Goal: Task Accomplishment & Management: Use online tool/utility

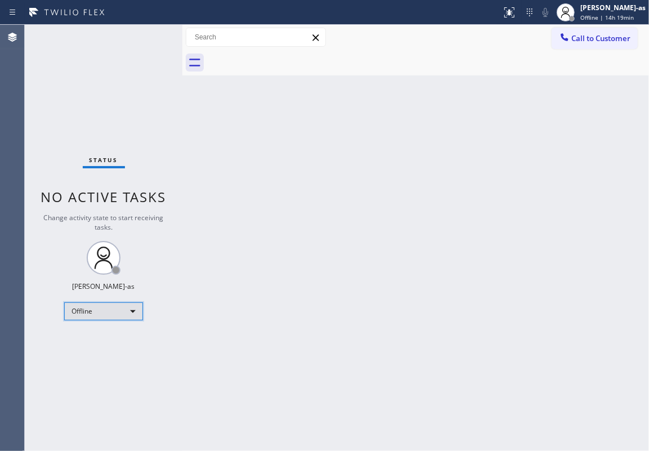
click at [114, 311] on div "Offline" at bounding box center [103, 311] width 79 height 18
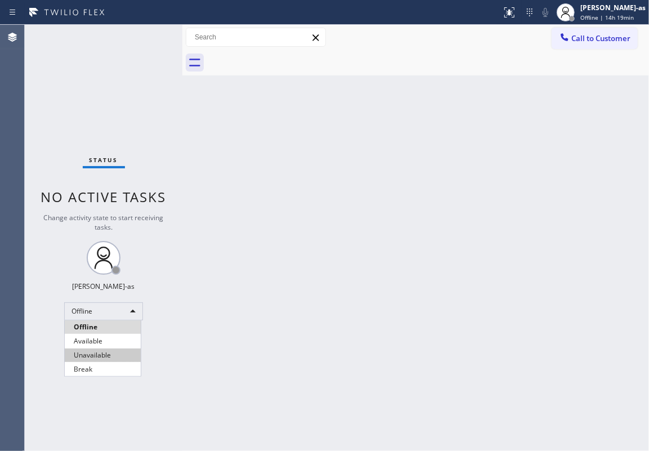
click at [108, 338] on li "Unavailable" at bounding box center [103, 356] width 76 height 14
click at [307, 238] on div "Back to Dashboard Change Sender ID Customers Technicians Select a contact Outbo…" at bounding box center [415, 238] width 467 height 426
click at [363, 335] on div "Back to Dashboard Change Sender ID Customers Technicians Select a contact Outbo…" at bounding box center [415, 238] width 467 height 426
click at [203, 127] on div "Back to Dashboard Change Sender ID Customers Technicians Select a contact Outbo…" at bounding box center [415, 238] width 467 height 426
click at [347, 107] on div "Back to Dashboard Change Sender ID Customers Technicians Select a contact Outbo…" at bounding box center [415, 238] width 467 height 426
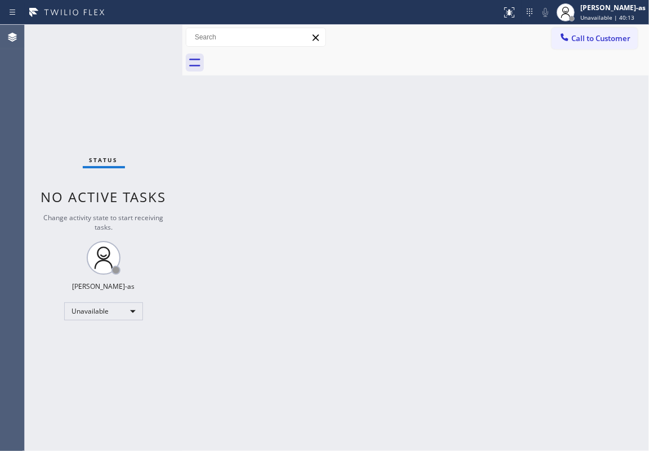
drag, startPoint x: 154, startPoint y: 102, endPoint x: 566, endPoint y: 125, distance: 412.3
click at [170, 104] on div "Status No active tasks Change activity state to start receiving tasks. [PERSON_…" at bounding box center [104, 238] width 158 height 426
click at [487, 28] on button "Call to Customer" at bounding box center [595, 38] width 86 height 21
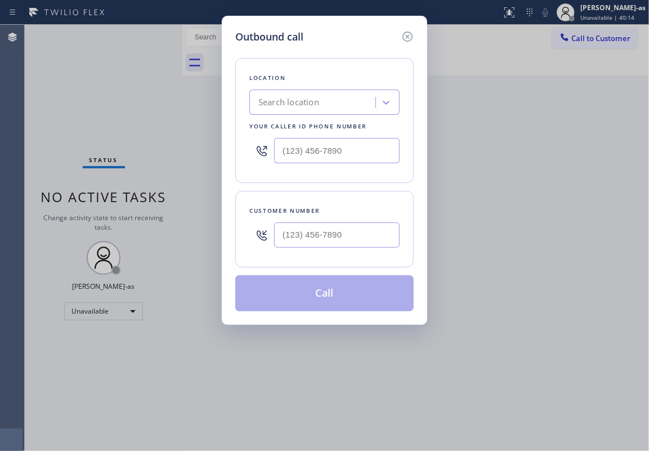
click at [323, 219] on div at bounding box center [337, 235] width 126 height 37
click at [377, 238] on input "(___) ___-____" at bounding box center [337, 234] width 126 height 25
paste input "562) 810-9821"
type input "(562) 810-9821"
click at [154, 142] on div "Outbound call Location Search location Your caller id phone number Customer num…" at bounding box center [324, 225] width 649 height 451
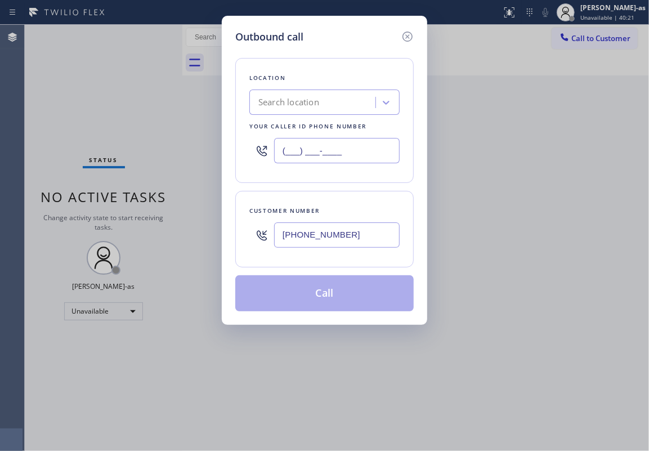
click at [316, 139] on input "(___) ___-____" at bounding box center [337, 150] width 126 height 25
click at [317, 139] on input "(___) ___-____" at bounding box center [337, 150] width 126 height 25
paste input "833) 692-2271"
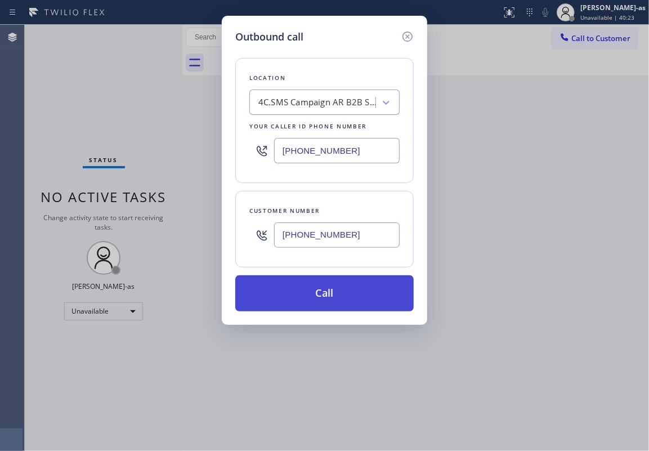
type input "(833) 692-2271"
click at [338, 296] on button "Call" at bounding box center [324, 293] width 179 height 36
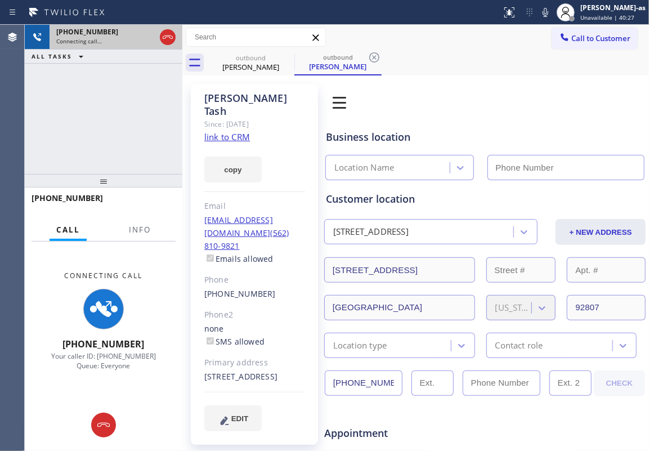
click at [177, 39] on div at bounding box center [168, 37] width 20 height 25
click at [166, 35] on icon at bounding box center [168, 37] width 14 height 14
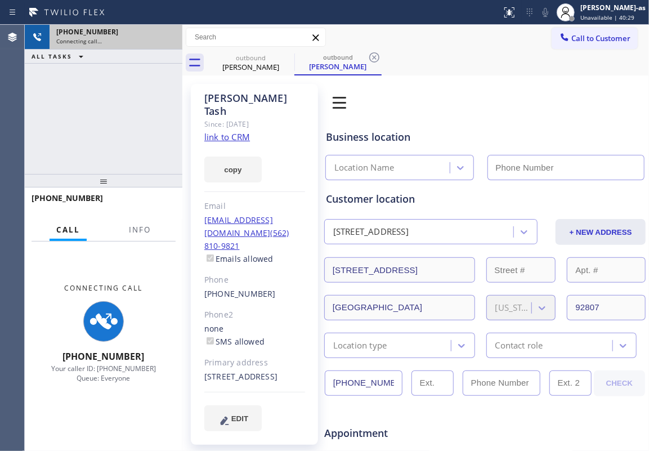
type input "(833) 692-2271"
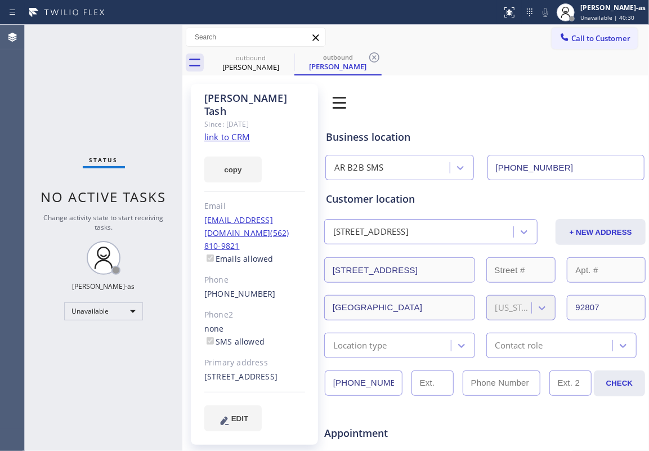
click at [228, 131] on link "link to CRM" at bounding box center [227, 136] width 46 height 11
drag, startPoint x: 292, startPoint y: 140, endPoint x: 543, endPoint y: 81, distance: 258.5
click at [302, 139] on div "Alisha Tash Since: 20 may 2020 link to CRM copy Email no@gmail.com(562) 810-982…" at bounding box center [254, 264] width 127 height 361
click at [487, 32] on button "Call to Customer" at bounding box center [595, 38] width 86 height 21
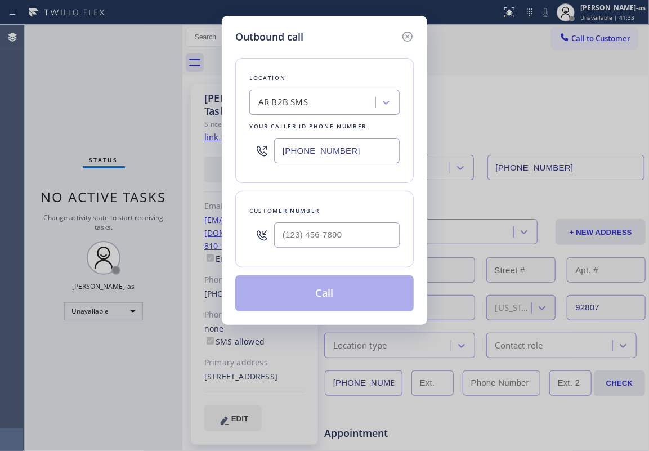
click at [100, 108] on div "Outbound call Location AR B2B SMS Your caller id phone number (833) 692-2271 Cu…" at bounding box center [324, 225] width 649 height 451
click at [342, 230] on input "text" at bounding box center [337, 234] width 126 height 25
paste input "610) 306-9791"
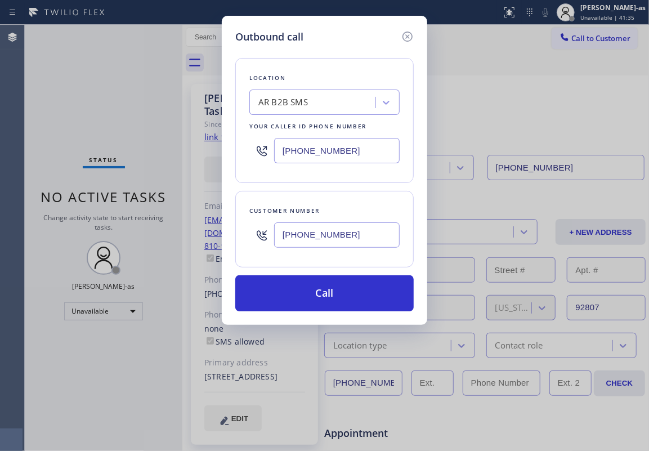
type input "(610) 306-9791"
click at [289, 143] on input "(833) 692-2271" at bounding box center [337, 150] width 126 height 25
paste input "786) 481-0729"
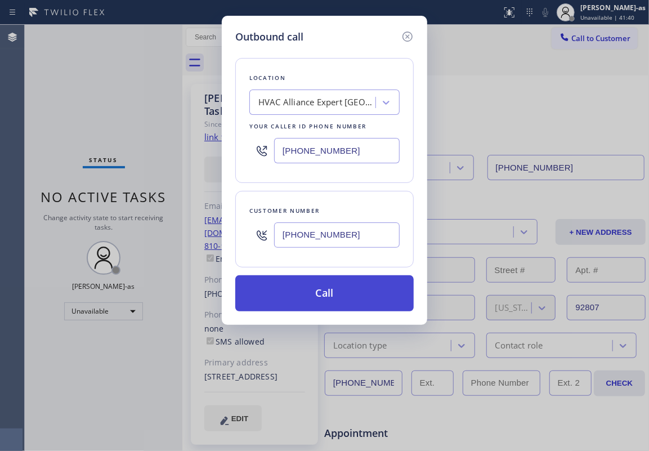
type input "(786) 481-0729"
click at [298, 287] on button "Call" at bounding box center [324, 293] width 179 height 36
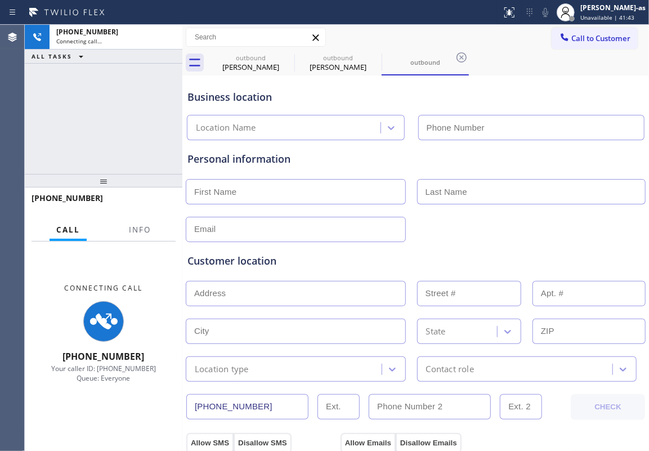
type input "(786) 481-0729"
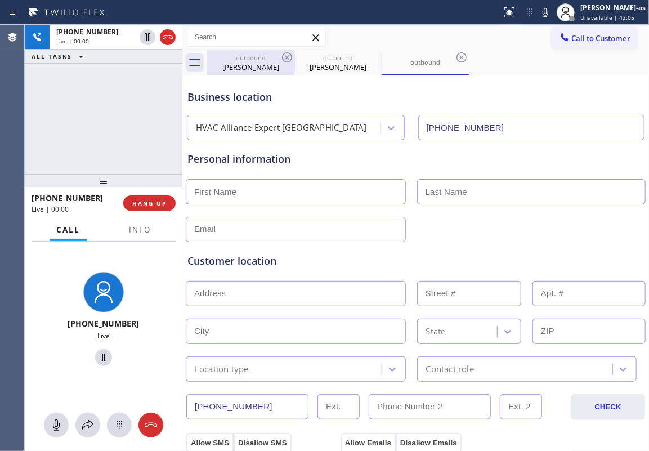
click at [264, 62] on div "Alisha Tash" at bounding box center [250, 67] width 85 height 10
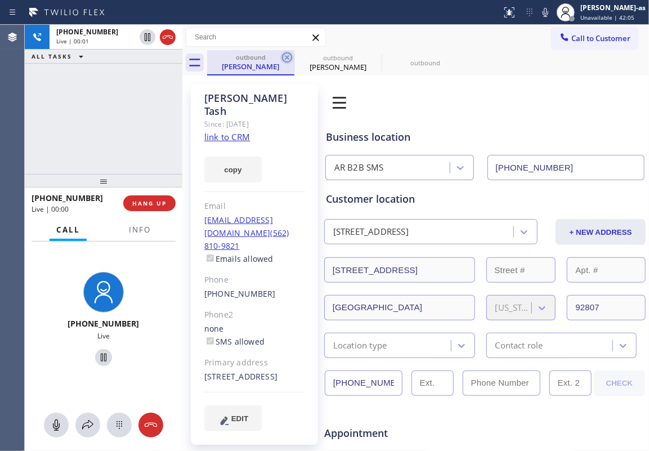
click at [283, 59] on icon at bounding box center [287, 57] width 10 height 10
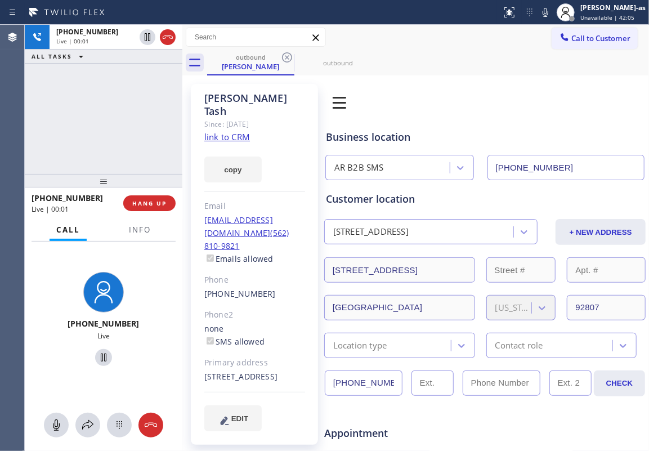
click at [140, 109] on div "+16103069791 Live | 00:01 ALL TASKS ALL TASKS ACTIVE TASKS TASKS IN WRAP UP" at bounding box center [104, 99] width 158 height 149
click at [145, 197] on button "HANG UP" at bounding box center [149, 203] width 52 height 16
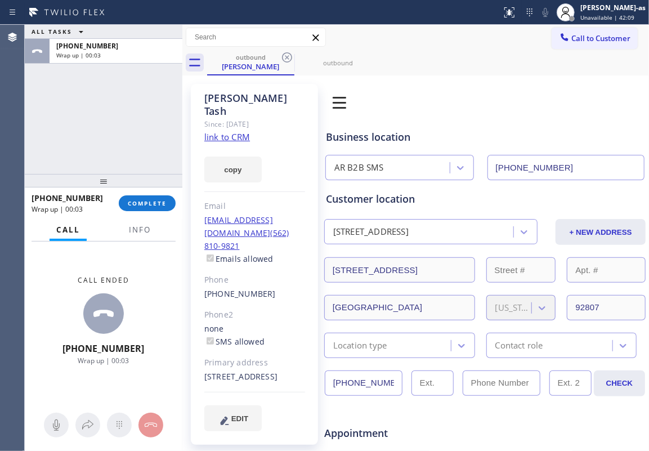
drag, startPoint x: 203, startPoint y: 121, endPoint x: 175, endPoint y: 194, distance: 79.0
click at [203, 128] on div "Alisha Tash Since: 20 may 2020 link to CRM copy Email no@gmail.com(562) 810-982…" at bounding box center [254, 264] width 127 height 361
click at [145, 198] on button "COMPLETE" at bounding box center [147, 203] width 57 height 16
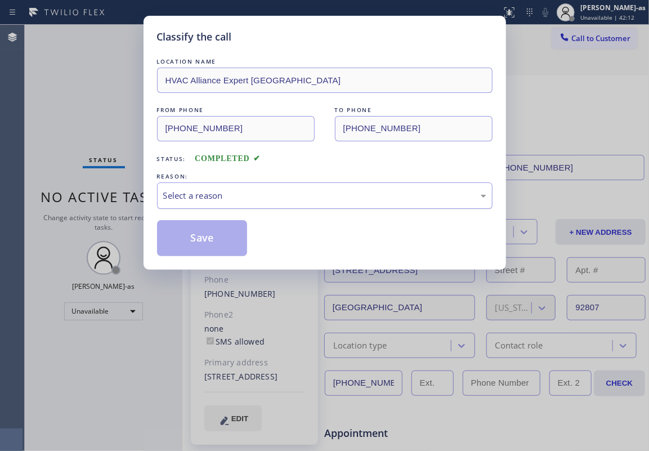
click at [295, 196] on div "Select a reason" at bounding box center [324, 195] width 323 height 13
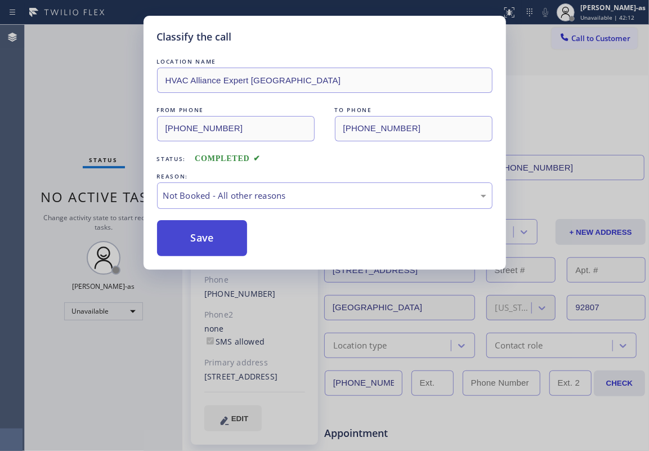
click at [203, 232] on button "Save" at bounding box center [202, 238] width 91 height 36
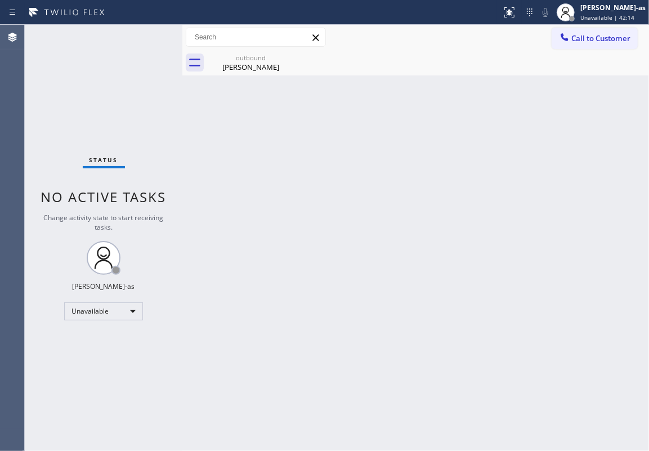
drag, startPoint x: 579, startPoint y: 42, endPoint x: 514, endPoint y: 124, distance: 104.7
click at [487, 41] on span "Call to Customer" at bounding box center [601, 38] width 59 height 10
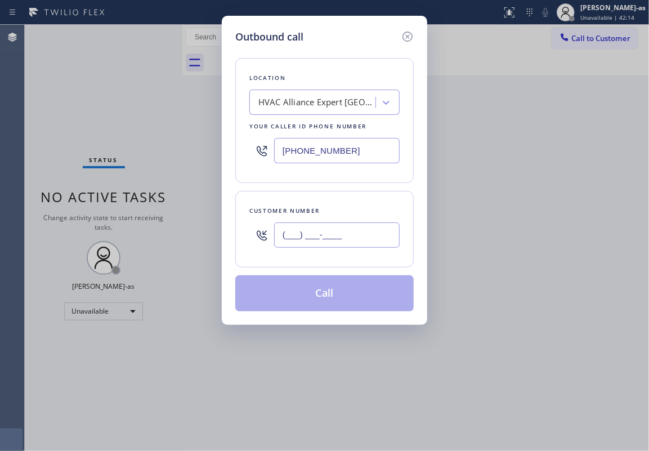
click at [302, 237] on input "(___) ___-____" at bounding box center [337, 234] width 126 height 25
paste input "610) 306-9791"
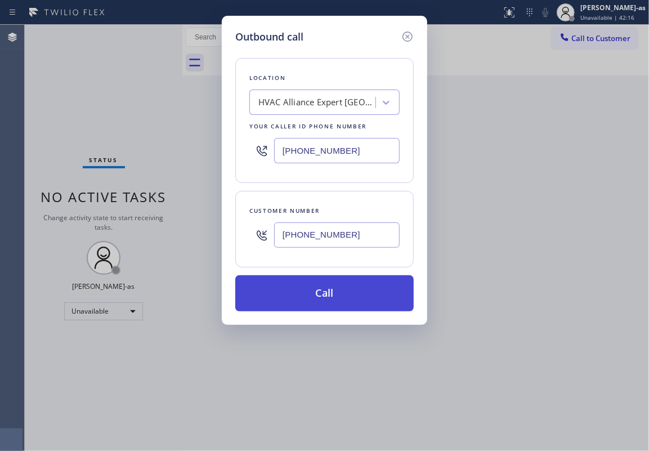
type input "(610) 306-9791"
click at [332, 302] on button "Call" at bounding box center [324, 293] width 179 height 36
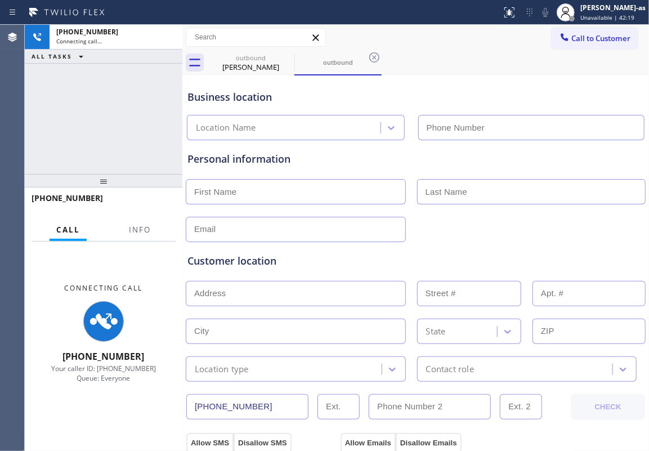
type input "(786) 481-0729"
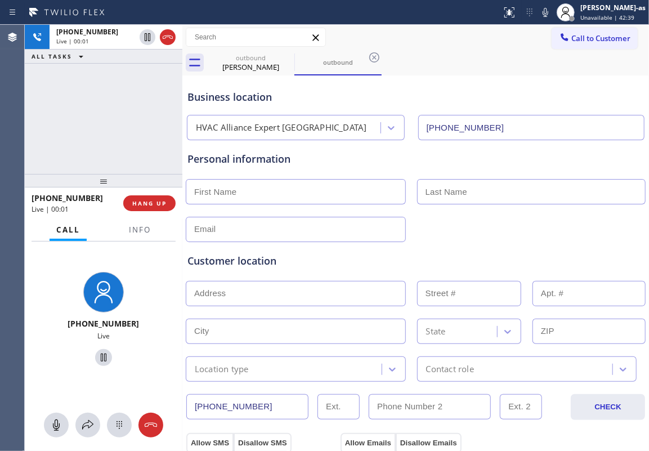
click at [135, 143] on div "+16103069791 Live | 00:01 ALL TASKS ALL TASKS ACTIVE TASKS TASKS IN WRAP UP" at bounding box center [104, 99] width 158 height 149
click at [230, 167] on div "Personal information" at bounding box center [416, 196] width 457 height 91
click at [120, 142] on div "+16103069791 Live | 02:12 ALL TASKS ALL TASKS ACTIVE TASKS TASKS IN WRAP UP" at bounding box center [104, 99] width 158 height 149
click at [156, 208] on button "HANG UP" at bounding box center [149, 203] width 52 height 16
click at [151, 207] on button "HANG UP" at bounding box center [149, 203] width 52 height 16
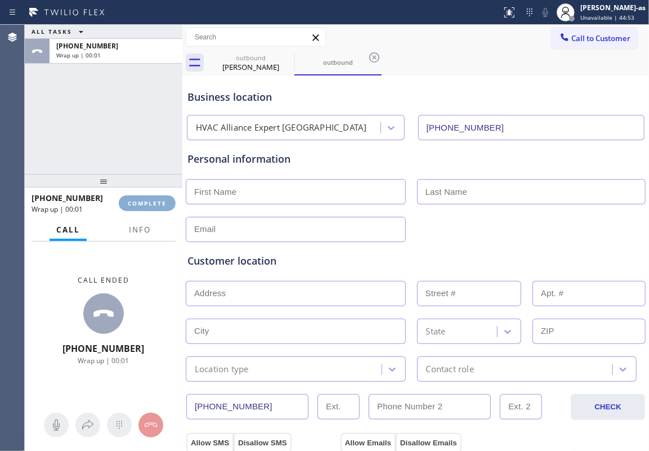
click at [151, 207] on button "COMPLETE" at bounding box center [147, 203] width 57 height 16
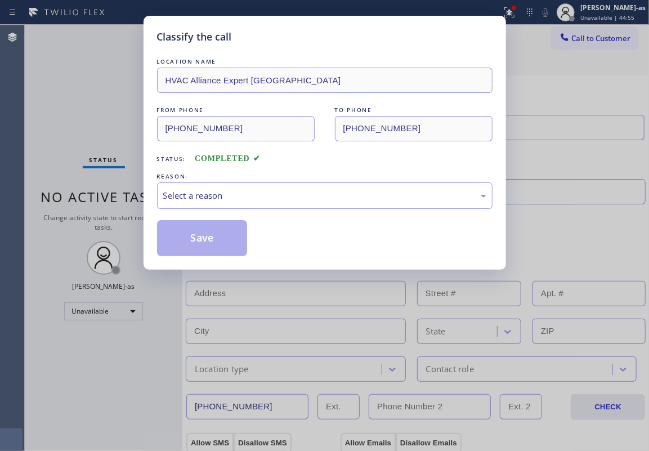
click at [142, 176] on div "Classify the call LOCATION NAME HVAC Alliance Expert North Miami FROM PHONE (78…" at bounding box center [324, 225] width 649 height 451
click at [216, 201] on div "Select a reason" at bounding box center [324, 195] width 323 height 13
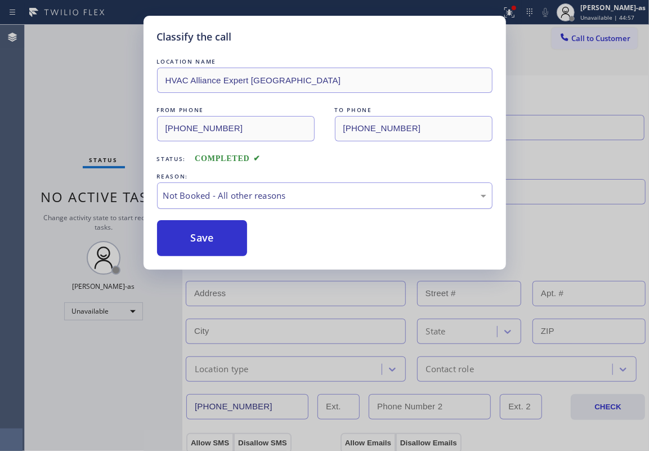
click at [232, 199] on div "Not Booked - All other reasons" at bounding box center [324, 195] width 323 height 13
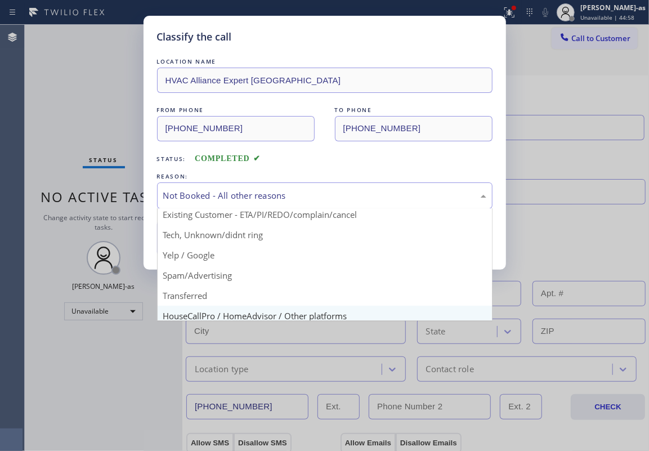
scroll to position [71, 0]
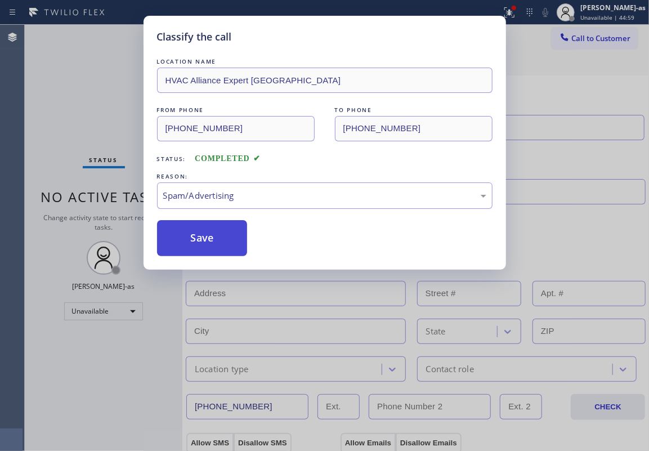
click at [196, 243] on button "Save" at bounding box center [202, 238] width 91 height 36
type input "(833) 692-2271"
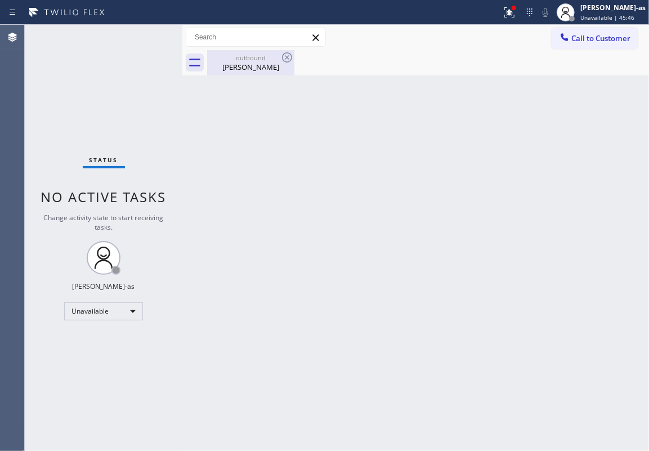
click at [248, 71] on div "outbound Alisha Tash" at bounding box center [250, 62] width 85 height 25
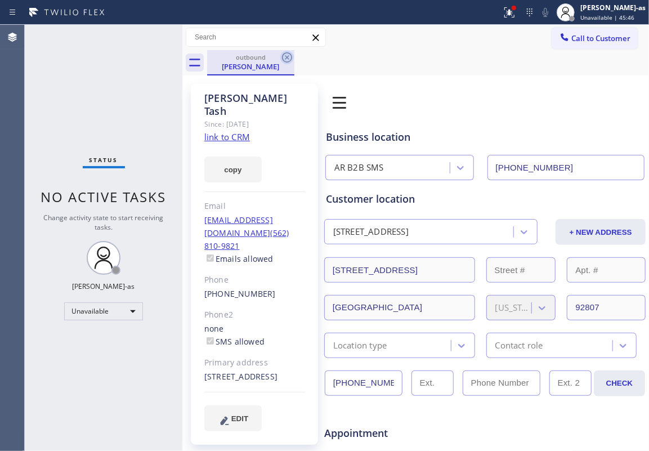
click at [286, 54] on icon at bounding box center [287, 58] width 14 height 14
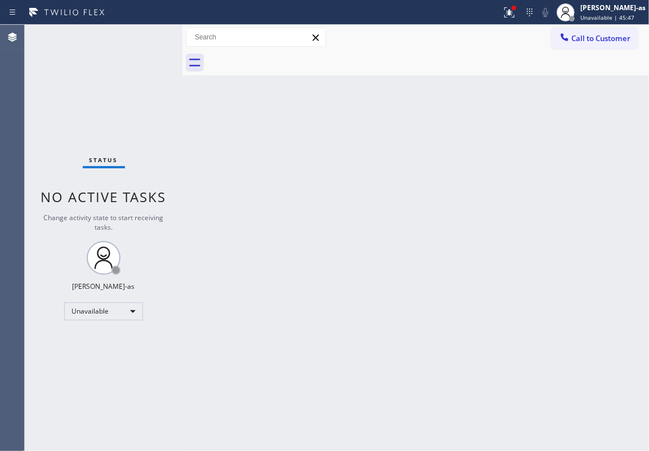
click at [314, 200] on div "Back to Dashboard Change Sender ID Customers Technicians Select a contact Outbo…" at bounding box center [415, 238] width 467 height 426
click at [235, 84] on div "Back to Dashboard Change Sender ID Customers Technicians Select a contact Outbo…" at bounding box center [415, 238] width 467 height 426
drag, startPoint x: 124, startPoint y: 72, endPoint x: 417, endPoint y: 66, distance: 292.9
click at [147, 75] on div "Status No active tasks Change activity state to start receiving tasks. [PERSON_…" at bounding box center [104, 238] width 158 height 426
click at [487, 32] on icon at bounding box center [564, 37] width 11 height 11
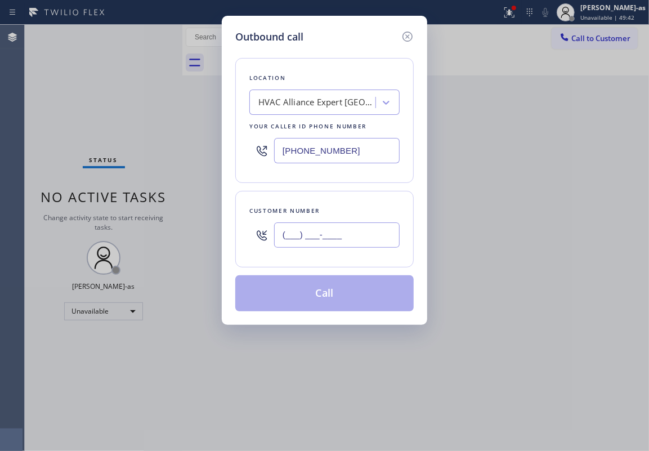
click at [341, 246] on input "(___) ___-____" at bounding box center [337, 234] width 126 height 25
paste input "323) 381-9116"
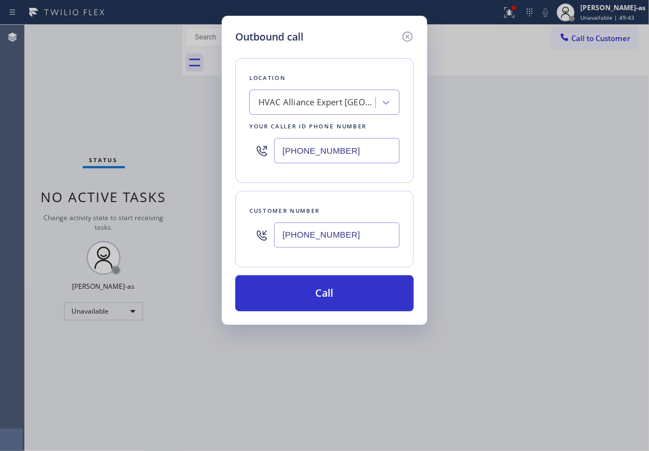
type input "(323) 381-9116"
click at [286, 106] on div "HVAC Alliance Expert North Miami" at bounding box center [317, 102] width 118 height 13
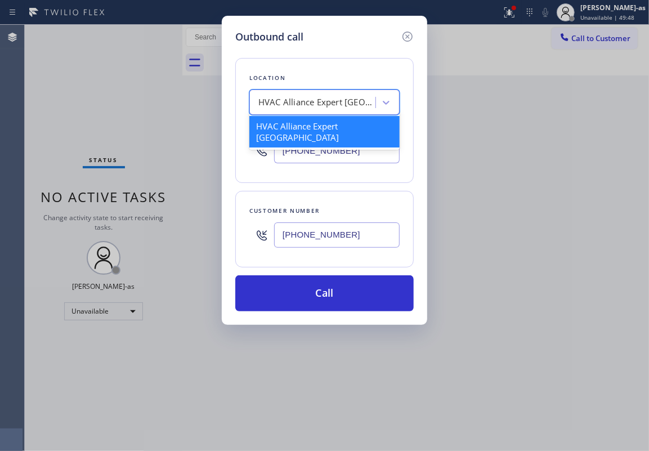
paste input "Fast Water Heater"
type input "Fast Water Heater"
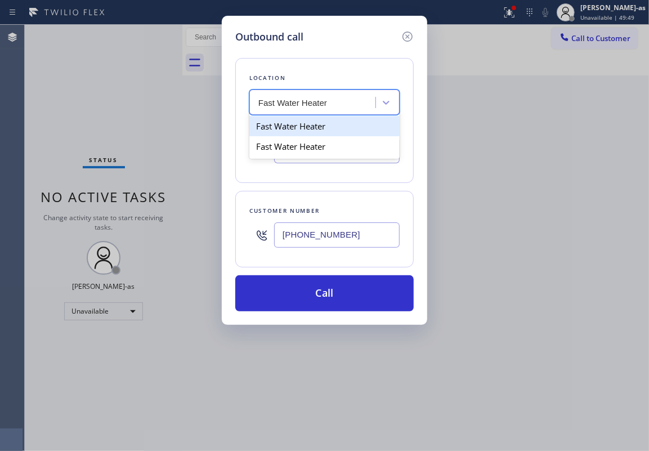
drag, startPoint x: 286, startPoint y: 125, endPoint x: 291, endPoint y: 190, distance: 65.5
click at [287, 126] on div "Fast Water Heater" at bounding box center [324, 126] width 150 height 20
type input "(213) 255-6752"
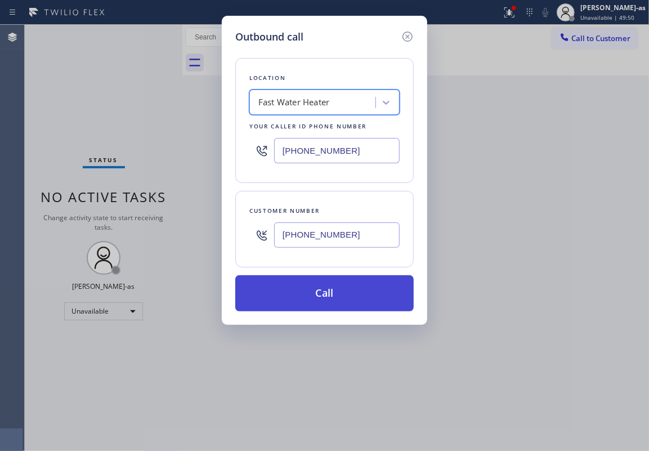
click at [336, 280] on button "Call" at bounding box center [324, 293] width 179 height 36
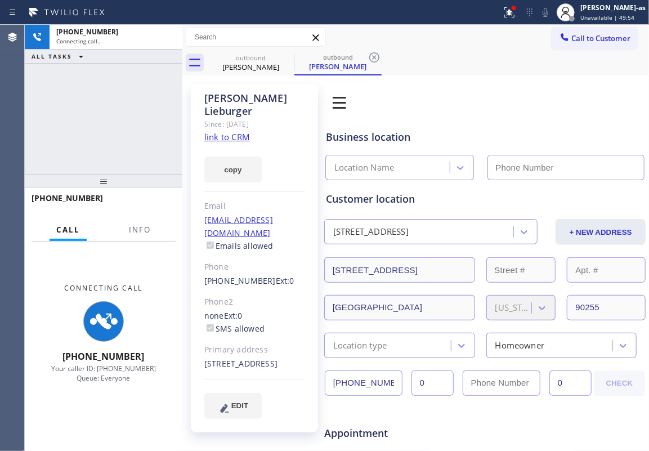
drag, startPoint x: 120, startPoint y: 78, endPoint x: 307, endPoint y: 11, distance: 199.0
click at [122, 75] on div "+13233819116 Connecting call… ALL TASKS ALL TASKS ACTIVE TASKS TASKS IN WRAP UP" at bounding box center [104, 99] width 158 height 149
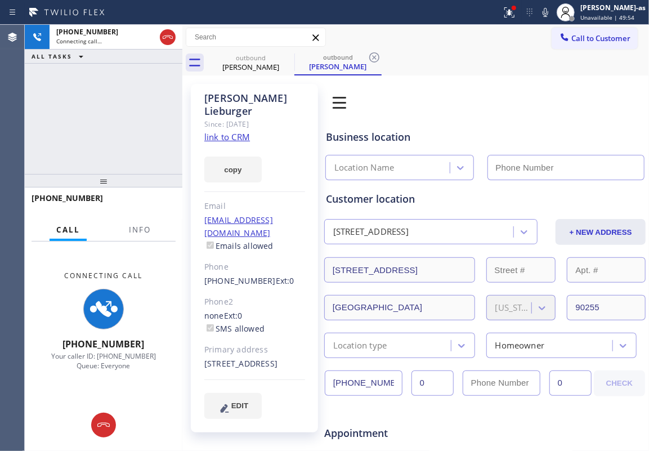
type input "(213) 255-6752"
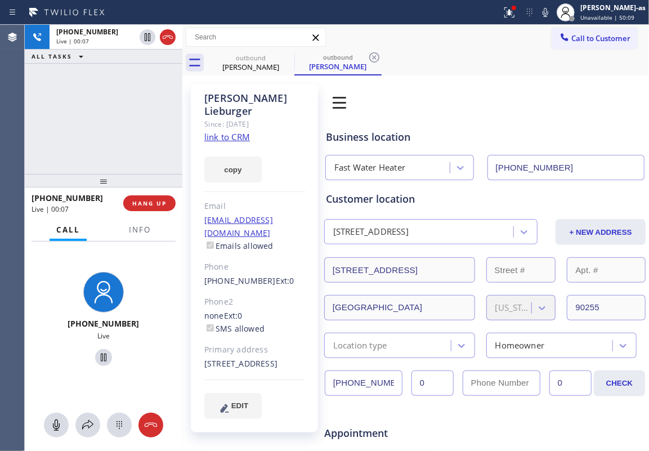
click at [131, 131] on div "+13233819116 Live | 00:07 ALL TASKS ALL TASKS ACTIVE TASKS TASKS IN WRAP UP" at bounding box center [104, 99] width 158 height 149
click at [142, 98] on div "+13233819116 Live | 00:56 ALL TASKS ALL TASKS ACTIVE TASKS TASKS IN WRAP UP" at bounding box center [104, 99] width 158 height 149
click at [131, 122] on div "+13233819116 Live | 01:45 ALL TASKS ALL TASKS ACTIVE TASKS TASKS IN WRAP UP" at bounding box center [104, 99] width 158 height 149
click at [165, 111] on div "+13233819116 Live | 01:46 ALL TASKS ALL TASKS ACTIVE TASKS TASKS IN WRAP UP" at bounding box center [104, 99] width 158 height 149
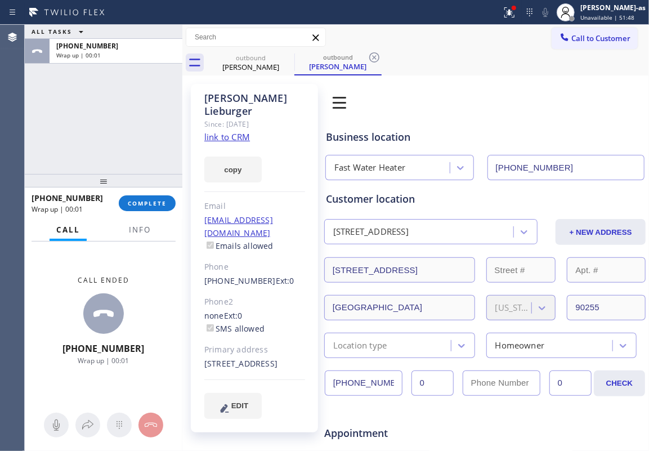
click at [141, 194] on div "+13233819116 Wrap up | 00:01 COMPLETE" at bounding box center [104, 203] width 144 height 29
drag, startPoint x: 141, startPoint y: 194, endPoint x: 137, endPoint y: 210, distance: 16.1
click at [139, 197] on div "+13233819116 Wrap up | 00:01 COMPLETE" at bounding box center [104, 203] width 144 height 29
click at [137, 202] on span "COMPLETE" at bounding box center [147, 203] width 39 height 8
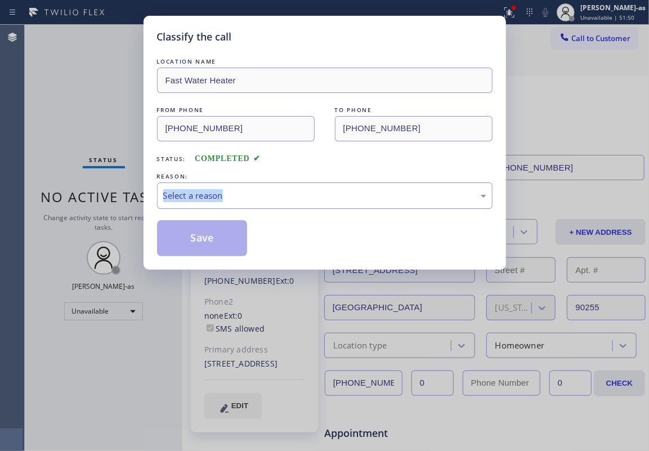
click at [144, 199] on div "Classify the call LOCATION NAME Fast Water Heater FROM PHONE (213) 255-6752 TO …" at bounding box center [325, 143] width 363 height 254
click at [280, 170] on div "LOCATION NAME Fast Water Heater FROM PHONE (213) 255-6752 TO PHONE (323) 381-91…" at bounding box center [325, 156] width 336 height 200
click at [279, 199] on div "Select a reason" at bounding box center [324, 195] width 323 height 13
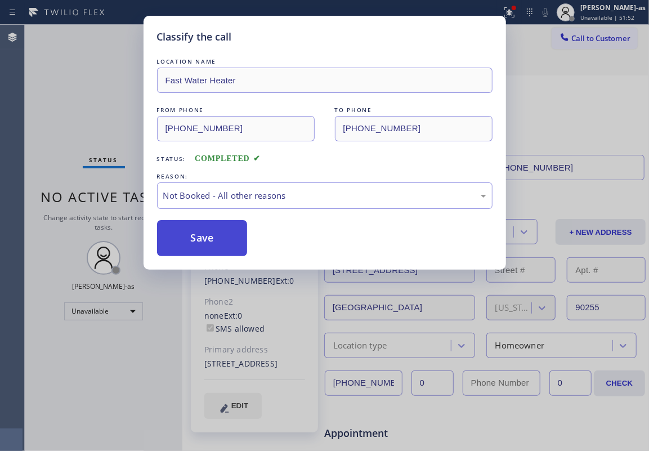
click at [226, 242] on button "Save" at bounding box center [202, 238] width 91 height 36
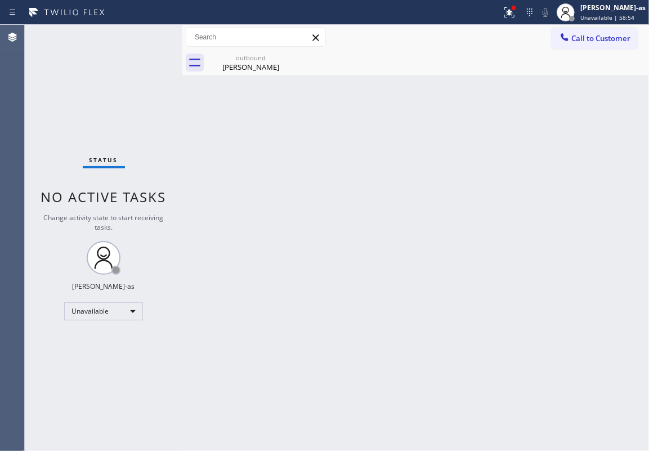
drag, startPoint x: 323, startPoint y: 211, endPoint x: 319, endPoint y: 237, distance: 26.9
click at [324, 210] on div "Back to Dashboard Change Sender ID Customers Technicians Select a contact Outbo…" at bounding box center [415, 238] width 467 height 426
drag, startPoint x: 253, startPoint y: 172, endPoint x: 242, endPoint y: 183, distance: 15.9
click at [251, 175] on div "Back to Dashboard Change Sender ID Customers Technicians Select a contact Outbo…" at bounding box center [415, 238] width 467 height 426
drag, startPoint x: 246, startPoint y: 62, endPoint x: 289, endPoint y: 64, distance: 43.4
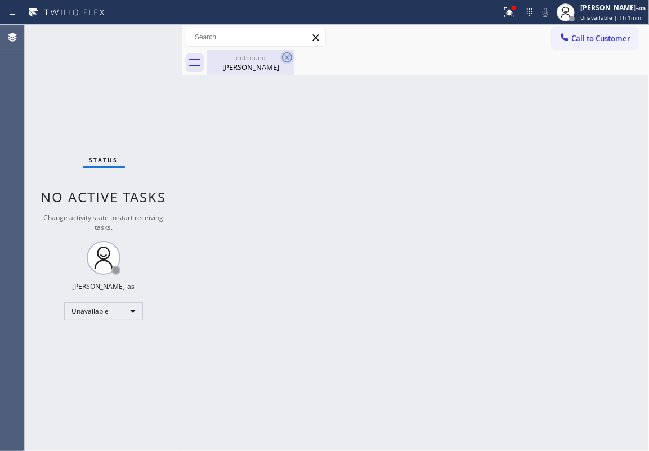
click at [249, 64] on div "James Lieburger" at bounding box center [250, 67] width 85 height 10
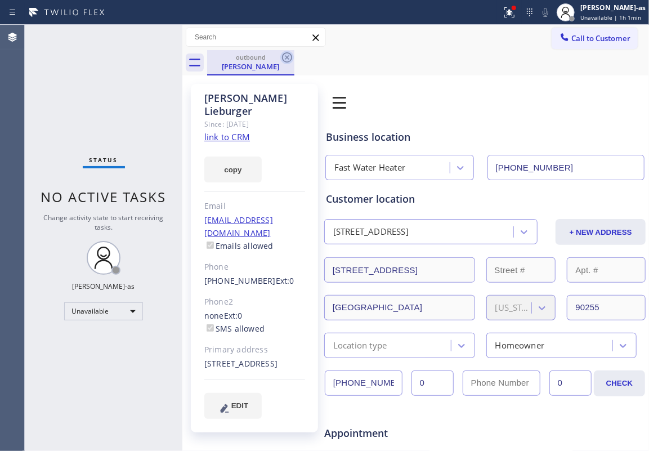
click at [284, 60] on icon at bounding box center [287, 58] width 14 height 14
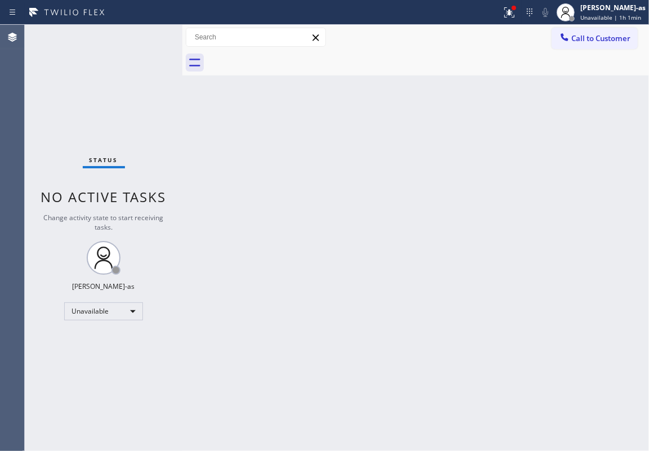
click at [241, 205] on div "Back to Dashboard Change Sender ID Customers Technicians Select a contact Outbo…" at bounding box center [415, 238] width 467 height 426
click at [217, 204] on div "Back to Dashboard Change Sender ID Customers Technicians Select a contact Outbo…" at bounding box center [415, 238] width 467 height 426
click at [260, 279] on div "Back to Dashboard Change Sender ID Customers Technicians Select a contact Outbo…" at bounding box center [415, 238] width 467 height 426
click at [192, 149] on div "Back to Dashboard Change Sender ID Customers Technicians Select a contact Outbo…" at bounding box center [415, 238] width 467 height 426
click at [487, 37] on span "Call to Customer" at bounding box center [601, 38] width 59 height 10
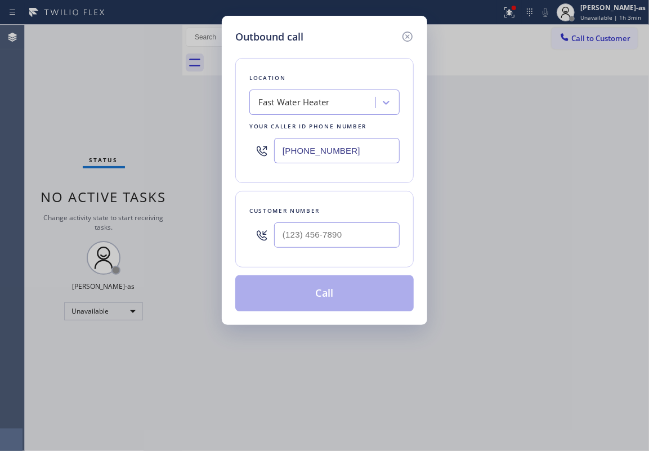
click at [325, 205] on div "Customer number" at bounding box center [324, 229] width 179 height 77
click at [352, 232] on input "(___) ___-____" at bounding box center [337, 234] width 126 height 25
paste input "949) 872-8909"
type input "(949) 872-8909"
click at [296, 124] on div "Your caller id phone number" at bounding box center [324, 127] width 150 height 12
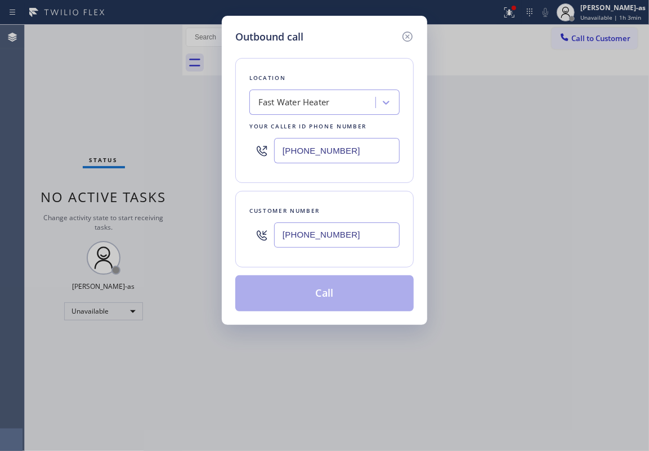
click at [303, 98] on div "Fast Water Heater" at bounding box center [293, 102] width 71 height 13
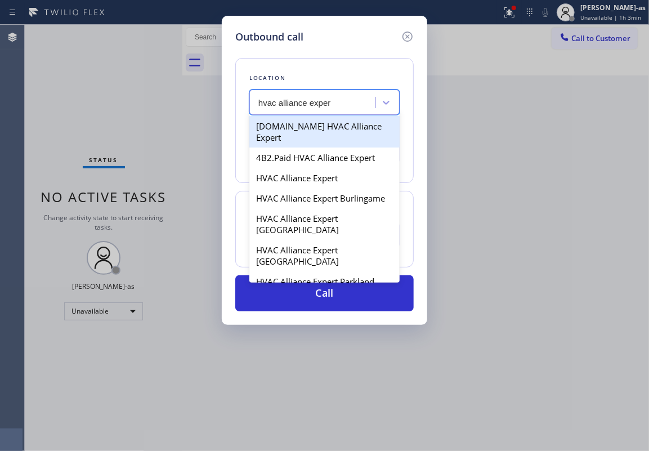
type input "hvac alliance expert"
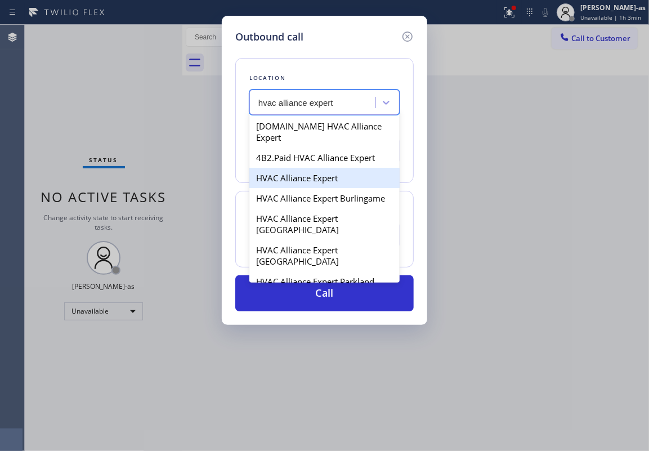
click at [292, 169] on div "HVAC Alliance Expert" at bounding box center [324, 178] width 150 height 20
type input "[PHONE_NUMBER]"
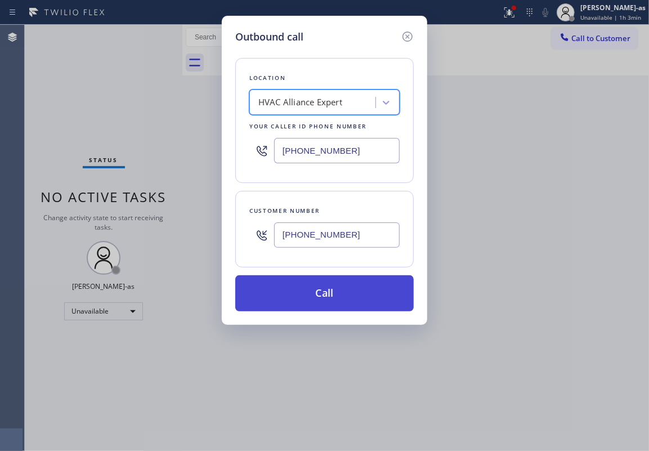
click at [369, 291] on button "Call" at bounding box center [324, 293] width 179 height 36
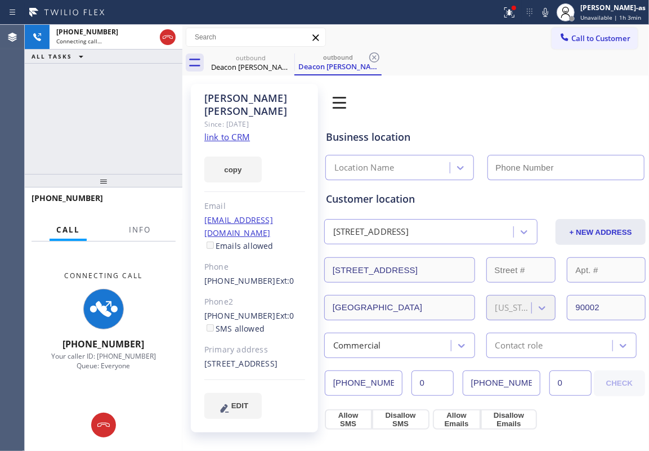
type input "[PHONE_NUMBER]"
drag, startPoint x: 100, startPoint y: 168, endPoint x: 110, endPoint y: 170, distance: 10.4
click at [102, 170] on div "+19498728909 Connecting call… ALL TASKS ALL TASKS ACTIVE TASKS TASKS IN WRAP UP" at bounding box center [104, 99] width 158 height 149
click at [231, 138] on link "link to CRM" at bounding box center [227, 136] width 46 height 11
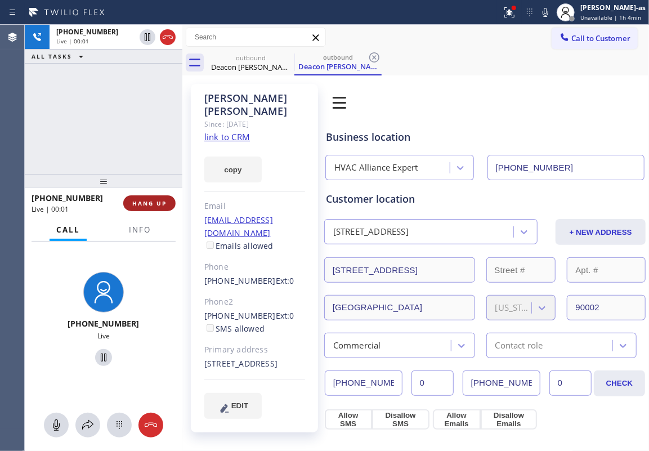
click at [119, 102] on div "+19498728909 Live | 00:01 ALL TASKS ALL TASKS ACTIVE TASKS TASKS IN WRAP UP" at bounding box center [104, 99] width 158 height 149
click at [129, 195] on button "HANG UP" at bounding box center [149, 203] width 52 height 16
click at [141, 199] on button "HANG UP" at bounding box center [149, 203] width 52 height 16
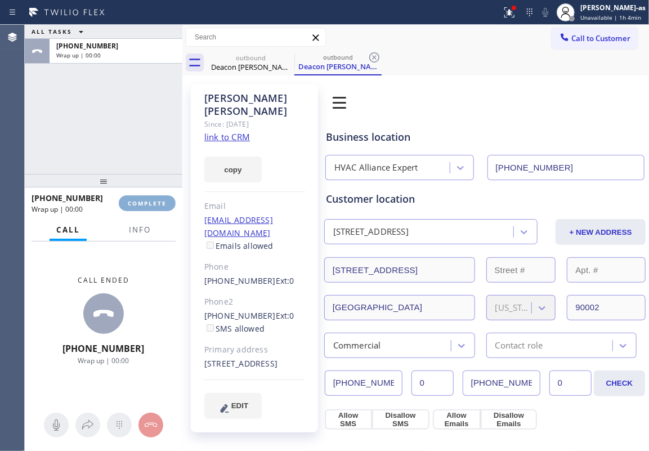
click at [145, 199] on span "COMPLETE" at bounding box center [147, 203] width 39 height 8
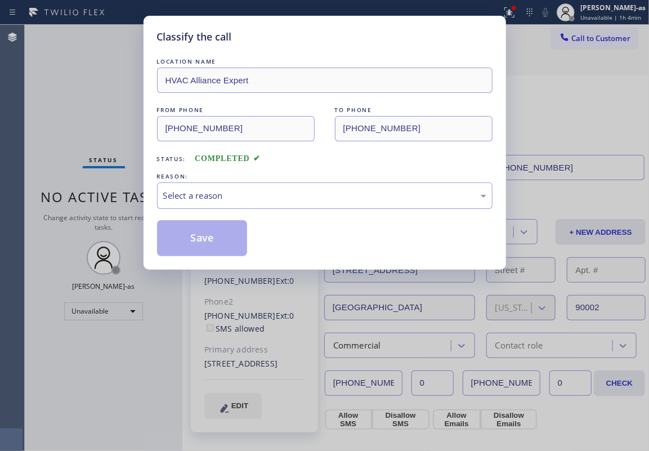
click at [149, 139] on div "Classify the call LOCATION NAME HVAC Alliance Expert FROM PHONE (323) 991-9198 …" at bounding box center [324, 225] width 649 height 451
click at [285, 201] on div "Select a reason" at bounding box center [324, 195] width 323 height 13
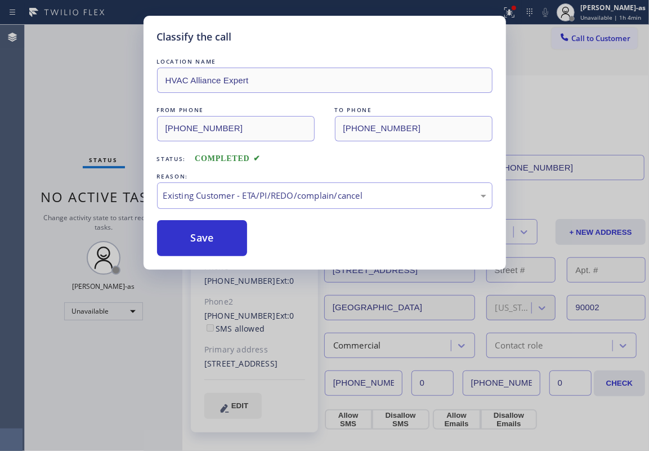
drag, startPoint x: 219, startPoint y: 230, endPoint x: 203, endPoint y: 291, distance: 62.7
click at [219, 233] on button "Save" at bounding box center [202, 238] width 91 height 36
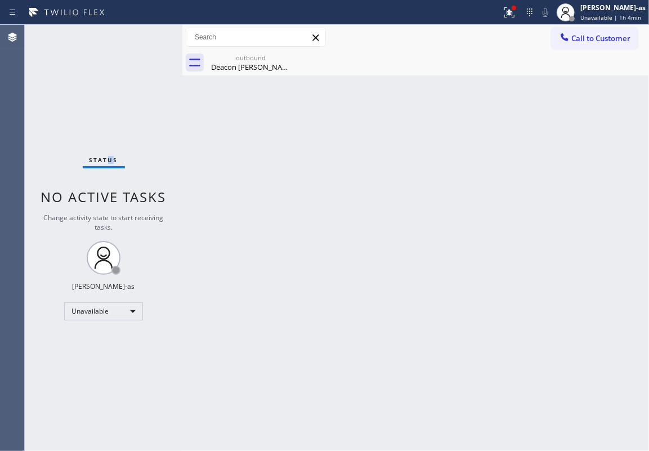
drag, startPoint x: 110, startPoint y: 66, endPoint x: 287, endPoint y: 75, distance: 176.5
click at [122, 69] on div "Status No active tasks Change activity state to start receiving tasks. [PERSON_…" at bounding box center [104, 238] width 158 height 426
click at [221, 64] on div "Deacon frederick Johnson" at bounding box center [250, 67] width 85 height 10
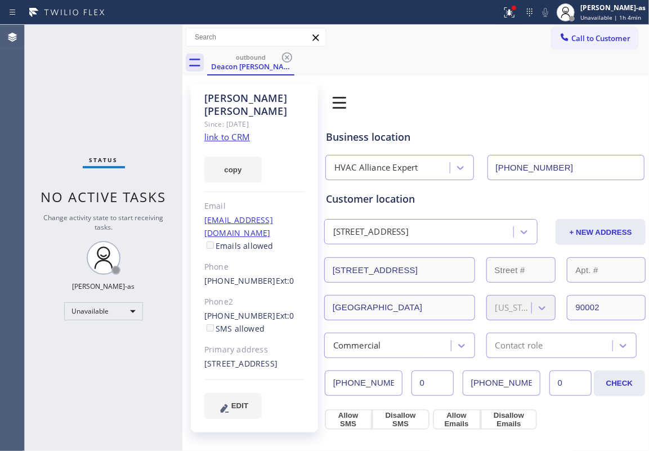
click at [234, 136] on link "link to CRM" at bounding box center [227, 136] width 46 height 11
click at [487, 42] on span "Call to Customer" at bounding box center [601, 38] width 59 height 10
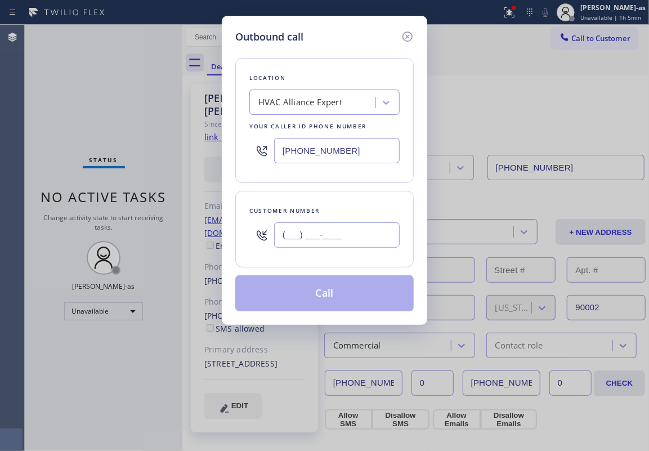
click at [345, 240] on input "(___) ___-____" at bounding box center [337, 234] width 126 height 25
paste input "562) 742-6141"
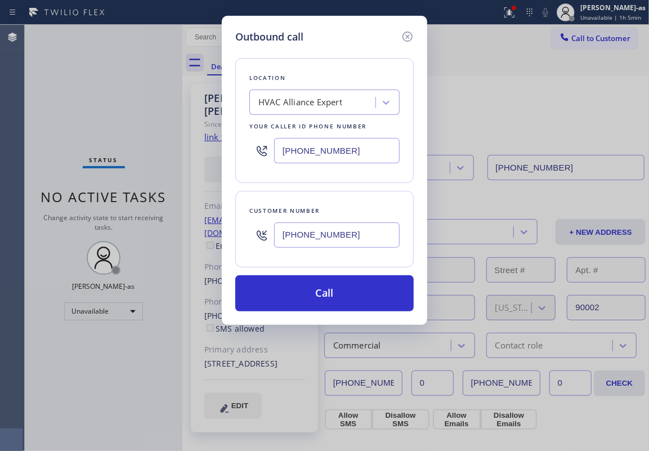
type input "(562) 742-6141"
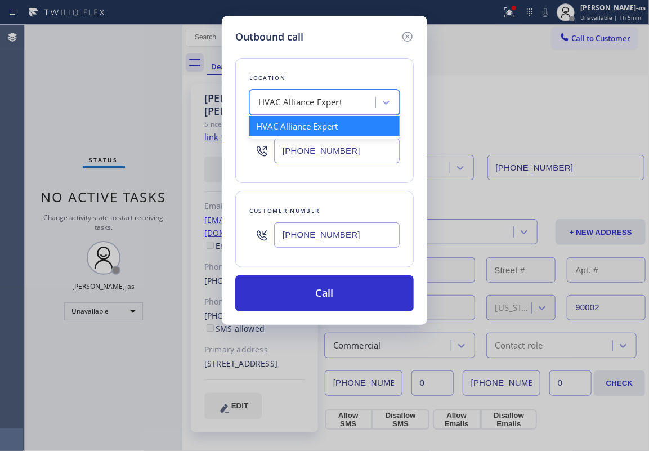
click at [320, 97] on div "HVAC Alliance Expert" at bounding box center [300, 102] width 84 height 13
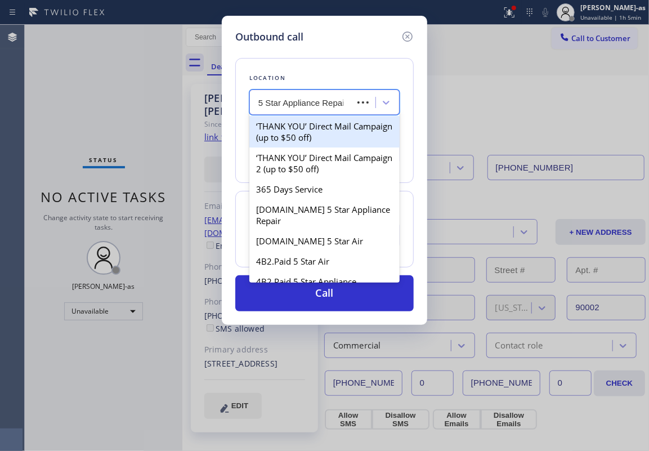
type input "5 Star Appliance Repair"
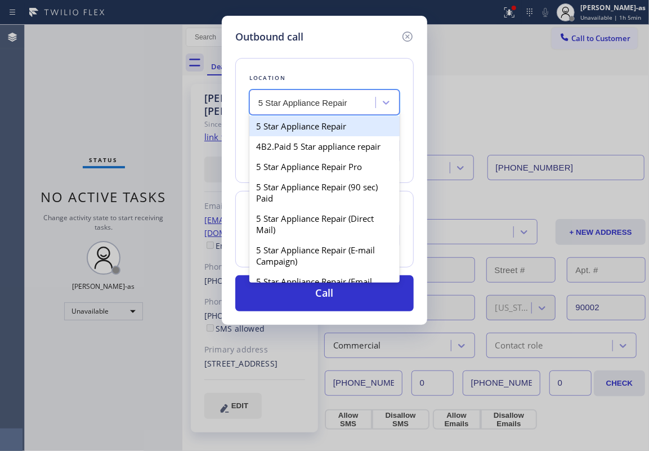
click at [315, 129] on div "5 Star Appliance Repair" at bounding box center [324, 126] width 150 height 20
type input "(855) 731-4952"
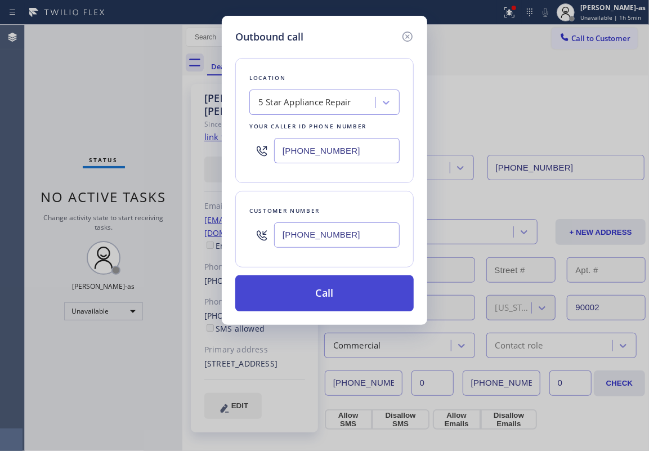
click at [343, 286] on button "Call" at bounding box center [324, 293] width 179 height 36
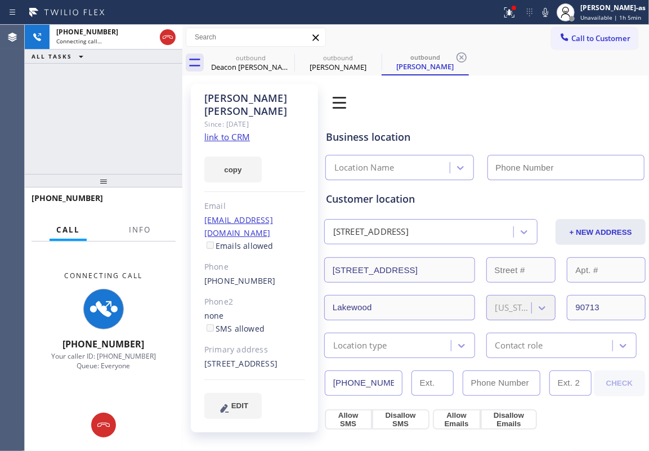
type input "(855) 731-4952"
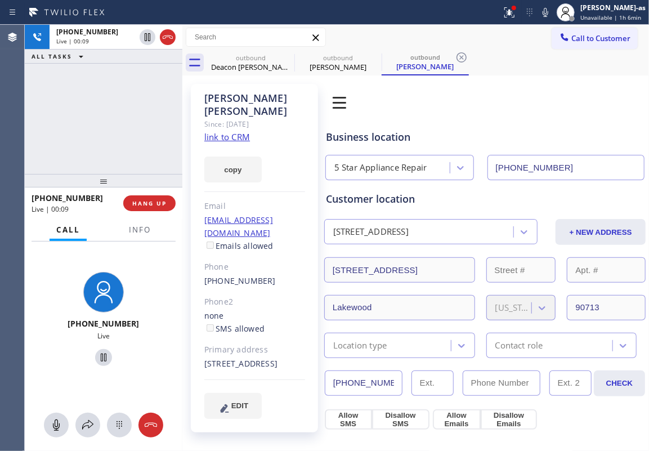
drag, startPoint x: 59, startPoint y: 77, endPoint x: 118, endPoint y: 93, distance: 61.7
click at [62, 80] on div "+15627426141 Live | 00:09 ALL TASKS ALL TASKS ACTIVE TASKS TASKS IN WRAP UP" at bounding box center [104, 99] width 158 height 149
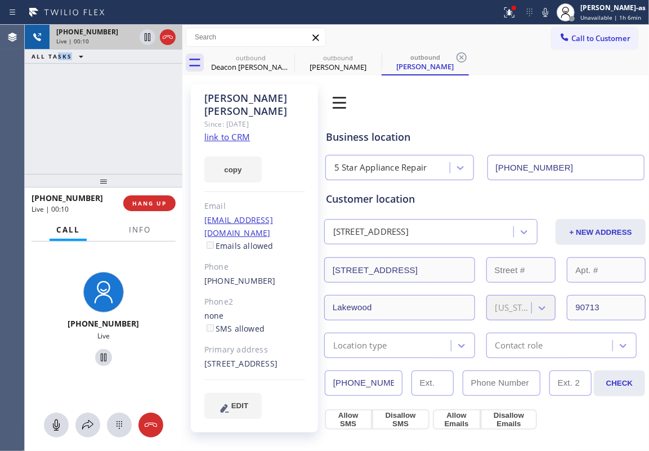
click at [162, 35] on icon at bounding box center [168, 37] width 14 height 14
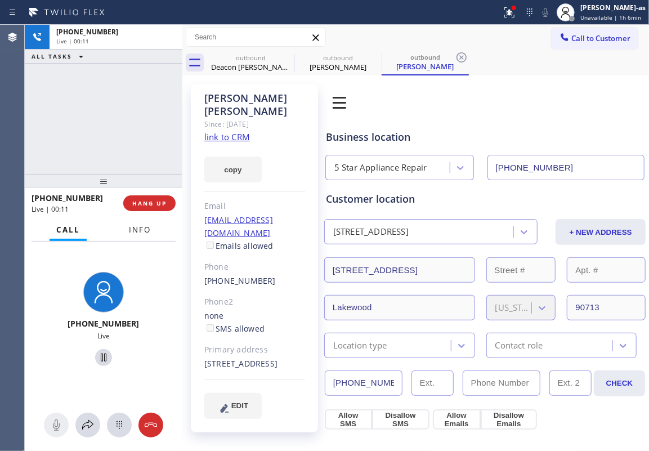
drag, startPoint x: 121, startPoint y: 185, endPoint x: 150, endPoint y: 241, distance: 63.0
click at [122, 188] on div at bounding box center [104, 181] width 158 height 14
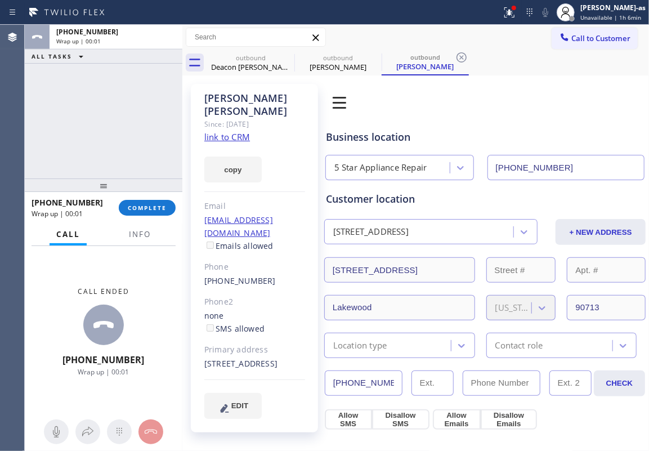
click at [146, 206] on span "COMPLETE" at bounding box center [147, 208] width 39 height 8
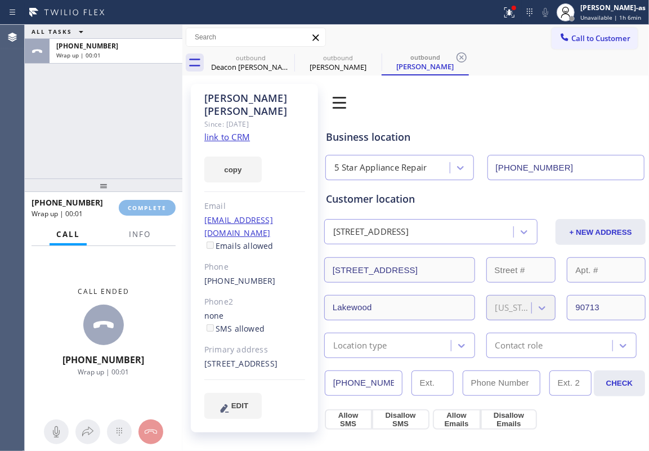
click at [133, 171] on div "ALL TASKS ALL TASKS ACTIVE TASKS TASKS IN WRAP UP +15627426141 Wrap up | 00:01" at bounding box center [104, 102] width 158 height 154
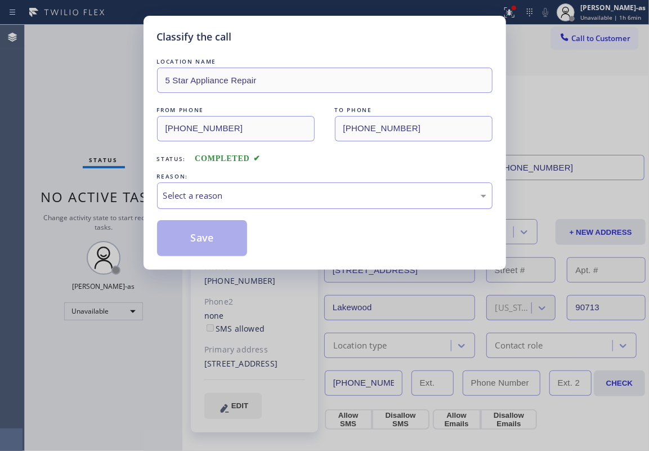
click at [230, 180] on div "REASON:" at bounding box center [325, 177] width 336 height 12
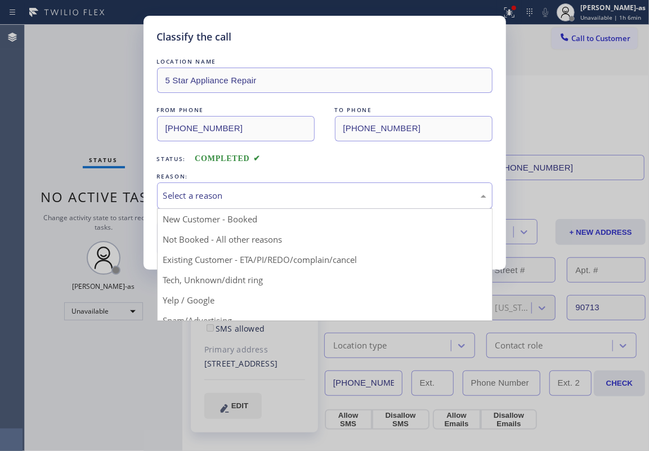
drag, startPoint x: 219, startPoint y: 197, endPoint x: 253, endPoint y: 207, distance: 36.4
click at [219, 197] on div "Select a reason" at bounding box center [324, 195] width 323 height 13
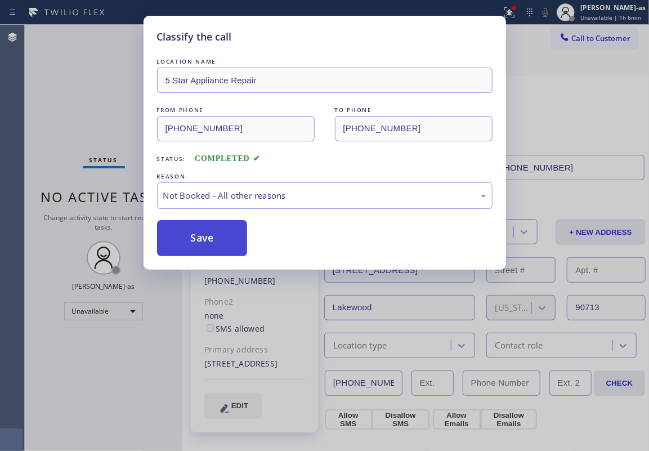
click at [215, 242] on button "Save" at bounding box center [202, 238] width 91 height 36
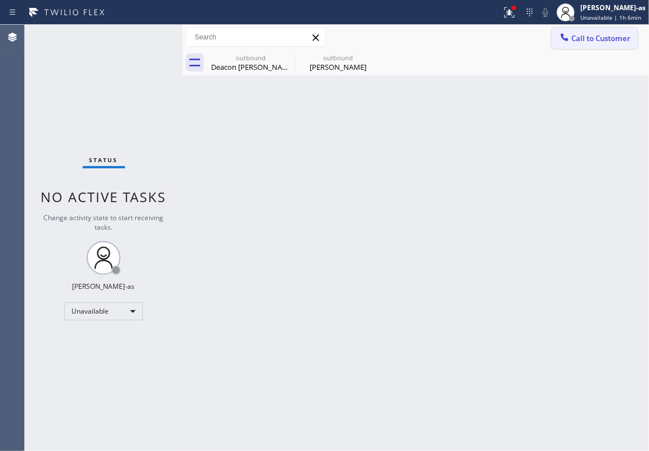
click at [487, 36] on span "Call to Customer" at bounding box center [601, 38] width 59 height 10
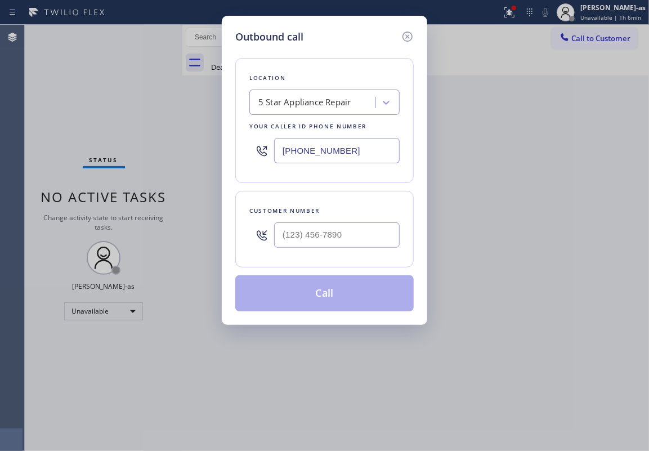
click at [324, 211] on div "Customer number" at bounding box center [324, 211] width 150 height 12
click at [344, 226] on input "(___) ___-____" at bounding box center [337, 234] width 126 height 25
paste input "425) 761-3056"
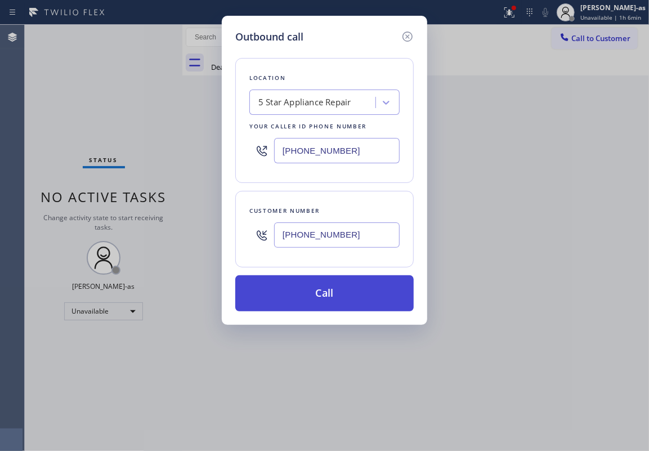
type input "(425) 761-3056"
click at [326, 284] on button "Call" at bounding box center [324, 293] width 179 height 36
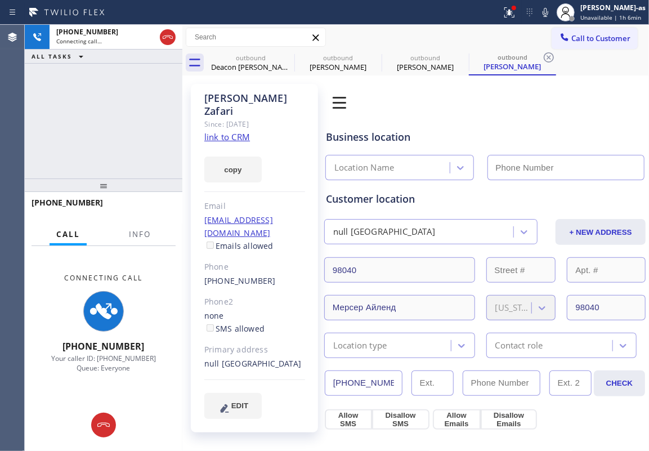
type input "(855) 731-4952"
click at [345, 70] on div "Mike Humphrey" at bounding box center [338, 67] width 85 height 10
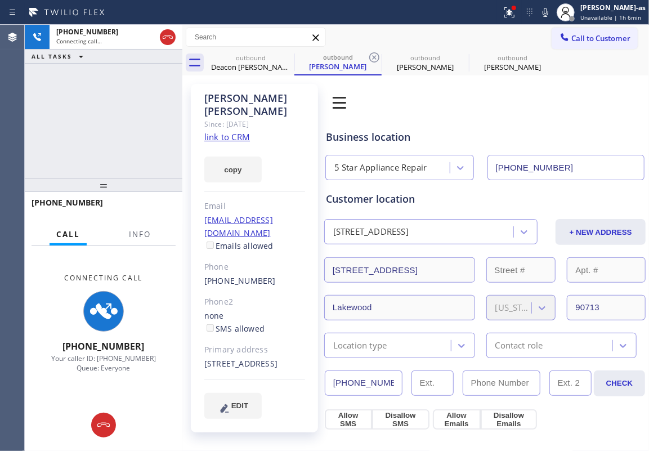
click at [233, 131] on link "link to CRM" at bounding box center [227, 136] width 46 height 11
click at [124, 136] on div "+14257613056 Connecting call… ALL TASKS ALL TASKS ACTIVE TASKS TASKS IN WRAP UP" at bounding box center [104, 102] width 158 height 154
drag, startPoint x: 239, startPoint y: 63, endPoint x: 287, endPoint y: 60, distance: 48.0
click at [243, 63] on div "Deacon frederick Johnson" at bounding box center [250, 67] width 85 height 10
type input "[PHONE_NUMBER]"
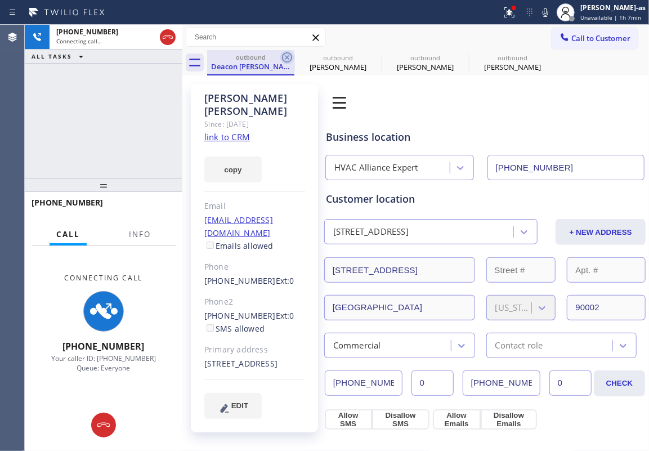
click at [287, 60] on icon at bounding box center [287, 58] width 14 height 14
type input "(855) 731-4952"
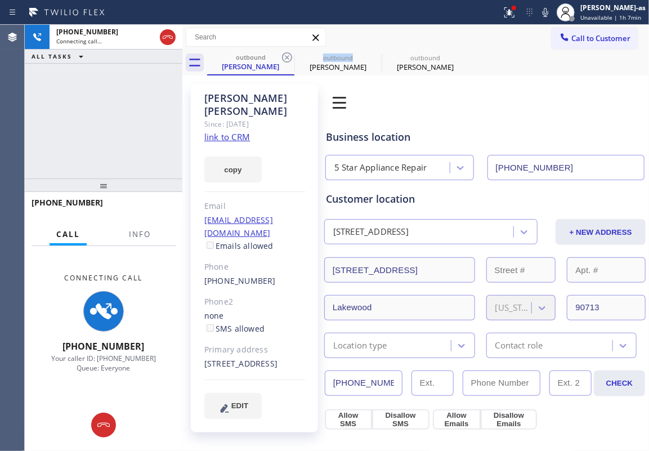
click at [287, 60] on icon at bounding box center [287, 58] width 14 height 14
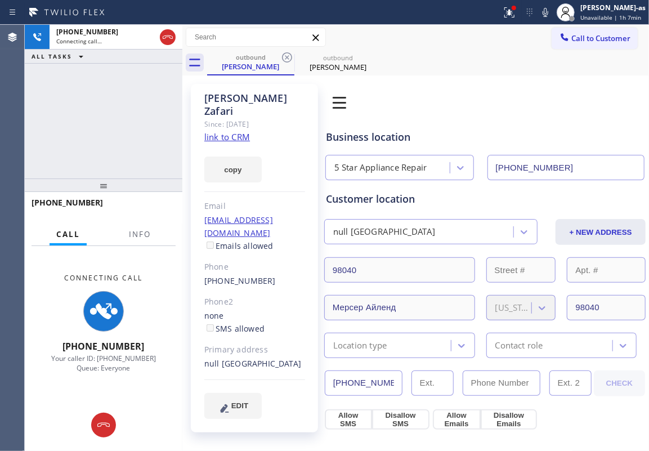
click at [287, 60] on icon at bounding box center [287, 58] width 14 height 14
click at [123, 113] on div "+14257613056 Connecting call… ALL TASKS ALL TASKS ACTIVE TASKS TASKS IN WRAP UP" at bounding box center [104, 102] width 158 height 154
click at [224, 131] on link "link to CRM" at bounding box center [227, 136] width 46 height 11
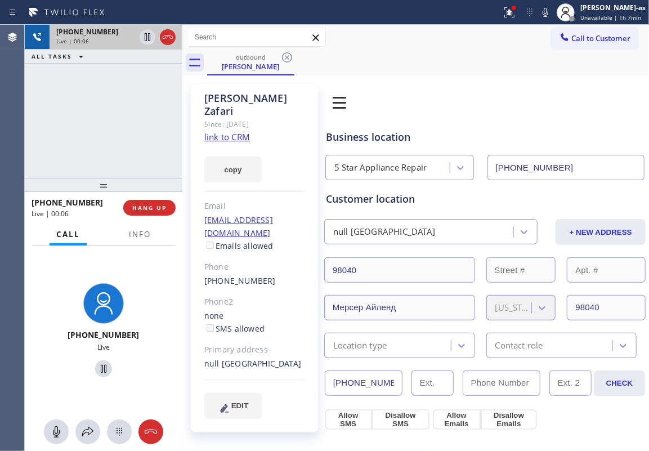
click at [98, 190] on div "+14257613056 Live | 00:06 ALL TASKS ALL TASKS ACTIVE TASKS TASKS IN WRAP UP +14…" at bounding box center [104, 238] width 158 height 426
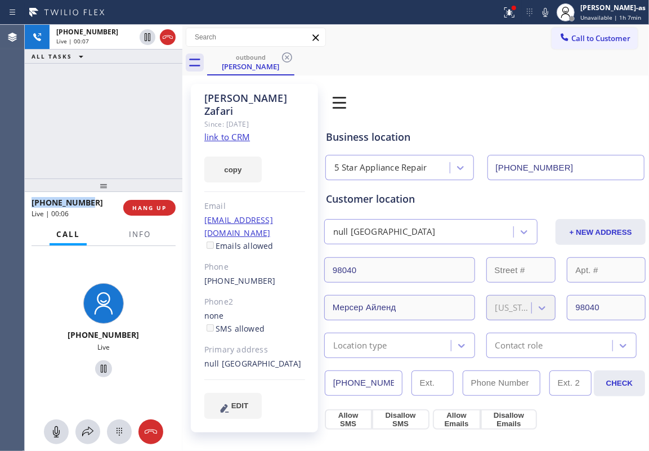
drag, startPoint x: 170, startPoint y: 38, endPoint x: 111, endPoint y: 161, distance: 135.8
click at [170, 39] on icon at bounding box center [168, 37] width 14 height 14
drag, startPoint x: 111, startPoint y: 161, endPoint x: 115, endPoint y: 188, distance: 27.4
click at [111, 173] on div "+14257613056 Live | 00:07 ALL TASKS ALL TASKS ACTIVE TASKS TASKS IN WRAP UP" at bounding box center [104, 102] width 158 height 154
click at [140, 205] on button "HANG UP" at bounding box center [149, 208] width 52 height 16
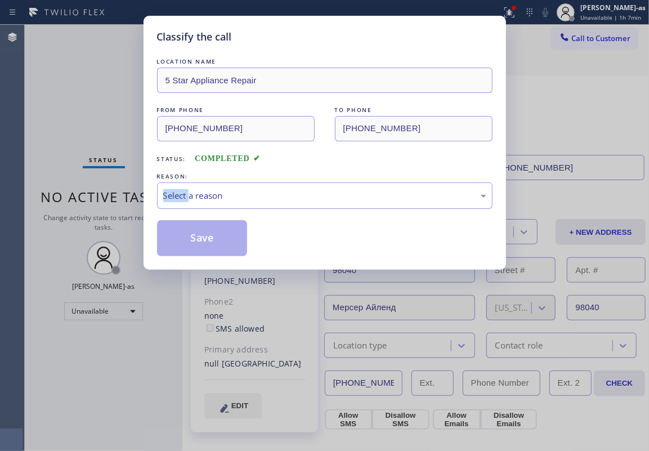
click at [144, 205] on div "Classify the call LOCATION NAME 5 Star Appliance Repair FROM PHONE (855) 731-49…" at bounding box center [325, 143] width 363 height 254
click at [86, 136] on div "Classify the call LOCATION NAME 5 Star Appliance Repair FROM PHONE (855) 731-49…" at bounding box center [324, 225] width 649 height 451
drag, startPoint x: 217, startPoint y: 196, endPoint x: 280, endPoint y: 206, distance: 63.9
click at [242, 198] on div "Select a reason" at bounding box center [324, 195] width 323 height 13
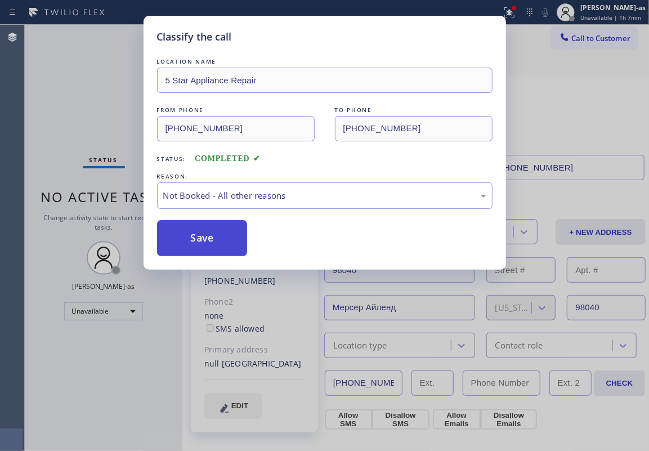
click at [216, 247] on button "Save" at bounding box center [202, 238] width 91 height 36
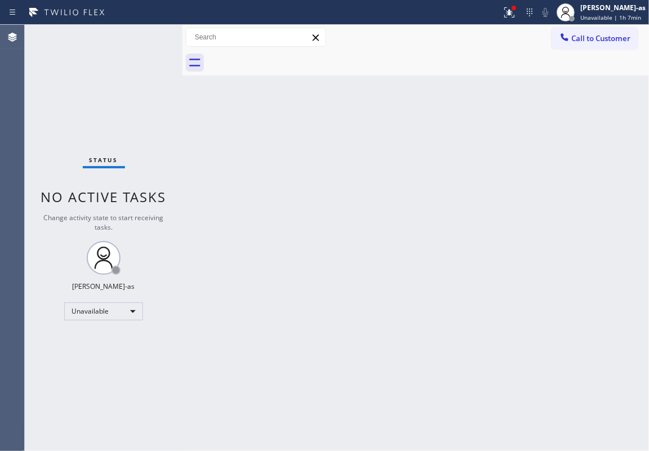
drag, startPoint x: 355, startPoint y: 145, endPoint x: 539, endPoint y: 95, distance: 190.9
click at [371, 140] on div "Back to Dashboard Change Sender ID Customers Technicians Select a contact Outbo…" at bounding box center [415, 238] width 467 height 426
click at [487, 33] on span "Call to Customer" at bounding box center [601, 38] width 59 height 10
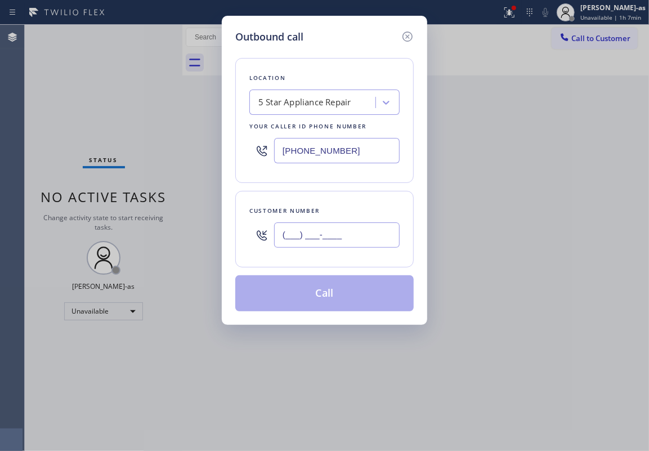
click at [316, 235] on input "(___) ___-____" at bounding box center [337, 234] width 126 height 25
paste input "650) 438-1515"
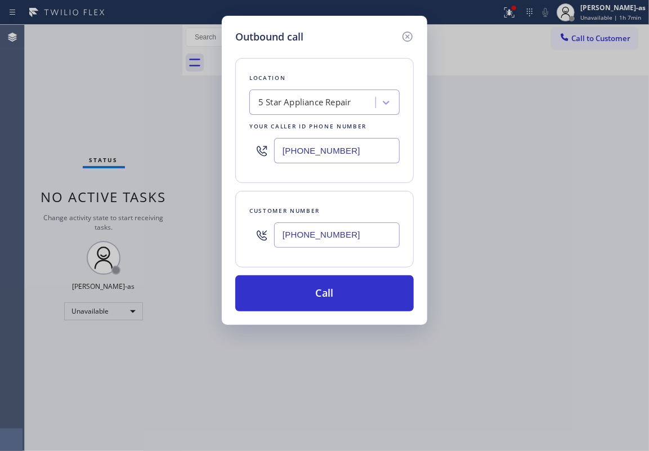
type input "(650) 438-1515"
click at [347, 141] on input "(855) 731-4952" at bounding box center [337, 150] width 126 height 25
paste input "228-618"
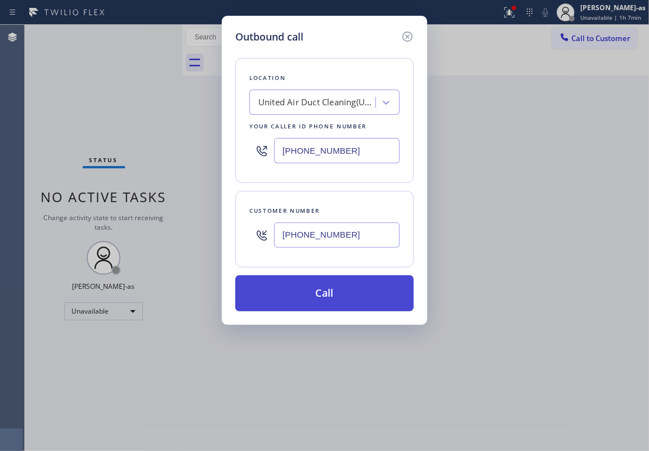
type input "(855) 228-6182"
click at [334, 295] on button "Call" at bounding box center [324, 293] width 179 height 36
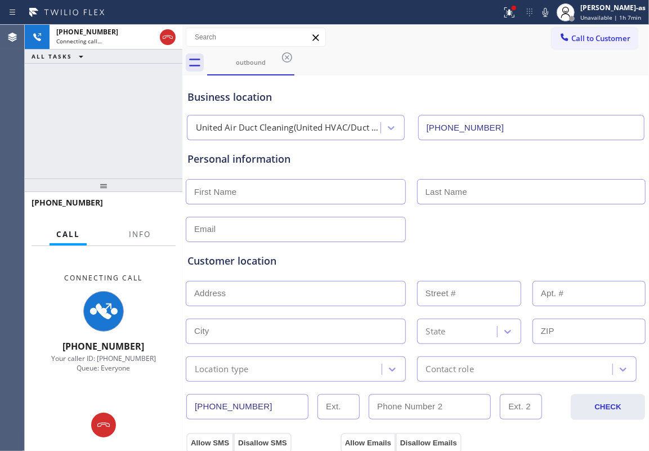
type input "(855) 228-6182"
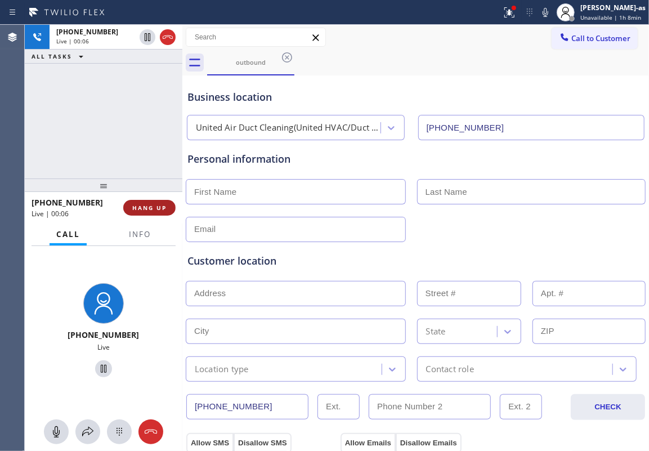
click at [135, 204] on span "HANG UP" at bounding box center [149, 208] width 34 height 8
click at [137, 204] on span "HANG UP" at bounding box center [149, 208] width 34 height 8
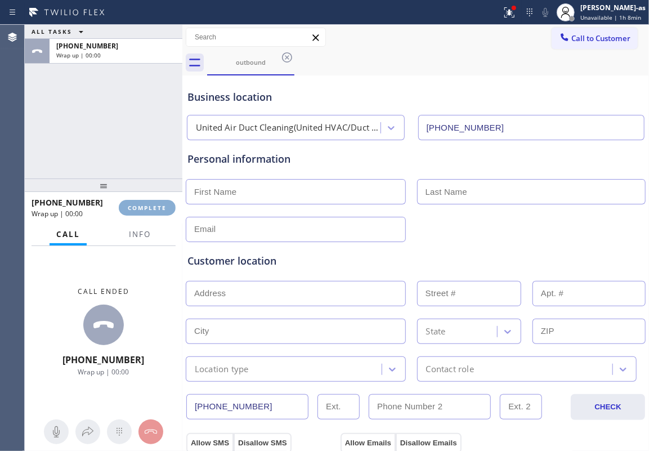
click at [137, 204] on span "COMPLETE" at bounding box center [147, 208] width 39 height 8
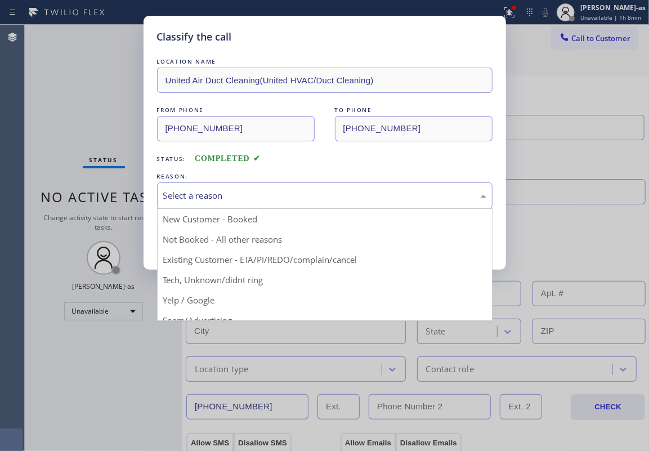
click at [221, 198] on div "Select a reason" at bounding box center [324, 195] width 323 height 13
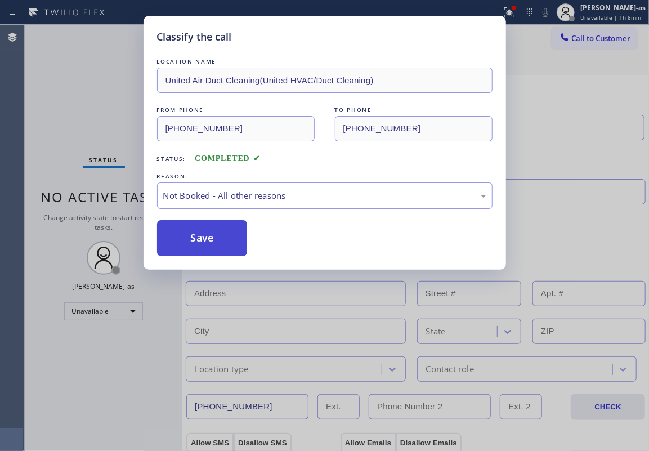
click at [205, 242] on button "Save" at bounding box center [202, 238] width 91 height 36
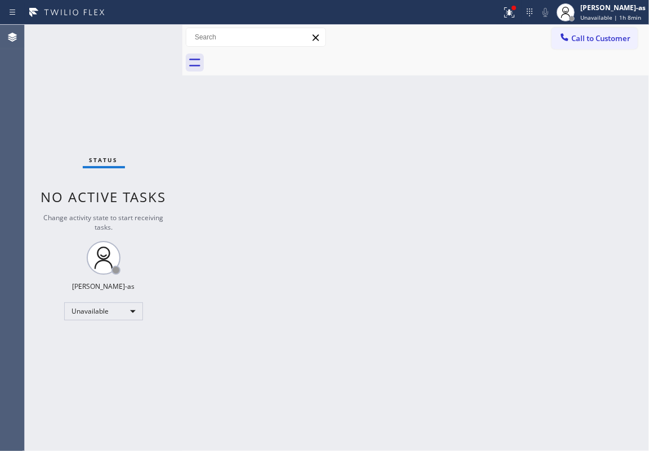
drag, startPoint x: 583, startPoint y: 39, endPoint x: 448, endPoint y: 171, distance: 189.2
click at [487, 39] on span "Call to Customer" at bounding box center [601, 38] width 59 height 10
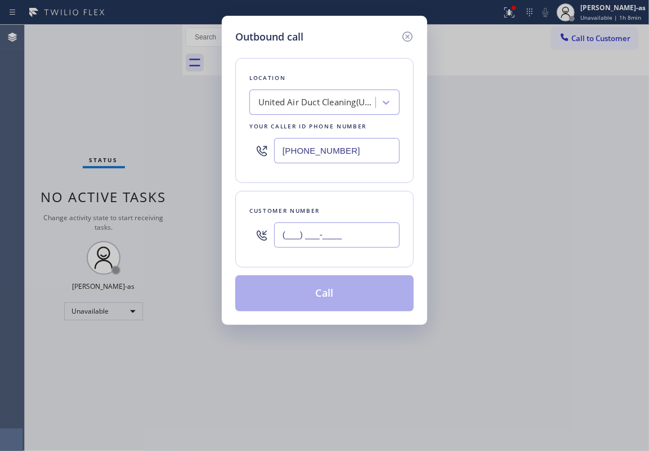
click at [338, 225] on input "(___) ___-____" at bounding box center [337, 234] width 126 height 25
paste input "650) 438-1515"
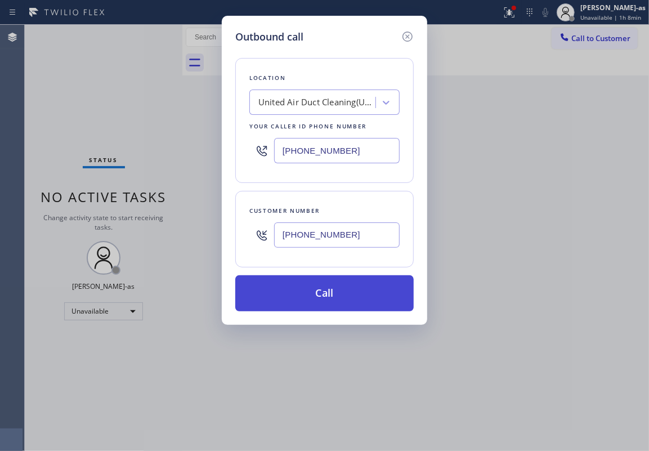
type input "(650) 438-1515"
click at [319, 293] on button "Call" at bounding box center [324, 293] width 179 height 36
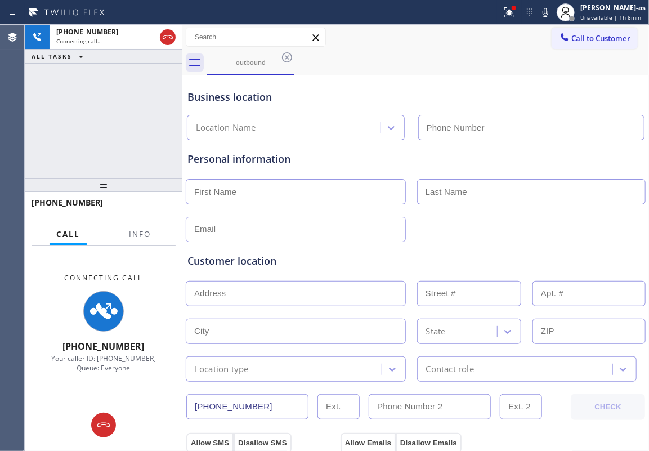
type input "(855) 228-6182"
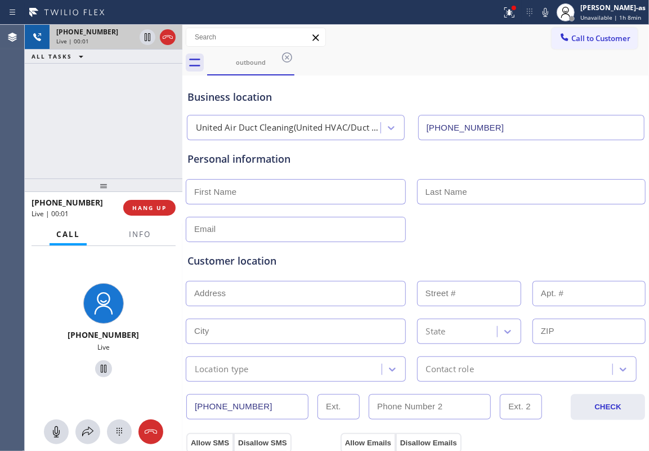
click at [176, 34] on div at bounding box center [157, 37] width 41 height 25
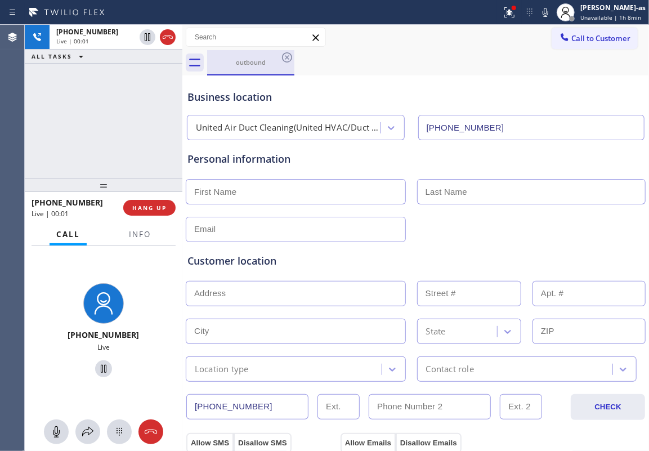
drag, startPoint x: 240, startPoint y: 62, endPoint x: 266, endPoint y: 57, distance: 27.0
click at [241, 62] on div "outbound" at bounding box center [250, 62] width 85 height 8
click at [291, 54] on icon at bounding box center [287, 57] width 10 height 10
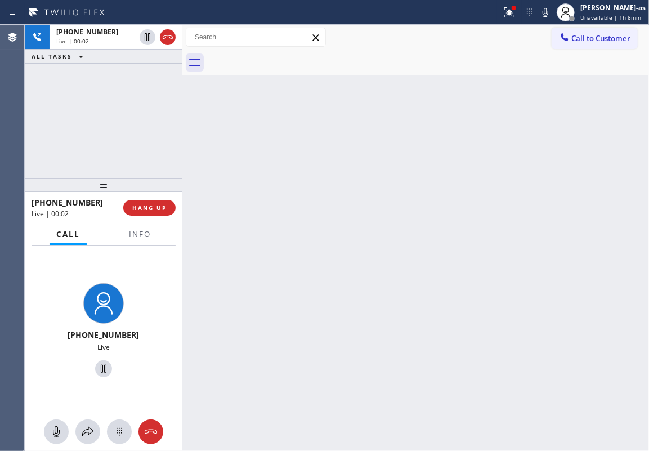
click at [106, 155] on div "+16504381515 Live | 00:02 ALL TASKS ALL TASKS ACTIVE TASKS TASKS IN WRAP UP" at bounding box center [104, 102] width 158 height 154
click at [153, 211] on span "HANG UP" at bounding box center [149, 208] width 34 height 8
click at [157, 207] on span "HANG UP" at bounding box center [149, 208] width 34 height 8
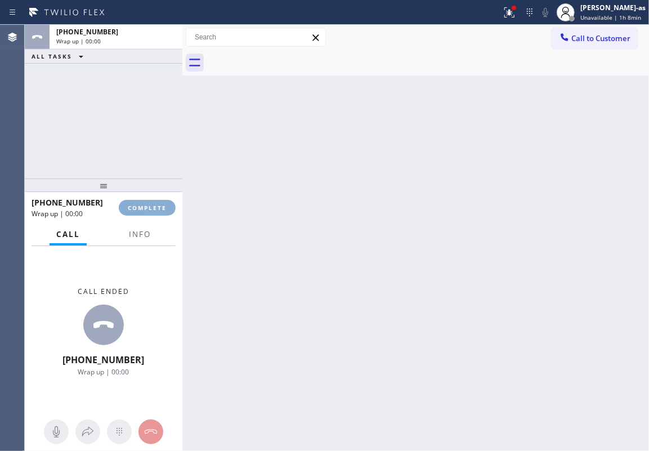
click at [157, 206] on span "COMPLETE" at bounding box center [147, 208] width 39 height 8
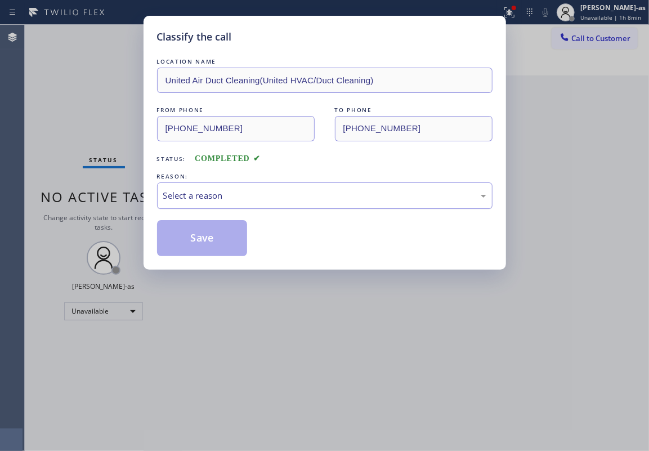
drag, startPoint x: 208, startPoint y: 193, endPoint x: 208, endPoint y: 201, distance: 8.4
click at [208, 195] on div "Select a reason" at bounding box center [324, 195] width 323 height 13
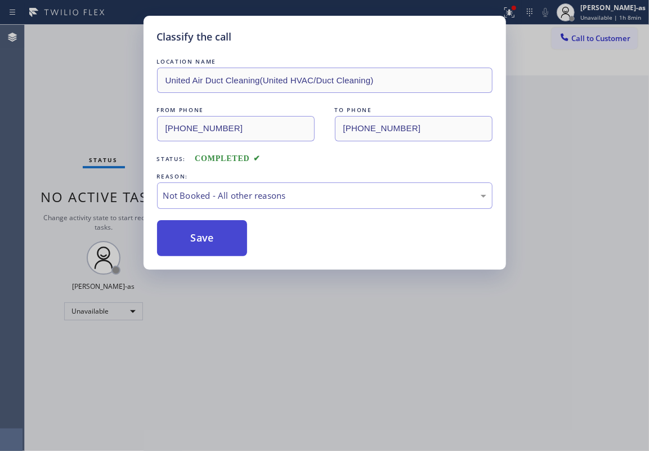
click at [201, 242] on button "Save" at bounding box center [202, 238] width 91 height 36
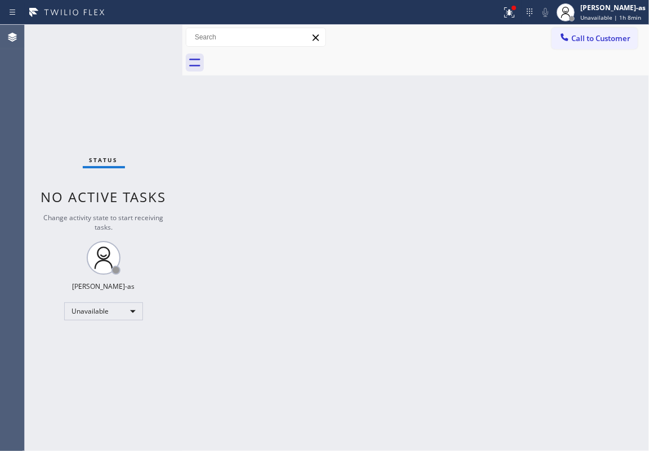
click at [301, 126] on div "Back to Dashboard Change Sender ID Customers Technicians Select a contact Outbo…" at bounding box center [415, 238] width 467 height 426
click at [487, 39] on span "Call to Customer" at bounding box center [601, 38] width 59 height 10
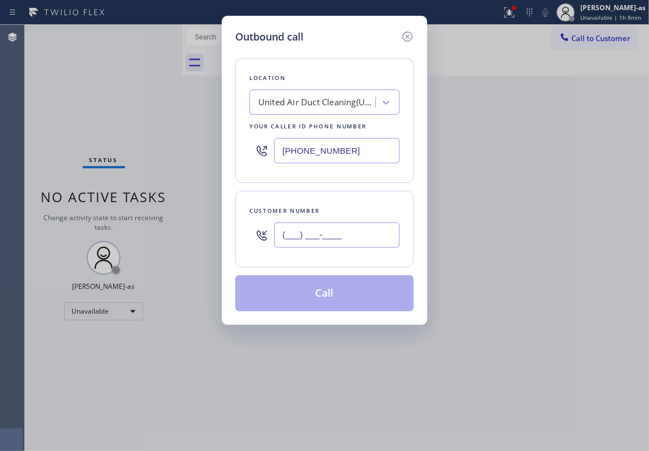
click at [317, 230] on input "(___) ___-____" at bounding box center [337, 234] width 126 height 25
paste input "917) 647-3842"
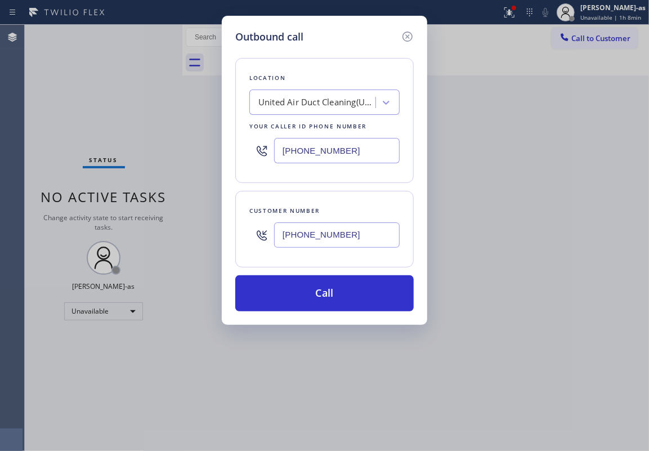
type input "(917) 647-3842"
click at [333, 100] on div "United Air Duct Cleaning(United HVAC/Duct Cleaning)" at bounding box center [317, 102] width 118 height 13
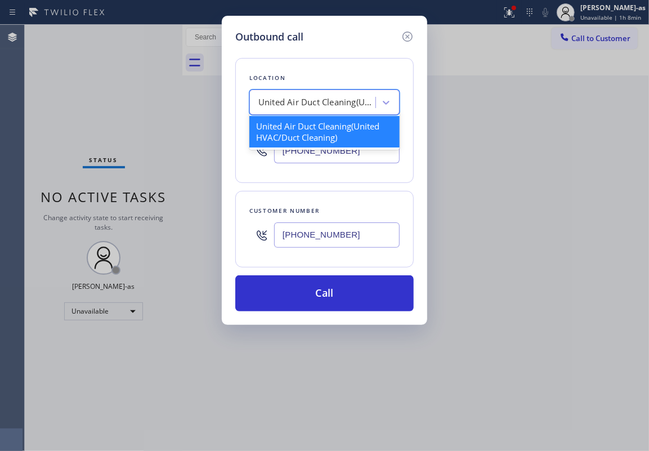
paste input "American Service Alliance Gowanus"
type input "American Service Alliance Gowanus"
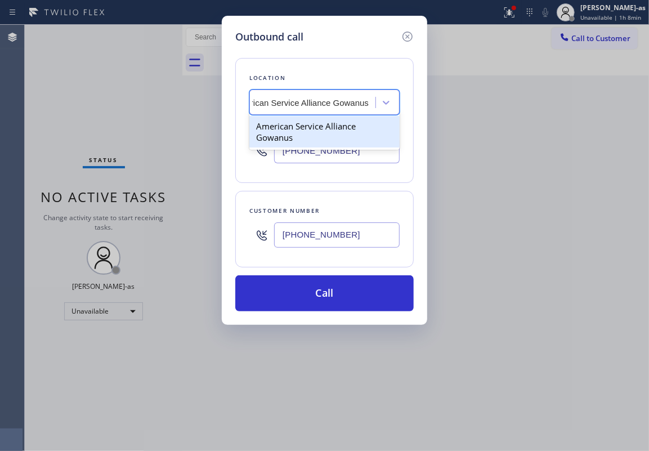
click at [323, 125] on div "American Service Alliance Gowanus" at bounding box center [324, 132] width 150 height 32
type input "(718) 841-0591"
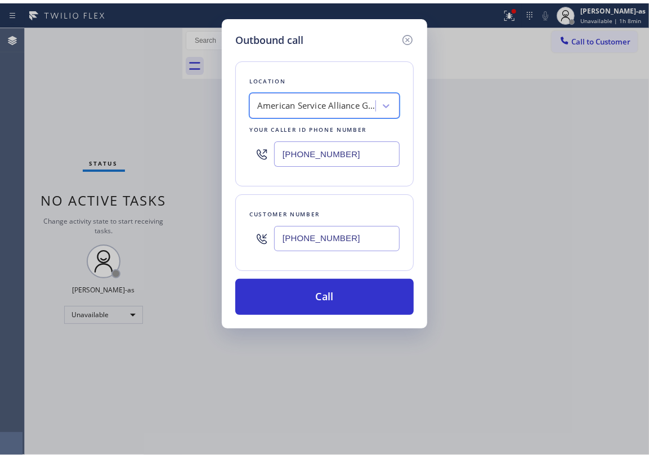
scroll to position [0, 1]
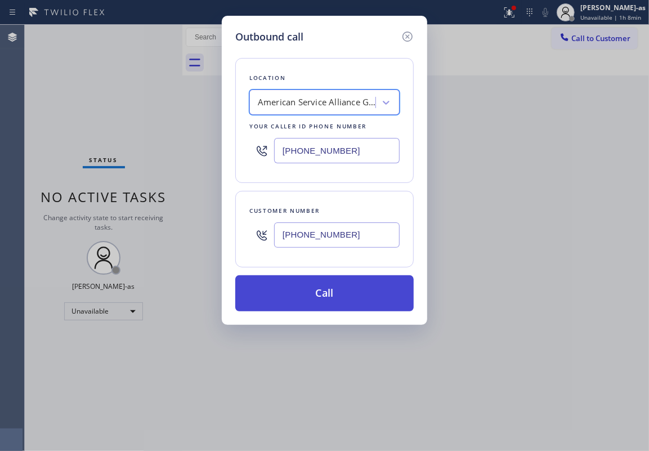
click at [318, 285] on button "Call" at bounding box center [324, 293] width 179 height 36
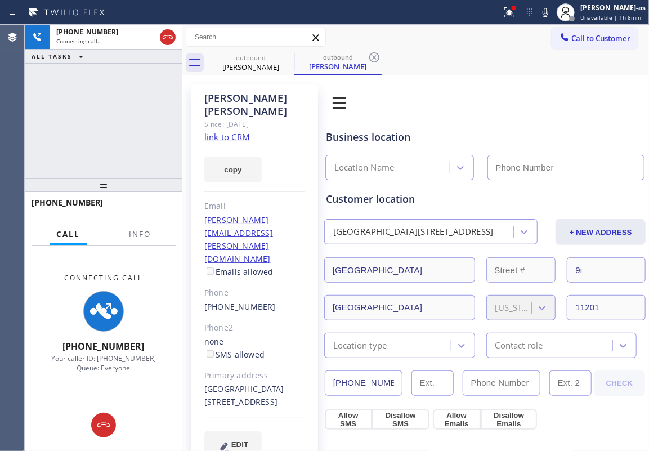
type input "(718) 841-0591"
click at [241, 131] on link "link to CRM" at bounding box center [227, 136] width 46 height 11
drag, startPoint x: 140, startPoint y: 166, endPoint x: 264, endPoint y: 105, distance: 138.0
click at [158, 155] on div "+19176473842 Connecting call… ALL TASKS ALL TASKS ACTIVE TASKS TASKS IN WRAP UP" at bounding box center [104, 102] width 158 height 154
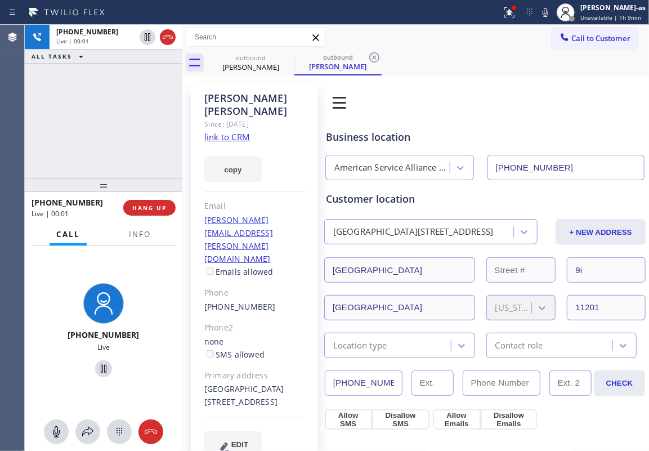
click at [133, 181] on div at bounding box center [104, 186] width 158 height 14
click at [143, 212] on span "HANG UP" at bounding box center [149, 208] width 34 height 8
click at [145, 212] on span "HANG UP" at bounding box center [149, 208] width 34 height 8
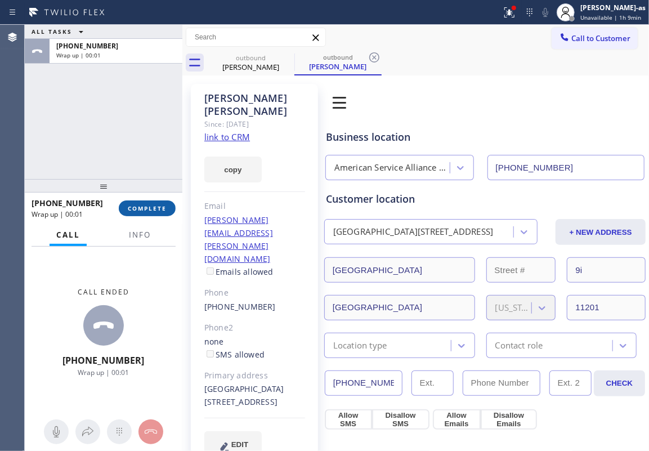
click at [145, 211] on span "COMPLETE" at bounding box center [147, 208] width 39 height 8
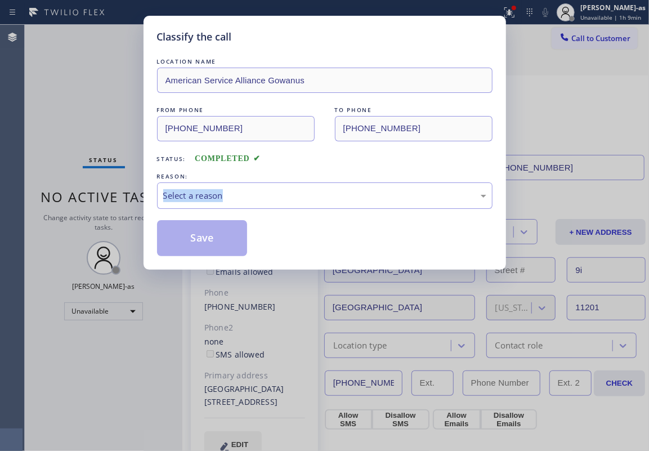
click at [145, 210] on div "Classify the call LOCATION NAME American Service Alliance Gowanus FROM PHONE (7…" at bounding box center [325, 143] width 363 height 254
click at [302, 197] on div "Select a reason" at bounding box center [324, 195] width 323 height 13
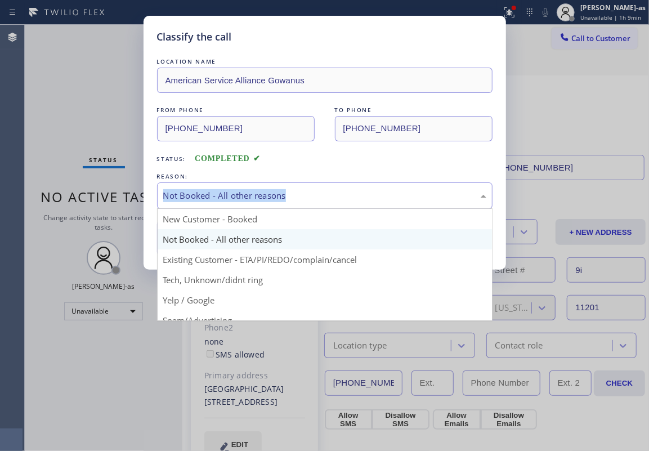
click at [324, 194] on div "Not Booked - All other reasons" at bounding box center [324, 195] width 323 height 13
click at [334, 159] on div "Status: COMPLETED" at bounding box center [325, 156] width 336 height 18
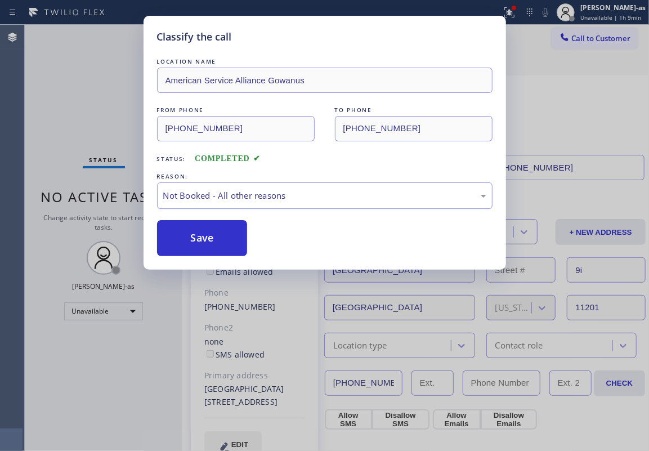
click at [332, 197] on div "Not Booked - All other reasons" at bounding box center [324, 195] width 323 height 13
drag, startPoint x: 214, startPoint y: 230, endPoint x: 255, endPoint y: 228, distance: 41.1
click at [216, 230] on button "Save" at bounding box center [202, 238] width 91 height 36
click at [487, 41] on span "Call to Customer" at bounding box center [601, 38] width 59 height 10
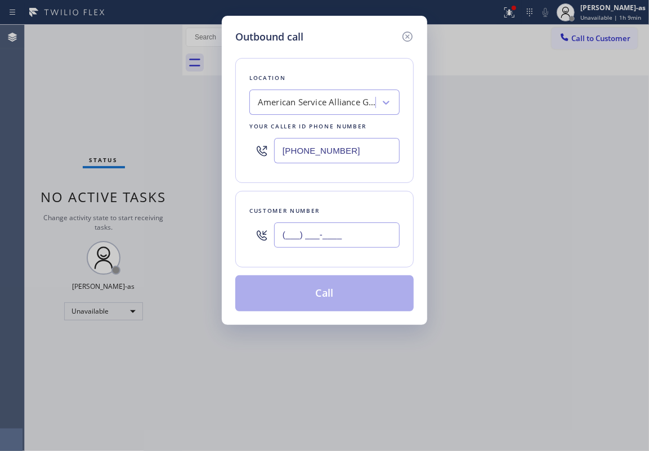
click at [336, 232] on input "(___) ___-____" at bounding box center [337, 234] width 126 height 25
paste input "760) 547-3737"
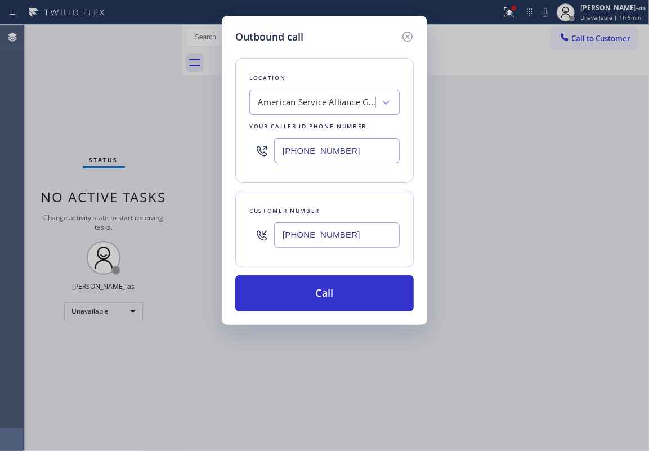
type input "(760) 547-3737"
click at [323, 106] on div "American Service Alliance Gowanus" at bounding box center [317, 102] width 118 height 13
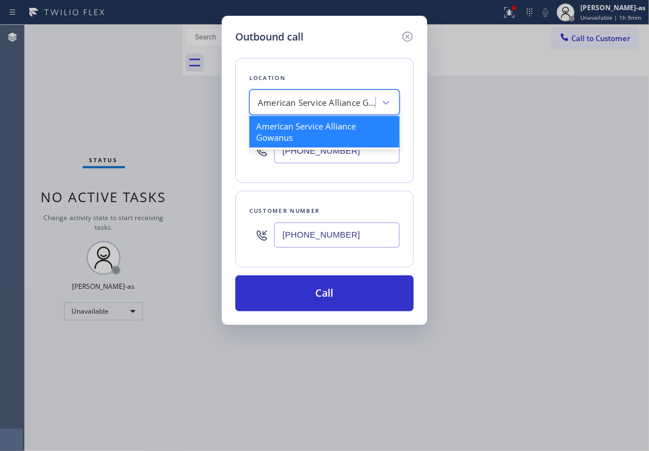
click at [323, 106] on div "American Service Alliance Gowanus" at bounding box center [317, 102] width 118 height 13
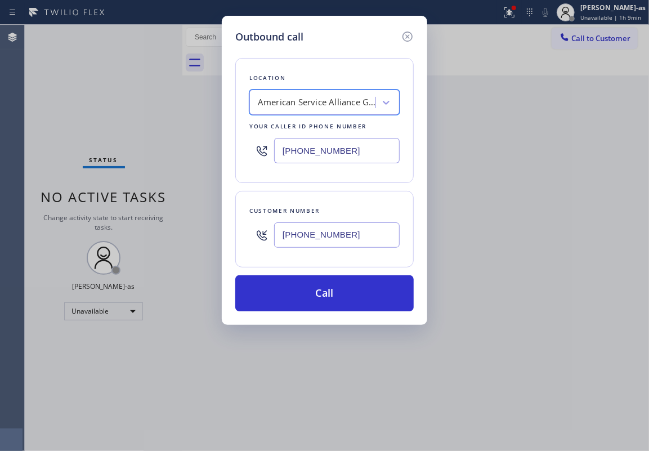
click at [323, 106] on div "American Service Alliance Gowanus" at bounding box center [317, 102] width 118 height 13
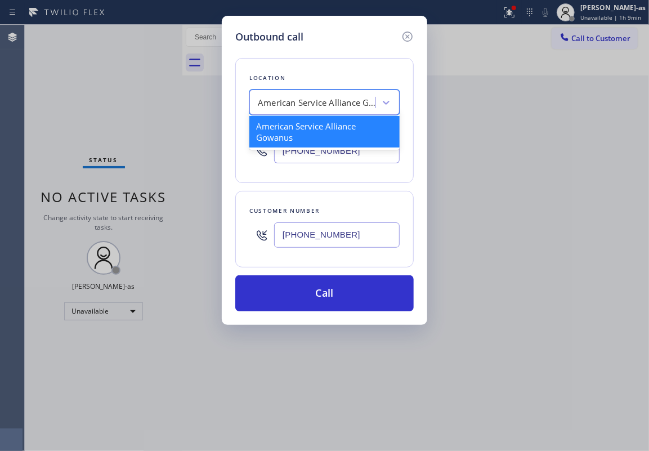
paste input "5 Star Appliance Repair"
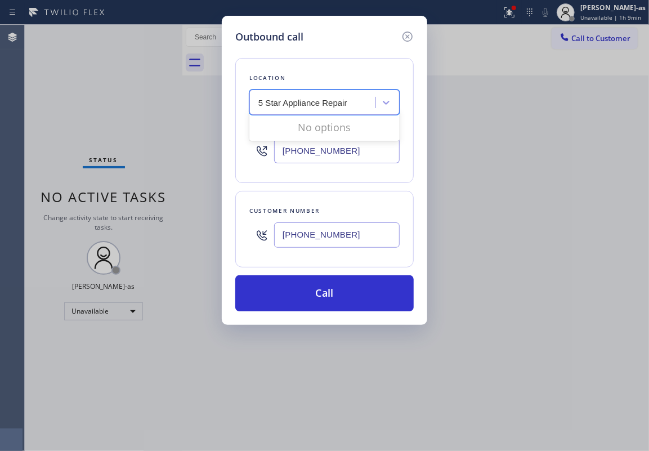
click at [261, 102] on input "5 Star Appliance Repair" at bounding box center [304, 103] width 92 height 10
type input "5 Star Appliance Repair"
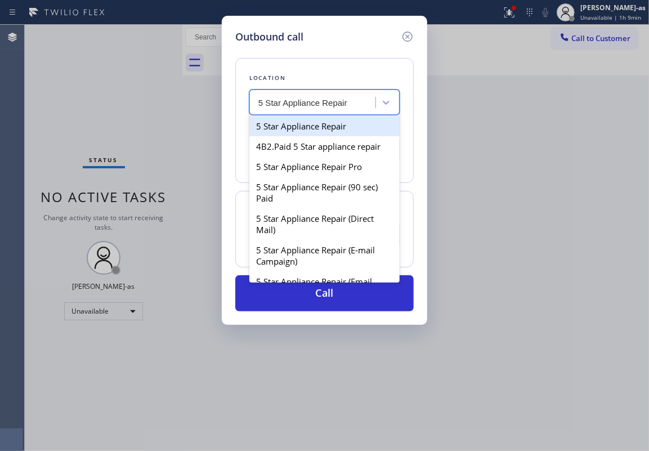
click at [323, 126] on div "5 Star Appliance Repair" at bounding box center [324, 126] width 150 height 20
type input "(855) 731-4952"
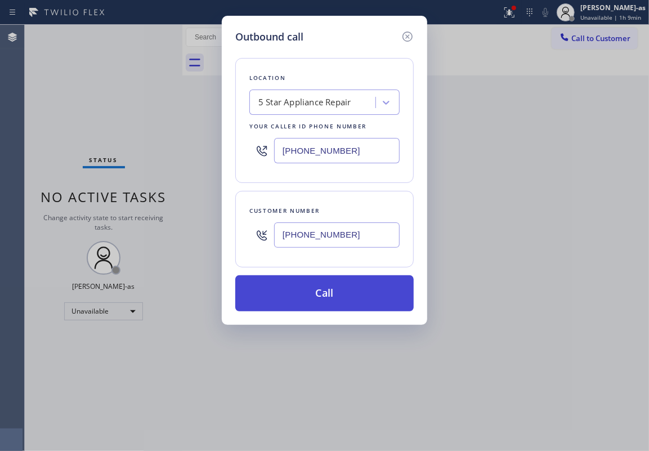
click at [336, 293] on button "Call" at bounding box center [324, 293] width 179 height 36
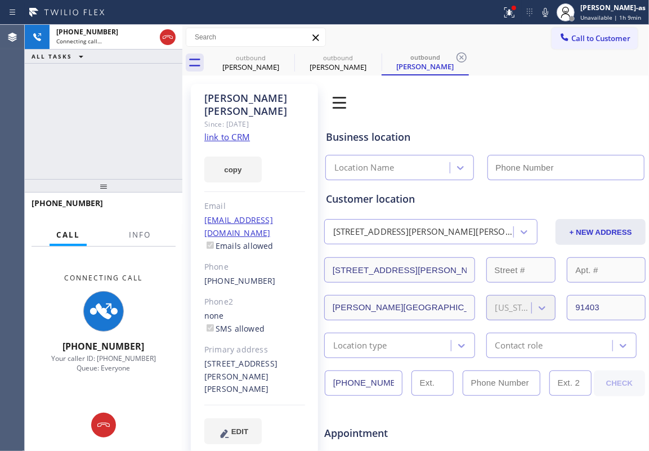
type input "(855) 731-4952"
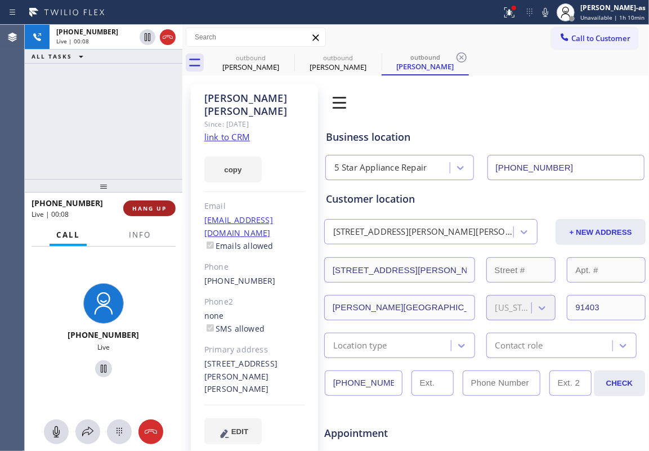
click at [149, 213] on button "HANG UP" at bounding box center [149, 208] width 52 height 16
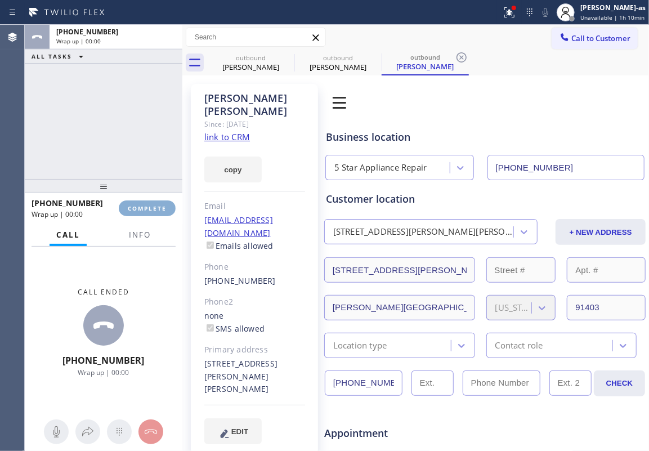
click at [149, 213] on button "COMPLETE" at bounding box center [147, 208] width 57 height 16
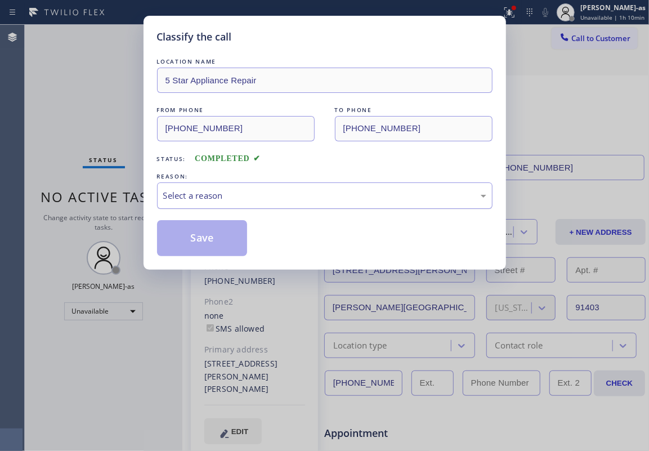
click at [219, 199] on div "Select a reason" at bounding box center [324, 195] width 323 height 13
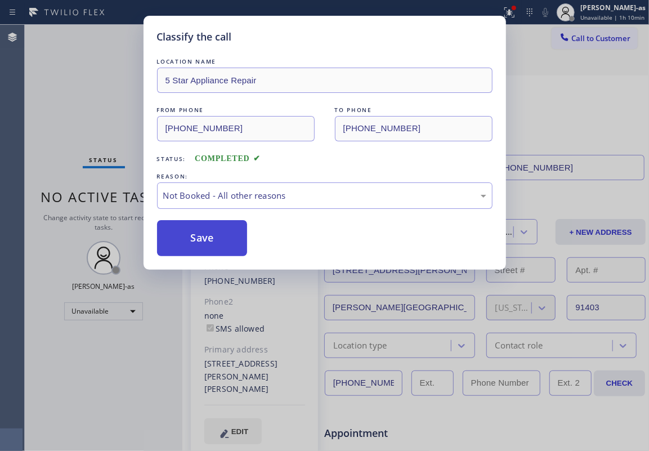
click at [203, 248] on button "Save" at bounding box center [202, 238] width 91 height 36
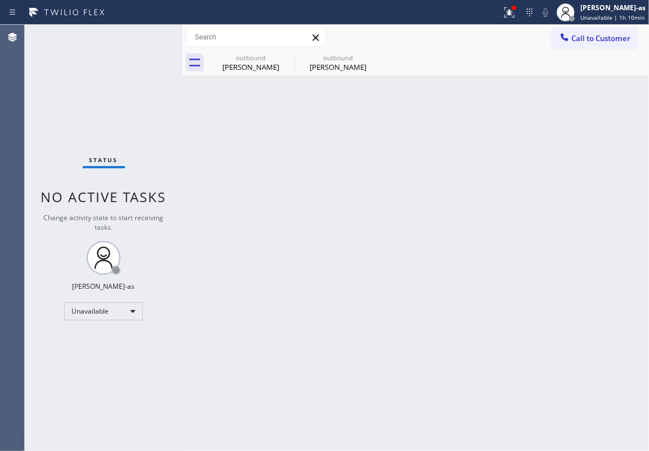
drag, startPoint x: 324, startPoint y: 230, endPoint x: 336, endPoint y: 223, distance: 13.6
click at [327, 228] on div "Back to Dashboard Change Sender ID Customers Technicians Select a contact Outbo…" at bounding box center [415, 238] width 467 height 426
click at [487, 43] on div at bounding box center [565, 39] width 14 height 14
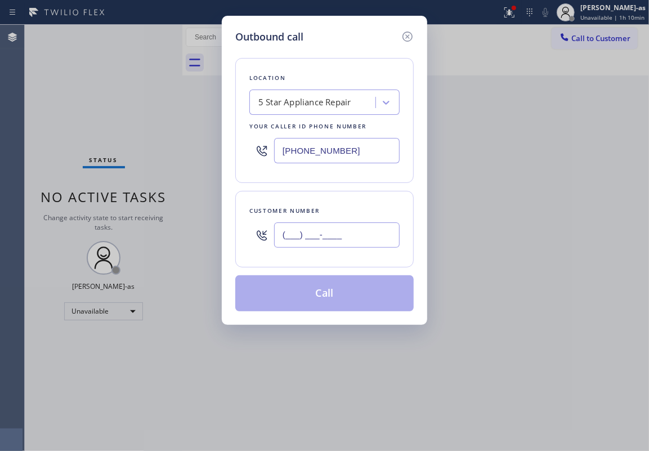
click at [332, 237] on input "(___) ___-____" at bounding box center [337, 234] width 126 height 25
paste input "760) 547-3737"
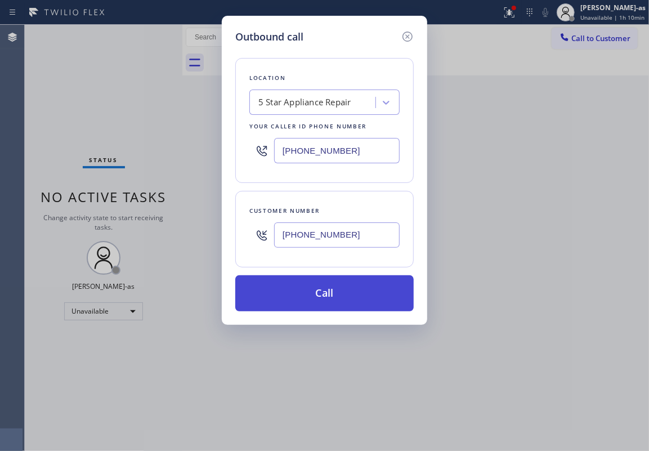
type input "(760) 547-3737"
click at [350, 293] on button "Call" at bounding box center [324, 293] width 179 height 36
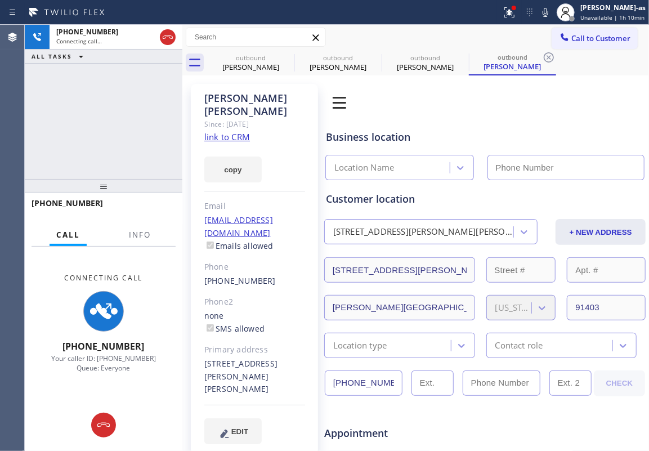
click at [235, 131] on link "link to CRM" at bounding box center [227, 136] width 46 height 11
type input "(855) 731-4952"
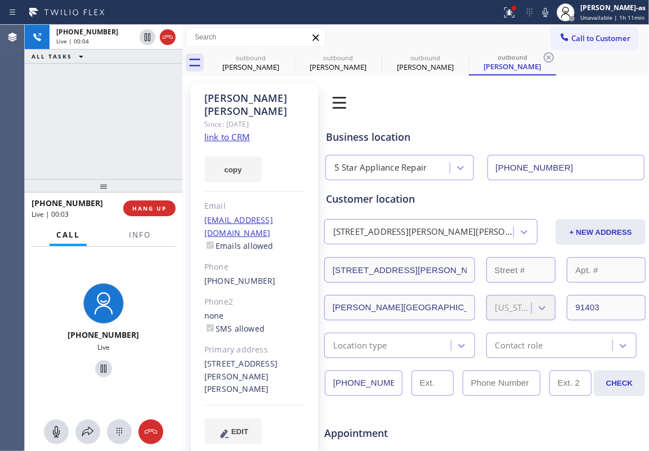
click at [167, 271] on div "+17605473737 Live" at bounding box center [104, 332] width 158 height 171
click at [149, 204] on button "HANG UP" at bounding box center [149, 208] width 52 height 16
click at [149, 204] on span "HANG UP" at bounding box center [149, 208] width 34 height 8
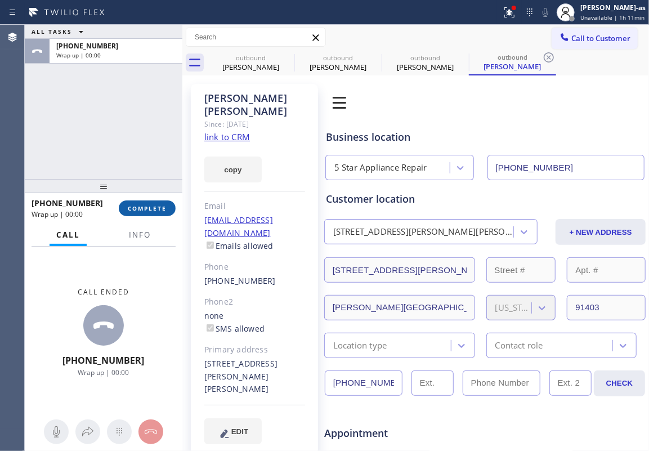
click at [149, 204] on span "COMPLETE" at bounding box center [147, 208] width 39 height 8
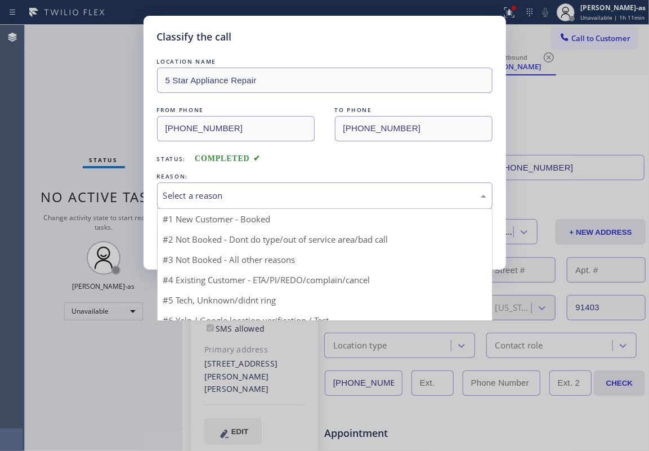
click at [212, 194] on div "Select a reason" at bounding box center [324, 195] width 323 height 13
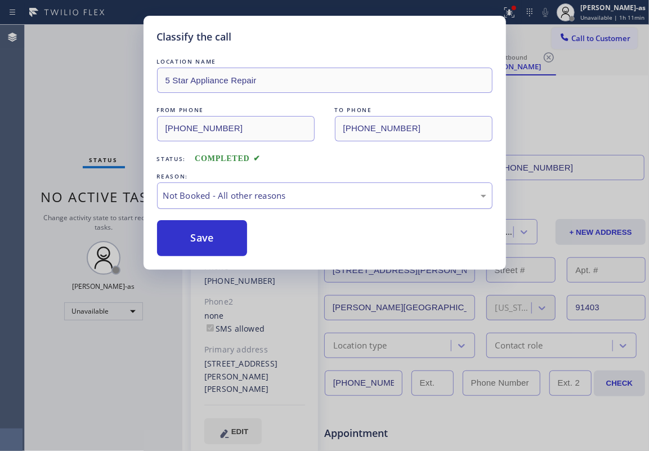
click at [273, 194] on div "Not Booked - All other reasons" at bounding box center [324, 195] width 323 height 13
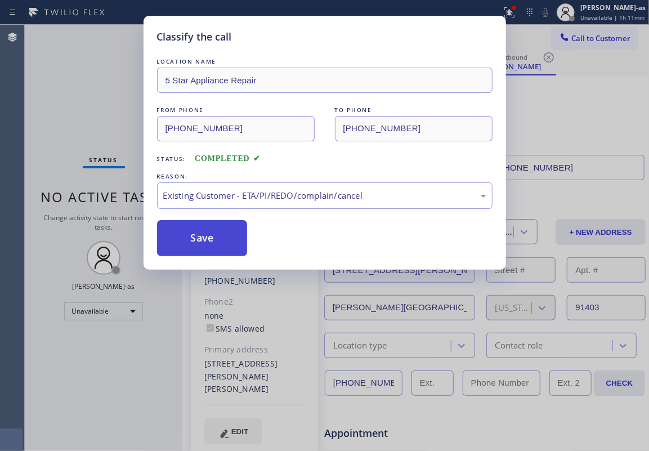
click at [208, 240] on button "Save" at bounding box center [202, 238] width 91 height 36
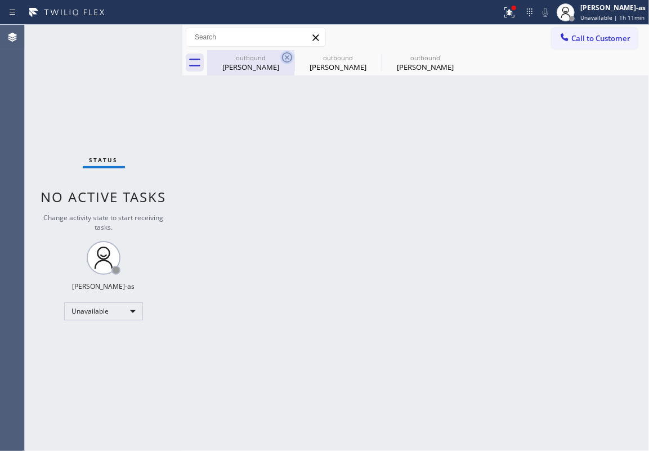
drag, startPoint x: 270, startPoint y: 63, endPoint x: 293, endPoint y: 59, distance: 23.5
click at [270, 63] on div "Lisa Lupinski" at bounding box center [250, 67] width 85 height 10
type input "(718) 841-0591"
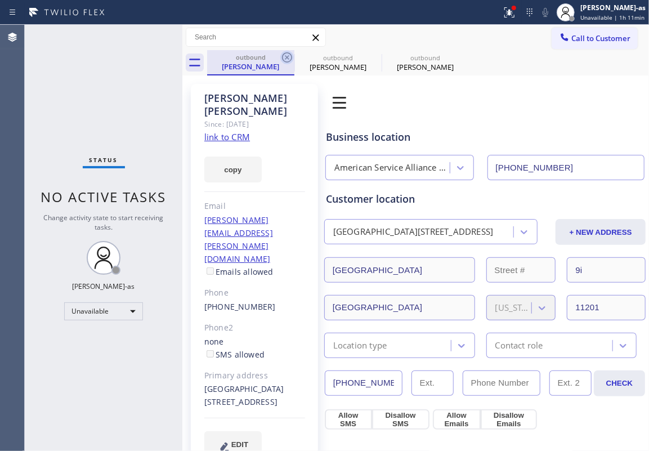
click at [287, 57] on icon at bounding box center [287, 57] width 10 height 10
click at [0, 0] on icon at bounding box center [0, 0] width 0 height 0
type input "(855) 731-4952"
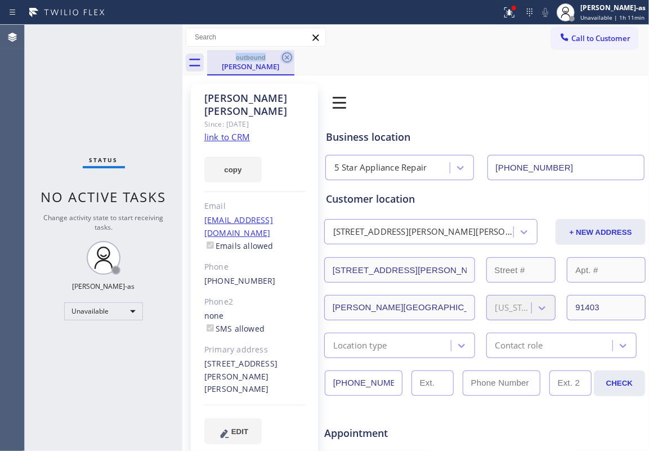
click at [287, 57] on icon at bounding box center [287, 57] width 10 height 10
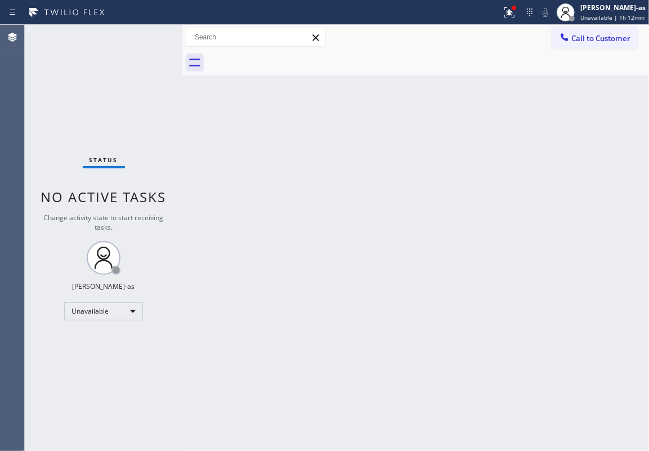
drag, startPoint x: 314, startPoint y: 170, endPoint x: 442, endPoint y: 124, distance: 135.2
click at [336, 161] on div "Back to Dashboard Change Sender ID Customers Technicians Select a contact Outbo…" at bounding box center [415, 238] width 467 height 426
click at [487, 32] on icon at bounding box center [564, 37] width 11 height 11
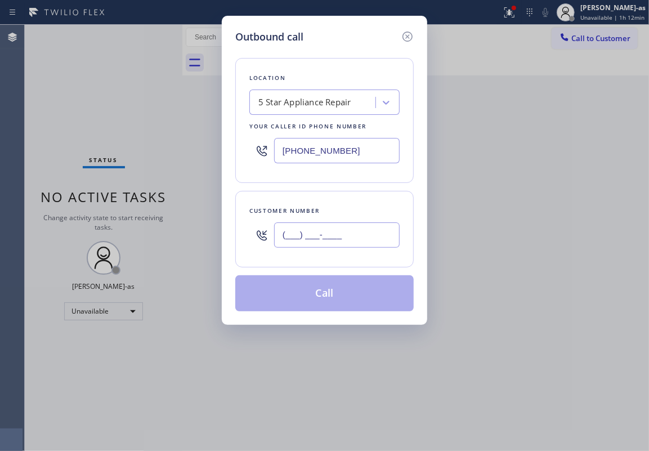
click at [291, 246] on input "(___) ___-____" at bounding box center [337, 234] width 126 height 25
paste input "714) 865-7888"
type input "(714) 865-7888"
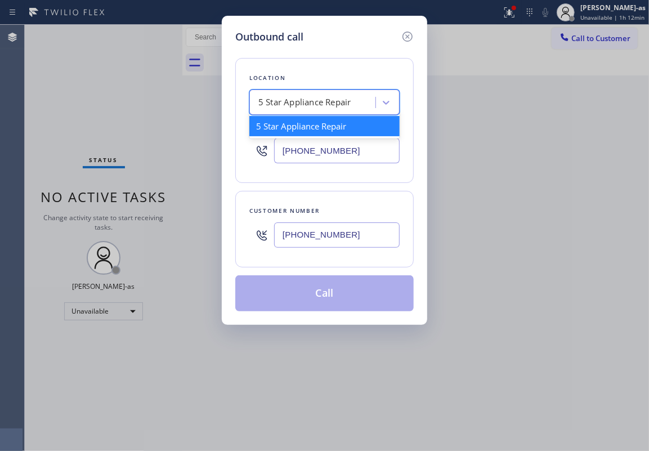
click at [342, 104] on div "5 Star Appliance Repair" at bounding box center [304, 102] width 93 height 13
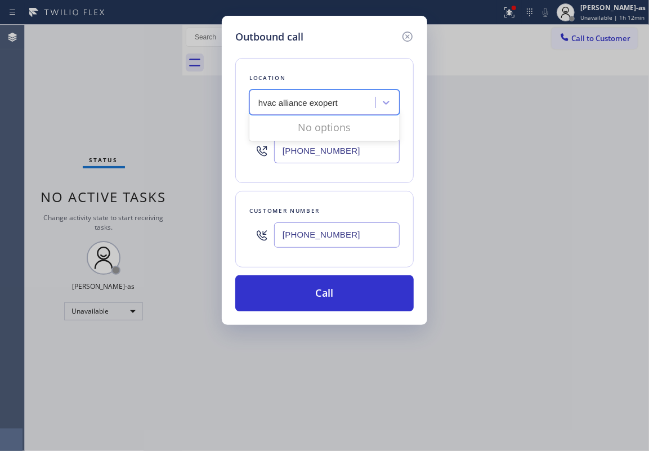
type input "hvac alliance expert"
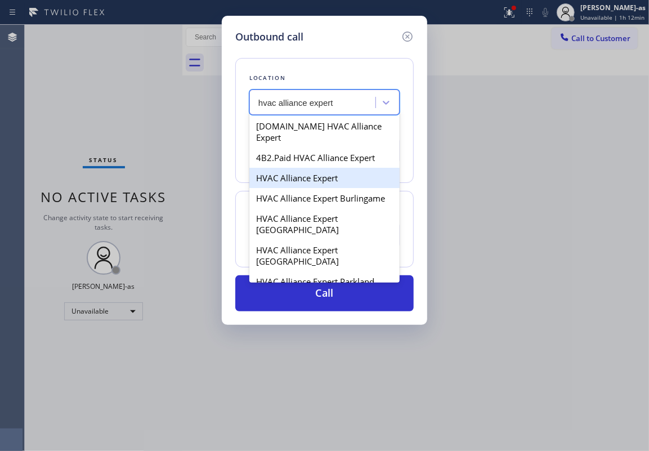
click at [296, 171] on div "HVAC Alliance Expert" at bounding box center [324, 178] width 150 height 20
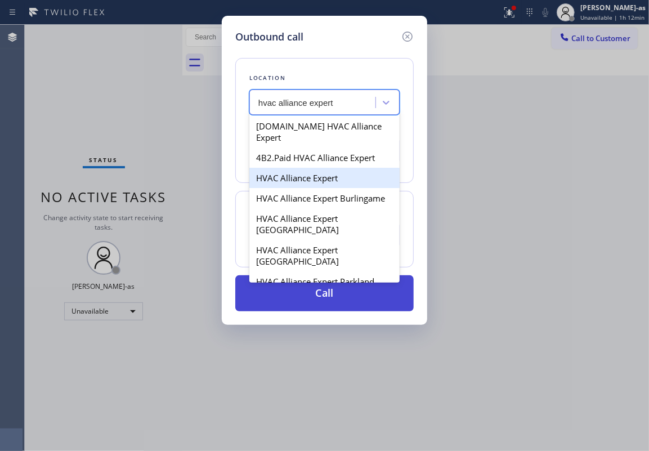
type input "[PHONE_NUMBER]"
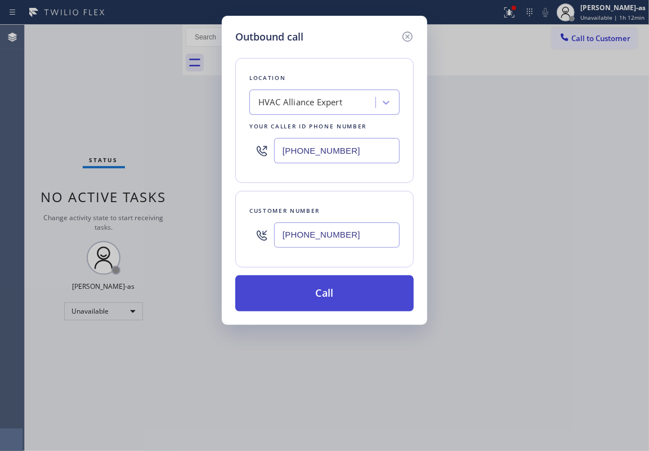
click at [332, 289] on button "Call" at bounding box center [324, 293] width 179 height 36
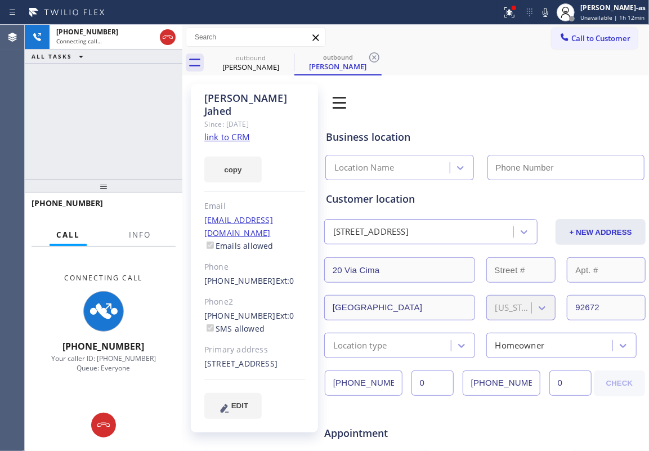
click at [221, 131] on link "link to CRM" at bounding box center [227, 136] width 46 height 11
type input "[PHONE_NUMBER]"
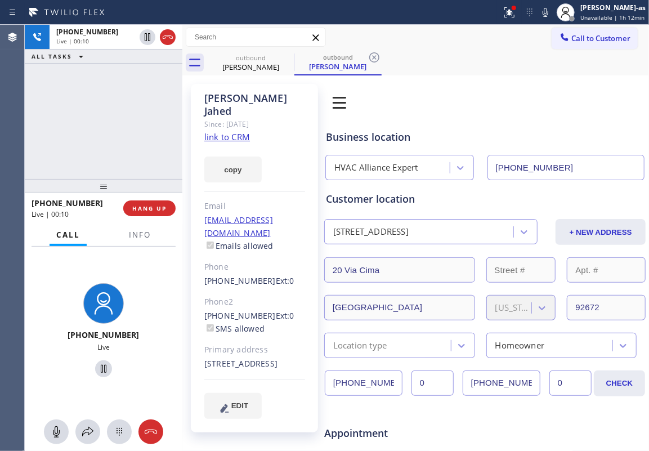
click at [95, 124] on div "+17148657888 Live | 00:10 ALL TASKS ALL TASKS ACTIVE TASKS TASKS IN WRAP UP" at bounding box center [104, 102] width 158 height 154
click at [96, 124] on div "+17148657888 Live | 00:12 ALL TASKS ALL TASKS ACTIVE TASKS TASKS IN WRAP UP" at bounding box center [104, 102] width 158 height 154
drag, startPoint x: 96, startPoint y: 124, endPoint x: 106, endPoint y: 124, distance: 10.1
click at [97, 124] on div "+17148657888 Live | 00:15 ALL TASKS ALL TASKS ACTIVE TASKS TASKS IN WRAP UP" at bounding box center [104, 102] width 158 height 154
click at [122, 165] on div "+17148657888 Live | 00:16 ALL TASKS ALL TASKS ACTIVE TASKS TASKS IN WRAP UP" at bounding box center [104, 102] width 158 height 154
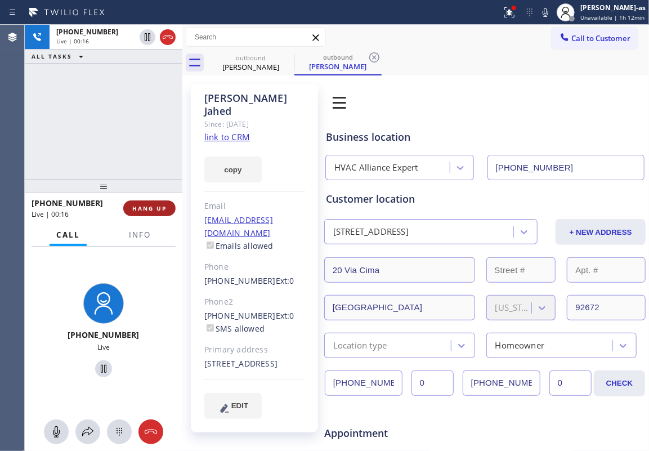
click at [142, 211] on span "HANG UP" at bounding box center [149, 208] width 34 height 8
click at [142, 210] on span "HANG UP" at bounding box center [149, 208] width 34 height 8
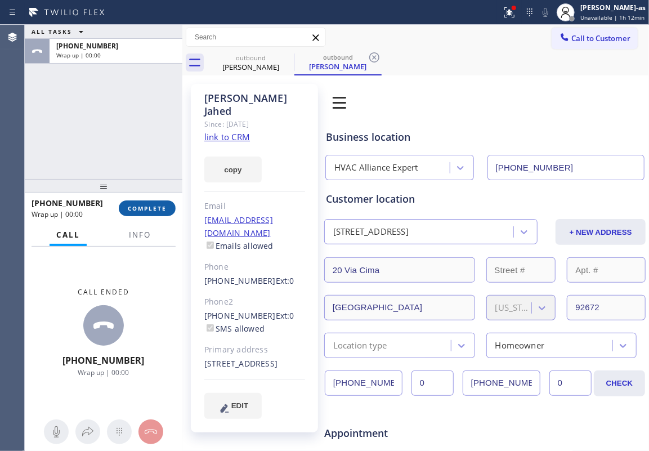
click at [142, 210] on span "COMPLETE" at bounding box center [147, 208] width 39 height 8
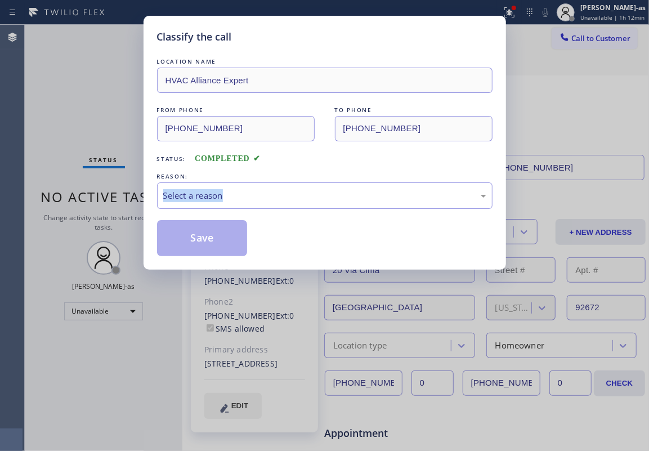
click at [142, 208] on div "Classify the call LOCATION NAME HVAC Alliance Expert FROM PHONE (323) 991-9198 …" at bounding box center [324, 225] width 649 height 451
click at [230, 201] on div "Select a reason" at bounding box center [324, 195] width 323 height 13
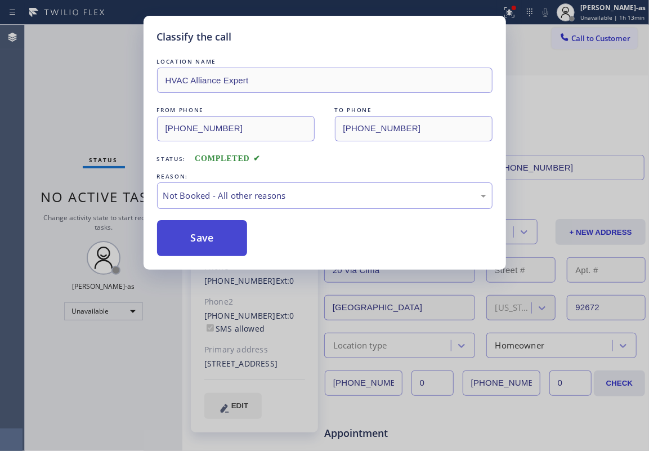
click at [208, 241] on button "Save" at bounding box center [202, 238] width 91 height 36
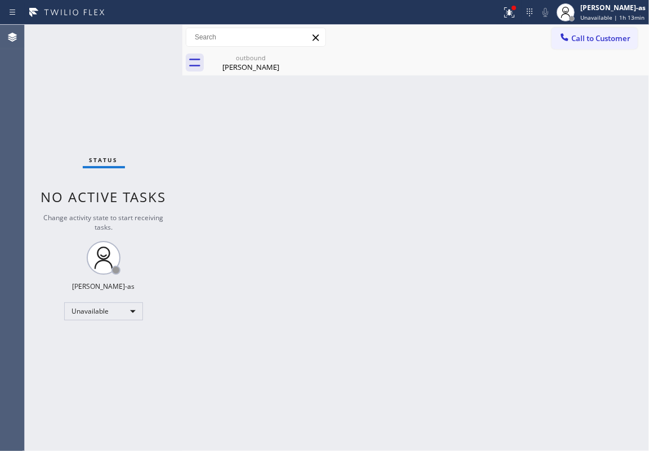
drag, startPoint x: 278, startPoint y: 196, endPoint x: 523, endPoint y: 139, distance: 252.2
click at [300, 188] on div "Back to Dashboard Change Sender ID Customers Technicians Select a contact Outbo…" at bounding box center [415, 238] width 467 height 426
click at [487, 32] on button "Call to Customer" at bounding box center [595, 38] width 86 height 21
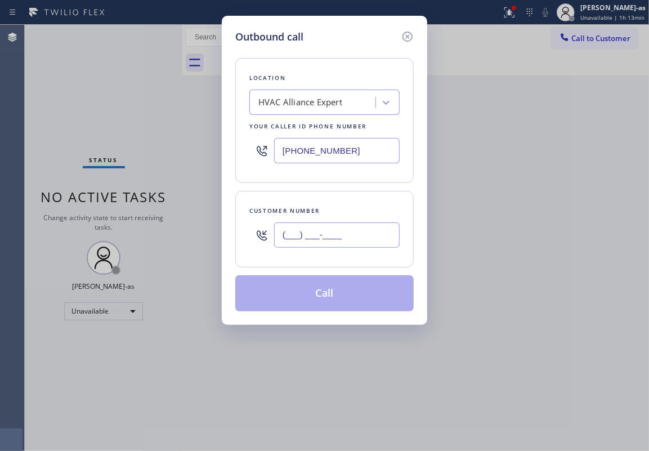
click at [327, 235] on input "(___) ___-____" at bounding box center [337, 234] width 126 height 25
paste input "714) 865-7888"
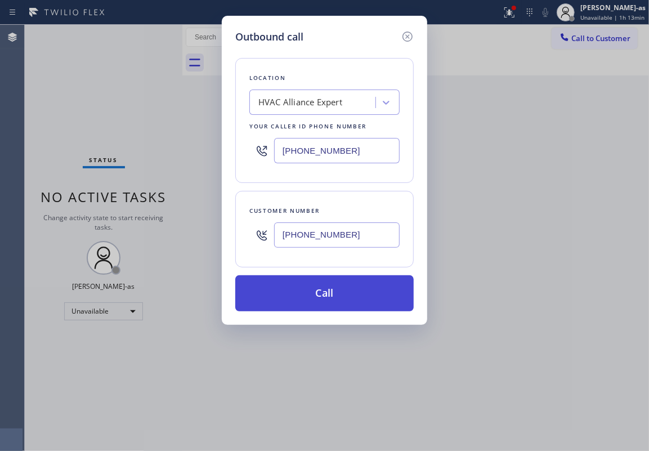
type input "(714) 865-7888"
click at [321, 296] on button "Call" at bounding box center [324, 293] width 179 height 36
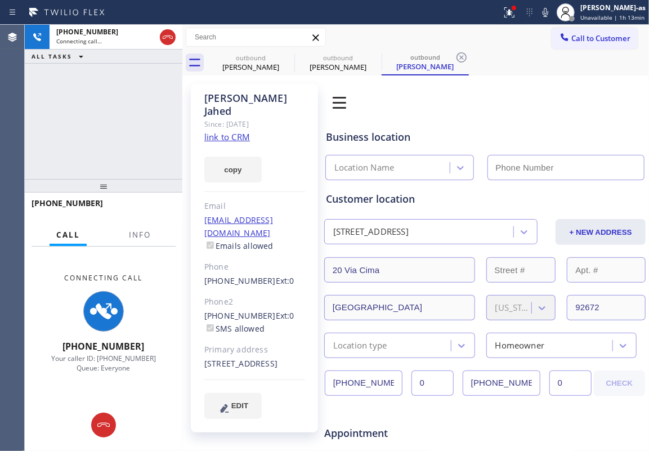
type input "[PHONE_NUMBER]"
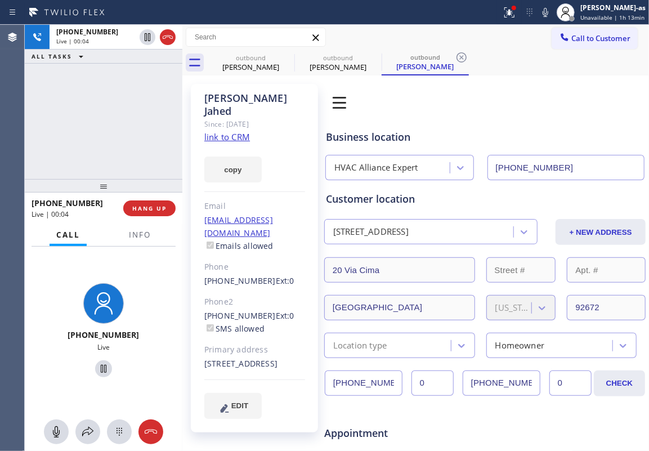
click at [158, 197] on div "+17148657888 Live | 00:04 HANG UP" at bounding box center [104, 208] width 144 height 29
click at [156, 200] on button "HANG UP" at bounding box center [149, 208] width 52 height 16
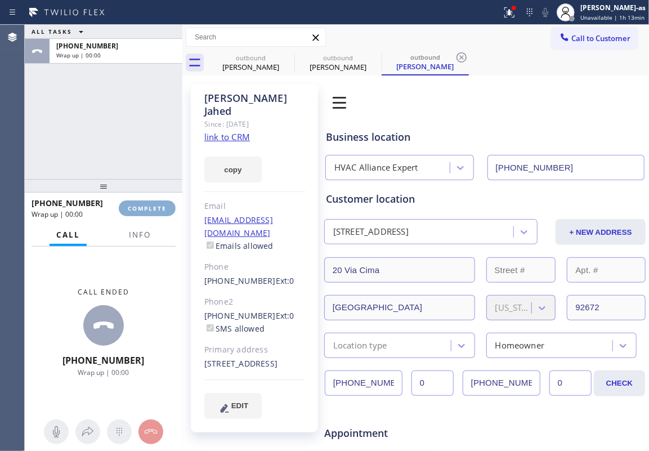
click at [156, 200] on button "COMPLETE" at bounding box center [147, 208] width 57 height 16
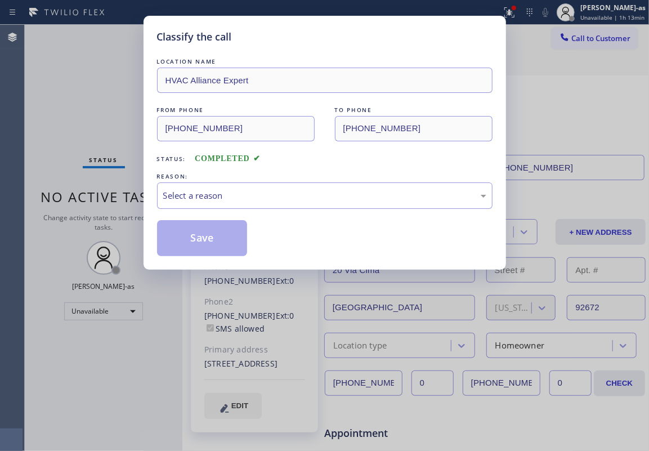
click at [156, 201] on div "Classify the call LOCATION NAME HVAC Alliance Expert FROM PHONE (323) 991-9198 …" at bounding box center [325, 143] width 363 height 254
drag, startPoint x: 156, startPoint y: 201, endPoint x: 252, endPoint y: 203, distance: 96.3
click at [156, 202] on div "Classify the call LOCATION NAME HVAC Alliance Expert FROM PHONE (323) 991-9198 …" at bounding box center [325, 143] width 363 height 254
click at [260, 181] on div "REASON:" at bounding box center [325, 177] width 336 height 12
click at [282, 206] on div "Select a reason" at bounding box center [325, 195] width 336 height 26
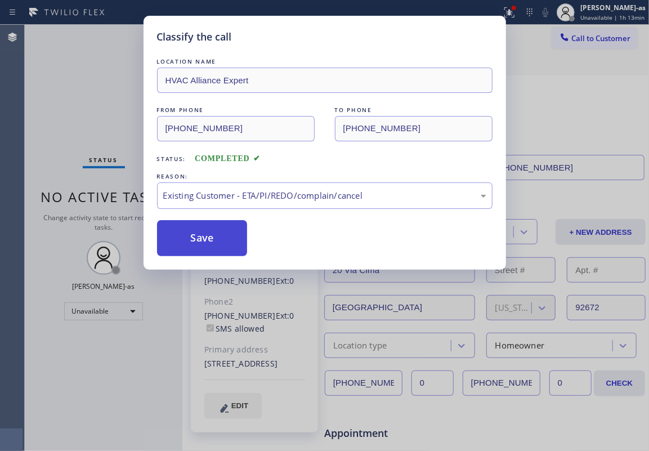
drag, startPoint x: 216, startPoint y: 239, endPoint x: 194, endPoint y: 244, distance: 23.2
click at [215, 239] on button "Save" at bounding box center [202, 238] width 91 height 36
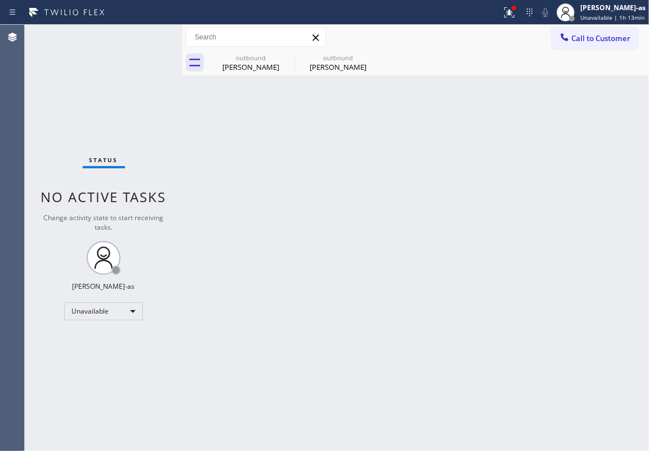
click at [82, 57] on div "Status No active tasks Change activity state to start receiving tasks. [PERSON_…" at bounding box center [104, 238] width 158 height 426
drag, startPoint x: 234, startPoint y: 59, endPoint x: 269, endPoint y: 147, distance: 94.9
click at [237, 59] on div "outbound" at bounding box center [250, 58] width 85 height 8
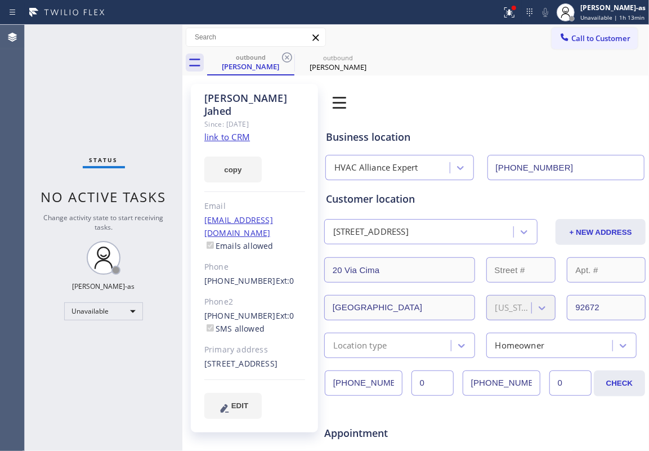
click at [229, 131] on link "link to CRM" at bounding box center [227, 136] width 46 height 11
click at [487, 37] on span "Call to Customer" at bounding box center [601, 38] width 59 height 10
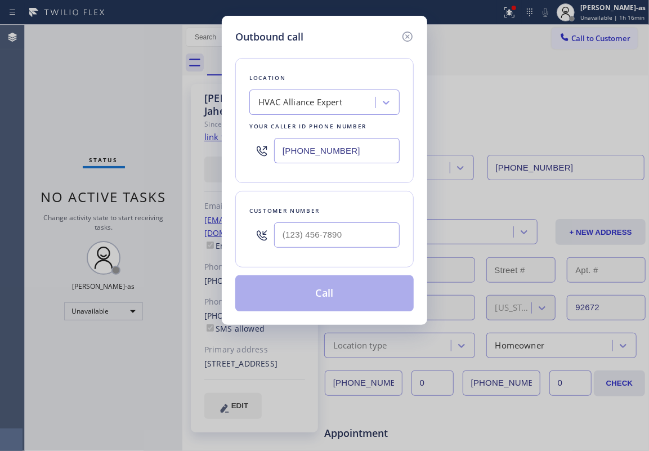
click at [356, 240] on input "text" at bounding box center [337, 234] width 126 height 25
paste input "323) 356-4648"
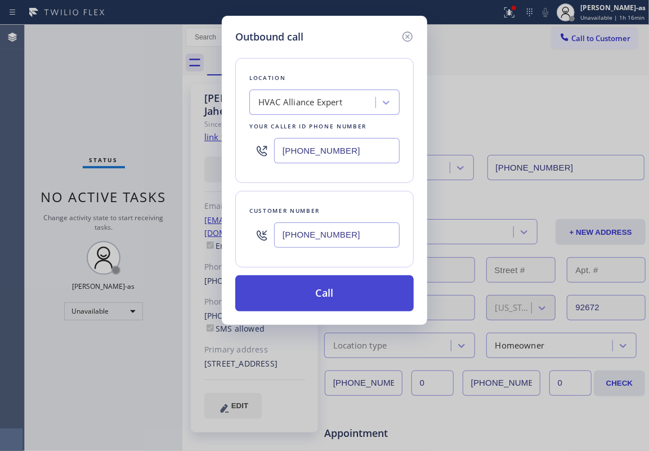
type input "(323) 356-4648"
click at [346, 300] on button "Call" at bounding box center [324, 293] width 179 height 36
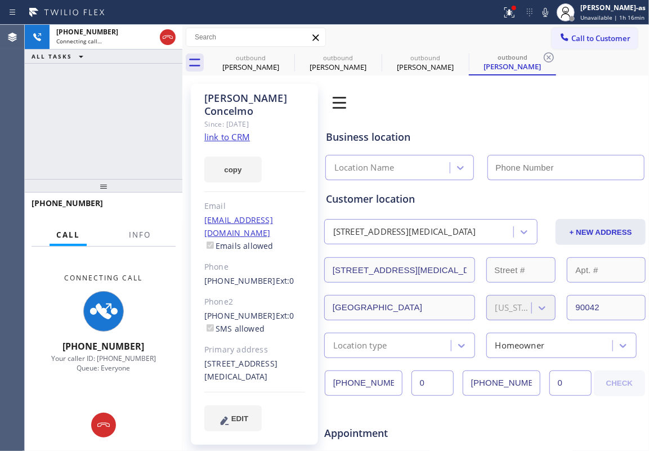
type input "[PHONE_NUMBER]"
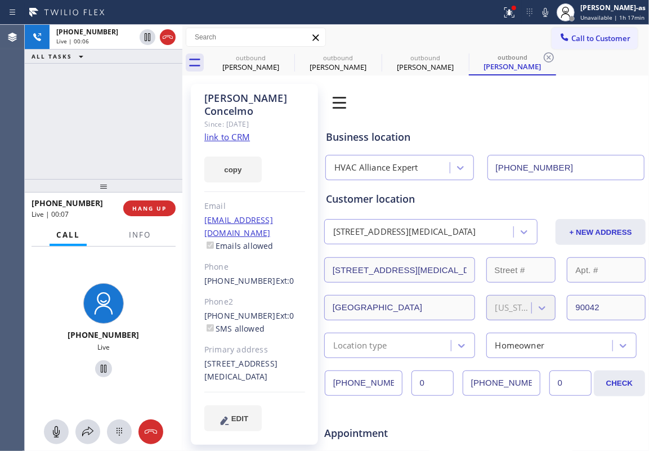
drag, startPoint x: 133, startPoint y: 156, endPoint x: 149, endPoint y: 145, distance: 19.1
click at [133, 156] on div "+13233564648 Live | 00:06 ALL TASKS ALL TASKS ACTIVE TASKS TASKS IN WRAP UP" at bounding box center [104, 102] width 158 height 154
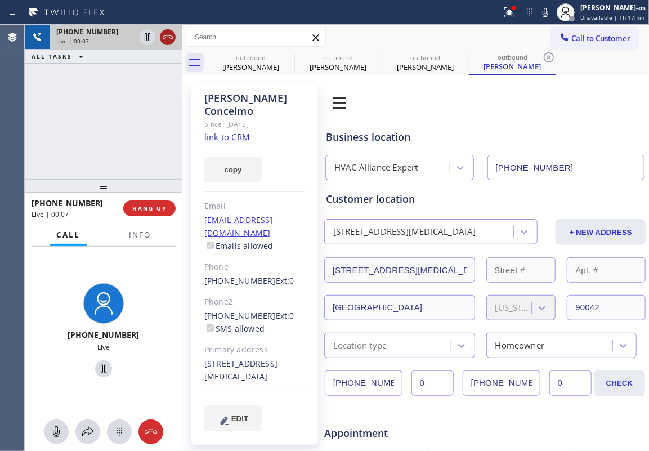
click at [171, 32] on icon at bounding box center [168, 37] width 14 height 14
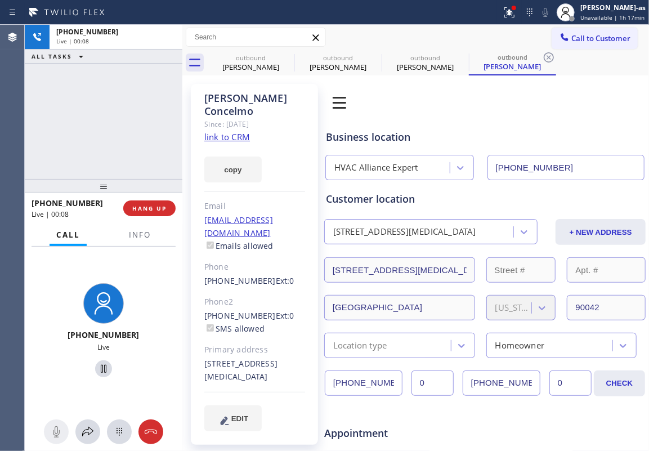
click at [122, 158] on div "+13233564648 Live | 00:08 ALL TASKS ALL TASKS ACTIVE TASKS TASKS IN WRAP UP" at bounding box center [104, 102] width 158 height 154
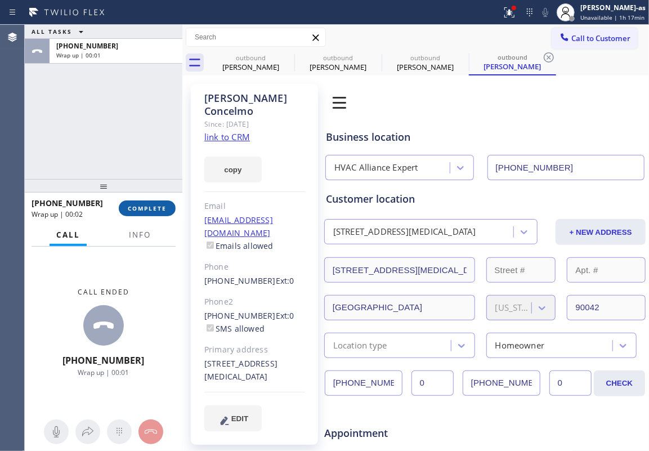
click at [153, 205] on span "COMPLETE" at bounding box center [147, 208] width 39 height 8
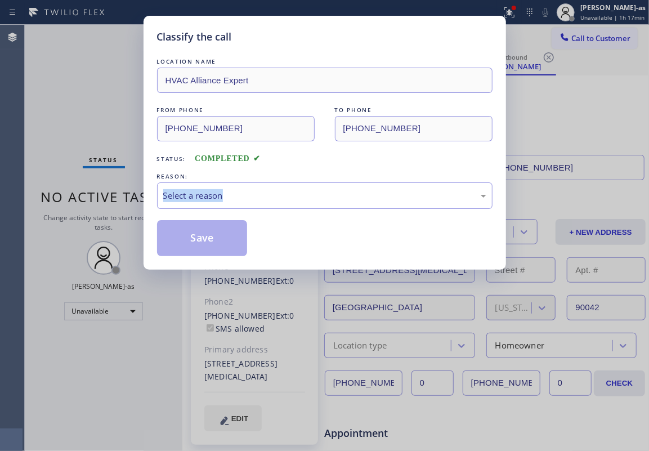
click at [154, 205] on div "Classify the call LOCATION NAME HVAC Alliance Expert FROM PHONE (323) 991-9198 …" at bounding box center [325, 143] width 363 height 254
click at [297, 196] on div "Select a reason" at bounding box center [324, 195] width 323 height 13
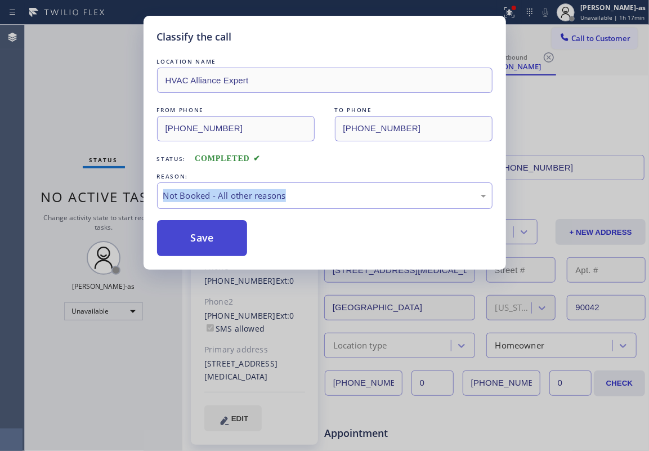
click at [226, 239] on button "Save" at bounding box center [202, 238] width 91 height 36
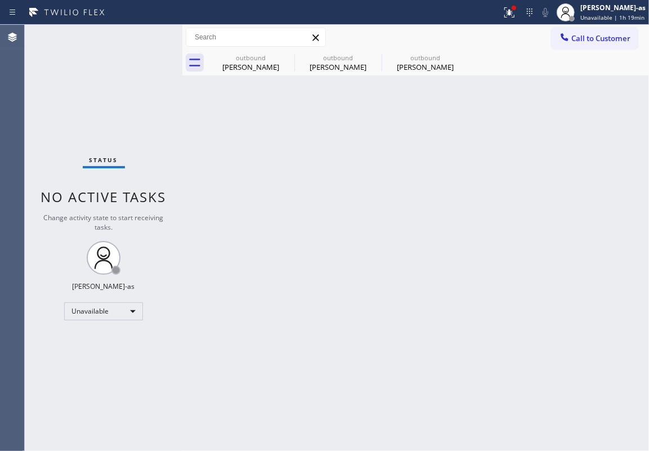
drag, startPoint x: 591, startPoint y: 41, endPoint x: 404, endPoint y: 184, distance: 235.5
click at [487, 42] on span "Call to Customer" at bounding box center [601, 38] width 59 height 10
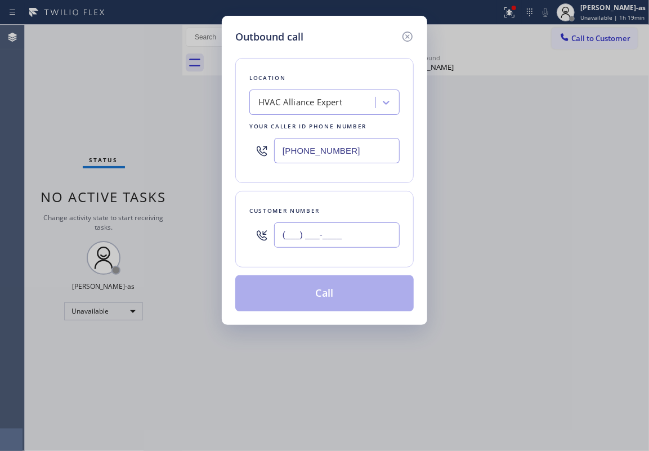
click at [323, 228] on input "(___) ___-____" at bounding box center [337, 234] width 126 height 25
paste input "253) 549-3102"
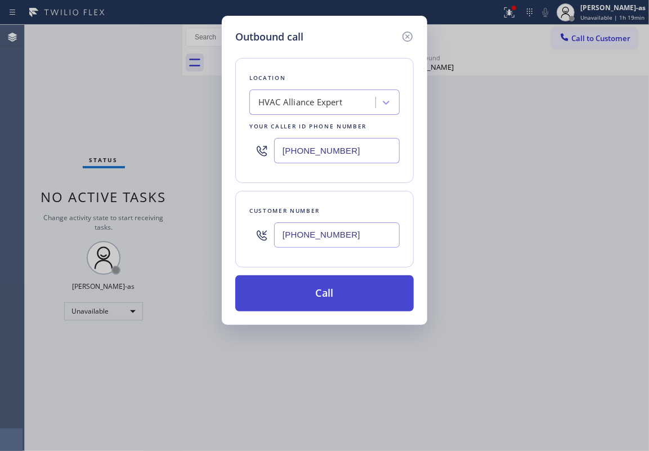
type input "(253) 549-3102"
click at [344, 298] on button "Call" at bounding box center [324, 293] width 179 height 36
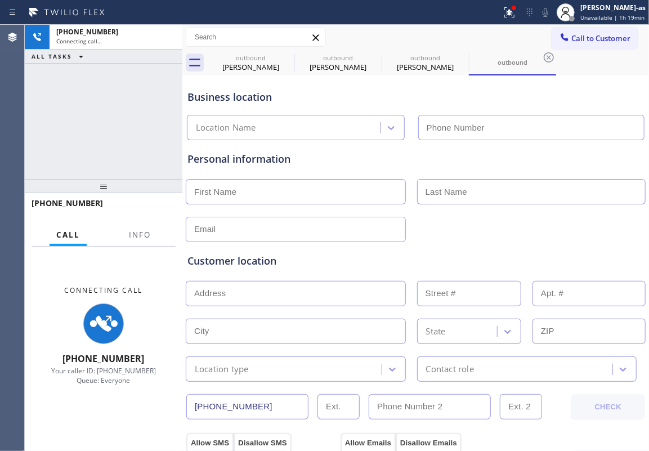
type input "[PHONE_NUMBER]"
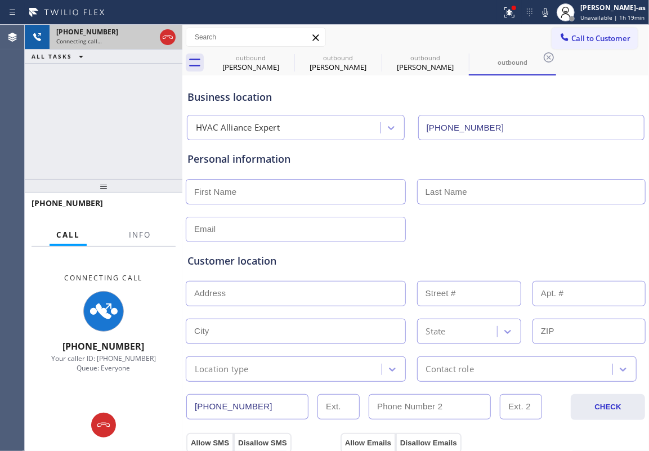
click at [157, 39] on div "+12535493102 Connecting call…" at bounding box center [104, 37] width 108 height 25
click at [165, 39] on icon at bounding box center [168, 37] width 14 height 14
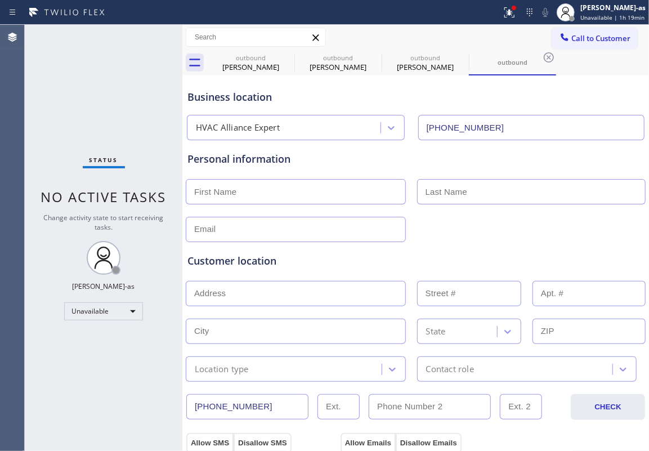
click at [118, 95] on div "Status No active tasks Change activity state to start receiving tasks. [PERSON_…" at bounding box center [104, 238] width 158 height 426
click at [487, 42] on span "Call to Customer" at bounding box center [601, 38] width 59 height 10
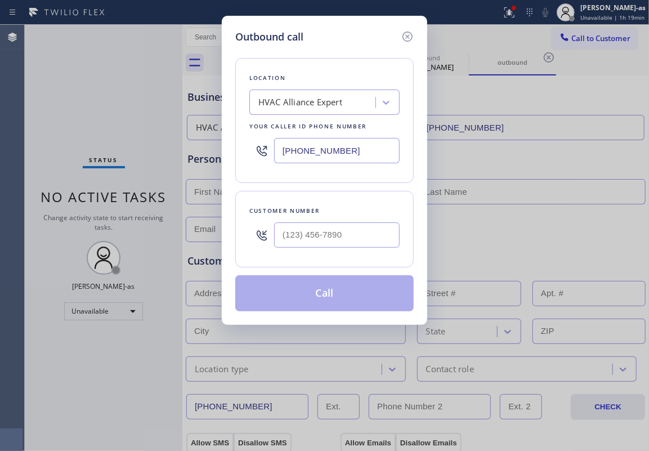
click at [341, 162] on input "[PHONE_NUMBER]" at bounding box center [337, 150] width 126 height 25
paste input "206) 460-166"
type input "(206) 460-1668"
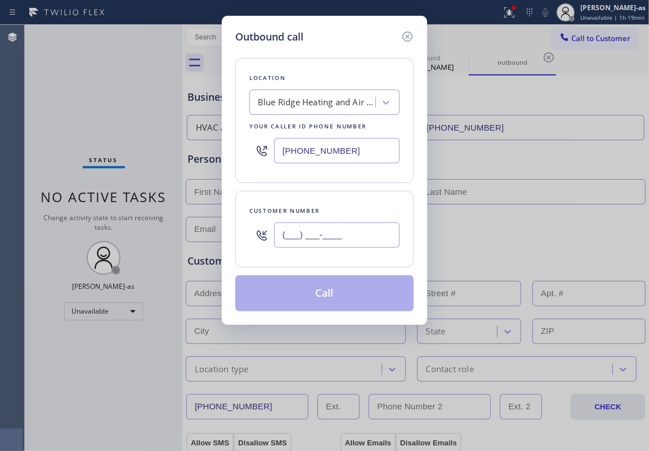
click at [341, 238] on input "(___) ___-____" at bounding box center [337, 234] width 126 height 25
paste input "253) 549-3102"
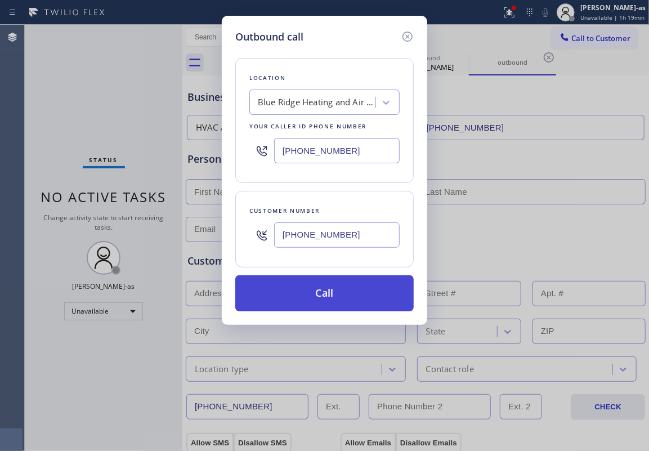
type input "(253) 549-3102"
click at [307, 301] on button "Call" at bounding box center [324, 293] width 179 height 36
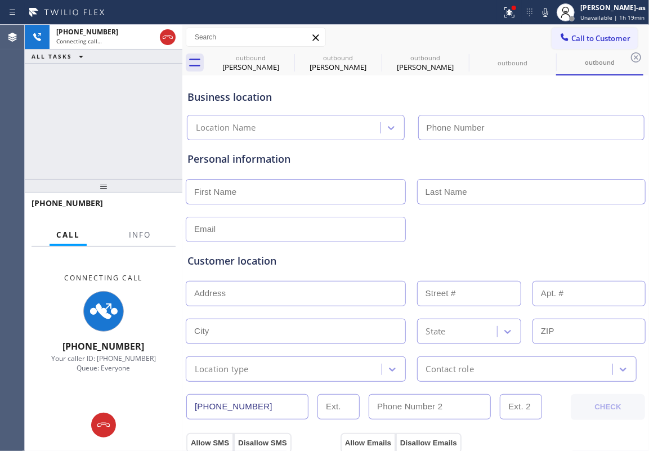
type input "(206) 460-1668"
click at [260, 78] on div "Business location Blue Ridge Heating and Air Conditioning (206) 460-1668" at bounding box center [415, 109] width 461 height 62
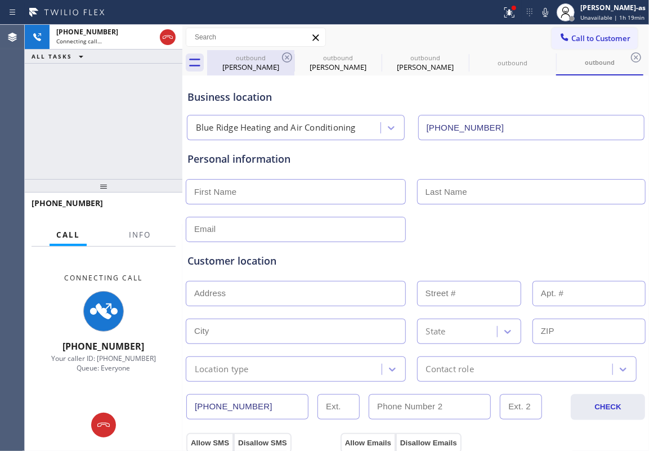
click at [278, 62] on div "Mimi Jahed" at bounding box center [250, 67] width 85 height 10
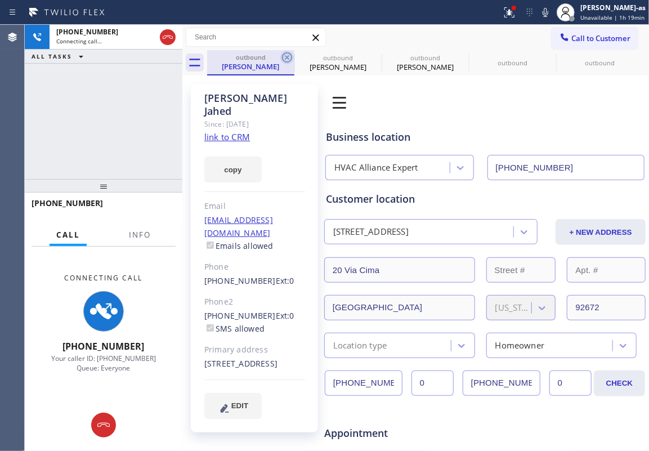
click at [289, 57] on icon at bounding box center [287, 58] width 14 height 14
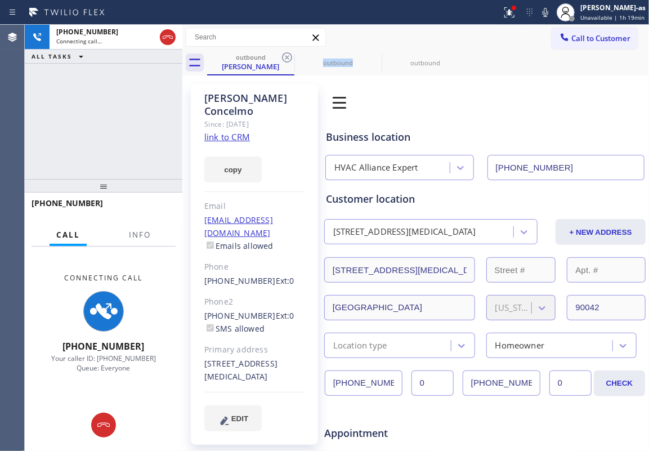
click at [289, 57] on icon at bounding box center [287, 58] width 14 height 14
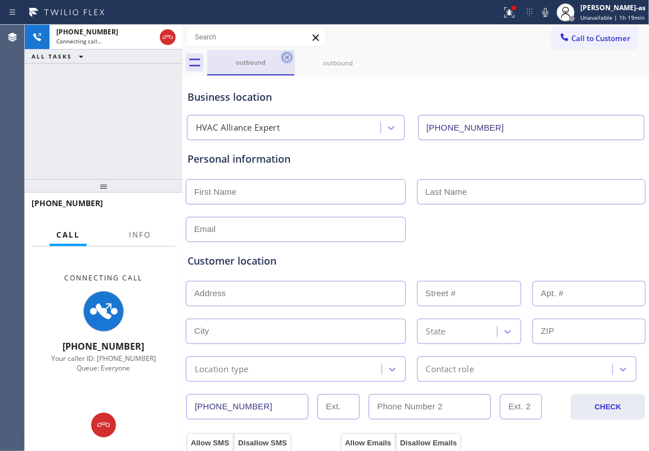
click at [287, 56] on icon at bounding box center [287, 58] width 14 height 14
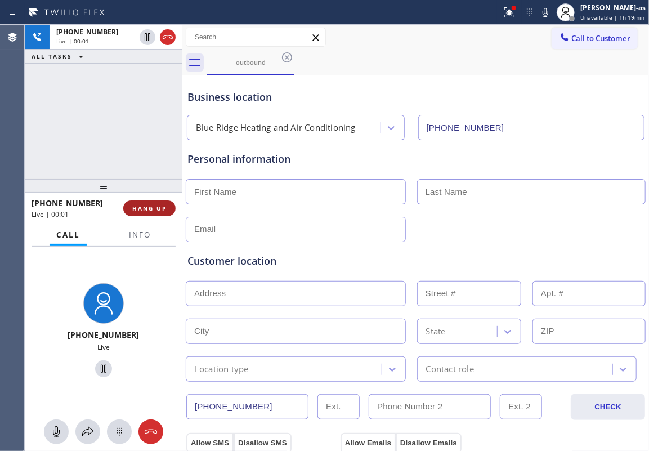
click at [151, 211] on span "HANG UP" at bounding box center [149, 208] width 34 height 8
click at [151, 210] on span "HANG UP" at bounding box center [149, 208] width 34 height 8
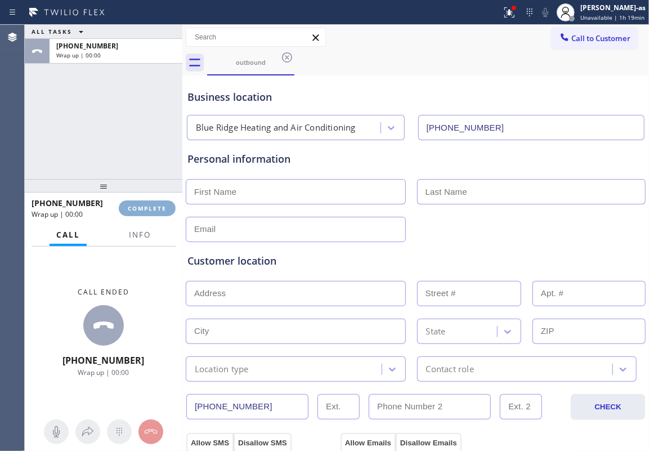
click at [151, 210] on span "COMPLETE" at bounding box center [147, 208] width 39 height 8
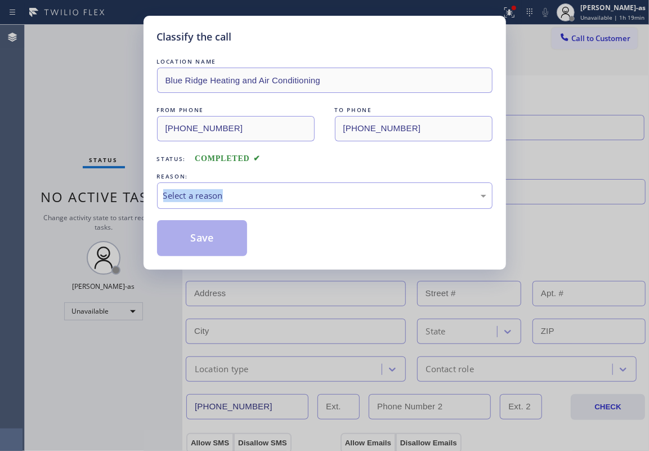
click at [151, 210] on div "Classify the call LOCATION NAME Blue Ridge Heating and Air Conditioning FROM PH…" at bounding box center [325, 143] width 363 height 254
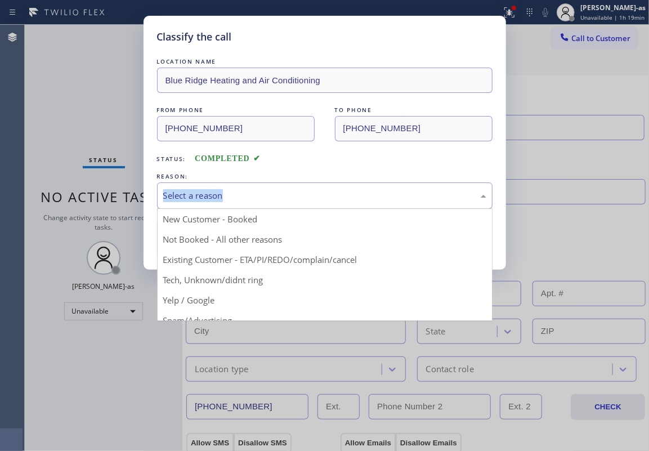
click at [298, 198] on div "Select a reason" at bounding box center [324, 195] width 323 height 13
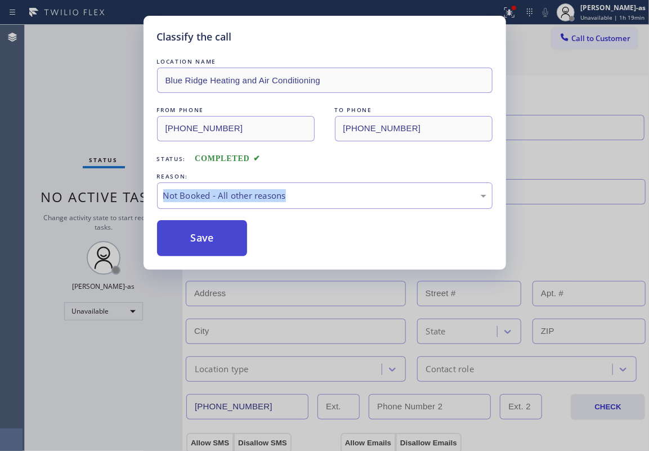
click at [219, 239] on button "Save" at bounding box center [202, 238] width 91 height 36
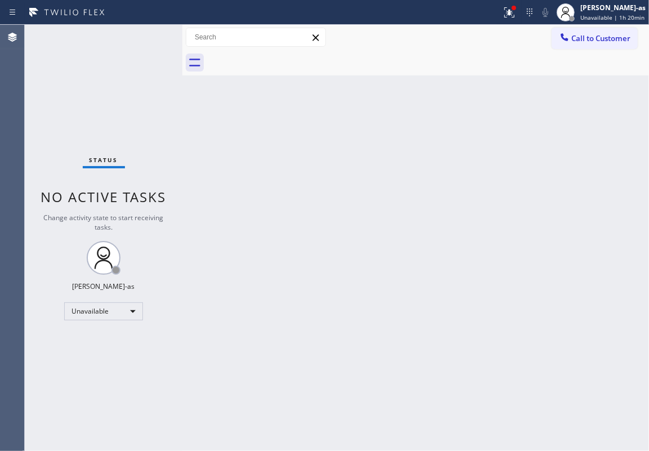
drag, startPoint x: 215, startPoint y: 185, endPoint x: 542, endPoint y: 64, distance: 348.7
click at [235, 183] on div "Back to Dashboard Change Sender ID Customers Technicians Select a contact Outbo…" at bounding box center [415, 238] width 467 height 426
drag, startPoint x: 565, startPoint y: 35, endPoint x: 395, endPoint y: 157, distance: 209.1
click at [487, 35] on icon at bounding box center [564, 37] width 11 height 11
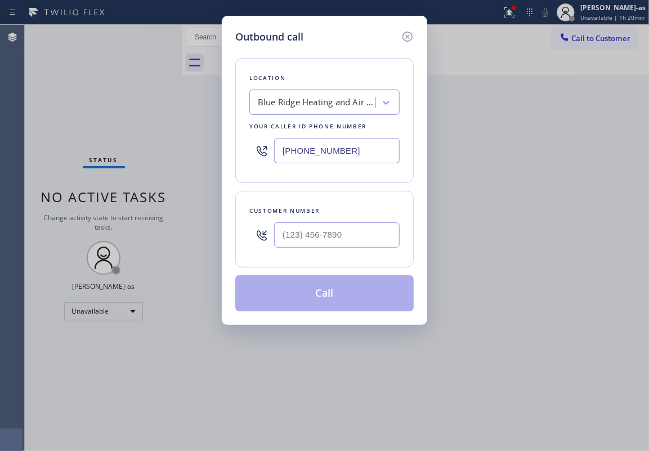
drag, startPoint x: 338, startPoint y: 214, endPoint x: 349, endPoint y: 221, distance: 12.7
click at [345, 217] on div "Customer number" at bounding box center [324, 229] width 179 height 77
click at [363, 235] on input "(___) ___-____" at bounding box center [337, 234] width 126 height 25
paste input "253) 549-3102"
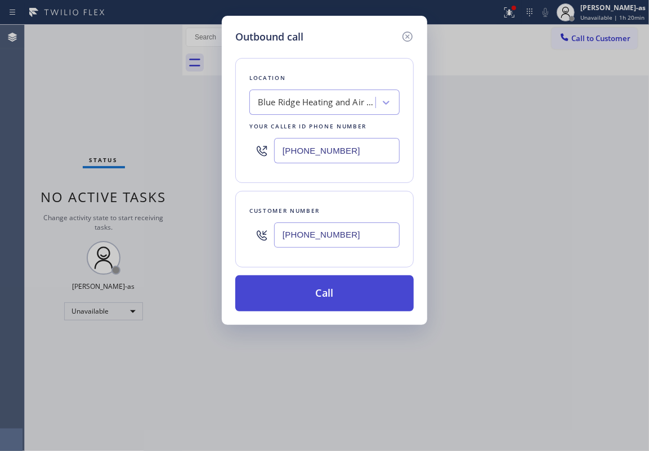
type input "(253) 549-3102"
click at [312, 300] on button "Call" at bounding box center [324, 293] width 179 height 36
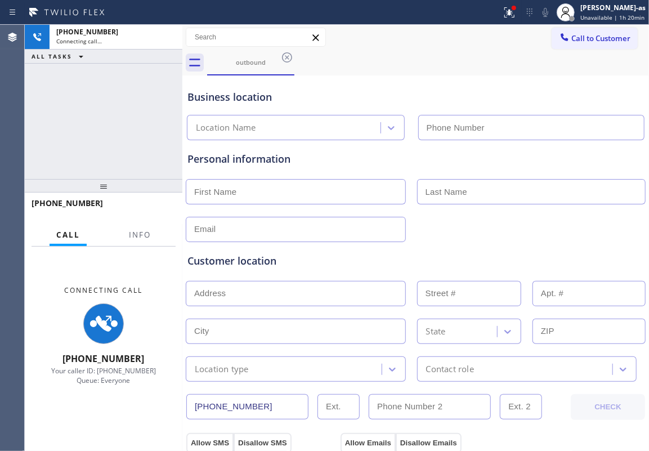
type input "(206) 460-1668"
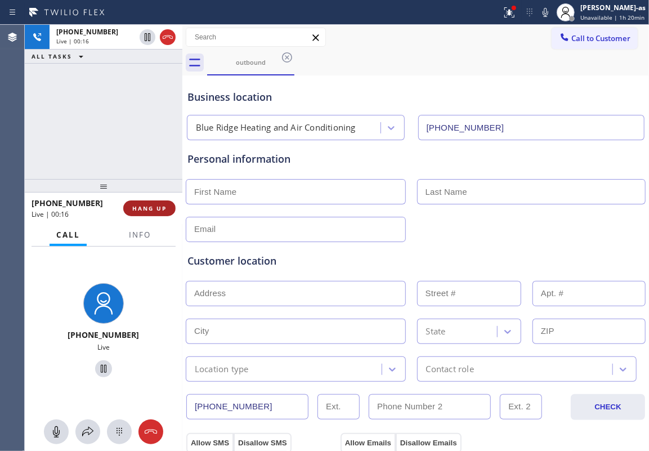
click at [146, 210] on span "HANG UP" at bounding box center [149, 208] width 34 height 8
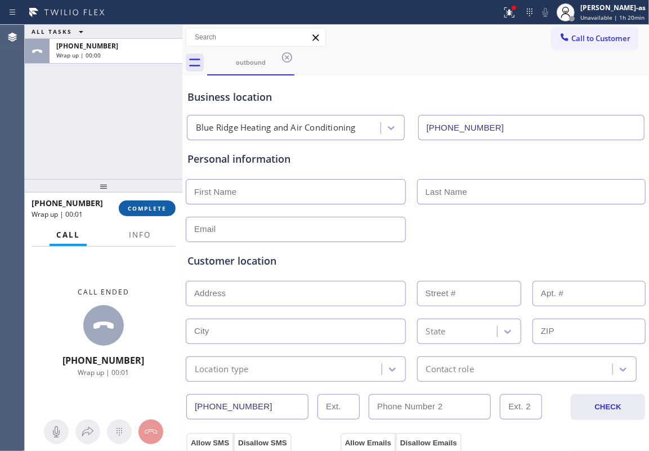
click at [146, 210] on span "COMPLETE" at bounding box center [147, 208] width 39 height 8
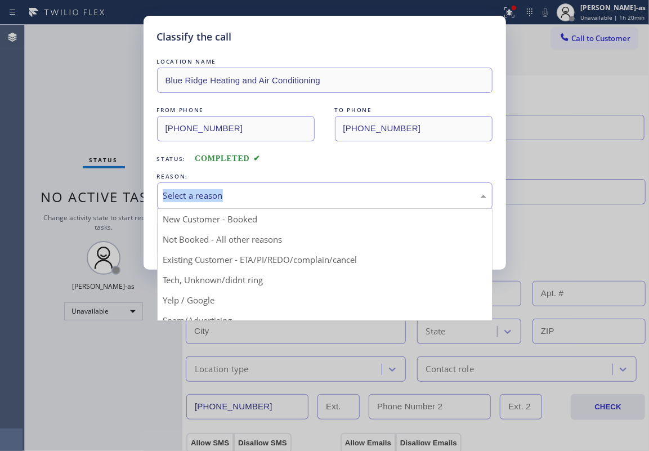
drag, startPoint x: 246, startPoint y: 202, endPoint x: 286, endPoint y: 231, distance: 50.0
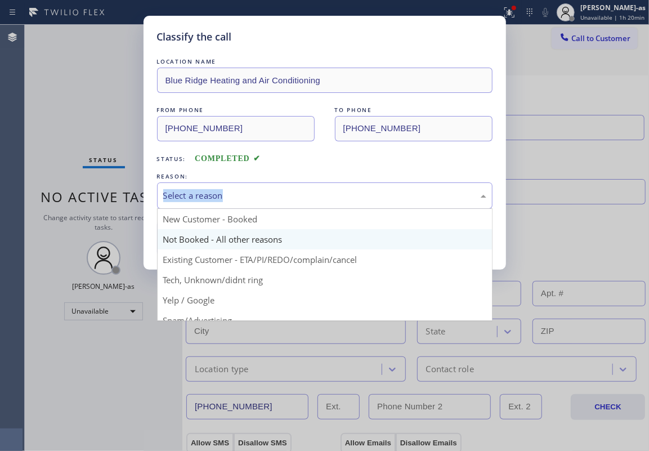
click at [247, 202] on div "Select a reason" at bounding box center [324, 195] width 323 height 13
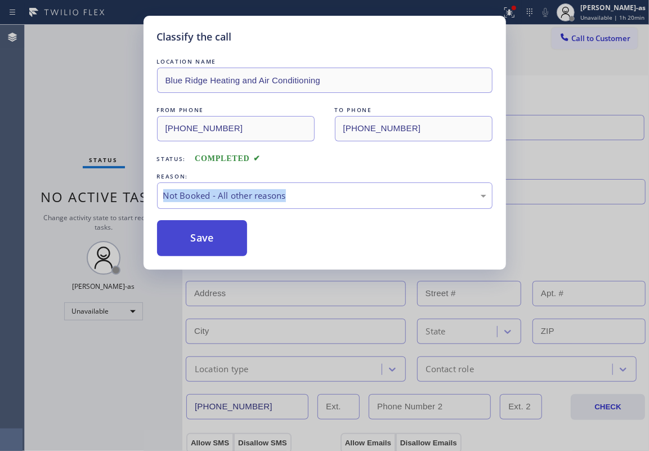
click at [206, 242] on button "Save" at bounding box center [202, 238] width 91 height 36
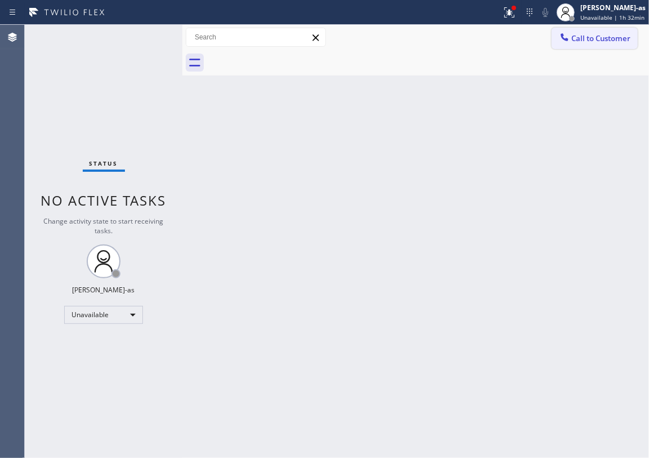
click at [487, 38] on span "Call to Customer" at bounding box center [601, 38] width 59 height 10
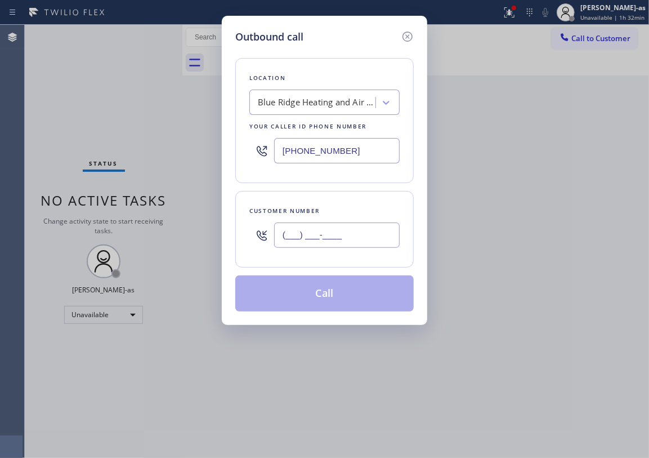
click at [337, 242] on input "(___) ___-____" at bounding box center [337, 234] width 126 height 25
paste input "310) 721-7478"
type input "(310) 721-7478"
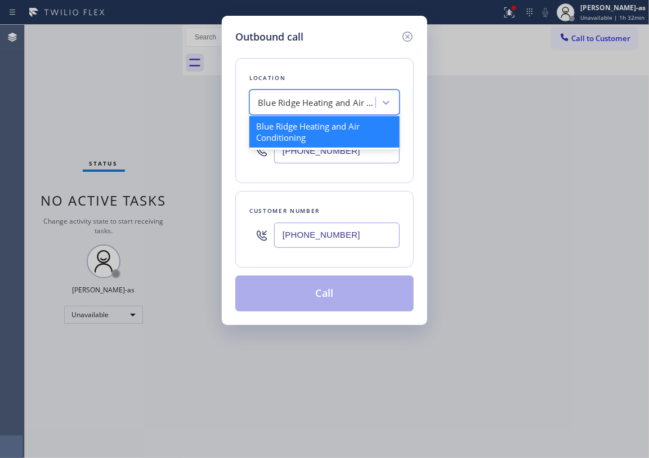
click at [301, 100] on div "Blue Ridge Heating and Air Conditioning" at bounding box center [317, 102] width 118 height 13
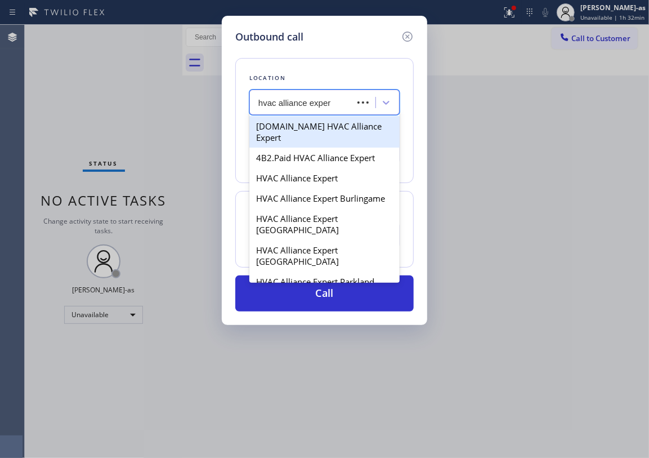
type input "hvac alliance expert"
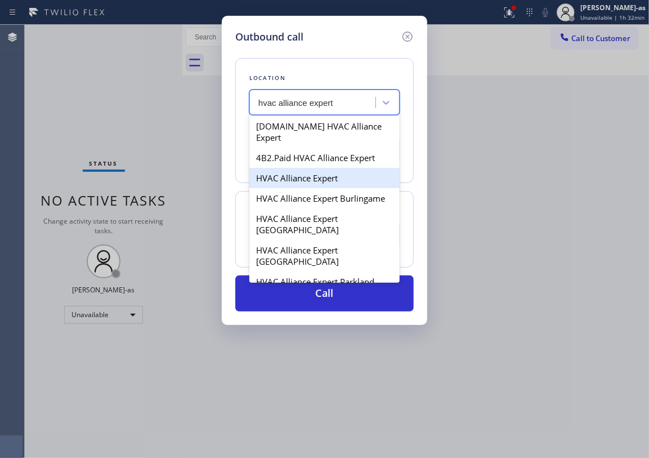
click at [311, 170] on div "HVAC Alliance Expert" at bounding box center [324, 178] width 150 height 20
type input "[PHONE_NUMBER]"
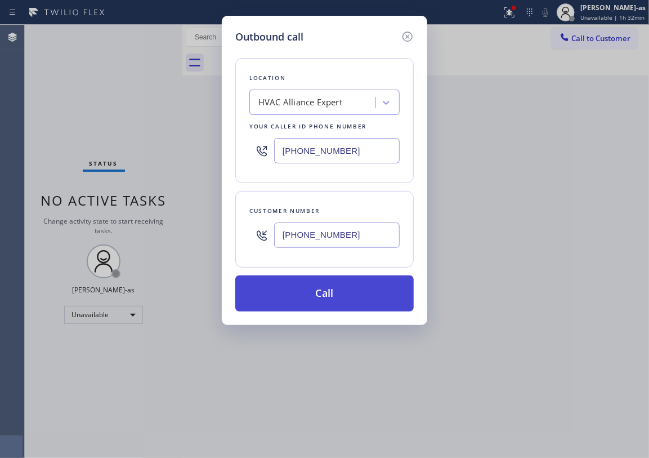
drag, startPoint x: 339, startPoint y: 291, endPoint x: 346, endPoint y: 298, distance: 10.4
click at [339, 288] on button "Call" at bounding box center [324, 293] width 179 height 36
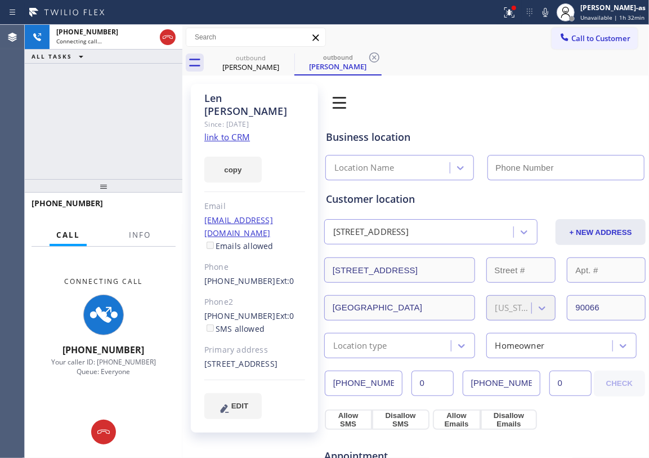
type input "[PHONE_NUMBER]"
click at [145, 127] on div "+13107217478 Connecting call… ALL TASKS ALL TASKS ACTIVE TASKS TASKS IN WRAP UP" at bounding box center [104, 102] width 158 height 154
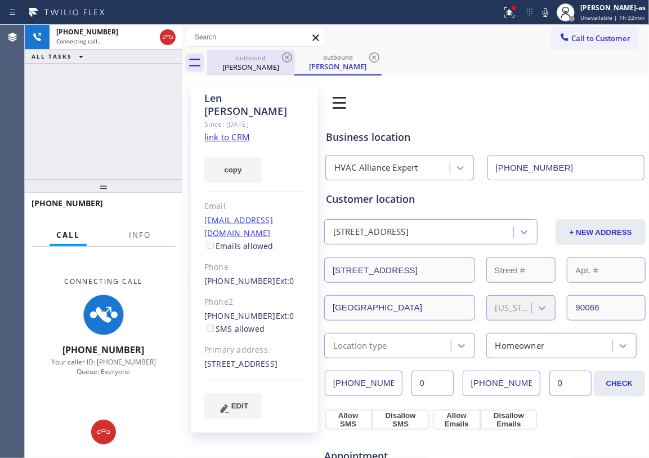
click at [264, 59] on div "outbound" at bounding box center [250, 58] width 85 height 8
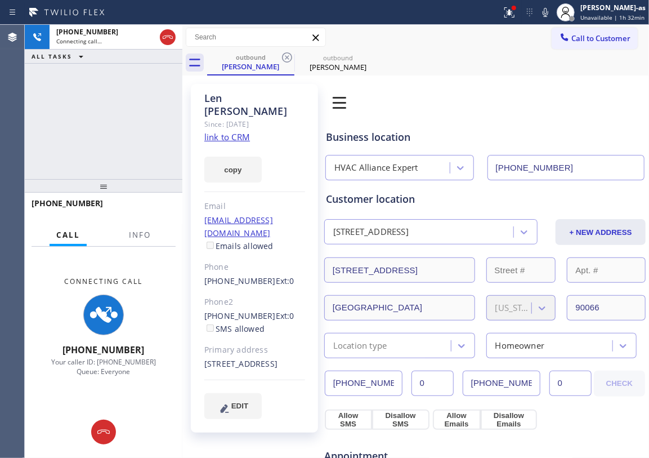
drag, startPoint x: 286, startPoint y: 55, endPoint x: 202, endPoint y: 97, distance: 94.2
click at [287, 56] on icon at bounding box center [287, 58] width 14 height 14
drag, startPoint x: 118, startPoint y: 132, endPoint x: 130, endPoint y: 130, distance: 11.5
click at [119, 133] on div "+13107217478 Connecting call… ALL TASKS ALL TASKS ACTIVE TASKS TASKS IN WRAP UP" at bounding box center [104, 102] width 158 height 154
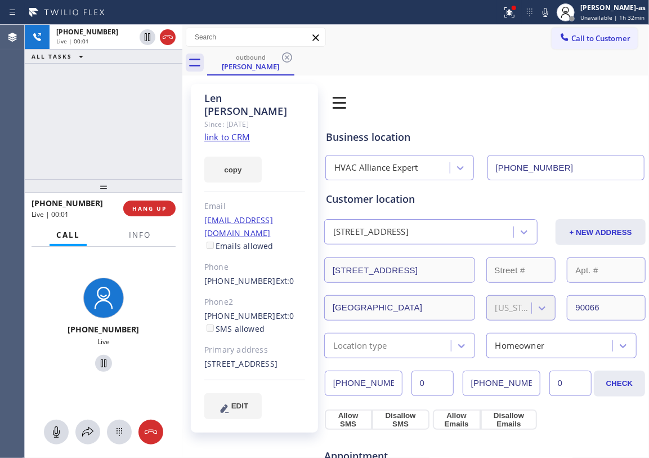
click at [143, 84] on div "+13107217478 Live | 00:01 ALL TASKS ALL TASKS ACTIVE TASKS TASKS IN WRAP UP" at bounding box center [104, 102] width 158 height 154
click at [216, 131] on link "link to CRM" at bounding box center [227, 136] width 46 height 11
drag, startPoint x: 158, startPoint y: 139, endPoint x: 163, endPoint y: 130, distance: 10.6
click at [158, 138] on div "+13107217478 Live | 00:44 ALL TASKS ALL TASKS ACTIVE TASKS TASKS IN WRAP UP" at bounding box center [104, 102] width 158 height 154
click at [114, 113] on div "+13107217478 Live | 00:44 ALL TASKS ALL TASKS ACTIVE TASKS TASKS IN WRAP UP" at bounding box center [104, 102] width 158 height 154
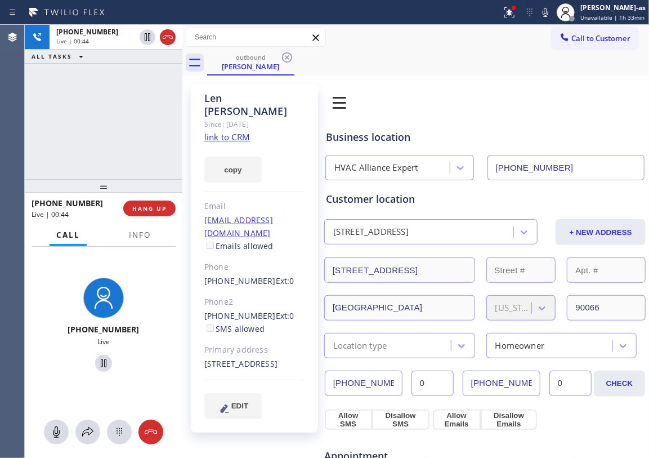
drag, startPoint x: 123, startPoint y: 143, endPoint x: 180, endPoint y: 208, distance: 86.6
click at [129, 145] on div "+13107217478 Live | 00:44 ALL TASKS ALL TASKS ACTIVE TASKS TASKS IN WRAP UP" at bounding box center [104, 102] width 158 height 154
drag, startPoint x: 120, startPoint y: 147, endPoint x: 138, endPoint y: 167, distance: 27.1
click at [122, 150] on div "+13107217478 Live | 00:45 ALL TASKS ALL TASKS ACTIVE TASKS TASKS IN WRAP UP" at bounding box center [104, 102] width 158 height 154
click at [158, 207] on span "HANG UP" at bounding box center [149, 208] width 34 height 8
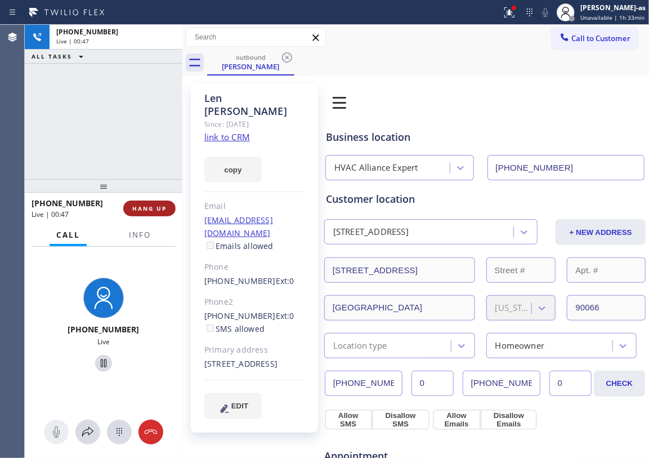
click at [158, 207] on span "HANG UP" at bounding box center [149, 208] width 34 height 8
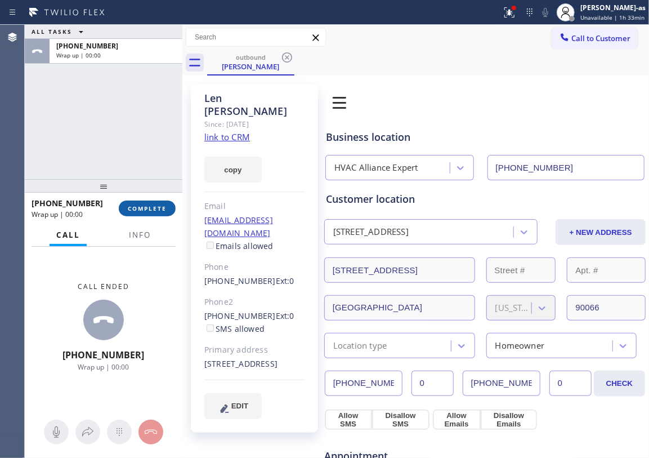
click at [158, 207] on span "COMPLETE" at bounding box center [147, 208] width 39 height 8
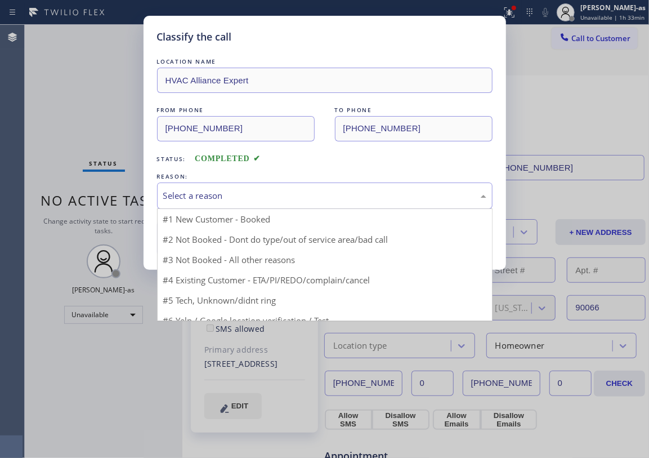
click at [158, 206] on div "Select a reason" at bounding box center [325, 195] width 336 height 26
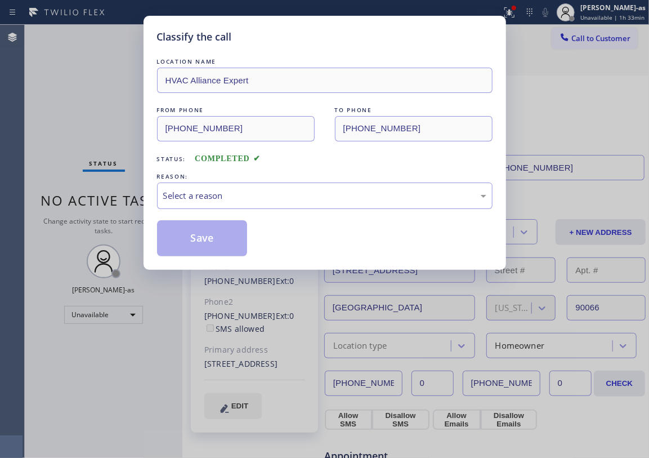
click at [156, 205] on div "Classify the call LOCATION NAME HVAC Alliance Expert FROM PHONE (323) 991-9198 …" at bounding box center [325, 143] width 363 height 254
click at [210, 199] on div "Select a reason" at bounding box center [324, 195] width 323 height 13
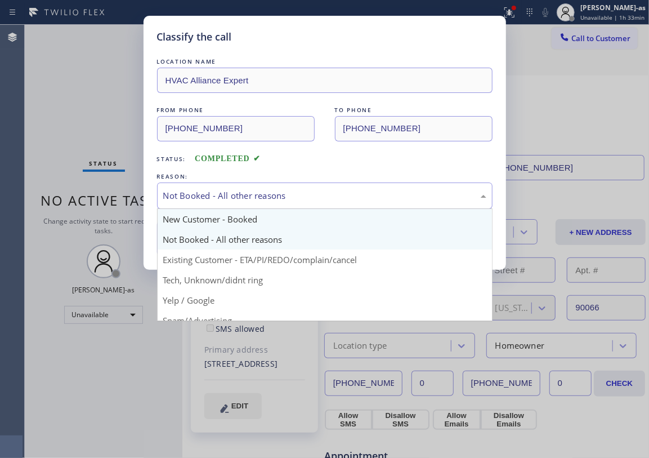
drag, startPoint x: 223, startPoint y: 189, endPoint x: 230, endPoint y: 212, distance: 23.5
click at [224, 201] on div "Not Booked - All other reasons" at bounding box center [324, 195] width 323 height 13
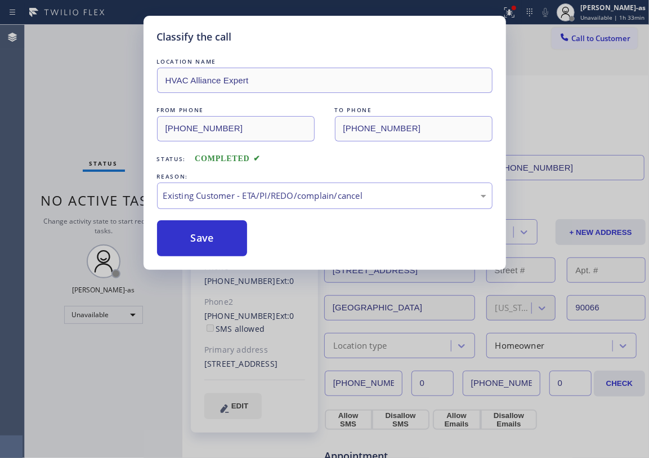
click at [205, 228] on button "Save" at bounding box center [202, 238] width 91 height 36
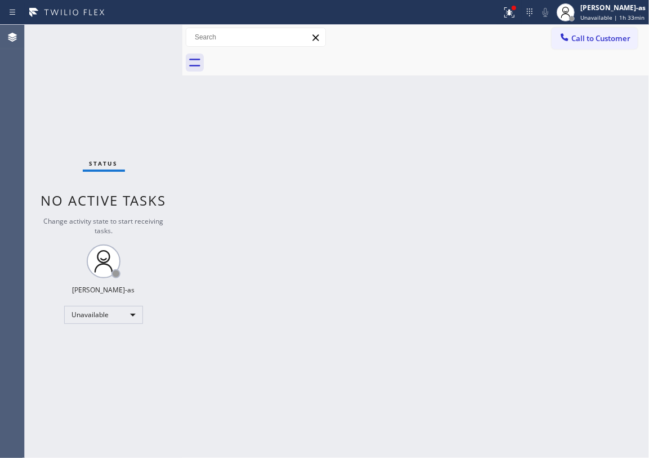
click at [230, 273] on div "Back to Dashboard Change Sender ID Customers Technicians Select a contact Outbo…" at bounding box center [415, 241] width 467 height 433
click at [487, 46] on button "Call to Customer" at bounding box center [595, 38] width 86 height 21
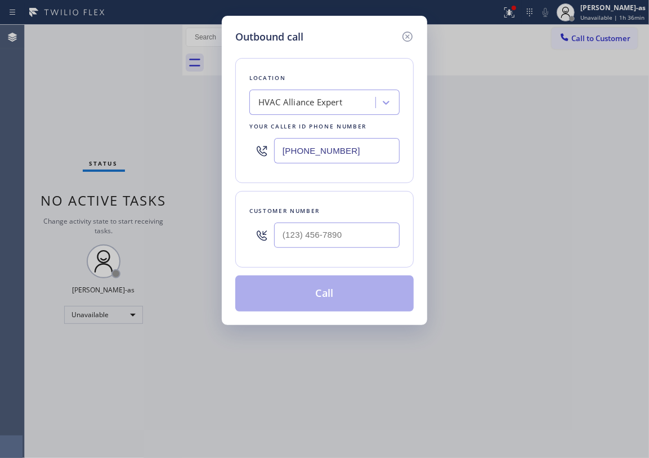
click at [360, 239] on input "text" at bounding box center [337, 234] width 126 height 25
paste input "323) 382-5745"
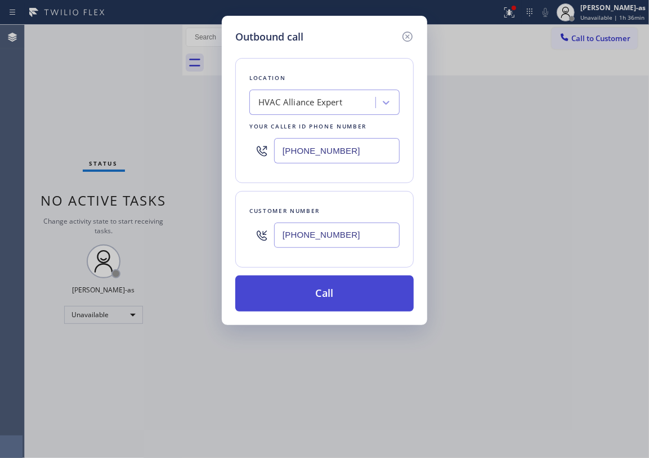
type input "[PHONE_NUMBER]"
drag, startPoint x: 327, startPoint y: 295, endPoint x: 483, endPoint y: 37, distance: 301.4
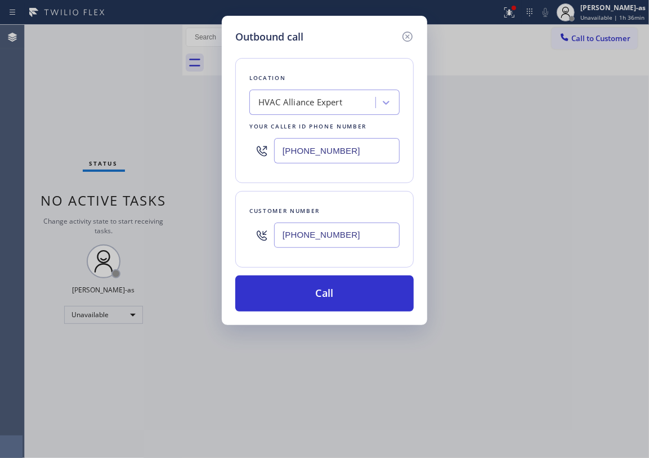
click at [328, 295] on button "Call" at bounding box center [324, 293] width 179 height 36
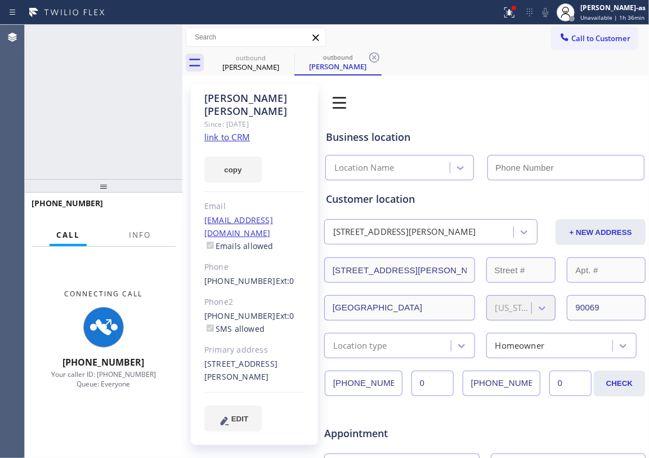
type input "[PHONE_NUMBER]"
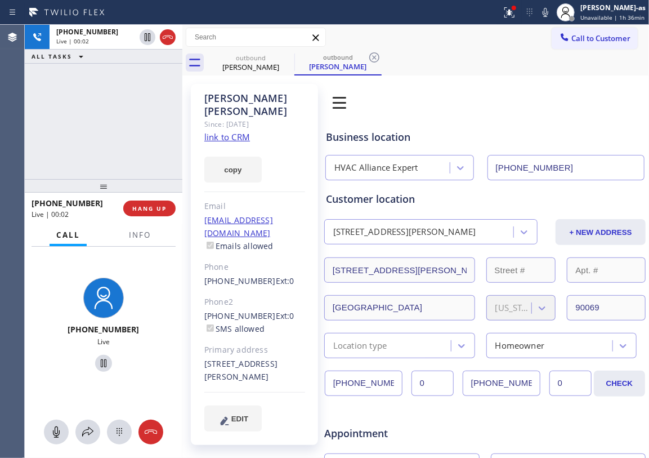
drag, startPoint x: 136, startPoint y: 182, endPoint x: 167, endPoint y: 138, distance: 54.2
click at [137, 179] on div at bounding box center [104, 186] width 158 height 14
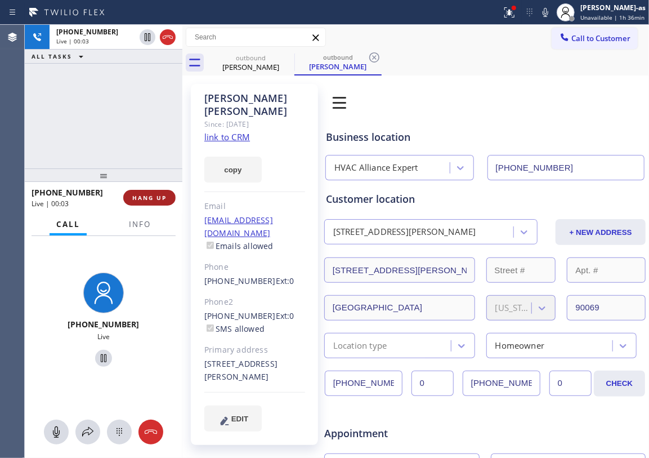
click at [146, 199] on span "HANG UP" at bounding box center [149, 198] width 34 height 8
drag, startPoint x: 137, startPoint y: 205, endPoint x: 167, endPoint y: 210, distance: 29.6
click at [145, 208] on div "+13233825745 Live | 00:03 HANG UP" at bounding box center [104, 197] width 144 height 29
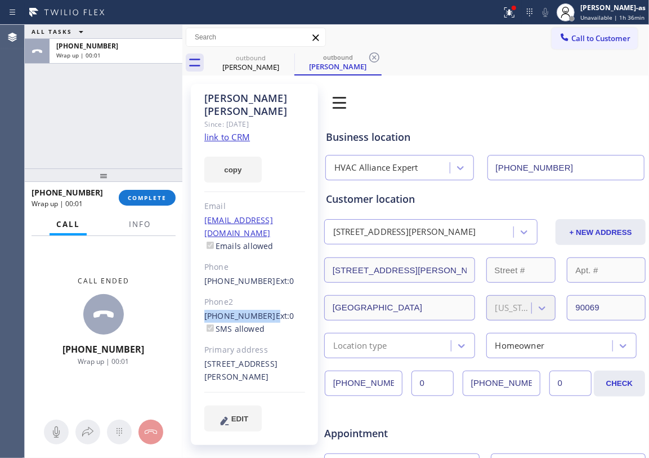
drag, startPoint x: 202, startPoint y: 293, endPoint x: 262, endPoint y: 292, distance: 60.3
click at [262, 292] on div "Claudia Lewis Since: 20 may 2020 link to CRM copy Email claudialewis1019@gmail.…" at bounding box center [254, 264] width 127 height 361
click at [127, 188] on div "+13233825745 Wrap up | 00:03 COMPLETE" at bounding box center [104, 197] width 144 height 29
click at [142, 190] on button "COMPLETE" at bounding box center [147, 198] width 57 height 16
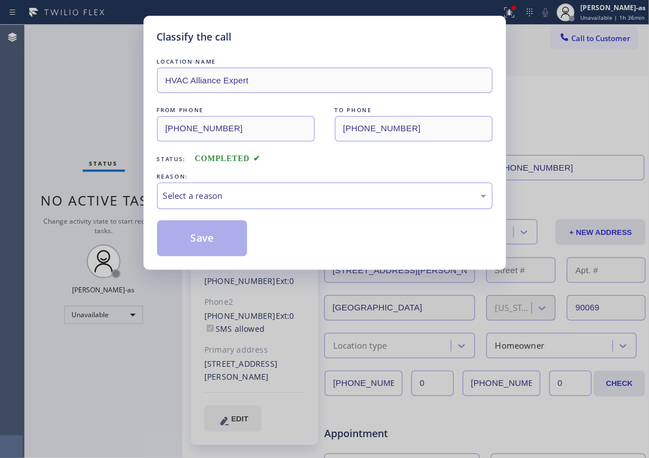
drag, startPoint x: 269, startPoint y: 197, endPoint x: 295, endPoint y: 203, distance: 27.3
click at [271, 197] on div "Select a reason" at bounding box center [324, 195] width 323 height 13
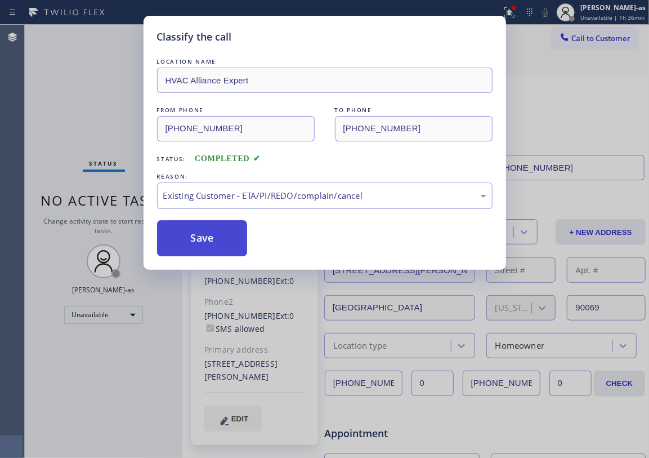
drag, startPoint x: 211, startPoint y: 237, endPoint x: 215, endPoint y: 251, distance: 14.6
click at [210, 237] on button "Save" at bounding box center [202, 238] width 91 height 36
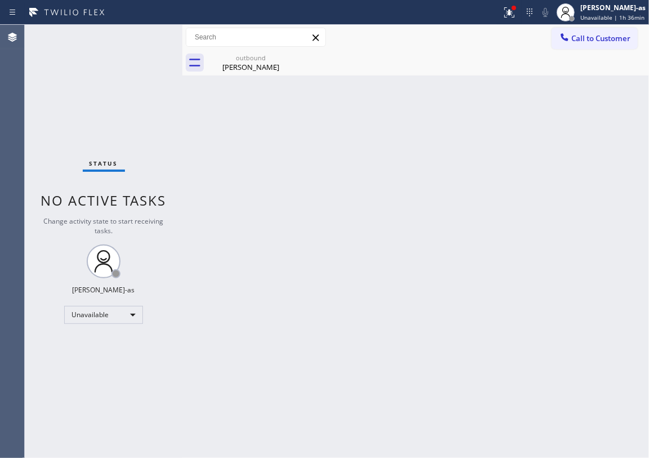
click at [487, 46] on button "Call to Customer" at bounding box center [595, 38] width 86 height 21
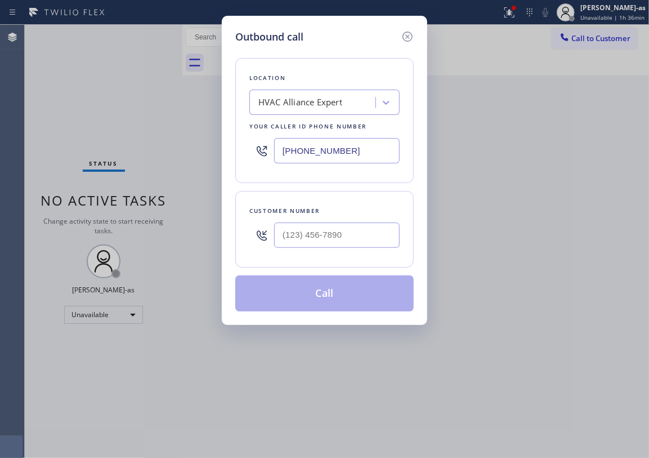
type input "(___) ___-____"
click at [347, 248] on input "(___) ___-____" at bounding box center [337, 234] width 126 height 25
type input "(___) ___-____"
click at [487, 26] on div "Outbound call Location HVAC Alliance Expert Your caller id phone number (323) 9…" at bounding box center [324, 229] width 649 height 458
click at [341, 233] on input "text" at bounding box center [337, 234] width 126 height 25
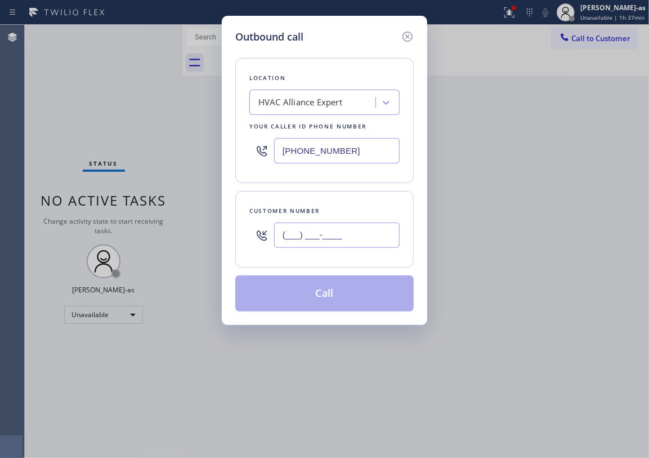
click at [342, 233] on input "(___) ___-____" at bounding box center [337, 234] width 126 height 25
paste input "310) 245-4296"
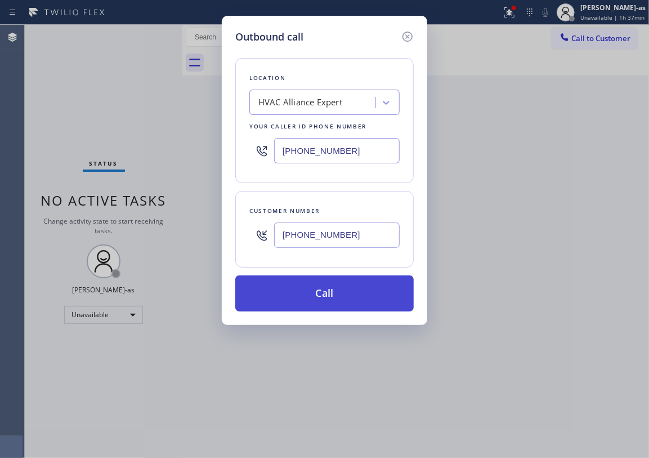
type input "[PHONE_NUMBER]"
click at [334, 297] on button "Call" at bounding box center [324, 293] width 179 height 36
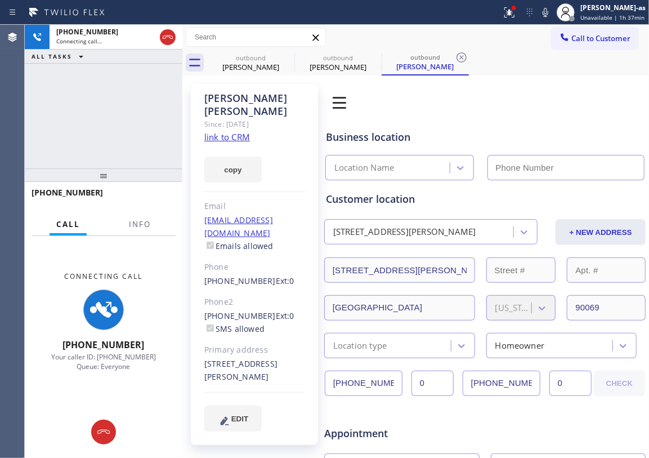
type input "[PHONE_NUMBER]"
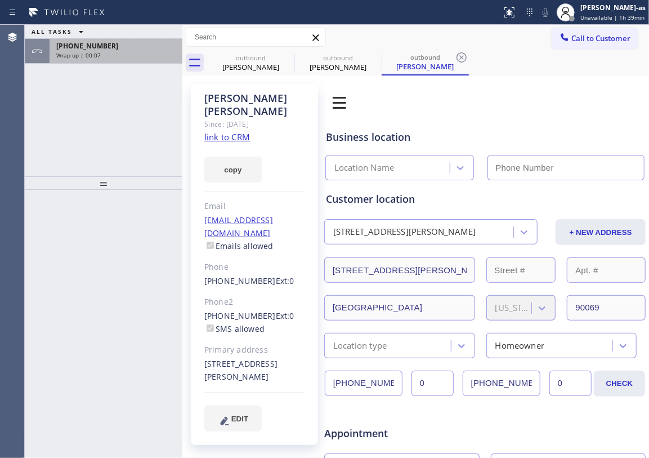
click at [68, 75] on div "ALL TASKS ALL TASKS ACTIVE TASKS TASKS IN WRAP UP [PHONE_NUMBER] Wrap up | 00:07" at bounding box center [104, 100] width 158 height 151
click at [112, 53] on div "Wrap up | 00:07" at bounding box center [115, 55] width 119 height 8
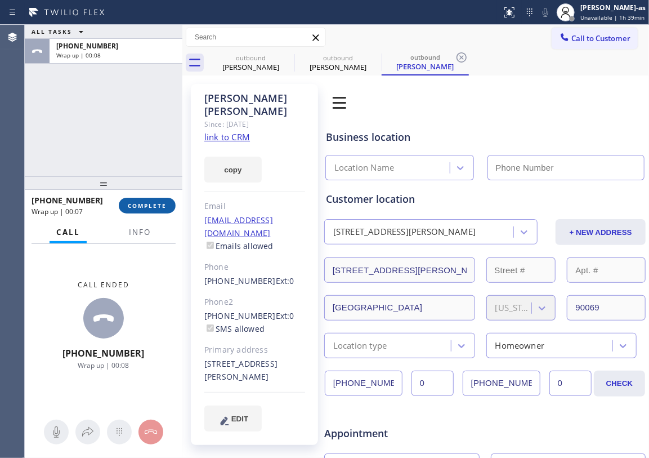
click at [154, 204] on span "COMPLETE" at bounding box center [147, 206] width 39 height 8
type input "[PHONE_NUMBER]"
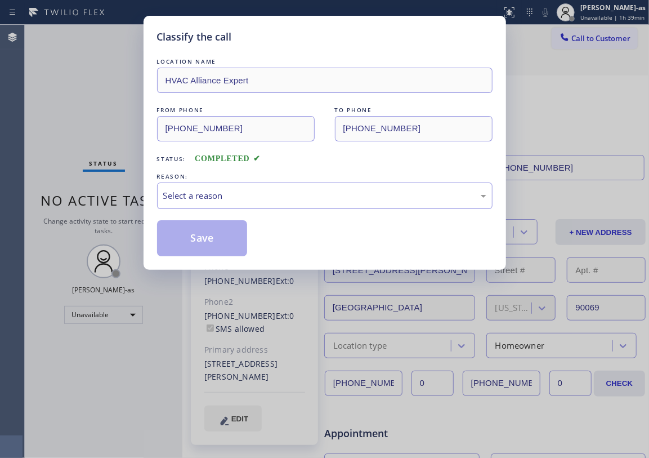
click at [152, 203] on div "Classify the call LOCATION NAME HVAC Alliance Expert FROM PHONE [PHONE_NUMBER] …" at bounding box center [325, 143] width 363 height 254
drag, startPoint x: 224, startPoint y: 190, endPoint x: 233, endPoint y: 207, distance: 19.6
click at [224, 190] on div "Select a reason" at bounding box center [324, 195] width 323 height 13
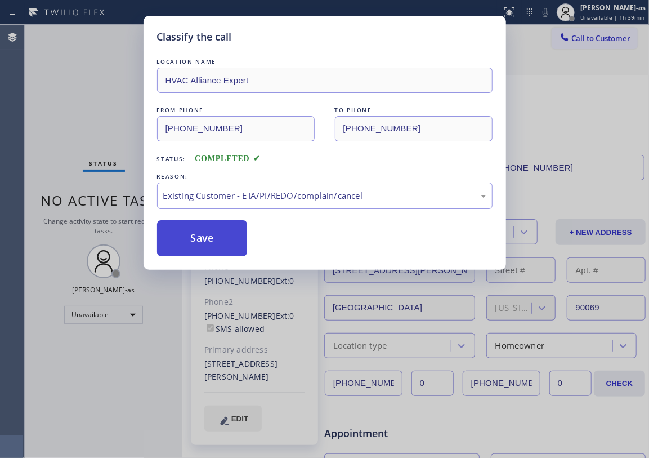
click at [213, 237] on button "Save" at bounding box center [202, 238] width 91 height 36
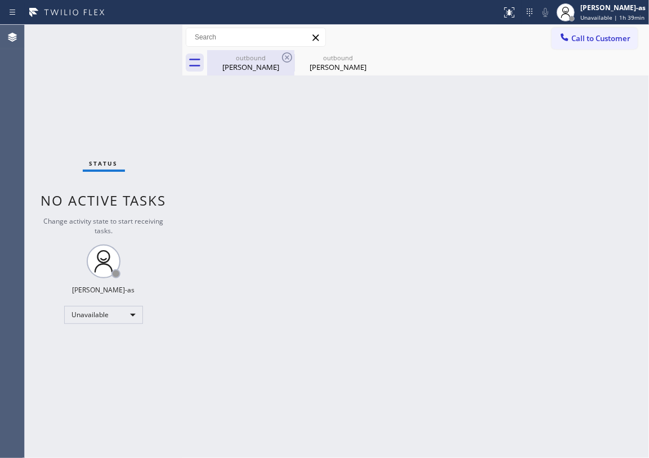
click at [251, 54] on div "outbound" at bounding box center [250, 58] width 85 height 8
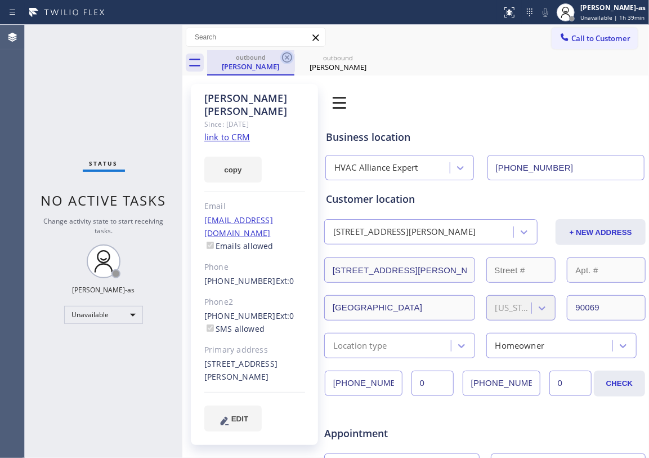
click at [291, 59] on icon at bounding box center [287, 58] width 14 height 14
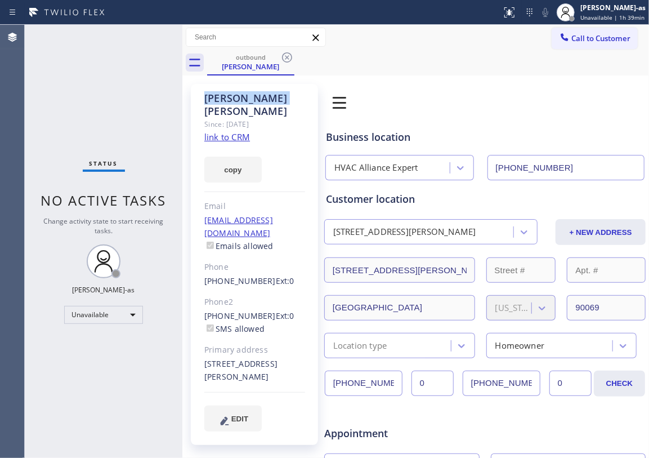
click at [291, 59] on icon at bounding box center [287, 58] width 14 height 14
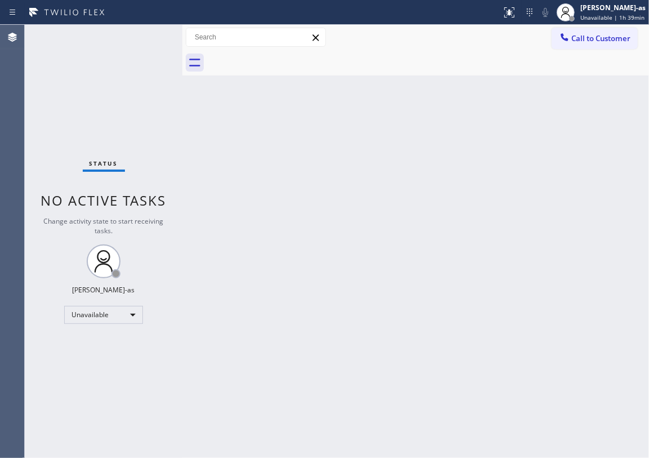
click at [291, 59] on div at bounding box center [428, 62] width 442 height 25
click at [570, 239] on div "Back to Dashboard Change Sender ID Customers Technicians Select a contact Outbo…" at bounding box center [415, 241] width 467 height 433
click at [339, 215] on div "Back to Dashboard Change Sender ID Customers Technicians Select a contact Outbo…" at bounding box center [415, 241] width 467 height 433
drag, startPoint x: 109, startPoint y: 119, endPoint x: 120, endPoint y: 12, distance: 108.1
click at [110, 118] on div "Status No active tasks Change activity state to start receiving tasks. [PERSON_…" at bounding box center [104, 241] width 158 height 433
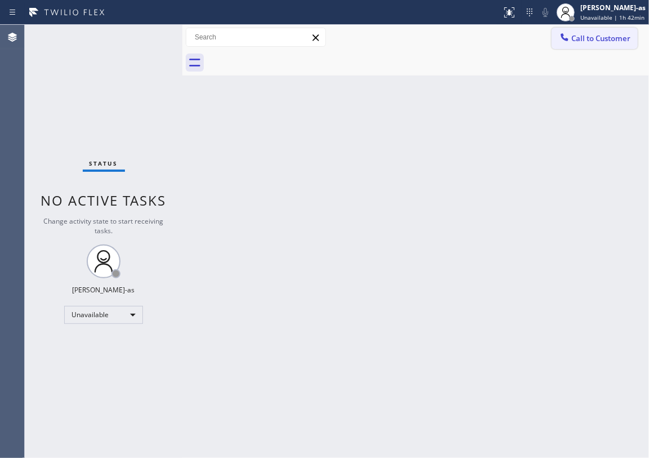
click at [564, 46] on button "Call to Customer" at bounding box center [595, 38] width 86 height 21
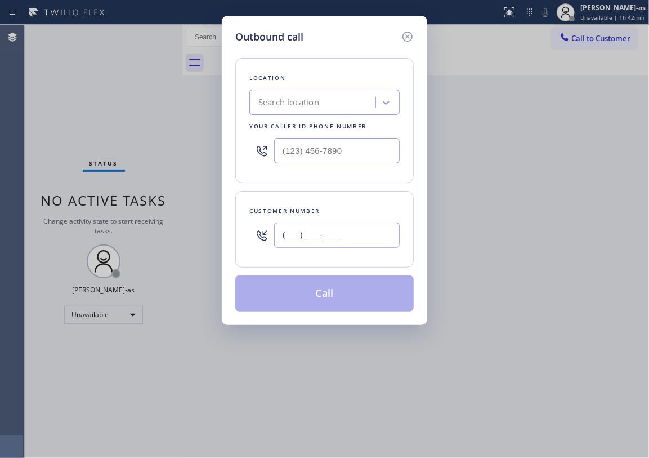
click at [357, 229] on input "(___) ___-____" at bounding box center [337, 234] width 126 height 25
paste input "310) 245-4296"
type input "[PHONE_NUMBER]"
click at [291, 109] on div "Search location" at bounding box center [314, 103] width 123 height 20
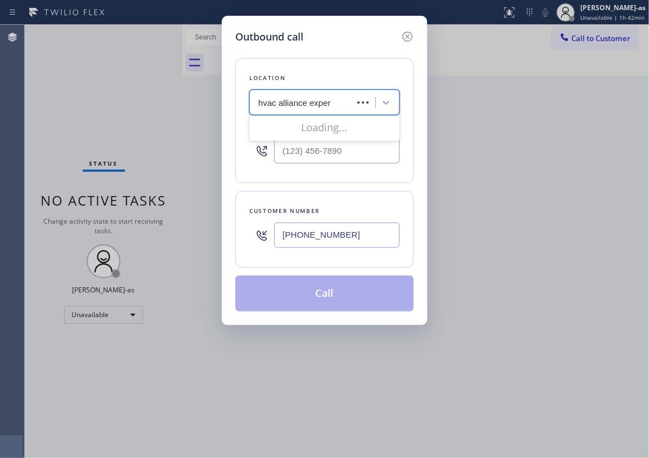
type input "hvac alliance expert"
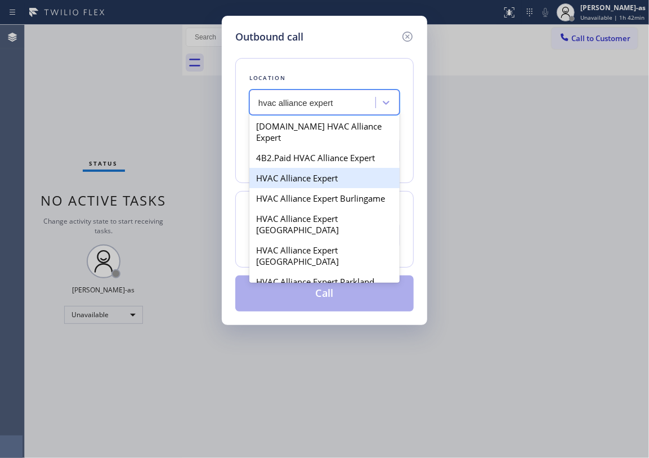
click at [301, 170] on div "HVAC Alliance Expert" at bounding box center [324, 178] width 150 height 20
type input "[PHONE_NUMBER]"
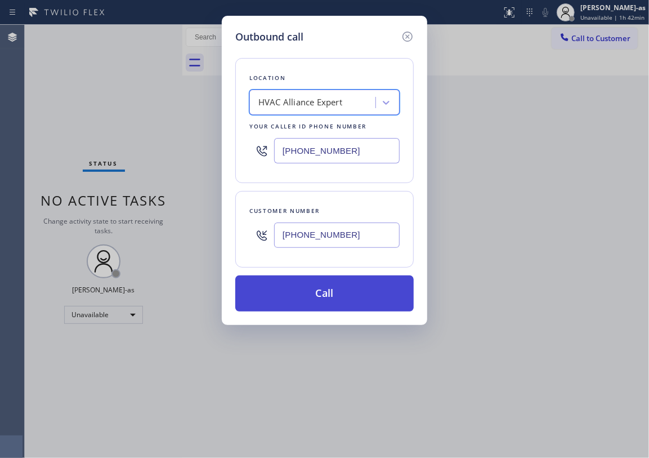
click at [347, 291] on button "Call" at bounding box center [324, 293] width 179 height 36
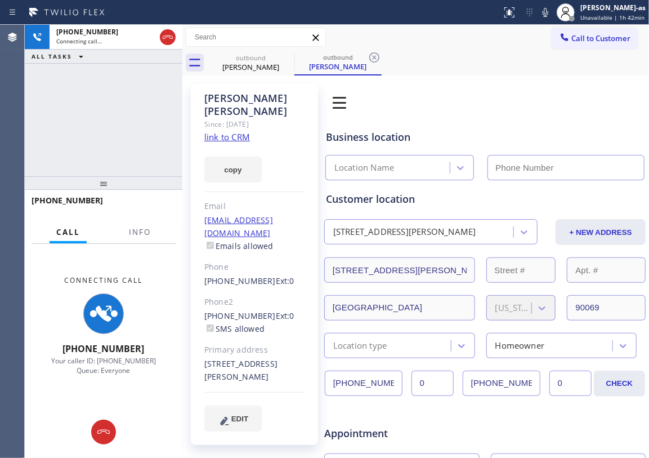
type input "[PHONE_NUMBER]"
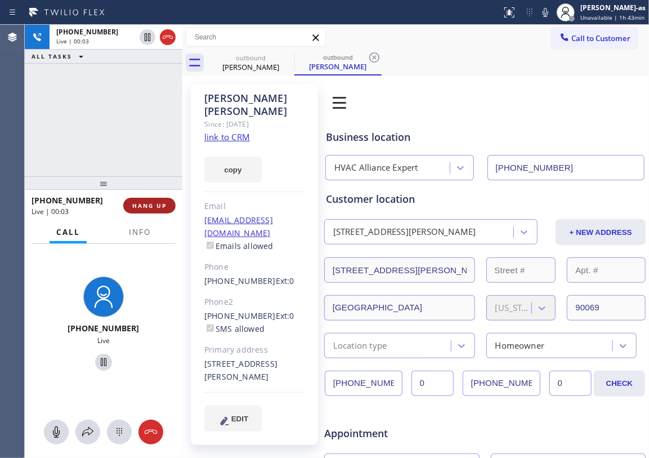
click at [153, 205] on span "HANG UP" at bounding box center [149, 206] width 34 height 8
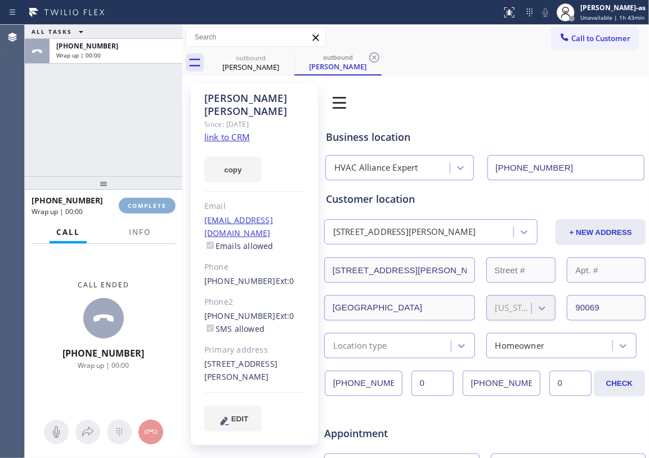
click at [153, 205] on span "COMPLETE" at bounding box center [147, 206] width 39 height 8
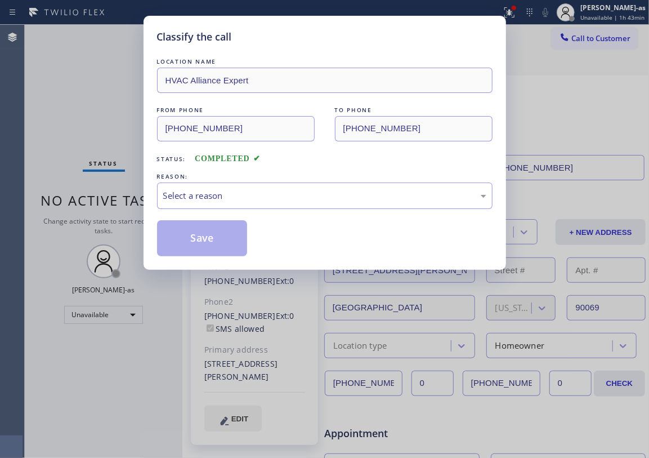
drag, startPoint x: 27, startPoint y: 102, endPoint x: 142, endPoint y: 83, distance: 117.0
click at [27, 102] on div "Classify the call LOCATION NAME HVAC Alliance Expert FROM PHONE [PHONE_NUMBER] …" at bounding box center [324, 229] width 649 height 458
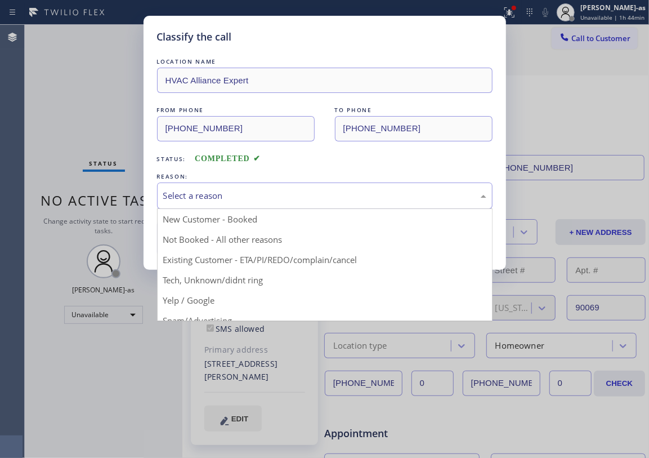
click at [234, 209] on div "Select a reason New Customer - Booked Not Booked - All other reasons Existing C…" at bounding box center [325, 195] width 336 height 26
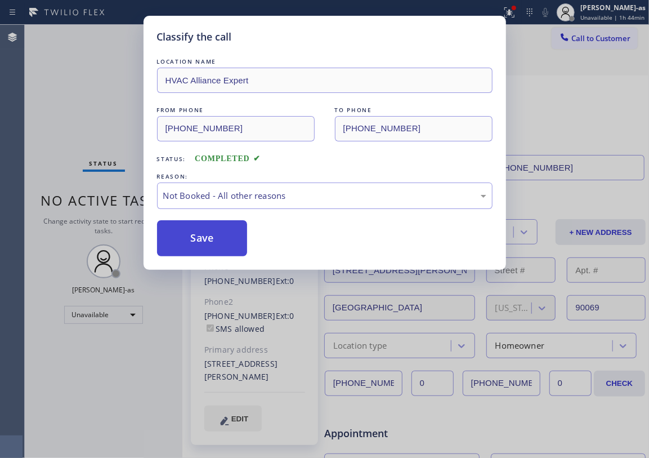
click at [199, 246] on button "Save" at bounding box center [202, 238] width 91 height 36
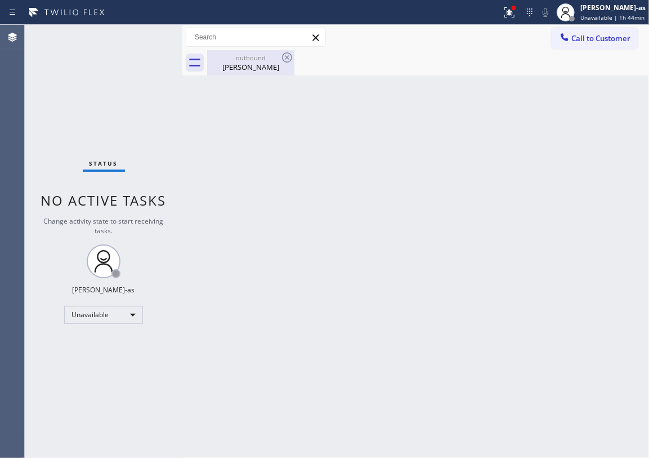
click at [253, 66] on div "[PERSON_NAME]" at bounding box center [250, 67] width 85 height 10
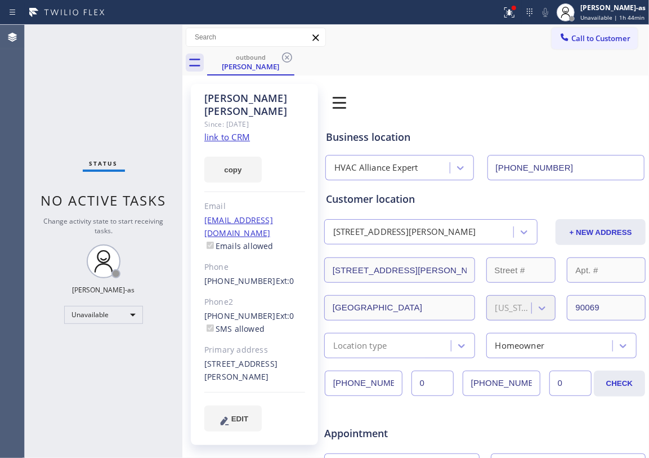
drag, startPoint x: 288, startPoint y: 59, endPoint x: 273, endPoint y: 185, distance: 127.1
click at [288, 60] on icon at bounding box center [287, 58] width 14 height 14
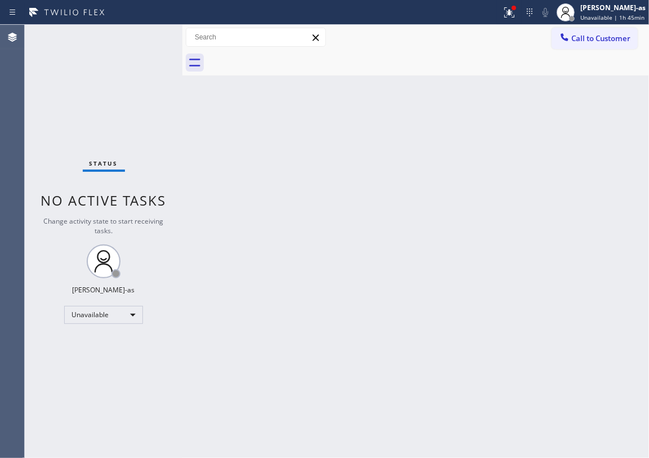
click at [266, 235] on div "Back to Dashboard Change Sender ID Customers Technicians Select a contact Outbo…" at bounding box center [415, 241] width 467 height 433
click at [251, 77] on div "Back to Dashboard Change Sender ID Customers Technicians Select a contact Outbo…" at bounding box center [415, 241] width 467 height 433
drag, startPoint x: 266, startPoint y: 185, endPoint x: 318, endPoint y: 88, distance: 109.9
click at [270, 184] on div "Back to Dashboard Change Sender ID Customers Technicians Select a contact Outbo…" at bounding box center [415, 241] width 467 height 433
click at [597, 39] on span "Call to Customer" at bounding box center [601, 38] width 59 height 10
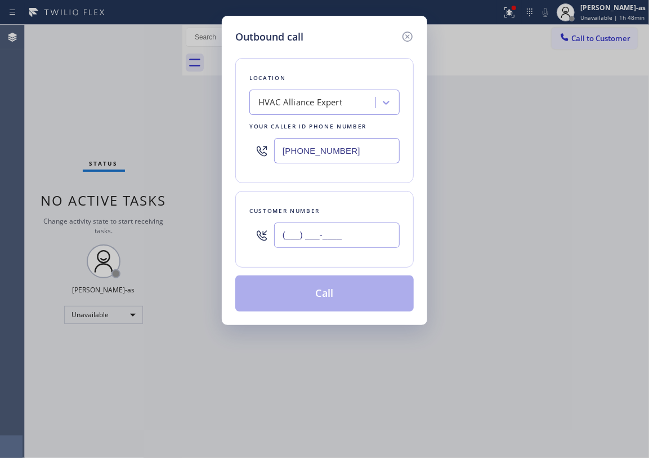
click at [336, 233] on input "(___) ___-____" at bounding box center [337, 234] width 126 height 25
paste input "323) 382-5745"
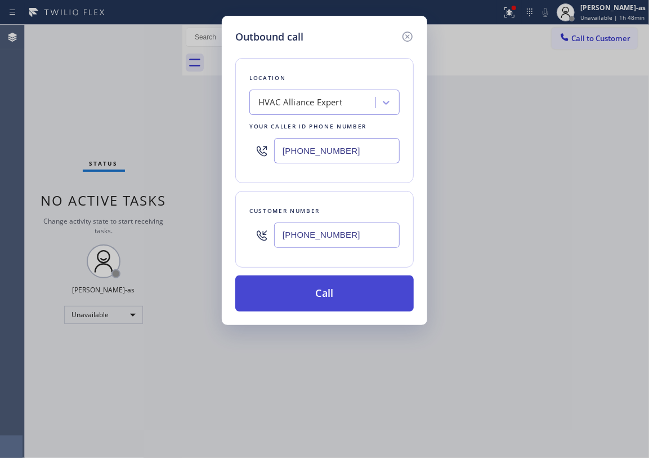
type input "[PHONE_NUMBER]"
click at [324, 295] on button "Call" at bounding box center [324, 293] width 179 height 36
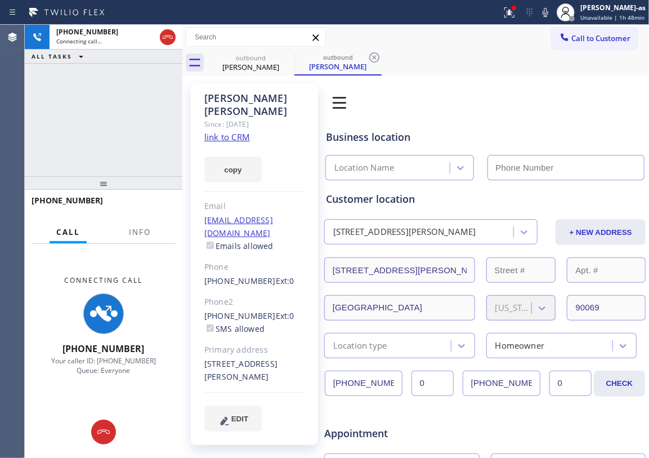
type input "[PHONE_NUMBER]"
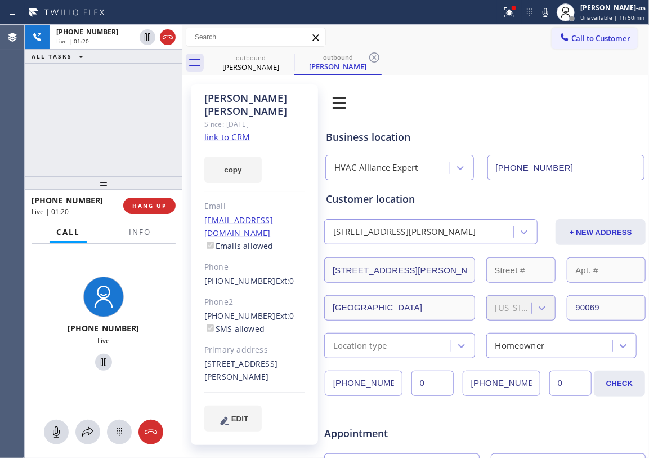
click at [90, 98] on div "[PHONE_NUMBER] Live | 01:20 ALL TASKS ALL TASKS ACTIVE TASKS TASKS IN WRAP UP" at bounding box center [104, 100] width 158 height 151
click at [88, 149] on div "[PHONE_NUMBER] Live | 01:21 ALL TASKS ALL TASKS ACTIVE TASKS TASKS IN WRAP UP" at bounding box center [104, 100] width 158 height 151
click at [88, 147] on div "[PHONE_NUMBER] Live | 01:22 ALL TASKS ALL TASKS ACTIVE TASKS TASKS IN WRAP UP" at bounding box center [104, 100] width 158 height 151
click at [88, 147] on div "[PHONE_NUMBER] Live | 01:23 ALL TASKS ALL TASKS ACTIVE TASKS TASKS IN WRAP UP" at bounding box center [104, 100] width 158 height 151
drag, startPoint x: 116, startPoint y: 150, endPoint x: 136, endPoint y: 148, distance: 19.8
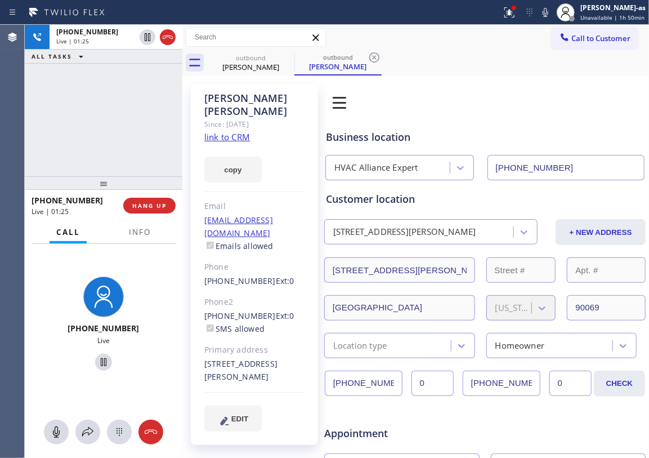
click at [116, 149] on div "[PHONE_NUMBER] Live | 01:25 ALL TASKS ALL TASKS ACTIVE TASKS TASKS IN WRAP UP" at bounding box center [104, 100] width 158 height 151
click at [90, 141] on div "[PHONE_NUMBER] Live | 01:25 ALL TASKS ALL TASKS ACTIVE TASKS TASKS IN WRAP UP" at bounding box center [104, 100] width 158 height 151
click at [159, 206] on span "HANG UP" at bounding box center [149, 206] width 34 height 8
click at [158, 206] on span "HANG UP" at bounding box center [149, 206] width 34 height 8
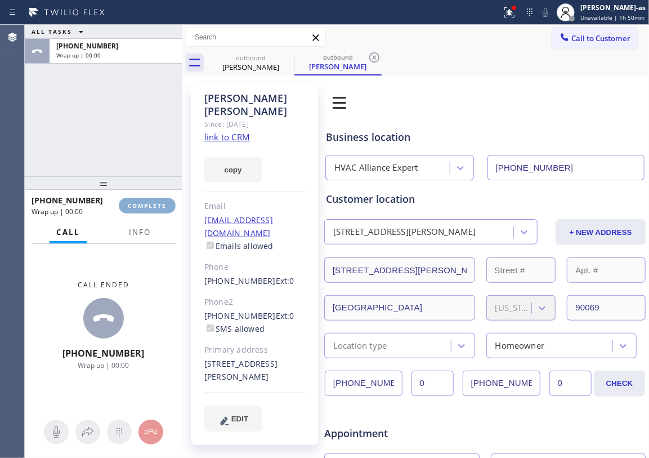
click at [158, 206] on span "COMPLETE" at bounding box center [147, 206] width 39 height 8
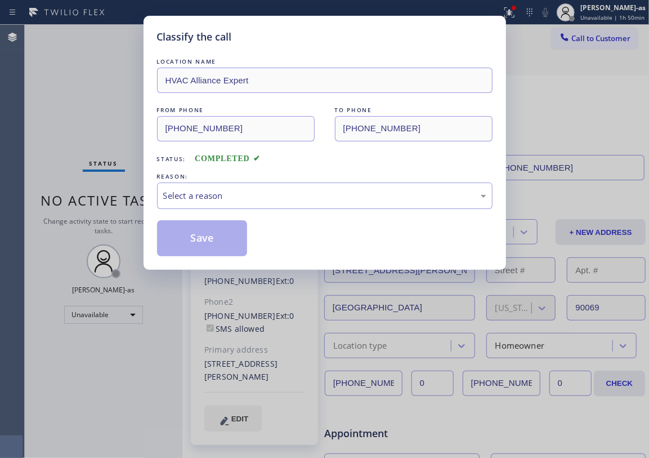
click at [158, 206] on div "Select a reason" at bounding box center [325, 195] width 336 height 26
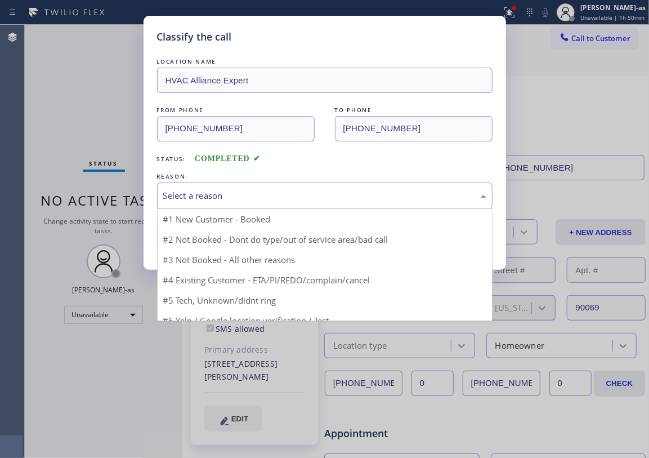
click at [158, 206] on div "Select a reason" at bounding box center [325, 195] width 336 height 26
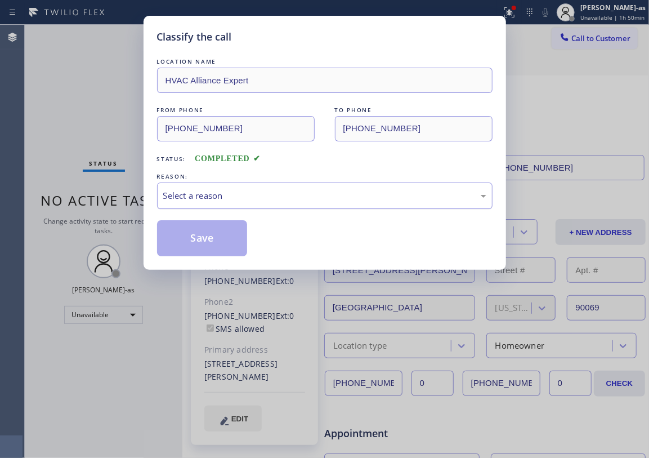
click at [235, 206] on div "Select a reason" at bounding box center [325, 195] width 336 height 26
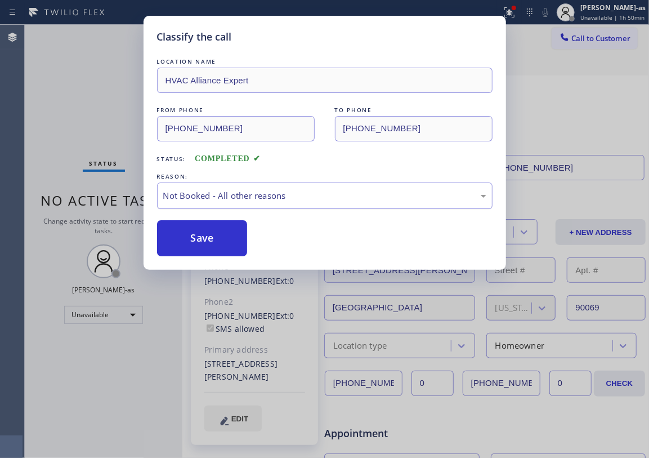
click at [212, 197] on div "Not Booked - All other reasons" at bounding box center [324, 195] width 323 height 13
click at [214, 244] on button "Save" at bounding box center [202, 238] width 91 height 36
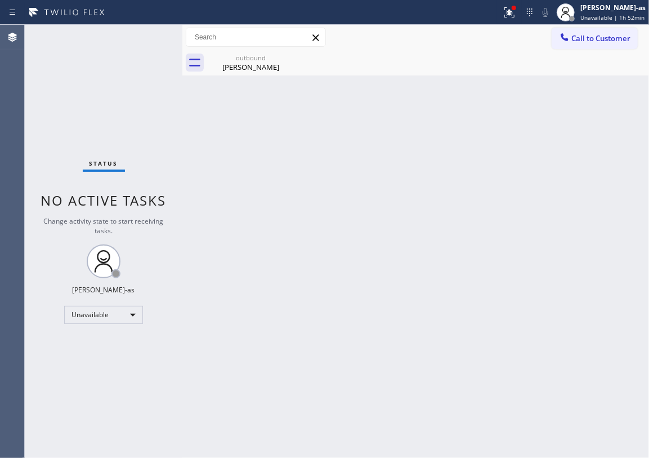
click at [321, 295] on div "Back to Dashboard Change Sender ID Customers Technicians Select a contact Outbo…" at bounding box center [415, 241] width 467 height 433
click at [253, 64] on div "[PERSON_NAME]" at bounding box center [250, 67] width 85 height 10
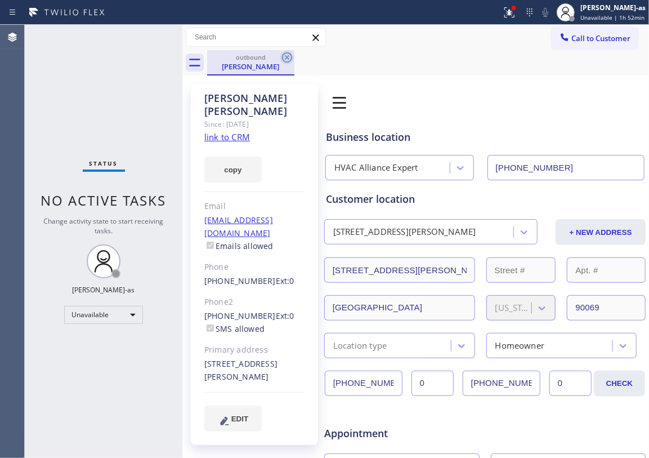
click at [289, 59] on icon at bounding box center [287, 58] width 14 height 14
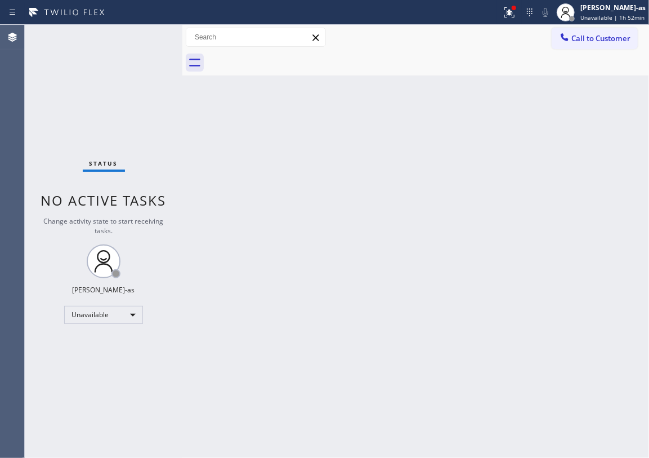
drag, startPoint x: 336, startPoint y: 182, endPoint x: 410, endPoint y: 98, distance: 112.5
click at [336, 183] on div "Back to Dashboard Change Sender ID Customers Technicians Select a contact Outbo…" at bounding box center [415, 241] width 467 height 433
click at [189, 149] on div "Status No active tasks Change activity state to start receiving tasks. [PERSON_…" at bounding box center [337, 241] width 625 height 433
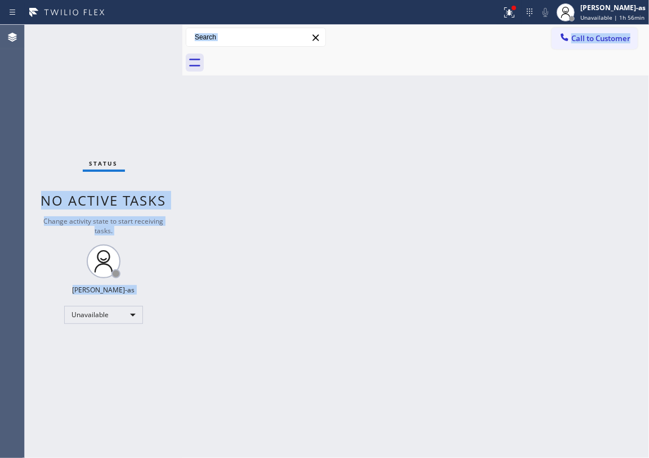
click at [490, 91] on div "Back to Dashboard Change Sender ID Customers Technicians Select a contact Outbo…" at bounding box center [415, 241] width 467 height 433
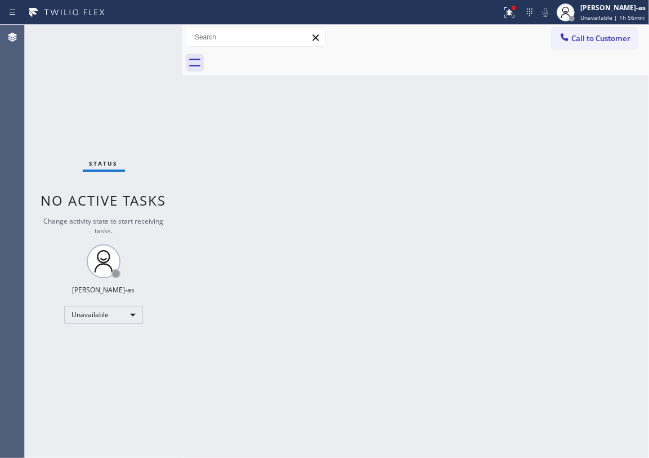
drag, startPoint x: 577, startPoint y: 42, endPoint x: 540, endPoint y: 88, distance: 59.6
click at [577, 43] on button "Call to Customer" at bounding box center [595, 38] width 86 height 21
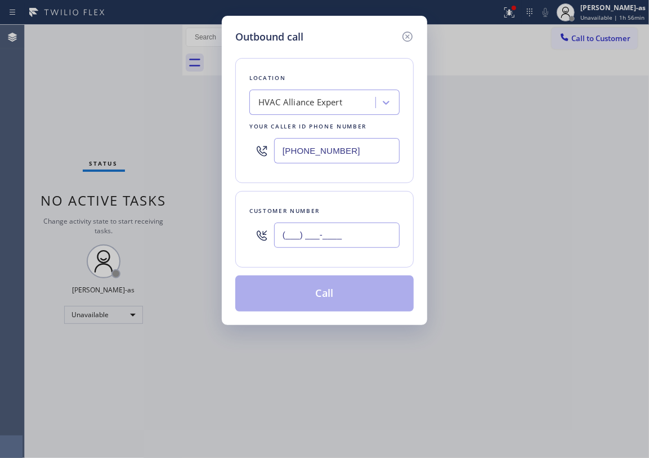
click at [323, 241] on input "(___) ___-____" at bounding box center [337, 234] width 126 height 25
paste input "310) 775-5788"
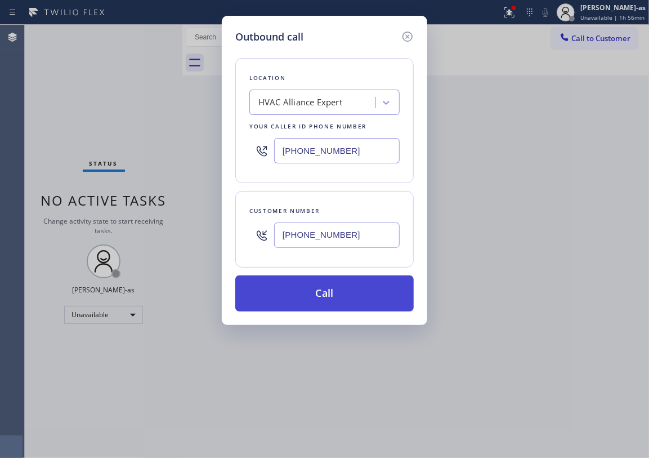
type input "[PHONE_NUMBER]"
click at [343, 291] on button "Call" at bounding box center [324, 293] width 179 height 36
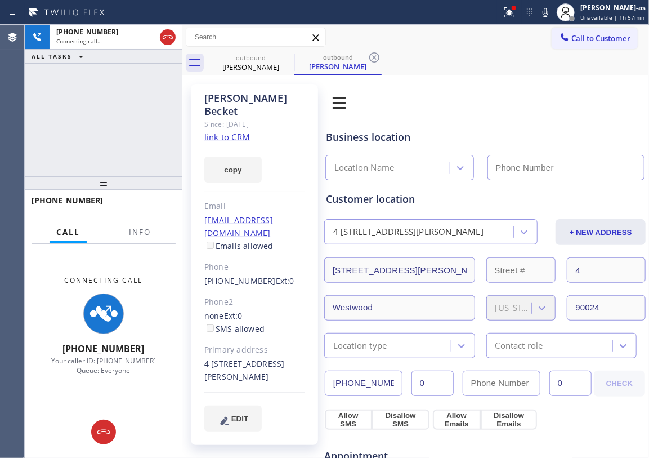
click at [219, 131] on link "link to CRM" at bounding box center [227, 136] width 46 height 11
type input "[PHONE_NUMBER]"
drag, startPoint x: 92, startPoint y: 95, endPoint x: 253, endPoint y: 114, distance: 162.1
click at [93, 95] on div "[PHONE_NUMBER] Connecting call… ALL TASKS ALL TASKS ACTIVE TASKS TASKS IN WRAP …" at bounding box center [104, 100] width 158 height 151
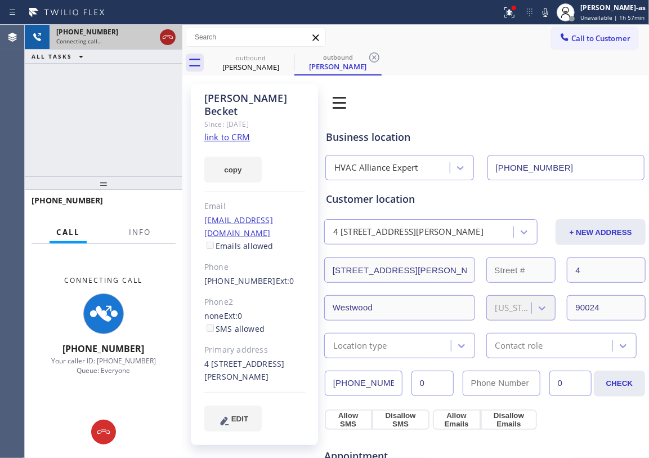
drag, startPoint x: 163, startPoint y: 36, endPoint x: 198, endPoint y: 43, distance: 36.1
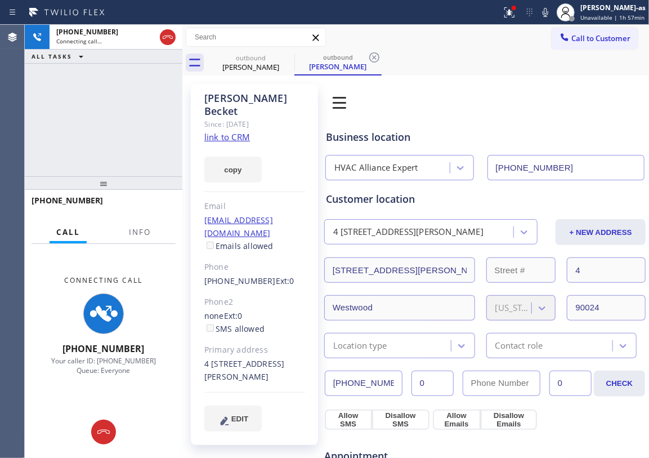
click at [166, 36] on icon at bounding box center [168, 37] width 14 height 14
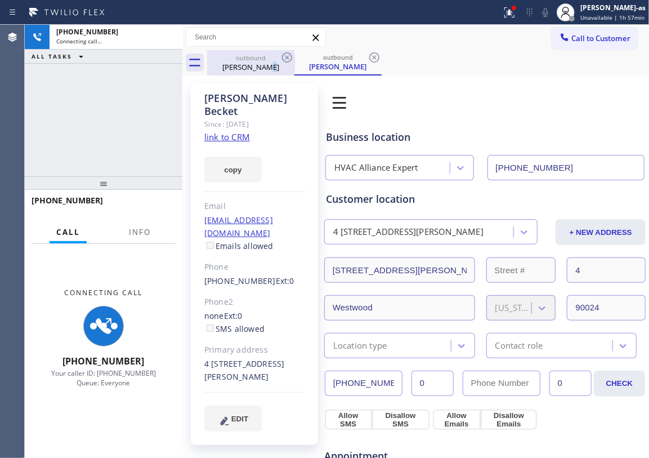
drag, startPoint x: 271, startPoint y: 73, endPoint x: 264, endPoint y: 57, distance: 17.2
click at [271, 69] on div "outbound [PERSON_NAME]" at bounding box center [250, 62] width 85 height 25
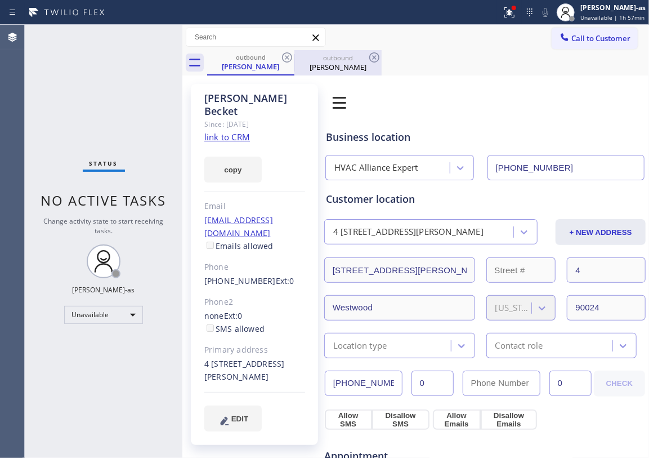
click at [301, 56] on div "outbound" at bounding box center [338, 58] width 85 height 8
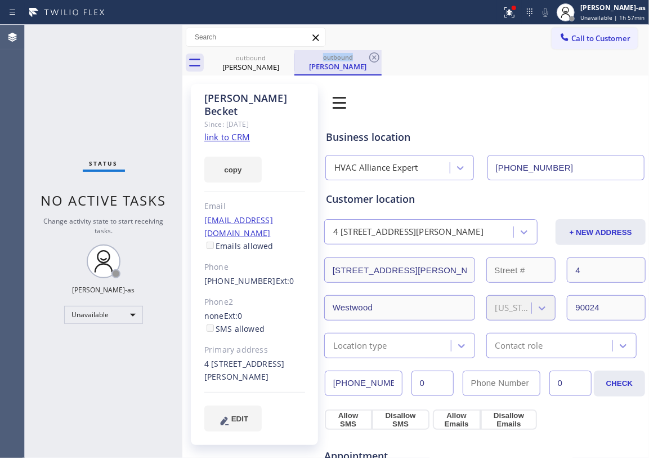
click at [301, 56] on div "outbound" at bounding box center [338, 57] width 85 height 8
click at [301, 55] on div "outbound" at bounding box center [338, 57] width 85 height 8
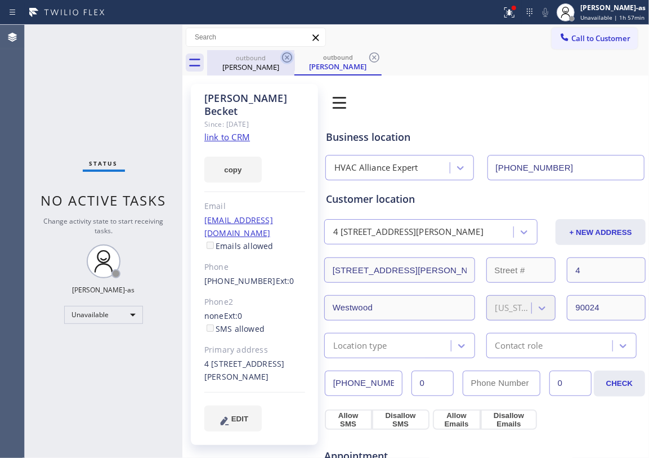
click at [287, 56] on icon at bounding box center [287, 58] width 14 height 14
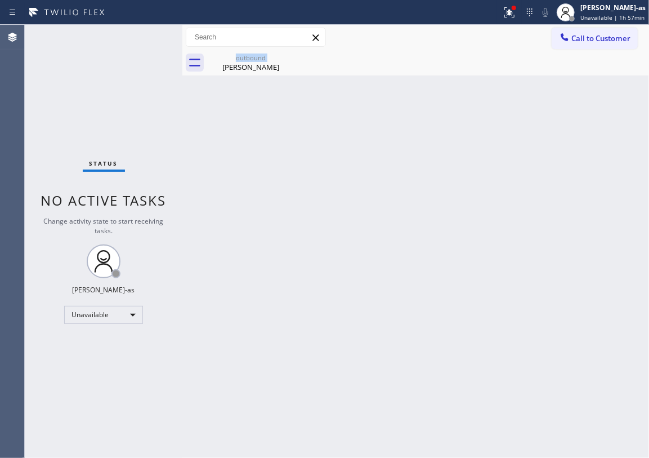
click at [287, 56] on div "outbound [PERSON_NAME]" at bounding box center [250, 62] width 87 height 25
click at [0, 0] on icon at bounding box center [0, 0] width 0 height 0
click at [593, 39] on span "Call to Customer" at bounding box center [601, 38] width 59 height 10
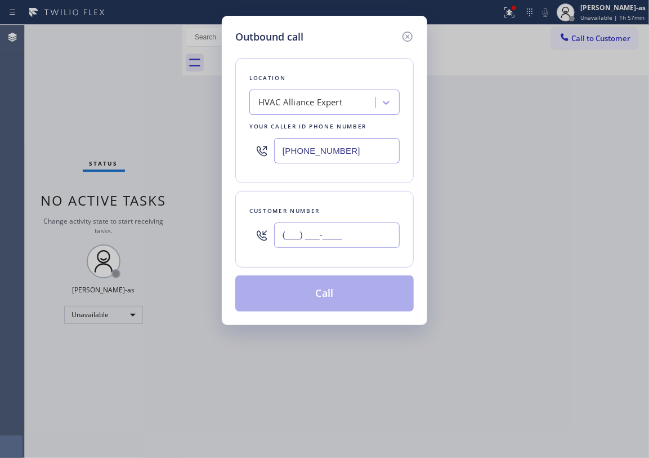
click at [355, 239] on input "(___) ___-____" at bounding box center [337, 234] width 126 height 25
paste input "323) 633-7524"
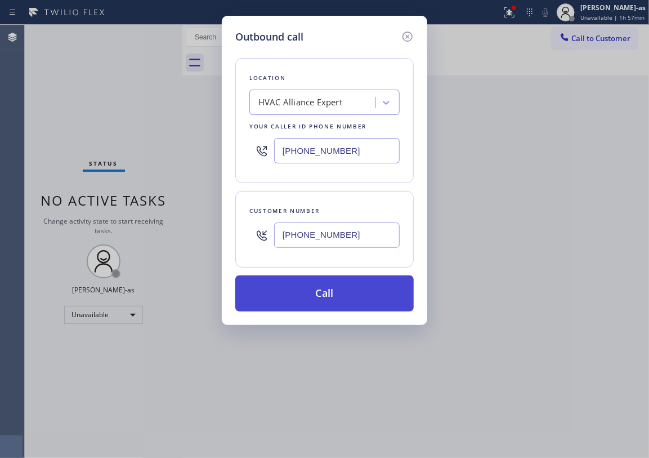
type input "[PHONE_NUMBER]"
click at [333, 294] on button "Call" at bounding box center [324, 293] width 179 height 36
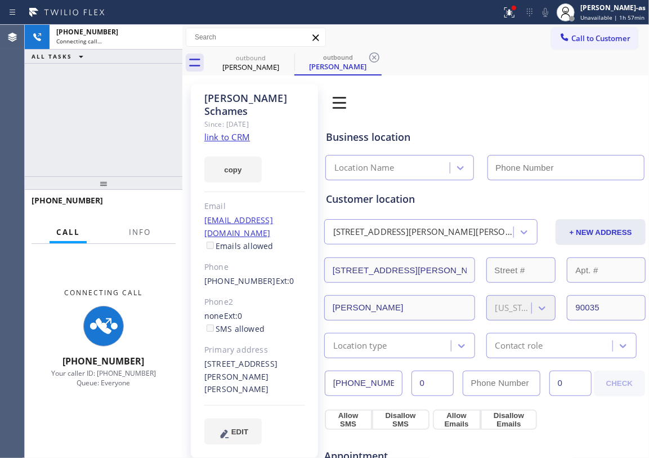
type input "[PHONE_NUMBER]"
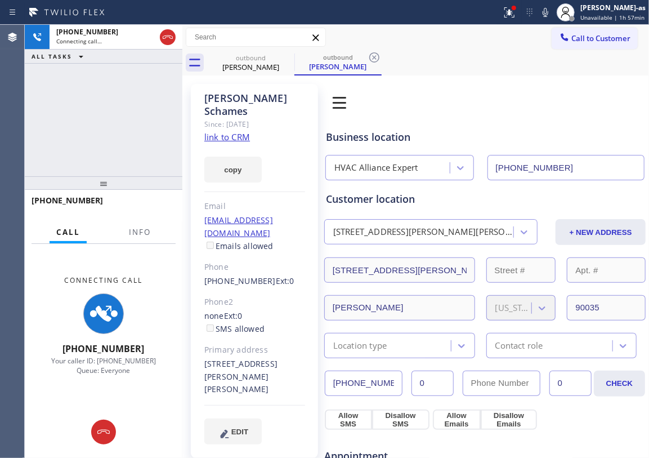
click at [232, 131] on link "link to CRM" at bounding box center [227, 136] width 46 height 11
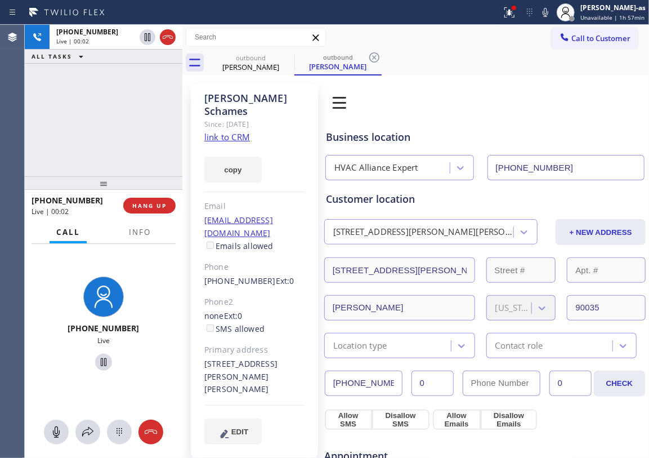
click at [143, 216] on div "[PHONE_NUMBER] Live | 00:02 HANG UP" at bounding box center [104, 205] width 144 height 29
click at [145, 212] on button "HANG UP" at bounding box center [149, 206] width 52 height 16
click at [145, 214] on div "[PHONE_NUMBER] Live | 00:03 HANG UP" at bounding box center [104, 205] width 144 height 29
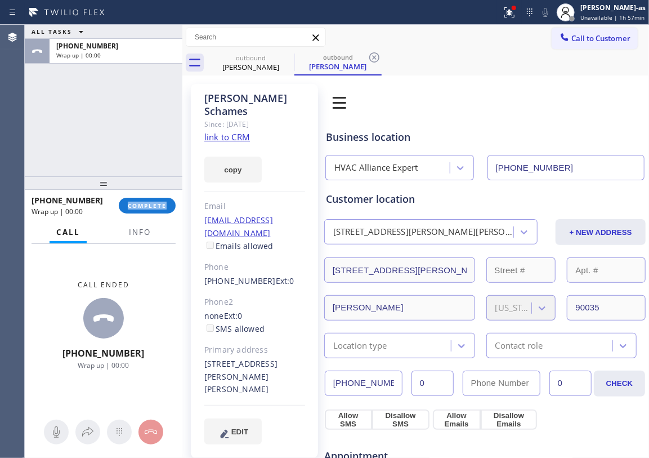
click at [145, 214] on div "[PHONE_NUMBER] Wrap up | 00:00 COMPLETE" at bounding box center [104, 205] width 144 height 29
click at [145, 213] on button "COMPLETE" at bounding box center [147, 206] width 57 height 16
click at [123, 181] on div at bounding box center [104, 183] width 158 height 14
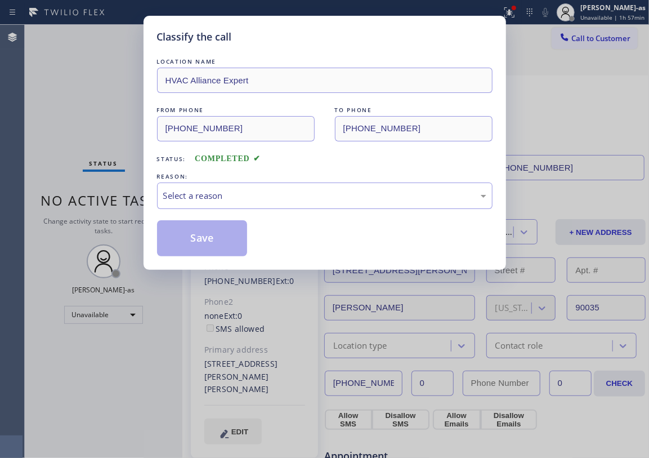
click at [134, 206] on div "Classify the call LOCATION NAME HVAC Alliance Expert FROM PHONE [PHONE_NUMBER] …" at bounding box center [324, 229] width 649 height 458
drag, startPoint x: 248, startPoint y: 192, endPoint x: 251, endPoint y: 205, distance: 13.4
click at [248, 198] on div "Select a reason" at bounding box center [324, 195] width 323 height 13
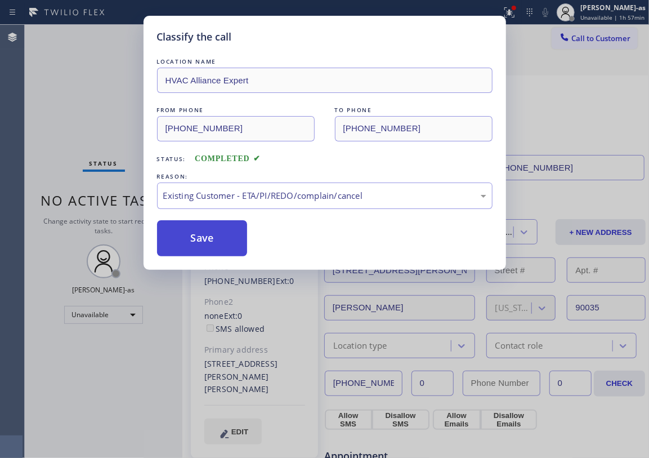
drag, startPoint x: 199, startPoint y: 231, endPoint x: 219, endPoint y: 231, distance: 19.7
click at [203, 231] on button "Save" at bounding box center [202, 238] width 91 height 36
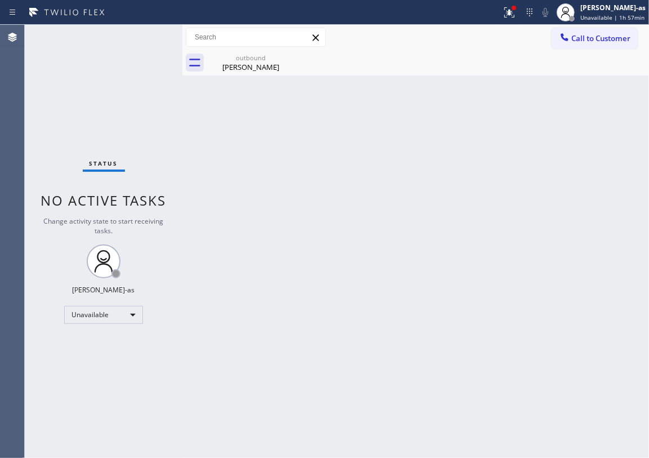
click at [367, 146] on div "Back to Dashboard Change Sender ID Customers Technicians Select a contact Outbo…" at bounding box center [415, 241] width 467 height 433
click at [586, 41] on span "Call to Customer" at bounding box center [601, 38] width 59 height 10
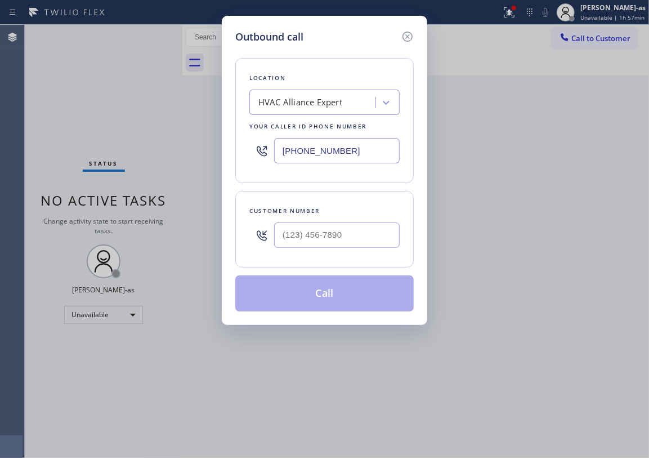
click at [339, 257] on div "Customer number" at bounding box center [324, 229] width 179 height 77
click at [342, 235] on input "(___) ___-____" at bounding box center [337, 234] width 126 height 25
paste input "323) 501-1067"
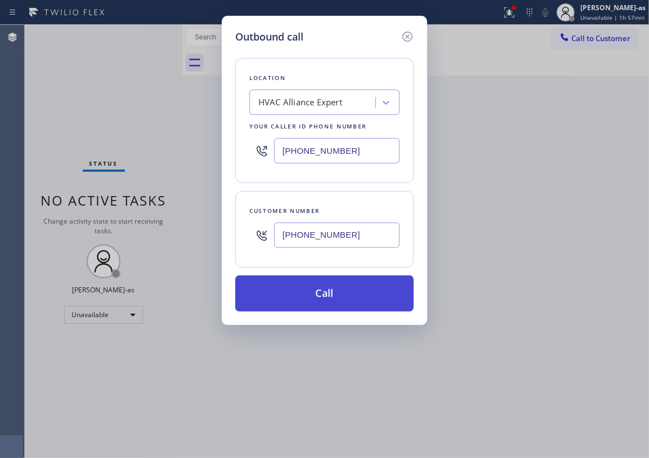
type input "[PHONE_NUMBER]"
drag, startPoint x: 328, startPoint y: 292, endPoint x: 333, endPoint y: 293, distance: 5.7
click at [329, 293] on button "Call" at bounding box center [324, 293] width 179 height 36
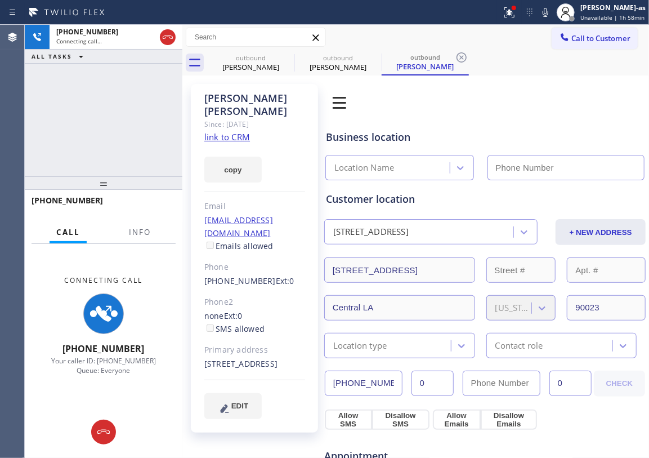
type input "[PHONE_NUMBER]"
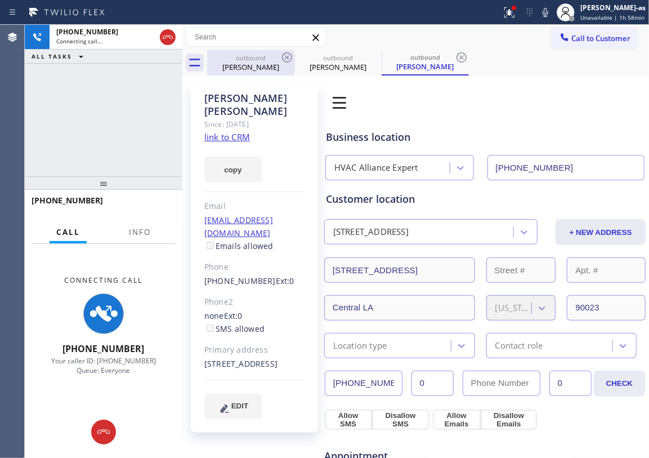
drag, startPoint x: 246, startPoint y: 61, endPoint x: 274, endPoint y: 55, distance: 28.8
click at [246, 61] on div "outbound" at bounding box center [250, 58] width 85 height 8
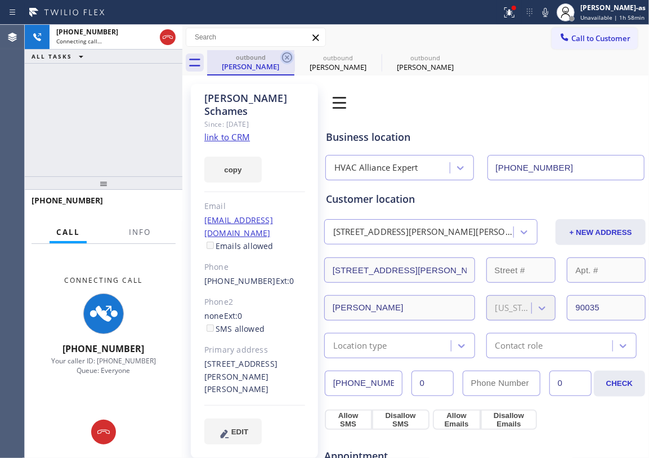
click at [286, 54] on icon at bounding box center [287, 58] width 14 height 14
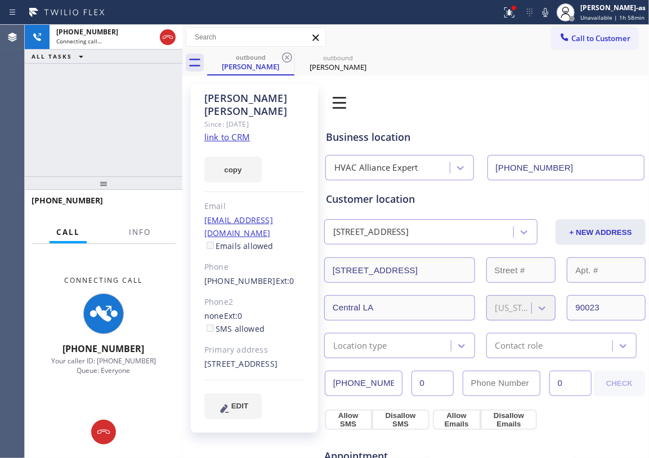
drag, startPoint x: 286, startPoint y: 54, endPoint x: 225, endPoint y: 79, distance: 65.9
click at [286, 56] on icon at bounding box center [287, 58] width 14 height 14
click at [231, 144] on div "copy" at bounding box center [254, 163] width 101 height 39
click at [231, 131] on link "link to CRM" at bounding box center [227, 136] width 46 height 11
drag, startPoint x: 70, startPoint y: 84, endPoint x: 79, endPoint y: 83, distance: 9.0
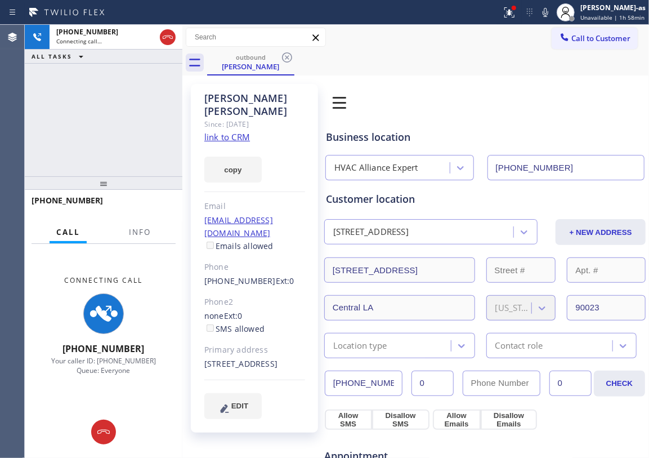
click at [79, 83] on div "[PHONE_NUMBER] Connecting call… ALL TASKS ALL TASKS ACTIVE TASKS TASKS IN WRAP …" at bounding box center [104, 100] width 158 height 151
drag, startPoint x: 158, startPoint y: 37, endPoint x: 212, endPoint y: 51, distance: 56.4
click at [168, 41] on div at bounding box center [168, 37] width 20 height 25
drag, startPoint x: 239, startPoint y: 59, endPoint x: 249, endPoint y: 60, distance: 9.6
click at [240, 60] on div "outbound" at bounding box center [250, 57] width 85 height 8
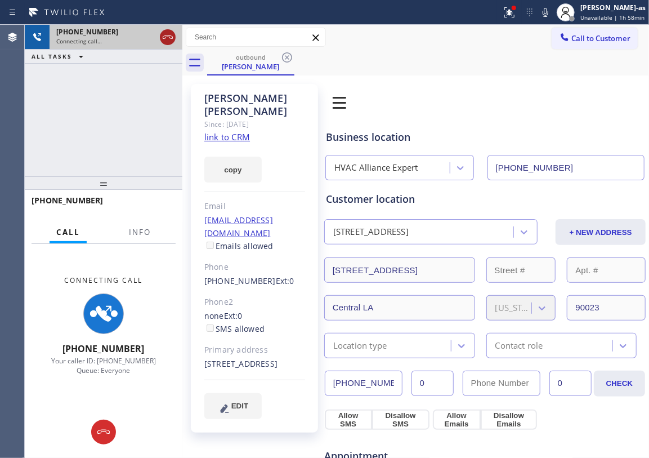
click at [167, 37] on icon at bounding box center [168, 37] width 14 height 14
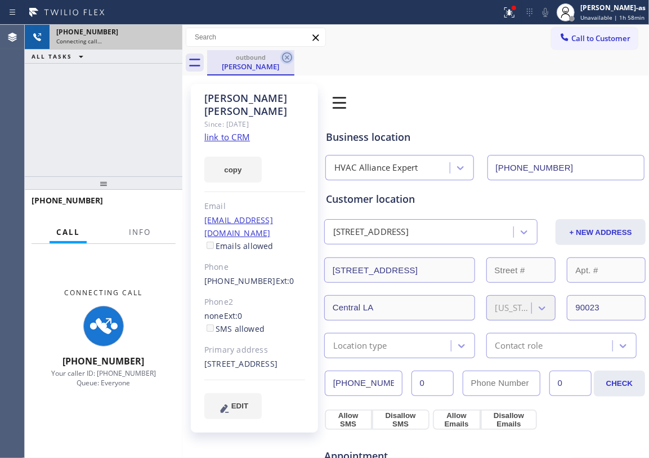
drag, startPoint x: 237, startPoint y: 73, endPoint x: 289, endPoint y: 61, distance: 54.1
click at [239, 73] on div "outbound [PERSON_NAME]" at bounding box center [250, 62] width 85 height 24
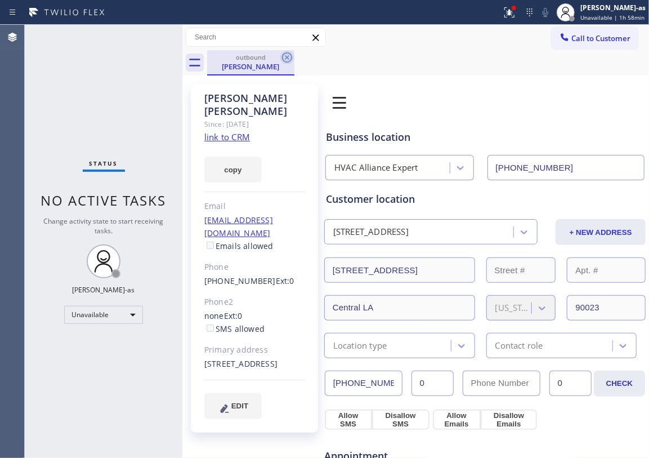
click at [286, 55] on icon at bounding box center [287, 58] width 14 height 14
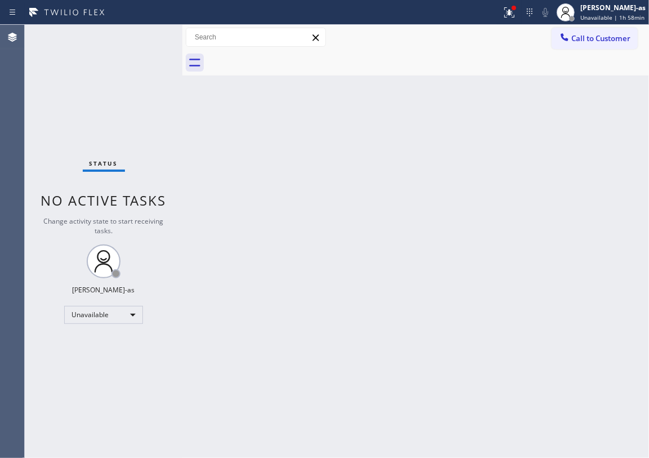
click at [413, 195] on div "Back to Dashboard Change Sender ID Customers Technicians Select a contact Outbo…" at bounding box center [415, 241] width 467 height 433
click at [597, 39] on span "Call to Customer" at bounding box center [601, 38] width 59 height 10
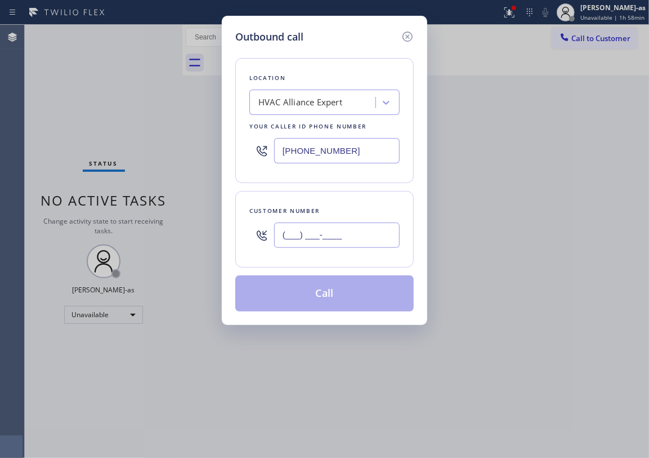
click at [329, 241] on input "(___) ___-____" at bounding box center [337, 234] width 126 height 25
paste input "323) 719-6361"
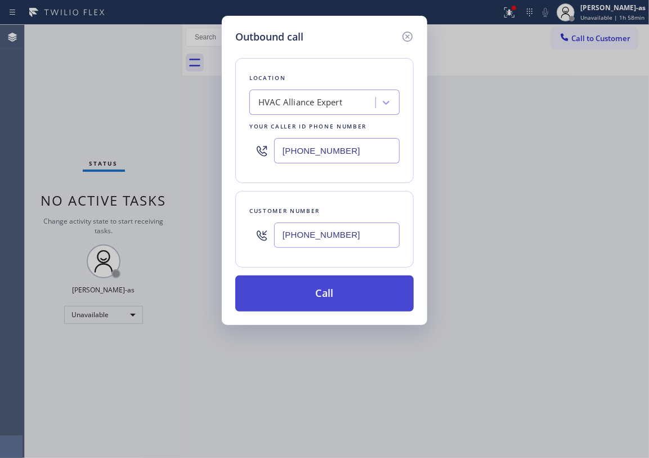
type input "[PHONE_NUMBER]"
click at [330, 298] on button "Call" at bounding box center [324, 293] width 179 height 36
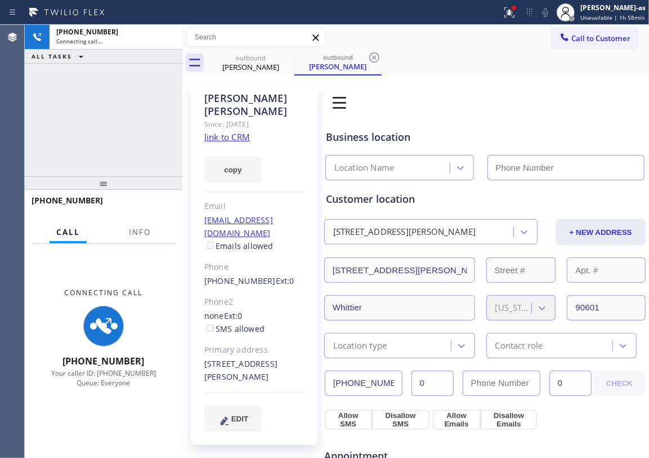
click at [230, 131] on link "link to CRM" at bounding box center [227, 136] width 46 height 11
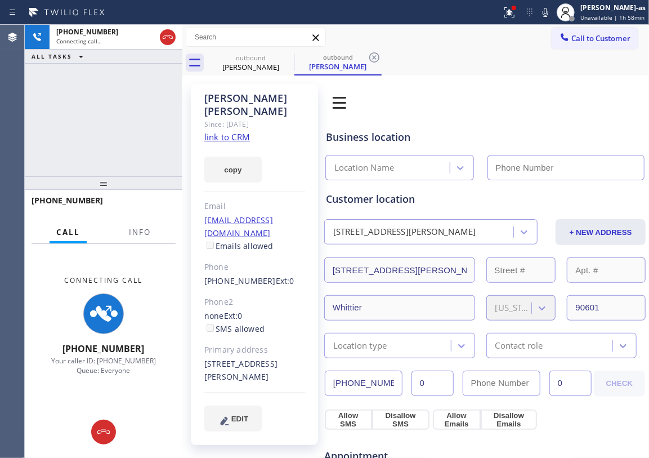
type input "[PHONE_NUMBER]"
click at [125, 102] on div "[PHONE_NUMBER] Connecting call… ALL TASKS ALL TASKS ACTIVE TASKS TASKS IN WRAP …" at bounding box center [104, 100] width 158 height 151
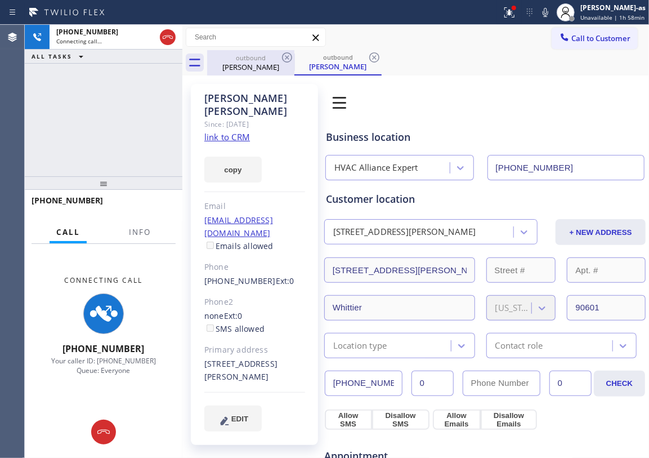
click at [251, 60] on div "outbound" at bounding box center [250, 58] width 85 height 8
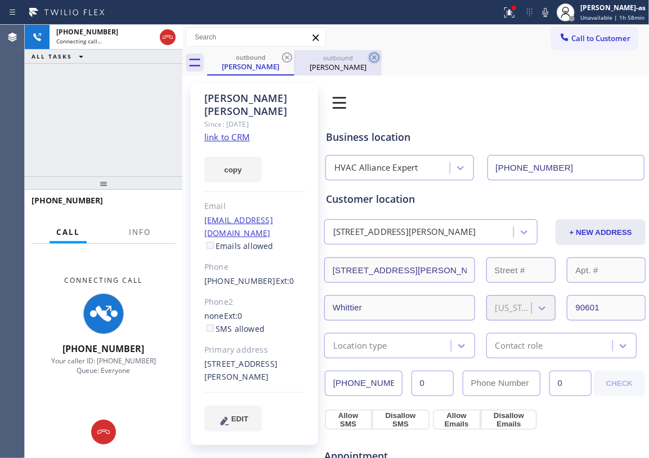
click at [287, 52] on icon at bounding box center [287, 57] width 10 height 10
click at [151, 105] on div "[PHONE_NUMBER] Connecting call… ALL TASKS ALL TASKS ACTIVE TASKS TASKS IN WRAP …" at bounding box center [104, 100] width 158 height 151
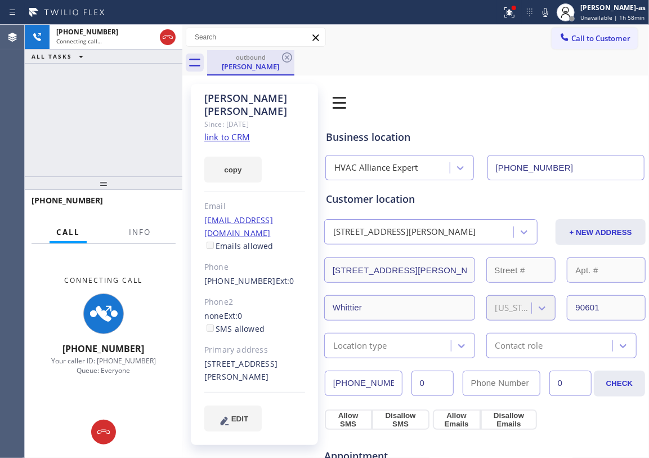
click at [250, 65] on div "[PERSON_NAME]" at bounding box center [250, 66] width 85 height 10
click at [97, 151] on div "[PHONE_NUMBER] Connecting call… ALL TASKS ALL TASKS ACTIVE TASKS TASKS IN WRAP …" at bounding box center [104, 100] width 158 height 151
click at [140, 242] on div "Call Info Connecting Call [PHONE_NUMBER] Your caller ID: [PHONE_NUMBER] Queue: …" at bounding box center [104, 339] width 158 height 237
click at [143, 224] on button "Info" at bounding box center [139, 232] width 35 height 22
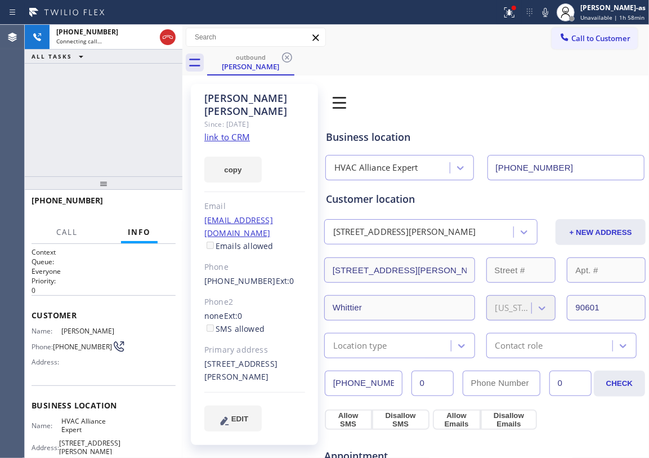
click at [87, 155] on div "[PHONE_NUMBER] Connecting call… ALL TASKS ALL TASKS ACTIVE TASKS TASKS IN WRAP …" at bounding box center [104, 100] width 158 height 151
drag, startPoint x: 118, startPoint y: 149, endPoint x: 149, endPoint y: 84, distance: 71.8
click at [118, 148] on div "[PHONE_NUMBER] Connecting call… ALL TASKS ALL TASKS ACTIVE TASKS TASKS IN WRAP …" at bounding box center [104, 100] width 158 height 151
drag, startPoint x: 163, startPoint y: 33, endPoint x: 214, endPoint y: 92, distance: 78.7
click at [164, 34] on icon at bounding box center [168, 37] width 14 height 14
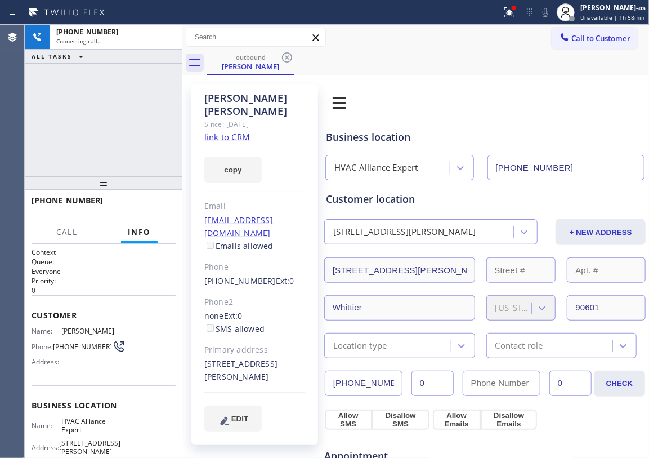
drag, startPoint x: 215, startPoint y: 93, endPoint x: 225, endPoint y: 89, distance: 11.1
click at [220, 92] on div "[PERSON_NAME]" at bounding box center [254, 105] width 101 height 26
click at [266, 61] on div "[PERSON_NAME]" at bounding box center [250, 66] width 85 height 10
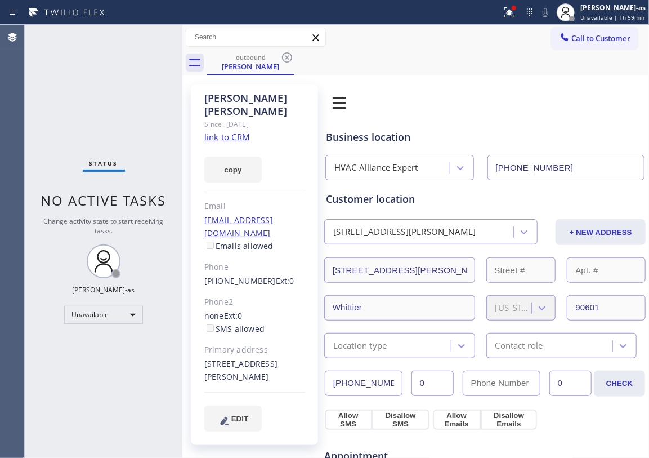
click at [280, 55] on icon at bounding box center [287, 58] width 14 height 14
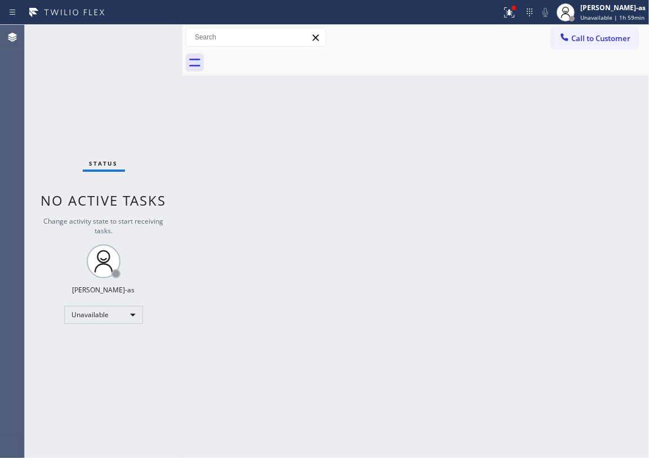
click at [261, 248] on div "Back to Dashboard Change Sender ID Customers Technicians Select a contact Outbo…" at bounding box center [415, 241] width 467 height 433
click at [371, 241] on div "Back to Dashboard Change Sender ID Customers Technicians Select a contact Outbo…" at bounding box center [415, 241] width 467 height 433
click at [560, 43] on div at bounding box center [565, 39] width 14 height 14
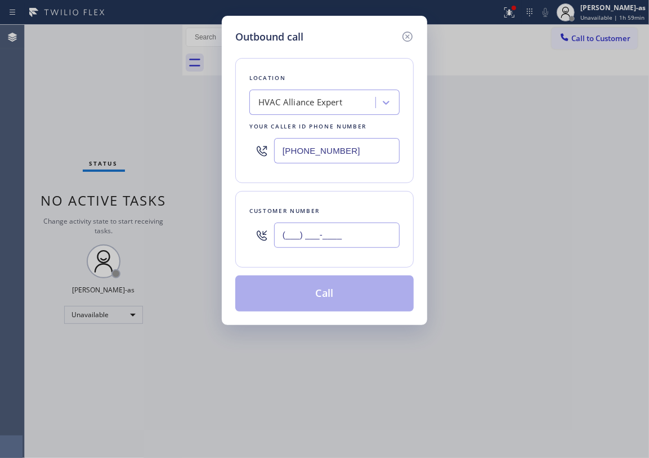
click at [356, 224] on input "(___) ___-____" at bounding box center [337, 234] width 126 height 25
paste input "310) 463-8954"
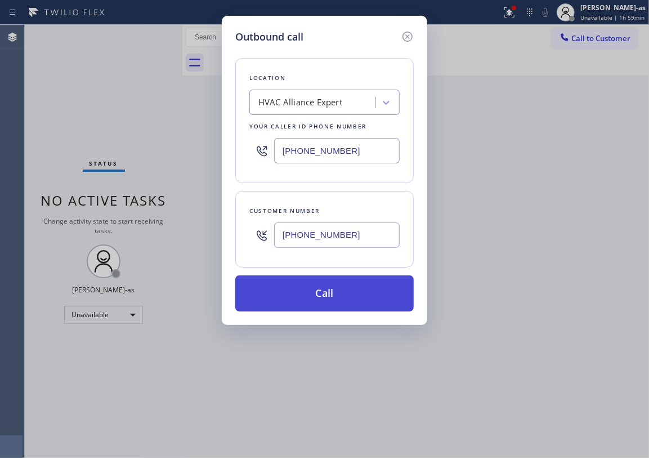
type input "[PHONE_NUMBER]"
click at [349, 296] on button "Call" at bounding box center [324, 293] width 179 height 36
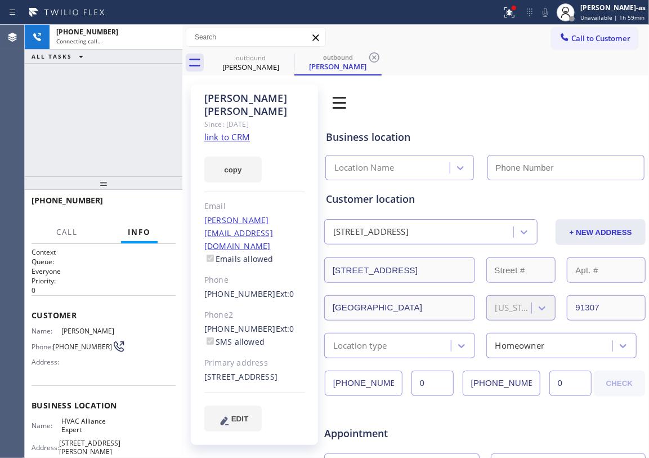
click at [226, 131] on link "link to CRM" at bounding box center [227, 136] width 46 height 11
type input "[PHONE_NUMBER]"
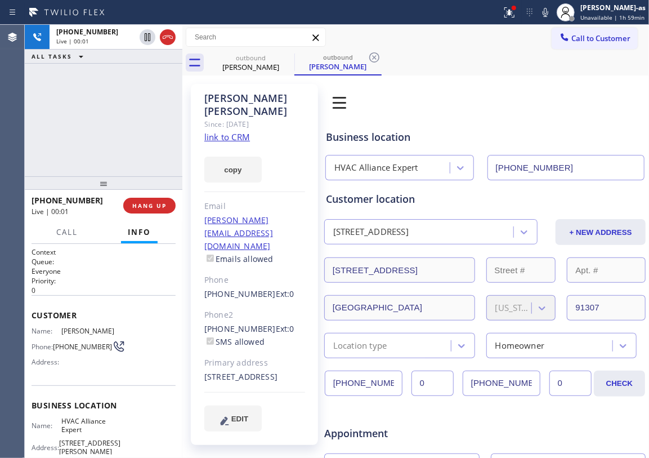
click at [142, 190] on div at bounding box center [104, 183] width 158 height 14
click at [158, 206] on span "HANG UP" at bounding box center [149, 206] width 34 height 8
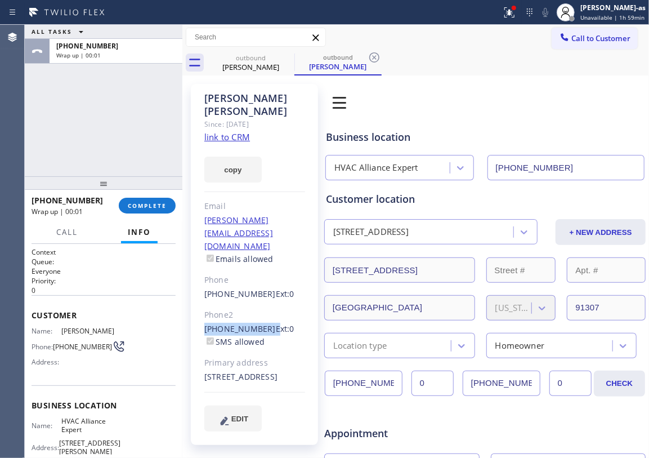
drag, startPoint x: 198, startPoint y: 287, endPoint x: 262, endPoint y: 291, distance: 64.3
click at [262, 291] on div "[PERSON_NAME] Since: [DATE] link to CRM copy Email [PERSON_NAME][EMAIL_ADDRESS]…" at bounding box center [254, 264] width 127 height 361
copy div "[PHONE_NUMBER]"
click at [155, 195] on div "[PHONE_NUMBER] Wrap up | 00:02 COMPLETE" at bounding box center [104, 205] width 144 height 29
click at [153, 202] on span "COMPLETE" at bounding box center [147, 206] width 39 height 8
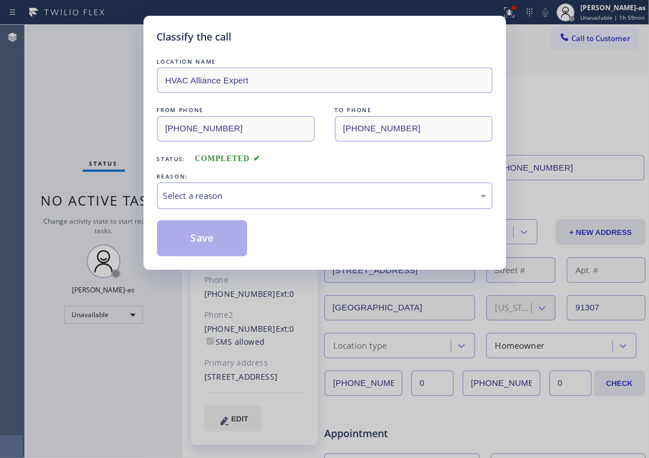
drag, startPoint x: 271, startPoint y: 177, endPoint x: 288, endPoint y: 215, distance: 42.1
click at [271, 182] on div "REASON: Select a reason" at bounding box center [325, 190] width 336 height 38
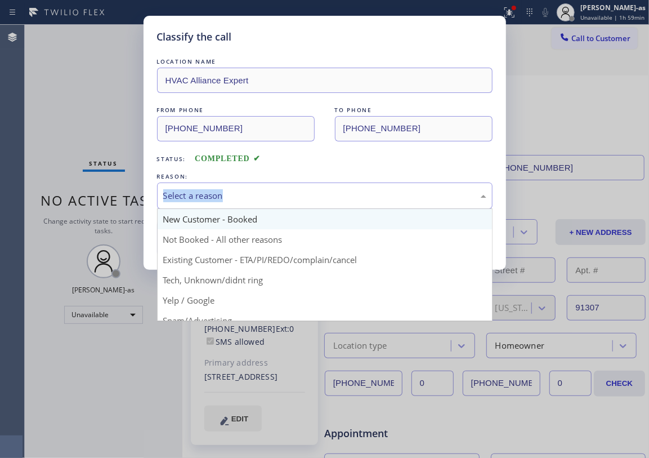
drag, startPoint x: 289, startPoint y: 198, endPoint x: 321, endPoint y: 215, distance: 35.8
click at [292, 199] on div "Select a reason" at bounding box center [324, 195] width 323 height 13
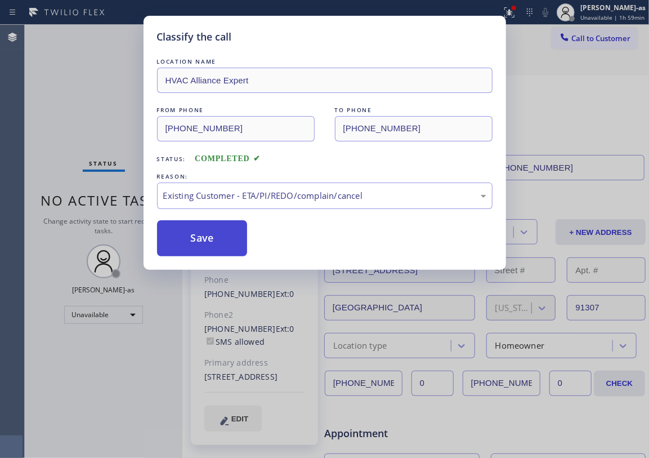
click at [215, 235] on button "Save" at bounding box center [202, 238] width 91 height 36
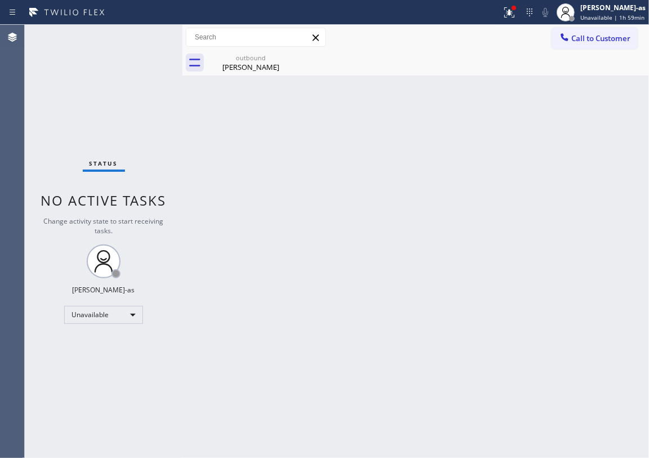
drag, startPoint x: 581, startPoint y: 41, endPoint x: 548, endPoint y: 68, distance: 43.2
click at [582, 41] on span "Call to Customer" at bounding box center [601, 38] width 59 height 10
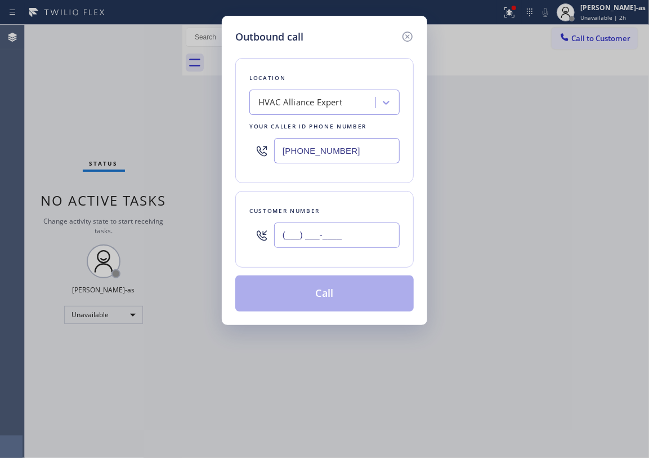
click at [333, 247] on input "(___) ___-____" at bounding box center [337, 234] width 126 height 25
paste input "609) 781-5678"
click at [336, 278] on div "Location HVAC Alliance Expert Your caller id phone number [PHONE_NUMBER] Custom…" at bounding box center [324, 177] width 179 height 267
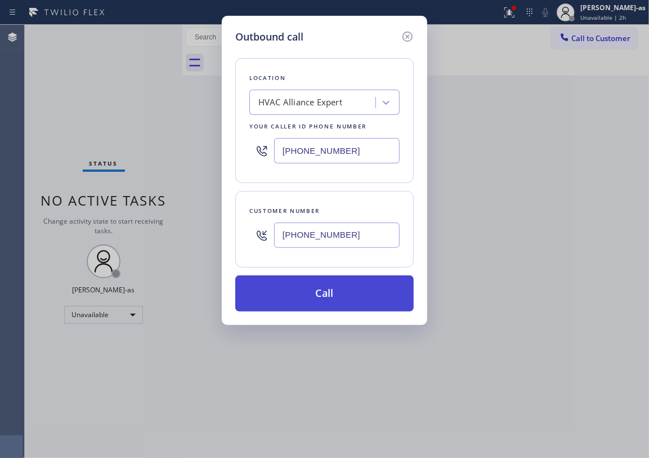
type input "[PHONE_NUMBER]"
click at [341, 298] on button "Call" at bounding box center [324, 293] width 179 height 36
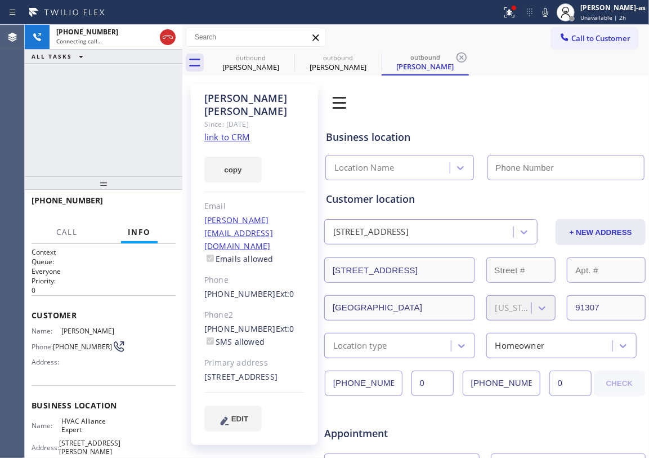
type input "[PHONE_NUMBER]"
drag, startPoint x: 343, startPoint y: 307, endPoint x: 159, endPoint y: 131, distance: 254.9
click at [135, 134] on div "[PHONE_NUMBER] Connecting call… ALL TASKS ALL TASKS ACTIVE TASKS TASKS IN WRAP …" at bounding box center [104, 100] width 158 height 151
click at [219, 131] on link "link to CRM" at bounding box center [227, 136] width 46 height 11
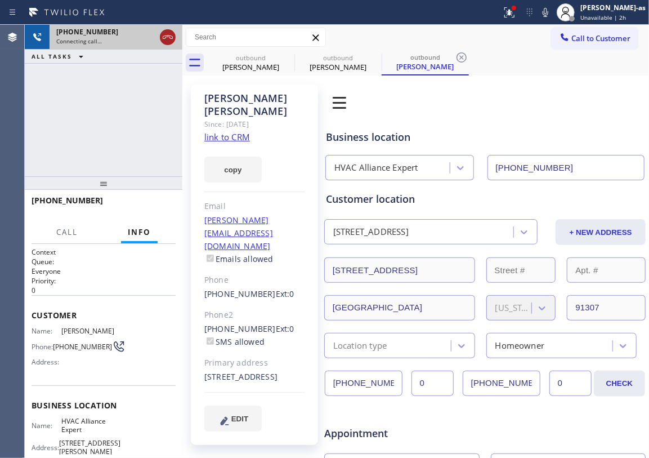
click at [167, 32] on icon at bounding box center [168, 37] width 14 height 14
click at [246, 55] on div "outbound" at bounding box center [250, 58] width 85 height 8
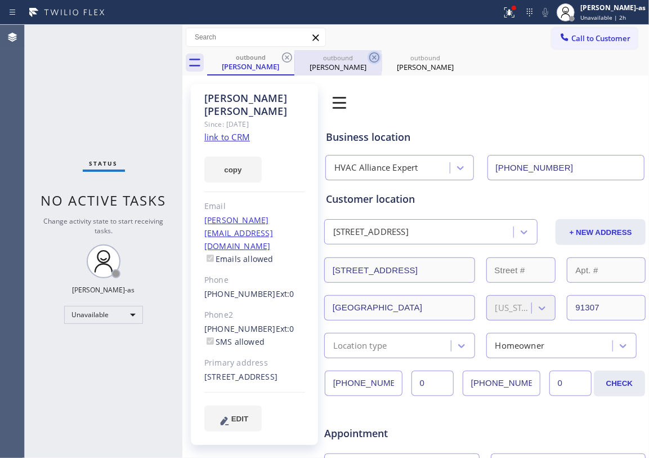
click at [286, 56] on icon at bounding box center [287, 57] width 10 height 10
click at [368, 56] on icon at bounding box center [375, 58] width 14 height 14
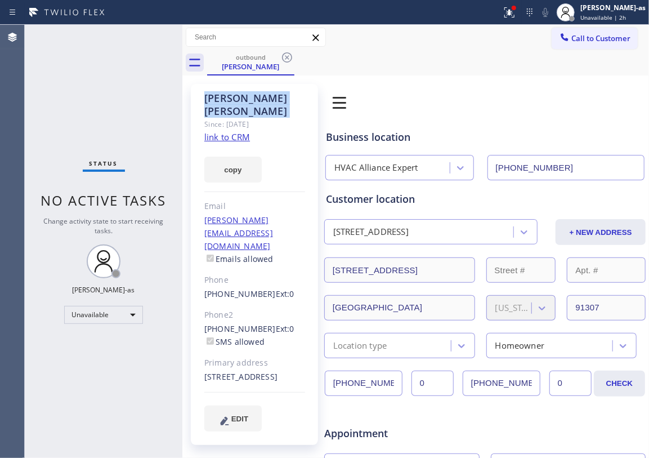
click at [287, 56] on icon at bounding box center [287, 58] width 14 height 14
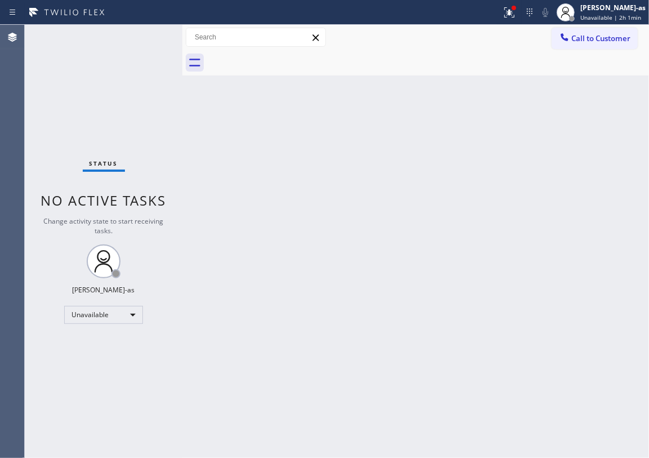
click at [329, 179] on div "Back to Dashboard Change Sender ID Customers Technicians Select a contact Outbo…" at bounding box center [415, 241] width 467 height 433
click at [578, 34] on span "Call to Customer" at bounding box center [601, 38] width 59 height 10
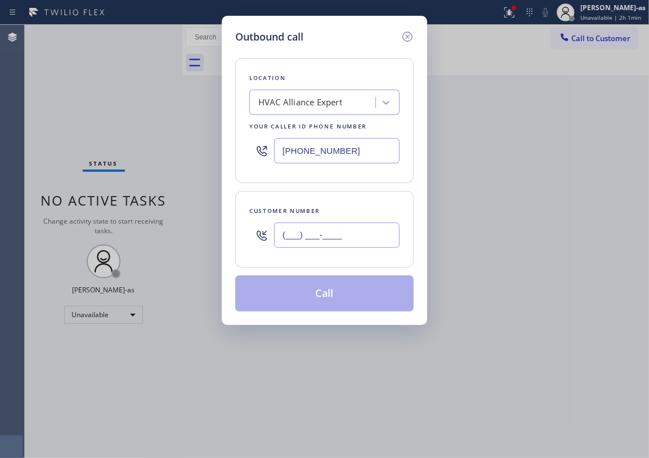
click at [369, 244] on input "(___) ___-____" at bounding box center [337, 234] width 126 height 25
paste input "609) 781-5678"
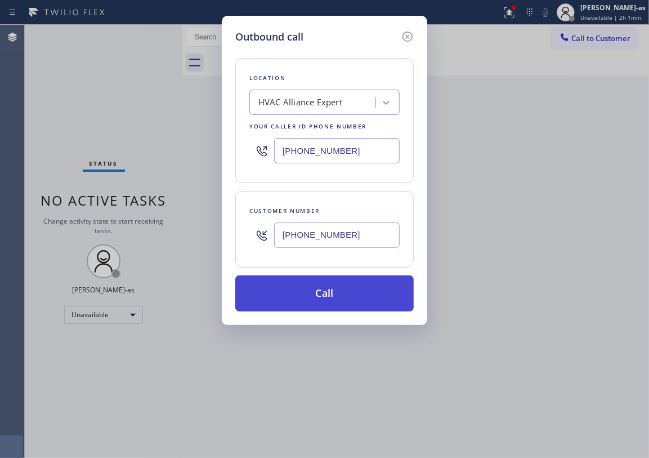
type input "[PHONE_NUMBER]"
click at [345, 303] on button "Call" at bounding box center [324, 293] width 179 height 36
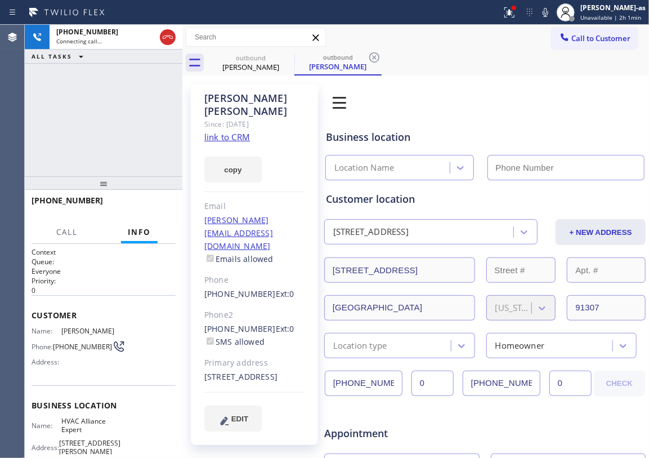
type input "[PHONE_NUMBER]"
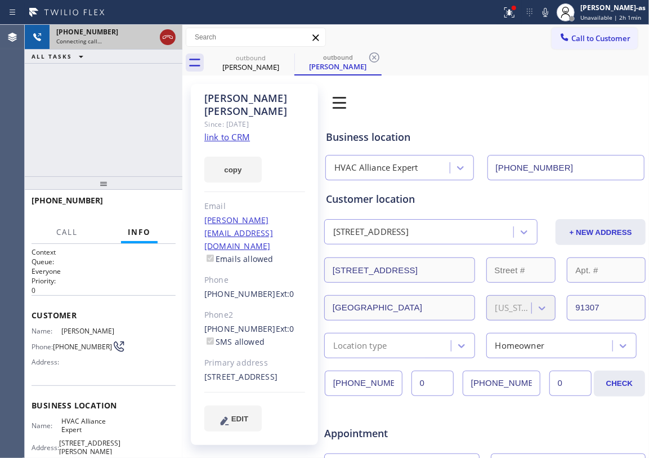
click at [167, 42] on icon at bounding box center [168, 37] width 14 height 14
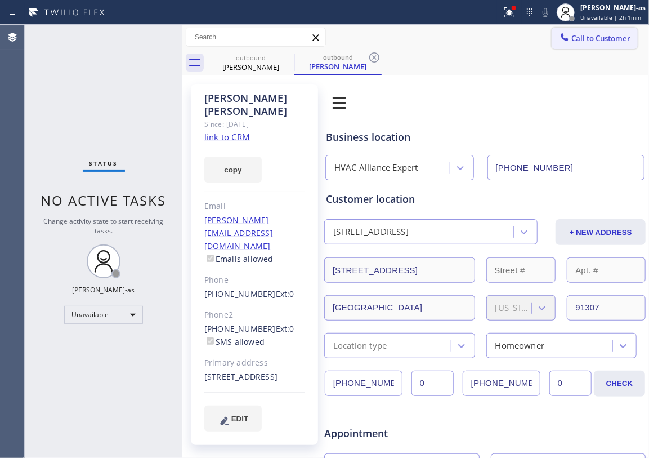
click at [604, 36] on span "Call to Customer" at bounding box center [601, 38] width 59 height 10
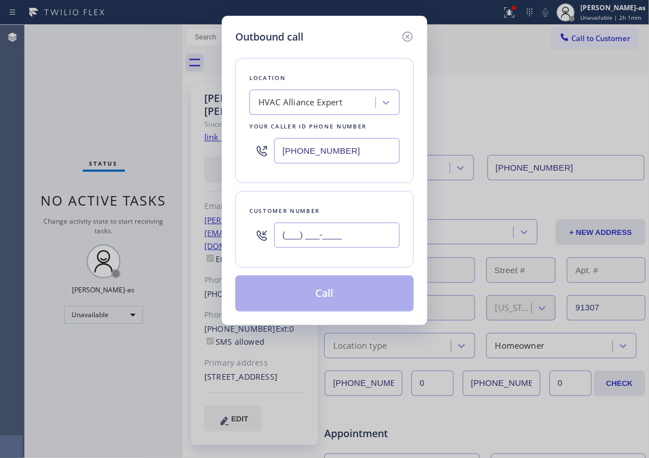
click at [349, 223] on input "(___) ___-____" at bounding box center [337, 234] width 126 height 25
paste input "949) 291-7553"
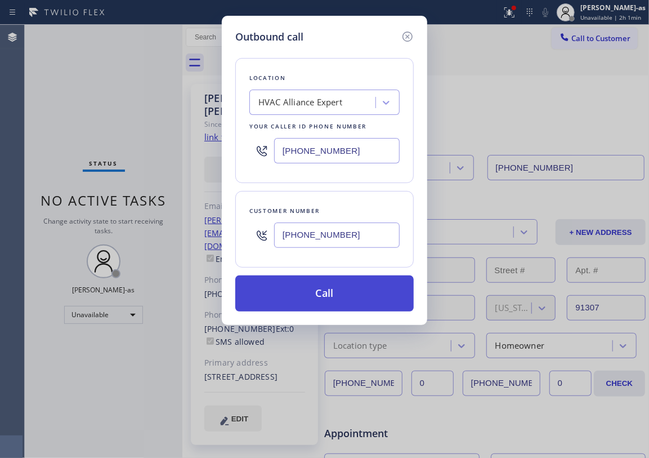
type input "[PHONE_NUMBER]"
click at [346, 295] on button "Call" at bounding box center [324, 293] width 179 height 36
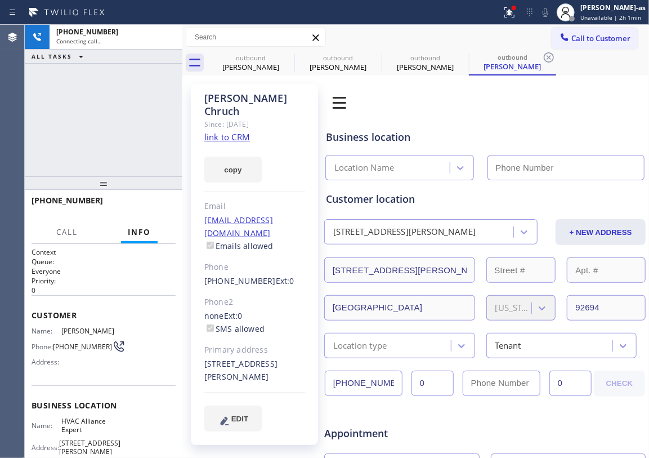
click at [140, 127] on div "[PHONE_NUMBER] Connecting call… ALL TASKS ALL TASKS ACTIVE TASKS TASKS IN WRAP …" at bounding box center [104, 100] width 158 height 151
click at [224, 131] on link "link to CRM" at bounding box center [227, 136] width 46 height 11
type input "[PHONE_NUMBER]"
drag, startPoint x: 104, startPoint y: 127, endPoint x: 135, endPoint y: 116, distance: 33.5
click at [104, 127] on div "[PHONE_NUMBER] Connecting call… ALL TASKS ALL TASKS ACTIVE TASKS TASKS IN WRAP …" at bounding box center [104, 100] width 158 height 151
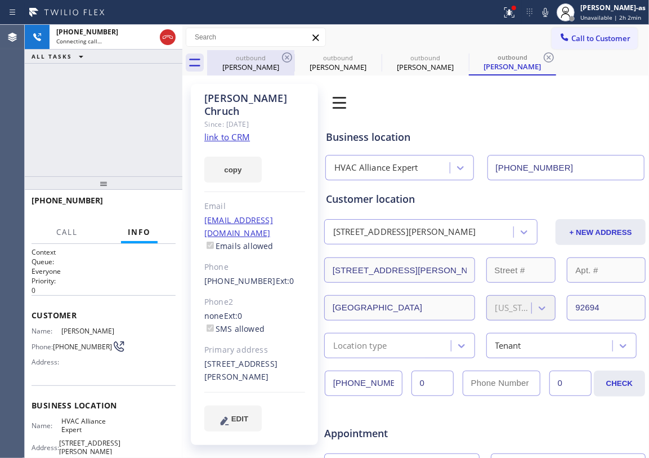
click at [261, 63] on div "[PERSON_NAME]" at bounding box center [250, 67] width 85 height 10
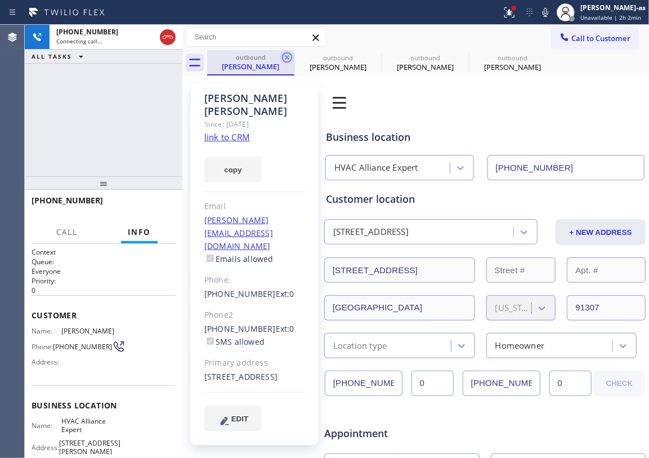
click at [291, 54] on icon at bounding box center [287, 57] width 10 height 10
click at [0, 0] on icon at bounding box center [0, 0] width 0 height 0
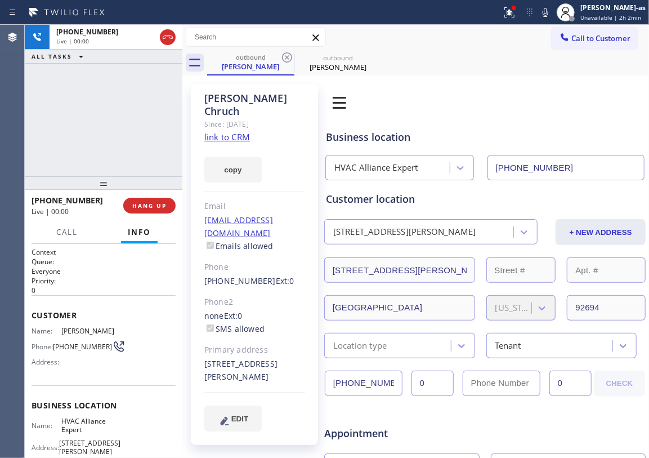
click at [291, 54] on icon at bounding box center [287, 57] width 10 height 10
click at [149, 127] on div "[PHONE_NUMBER] Live | 00:00 ALL TASKS ALL TASKS ACTIVE TASKS TASKS IN WRAP UP" at bounding box center [104, 100] width 158 height 151
click at [117, 158] on div "[PHONE_NUMBER] Live | 00:00 ALL TASKS ALL TASKS ACTIVE TASKS TASKS IN WRAP UP" at bounding box center [104, 100] width 158 height 151
click at [156, 206] on span "HANG UP" at bounding box center [149, 206] width 34 height 8
click at [158, 206] on span "HANG UP" at bounding box center [149, 206] width 34 height 8
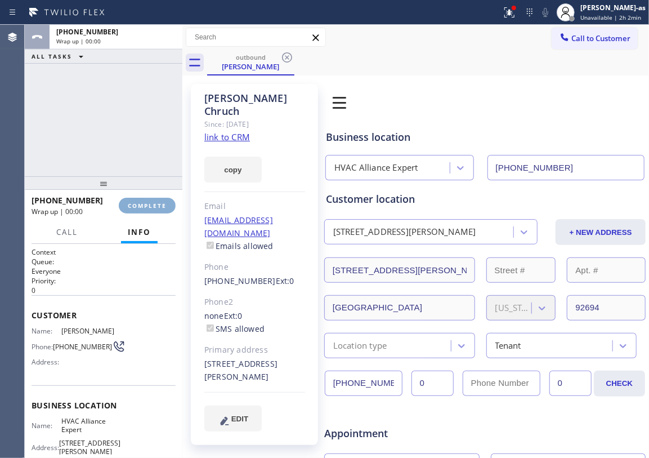
click at [158, 206] on span "COMPLETE" at bounding box center [147, 206] width 39 height 8
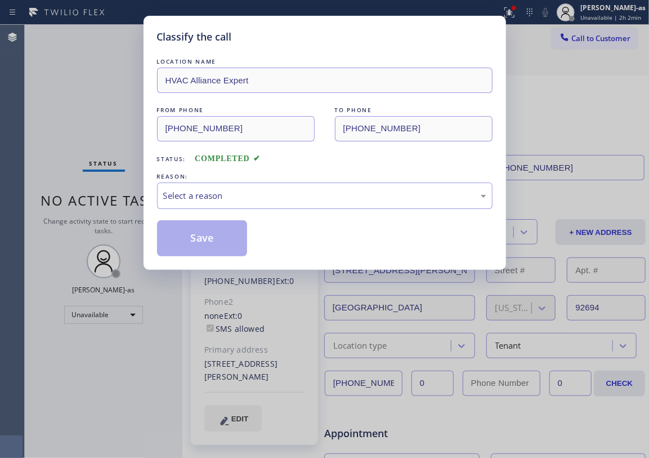
click at [158, 206] on div "Select a reason" at bounding box center [325, 195] width 336 height 26
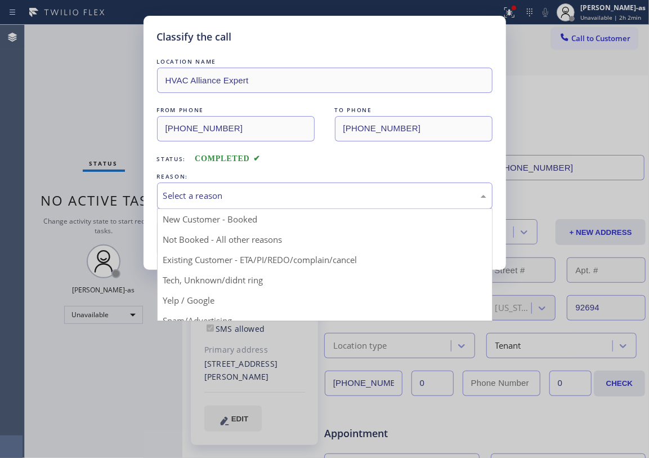
click at [268, 195] on div "Select a reason" at bounding box center [324, 195] width 323 height 13
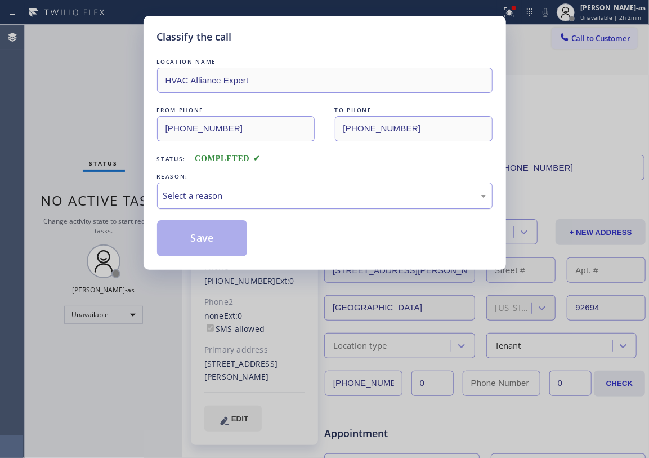
click at [234, 207] on div "Select a reason" at bounding box center [325, 195] width 336 height 26
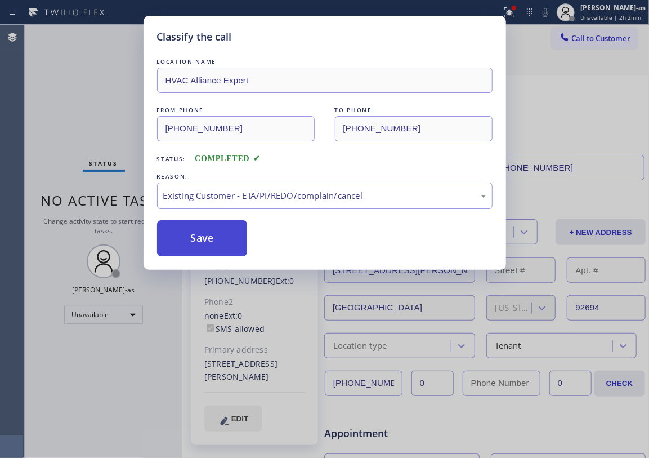
click at [223, 241] on button "Save" at bounding box center [202, 238] width 91 height 36
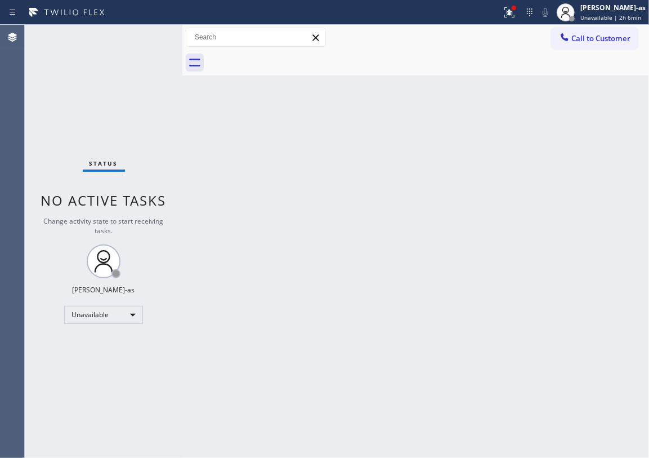
click at [586, 50] on div at bounding box center [428, 62] width 442 height 25
click at [585, 30] on button "Call to Customer" at bounding box center [595, 38] width 86 height 21
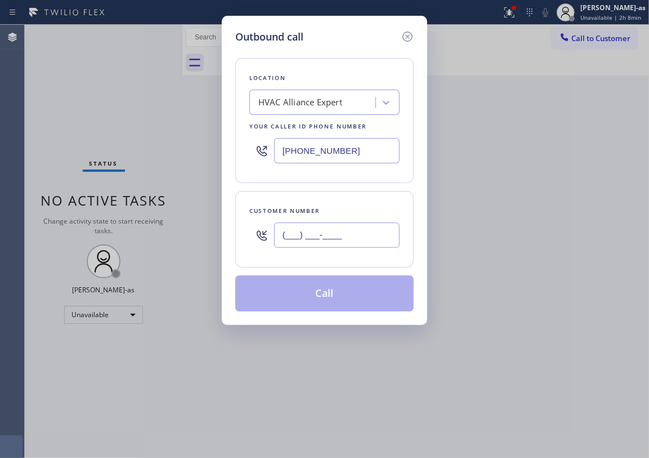
click at [354, 239] on input "(___) ___-____" at bounding box center [337, 234] width 126 height 25
paste input "310) 869-6596"
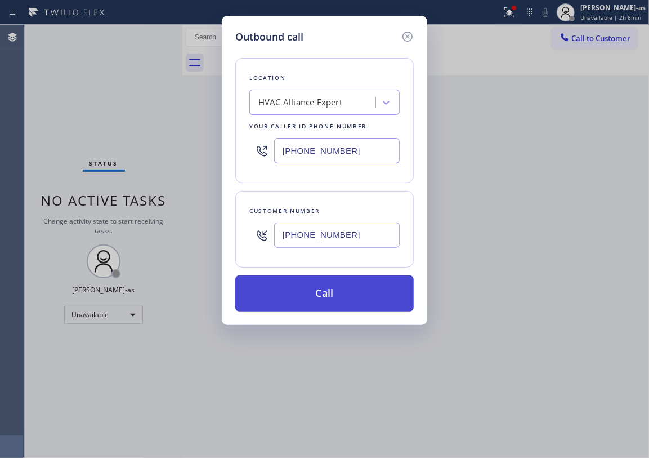
type input "[PHONE_NUMBER]"
click at [316, 296] on button "Call" at bounding box center [324, 293] width 179 height 36
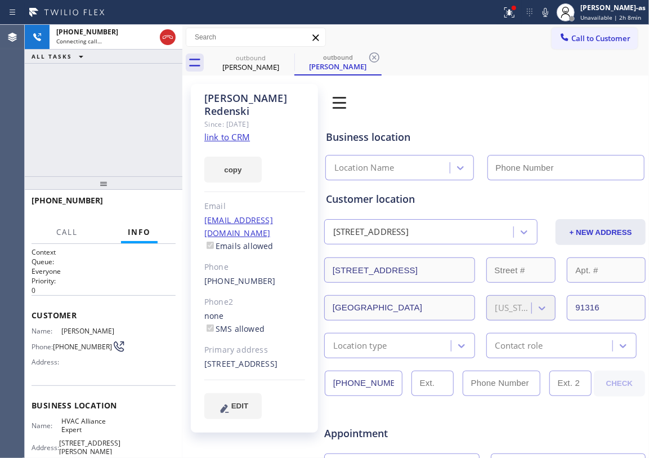
type input "[PHONE_NUMBER]"
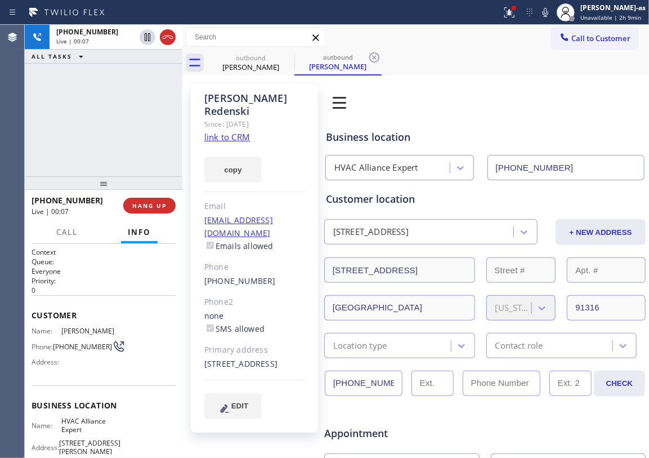
click at [154, 128] on div "[PHONE_NUMBER] Live | 00:07 ALL TASKS ALL TASKS ACTIVE TASKS TASKS IN WRAP UP" at bounding box center [104, 100] width 158 height 151
drag, startPoint x: 117, startPoint y: 164, endPoint x: 161, endPoint y: 217, distance: 68.0
click at [118, 167] on div "[PHONE_NUMBER] Live | 00:07 ALL TASKS ALL TASKS ACTIVE TASKS TASKS IN WRAP UP" at bounding box center [104, 100] width 158 height 151
click at [144, 203] on span "HANG UP" at bounding box center [149, 206] width 34 height 8
drag, startPoint x: 143, startPoint y: 181, endPoint x: 152, endPoint y: 228, distance: 48.2
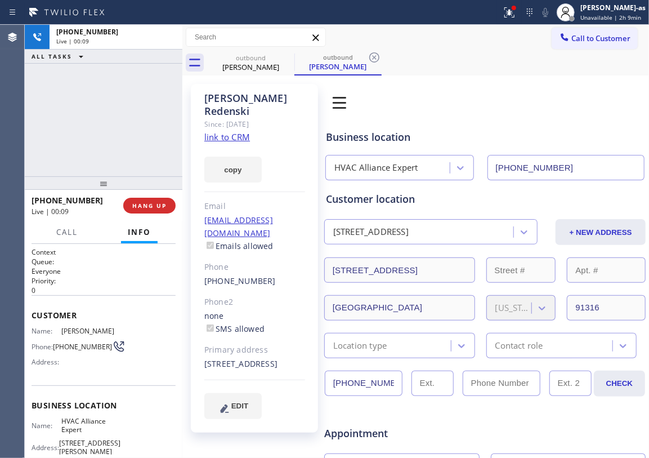
click at [143, 183] on div at bounding box center [104, 183] width 158 height 14
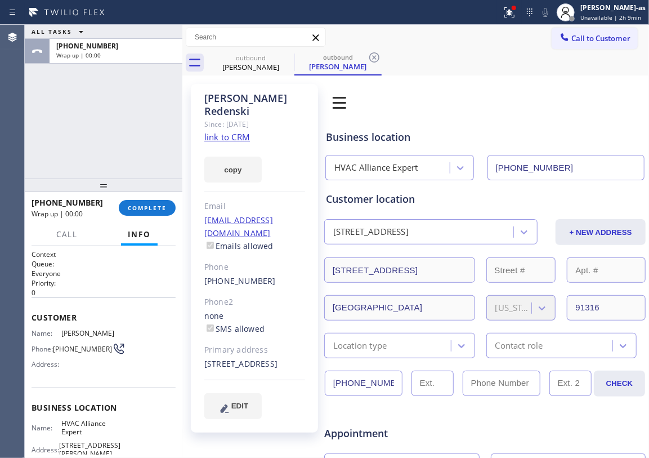
click at [150, 217] on div "[PHONE_NUMBER] Wrap up | 00:00 COMPLETE" at bounding box center [104, 207] width 144 height 29
click at [150, 215] on button "COMPLETE" at bounding box center [147, 208] width 57 height 16
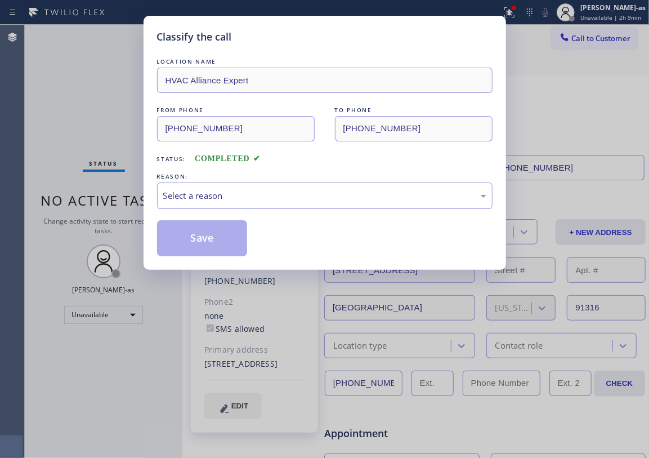
click at [142, 142] on div "Classify the call LOCATION NAME HVAC Alliance Expert FROM PHONE [PHONE_NUMBER] …" at bounding box center [324, 229] width 649 height 458
click at [231, 192] on div "Select a reason" at bounding box center [324, 195] width 323 height 13
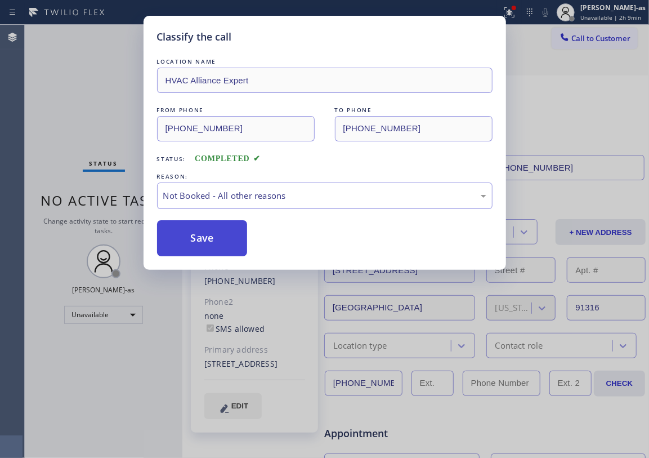
click at [220, 244] on button "Save" at bounding box center [202, 238] width 91 height 36
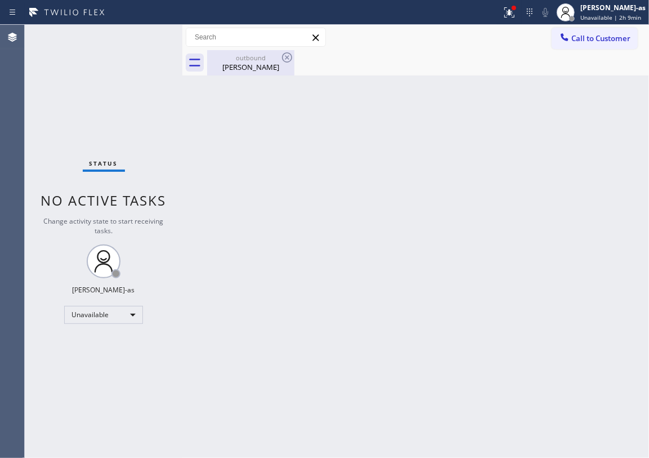
drag, startPoint x: 233, startPoint y: 47, endPoint x: 239, endPoint y: 54, distance: 9.2
click at [233, 48] on div "Call to Customer Outbound call Location HVAC Alliance Expert Your caller id pho…" at bounding box center [415, 37] width 467 height 25
drag, startPoint x: 232, startPoint y: 62, endPoint x: 230, endPoint y: 154, distance: 92.4
click at [233, 62] on div "[PERSON_NAME]" at bounding box center [250, 67] width 85 height 10
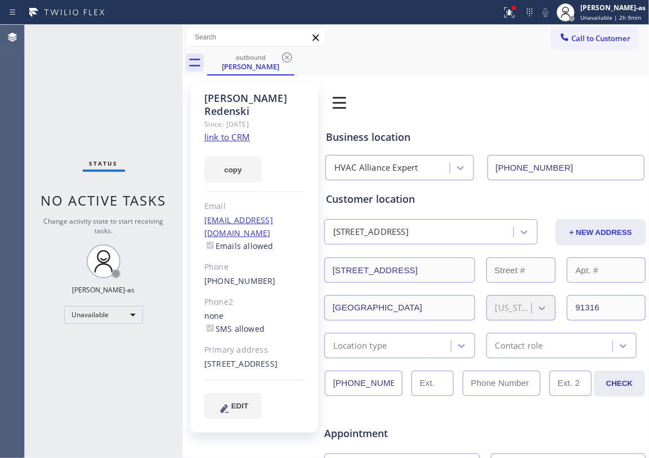
click at [219, 131] on link "link to CRM" at bounding box center [227, 136] width 46 height 11
click at [572, 39] on span "Call to Customer" at bounding box center [601, 38] width 59 height 10
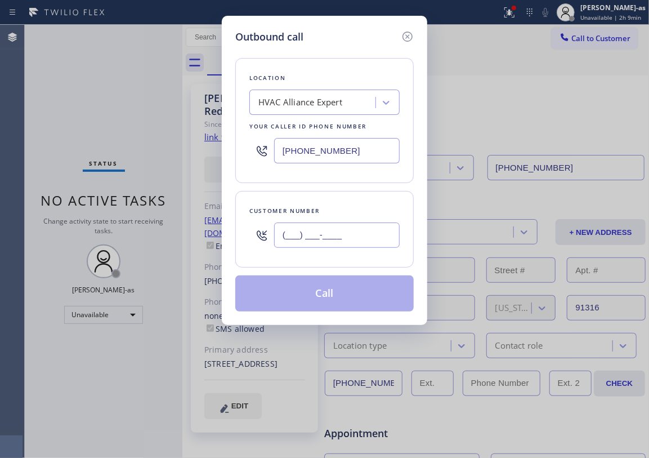
click at [350, 228] on input "(___) ___-____" at bounding box center [337, 234] width 126 height 25
paste input "805) 861-9872"
type input "[PHONE_NUMBER]"
click at [260, 300] on button "Call" at bounding box center [324, 293] width 179 height 36
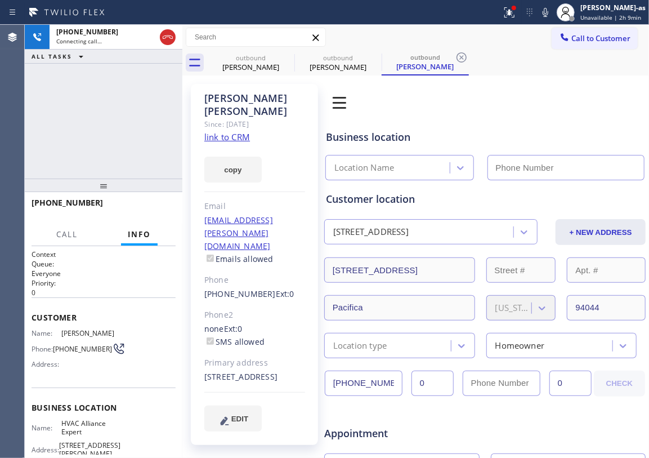
type input "[PHONE_NUMBER]"
click at [238, 144] on div "copy" at bounding box center [254, 163] width 101 height 39
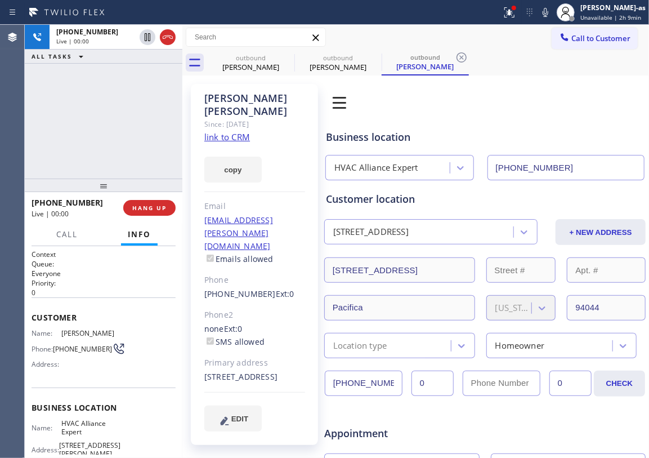
click at [228, 131] on link "link to CRM" at bounding box center [227, 136] width 46 height 11
click at [89, 187] on div at bounding box center [104, 186] width 158 height 14
click at [149, 217] on div "[PHONE_NUMBER] Live | 00:03 HANG UP" at bounding box center [104, 207] width 144 height 29
click at [118, 179] on div at bounding box center [104, 186] width 158 height 14
click at [143, 216] on div "[PHONE_NUMBER] Live | 00:04 HANG UP" at bounding box center [104, 207] width 144 height 29
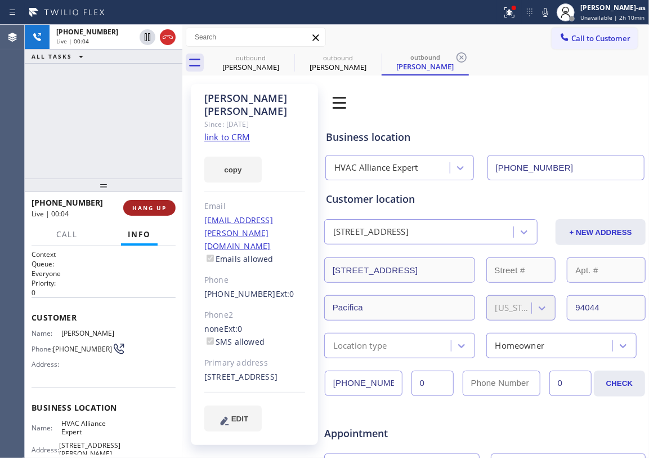
click at [153, 212] on button "HANG UP" at bounding box center [149, 208] width 52 height 16
click at [157, 210] on span "HANG UP" at bounding box center [149, 208] width 34 height 8
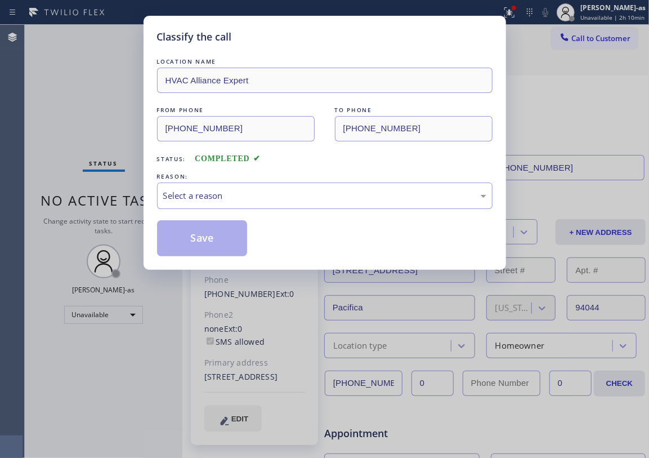
click at [331, 171] on div "REASON:" at bounding box center [325, 177] width 336 height 12
drag, startPoint x: 320, startPoint y: 195, endPoint x: 320, endPoint y: 205, distance: 10.1
click at [320, 197] on div "Select a reason" at bounding box center [324, 195] width 323 height 13
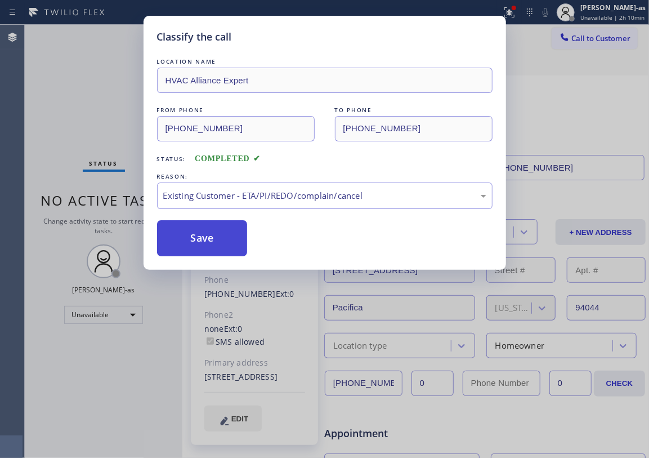
click at [219, 238] on button "Save" at bounding box center [202, 238] width 91 height 36
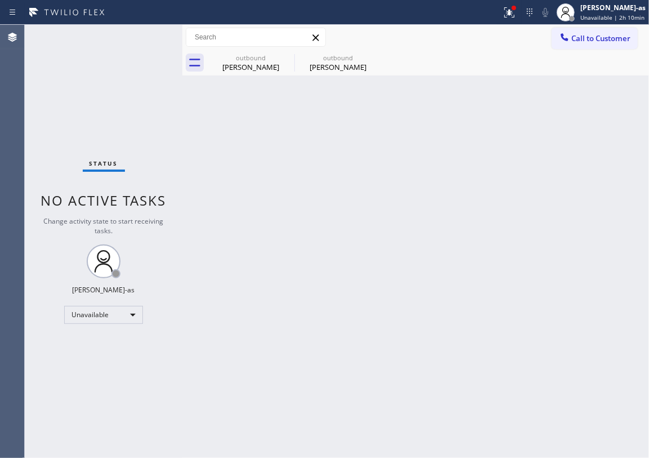
click at [598, 25] on div "Call to Customer Outbound call Location HVAC Alliance Expert Your caller id pho…" at bounding box center [415, 37] width 467 height 25
click at [572, 37] on span "Call to Customer" at bounding box center [601, 38] width 59 height 10
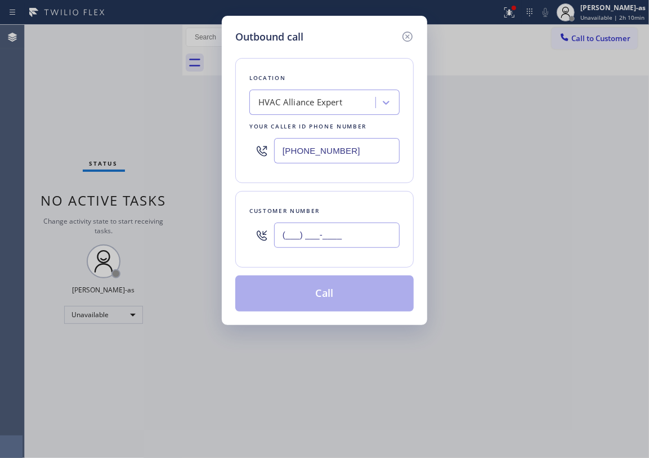
click at [375, 237] on input "(___) ___-____" at bounding box center [337, 234] width 126 height 25
paste input "650) 248-6168"
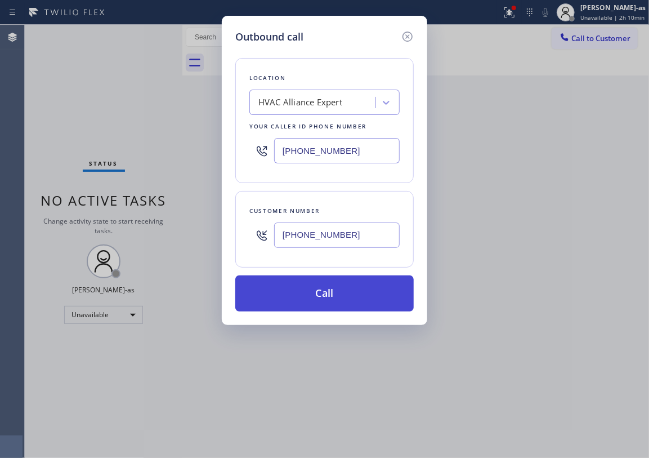
type input "[PHONE_NUMBER]"
click at [355, 300] on button "Call" at bounding box center [324, 293] width 179 height 36
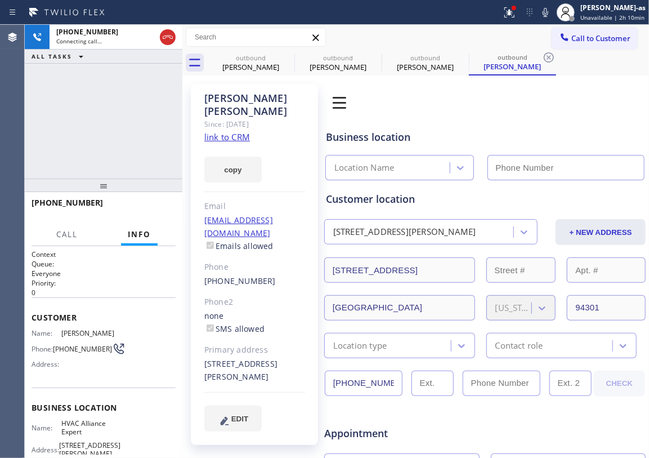
drag, startPoint x: 153, startPoint y: 130, endPoint x: 176, endPoint y: 127, distance: 23.3
click at [151, 130] on div "[PHONE_NUMBER] Connecting call… ALL TASKS ALL TASKS ACTIVE TASKS TASKS IN WRAP …" at bounding box center [104, 102] width 158 height 154
click at [153, 129] on div "[PHONE_NUMBER] Connecting call… ALL TASKS ALL TASKS ACTIVE TASKS TASKS IN WRAP …" at bounding box center [104, 102] width 158 height 154
drag, startPoint x: 200, startPoint y: 124, endPoint x: 226, endPoint y: 127, distance: 26.1
click at [208, 124] on div "[PERSON_NAME] Since: [DATE] link to CRM copy Email [EMAIL_ADDRESS][DOMAIN_NAME]…" at bounding box center [254, 264] width 127 height 361
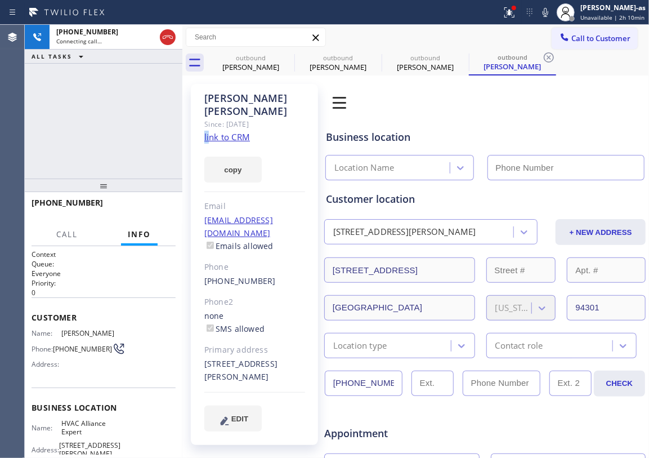
click at [226, 131] on link "link to CRM" at bounding box center [227, 136] width 46 height 11
type input "[PHONE_NUMBER]"
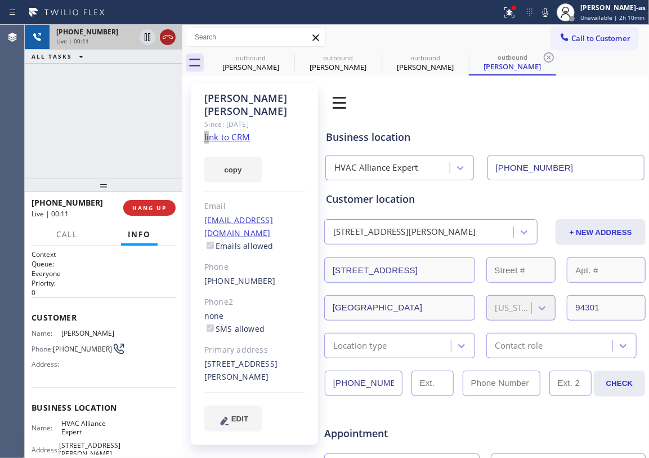
click at [166, 39] on icon at bounding box center [168, 37] width 14 height 14
drag, startPoint x: 102, startPoint y: 151, endPoint x: 133, endPoint y: 223, distance: 78.7
click at [102, 154] on div "[PHONE_NUMBER] Live | 00:12 ALL TASKS ALL TASKS ACTIVE TASKS TASKS IN WRAP UP" at bounding box center [104, 102] width 158 height 154
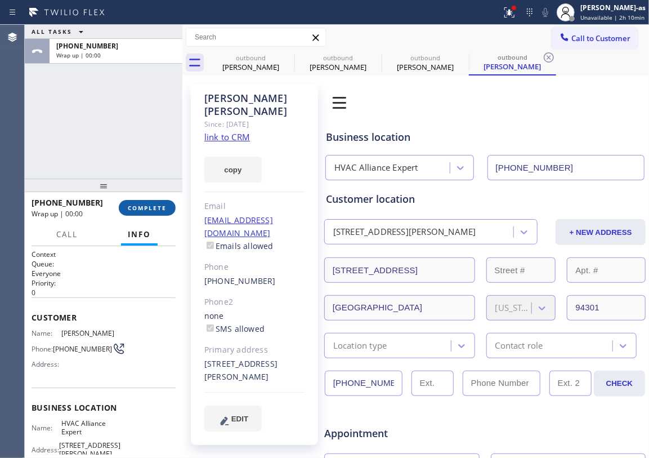
click at [151, 210] on span "COMPLETE" at bounding box center [147, 208] width 39 height 8
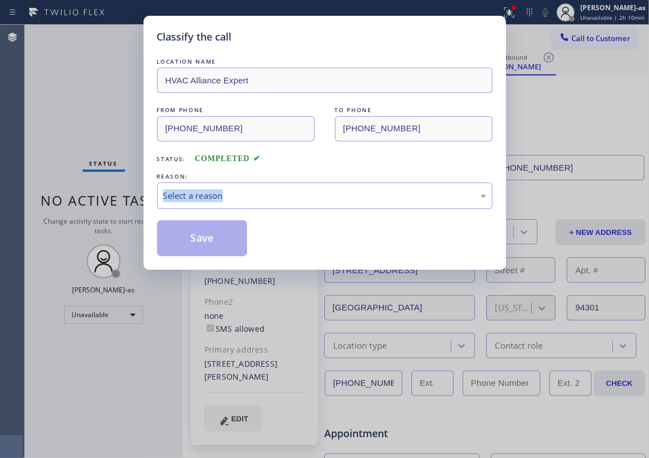
click at [151, 210] on div "Classify the call LOCATION NAME HVAC Alliance Expert FROM PHONE [PHONE_NUMBER] …" at bounding box center [325, 143] width 363 height 254
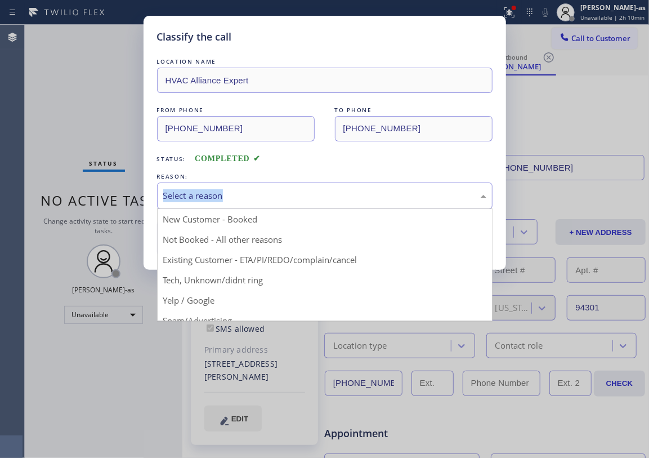
click at [271, 193] on div "Select a reason" at bounding box center [324, 195] width 323 height 13
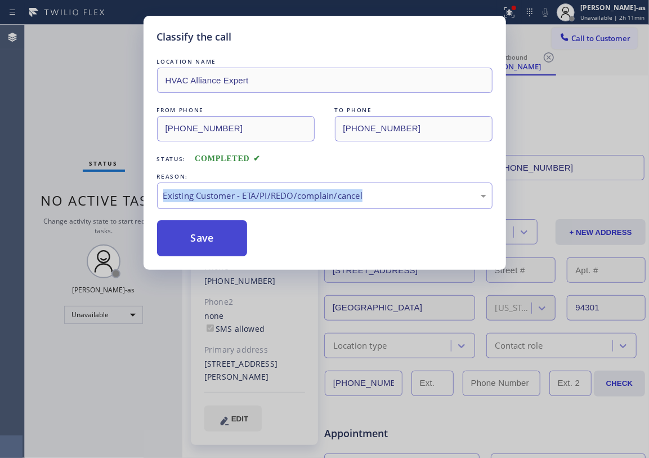
click at [221, 246] on button "Save" at bounding box center [202, 238] width 91 height 36
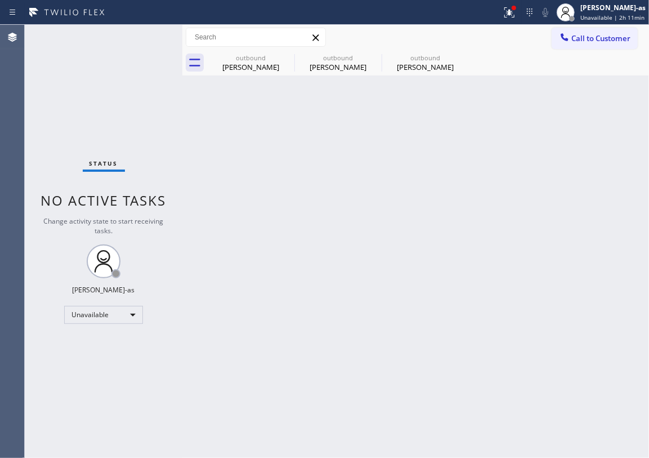
click at [591, 29] on button "Call to Customer" at bounding box center [595, 38] width 86 height 21
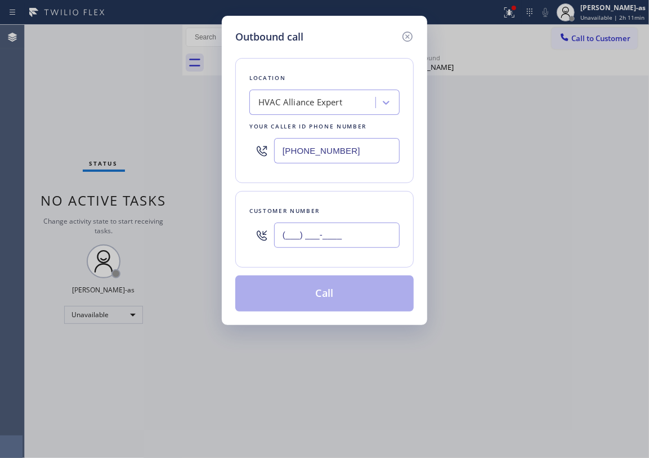
click at [315, 235] on input "(___) ___-____" at bounding box center [337, 234] width 126 height 25
paste input "415) 328-4958"
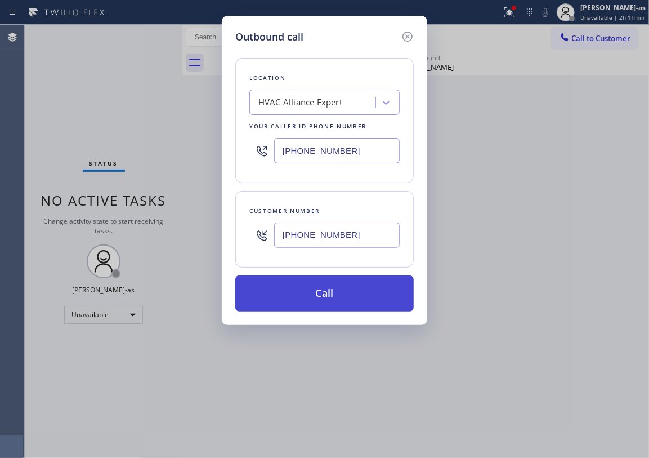
type input "[PHONE_NUMBER]"
click at [341, 291] on button "Call" at bounding box center [324, 293] width 179 height 36
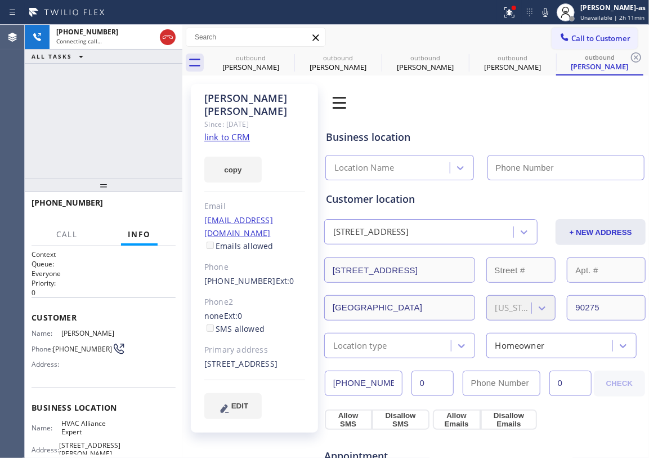
type input "[PHONE_NUMBER]"
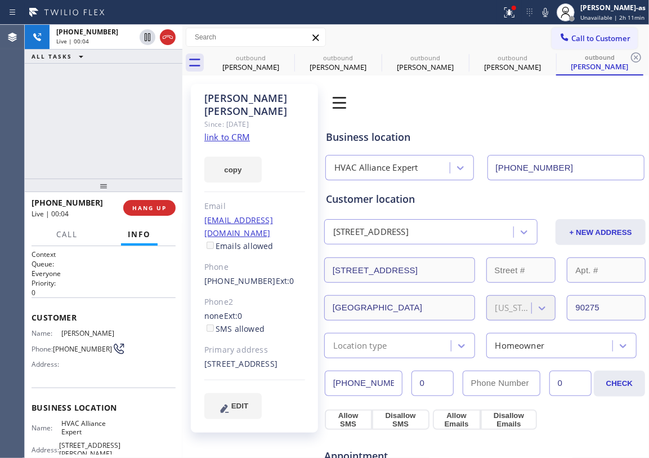
click at [93, 152] on div "[PHONE_NUMBER] Live | 00:04 ALL TASKS ALL TASKS ACTIVE TASKS TASKS IN WRAP UP" at bounding box center [104, 102] width 158 height 154
click at [141, 200] on button "HANG UP" at bounding box center [149, 208] width 52 height 16
click at [143, 200] on button "HANG UP" at bounding box center [149, 208] width 52 height 16
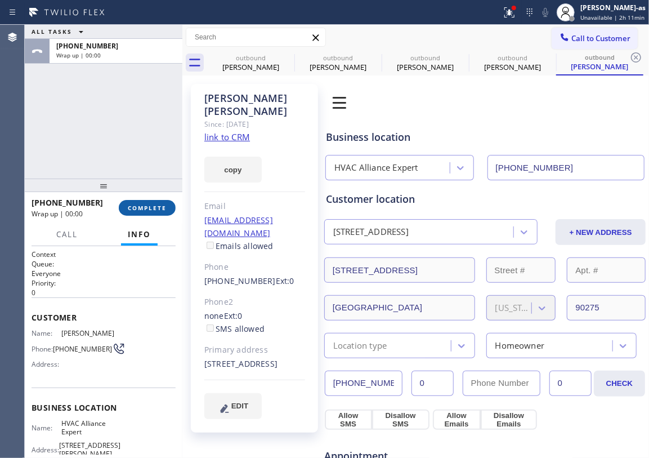
click at [143, 200] on button "COMPLETE" at bounding box center [147, 208] width 57 height 16
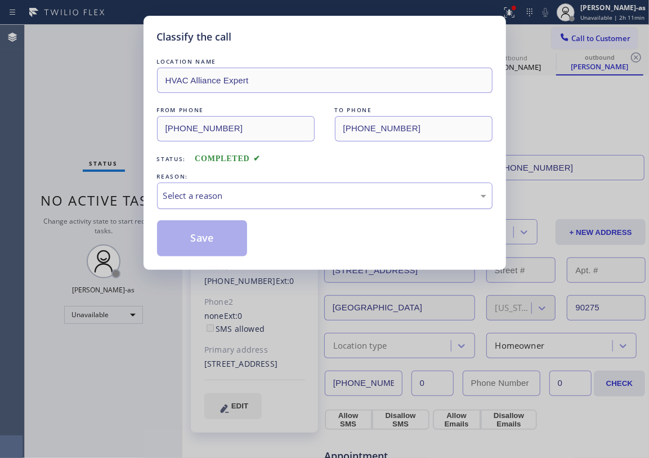
drag, startPoint x: 252, startPoint y: 196, endPoint x: 266, endPoint y: 208, distance: 18.4
click at [252, 197] on div "Select a reason" at bounding box center [324, 195] width 323 height 13
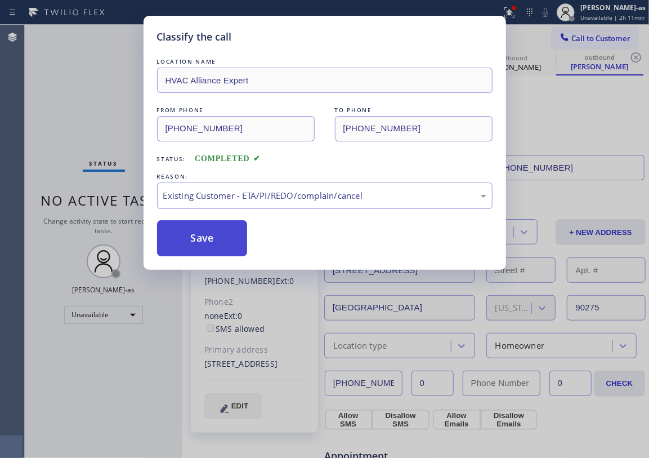
click at [223, 230] on button "Save" at bounding box center [202, 238] width 91 height 36
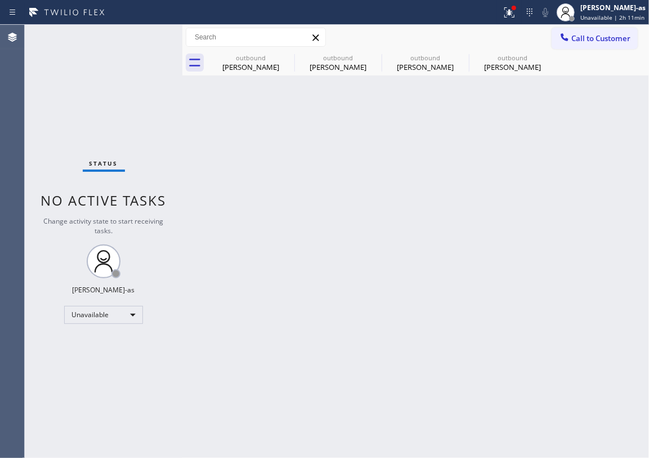
click at [507, 68] on div "[PERSON_NAME]" at bounding box center [512, 67] width 85 height 10
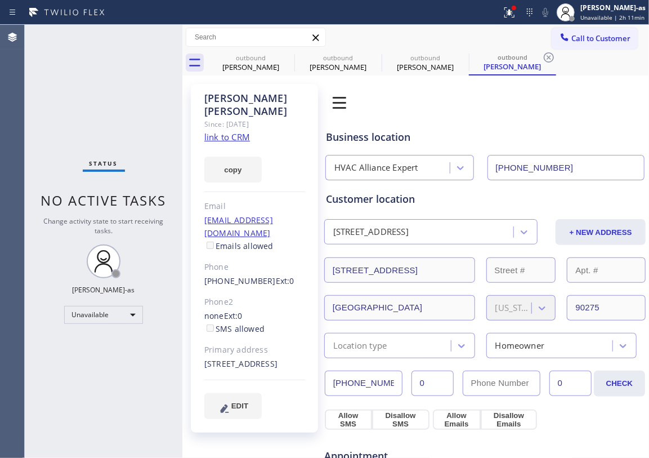
click at [238, 131] on link "link to CRM" at bounding box center [227, 136] width 46 height 11
click at [583, 41] on span "Call to Customer" at bounding box center [601, 38] width 59 height 10
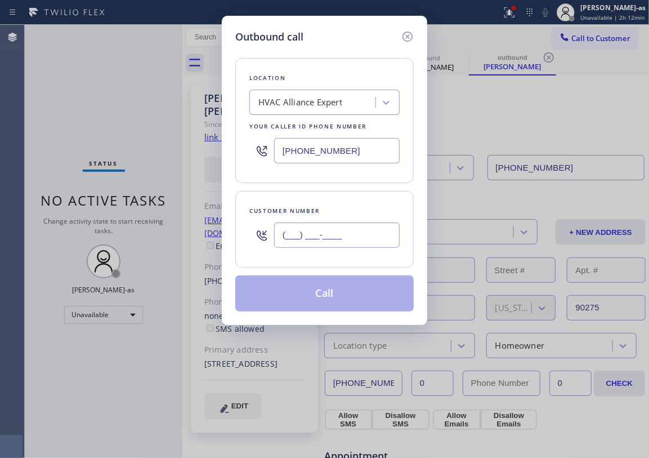
click at [352, 244] on input "(___) ___-____" at bounding box center [337, 234] width 126 height 25
paste input "626) 537-6739"
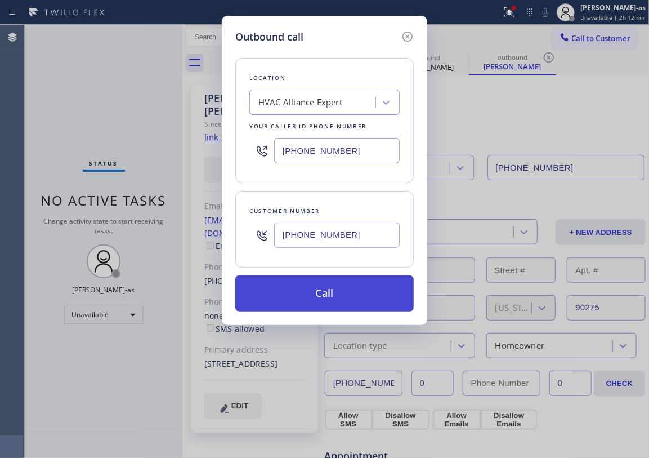
type input "[PHONE_NUMBER]"
click at [302, 289] on button "Call" at bounding box center [324, 293] width 179 height 36
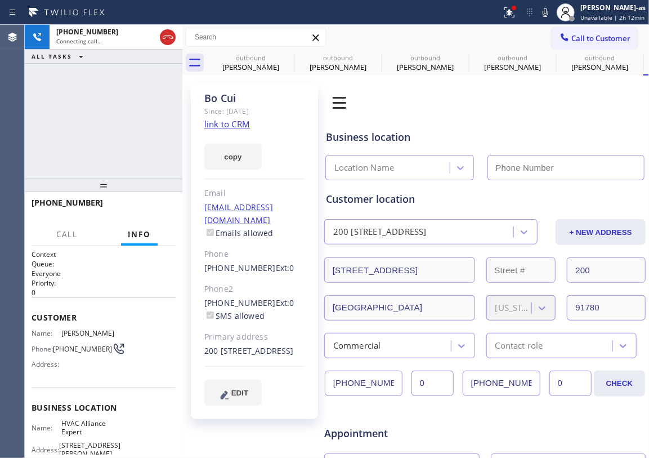
type input "[PHONE_NUMBER]"
click at [228, 125] on link "link to CRM" at bounding box center [227, 123] width 46 height 11
click at [96, 109] on div "[PHONE_NUMBER] Live | 00:03 ALL TASKS ALL TASKS ACTIVE TASKS TASKS IN WRAP UP" at bounding box center [104, 102] width 158 height 154
drag, startPoint x: 143, startPoint y: 151, endPoint x: 153, endPoint y: 154, distance: 10.5
click at [143, 154] on div "[PHONE_NUMBER] Live | 00:04 ALL TASKS ALL TASKS ACTIVE TASKS TASKS IN WRAP UP" at bounding box center [104, 102] width 158 height 154
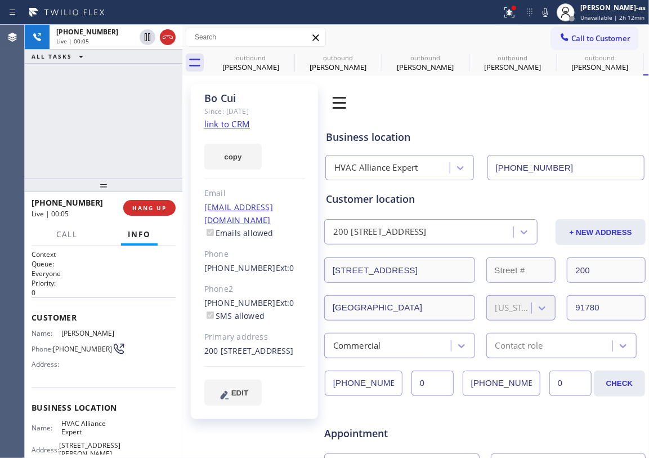
drag, startPoint x: 122, startPoint y: 139, endPoint x: 167, endPoint y: 188, distance: 67.4
click at [126, 140] on div "[PHONE_NUMBER] Live | 00:05 ALL TASKS ALL TASKS ACTIVE TASKS TASKS IN WRAP UP" at bounding box center [104, 102] width 158 height 154
drag, startPoint x: 123, startPoint y: 167, endPoint x: 139, endPoint y: 199, distance: 35.3
click at [123, 173] on div "[PHONE_NUMBER] Live | 00:05 ALL TASKS ALL TASKS ACTIVE TASKS TASKS IN WRAP UP" at bounding box center [104, 102] width 158 height 154
click at [150, 206] on span "HANG UP" at bounding box center [149, 208] width 34 height 8
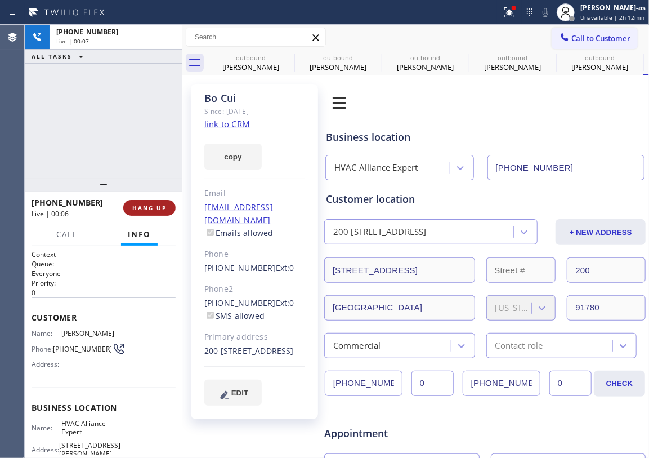
click at [150, 206] on span "HANG UP" at bounding box center [149, 208] width 34 height 8
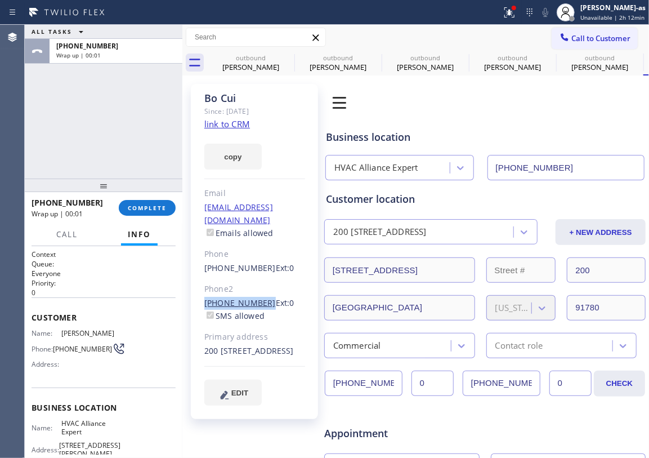
drag, startPoint x: 193, startPoint y: 294, endPoint x: 258, endPoint y: 288, distance: 65.6
click at [258, 289] on div "[PERSON_NAME] Since: [DATE] link to CRM copy Email [EMAIL_ADDRESS][DOMAIN_NAME]…" at bounding box center [254, 251] width 127 height 335
copy link "[PHONE_NUMBER]"
click at [151, 202] on button "COMPLETE" at bounding box center [147, 208] width 57 height 16
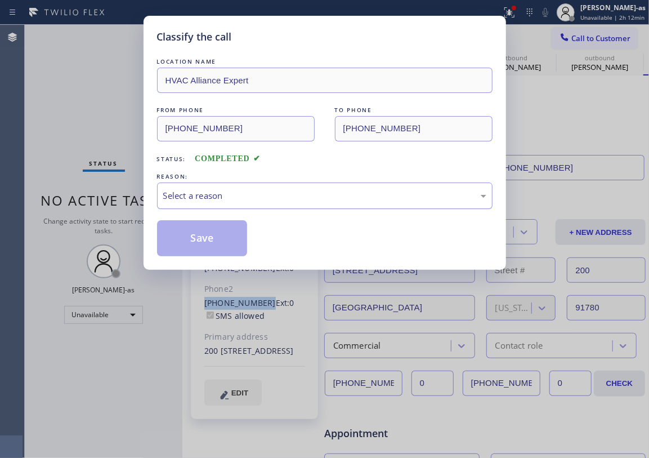
drag, startPoint x: 226, startPoint y: 193, endPoint x: 235, endPoint y: 202, distance: 13.1
click at [229, 196] on div "Select a reason" at bounding box center [324, 195] width 323 height 13
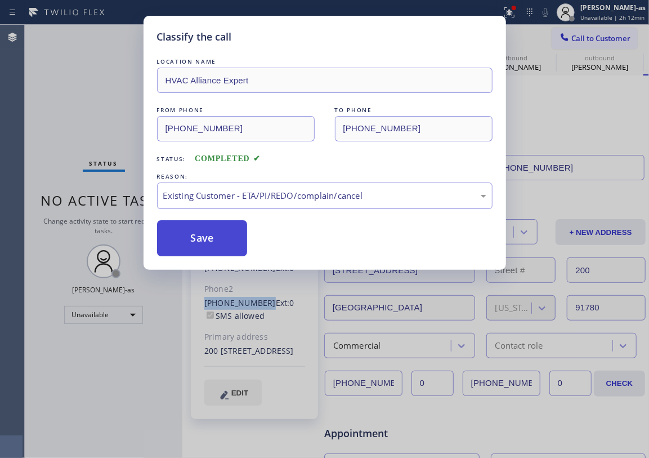
click at [205, 243] on button "Save" at bounding box center [202, 238] width 91 height 36
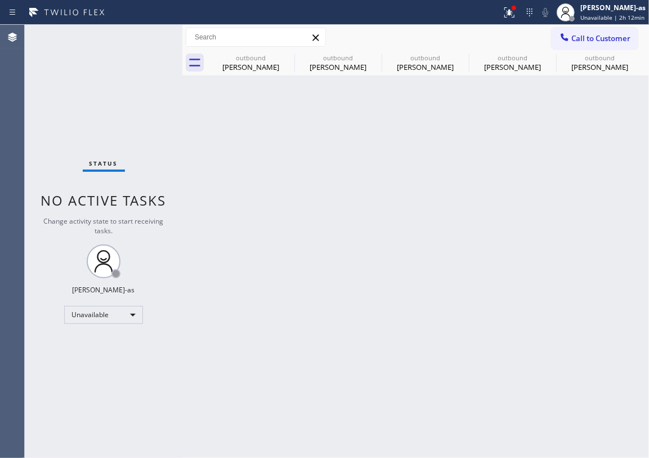
click at [573, 41] on span "Call to Customer" at bounding box center [601, 38] width 59 height 10
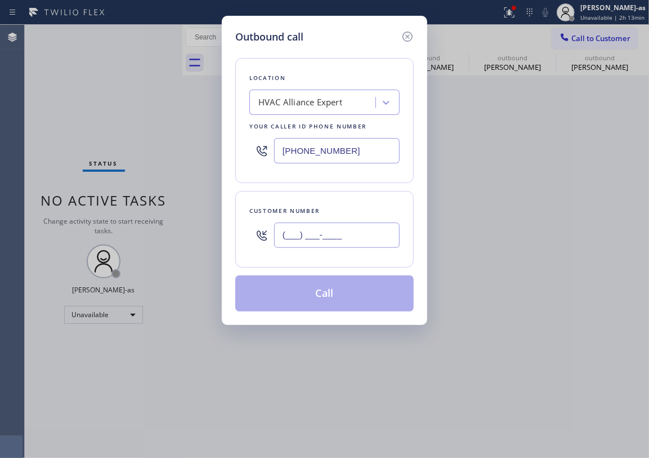
click at [362, 244] on input "(___) ___-____" at bounding box center [337, 234] width 126 height 25
paste input "626) 905-8017"
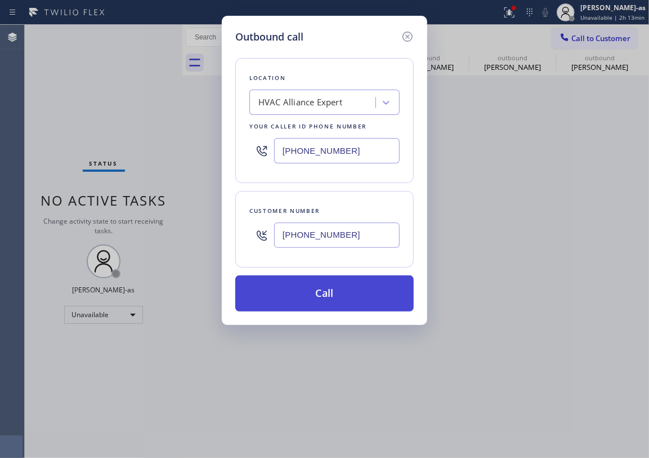
type input "[PHONE_NUMBER]"
click at [322, 302] on button "Call" at bounding box center [324, 293] width 179 height 36
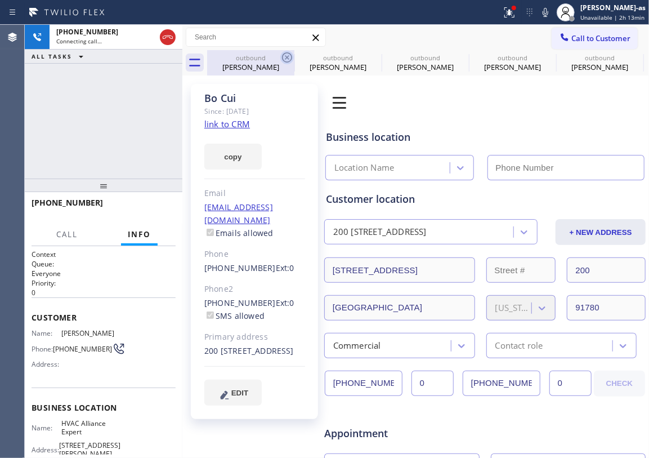
click at [261, 59] on div "outbound" at bounding box center [250, 58] width 85 height 8
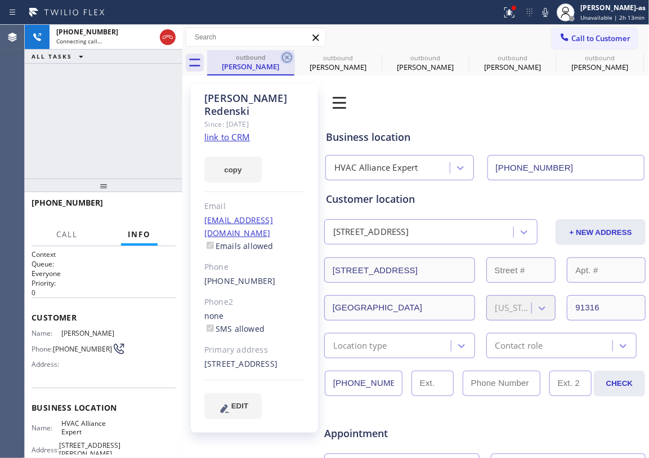
click at [283, 57] on icon at bounding box center [287, 57] width 10 height 10
click at [0, 0] on icon at bounding box center [0, 0] width 0 height 0
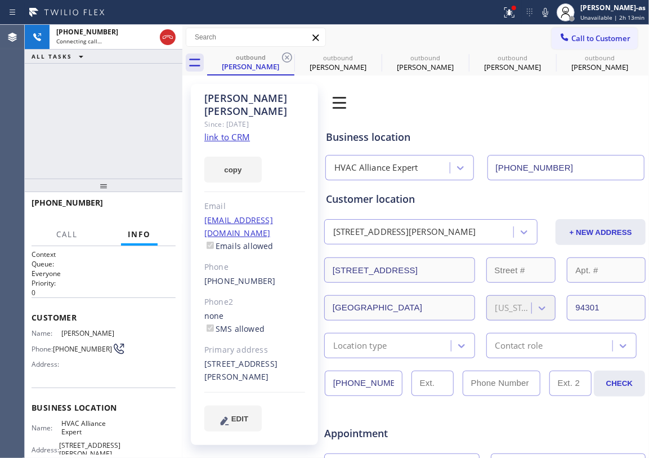
click at [283, 57] on icon at bounding box center [287, 57] width 10 height 10
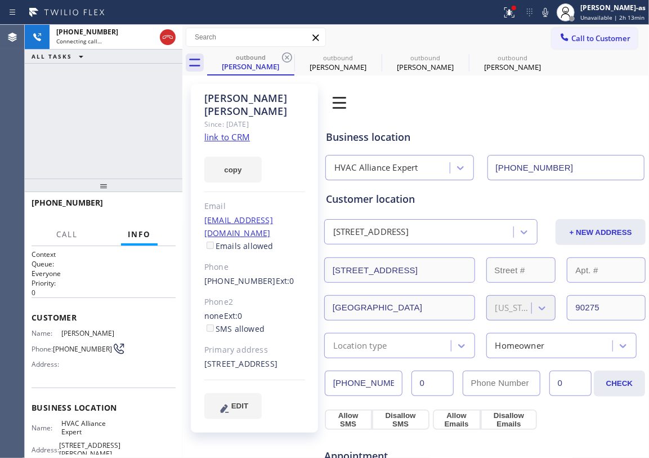
type input "[PHONE_NUMBER]"
click at [283, 57] on icon at bounding box center [287, 57] width 10 height 10
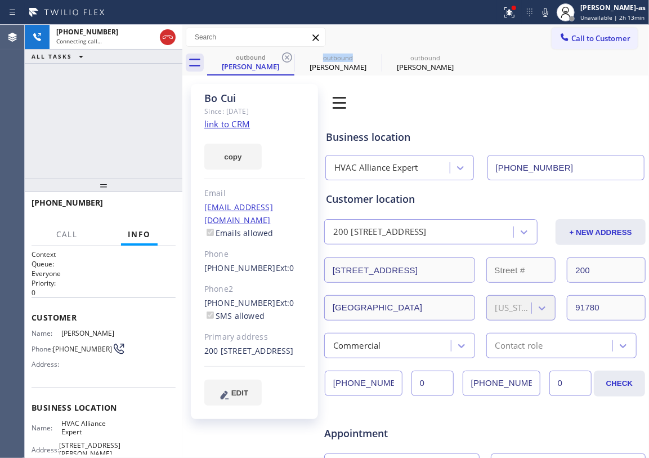
click at [283, 57] on icon at bounding box center [287, 57] width 10 height 10
click at [114, 123] on div "[PHONE_NUMBER] Connecting call… ALL TASKS ALL TASKS ACTIVE TASKS TASKS IN WRAP …" at bounding box center [104, 102] width 158 height 154
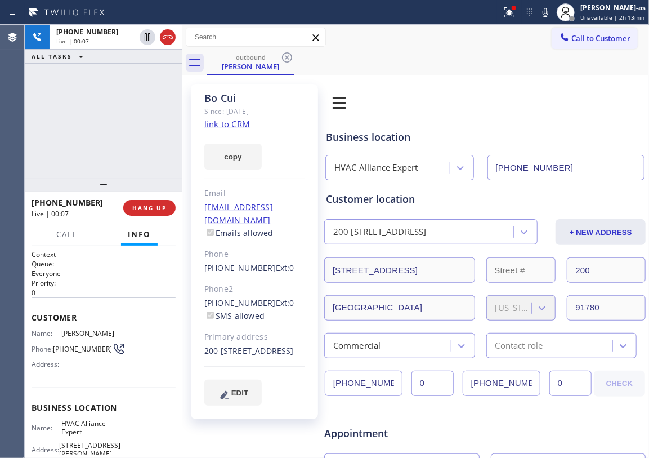
click at [99, 191] on div at bounding box center [104, 186] width 158 height 14
drag, startPoint x: 148, startPoint y: 217, endPoint x: 144, endPoint y: 207, distance: 10.7
click at [148, 217] on div "[PHONE_NUMBER] Live | 00:07 HANG UP" at bounding box center [104, 207] width 144 height 29
click at [144, 206] on span "HANG UP" at bounding box center [149, 208] width 34 height 8
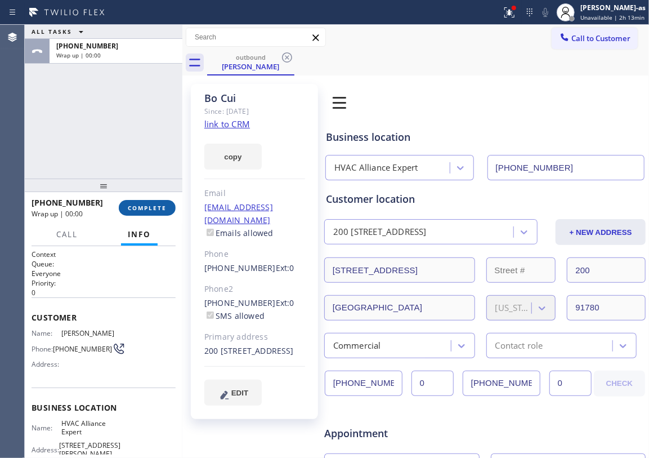
click at [144, 206] on span "COMPLETE" at bounding box center [147, 208] width 39 height 8
click at [118, 179] on div at bounding box center [104, 186] width 158 height 14
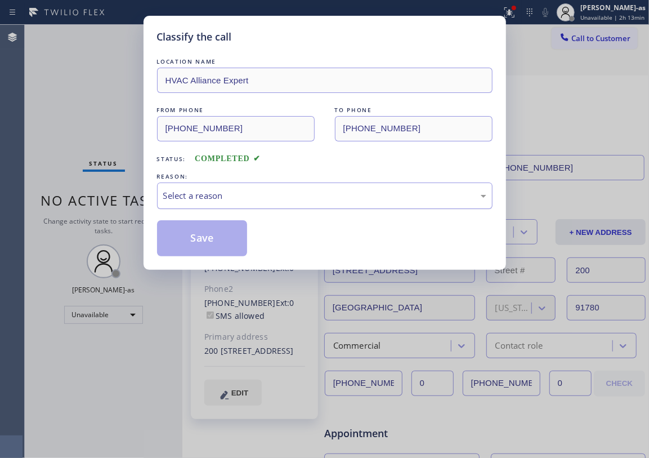
drag, startPoint x: 244, startPoint y: 190, endPoint x: 243, endPoint y: 206, distance: 15.2
click at [244, 191] on div "Select a reason" at bounding box center [324, 195] width 323 height 13
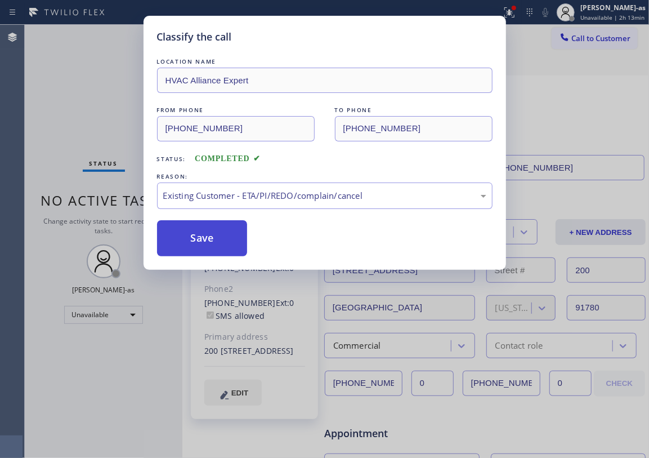
click at [211, 242] on button "Save" at bounding box center [202, 238] width 91 height 36
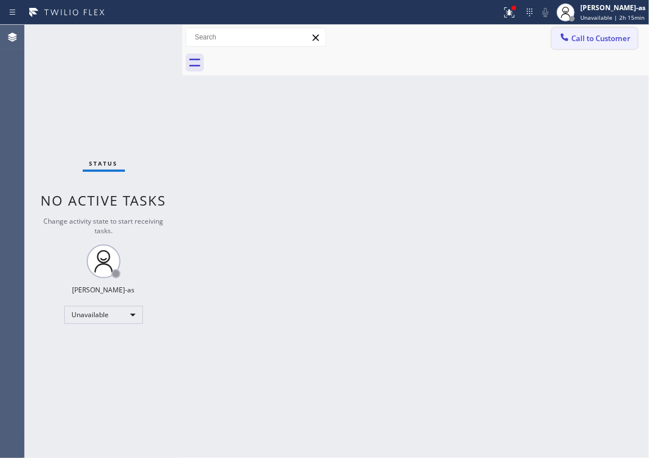
click at [607, 38] on span "Call to Customer" at bounding box center [601, 38] width 59 height 10
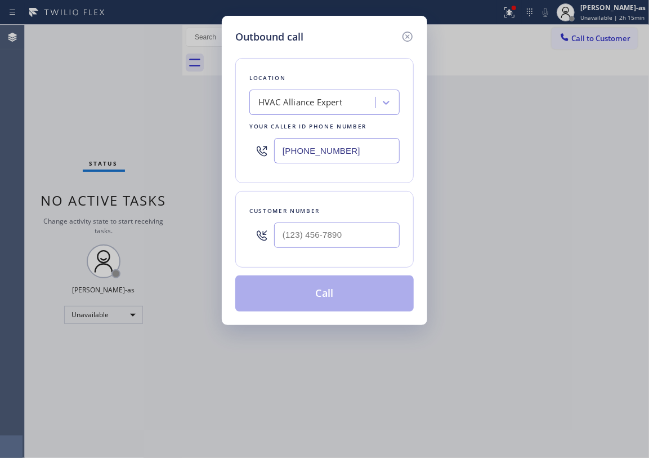
click at [341, 253] on div at bounding box center [337, 235] width 126 height 37
click at [343, 242] on input "(___) ___-____" at bounding box center [337, 234] width 126 height 25
paste input "480) 371-4211"
click at [300, 307] on div "Location HVAC Alliance Expert Your caller id phone number [PHONE_NUMBER] Custom…" at bounding box center [324, 177] width 179 height 267
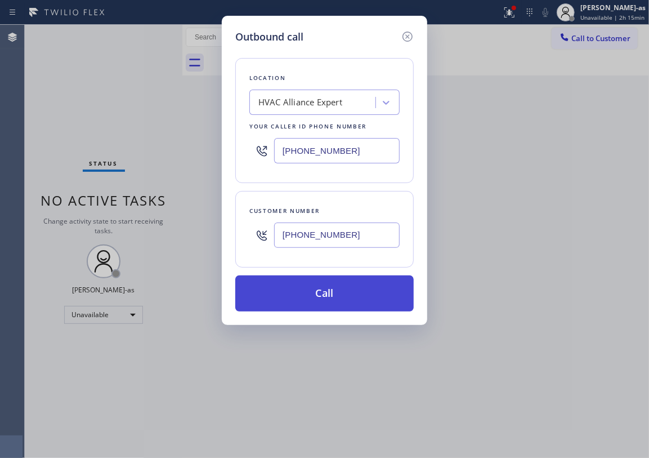
type input "[PHONE_NUMBER]"
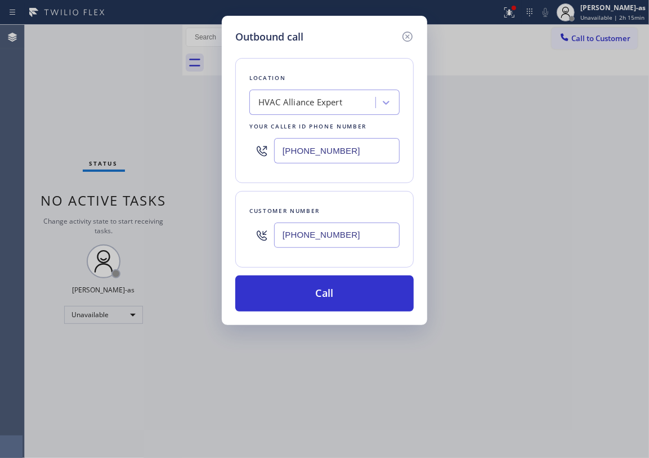
drag, startPoint x: 329, startPoint y: 298, endPoint x: 384, endPoint y: 328, distance: 62.3
click at [331, 301] on button "Call" at bounding box center [324, 293] width 179 height 36
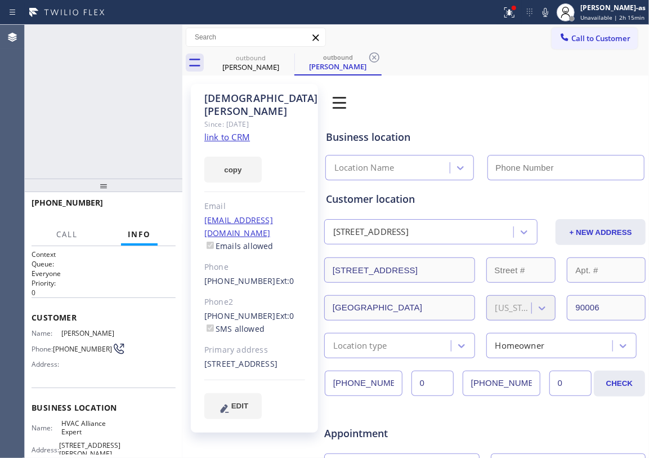
type input "[PHONE_NUMBER]"
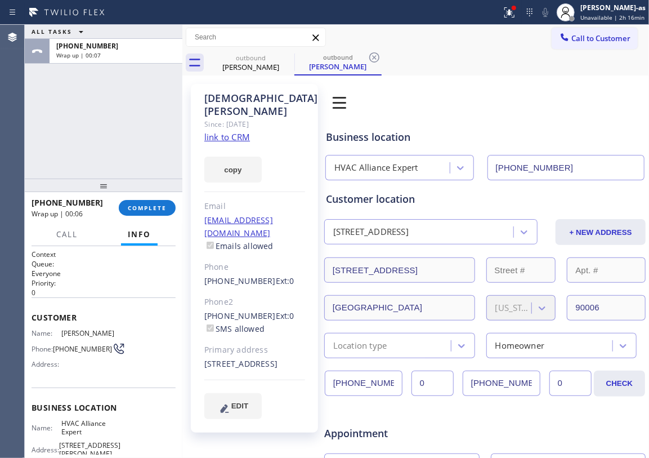
click at [124, 144] on div "ALL TASKS ALL TASKS ACTIVE TASKS TASKS IN WRAP UP [PHONE_NUMBER] Wrap up | 00:07" at bounding box center [104, 102] width 158 height 154
click at [161, 203] on button "COMPLETE" at bounding box center [147, 208] width 57 height 16
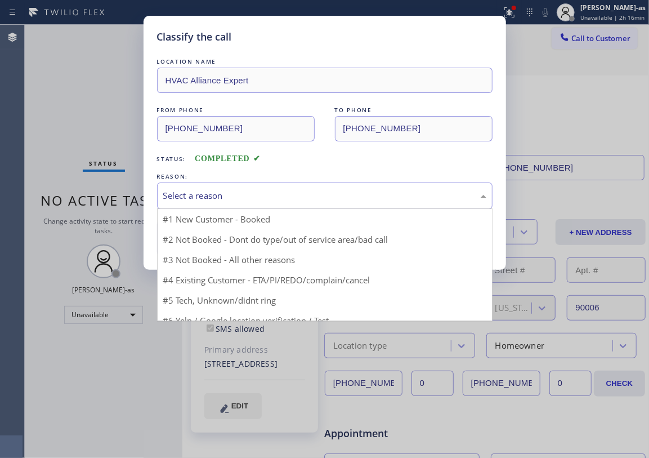
click at [161, 203] on div "Select a reason" at bounding box center [325, 195] width 336 height 26
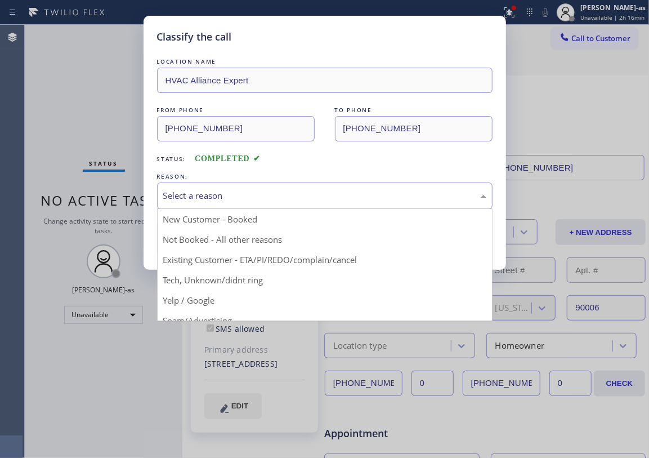
click at [244, 194] on div "Select a reason" at bounding box center [324, 195] width 323 height 13
click at [244, 193] on div "Select a reason" at bounding box center [324, 195] width 323 height 13
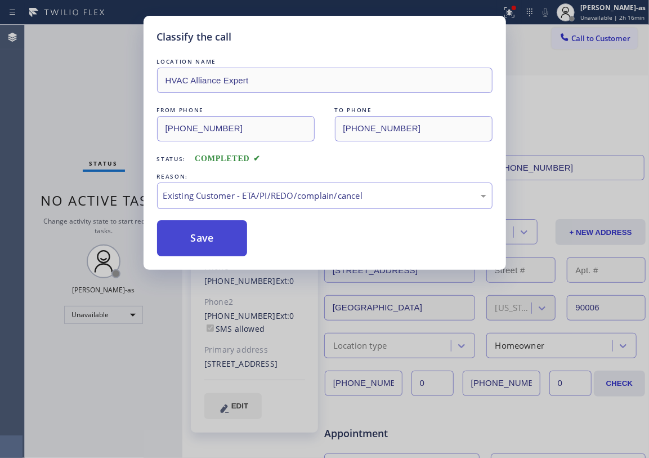
click at [211, 242] on button "Save" at bounding box center [202, 238] width 91 height 36
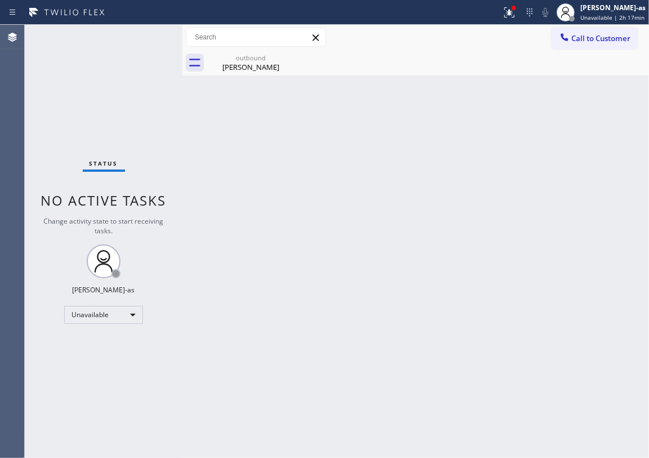
click at [579, 37] on span "Call to Customer" at bounding box center [601, 38] width 59 height 10
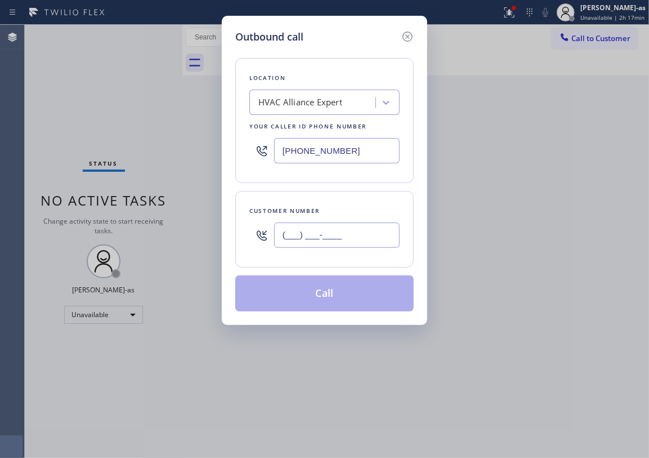
click at [336, 241] on input "(___) ___-____" at bounding box center [337, 234] width 126 height 25
paste input "917) 776-8618"
type input "[PHONE_NUMBER]"
click at [317, 303] on button "Call" at bounding box center [324, 293] width 179 height 36
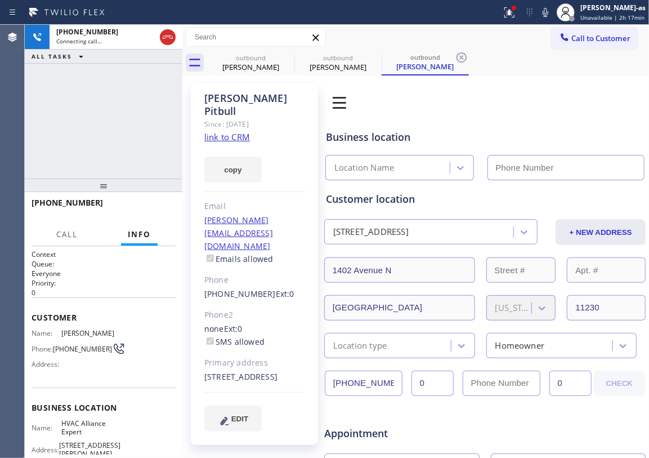
type input "[PHONE_NUMBER]"
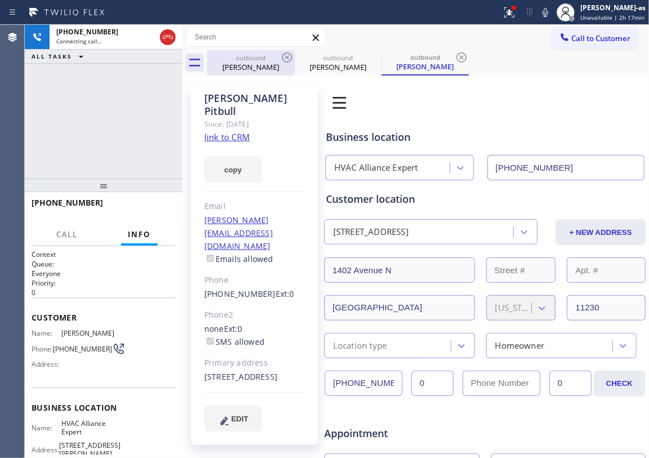
click at [257, 55] on div "outbound" at bounding box center [250, 58] width 85 height 8
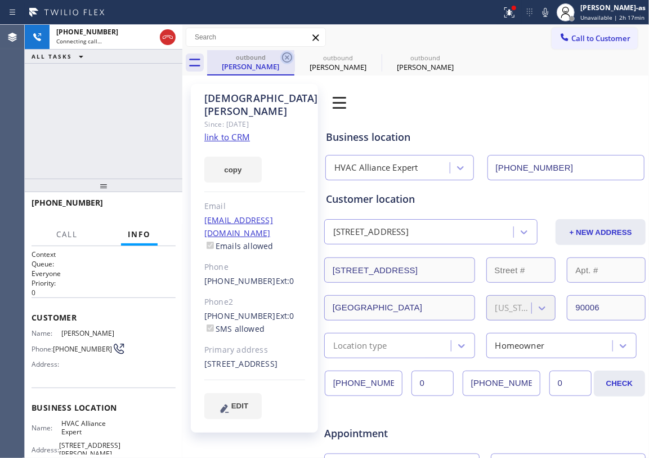
click at [289, 57] on icon at bounding box center [287, 58] width 14 height 14
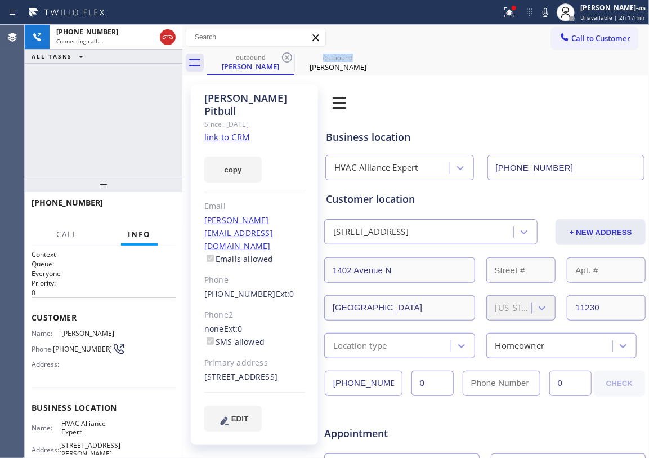
click at [289, 57] on icon at bounding box center [287, 58] width 14 height 14
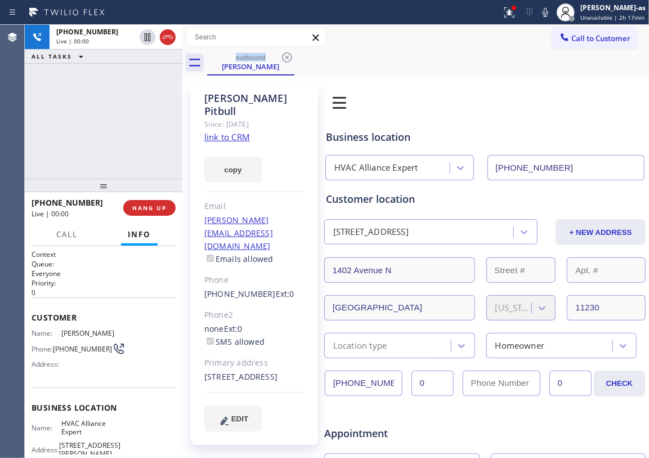
click at [124, 133] on div "[PHONE_NUMBER] Live | 00:00 ALL TASKS ALL TASKS ACTIVE TASKS TASKS IN WRAP UP" at bounding box center [104, 102] width 158 height 154
click at [232, 131] on link "link to CRM" at bounding box center [227, 136] width 46 height 11
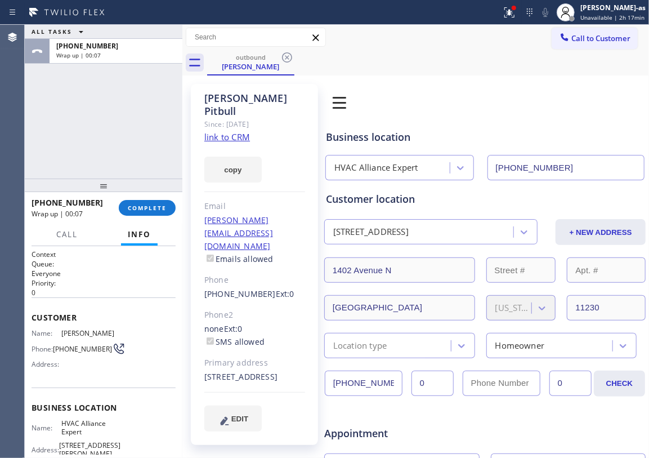
drag, startPoint x: 109, startPoint y: 161, endPoint x: 118, endPoint y: 160, distance: 8.5
click at [118, 160] on div "ALL TASKS ALL TASKS ACTIVE TASKS TASKS IN WRAP UP [PHONE_NUMBER] Wrap up | 00:07" at bounding box center [104, 102] width 158 height 154
click at [145, 205] on span "COMPLETE" at bounding box center [147, 208] width 39 height 8
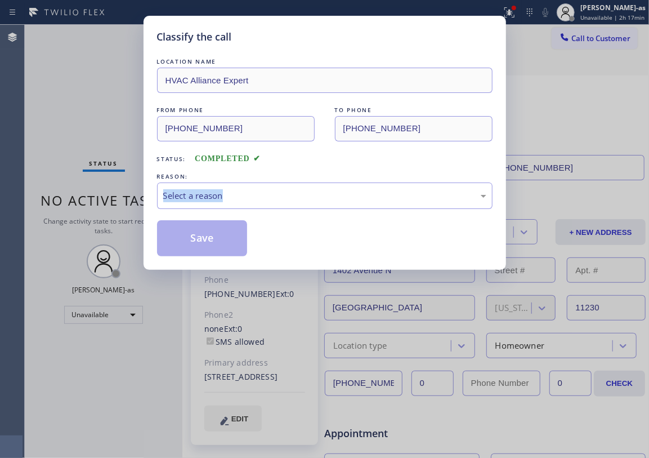
click at [145, 205] on div "Classify the call LOCATION NAME HVAC Alliance Expert FROM PHONE [PHONE_NUMBER] …" at bounding box center [325, 143] width 363 height 254
click at [260, 194] on div "Select a reason" at bounding box center [324, 195] width 323 height 13
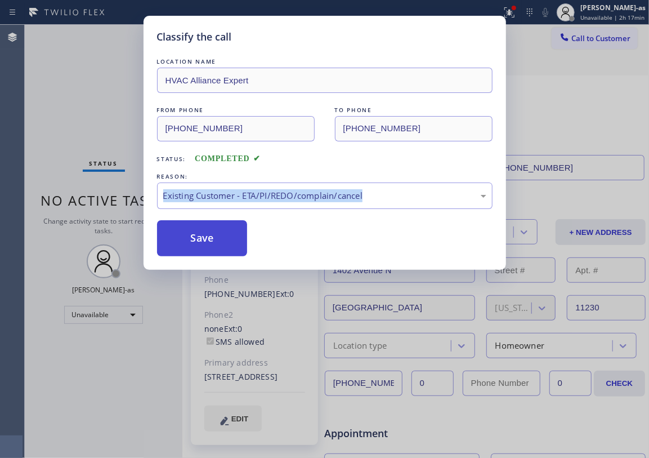
click at [206, 239] on button "Save" at bounding box center [202, 238] width 91 height 36
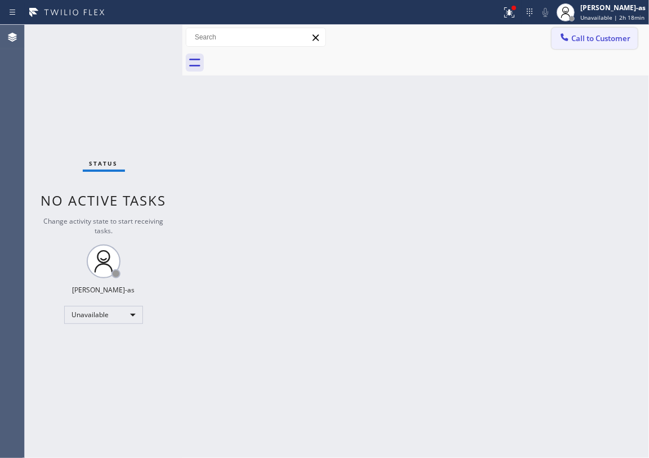
click at [582, 35] on span "Call to Customer" at bounding box center [601, 38] width 59 height 10
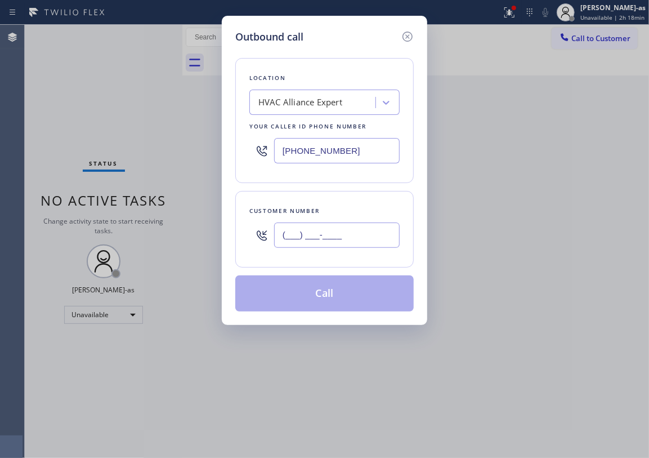
click at [337, 233] on input "(___) ___-____" at bounding box center [337, 234] width 126 height 25
paste input "818) 389-7576"
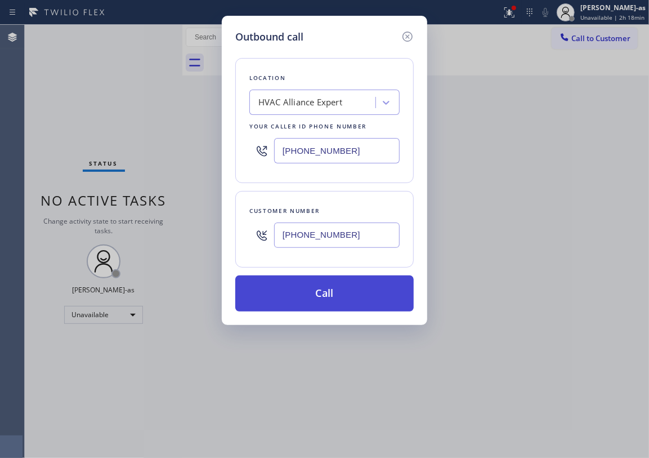
type input "[PHONE_NUMBER]"
click at [322, 291] on button "Call" at bounding box center [324, 293] width 179 height 36
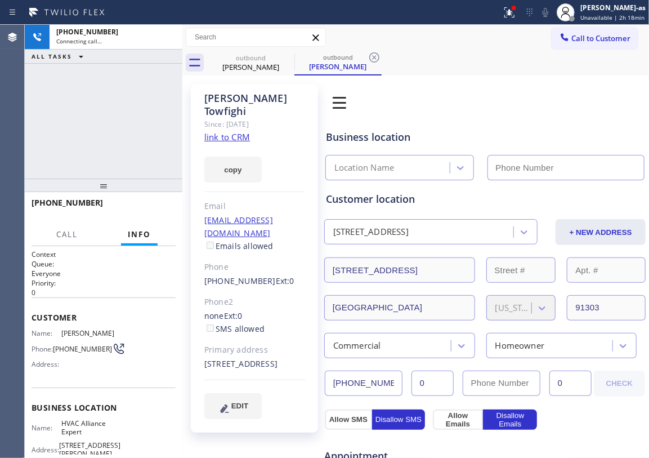
click at [224, 133] on link "link to CRM" at bounding box center [227, 136] width 46 height 11
type input "[PHONE_NUMBER]"
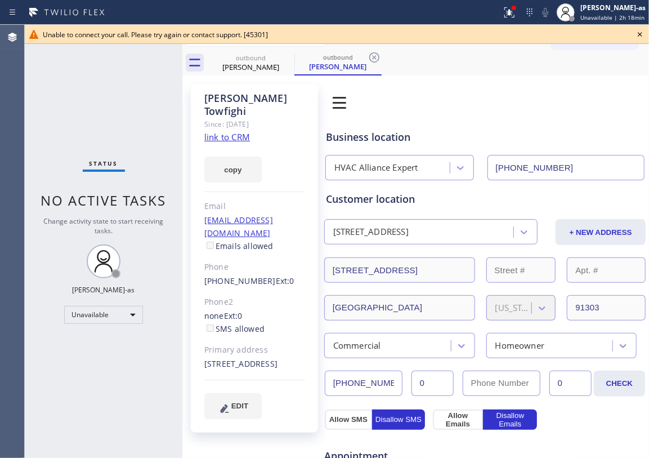
click at [640, 34] on icon at bounding box center [640, 34] width 5 height 5
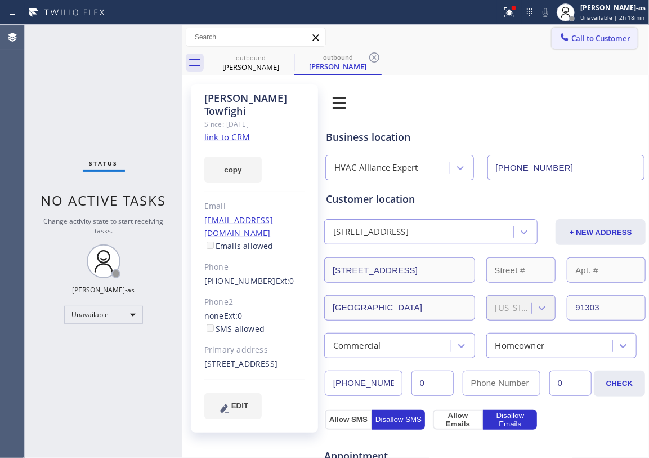
click at [580, 34] on span "Call to Customer" at bounding box center [601, 38] width 59 height 10
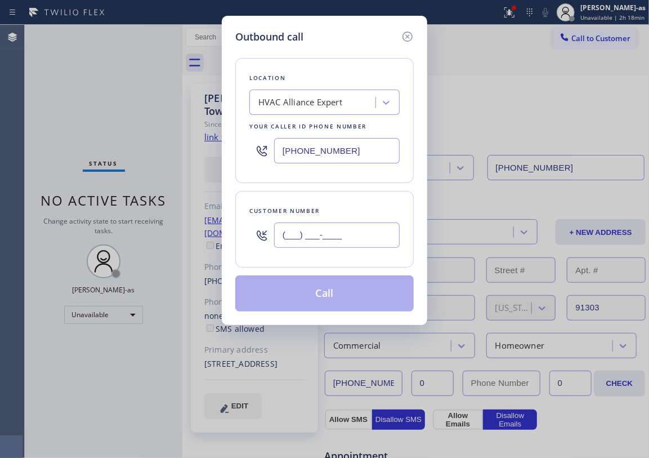
click at [306, 237] on input "(___) ___-____" at bounding box center [337, 234] width 126 height 25
paste input "818) 292-5240"
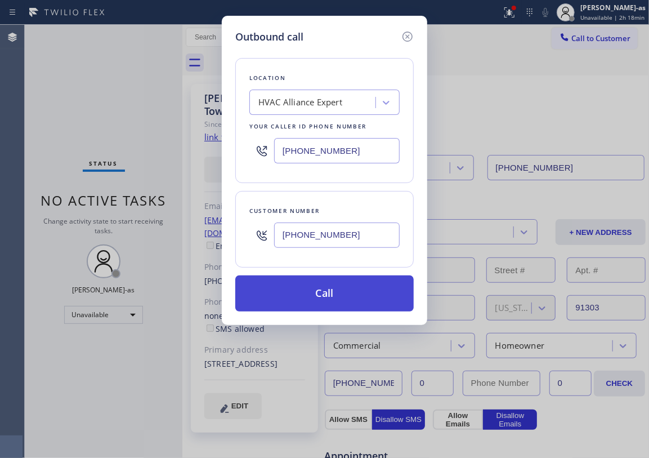
type input "[PHONE_NUMBER]"
click at [311, 293] on button "Call" at bounding box center [324, 293] width 179 height 36
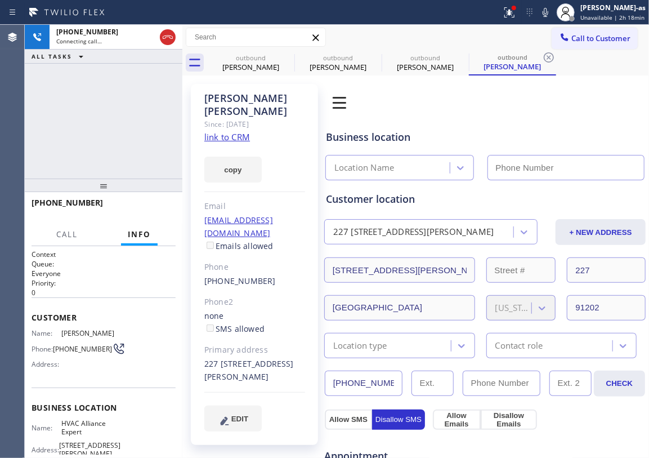
type input "[PHONE_NUMBER]"
drag, startPoint x: 95, startPoint y: 162, endPoint x: 122, endPoint y: 185, distance: 35.6
click at [95, 165] on div "[PHONE_NUMBER] Live | 00:05 ALL TASKS ALL TASKS ACTIVE TASKS TASKS IN WRAP UP" at bounding box center [104, 102] width 158 height 154
click at [149, 206] on span "HANG UP" at bounding box center [149, 208] width 34 height 8
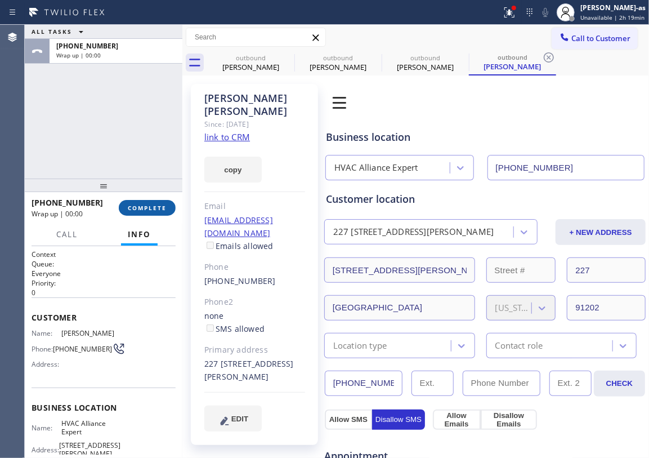
click at [148, 204] on span "COMPLETE" at bounding box center [147, 208] width 39 height 8
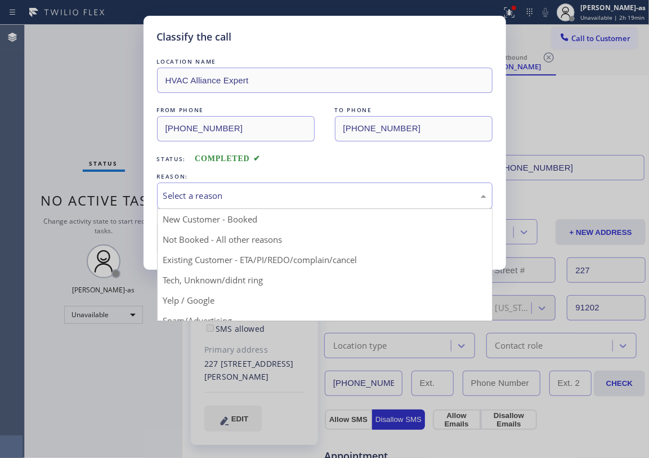
click at [266, 205] on div "Select a reason" at bounding box center [325, 195] width 336 height 26
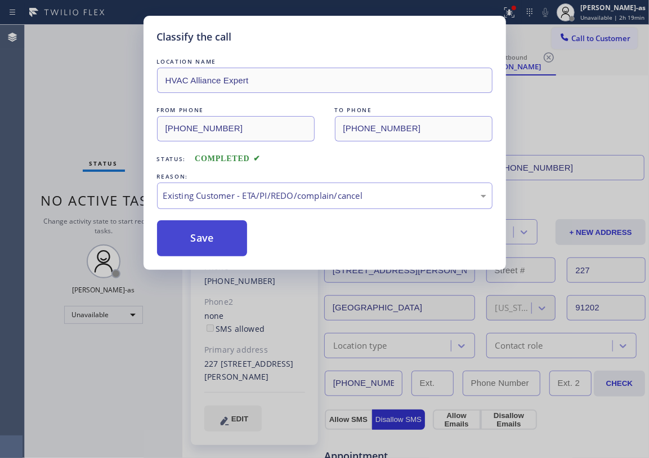
click at [194, 235] on button "Save" at bounding box center [202, 238] width 91 height 36
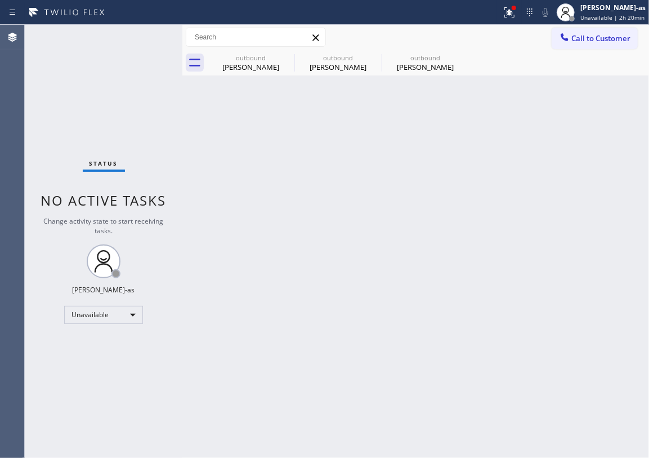
click at [175, 149] on div "Status No active tasks Change activity state to start receiving tasks. [PERSON_…" at bounding box center [104, 241] width 158 height 433
drag, startPoint x: 242, startPoint y: 66, endPoint x: 275, endPoint y: 60, distance: 34.5
click at [242, 68] on div "[PERSON_NAME]" at bounding box center [250, 67] width 85 height 10
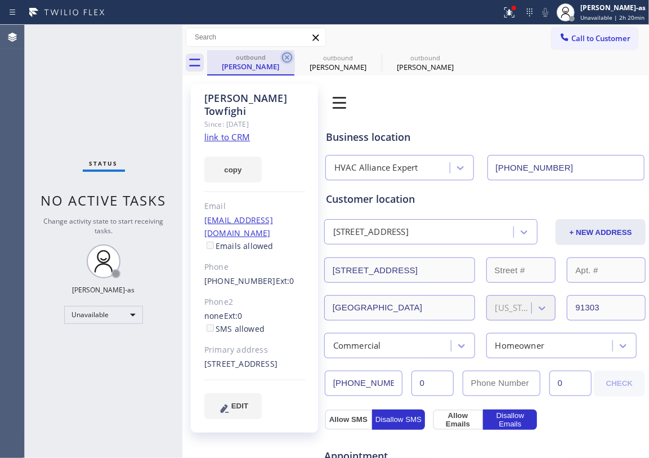
click at [289, 51] on icon at bounding box center [287, 58] width 14 height 14
click at [0, 0] on icon at bounding box center [0, 0] width 0 height 0
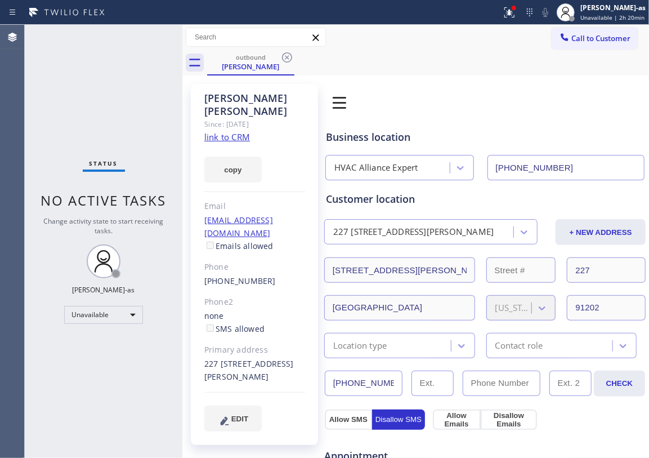
drag, startPoint x: 110, startPoint y: 109, endPoint x: 138, endPoint y: 106, distance: 27.7
click at [122, 110] on div "Status No active tasks Change activity state to start receiving tasks. [PERSON_…" at bounding box center [104, 241] width 158 height 433
click at [238, 131] on link "link to CRM" at bounding box center [227, 136] width 46 height 11
click at [572, 34] on span "Call to Customer" at bounding box center [601, 38] width 59 height 10
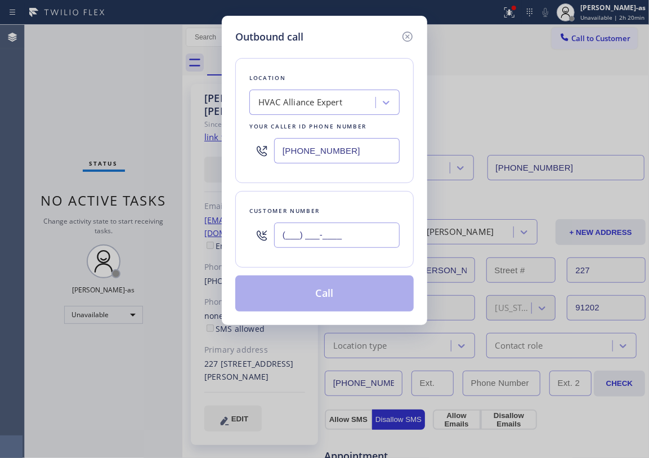
click at [343, 228] on input "(___) ___-____" at bounding box center [337, 234] width 126 height 25
paste input "818) 292-5240"
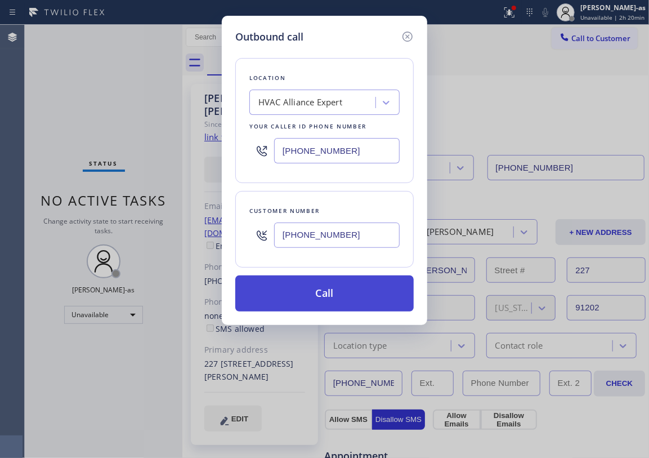
type input "[PHONE_NUMBER]"
click at [336, 293] on button "Call" at bounding box center [324, 293] width 179 height 36
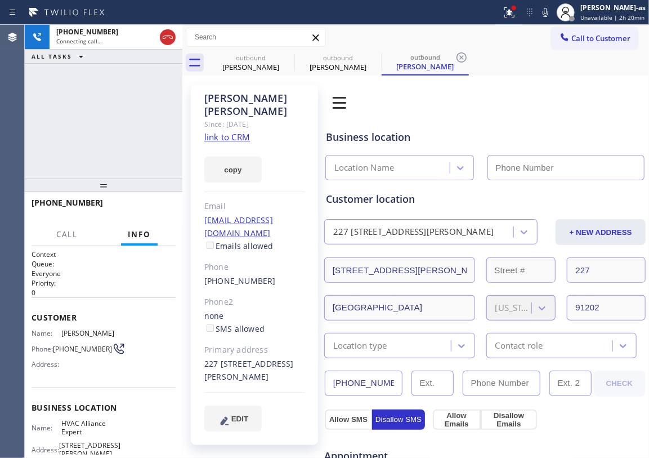
type input "[PHONE_NUMBER]"
drag, startPoint x: 151, startPoint y: 118, endPoint x: 229, endPoint y: 81, distance: 85.6
click at [153, 118] on div "[PHONE_NUMBER] Connecting call… ALL TASKS ALL TASKS ACTIVE TASKS TASKS IN WRAP …" at bounding box center [104, 102] width 158 height 154
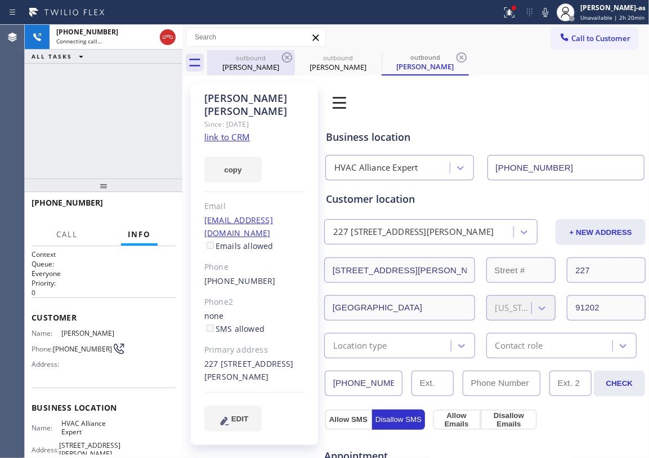
click at [234, 64] on div "[PERSON_NAME]" at bounding box center [250, 67] width 85 height 10
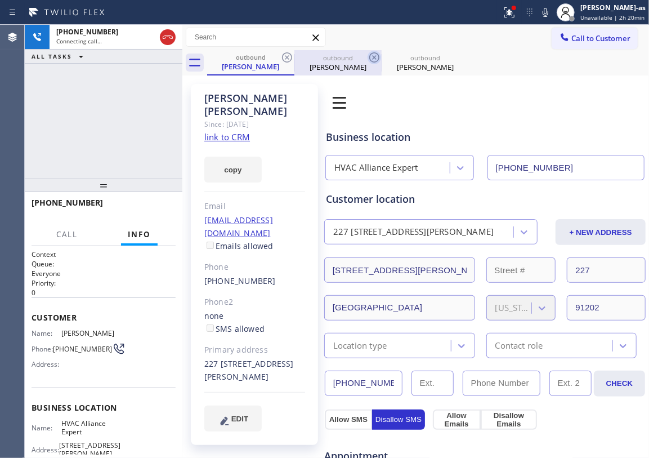
click at [284, 61] on icon at bounding box center [287, 58] width 14 height 14
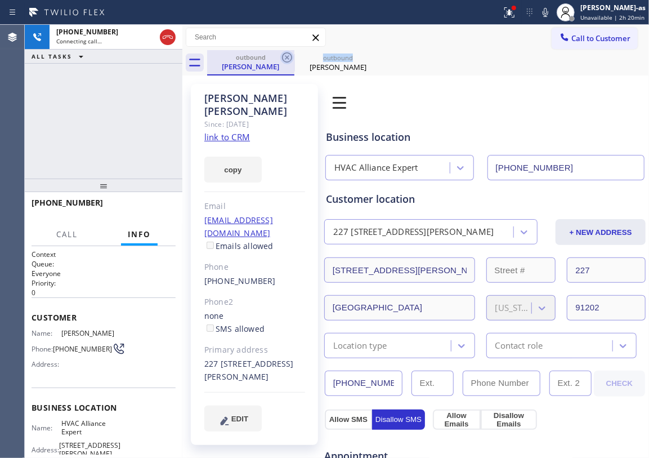
click at [284, 61] on icon at bounding box center [287, 57] width 10 height 10
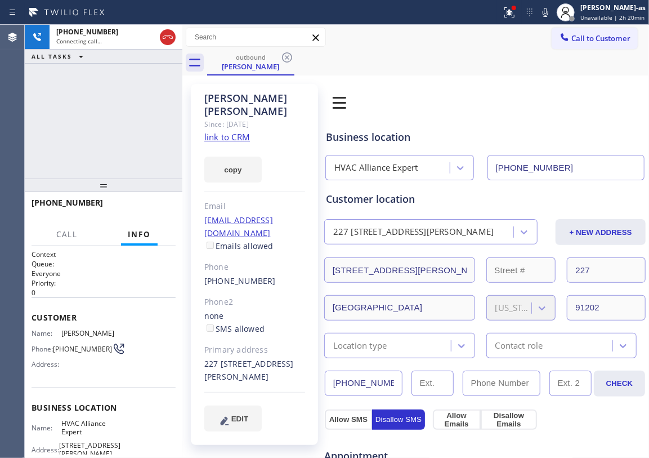
click at [42, 179] on div at bounding box center [104, 186] width 158 height 14
drag, startPoint x: 118, startPoint y: 194, endPoint x: 181, endPoint y: 113, distance: 103.1
click at [120, 192] on div at bounding box center [104, 186] width 158 height 14
drag, startPoint x: 170, startPoint y: 30, endPoint x: 131, endPoint y: 177, distance: 151.4
click at [170, 32] on icon at bounding box center [168, 37] width 14 height 14
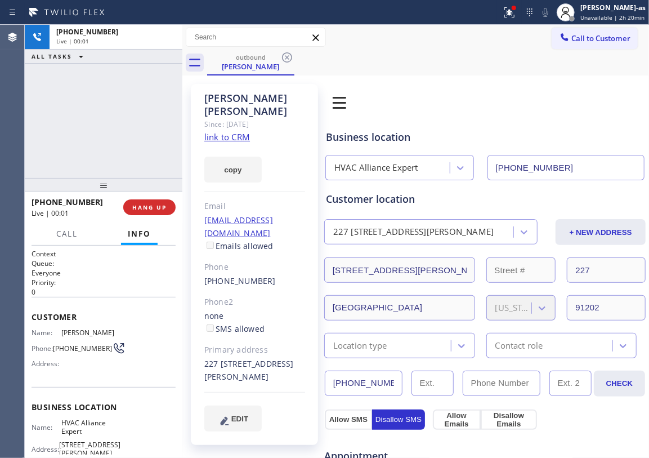
click at [124, 186] on div at bounding box center [104, 185] width 158 height 14
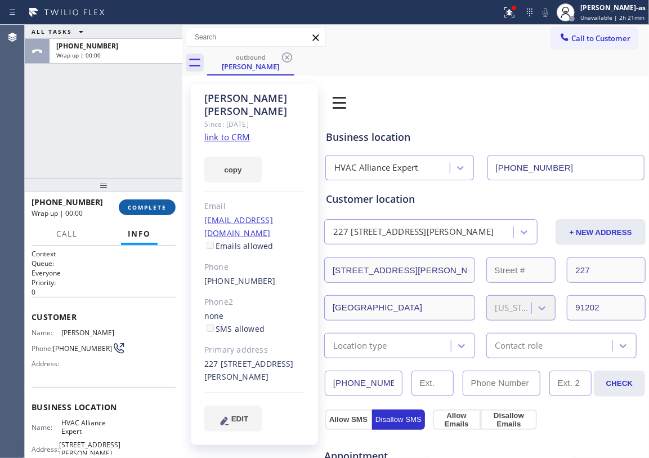
click at [161, 203] on span "COMPLETE" at bounding box center [147, 207] width 39 height 8
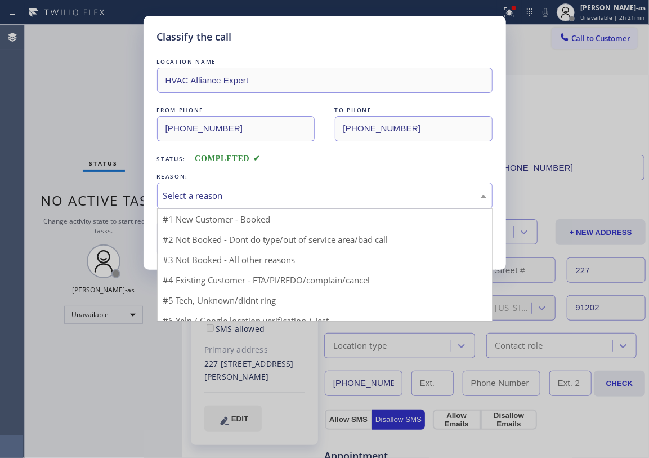
click at [161, 203] on div "Select a reason" at bounding box center [325, 195] width 336 height 26
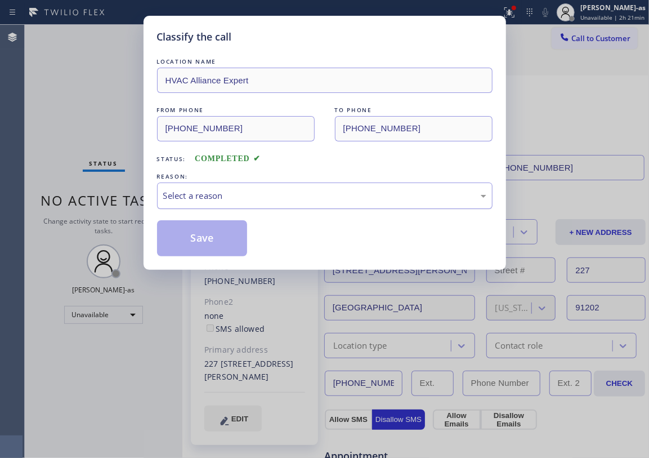
drag, startPoint x: 282, startPoint y: 190, endPoint x: 284, endPoint y: 196, distance: 6.3
click at [284, 196] on div "Select a reason" at bounding box center [324, 195] width 323 height 13
click at [278, 196] on div "Select a reason" at bounding box center [324, 195] width 323 height 13
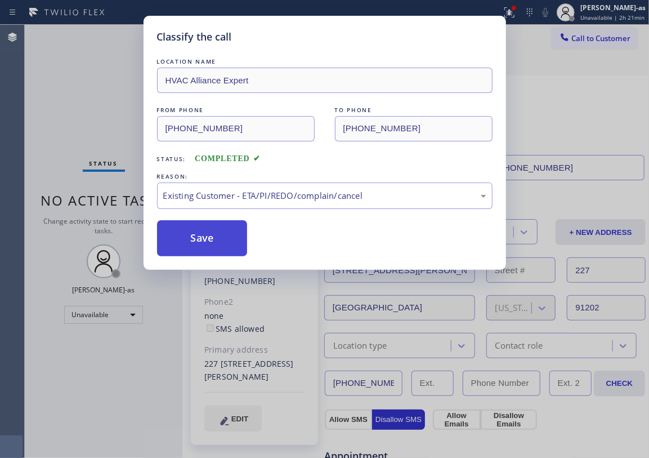
click at [212, 239] on button "Save" at bounding box center [202, 238] width 91 height 36
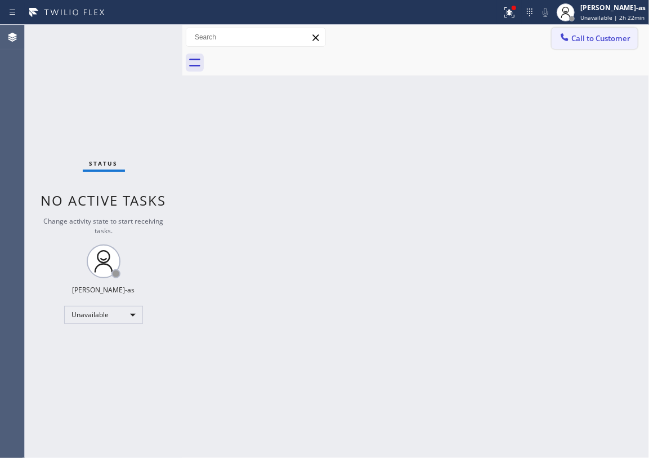
click at [596, 35] on span "Call to Customer" at bounding box center [601, 38] width 59 height 10
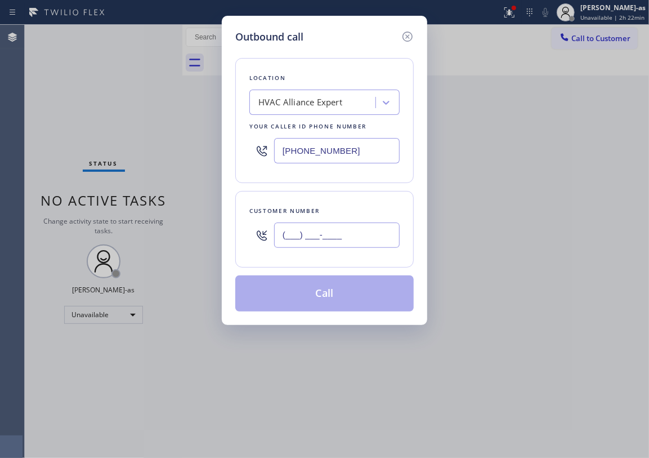
click at [350, 235] on input "(___) ___-____" at bounding box center [337, 234] width 126 height 25
paste input "818) 636-9698"
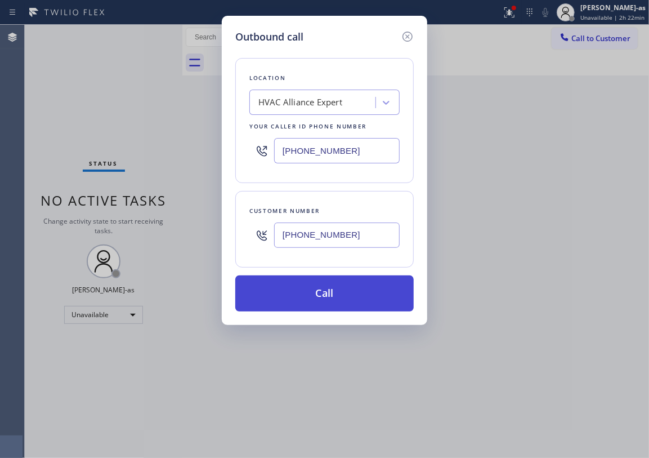
type input "[PHONE_NUMBER]"
click at [320, 293] on button "Call" at bounding box center [324, 293] width 179 height 36
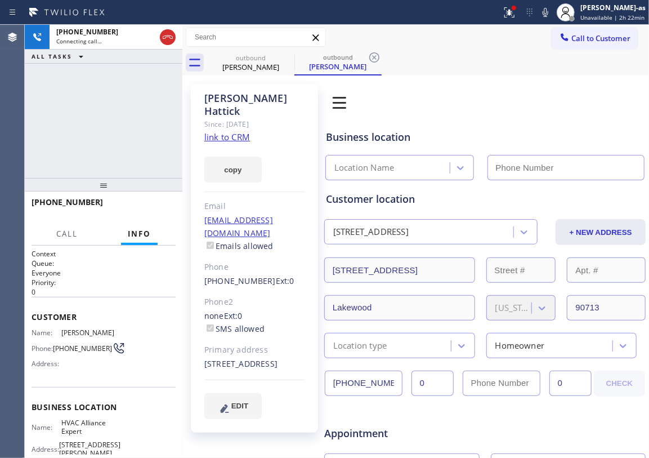
click at [226, 144] on div "copy" at bounding box center [254, 163] width 101 height 39
click at [230, 131] on link "link to CRM" at bounding box center [227, 136] width 46 height 11
type input "[PHONE_NUMBER]"
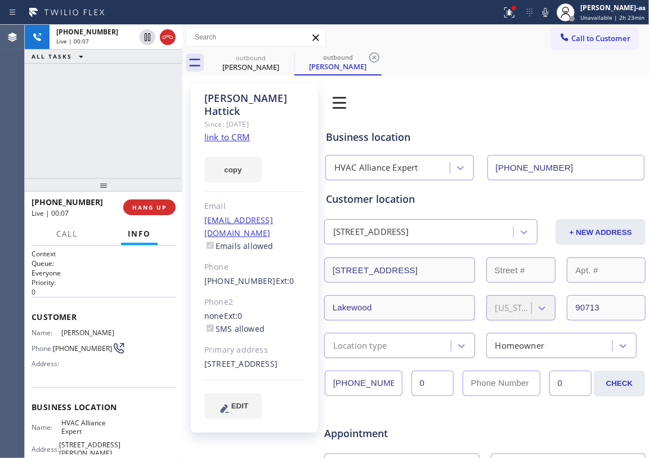
drag, startPoint x: 144, startPoint y: 165, endPoint x: 189, endPoint y: 138, distance: 52.5
click at [144, 164] on div "[PHONE_NUMBER] Live | 00:07 ALL TASKS ALL TASKS ACTIVE TASKS TASKS IN WRAP UP" at bounding box center [104, 101] width 158 height 153
drag, startPoint x: 175, startPoint y: 39, endPoint x: 135, endPoint y: 219, distance: 183.9
click at [174, 42] on div at bounding box center [168, 37] width 16 height 14
click at [134, 217] on div "[PHONE_NUMBER] Live | 00:09 HANG UP" at bounding box center [104, 207] width 144 height 29
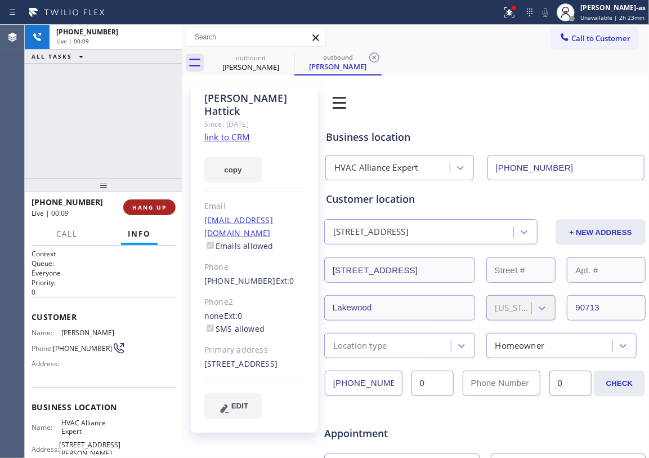
click at [139, 205] on span "HANG UP" at bounding box center [149, 207] width 34 height 8
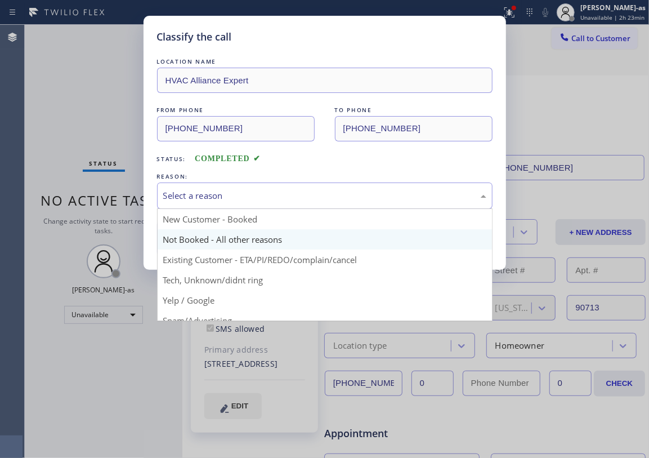
drag, startPoint x: 188, startPoint y: 204, endPoint x: 289, endPoint y: 241, distance: 108.0
click at [190, 203] on div "Select a reason" at bounding box center [325, 195] width 336 height 26
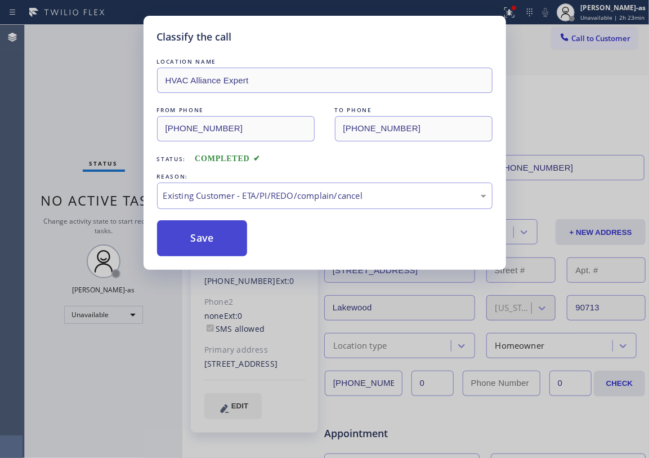
click at [222, 242] on button "Save" at bounding box center [202, 238] width 91 height 36
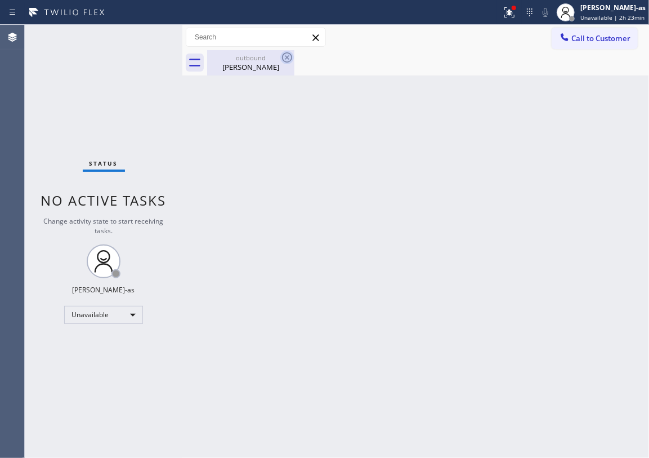
click at [265, 55] on div "outbound" at bounding box center [250, 58] width 85 height 8
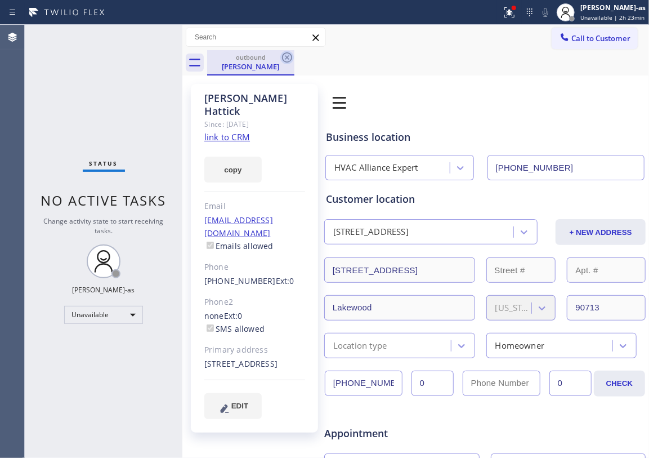
click at [289, 53] on icon at bounding box center [287, 57] width 10 height 10
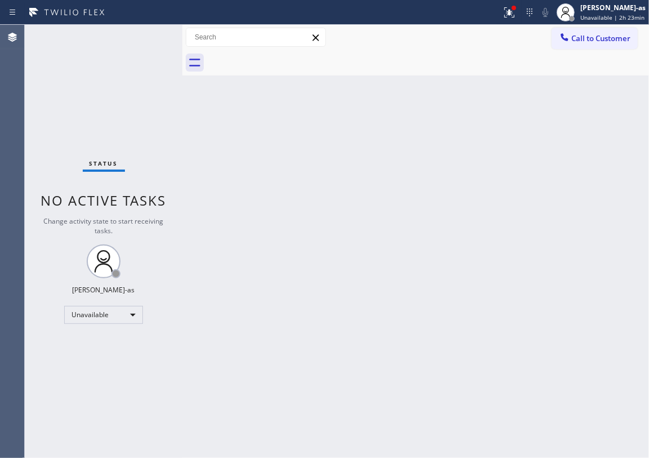
click at [326, 177] on div "Back to Dashboard Change Sender ID Customers Technicians Select a contact Outbo…" at bounding box center [415, 241] width 467 height 433
click at [212, 138] on div "Back to Dashboard Change Sender ID Customers Technicians Select a contact Outbo…" at bounding box center [415, 241] width 467 height 433
click at [589, 43] on button "Call to Customer" at bounding box center [595, 38] width 86 height 21
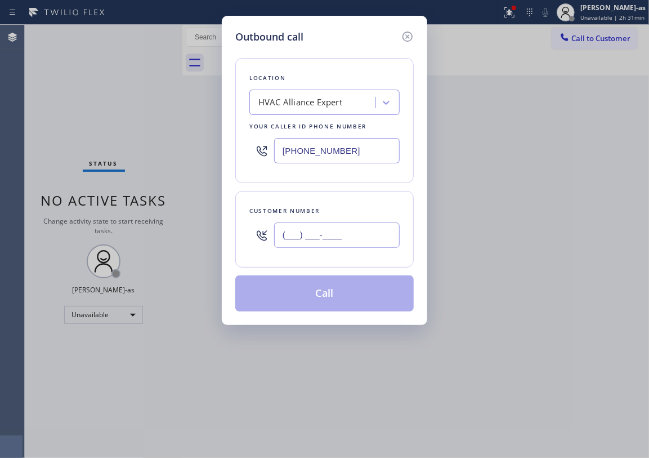
click at [350, 237] on input "(___) ___-____" at bounding box center [337, 234] width 126 height 25
paste input "917) 971-8332"
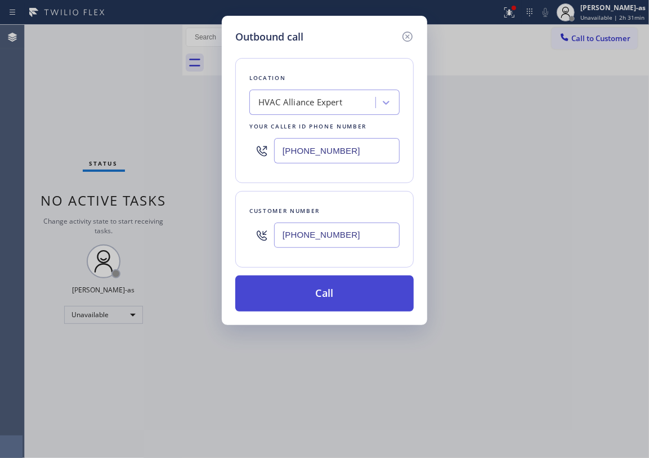
type input "[PHONE_NUMBER]"
click at [336, 303] on button "Call" at bounding box center [324, 293] width 179 height 36
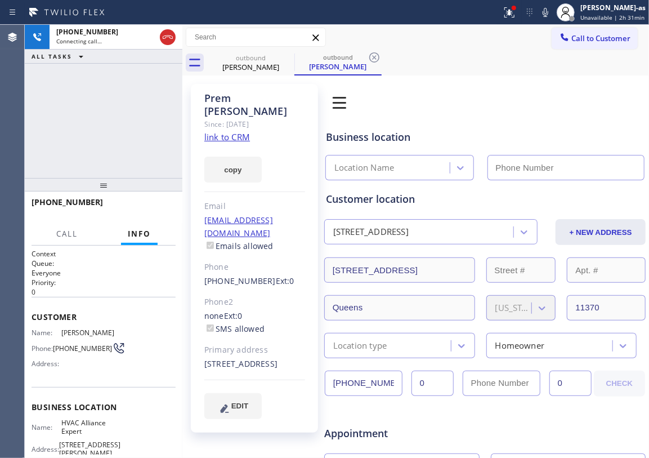
type input "[PHONE_NUMBER]"
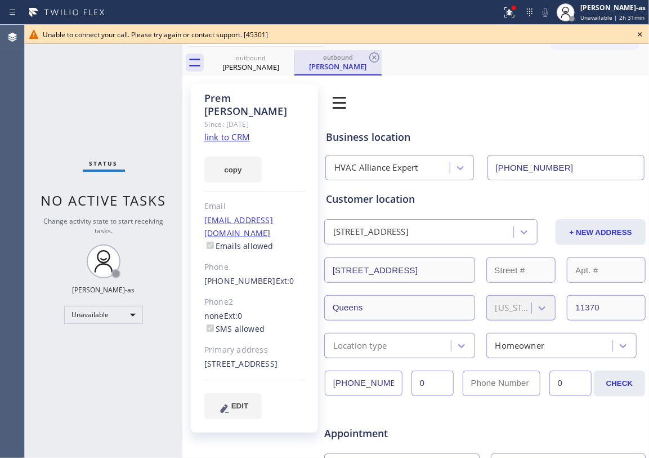
drag, startPoint x: 240, startPoint y: 63, endPoint x: 297, endPoint y: 57, distance: 57.7
click at [246, 63] on div "[PERSON_NAME]" at bounding box center [250, 67] width 85 height 10
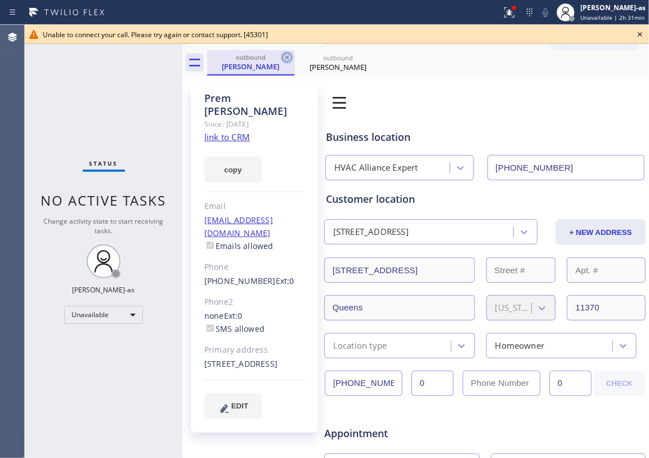
click at [284, 61] on icon at bounding box center [287, 57] width 10 height 10
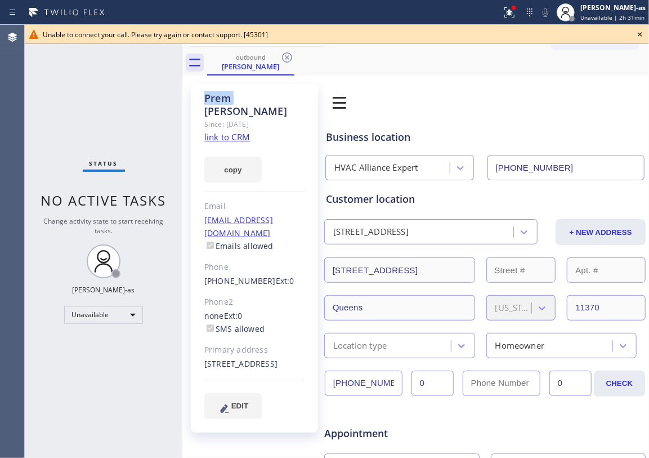
click at [284, 61] on icon at bounding box center [287, 57] width 10 height 10
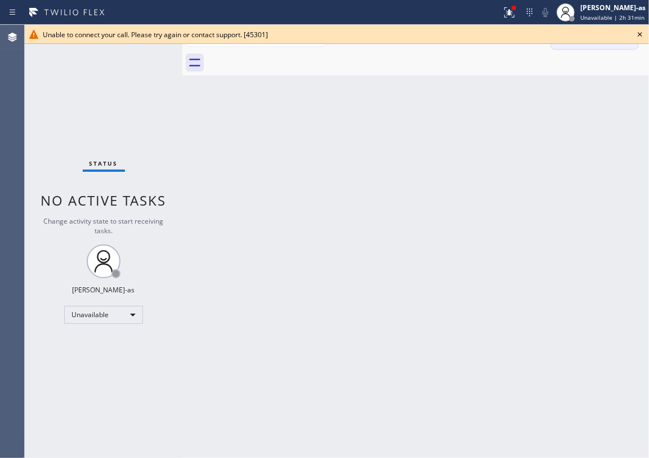
drag, startPoint x: 636, startPoint y: 37, endPoint x: 600, endPoint y: 39, distance: 36.6
click at [636, 35] on icon at bounding box center [641, 35] width 14 height 14
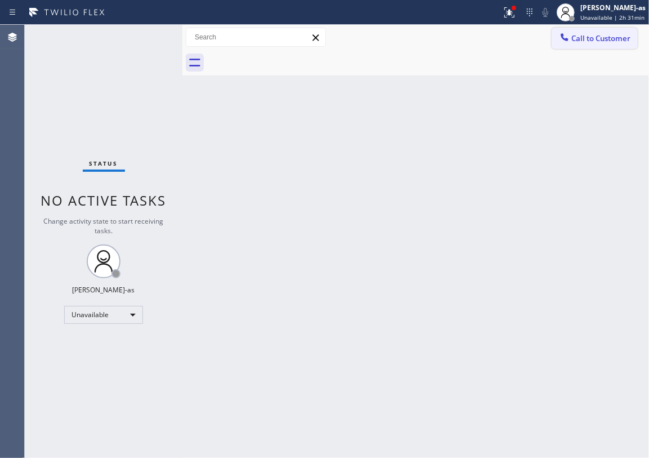
click at [595, 41] on span "Call to Customer" at bounding box center [601, 38] width 59 height 10
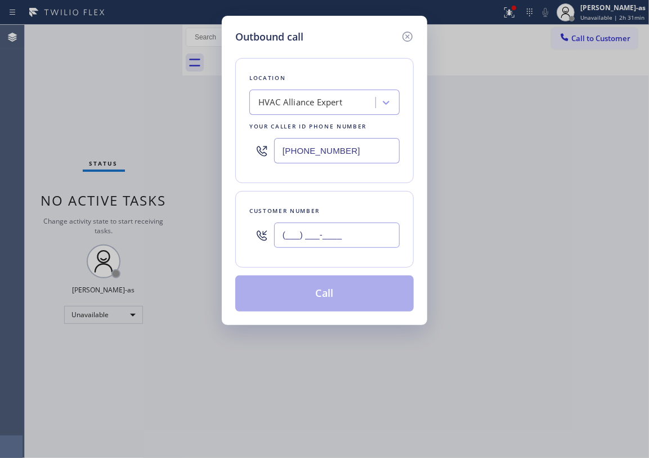
click at [334, 232] on input "(___) ___-____" at bounding box center [337, 234] width 126 height 25
paste input "657) 464-0362"
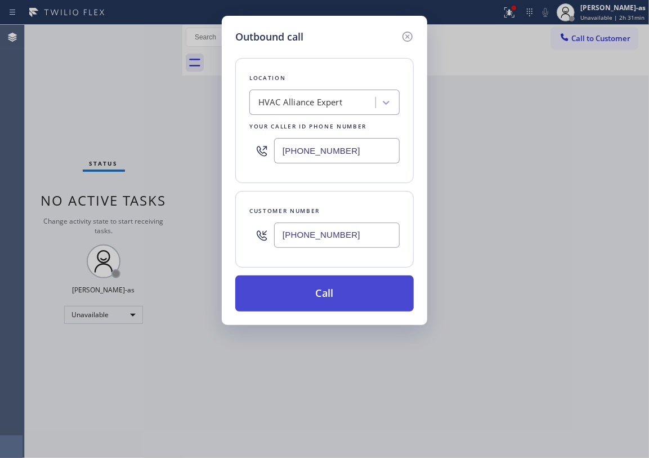
type input "[PHONE_NUMBER]"
click at [350, 305] on button "Call" at bounding box center [324, 293] width 179 height 36
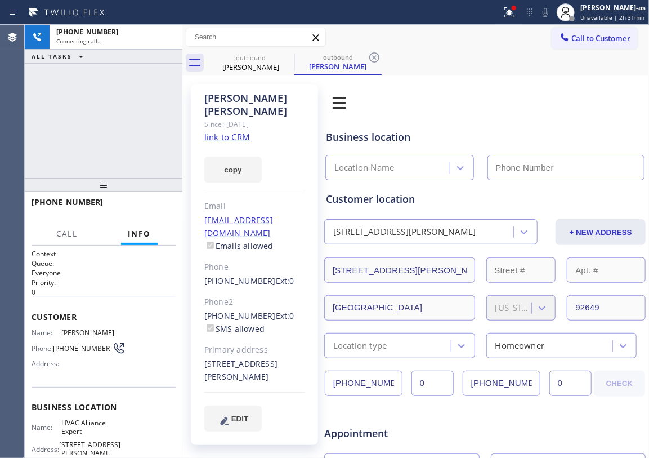
type input "[PHONE_NUMBER]"
click at [217, 131] on link "link to CRM" at bounding box center [227, 136] width 46 height 11
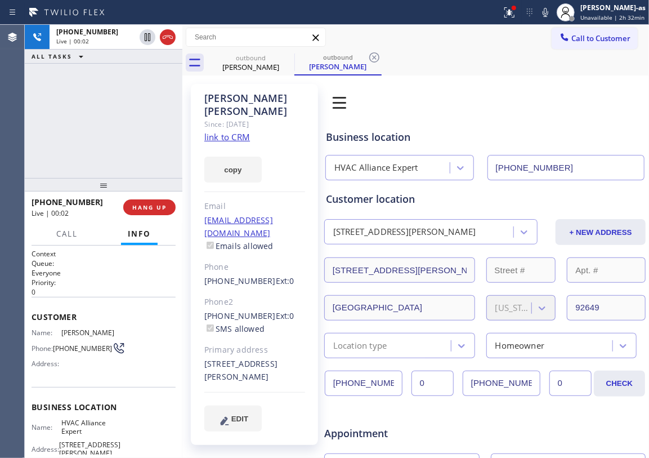
drag, startPoint x: 109, startPoint y: 154, endPoint x: 115, endPoint y: 151, distance: 6.6
click at [109, 151] on div "[PHONE_NUMBER] Live | 00:02 ALL TASKS ALL TASKS ACTIVE TASKS TASKS IN WRAP UP" at bounding box center [104, 101] width 158 height 153
drag, startPoint x: 201, startPoint y: 287, endPoint x: 261, endPoint y: 294, distance: 60.7
click at [261, 294] on div "[PERSON_NAME] Since: [DATE] link to CRM copy Email [EMAIL_ADDRESS][DOMAIN_NAME]…" at bounding box center [254, 264] width 127 height 361
copy link "[PHONE_NUMBER]"
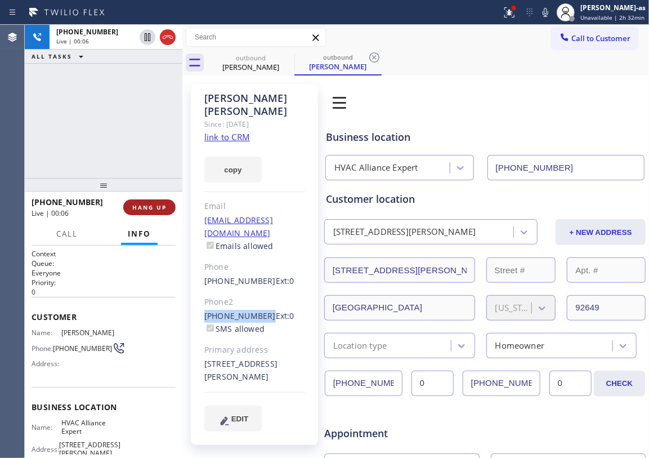
click at [145, 205] on span "HANG UP" at bounding box center [149, 207] width 34 height 8
click at [144, 205] on span "HANG UP" at bounding box center [149, 207] width 34 height 8
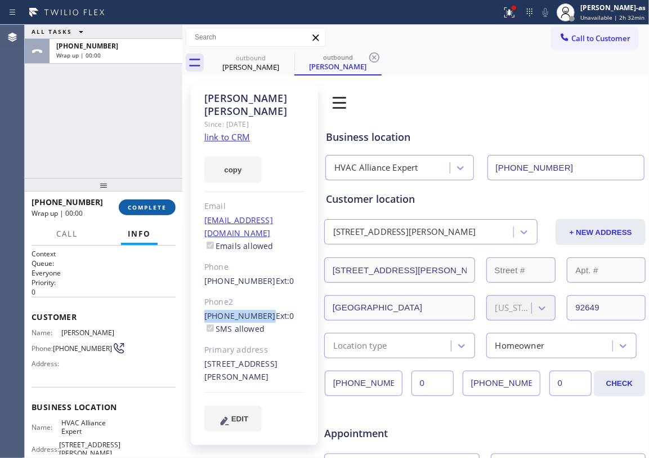
click at [142, 206] on span "COMPLETE" at bounding box center [147, 207] width 39 height 8
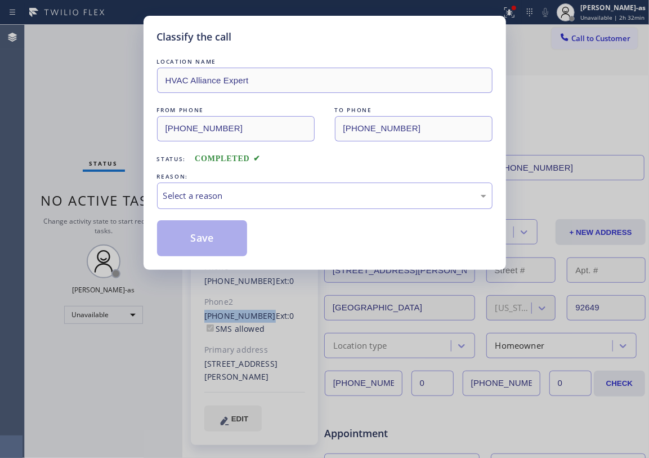
click at [153, 202] on div "Classify the call LOCATION NAME HVAC Alliance Expert FROM PHONE [PHONE_NUMBER] …" at bounding box center [325, 143] width 363 height 254
click at [282, 185] on div "Select a reason" at bounding box center [325, 195] width 336 height 26
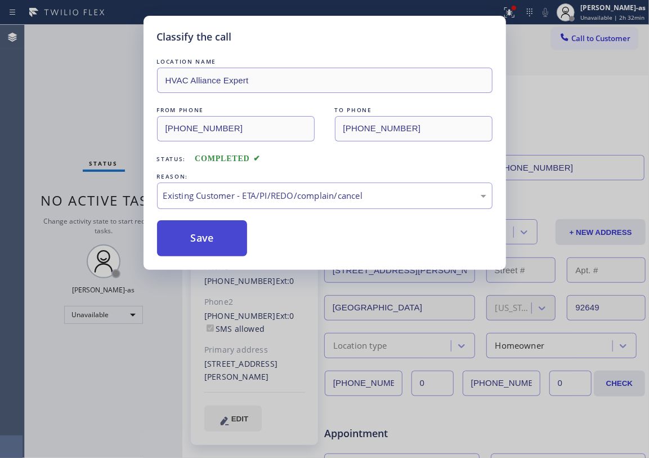
drag, startPoint x: 222, startPoint y: 239, endPoint x: 234, endPoint y: 233, distance: 14.1
click at [225, 235] on button "Save" at bounding box center [202, 238] width 91 height 36
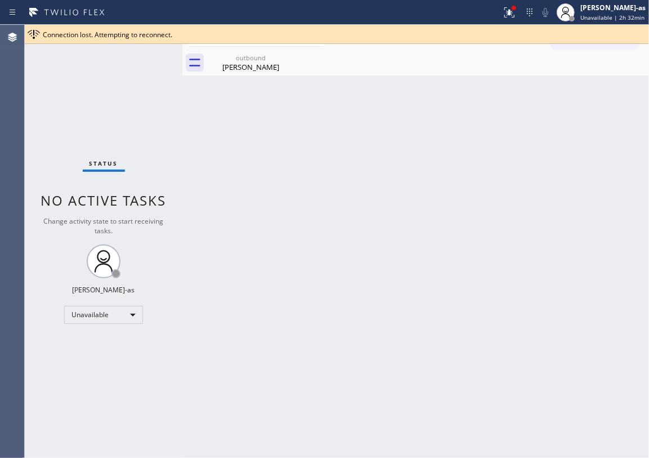
click at [606, 39] on div "Connection lost. Attempting to reconnect." at bounding box center [344, 35] width 602 height 10
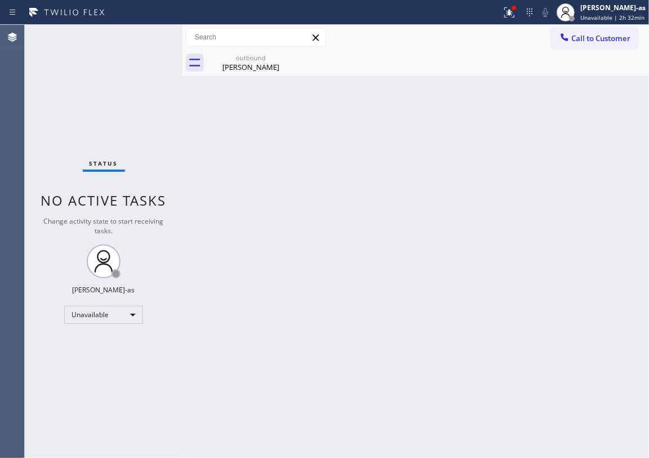
click at [603, 41] on span "Call to Customer" at bounding box center [601, 38] width 59 height 10
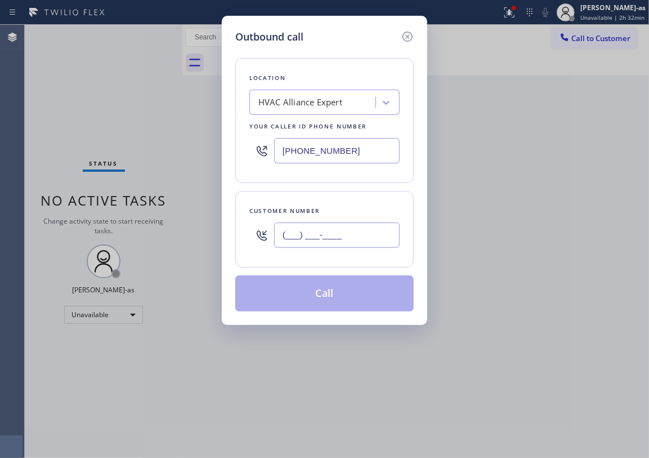
click at [369, 244] on input "(___) ___-____" at bounding box center [337, 234] width 126 height 25
paste input "714) 719-1754"
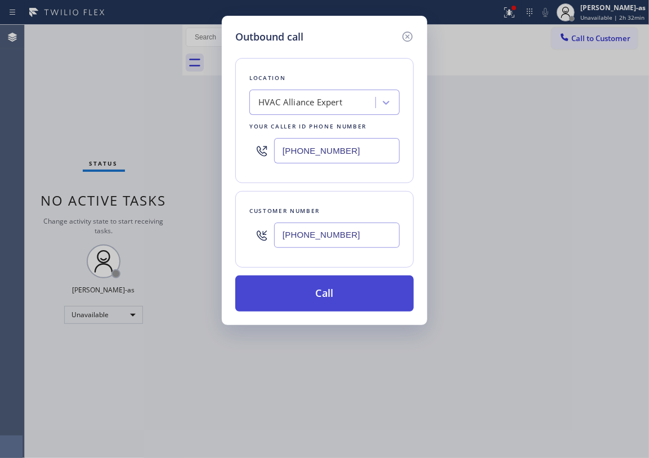
type input "[PHONE_NUMBER]"
click at [345, 297] on button "Call" at bounding box center [324, 293] width 179 height 36
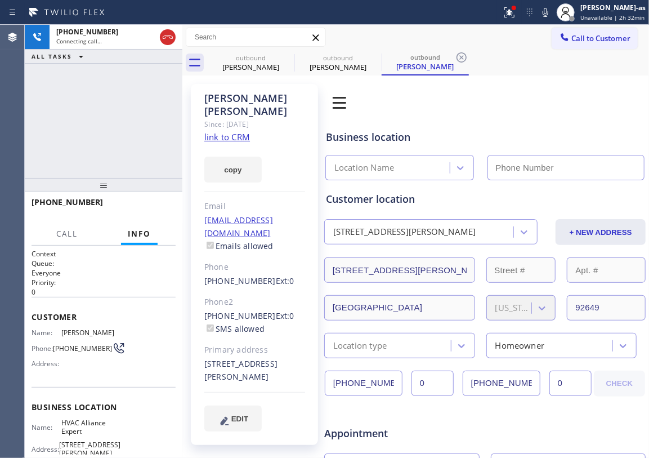
type input "[PHONE_NUMBER]"
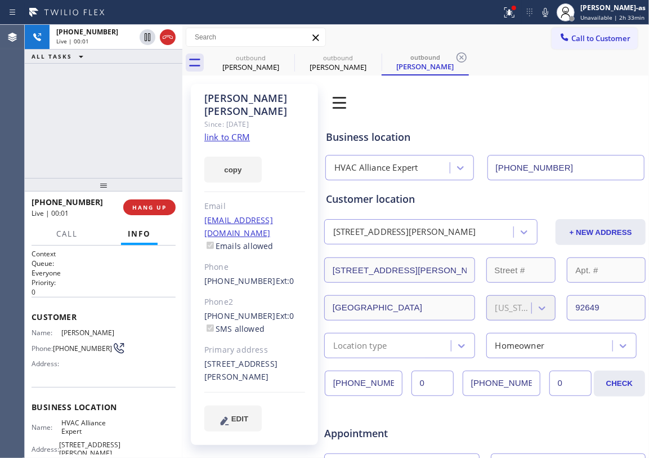
click at [156, 139] on div "[PHONE_NUMBER] Live | 00:01 ALL TASKS ALL TASKS ACTIVE TASKS TASKS IN WRAP UP" at bounding box center [104, 101] width 158 height 153
click at [161, 208] on span "HANG UP" at bounding box center [149, 207] width 34 height 8
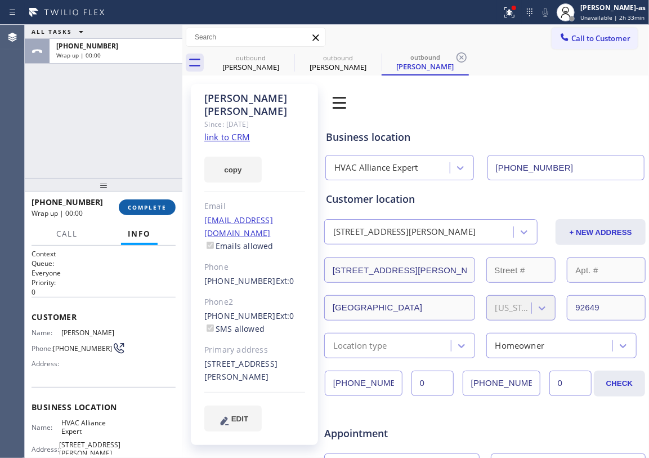
click at [161, 206] on span "COMPLETE" at bounding box center [147, 207] width 39 height 8
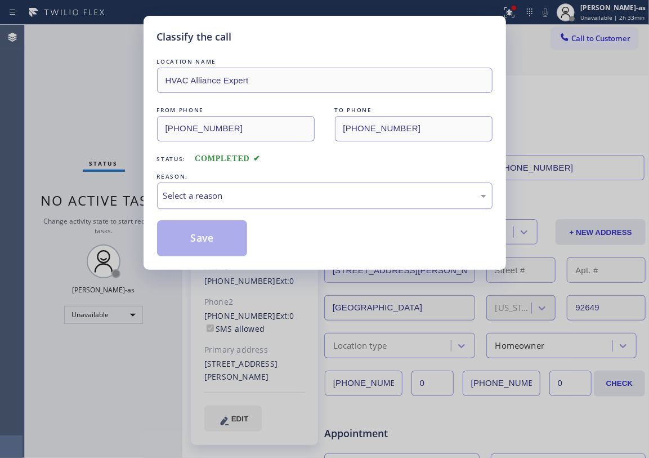
click at [262, 197] on div "Select a reason" at bounding box center [324, 195] width 323 height 13
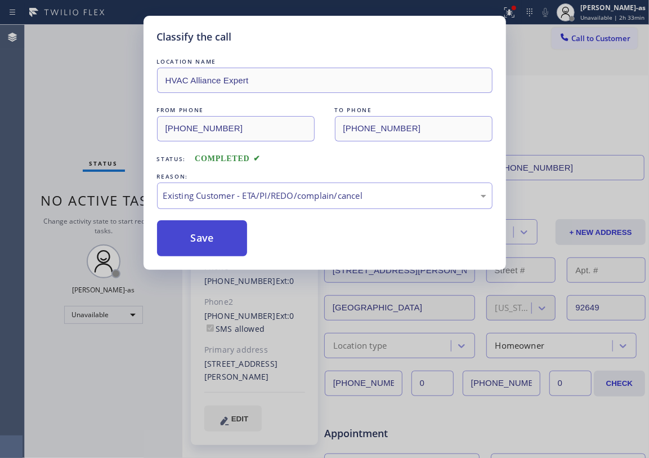
drag, startPoint x: 211, startPoint y: 238, endPoint x: 217, endPoint y: 242, distance: 8.1
click at [210, 238] on button "Save" at bounding box center [202, 238] width 91 height 36
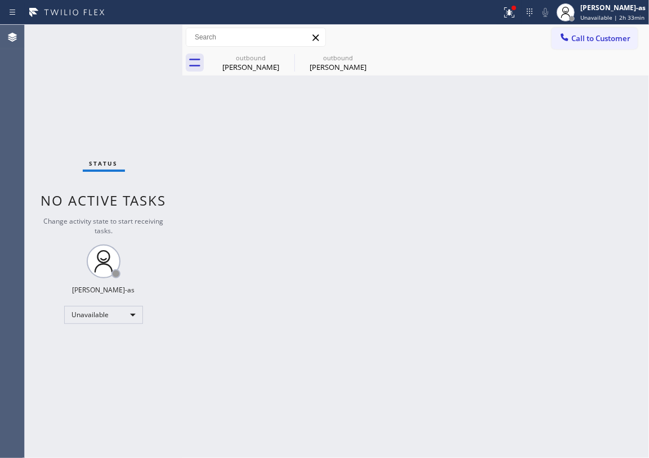
click at [568, 37] on icon at bounding box center [564, 37] width 11 height 11
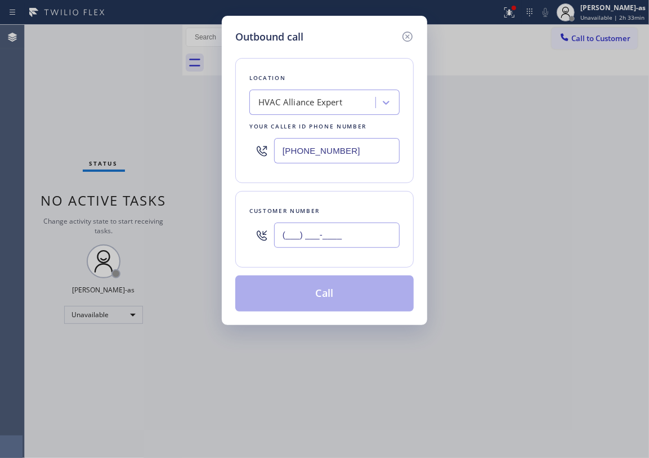
click at [324, 232] on input "(___) ___-____" at bounding box center [337, 234] width 126 height 25
paste input "206) 524-7554"
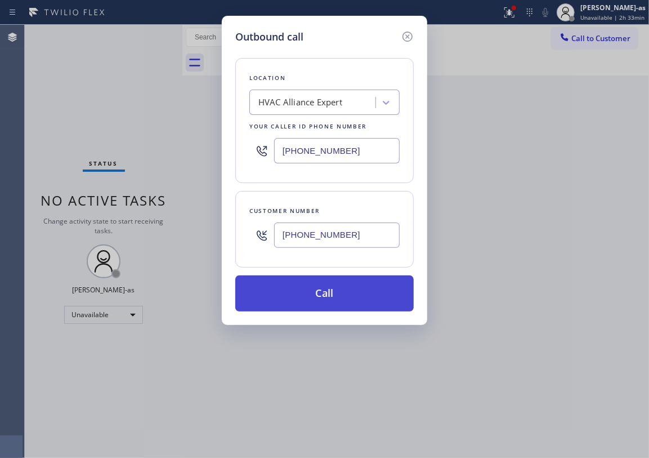
type input "[PHONE_NUMBER]"
click at [351, 295] on button "Call" at bounding box center [324, 293] width 179 height 36
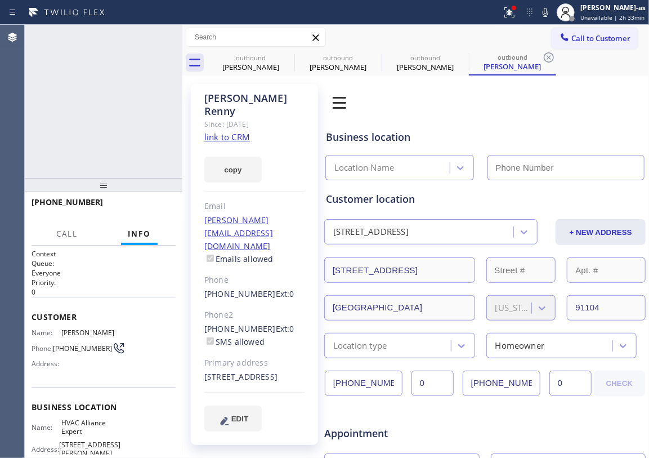
type input "[PHONE_NUMBER]"
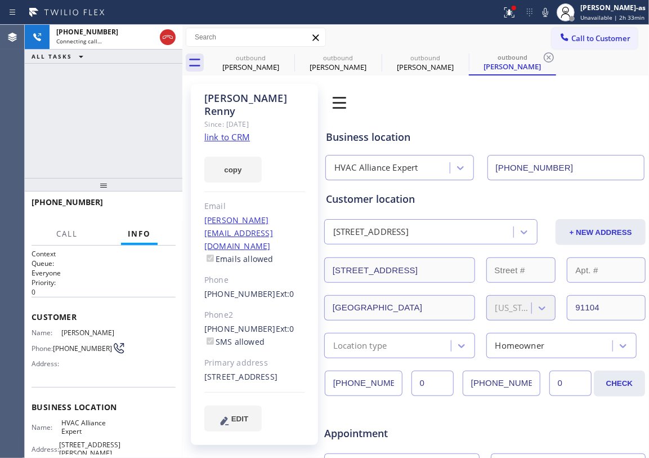
click at [113, 63] on div "ALL TASKS ALL TASKS ACTIVE TASKS TASKS IN WRAP UP" at bounding box center [104, 57] width 158 height 14
drag, startPoint x: 269, startPoint y: 59, endPoint x: 287, endPoint y: 60, distance: 18.0
click at [269, 61] on div "outbound" at bounding box center [250, 58] width 85 height 8
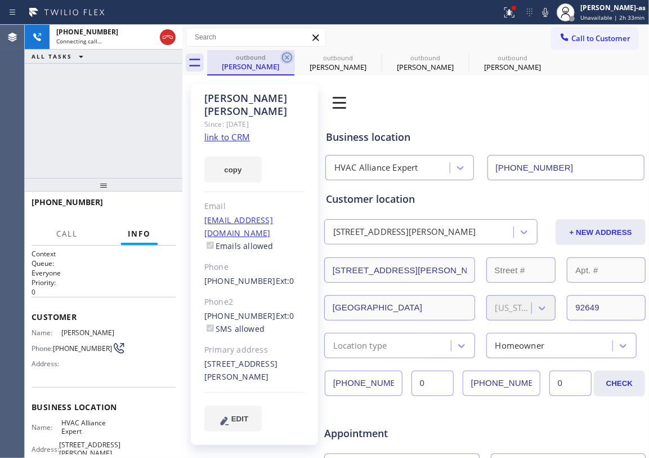
click at [282, 57] on icon at bounding box center [287, 58] width 14 height 14
click at [0, 0] on icon at bounding box center [0, 0] width 0 height 0
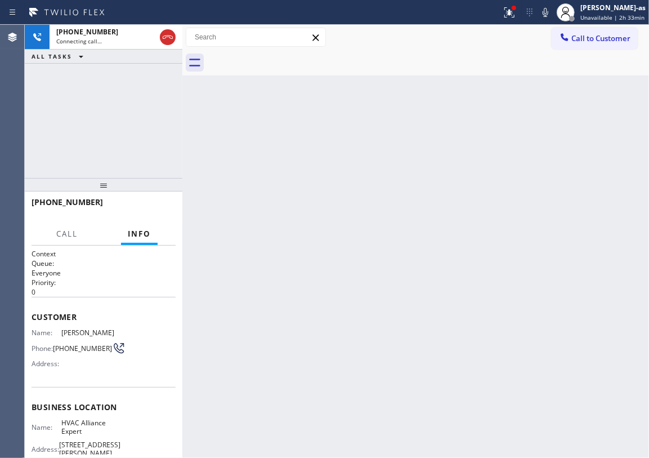
click at [50, 138] on div "[PHONE_NUMBER] Connecting call… ALL TASKS ALL TASKS ACTIVE TASKS TASKS IN WRAP …" at bounding box center [104, 101] width 158 height 153
drag, startPoint x: 90, startPoint y: 77, endPoint x: 109, endPoint y: 79, distance: 18.7
click at [93, 77] on div "[PHONE_NUMBER] Live | 00:08 ALL TASKS ALL TASKS ACTIVE TASKS TASKS IN WRAP UP" at bounding box center [104, 101] width 158 height 153
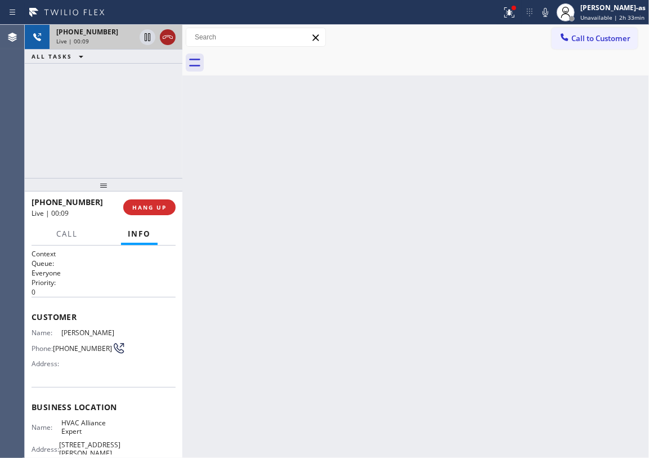
click at [166, 42] on icon at bounding box center [168, 37] width 14 height 14
drag, startPoint x: 127, startPoint y: 137, endPoint x: 164, endPoint y: 287, distance: 154.3
click at [132, 151] on div "[PHONE_NUMBER] Live | 00:10 ALL TASKS ALL TASKS ACTIVE TASKS TASKS IN WRAP UP" at bounding box center [104, 101] width 158 height 153
click at [142, 211] on span "HANG UP" at bounding box center [149, 207] width 34 height 8
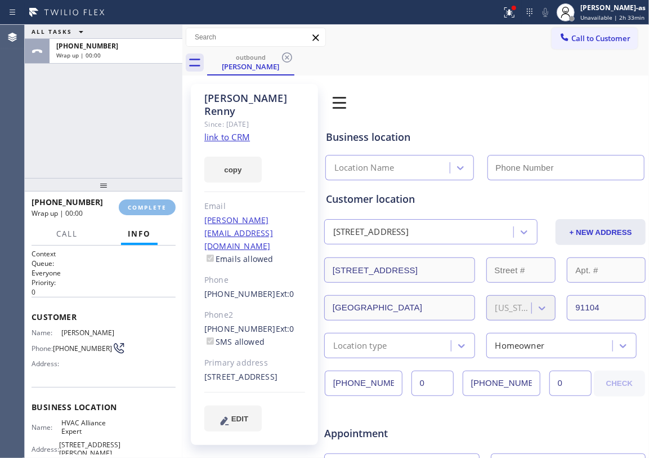
type input "[PHONE_NUMBER]"
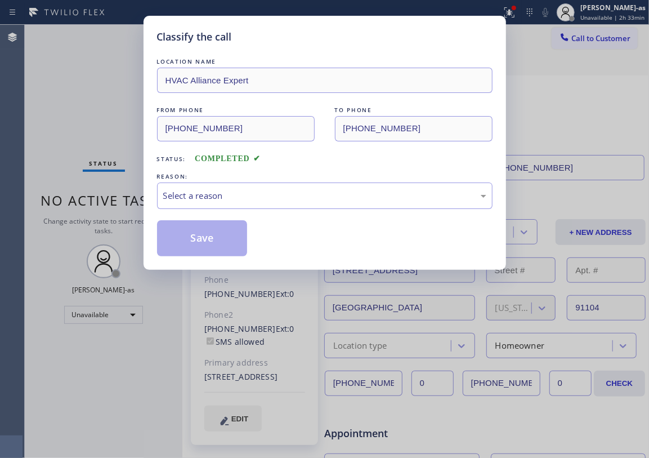
click at [145, 217] on div "Classify the call LOCATION NAME HVAC Alliance Expert FROM PHONE [PHONE_NUMBER] …" at bounding box center [325, 143] width 363 height 254
click at [207, 195] on div "Select a reason" at bounding box center [324, 195] width 323 height 13
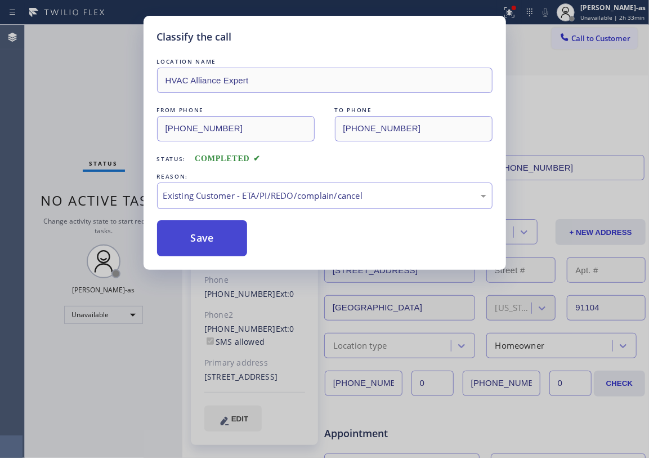
click at [186, 242] on button "Save" at bounding box center [202, 238] width 91 height 36
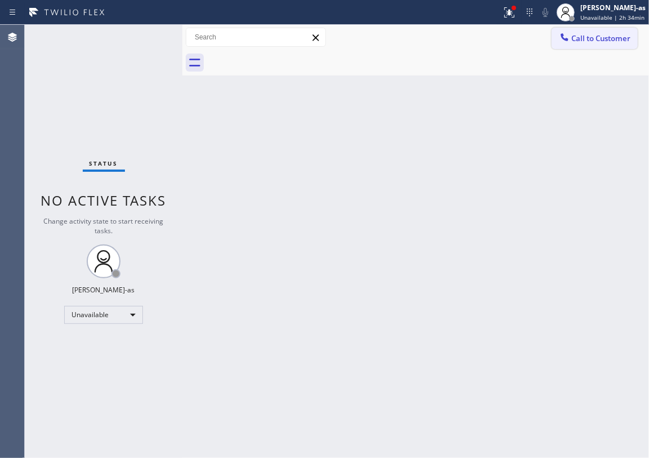
click at [570, 39] on icon at bounding box center [564, 37] width 11 height 11
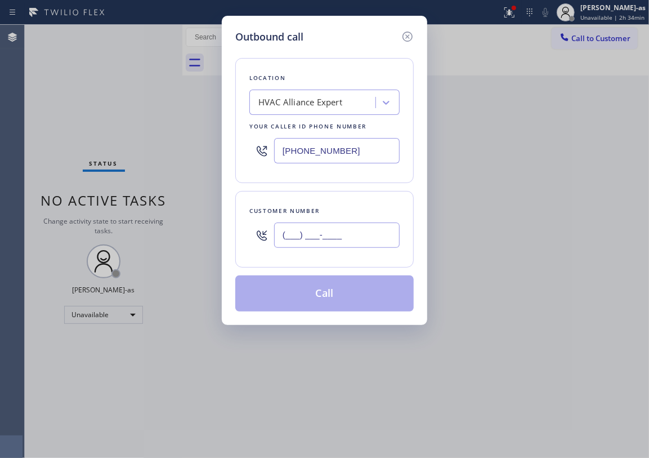
click at [347, 241] on input "(___) ___-____" at bounding box center [337, 234] width 126 height 25
paste input "808) 321-2933"
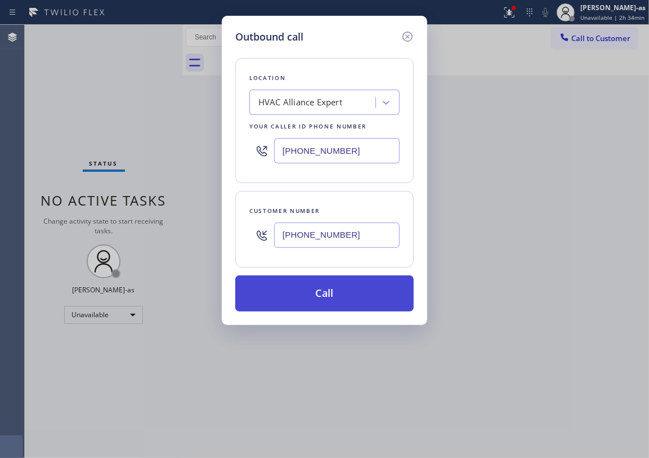
type input "[PHONE_NUMBER]"
click at [352, 302] on button "Call" at bounding box center [324, 293] width 179 height 36
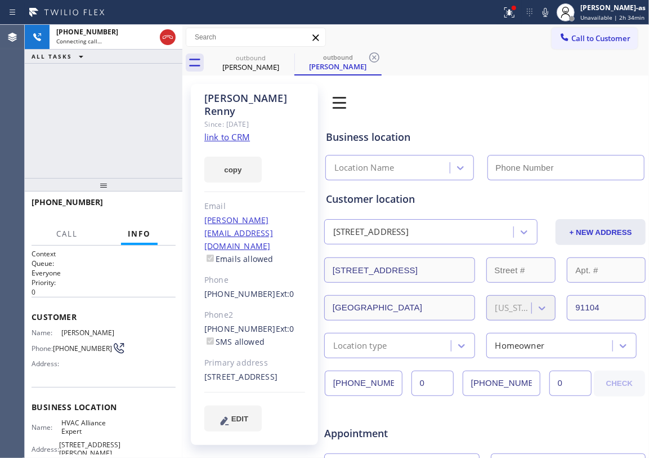
type input "[PHONE_NUMBER]"
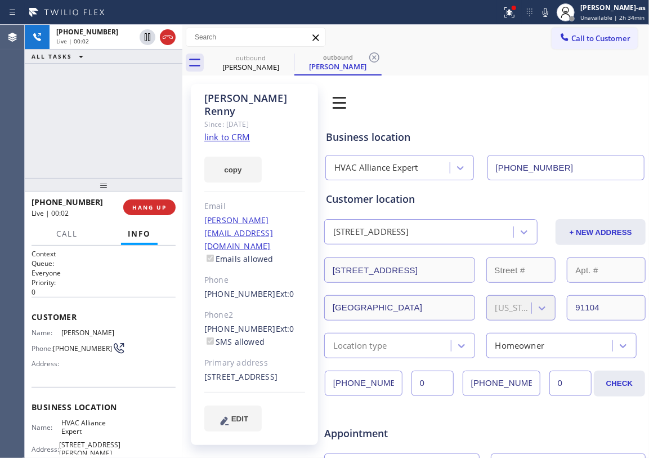
click at [224, 131] on link "link to CRM" at bounding box center [227, 136] width 46 height 11
click at [148, 151] on div "[PHONE_NUMBER] Live | 01:02 ALL TASKS ALL TASKS ACTIVE TASKS TASKS IN WRAP UP" at bounding box center [104, 101] width 158 height 153
click at [140, 146] on div "[PHONE_NUMBER] Live | 01:02 ALL TASKS ALL TASKS ACTIVE TASKS TASKS IN WRAP UP" at bounding box center [104, 101] width 158 height 153
drag, startPoint x: 142, startPoint y: 213, endPoint x: 153, endPoint y: 215, distance: 10.9
click at [143, 213] on button "HANG UP" at bounding box center [149, 207] width 52 height 16
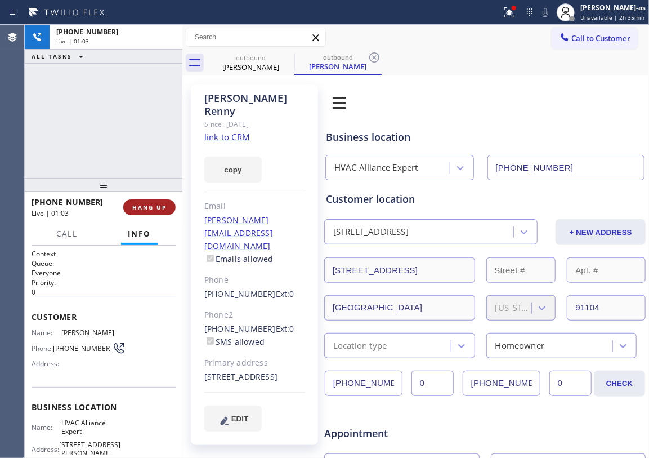
click at [138, 208] on span "HANG UP" at bounding box center [149, 207] width 34 height 8
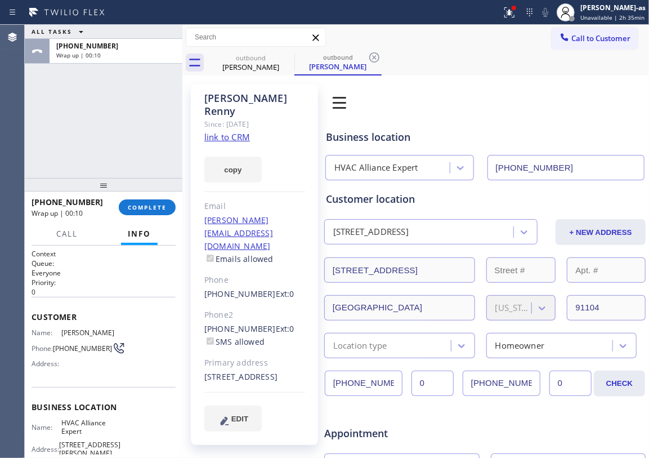
click at [86, 191] on div at bounding box center [104, 185] width 158 height 14
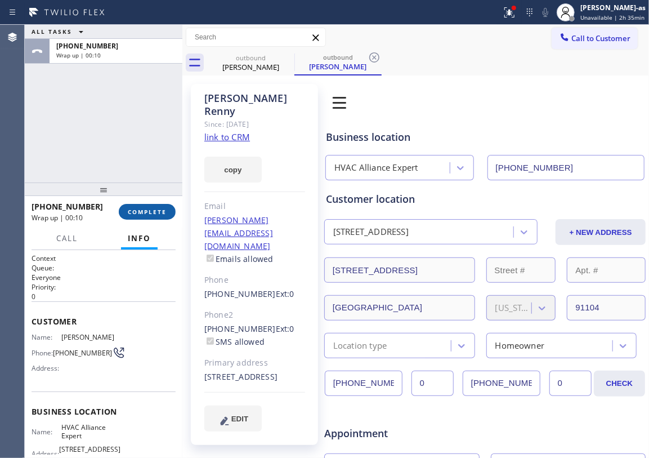
click at [136, 210] on span "COMPLETE" at bounding box center [147, 212] width 39 height 8
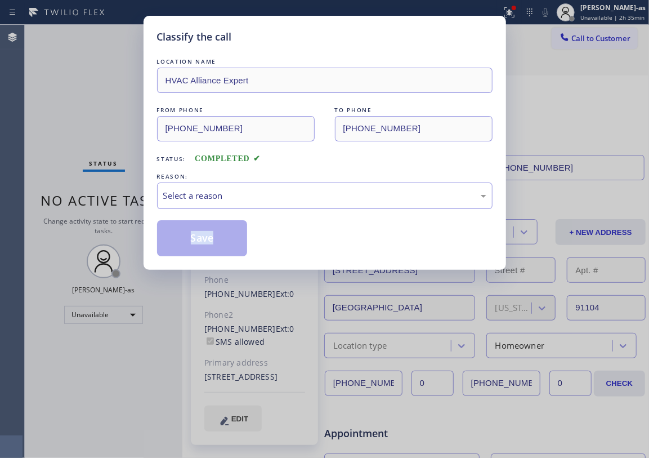
click at [145, 213] on div "Classify the call LOCATION NAME HVAC Alliance Expert FROM PHONE [PHONE_NUMBER] …" at bounding box center [325, 143] width 363 height 254
click at [242, 201] on div "Select a reason" at bounding box center [324, 195] width 323 height 13
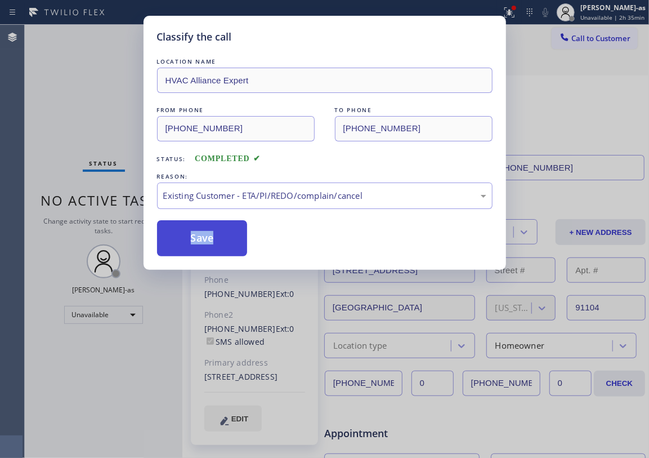
drag, startPoint x: 203, startPoint y: 242, endPoint x: 210, endPoint y: 239, distance: 6.6
click at [203, 242] on button "Save" at bounding box center [202, 238] width 91 height 36
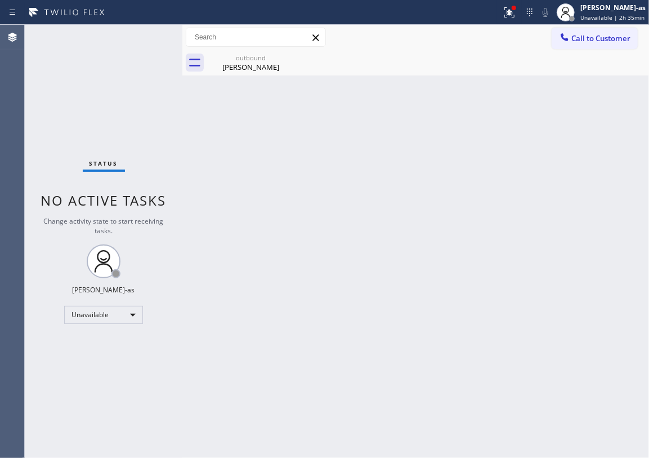
drag, startPoint x: 266, startPoint y: 184, endPoint x: 274, endPoint y: 114, distance: 70.2
click at [266, 185] on div "Back to Dashboard Change Sender ID Customers Technicians Select a contact Outbo…" at bounding box center [415, 241] width 467 height 433
click at [260, 77] on div "Back to Dashboard Change Sender ID Customers Technicians Select a contact Outbo…" at bounding box center [415, 241] width 467 height 433
drag, startPoint x: 284, startPoint y: 57, endPoint x: 375, endPoint y: 158, distance: 136.0
click at [0, 0] on icon at bounding box center [0, 0] width 0 height 0
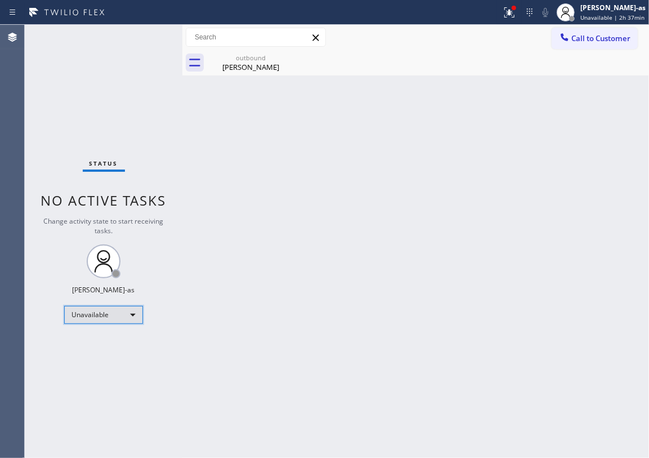
click at [112, 321] on div "Unavailable" at bounding box center [103, 315] width 79 height 18
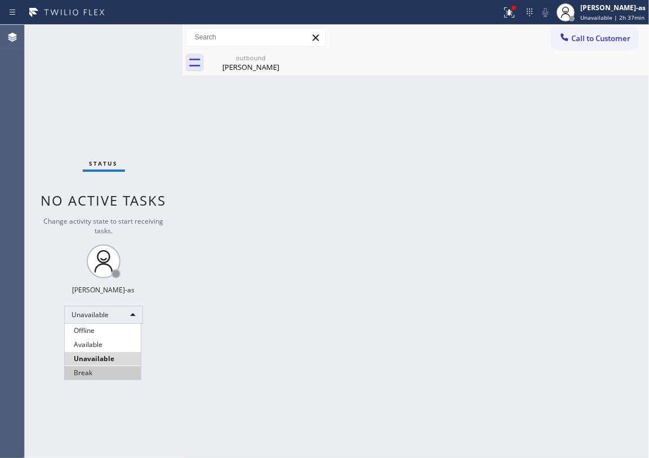
click at [91, 372] on li "Break" at bounding box center [103, 373] width 76 height 14
click at [316, 313] on div "Back to Dashboard Change Sender ID Customers Technicians Select a contact Outbo…" at bounding box center [415, 241] width 467 height 433
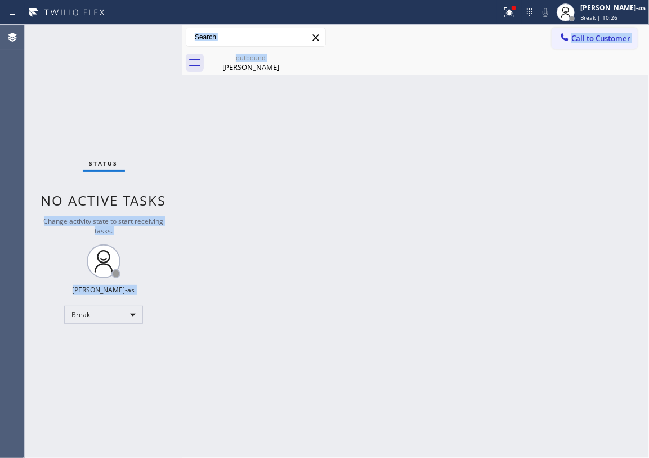
drag, startPoint x: 174, startPoint y: 195, endPoint x: 175, endPoint y: 336, distance: 140.8
click at [175, 336] on div "Status No active tasks Change activity state to start receiving tasks. [PERSON_…" at bounding box center [104, 241] width 158 height 433
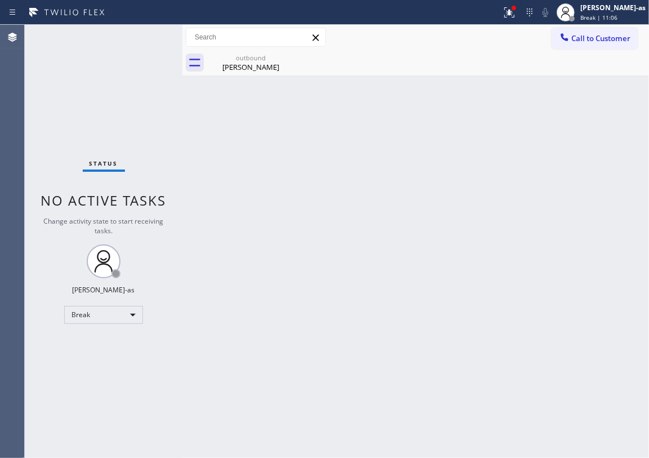
click at [474, 28] on div "Call to Customer Outbound call Location HVAC Alliance Expert Your caller id pho…" at bounding box center [415, 38] width 467 height 20
drag, startPoint x: 233, startPoint y: 176, endPoint x: 234, endPoint y: 167, distance: 9.2
click at [234, 170] on div "Back to Dashboard Change Sender ID Customers Technicians Select a contact Outbo…" at bounding box center [415, 241] width 467 height 433
click at [129, 317] on div "Break" at bounding box center [103, 315] width 79 height 18
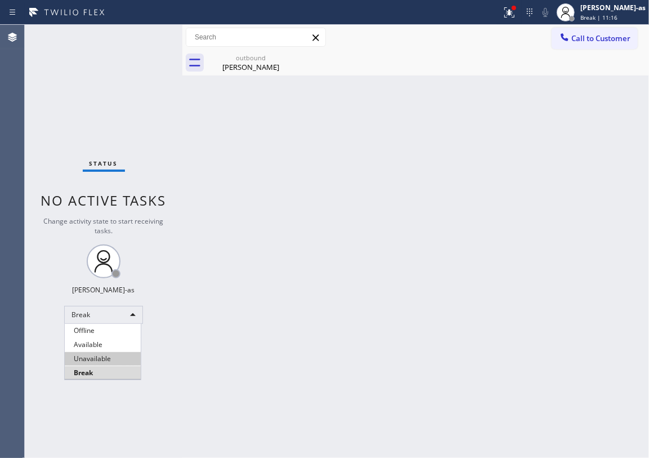
click at [96, 356] on li "Unavailable" at bounding box center [103, 359] width 76 height 14
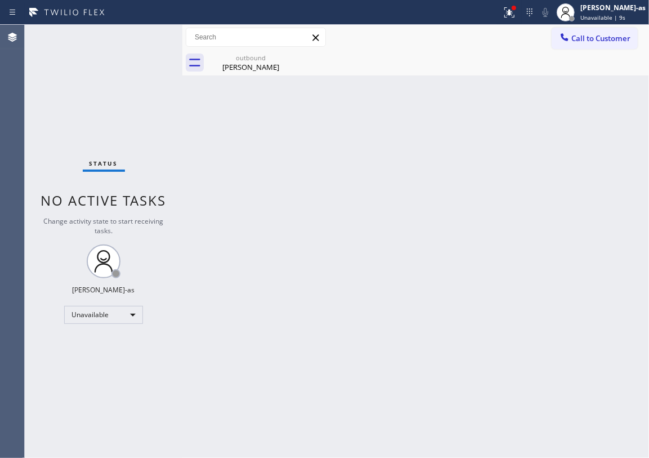
drag, startPoint x: 355, startPoint y: 157, endPoint x: 332, endPoint y: 111, distance: 50.9
click at [355, 131] on div "Back to Dashboard Change Sender ID Customers Technicians Select a contact Outbo…" at bounding box center [415, 241] width 467 height 433
click at [590, 41] on span "Call to Customer" at bounding box center [601, 38] width 59 height 10
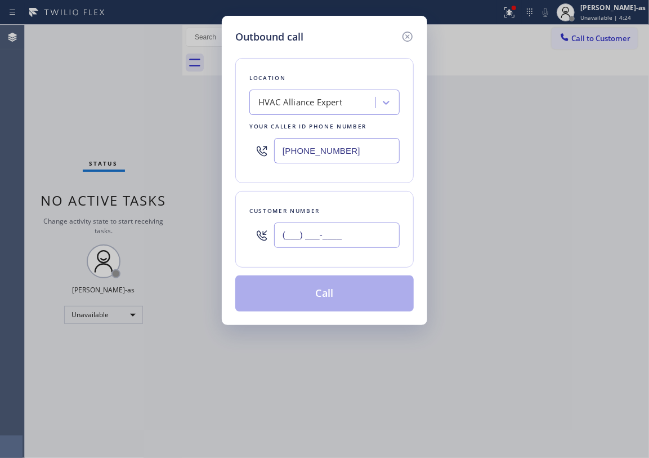
click at [330, 228] on input "(___) ___-____" at bounding box center [337, 234] width 126 height 25
paste input "970) 201-9426"
type input "[PHONE_NUMBER]"
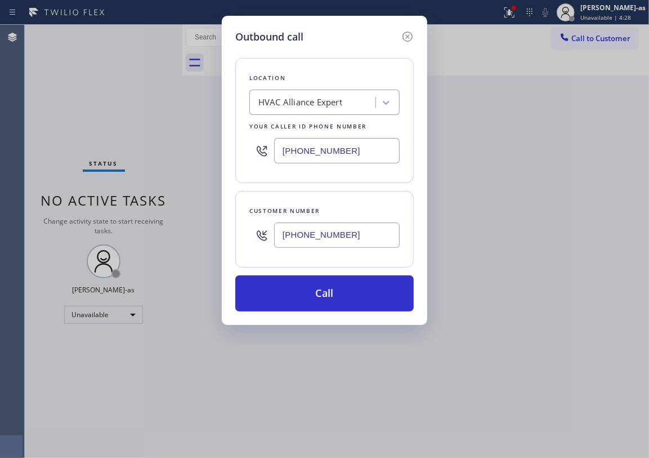
drag, startPoint x: 141, startPoint y: 127, endPoint x: 300, endPoint y: 162, distance: 163.2
click at [146, 131] on div "Outbound call Location HVAC Alliance Expert Your caller id phone number [PHONE_…" at bounding box center [324, 229] width 649 height 458
click at [350, 159] on input "[PHONE_NUMBER]" at bounding box center [337, 150] width 126 height 25
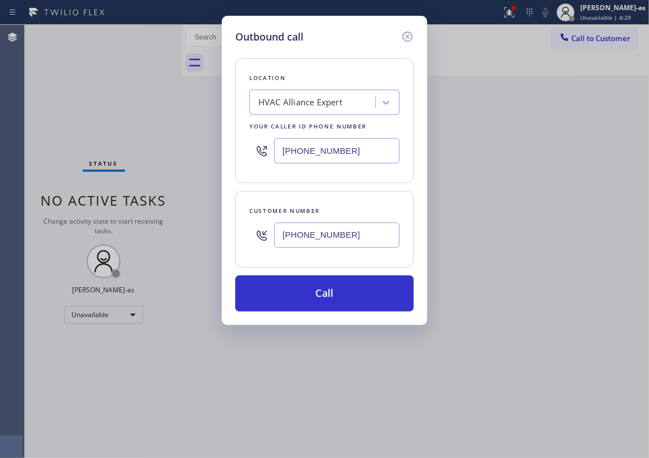
paste input "720) 605-2691"
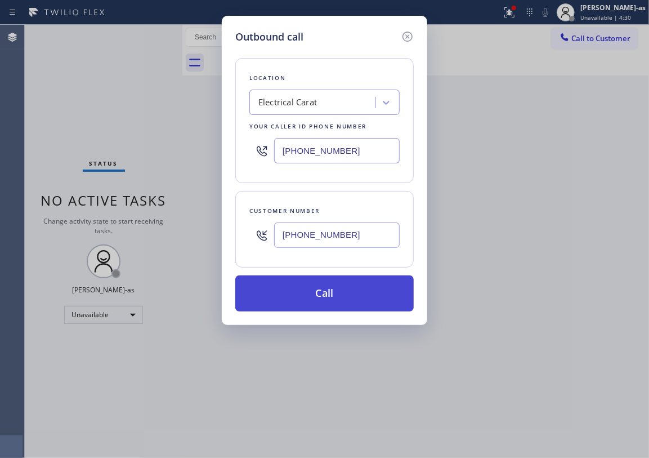
type input "[PHONE_NUMBER]"
click at [345, 289] on button "Call" at bounding box center [324, 293] width 179 height 36
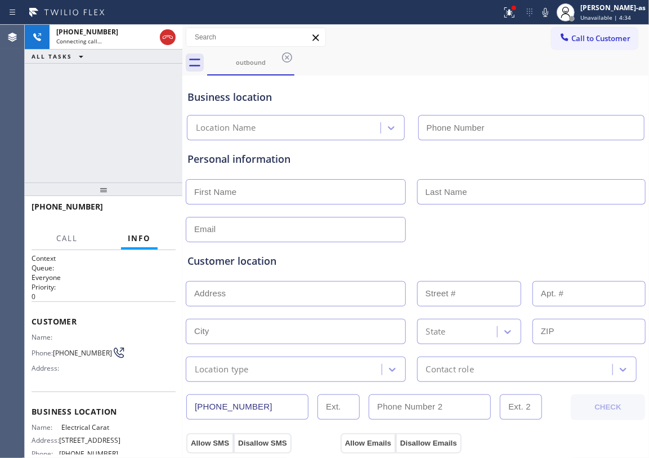
type input "[PHONE_NUMBER]"
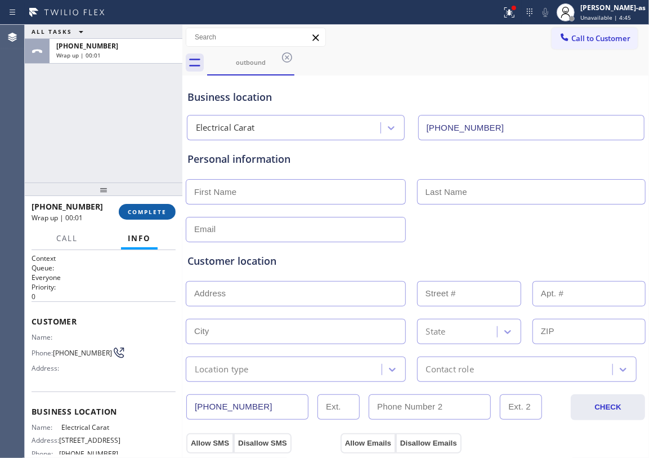
click at [140, 208] on span "COMPLETE" at bounding box center [147, 212] width 39 height 8
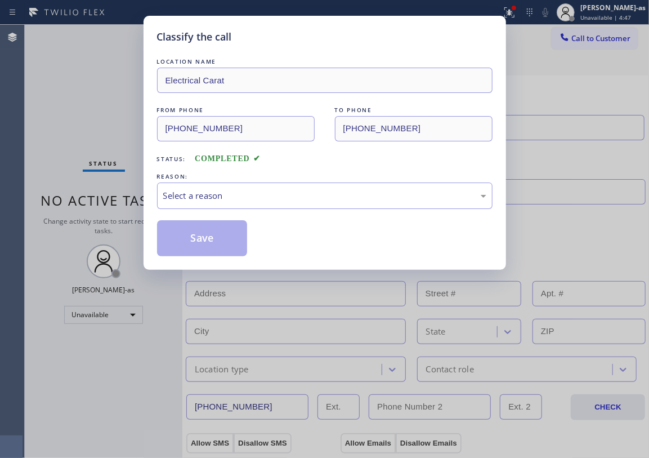
click at [142, 212] on div "Classify the call LOCATION NAME Electrical Carat FROM PHONE [PHONE_NUMBER] TO P…" at bounding box center [324, 229] width 649 height 458
click at [233, 201] on div "Select a reason" at bounding box center [324, 195] width 323 height 13
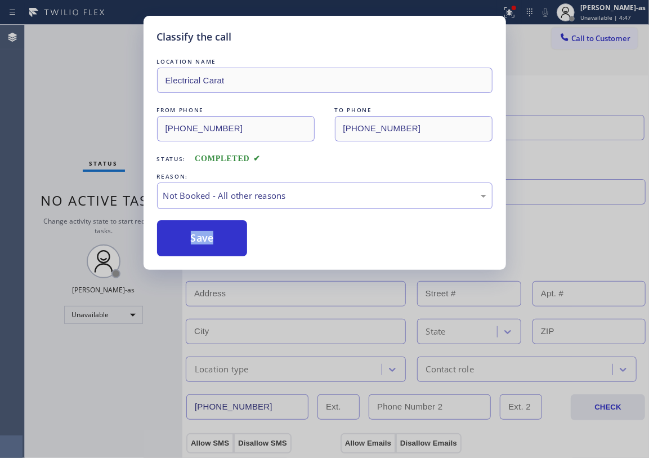
drag, startPoint x: 210, startPoint y: 242, endPoint x: 469, endPoint y: 231, distance: 259.3
click at [210, 242] on button "Save" at bounding box center [202, 238] width 91 height 36
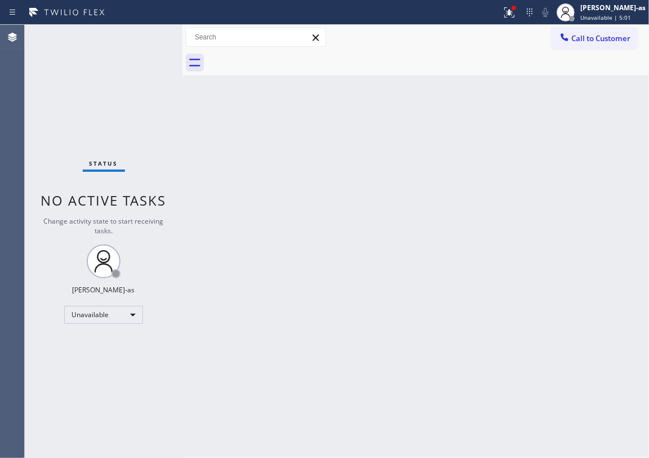
click at [145, 154] on div "Status No active tasks Change activity state to start receiving tasks. [PERSON_…" at bounding box center [104, 241] width 158 height 433
click at [274, 199] on div "Back to Dashboard Change Sender ID Customers Technicians Select a contact Outbo…" at bounding box center [415, 241] width 467 height 433
drag, startPoint x: 122, startPoint y: 135, endPoint x: 268, endPoint y: 111, distance: 147.9
click at [124, 135] on div "Status No active tasks Change activity state to start receiving tasks. [PERSON_…" at bounding box center [104, 241] width 158 height 433
drag, startPoint x: 395, startPoint y: 295, endPoint x: 410, endPoint y: 288, distance: 16.6
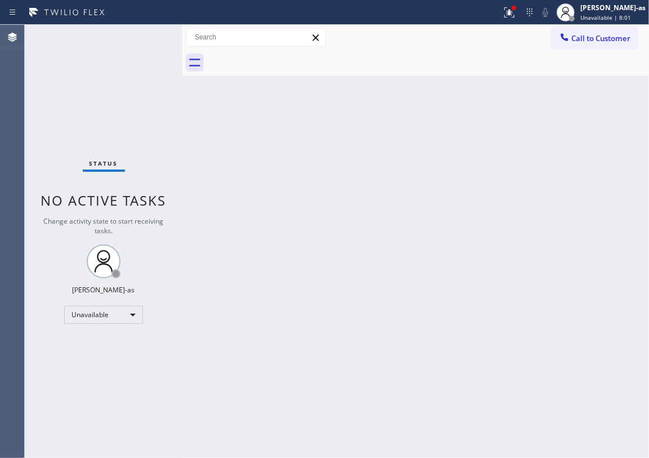
click at [395, 293] on div "Back to Dashboard Change Sender ID Customers Technicians Select a contact Outbo…" at bounding box center [415, 241] width 467 height 433
click at [589, 44] on button "Call to Customer" at bounding box center [595, 38] width 86 height 21
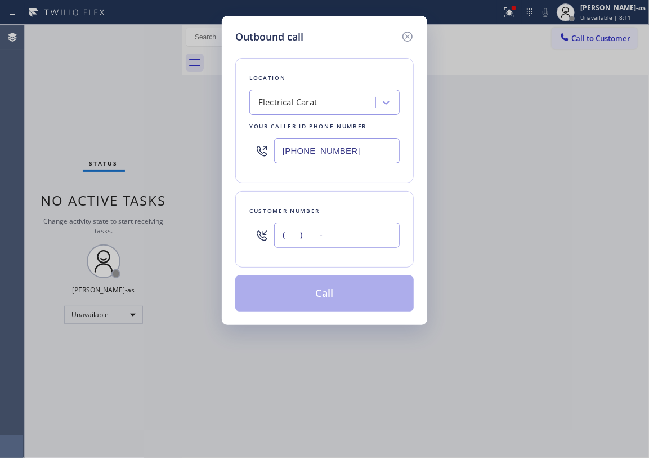
click at [354, 238] on input "(___) ___-____" at bounding box center [337, 234] width 126 height 25
paste input "818) 397-2330"
type input "[PHONE_NUMBER]"
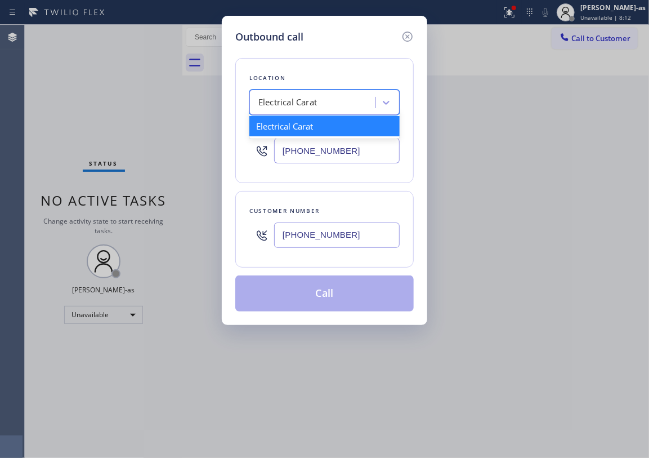
click at [322, 111] on div "Electrical Carat" at bounding box center [314, 103] width 123 height 20
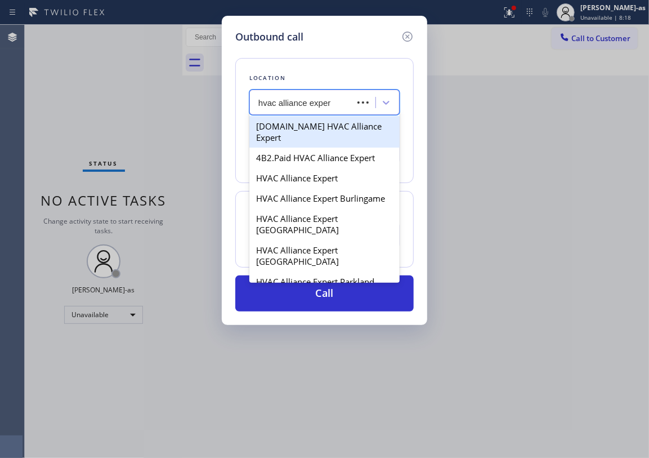
type input "hvac alliance expert"
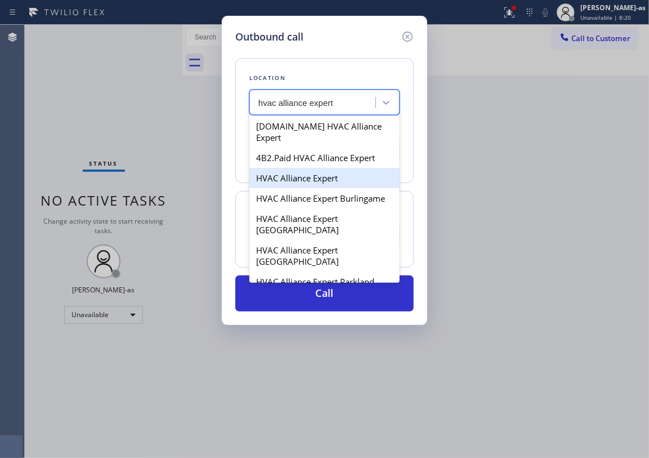
click at [312, 171] on div "HVAC Alliance Expert" at bounding box center [324, 178] width 150 height 20
type input "[PHONE_NUMBER]"
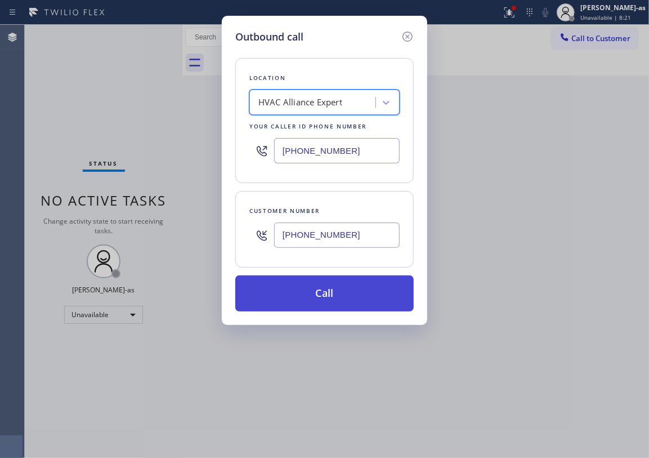
click at [335, 298] on button "Call" at bounding box center [324, 293] width 179 height 36
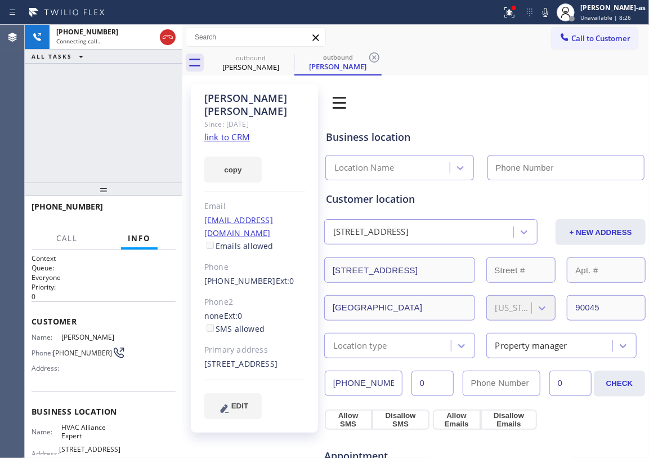
type input "[PHONE_NUMBER]"
click at [157, 212] on span "HANG UP" at bounding box center [149, 212] width 34 height 8
click at [161, 208] on span "HANG UP" at bounding box center [149, 212] width 34 height 8
click at [178, 196] on div at bounding box center [104, 189] width 158 height 14
click at [179, 196] on div at bounding box center [104, 189] width 158 height 14
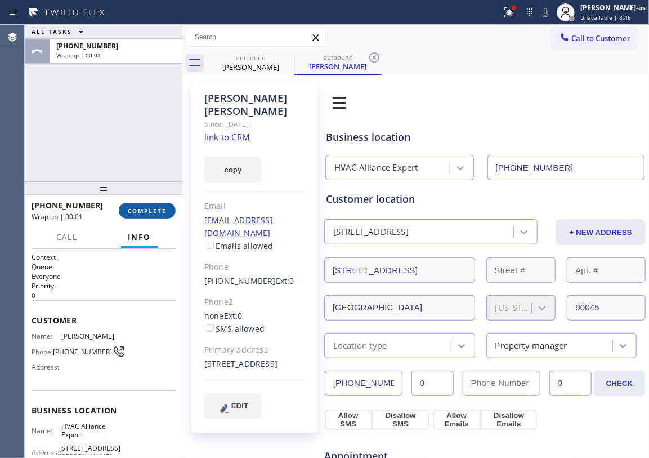
click at [158, 212] on span "COMPLETE" at bounding box center [147, 211] width 39 height 8
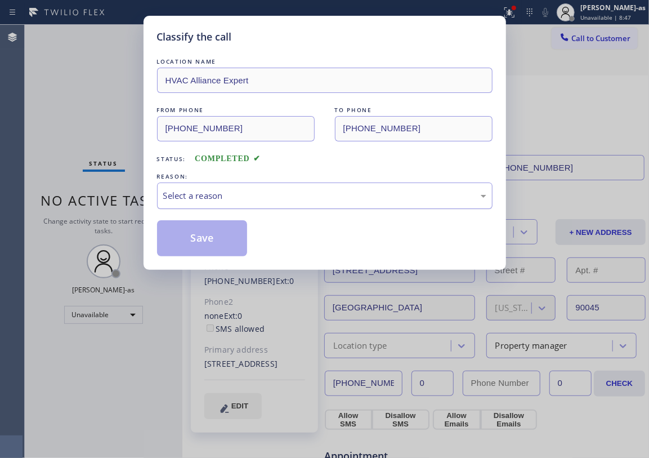
click at [266, 199] on div "Select a reason" at bounding box center [324, 195] width 323 height 13
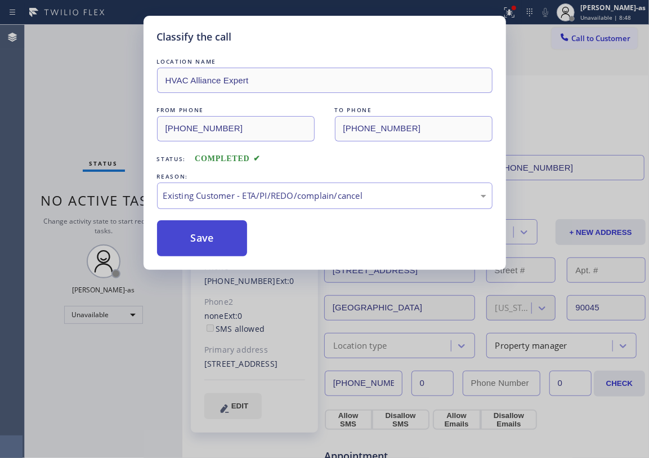
drag, startPoint x: 206, startPoint y: 230, endPoint x: 228, endPoint y: 262, distance: 39.1
click at [207, 233] on button "Save" at bounding box center [202, 238] width 91 height 36
click at [105, 107] on div "Classify the call LOCATION NAME HVAC Alliance Expert FROM PHONE [PHONE_NUMBER] …" at bounding box center [324, 229] width 649 height 458
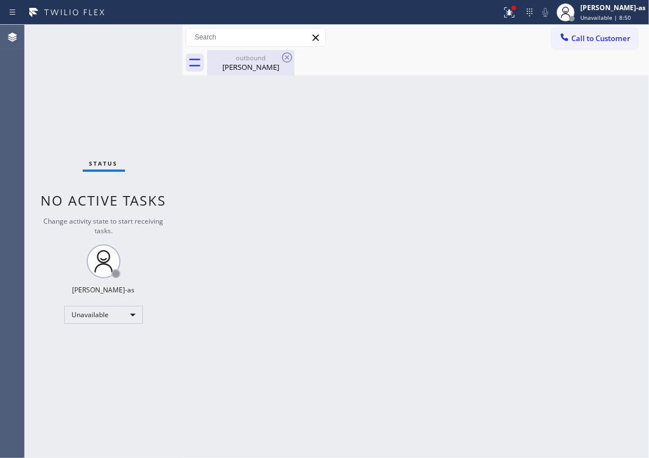
click at [253, 54] on div "outbound" at bounding box center [250, 58] width 85 height 8
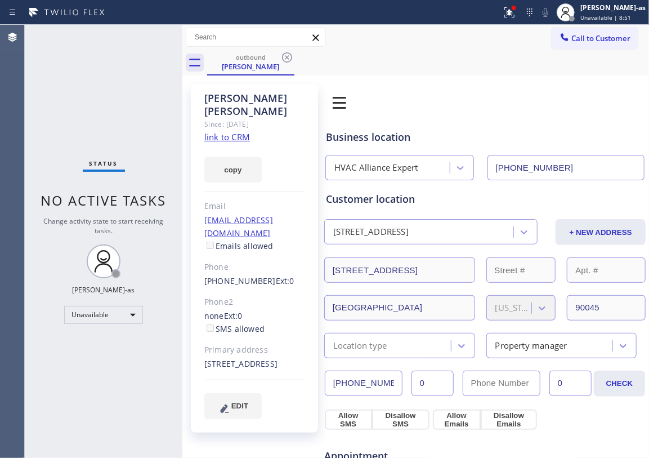
click at [228, 131] on link "link to CRM" at bounding box center [227, 136] width 46 height 11
click at [585, 28] on button "Call to Customer" at bounding box center [595, 38] width 86 height 21
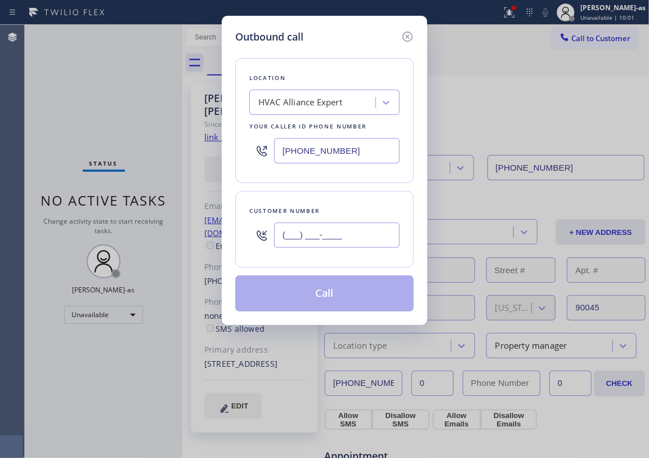
click at [320, 231] on input "(___) ___-____" at bounding box center [337, 234] width 126 height 25
paste input "909) 979-0603"
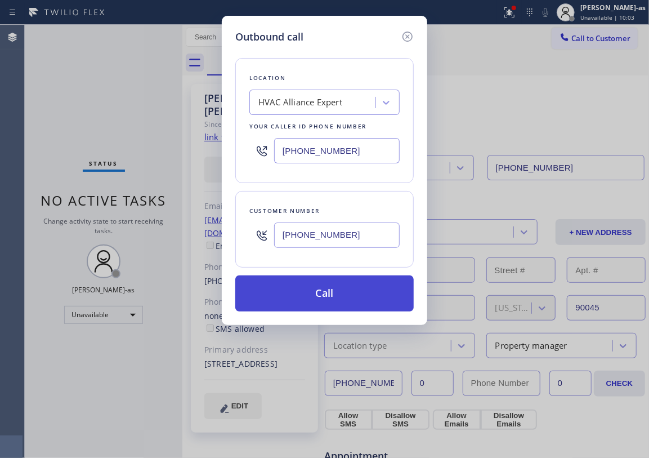
type input "[PHONE_NUMBER]"
click at [348, 296] on button "Call" at bounding box center [324, 293] width 179 height 36
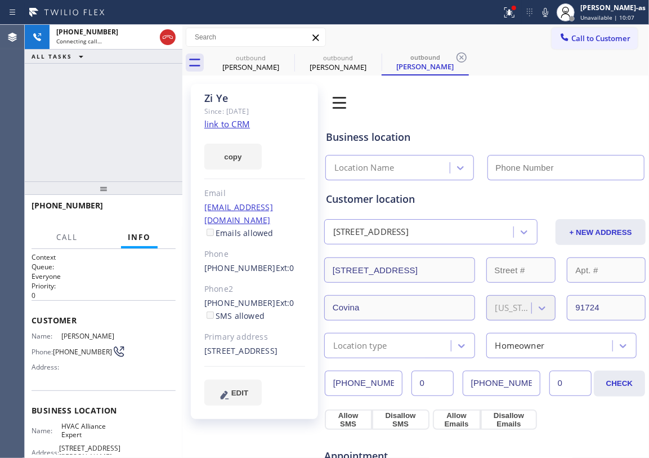
click at [163, 108] on div "[PHONE_NUMBER] Connecting call… ALL TASKS ALL TASKS ACTIVE TASKS TASKS IN WRAP …" at bounding box center [104, 103] width 158 height 157
type input "[PHONE_NUMBER]"
click at [239, 124] on link "link to CRM" at bounding box center [227, 123] width 46 height 11
drag, startPoint x: 237, startPoint y: 59, endPoint x: 269, endPoint y: 63, distance: 31.8
click at [237, 57] on div "outbound" at bounding box center [250, 58] width 85 height 8
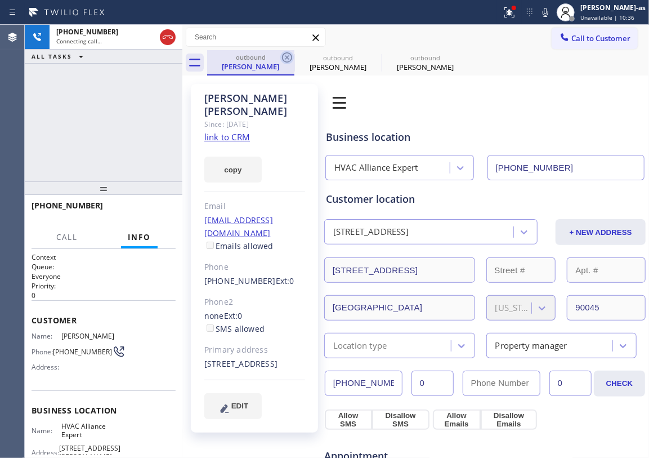
click at [282, 59] on icon at bounding box center [287, 58] width 14 height 14
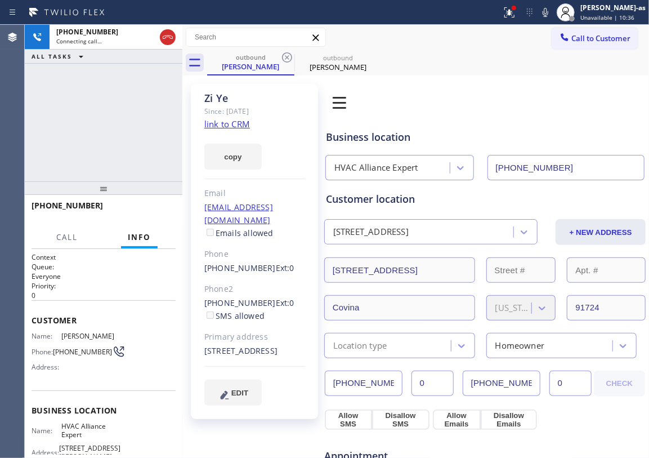
click at [282, 59] on icon at bounding box center [287, 58] width 14 height 14
drag, startPoint x: 195, startPoint y: 287, endPoint x: 262, endPoint y: 291, distance: 67.7
click at [262, 291] on div "[PERSON_NAME] Since: [DATE] link to CRM copy Email [EMAIL_ADDRESS][DOMAIN_NAME]…" at bounding box center [254, 251] width 127 height 335
copy div "[PHONE_NUMBER]"
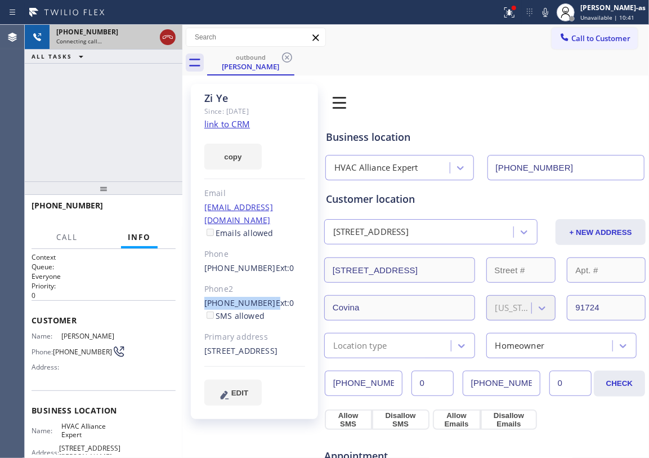
click at [166, 34] on icon at bounding box center [168, 37] width 14 height 14
click at [276, 68] on div "[PERSON_NAME]" at bounding box center [250, 66] width 85 height 10
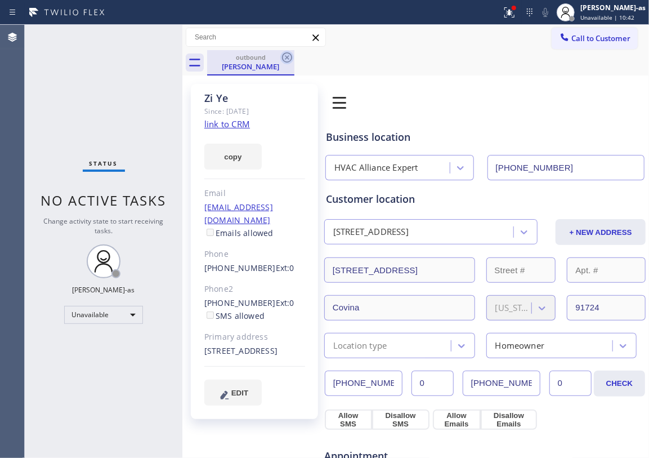
click at [293, 59] on icon at bounding box center [287, 58] width 14 height 14
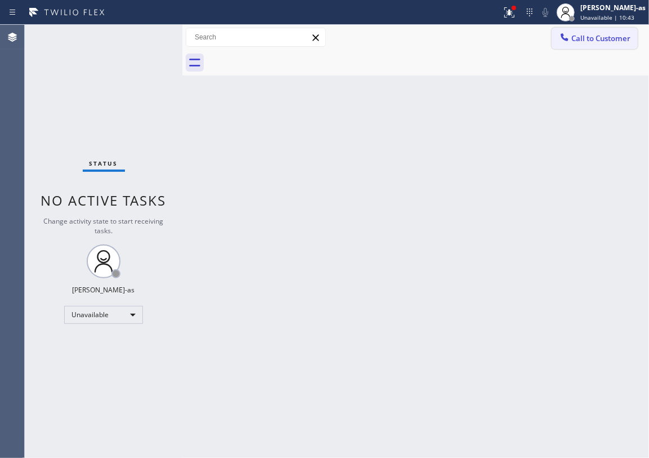
click at [589, 39] on span "Call to Customer" at bounding box center [601, 38] width 59 height 10
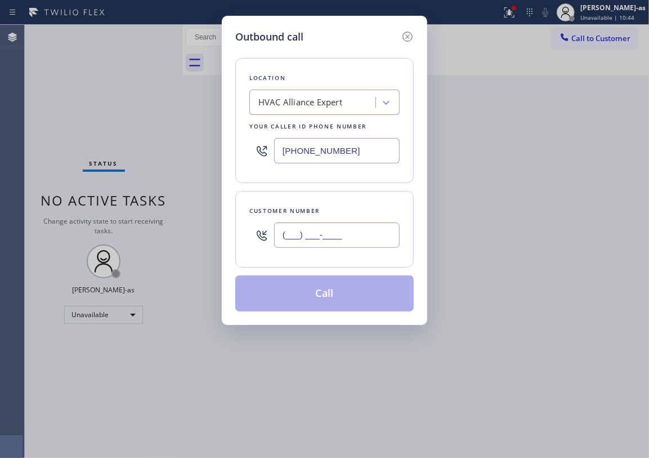
click at [322, 228] on input "(___) ___-____" at bounding box center [337, 234] width 126 height 25
click at [340, 242] on input "(___) ___-____" at bounding box center [337, 234] width 126 height 25
paste input "text"
click at [340, 240] on input "(___) ___-____" at bounding box center [337, 234] width 126 height 25
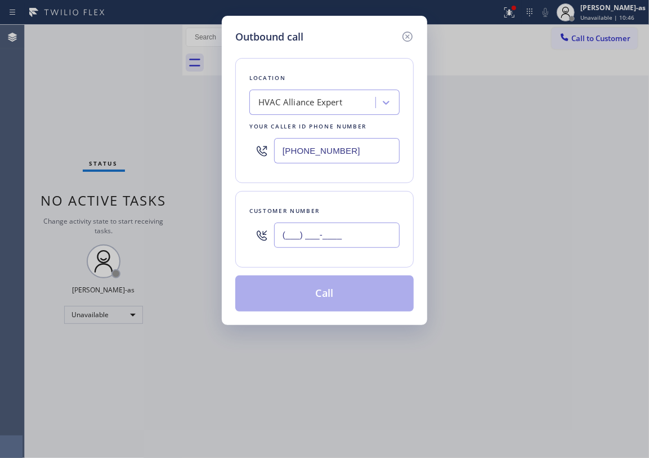
click at [340, 240] on input "(___) ___-____" at bounding box center [337, 234] width 126 height 25
paste input "909) 979-0601"
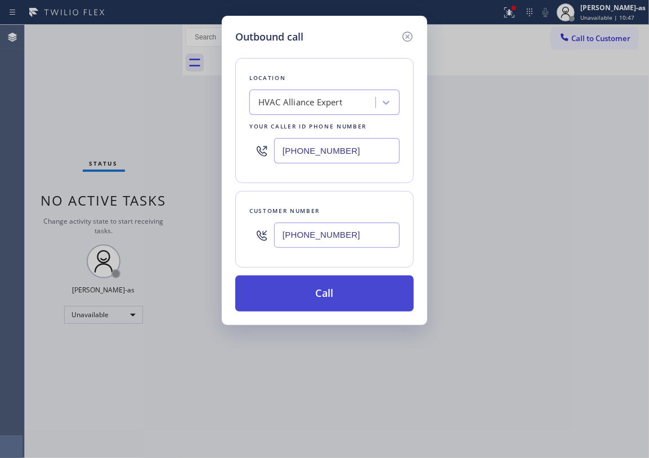
type input "[PHONE_NUMBER]"
click at [325, 300] on button "Call" at bounding box center [324, 293] width 179 height 36
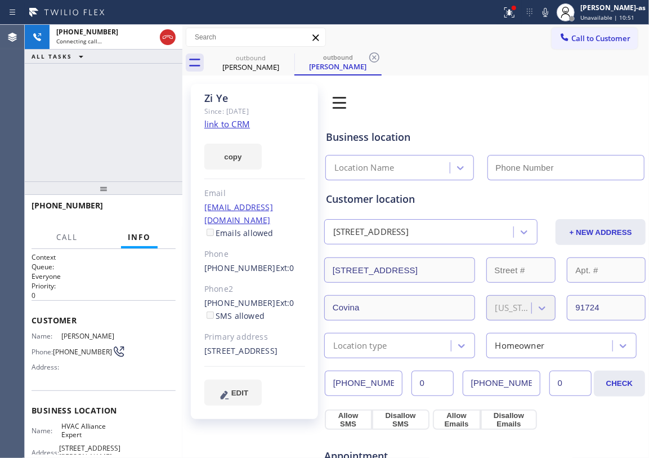
type input "[PHONE_NUMBER]"
click at [138, 134] on div "[PHONE_NUMBER] Live | 00:00 ALL TASKS ALL TASKS ACTIVE TASKS TASKS IN WRAP UP" at bounding box center [104, 103] width 158 height 157
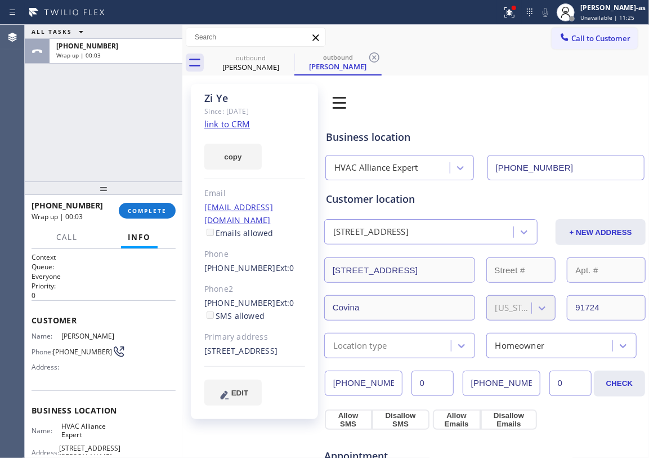
drag, startPoint x: 88, startPoint y: 121, endPoint x: 136, endPoint y: 158, distance: 60.6
click at [93, 122] on div "ALL TASKS ALL TASKS ACTIVE TASKS TASKS IN WRAP UP [PHONE_NUMBER] Wrap up | 00:03" at bounding box center [104, 103] width 158 height 157
click at [157, 213] on span "COMPLETE" at bounding box center [147, 211] width 39 height 8
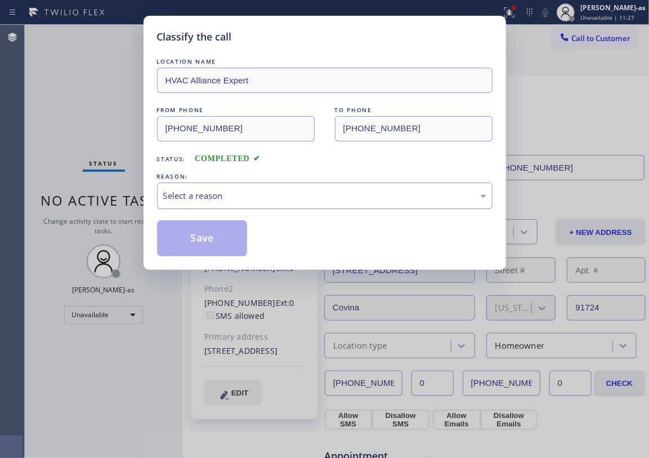
click at [275, 194] on div "Select a reason" at bounding box center [324, 195] width 323 height 13
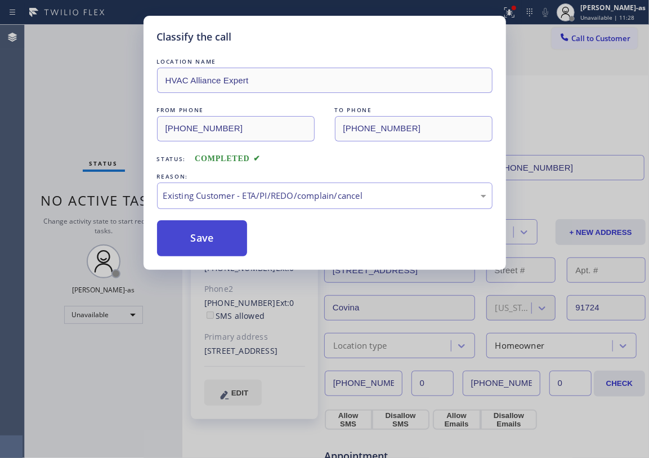
click at [215, 237] on button "Save" at bounding box center [202, 238] width 91 height 36
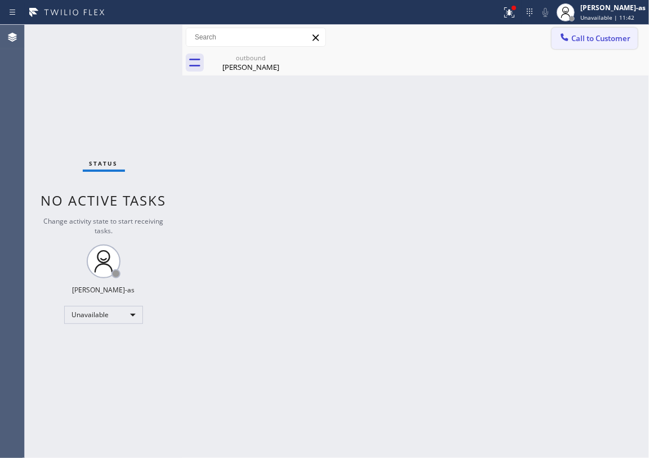
click at [562, 33] on icon at bounding box center [564, 37] width 11 height 11
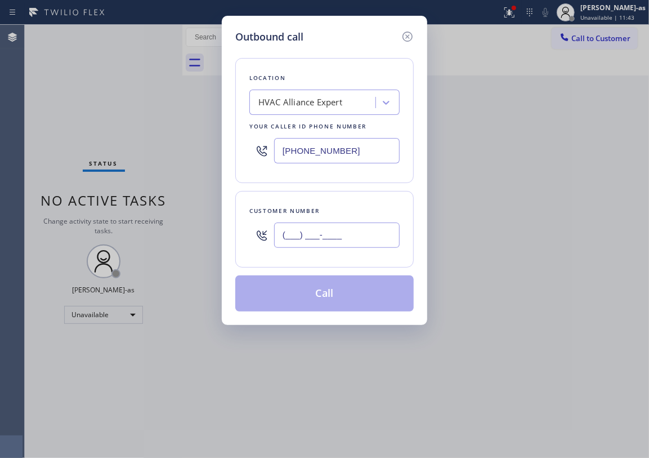
click at [324, 248] on input "(___) ___-____" at bounding box center [337, 234] width 126 height 25
paste input "818) 310-9904"
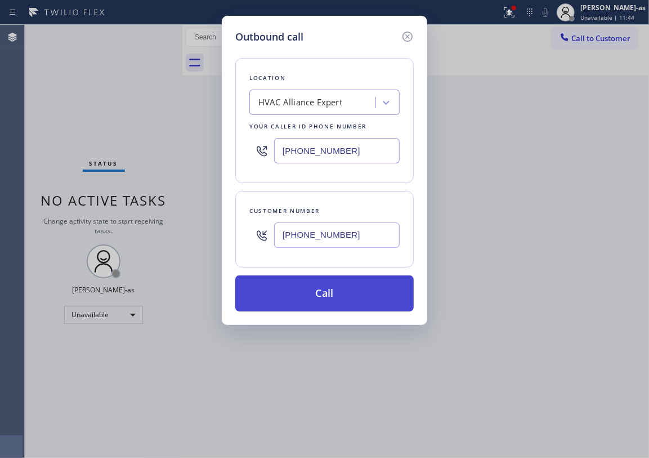
type input "[PHONE_NUMBER]"
click at [327, 287] on button "Call" at bounding box center [324, 293] width 179 height 36
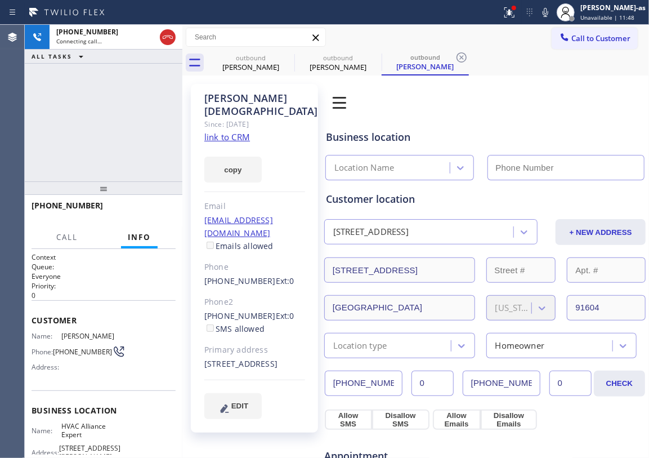
type input "[PHONE_NUMBER]"
click at [114, 124] on div "[PHONE_NUMBER] Connecting call… ALL TASKS ALL TASKS ACTIVE TASKS TASKS IN WRAP …" at bounding box center [104, 103] width 158 height 157
drag, startPoint x: 70, startPoint y: 136, endPoint x: 140, endPoint y: 138, distance: 69.3
click at [73, 133] on div "[PHONE_NUMBER] Live | 00:01 ALL TASKS ALL TASKS ACTIVE TASKS TASKS IN WRAP UP" at bounding box center [104, 103] width 158 height 157
click at [221, 131] on link "link to CRM" at bounding box center [227, 136] width 46 height 11
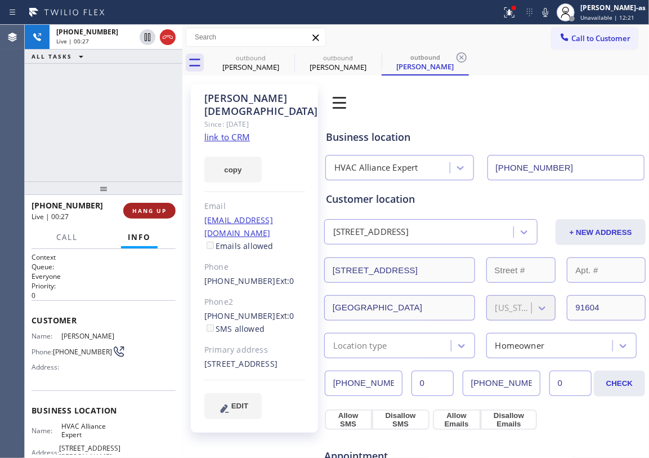
click at [149, 210] on span "HANG UP" at bounding box center [149, 211] width 34 height 8
click at [145, 217] on button "HANG UP" at bounding box center [149, 211] width 52 height 16
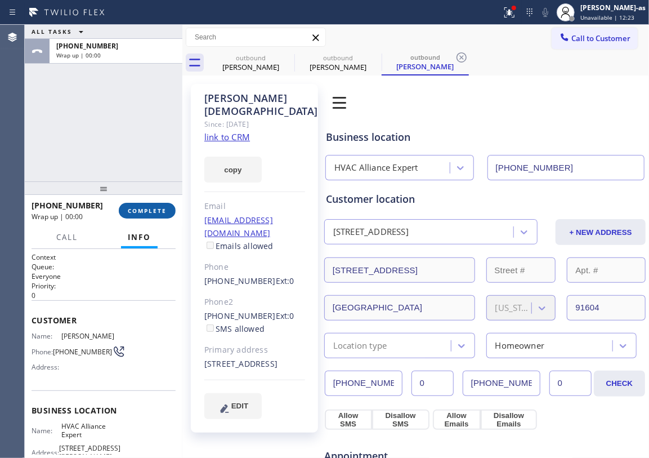
click at [153, 210] on span "COMPLETE" at bounding box center [147, 211] width 39 height 8
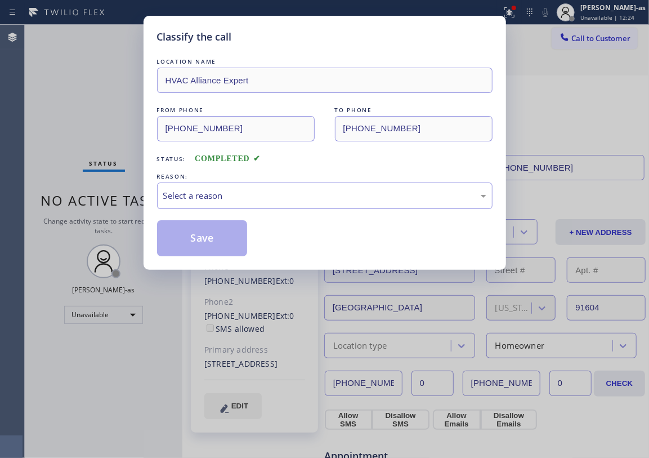
click at [153, 212] on div "Classify the call LOCATION NAME HVAC Alliance Expert FROM PHONE [PHONE_NUMBER] …" at bounding box center [325, 143] width 363 height 254
click at [257, 205] on div "Select a reason" at bounding box center [325, 195] width 336 height 26
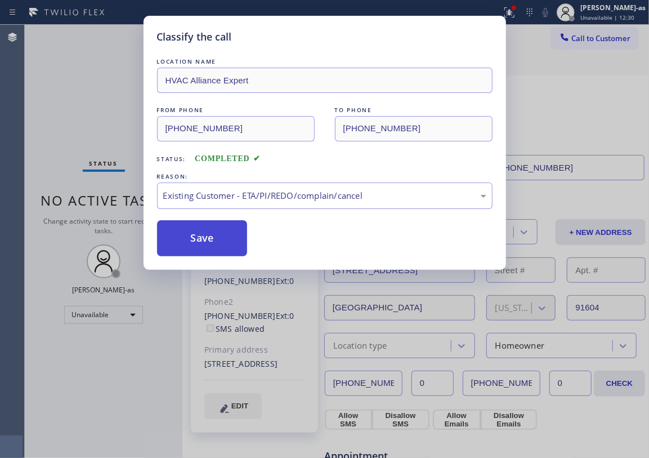
click at [217, 239] on button "Save" at bounding box center [202, 238] width 91 height 36
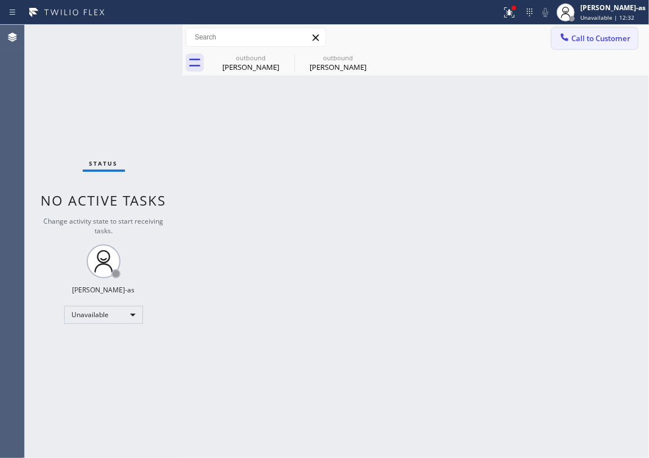
click at [580, 30] on button "Call to Customer" at bounding box center [595, 38] width 86 height 21
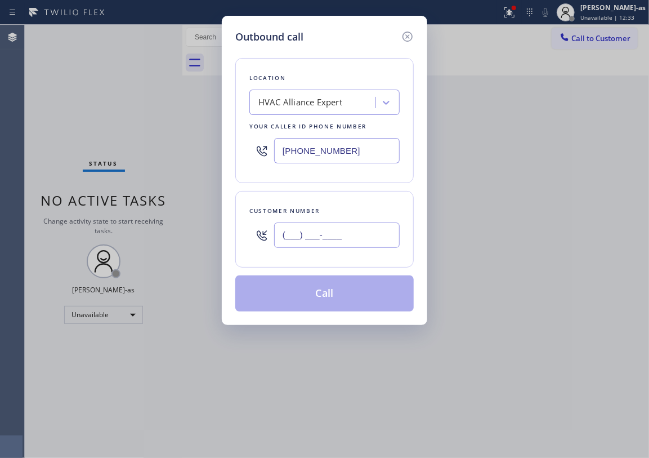
click at [339, 240] on input "(___) ___-____" at bounding box center [337, 234] width 126 height 25
paste input "714) 488-3549"
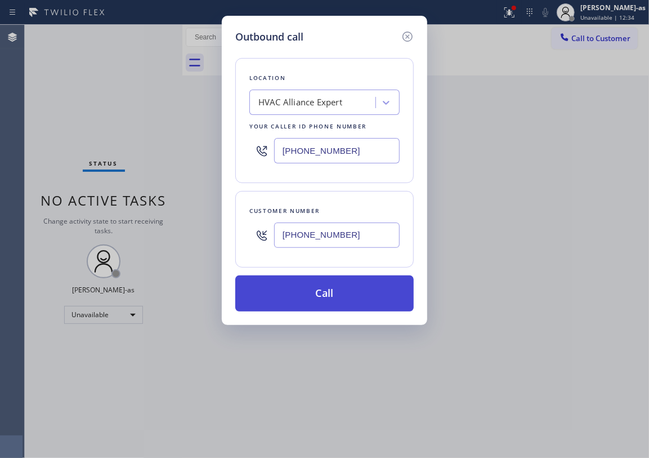
type input "[PHONE_NUMBER]"
click at [306, 291] on button "Call" at bounding box center [324, 293] width 179 height 36
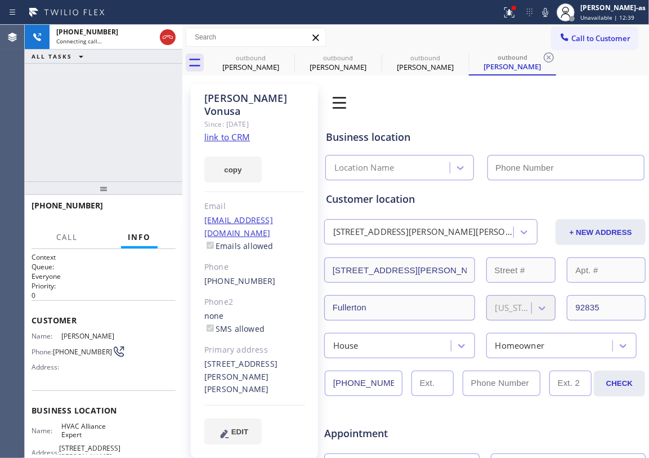
type input "[PHONE_NUMBER]"
click at [235, 131] on link "link to CRM" at bounding box center [227, 136] width 46 height 11
drag, startPoint x: 242, startPoint y: 56, endPoint x: 278, endPoint y: 52, distance: 36.3
click at [243, 56] on div "outbound" at bounding box center [250, 58] width 85 height 8
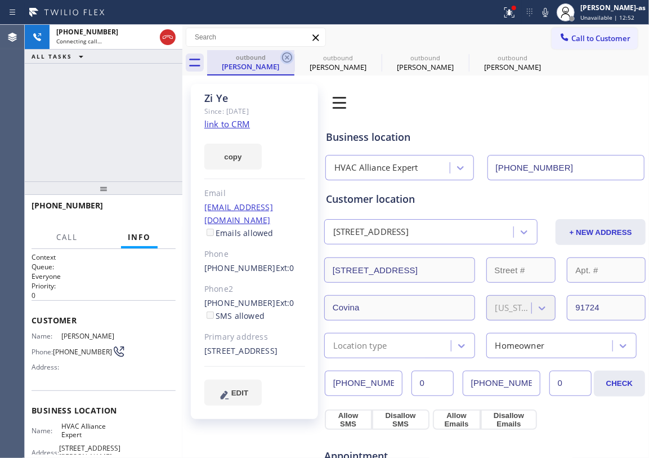
click at [284, 52] on icon at bounding box center [287, 58] width 14 height 14
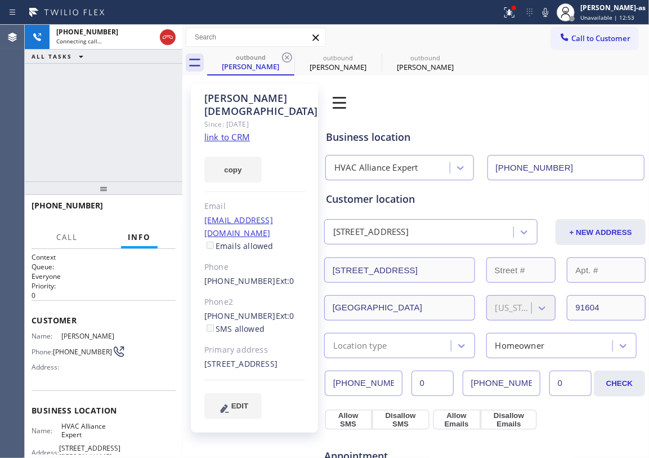
click at [284, 52] on icon at bounding box center [287, 58] width 14 height 14
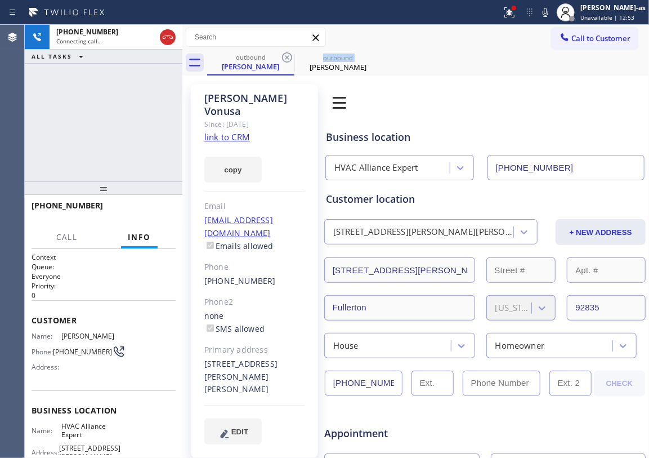
click at [284, 52] on icon at bounding box center [287, 58] width 14 height 14
click at [57, 170] on div "[PHONE_NUMBER] Connecting call… ALL TASKS ALL TASKS ACTIVE TASKS TASKS IN WRAP …" at bounding box center [104, 103] width 158 height 157
click at [221, 131] on link "link to CRM" at bounding box center [227, 136] width 46 height 11
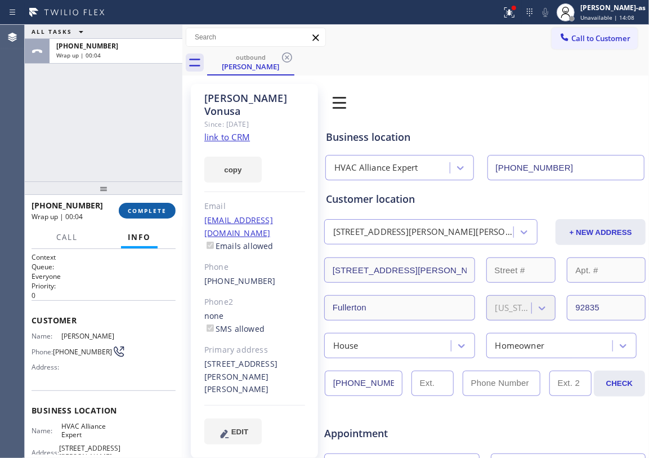
click at [154, 212] on span "COMPLETE" at bounding box center [147, 211] width 39 height 8
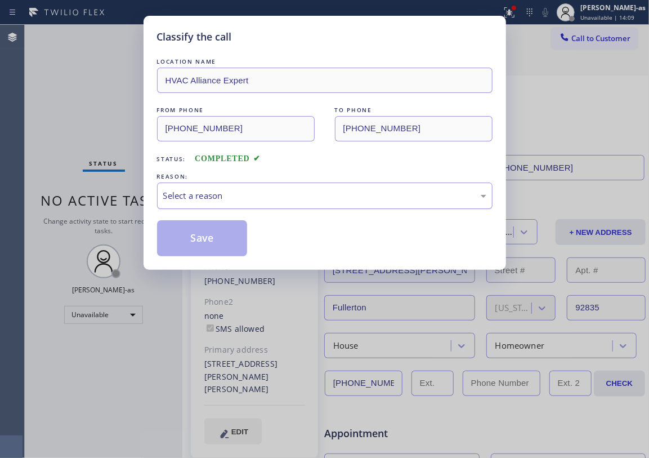
click at [253, 202] on div "Select a reason" at bounding box center [324, 195] width 323 height 13
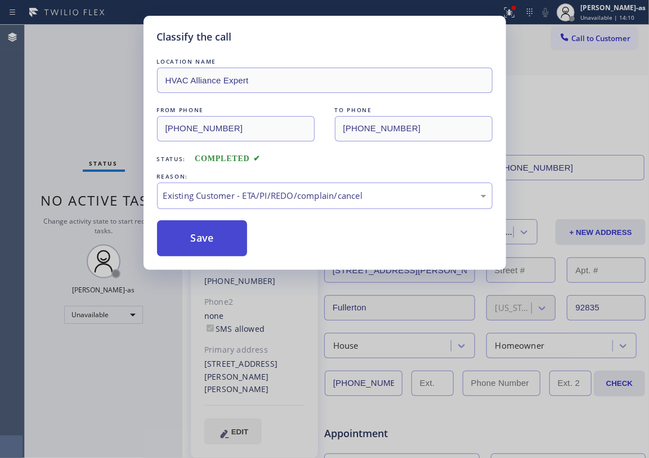
click at [193, 224] on button "Save" at bounding box center [202, 238] width 91 height 36
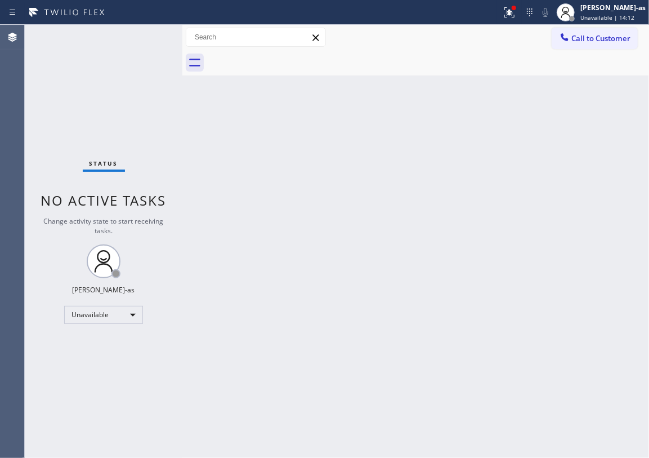
drag, startPoint x: 589, startPoint y: 34, endPoint x: 451, endPoint y: 128, distance: 167.8
click at [589, 35] on span "Call to Customer" at bounding box center [601, 38] width 59 height 10
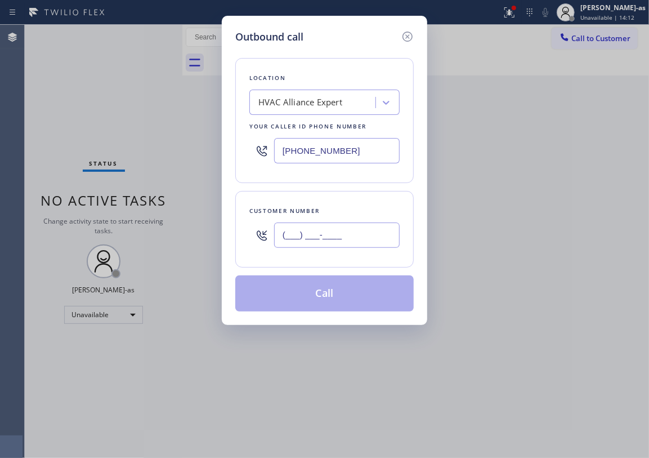
click at [365, 233] on input "(___) ___-____" at bounding box center [337, 234] width 126 height 25
paste input "619) 504-7123"
drag, startPoint x: 365, startPoint y: 233, endPoint x: 647, endPoint y: 188, distance: 285.2
click at [605, 196] on div "Outbound call Location HVAC Alliance Expert Your caller id phone number [PHONE_…" at bounding box center [324, 229] width 649 height 458
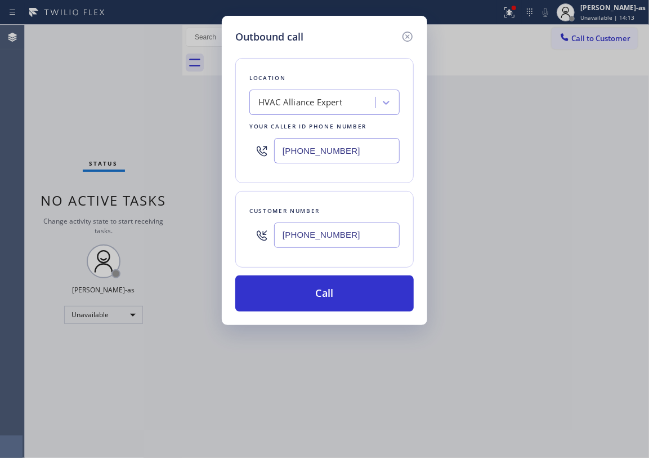
type input "[PHONE_NUMBER]"
click at [358, 163] on div "[PHONE_NUMBER]" at bounding box center [324, 150] width 150 height 37
click at [358, 160] on input "[PHONE_NUMBER]" at bounding box center [337, 150] width 126 height 25
click at [358, 155] on input "[PHONE_NUMBER]" at bounding box center [337, 150] width 126 height 25
click at [358, 154] on input "[PHONE_NUMBER]" at bounding box center [337, 150] width 126 height 25
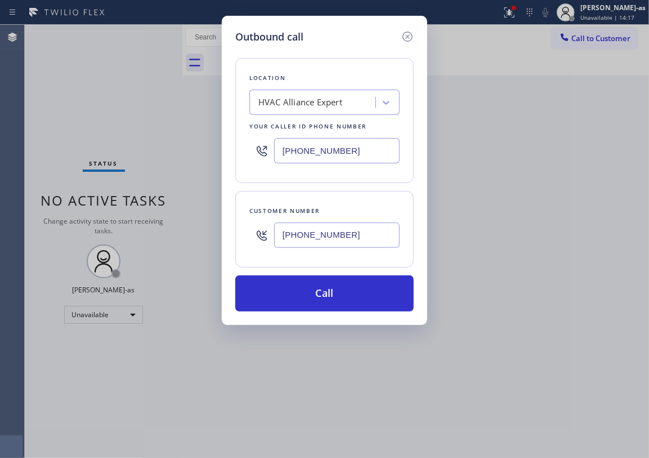
click at [358, 154] on input "[PHONE_NUMBER]" at bounding box center [337, 150] width 126 height 25
paste input "760) 332-052"
drag, startPoint x: 358, startPoint y: 152, endPoint x: 335, endPoint y: 315, distance: 165.0
click at [321, 315] on div "Outbound call Location HVAC Alliance Expert Your caller id phone number [PHONE_…" at bounding box center [325, 170] width 206 height 309
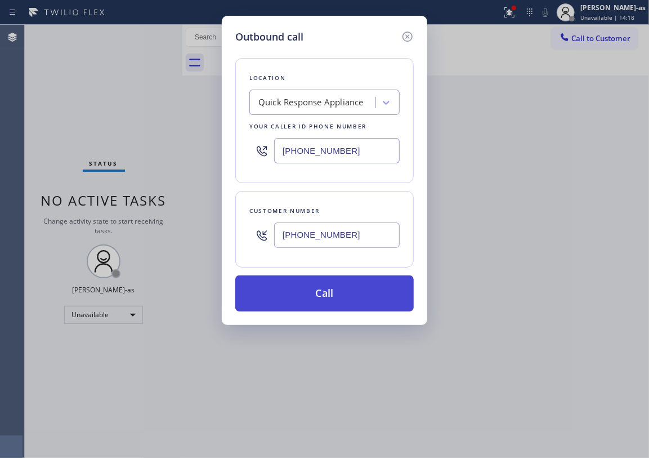
type input "[PHONE_NUMBER]"
click at [338, 282] on button "Call" at bounding box center [324, 293] width 179 height 36
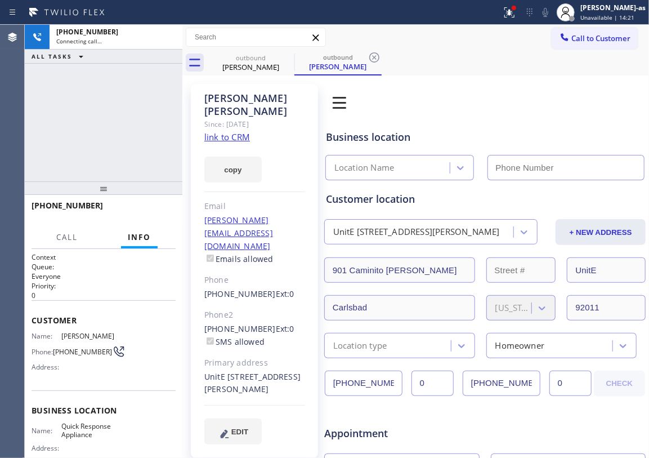
click at [237, 131] on link "link to CRM" at bounding box center [227, 136] width 46 height 11
type input "[PHONE_NUMBER]"
click at [115, 104] on div "[PHONE_NUMBER] Connecting call… ALL TASKS ALL TASKS ACTIVE TASKS TASKS IN WRAP …" at bounding box center [104, 103] width 158 height 157
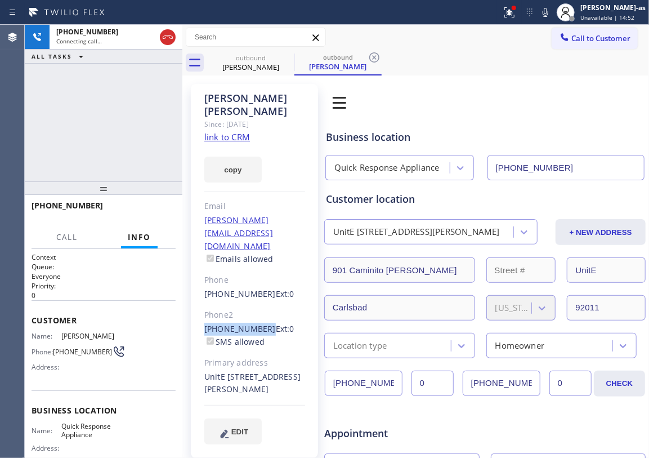
drag, startPoint x: 203, startPoint y: 286, endPoint x: 260, endPoint y: 288, distance: 56.4
click at [260, 288] on div "[PERSON_NAME] Since: [DATE] link to CRM copy Email [PERSON_NAME][EMAIL_ADDRESS]…" at bounding box center [254, 271] width 127 height 374
copy link "[PHONE_NUMBER]"
click at [165, 41] on icon at bounding box center [168, 37] width 14 height 14
click at [235, 75] on div "[PERSON_NAME] Since: [DATE] link to CRM copy Email [PERSON_NAME][EMAIL_ADDRESS]…" at bounding box center [415, 450] width 467 height 751
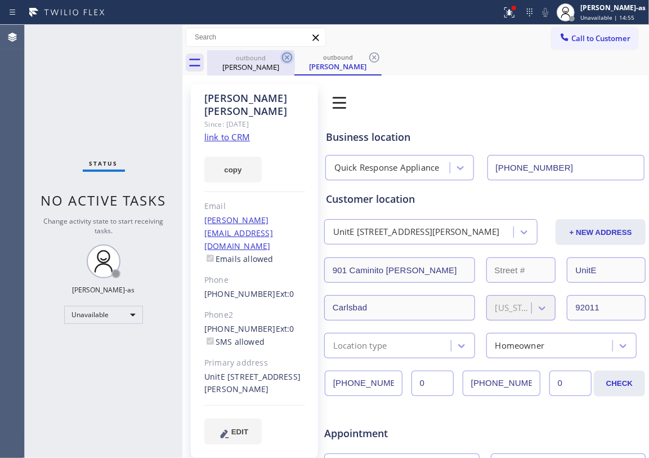
click at [286, 53] on icon at bounding box center [287, 58] width 14 height 14
click at [285, 54] on icon at bounding box center [287, 58] width 14 height 14
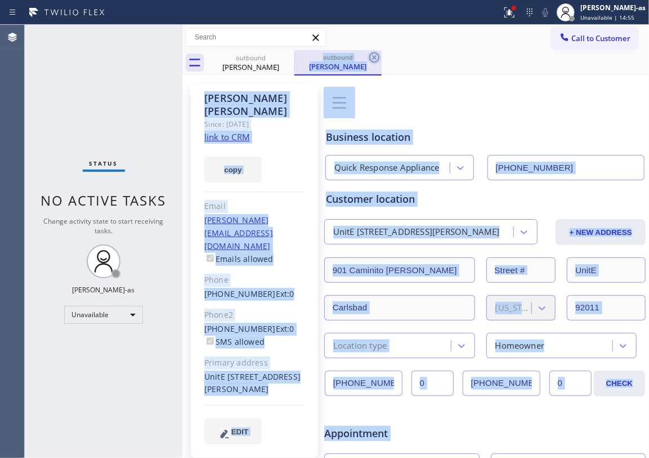
click at [295, 54] on div "outbound [PERSON_NAME]" at bounding box center [338, 62] width 87 height 25
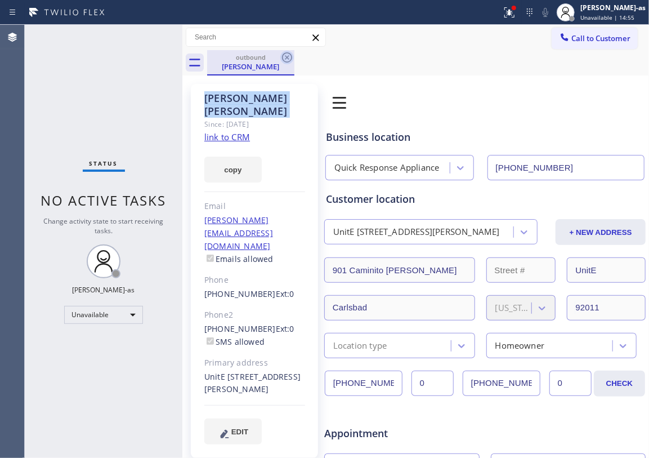
click at [285, 54] on icon at bounding box center [287, 58] width 14 height 14
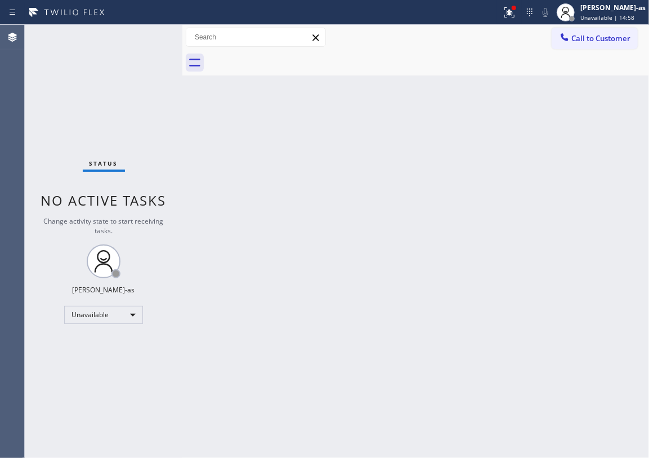
click at [606, 24] on div "Status report Issues detected These issues could affect your workflow. Please c…" at bounding box center [324, 12] width 649 height 25
click at [589, 36] on span "Call to Customer" at bounding box center [601, 38] width 59 height 10
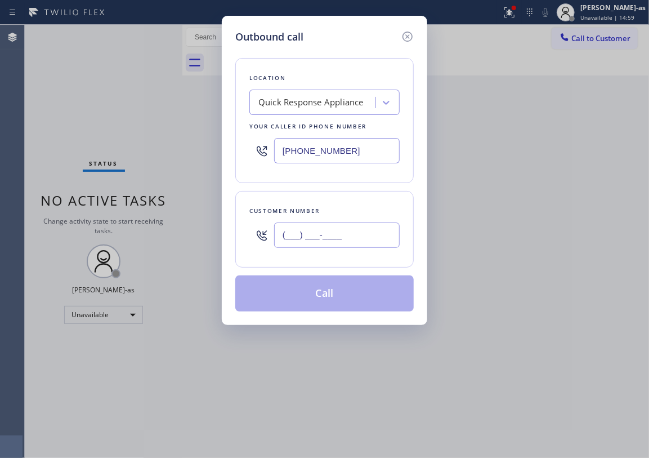
click at [347, 229] on input "(___) ___-____" at bounding box center [337, 234] width 126 height 25
paste input "619) 504-7123"
type input "[PHONE_NUMBER]"
click at [341, 288] on button "Call" at bounding box center [324, 293] width 179 height 36
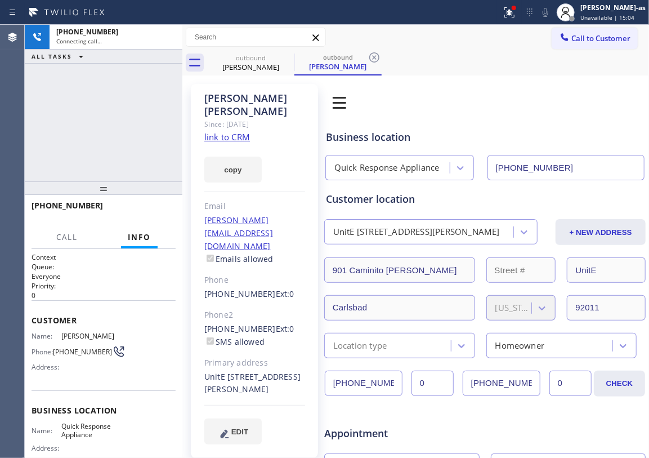
type input "[PHONE_NUMBER]"
click at [100, 152] on div "[PHONE_NUMBER] Connecting call… ALL TASKS ALL TASKS ACTIVE TASKS TASKS IN WRAP …" at bounding box center [104, 103] width 158 height 157
drag, startPoint x: 167, startPoint y: 39, endPoint x: 261, endPoint y: 71, distance: 99.9
click at [167, 39] on icon at bounding box center [168, 37] width 14 height 14
drag, startPoint x: 274, startPoint y: 74, endPoint x: 285, endPoint y: 68, distance: 12.9
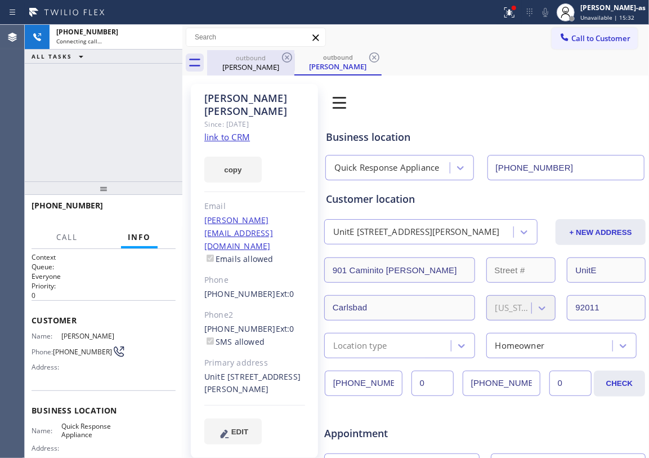
click at [275, 74] on div "outbound [PERSON_NAME]" at bounding box center [250, 62] width 85 height 25
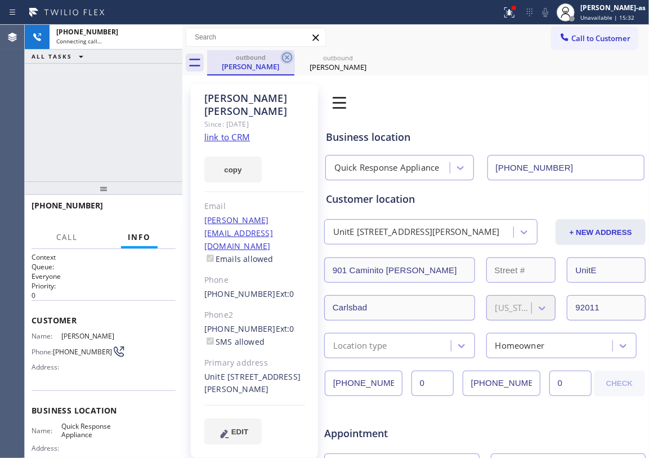
click at [285, 59] on icon at bounding box center [287, 57] width 10 height 10
click at [0, 0] on icon at bounding box center [0, 0] width 0 height 0
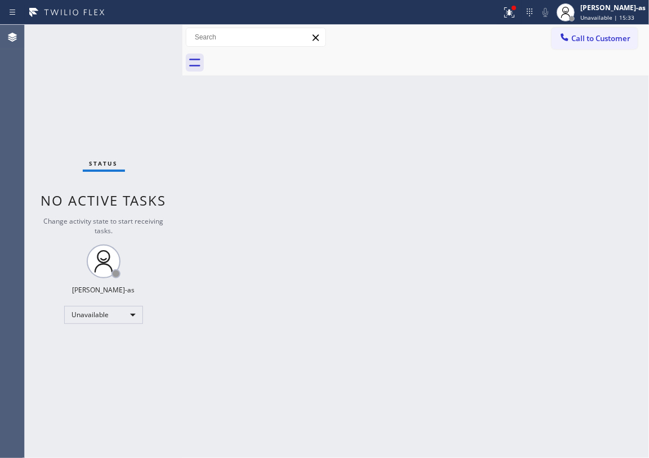
click at [285, 59] on div at bounding box center [428, 62] width 442 height 25
drag, startPoint x: 285, startPoint y: 59, endPoint x: 267, endPoint y: 119, distance: 62.9
click at [285, 59] on div at bounding box center [428, 62] width 442 height 25
click at [586, 34] on span "Call to Customer" at bounding box center [601, 38] width 59 height 10
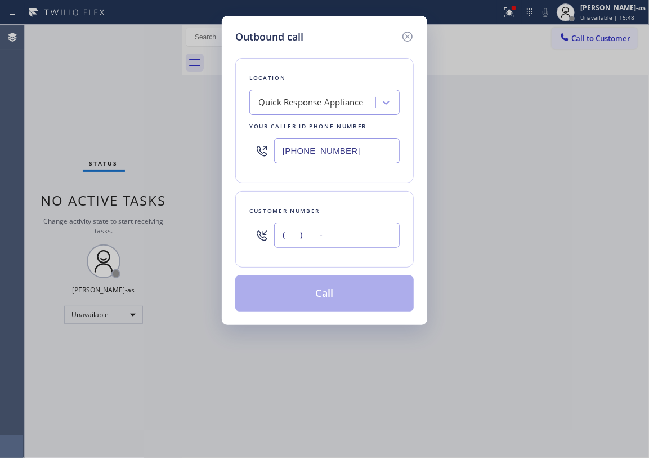
click at [320, 234] on input "(___) ___-____" at bounding box center [337, 234] width 126 height 25
paste input "415) 601-8908"
type input "[PHONE_NUMBER]"
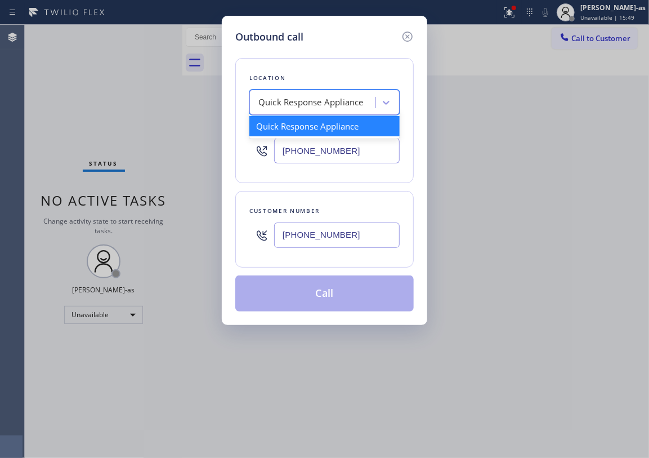
click at [298, 100] on div "Quick Response Appliance" at bounding box center [310, 102] width 105 height 13
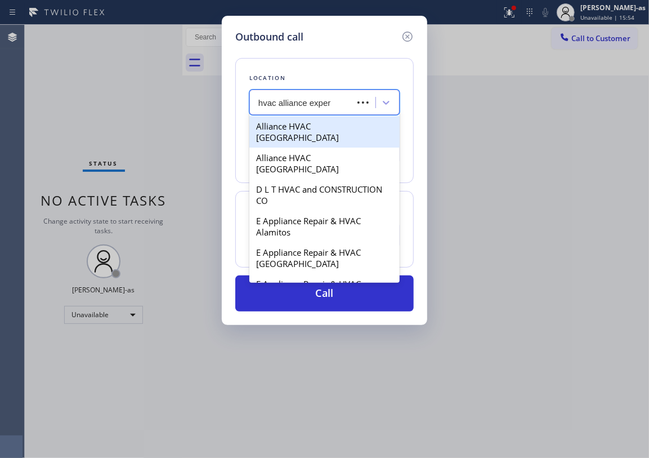
type input "hvac alliance expert"
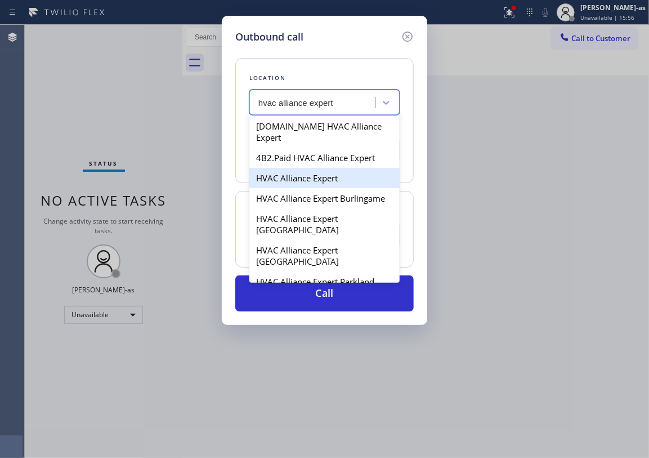
click at [291, 169] on div "HVAC Alliance Expert" at bounding box center [324, 178] width 150 height 20
type input "[PHONE_NUMBER]"
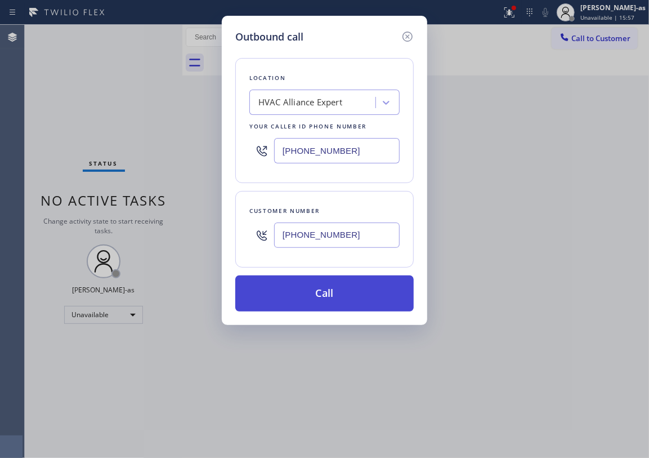
click at [345, 288] on button "Call" at bounding box center [324, 293] width 179 height 36
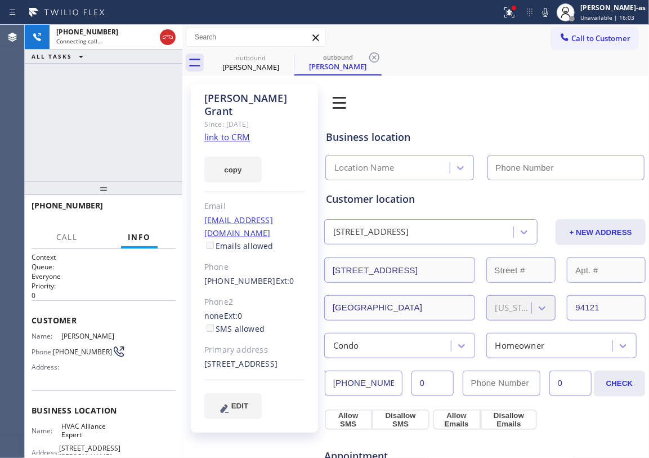
type input "[PHONE_NUMBER]"
click at [37, 178] on div "[PHONE_NUMBER] Live | 00:00 ALL TASKS ALL TASKS ACTIVE TASKS TASKS IN WRAP UP […" at bounding box center [104, 241] width 158 height 433
drag, startPoint x: 130, startPoint y: 198, endPoint x: 141, endPoint y: 204, distance: 12.6
click at [130, 202] on div "[PHONE_NUMBER] Live | 00:00 HANG UP" at bounding box center [104, 210] width 144 height 29
click at [142, 204] on button "HANG UP" at bounding box center [149, 211] width 52 height 16
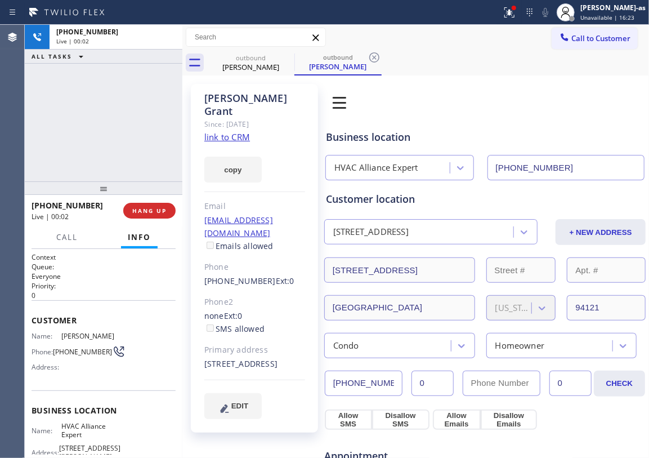
drag, startPoint x: 131, startPoint y: 166, endPoint x: 131, endPoint y: 172, distance: 6.8
click at [131, 172] on div "[PHONE_NUMBER] Live | 00:02 ALL TASKS ALL TASKS ACTIVE TASKS TASKS IN WRAP UP" at bounding box center [104, 103] width 158 height 157
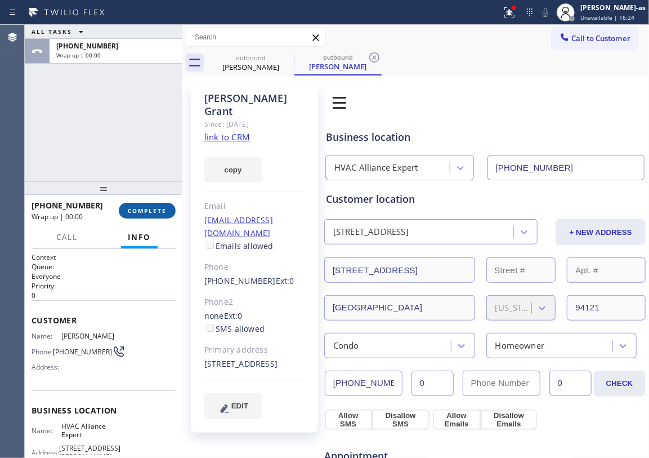
click at [142, 208] on span "COMPLETE" at bounding box center [147, 211] width 39 height 8
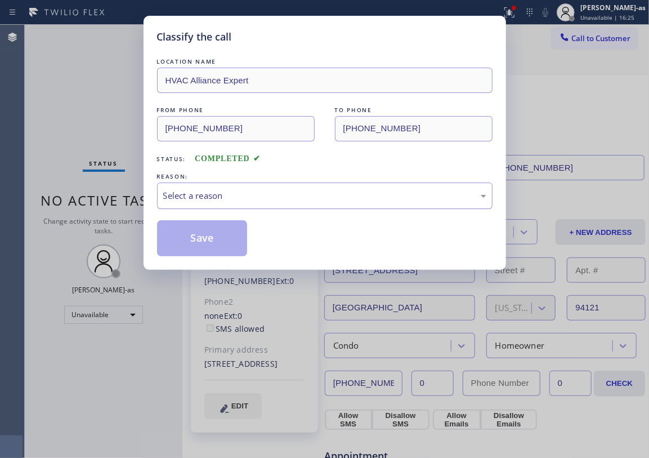
click at [246, 188] on div "Select a reason" at bounding box center [325, 195] width 336 height 26
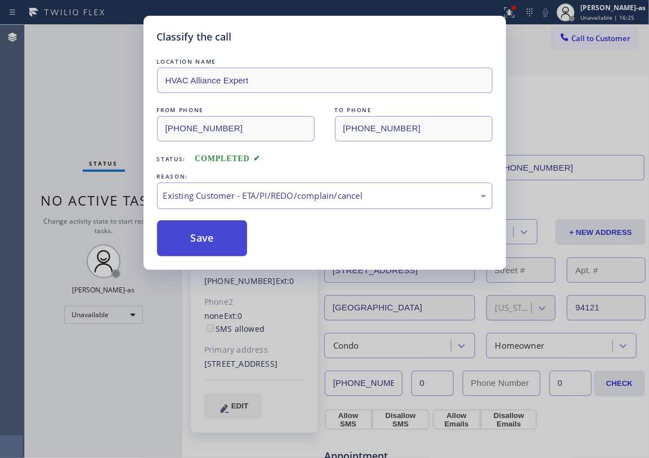
click at [215, 239] on button "Save" at bounding box center [202, 238] width 91 height 36
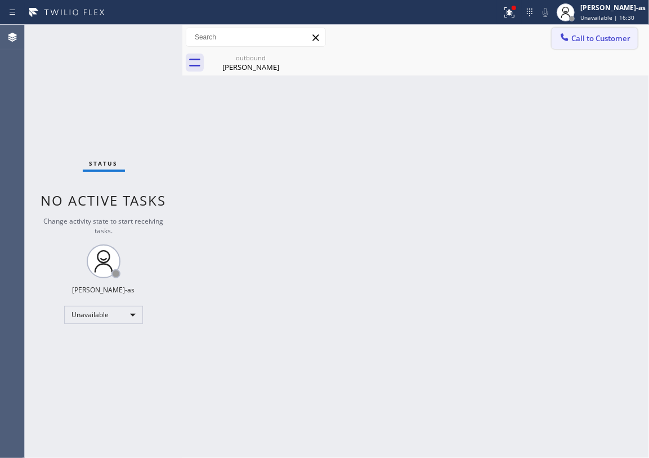
click at [595, 43] on button "Call to Customer" at bounding box center [595, 38] width 86 height 21
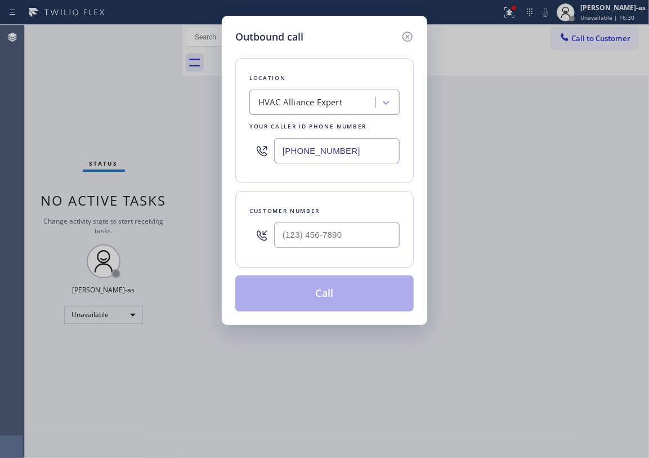
click at [332, 221] on div at bounding box center [337, 235] width 126 height 37
click at [337, 234] on input "(___) ___-____" at bounding box center [337, 234] width 126 height 25
paste input "310) 420-9119"
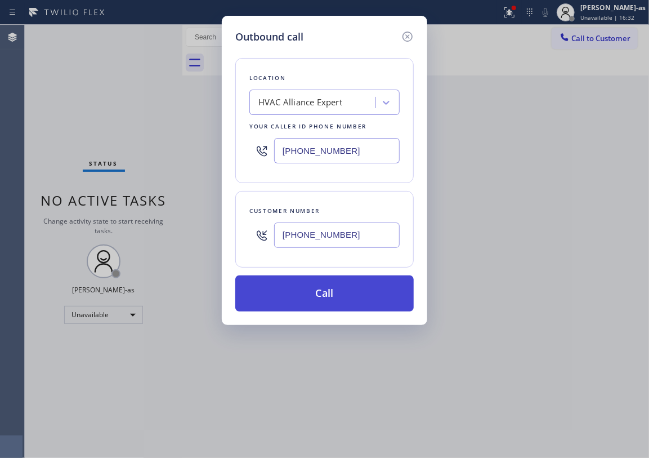
click at [322, 301] on button "Call" at bounding box center [324, 293] width 179 height 36
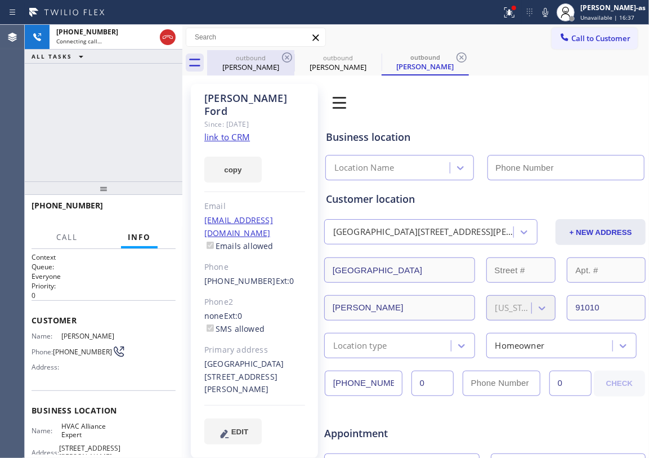
click at [241, 69] on div "[PERSON_NAME]" at bounding box center [250, 67] width 85 height 10
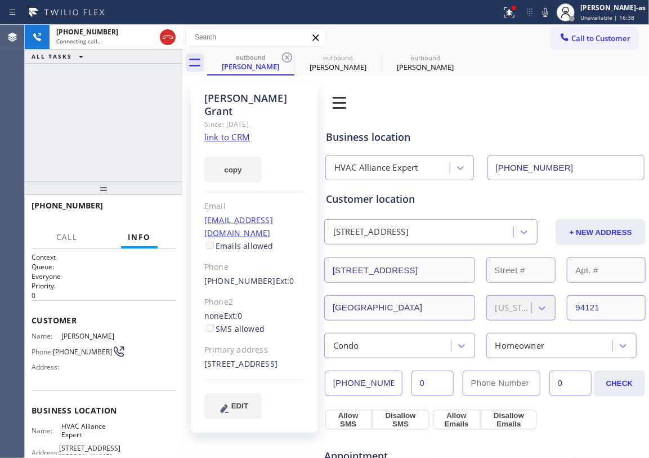
click at [224, 131] on link "link to CRM" at bounding box center [227, 136] width 46 height 11
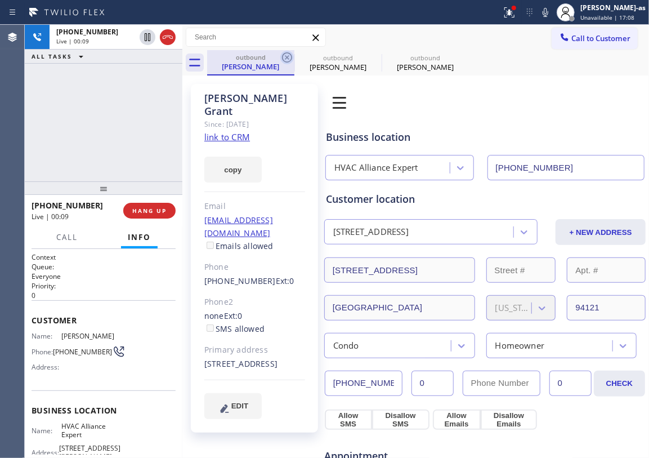
click at [280, 53] on icon at bounding box center [287, 58] width 14 height 14
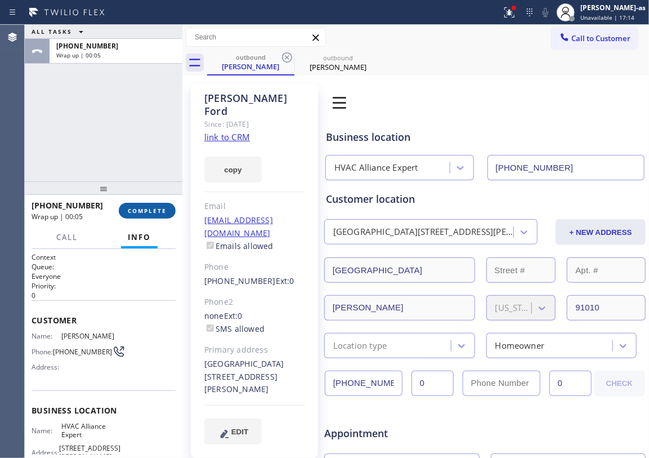
click at [137, 207] on span "COMPLETE" at bounding box center [147, 211] width 39 height 8
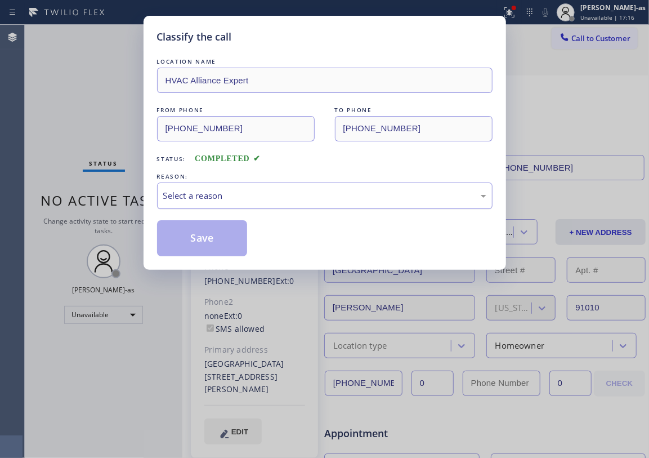
drag, startPoint x: 278, startPoint y: 185, endPoint x: 298, endPoint y: 206, distance: 28.7
click at [279, 186] on div "Select a reason" at bounding box center [325, 195] width 336 height 26
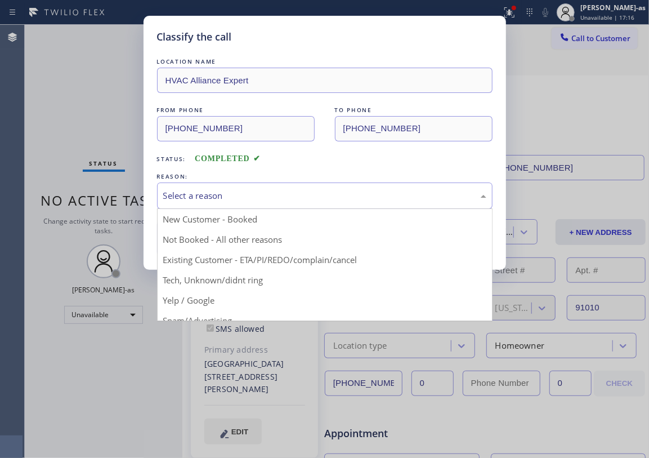
drag, startPoint x: 298, startPoint y: 259, endPoint x: 232, endPoint y: 252, distance: 66.2
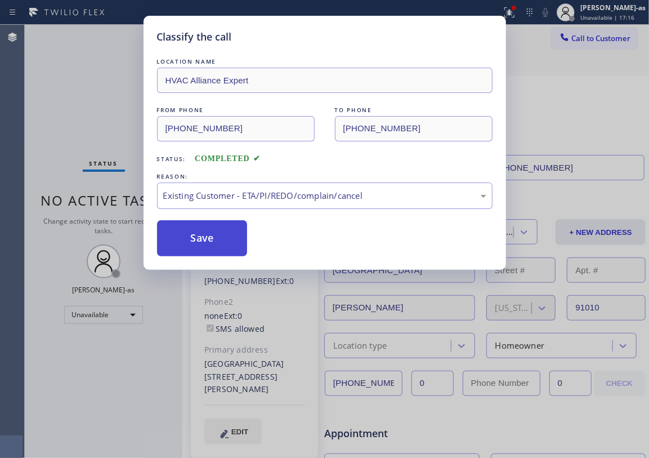
click at [193, 249] on button "Save" at bounding box center [202, 238] width 91 height 36
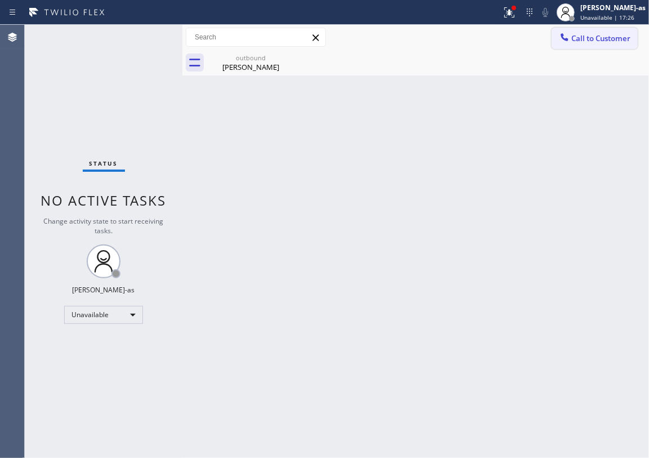
click at [609, 38] on span "Call to Customer" at bounding box center [601, 38] width 59 height 10
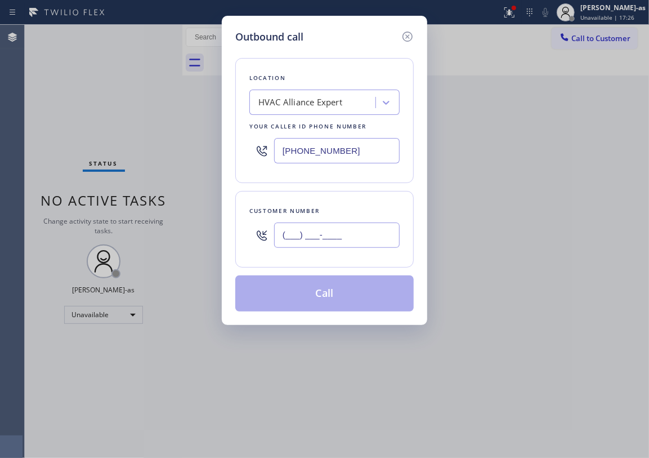
click at [370, 230] on input "(___) ___-____" at bounding box center [337, 234] width 126 height 25
paste input "650) 814-1119"
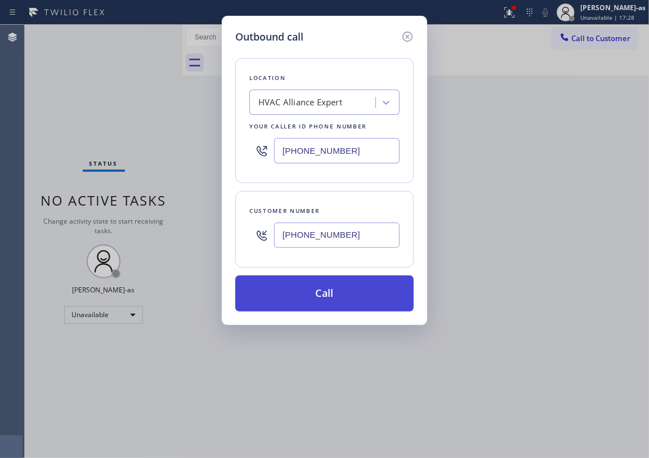
type input "[PHONE_NUMBER]"
click at [329, 287] on button "Call" at bounding box center [324, 293] width 179 height 36
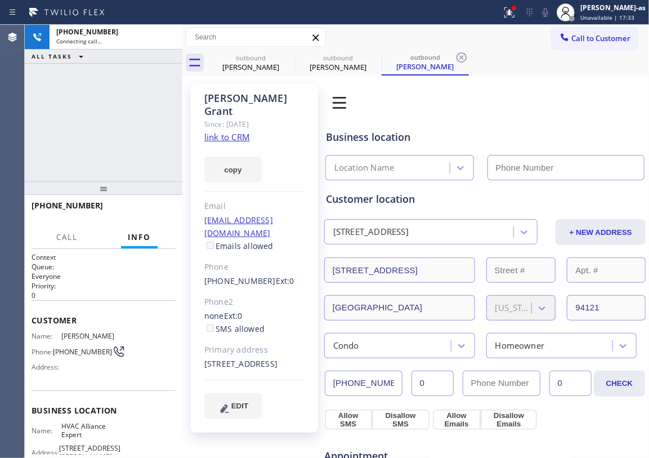
type input "[PHONE_NUMBER]"
click at [92, 121] on div "[PHONE_NUMBER] Connecting call… ALL TASKS ALL TASKS ACTIVE TASKS TASKS IN WRAP …" at bounding box center [104, 103] width 158 height 157
click at [240, 131] on link "link to CRM" at bounding box center [227, 136] width 46 height 11
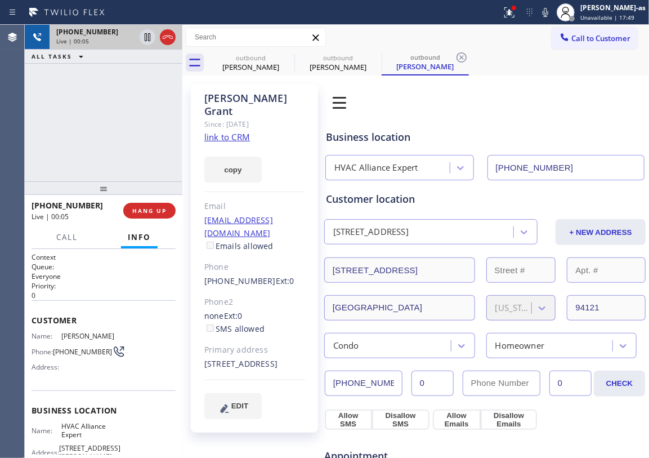
click at [167, 27] on div at bounding box center [157, 37] width 41 height 25
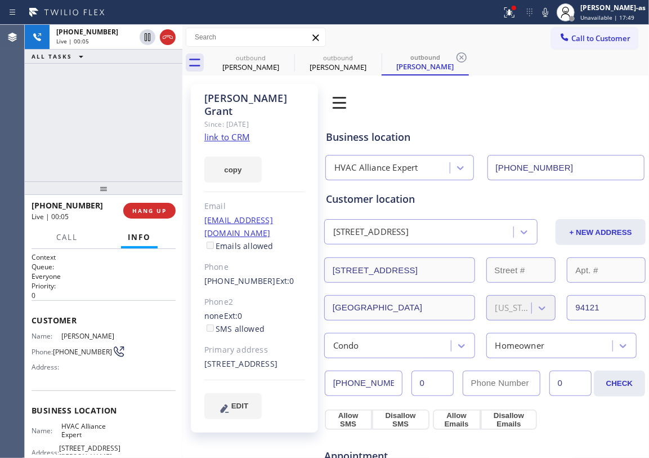
click at [118, 149] on div "[PHONE_NUMBER] Live | 00:05 ALL TASKS ALL TASKS ACTIVE TASKS TASKS IN WRAP UP" at bounding box center [104, 103] width 158 height 157
click at [145, 213] on span "HANG UP" at bounding box center [149, 211] width 34 height 8
click at [145, 212] on span "HANG UP" at bounding box center [149, 211] width 34 height 8
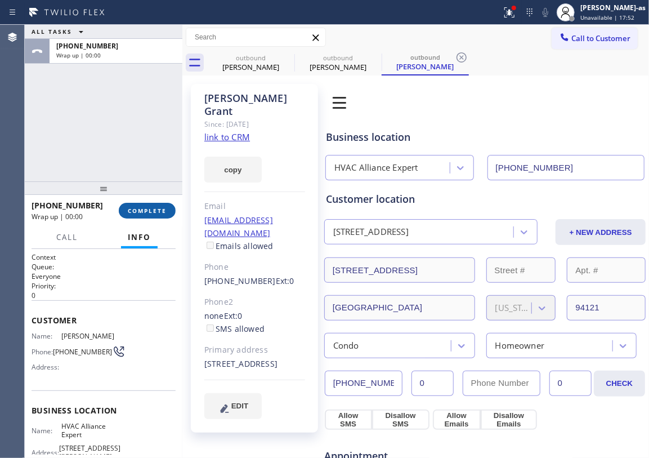
click at [145, 211] on span "COMPLETE" at bounding box center [147, 211] width 39 height 8
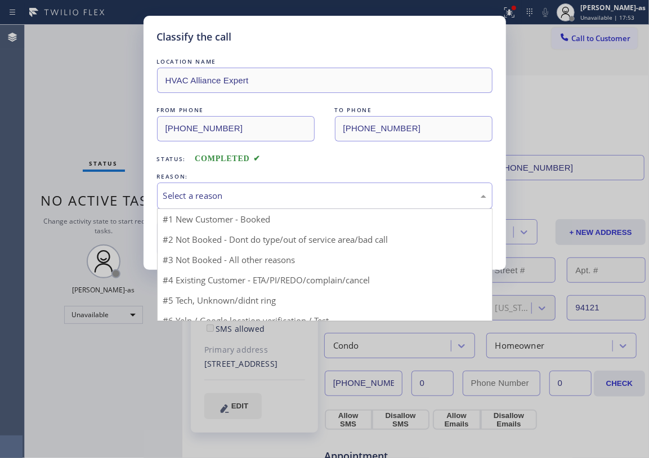
click at [250, 199] on div "Select a reason" at bounding box center [324, 195] width 323 height 13
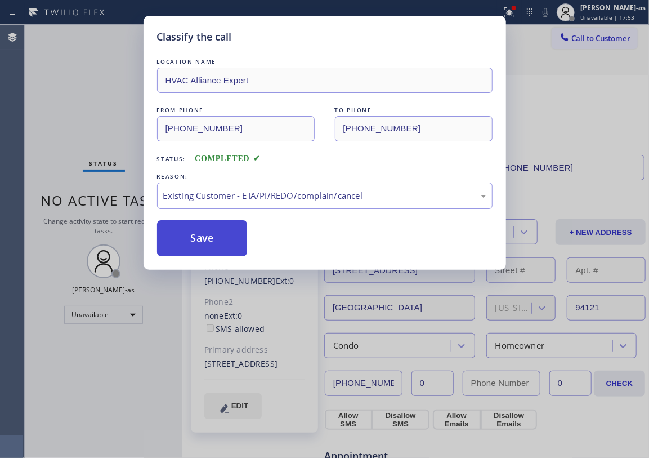
drag, startPoint x: 273, startPoint y: 264, endPoint x: 183, endPoint y: 251, distance: 90.6
click at [179, 251] on button "Save" at bounding box center [202, 238] width 91 height 36
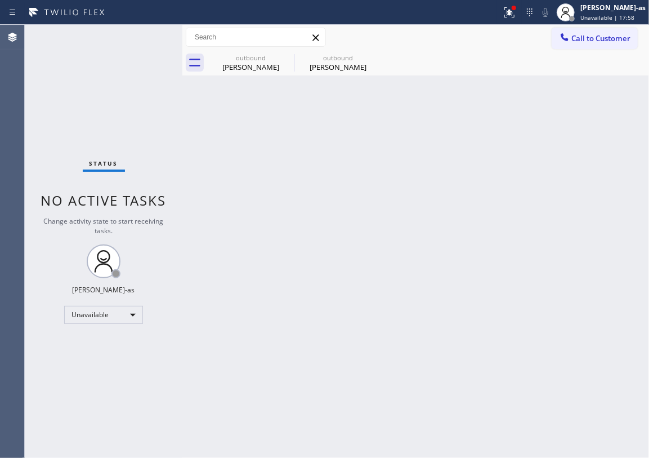
click at [595, 42] on span "Call to Customer" at bounding box center [601, 38] width 59 height 10
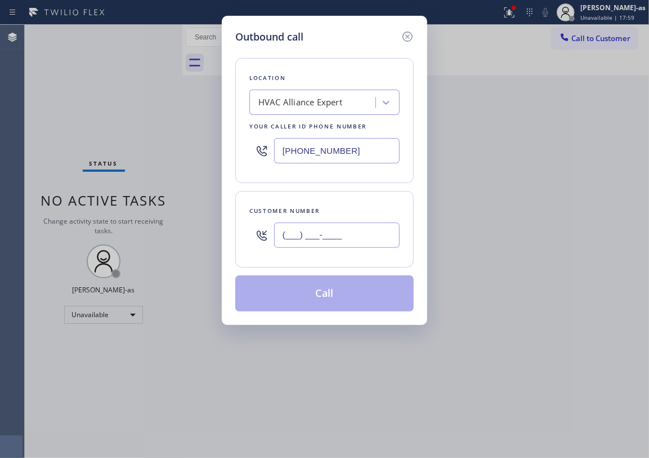
click at [318, 231] on input "(___) ___-____" at bounding box center [337, 234] width 126 height 25
paste input "408) 373-6881"
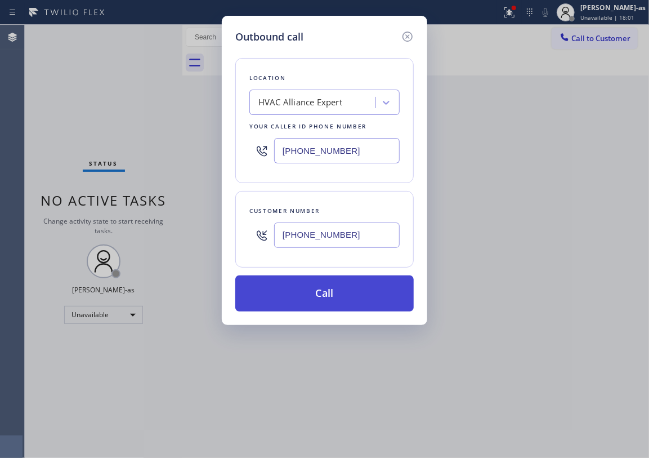
type input "[PHONE_NUMBER]"
click at [338, 302] on button "Call" at bounding box center [324, 293] width 179 height 36
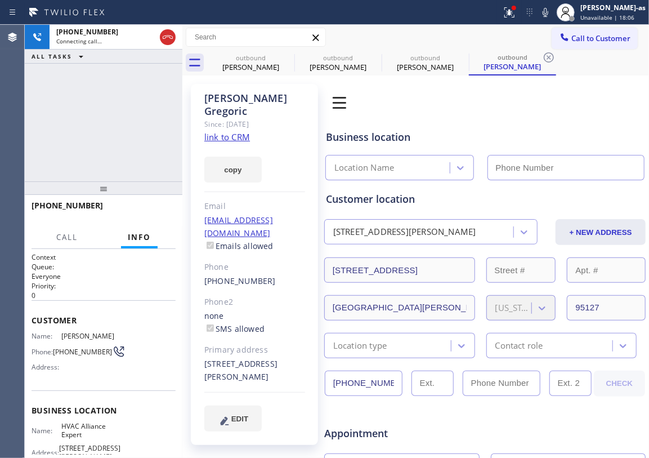
type input "[PHONE_NUMBER]"
click at [101, 122] on div "[PHONE_NUMBER] Connecting call… ALL TASKS ALL TASKS ACTIVE TASKS TASKS IN WRAP …" at bounding box center [104, 103] width 158 height 157
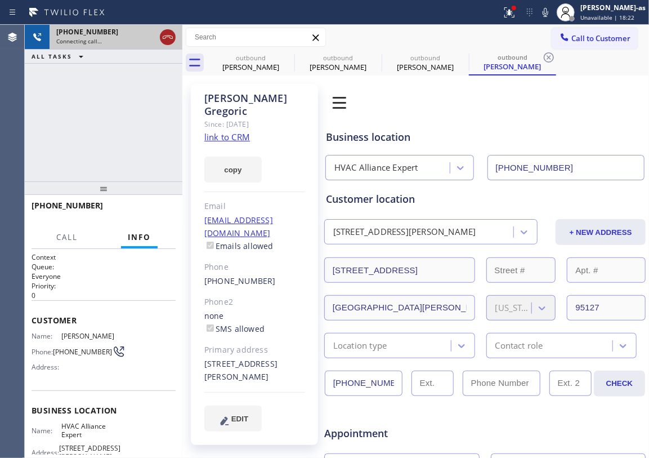
click at [172, 34] on icon at bounding box center [168, 37] width 14 height 14
click at [270, 73] on div "outbound [PERSON_NAME]" at bounding box center [250, 62] width 85 height 25
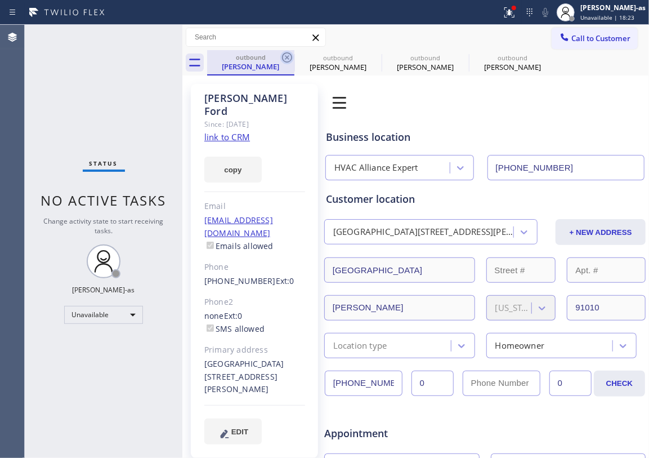
click at [289, 59] on icon at bounding box center [287, 58] width 14 height 14
click at [0, 0] on icon at bounding box center [0, 0] width 0 height 0
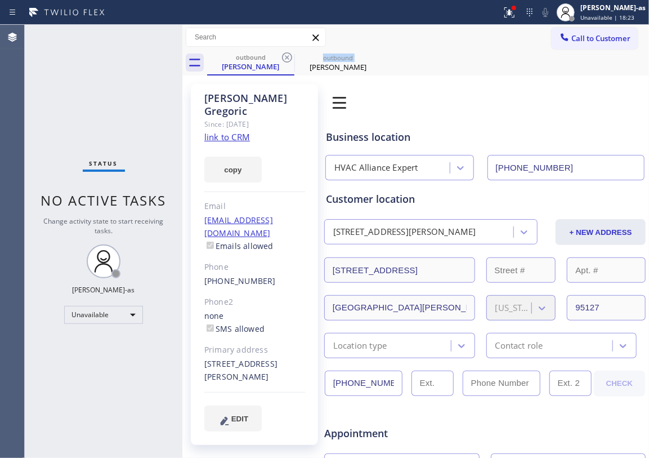
click at [289, 59] on icon at bounding box center [287, 58] width 14 height 14
click at [0, 0] on icon at bounding box center [0, 0] width 0 height 0
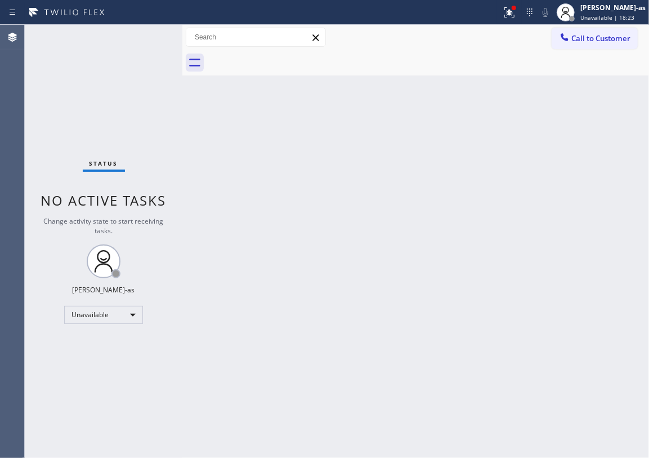
click at [289, 59] on div at bounding box center [428, 62] width 442 height 25
drag, startPoint x: 233, startPoint y: 167, endPoint x: 551, endPoint y: 224, distance: 323.1
click at [234, 167] on div "Back to Dashboard Change Sender ID Customers Technicians Select a contact Outbo…" at bounding box center [415, 241] width 467 height 433
drag, startPoint x: 525, startPoint y: 312, endPoint x: 516, endPoint y: 305, distance: 11.3
click at [525, 310] on div "Back to Dashboard Change Sender ID Customers Technicians Select a contact Outbo…" at bounding box center [415, 241] width 467 height 433
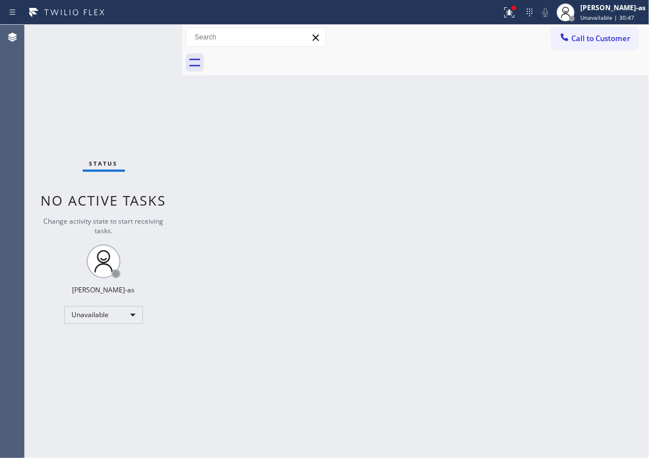
drag, startPoint x: 78, startPoint y: 122, endPoint x: 78, endPoint y: 113, distance: 9.6
click at [78, 115] on div "Status No active tasks Change activity state to start receiving tasks. [PERSON_…" at bounding box center [104, 241] width 158 height 433
click at [571, 33] on div at bounding box center [565, 39] width 14 height 14
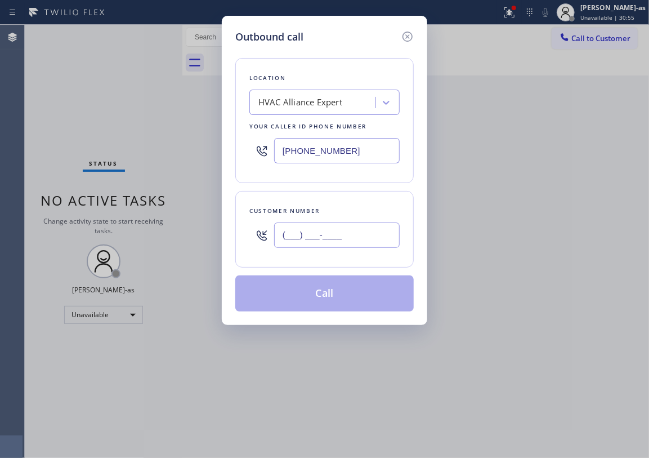
click at [314, 240] on input "(___) ___-____" at bounding box center [337, 234] width 126 height 25
paste input "818) 749-0021"
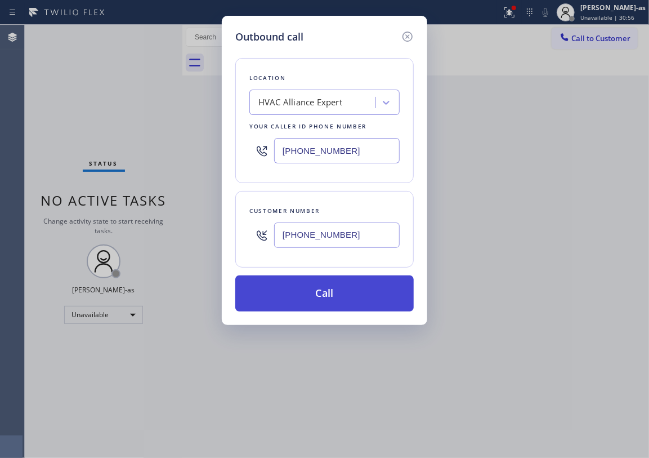
type input "[PHONE_NUMBER]"
click at [326, 295] on button "Call" at bounding box center [324, 293] width 179 height 36
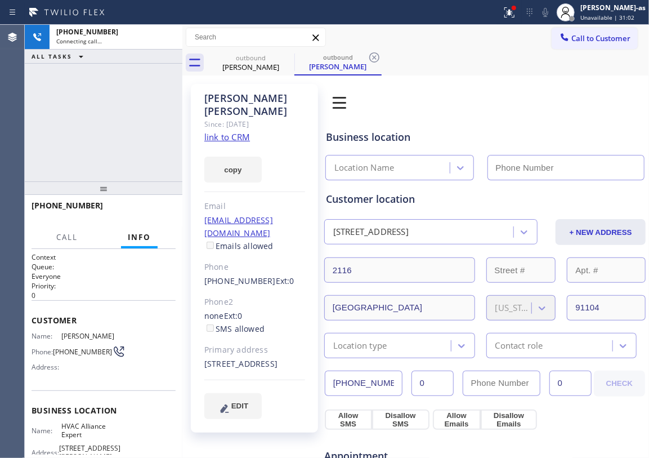
type input "[PHONE_NUMBER]"
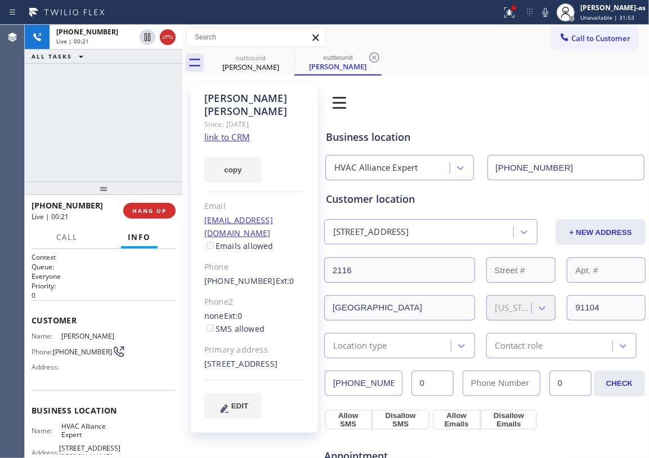
drag, startPoint x: 115, startPoint y: 127, endPoint x: 113, endPoint y: 193, distance: 65.4
click at [115, 130] on div "[PHONE_NUMBER] Live | 00:21 ALL TASKS ALL TASKS ACTIVE TASKS TASKS IN WRAP UP" at bounding box center [104, 103] width 158 height 157
click at [159, 210] on span "HANG UP" at bounding box center [149, 211] width 34 height 8
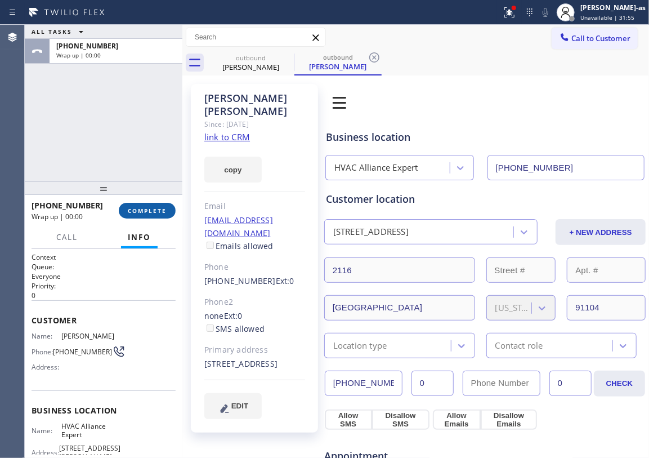
click at [158, 208] on span "COMPLETE" at bounding box center [147, 211] width 39 height 8
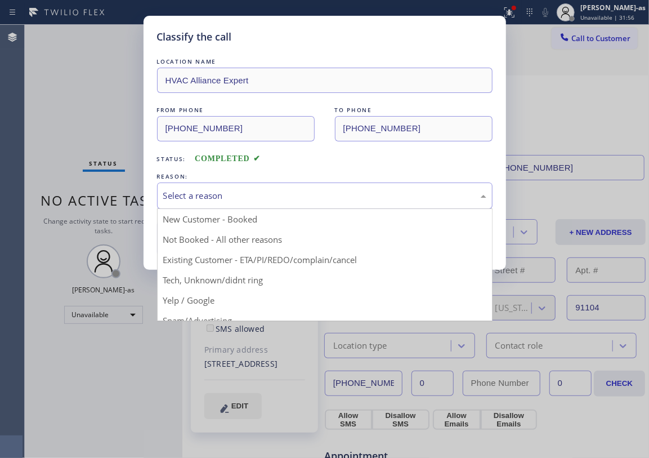
click at [234, 194] on div "Select a reason" at bounding box center [324, 195] width 323 height 13
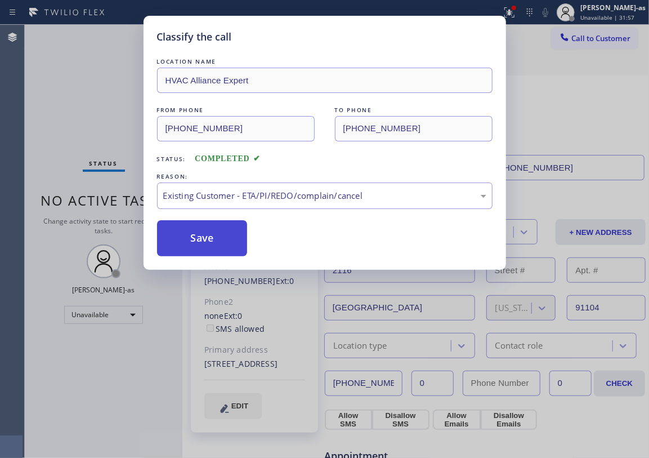
click at [208, 246] on button "Save" at bounding box center [202, 238] width 91 height 36
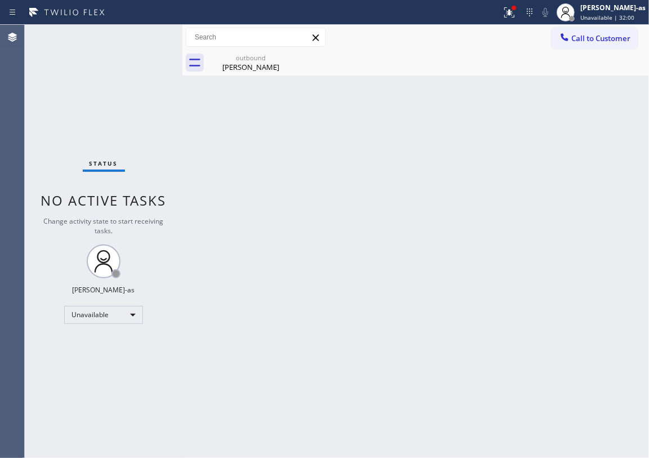
drag, startPoint x: 416, startPoint y: 253, endPoint x: 415, endPoint y: 222, distance: 31.0
click at [416, 249] on div "Back to Dashboard Change Sender ID Customers Technicians Select a contact Outbo…" at bounding box center [415, 241] width 467 height 433
click at [219, 151] on div "Back to Dashboard Change Sender ID Customers Technicians Select a contact Outbo…" at bounding box center [415, 241] width 467 height 433
click at [266, 63] on div "[PERSON_NAME]" at bounding box center [250, 67] width 85 height 10
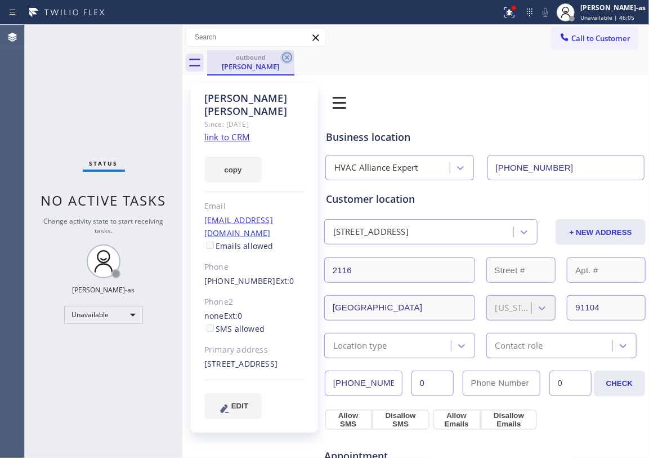
click at [289, 57] on icon at bounding box center [287, 58] width 14 height 14
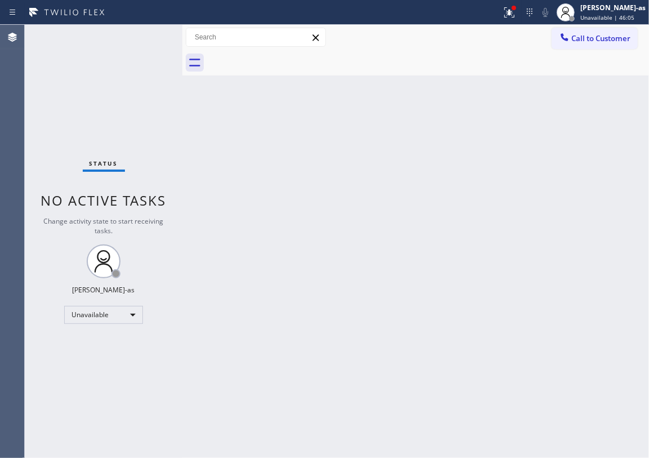
click at [307, 208] on div "Back to Dashboard Change Sender ID Customers Technicians Select a contact Outbo…" at bounding box center [415, 241] width 467 height 433
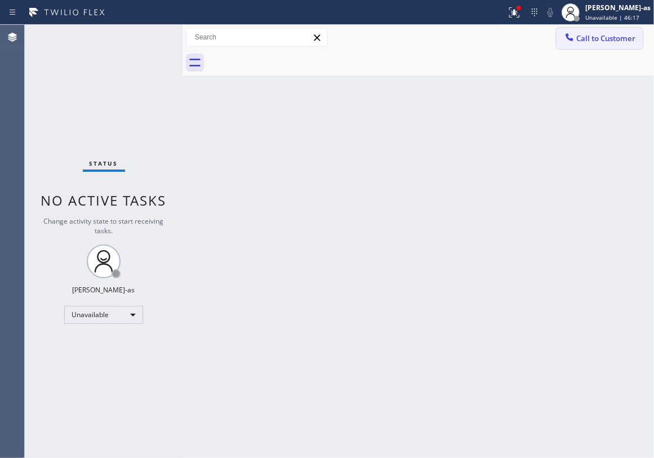
drag, startPoint x: 600, startPoint y: 45, endPoint x: 379, endPoint y: 146, distance: 242.9
click at [599, 45] on button "Call to Customer" at bounding box center [599, 38] width 86 height 21
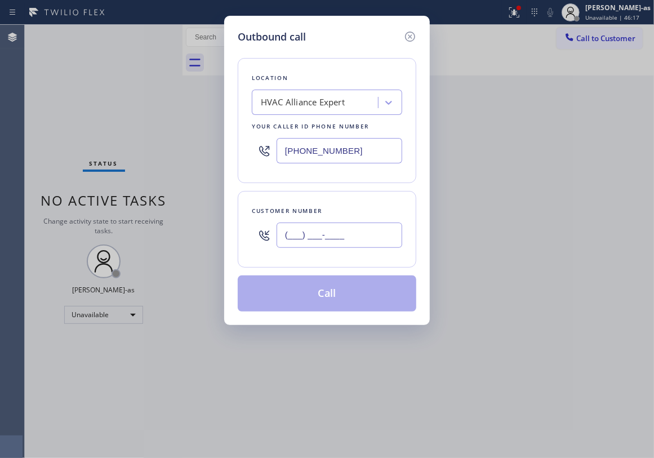
click at [341, 246] on input "(___) ___-____" at bounding box center [340, 234] width 126 height 25
paste input "323) 791-9448"
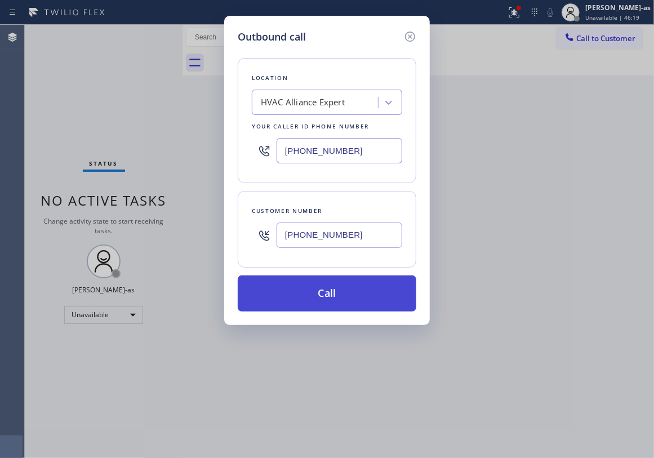
type input "[PHONE_NUMBER]"
click at [331, 296] on button "Call" at bounding box center [327, 293] width 179 height 36
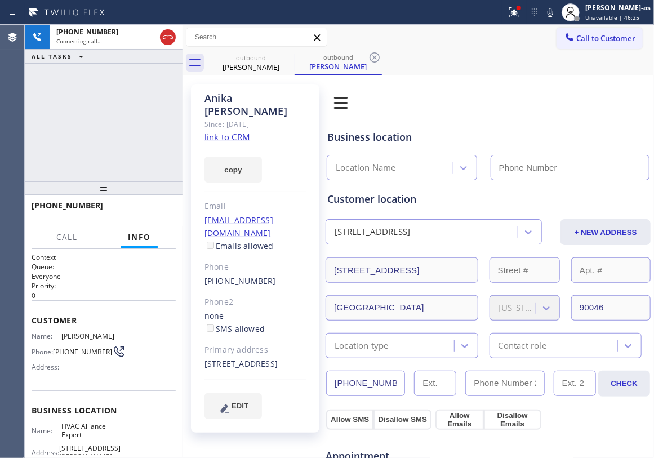
type input "[PHONE_NUMBER]"
click at [109, 124] on div "[PHONE_NUMBER] Connecting call… ALL TASKS ALL TASKS ACTIVE TASKS TASKS IN WRAP …" at bounding box center [104, 103] width 158 height 157
click at [251, 57] on div "outbound" at bounding box center [250, 58] width 85 height 8
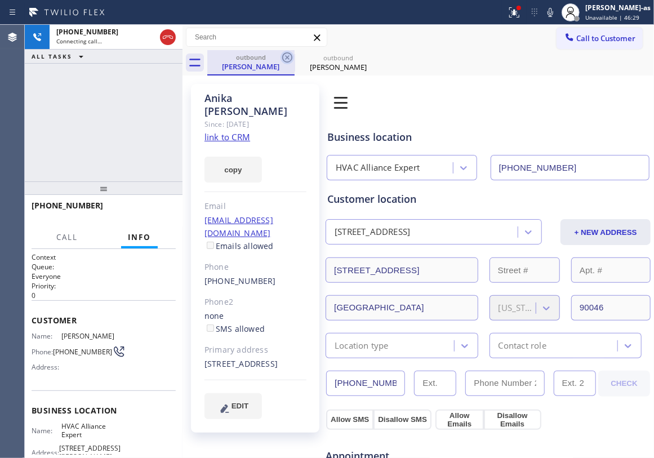
click at [288, 56] on icon at bounding box center [287, 57] width 10 height 10
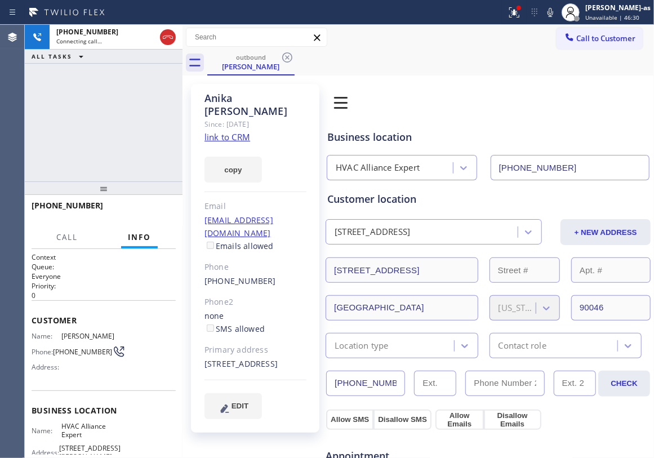
click at [242, 131] on link "link to CRM" at bounding box center [227, 136] width 46 height 11
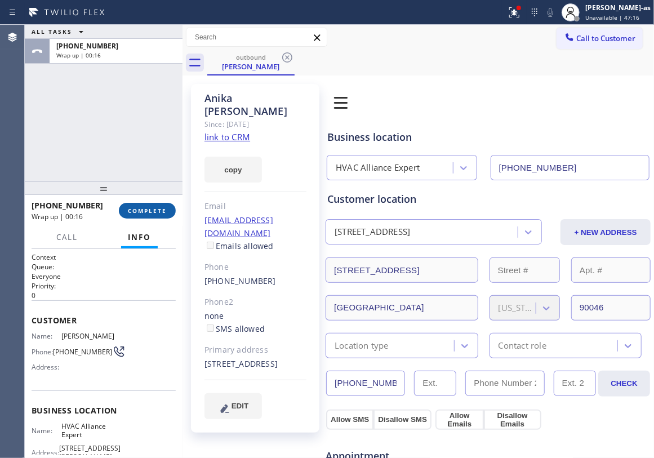
click at [139, 212] on span "COMPLETE" at bounding box center [147, 211] width 39 height 8
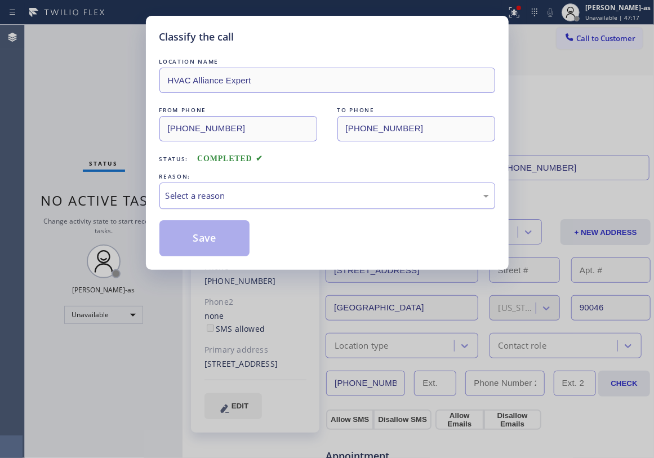
click at [267, 199] on div "Select a reason" at bounding box center [327, 195] width 323 height 13
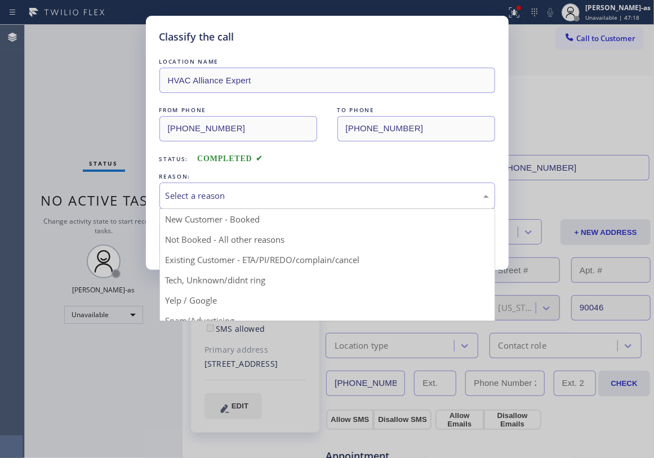
drag, startPoint x: 285, startPoint y: 264, endPoint x: 232, endPoint y: 251, distance: 54.4
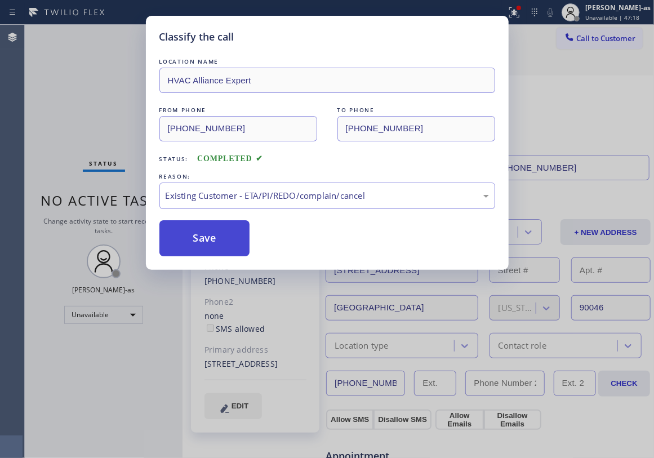
click at [220, 248] on button "Save" at bounding box center [204, 238] width 91 height 36
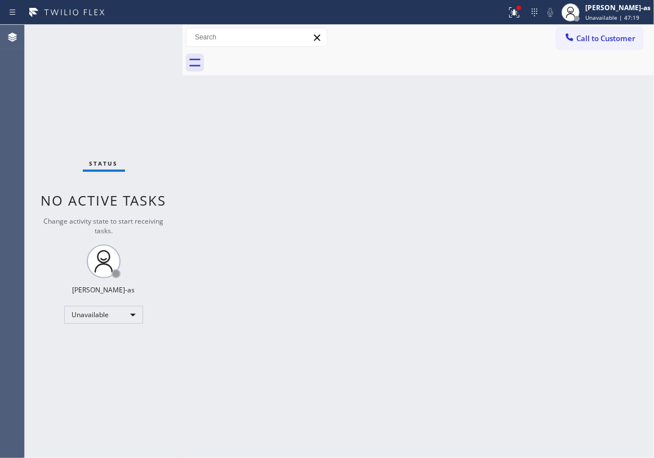
drag, startPoint x: 591, startPoint y: 39, endPoint x: 422, endPoint y: 176, distance: 217.4
click at [586, 46] on button "Call to Customer" at bounding box center [599, 38] width 86 height 21
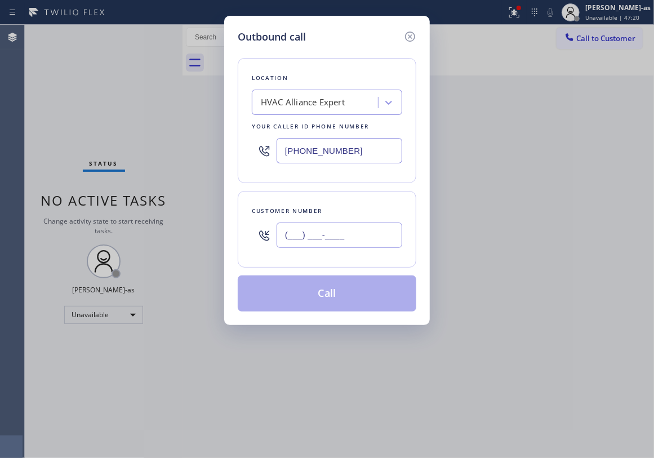
click at [354, 239] on input "(___) ___-____" at bounding box center [340, 234] width 126 height 25
paste input "805) 861-9872"
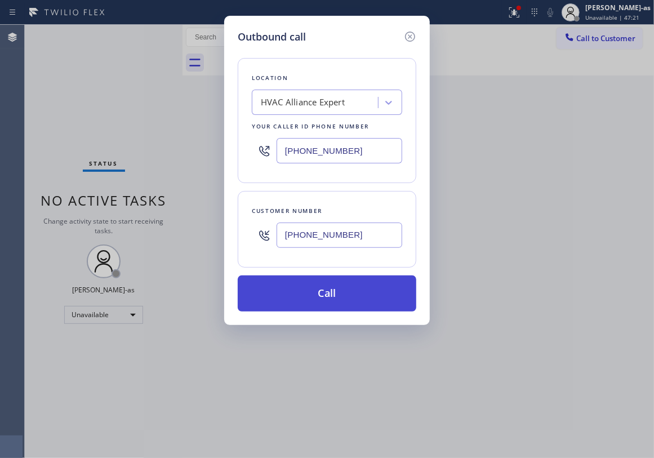
type input "[PHONE_NUMBER]"
click at [325, 298] on button "Call" at bounding box center [327, 293] width 179 height 36
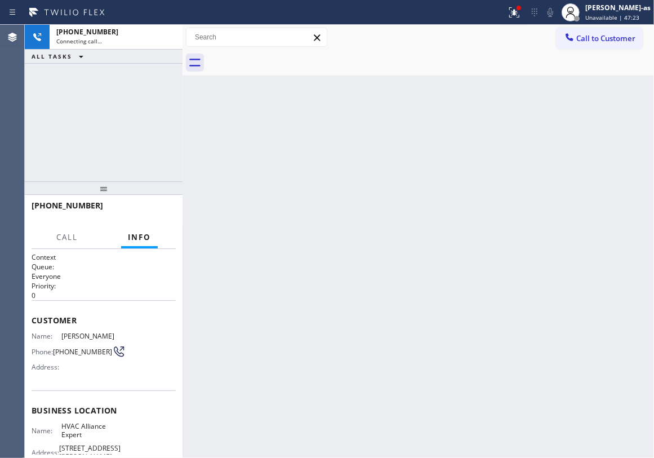
click at [122, 146] on div "[PHONE_NUMBER] Connecting call… ALL TASKS ALL TASKS ACTIVE TASKS TASKS IN WRAP …" at bounding box center [104, 103] width 158 height 157
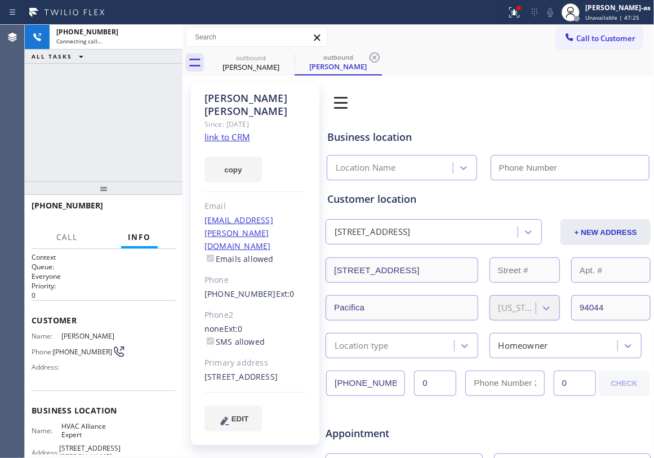
click at [224, 131] on link "link to CRM" at bounding box center [227, 136] width 46 height 11
type input "[PHONE_NUMBER]"
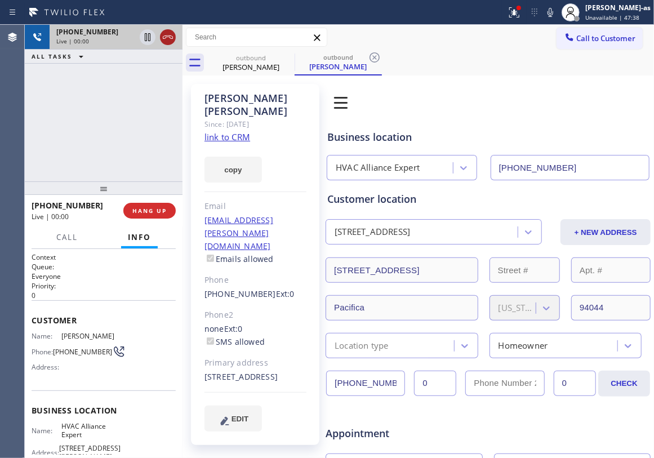
click at [167, 34] on icon at bounding box center [168, 37] width 14 height 14
drag, startPoint x: 90, startPoint y: 127, endPoint x: 118, endPoint y: 137, distance: 29.6
click at [108, 137] on div "[PHONE_NUMBER] Live | 00:00 ALL TASKS ALL TASKS ACTIVE TASKS TASKS IN WRAP UP" at bounding box center [104, 103] width 158 height 157
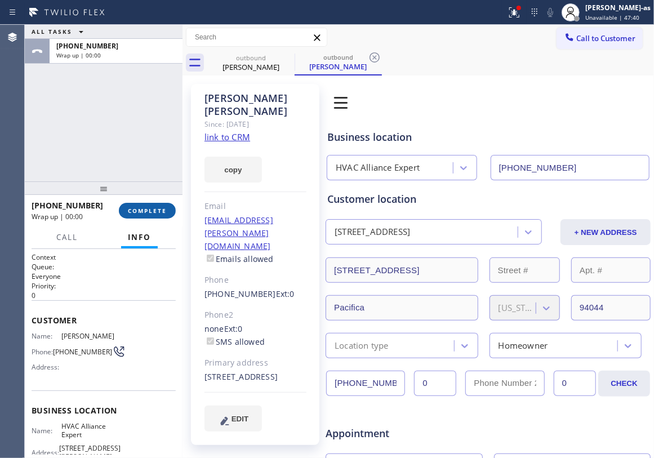
click at [133, 205] on button "COMPLETE" at bounding box center [147, 211] width 57 height 16
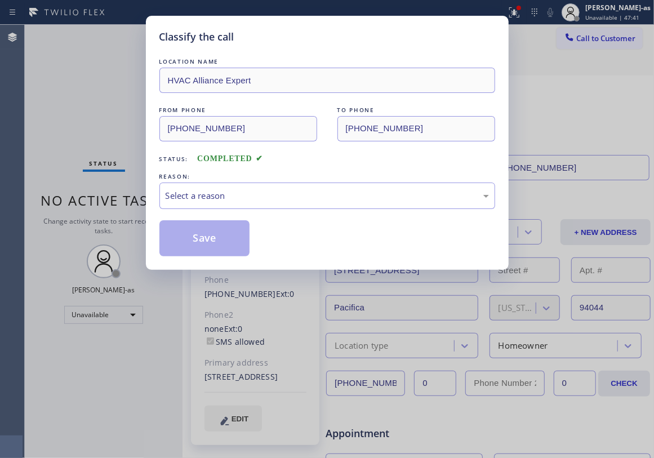
click at [133, 205] on div "Classify the call LOCATION NAME HVAC Alliance Expert FROM PHONE [PHONE_NUMBER] …" at bounding box center [339, 241] width 629 height 433
click at [133, 205] on div "Classify the call LOCATION NAME HVAC Alliance Expert FROM PHONE [PHONE_NUMBER] …" at bounding box center [327, 229] width 654 height 458
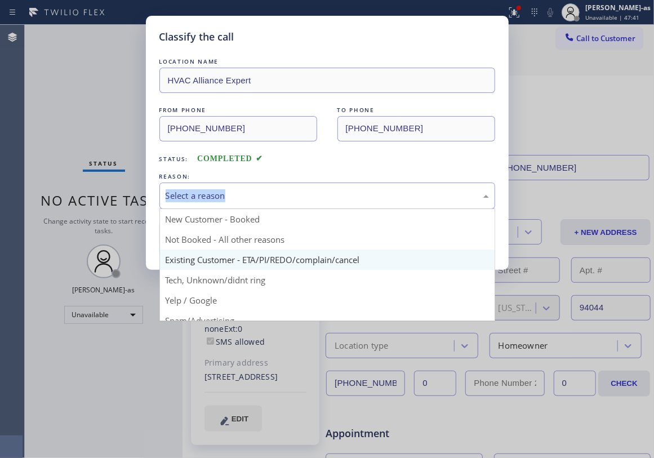
drag, startPoint x: 262, startPoint y: 199, endPoint x: 289, endPoint y: 260, distance: 66.3
click at [269, 209] on div "Select a reason New Customer - Booked Not Booked - All other reasons Existing C…" at bounding box center [327, 195] width 336 height 26
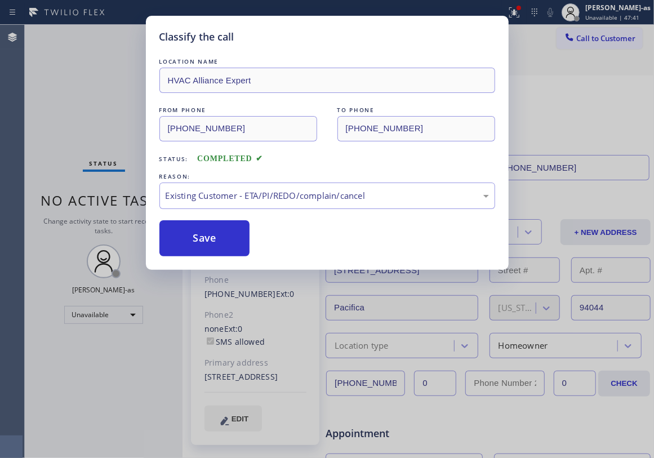
drag, startPoint x: 221, startPoint y: 239, endPoint x: 152, endPoint y: 293, distance: 87.5
click at [221, 241] on button "Save" at bounding box center [204, 238] width 91 height 36
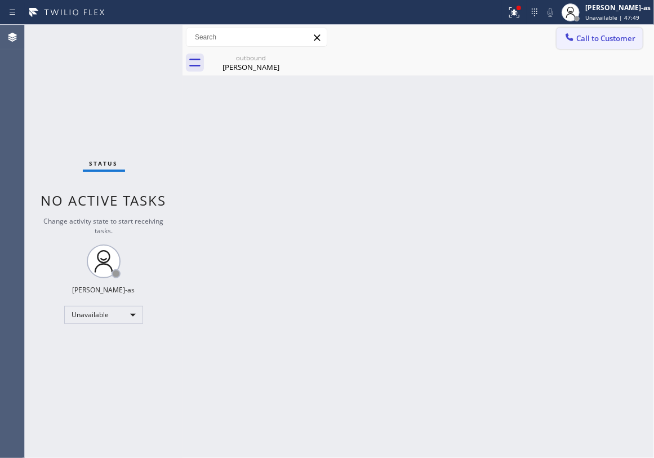
drag, startPoint x: 601, startPoint y: 26, endPoint x: 595, endPoint y: 46, distance: 20.8
click at [598, 36] on div "Call to Customer Outbound call Location HVAC Alliance Expert Your caller id pho…" at bounding box center [417, 37] width 471 height 25
click at [589, 39] on span "Call to Customer" at bounding box center [605, 38] width 59 height 10
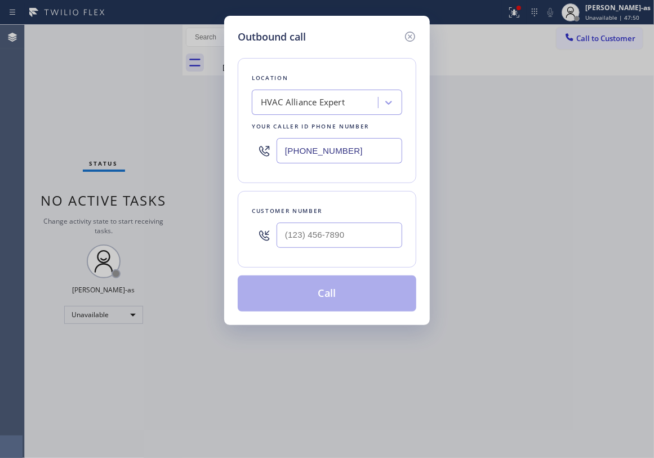
drag, startPoint x: 328, startPoint y: 255, endPoint x: 344, endPoint y: 241, distance: 21.1
click at [330, 253] on div "Customer number" at bounding box center [327, 229] width 179 height 77
click at [344, 240] on input "(___) ___-____" at bounding box center [340, 234] width 126 height 25
paste input "917) 416-4205"
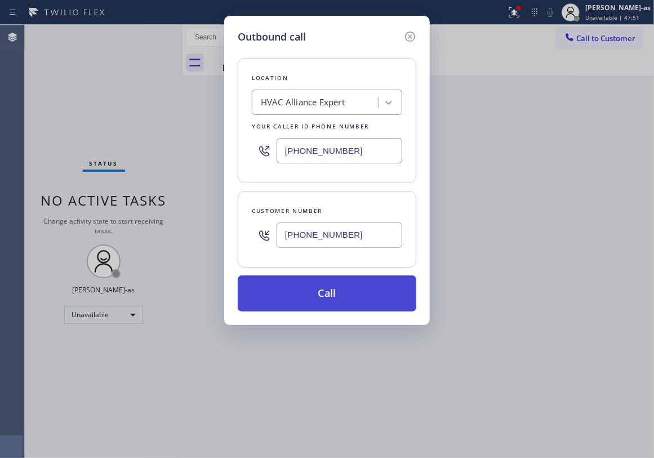
type input "[PHONE_NUMBER]"
click at [336, 293] on button "Call" at bounding box center [327, 293] width 179 height 36
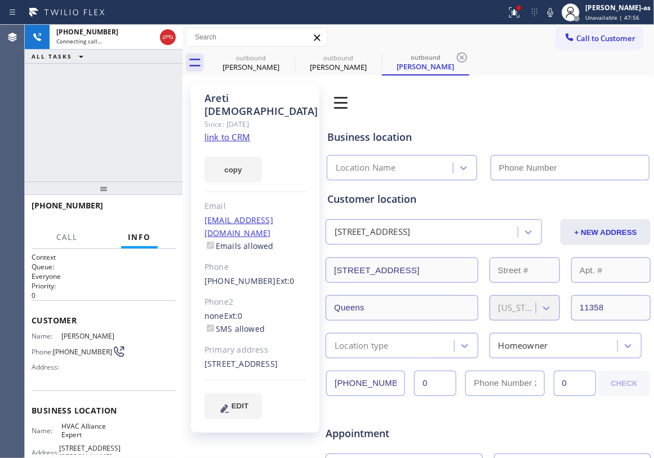
click at [235, 131] on link "link to CRM" at bounding box center [227, 136] width 46 height 11
type input "[PHONE_NUMBER]"
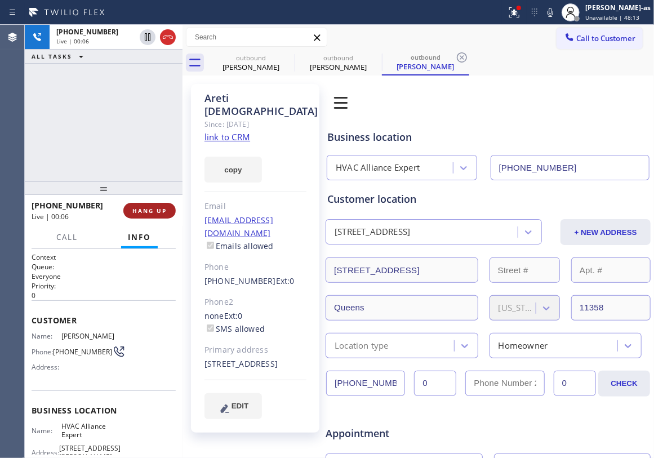
click at [147, 207] on span "HANG UP" at bounding box center [149, 211] width 34 height 8
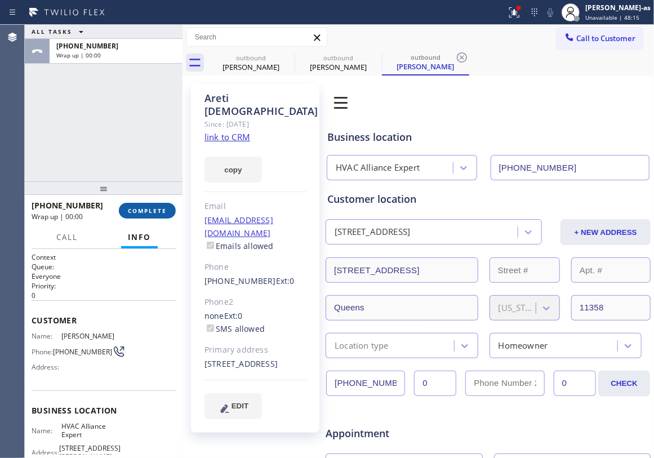
click at [147, 205] on button "COMPLETE" at bounding box center [147, 211] width 57 height 16
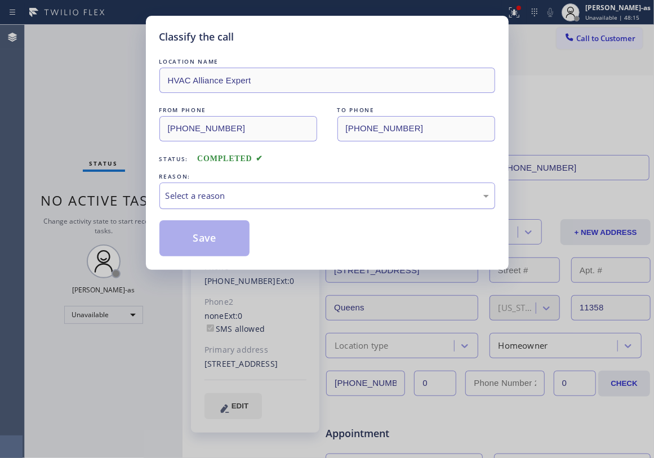
click at [318, 196] on div "Select a reason" at bounding box center [327, 195] width 323 height 13
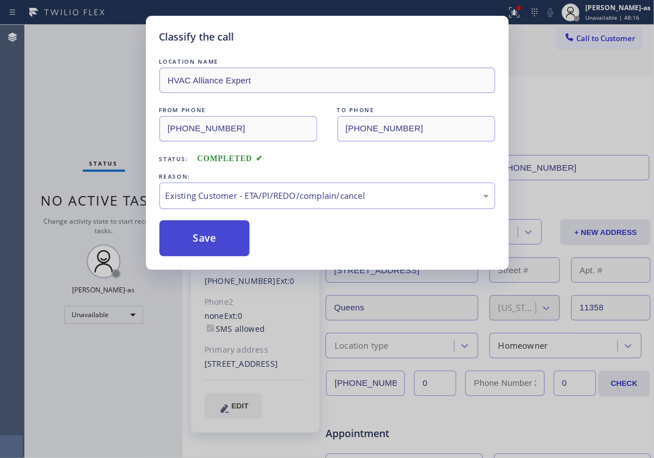
click at [220, 250] on button "Save" at bounding box center [204, 238] width 91 height 36
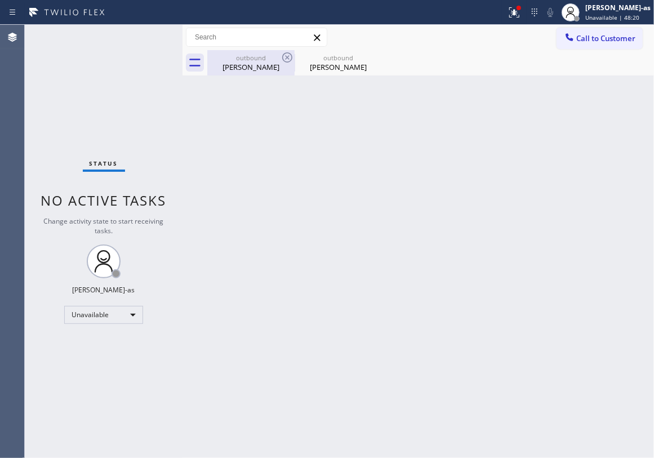
drag, startPoint x: 101, startPoint y: 91, endPoint x: 216, endPoint y: 61, distance: 118.8
click at [106, 93] on div "Status No active tasks Change activity state to start receiving tasks. [PERSON_…" at bounding box center [104, 241] width 158 height 433
click at [256, 57] on div "outbound" at bounding box center [250, 58] width 85 height 8
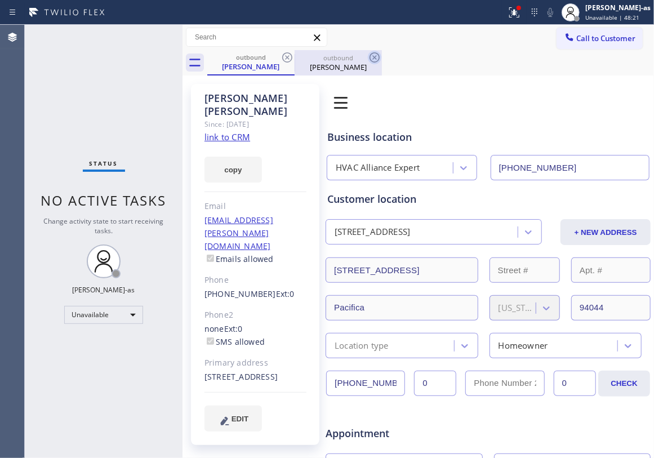
click at [280, 57] on icon at bounding box center [287, 58] width 14 height 14
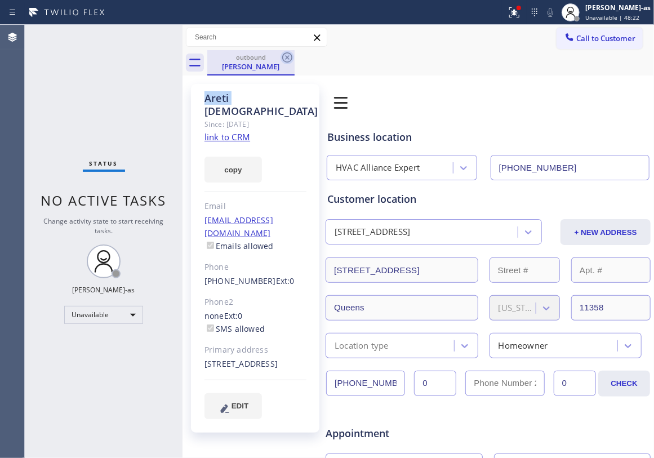
click at [280, 57] on icon at bounding box center [287, 58] width 14 height 14
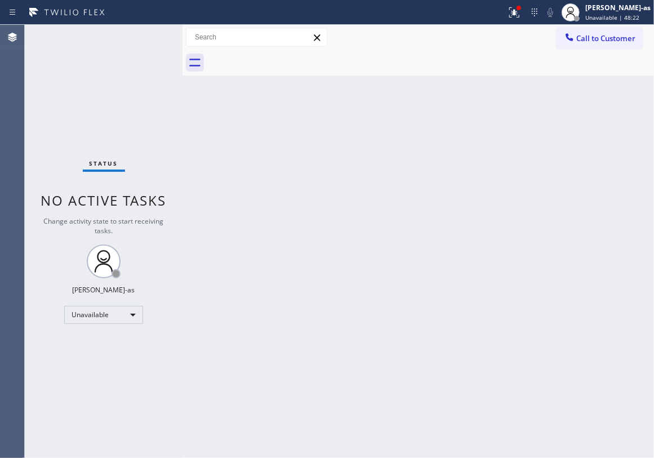
click at [280, 57] on div at bounding box center [430, 62] width 447 height 25
click at [605, 39] on span "Call to Customer" at bounding box center [605, 38] width 59 height 10
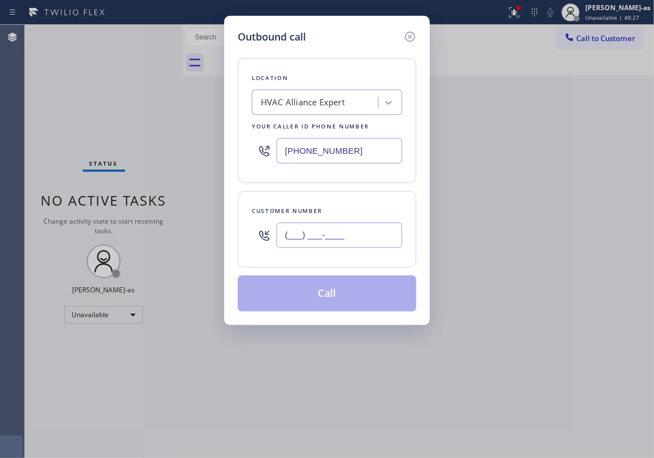
click at [346, 234] on input "(___) ___-____" at bounding box center [340, 234] width 126 height 25
paste input "3233"
click at [346, 233] on input "(___) ___-3233" at bounding box center [340, 234] width 126 height 25
click at [356, 226] on input "(___) ___-3233" at bounding box center [340, 234] width 126 height 25
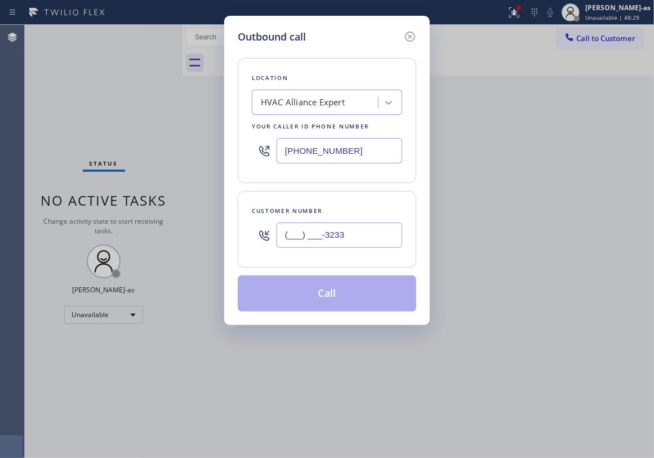
click at [356, 226] on input "(___) ___-3233" at bounding box center [340, 234] width 126 height 25
paste input "323) 362-7800"
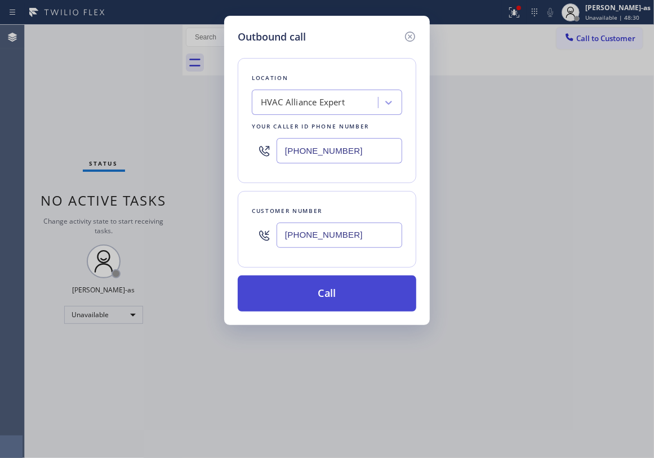
type input "[PHONE_NUMBER]"
click at [350, 300] on button "Call" at bounding box center [327, 293] width 179 height 36
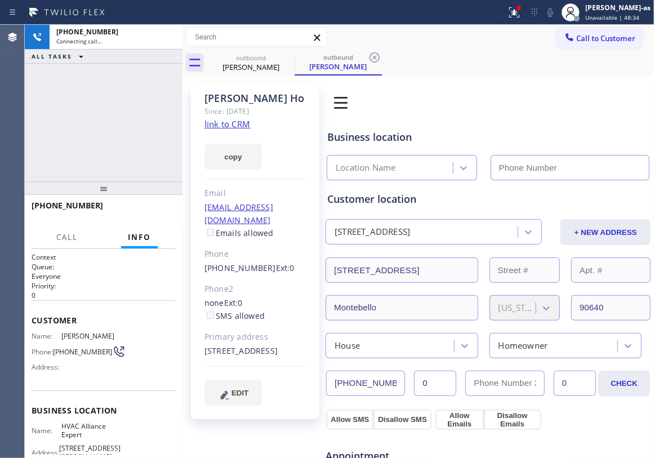
type input "[PHONE_NUMBER]"
click at [114, 108] on div "[PHONE_NUMBER] Connecting call… ALL TASKS ALL TASKS ACTIVE TASKS TASKS IN WRAP …" at bounding box center [104, 103] width 158 height 157
click at [234, 128] on link "link to CRM" at bounding box center [227, 123] width 46 height 11
click at [275, 45] on input "text" at bounding box center [256, 37] width 140 height 18
click at [250, 64] on div "[PERSON_NAME]" at bounding box center [250, 67] width 85 height 10
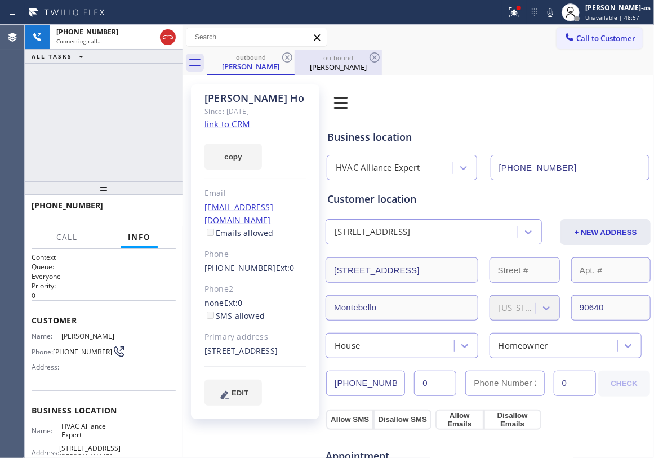
click at [296, 56] on div "outbound" at bounding box center [338, 58] width 85 height 8
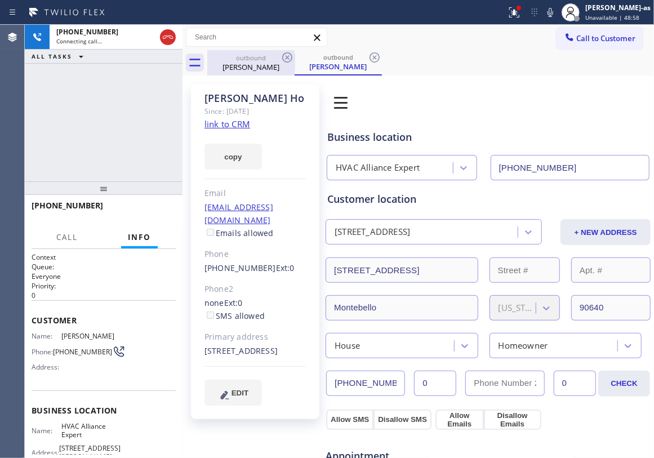
click at [235, 63] on div "[PERSON_NAME]" at bounding box center [250, 67] width 85 height 10
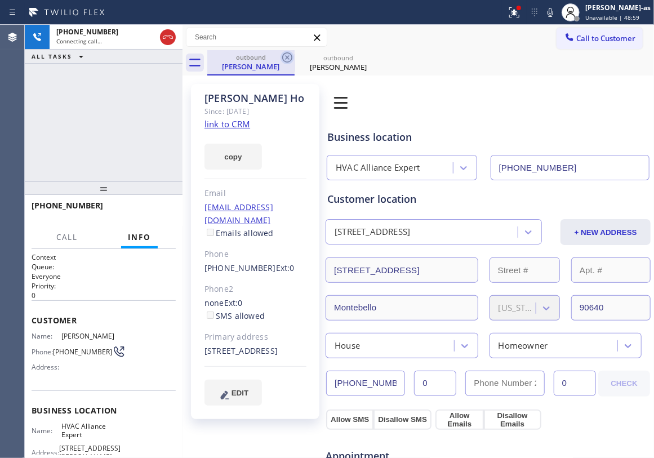
click at [287, 57] on icon at bounding box center [287, 57] width 10 height 10
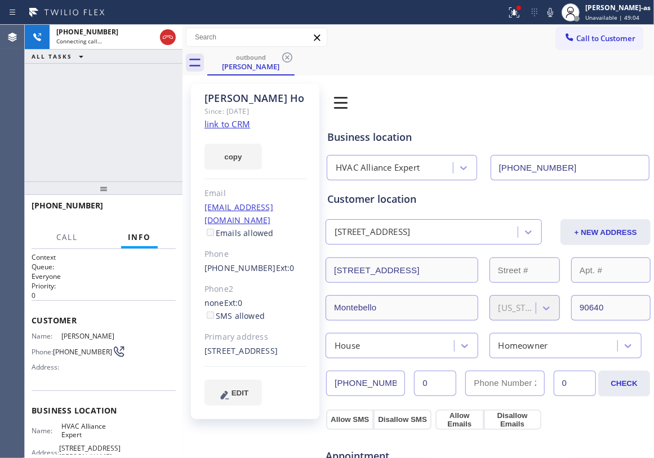
click at [107, 168] on div "[PHONE_NUMBER] Connecting call… ALL TASKS ALL TASKS ACTIVE TASKS TASKS IN WRAP …" at bounding box center [104, 103] width 158 height 157
click at [140, 135] on div "[PHONE_NUMBER] Connecting call… ALL TASKS ALL TASKS ACTIVE TASKS TASKS IN WRAP …" at bounding box center [104, 103] width 158 height 157
drag, startPoint x: 133, startPoint y: 141, endPoint x: 182, endPoint y: 140, distance: 49.0
click at [135, 142] on div "[PHONE_NUMBER] Live | 00:00 ALL TASKS ALL TASKS ACTIVE TASKS TASKS IN WRAP UP" at bounding box center [104, 103] width 158 height 157
drag, startPoint x: 110, startPoint y: 153, endPoint x: 115, endPoint y: 215, distance: 61.6
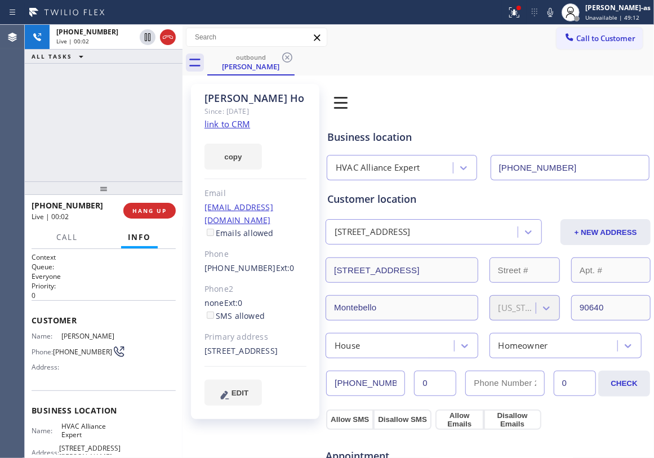
click at [110, 154] on div "[PHONE_NUMBER] Live | 00:02 ALL TASKS ALL TASKS ACTIVE TASKS TASKS IN WRAP UP" at bounding box center [104, 103] width 158 height 157
click at [153, 203] on button "HANG UP" at bounding box center [149, 211] width 52 height 16
drag, startPoint x: 142, startPoint y: 183, endPoint x: 142, endPoint y: 220, distance: 36.6
click at [142, 184] on div at bounding box center [104, 188] width 158 height 14
click at [145, 211] on span "HANG UP" at bounding box center [149, 211] width 34 height 8
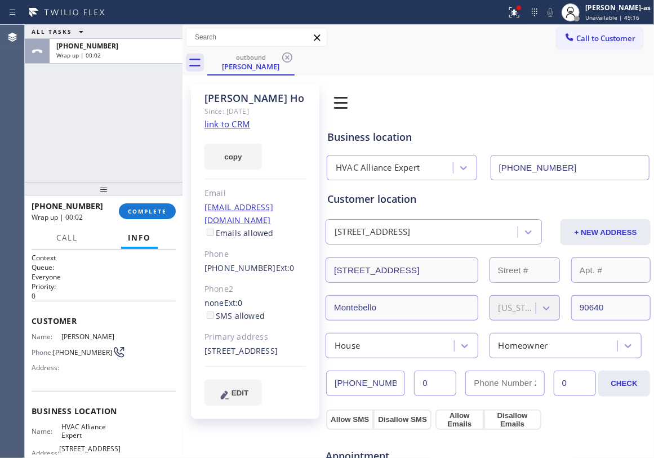
click at [122, 221] on div "[PHONE_NUMBER] Wrap up | 00:02 COMPLETE" at bounding box center [104, 211] width 144 height 29
click at [140, 220] on div "[PHONE_NUMBER] Wrap up | 00:03 COMPLETE" at bounding box center [104, 211] width 144 height 29
click at [142, 213] on span "COMPLETE" at bounding box center [147, 211] width 39 height 8
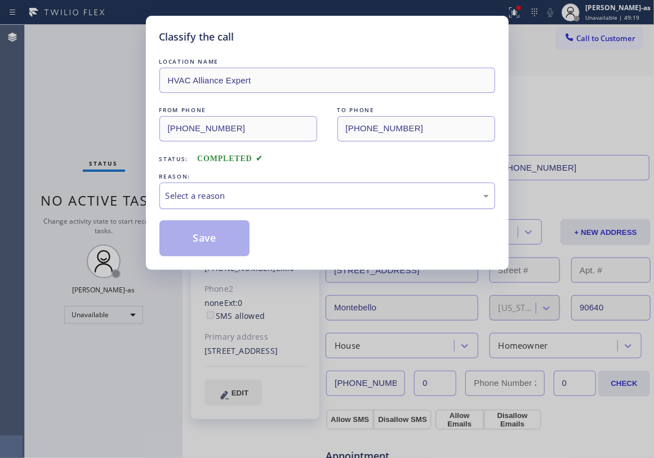
click at [217, 202] on div "Select a reason" at bounding box center [327, 195] width 323 height 13
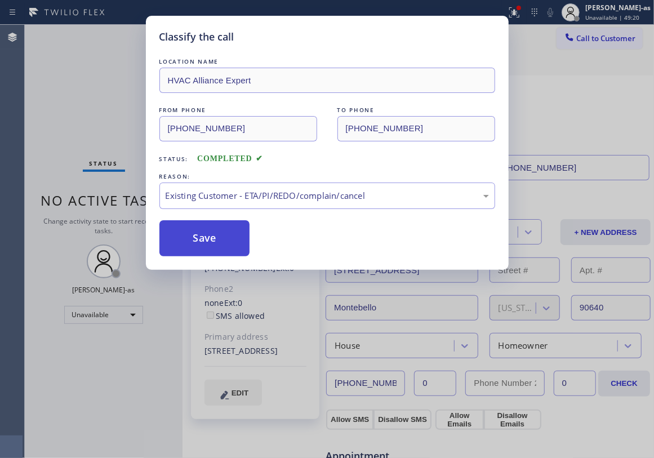
click at [225, 234] on button "Save" at bounding box center [204, 238] width 91 height 36
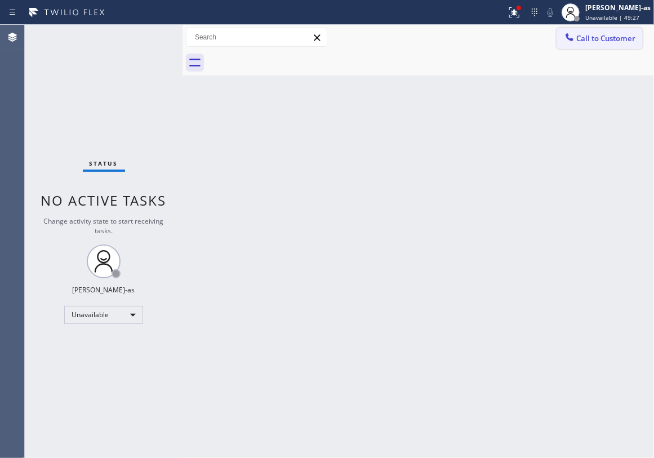
click at [578, 37] on span "Call to Customer" at bounding box center [605, 38] width 59 height 10
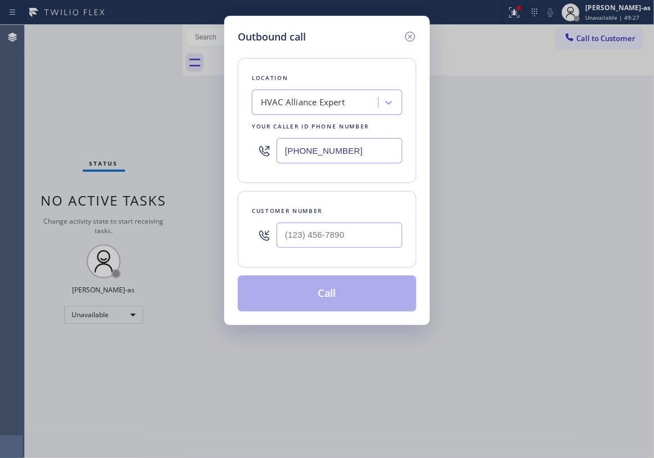
click at [330, 213] on div "Customer number" at bounding box center [327, 211] width 150 height 12
click at [367, 244] on input "(___) ___-____" at bounding box center [340, 234] width 126 height 25
paste input "510) 697-6443"
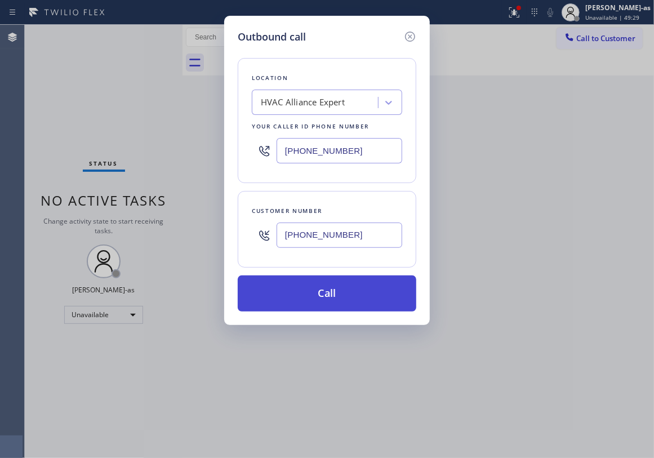
type input "[PHONE_NUMBER]"
click at [325, 294] on button "Call" at bounding box center [327, 293] width 179 height 36
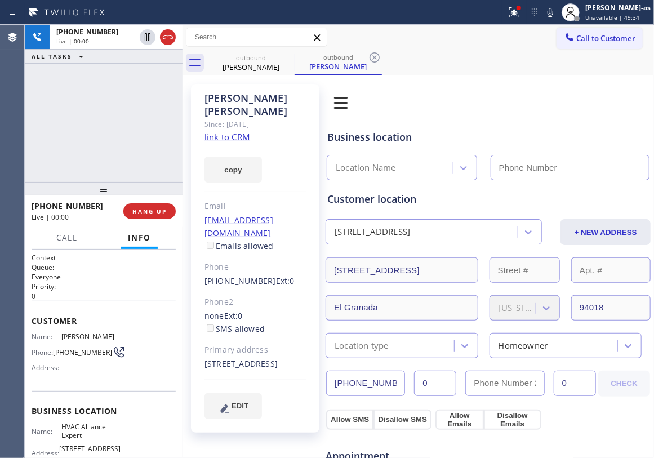
type input "[PHONE_NUMBER]"
drag, startPoint x: 154, startPoint y: 179, endPoint x: 165, endPoint y: 215, distance: 37.1
click at [154, 195] on div at bounding box center [104, 189] width 158 height 14
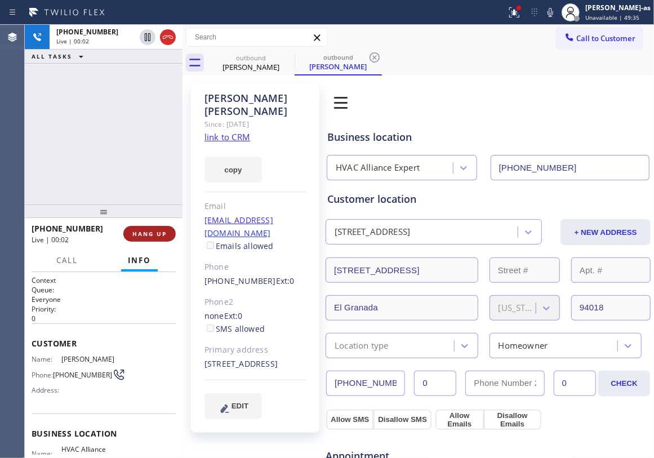
click at [159, 230] on span "HANG UP" at bounding box center [149, 234] width 34 height 8
drag, startPoint x: 129, startPoint y: 188, endPoint x: 151, endPoint y: 247, distance: 62.8
click at [129, 192] on div "[PHONE_NUMBER] Live | 00:02 ALL TASKS ALL TASKS ACTIVE TASKS TASKS IN WRAP UP" at bounding box center [104, 115] width 158 height 180
click at [134, 237] on span "HANG UP" at bounding box center [149, 234] width 34 height 8
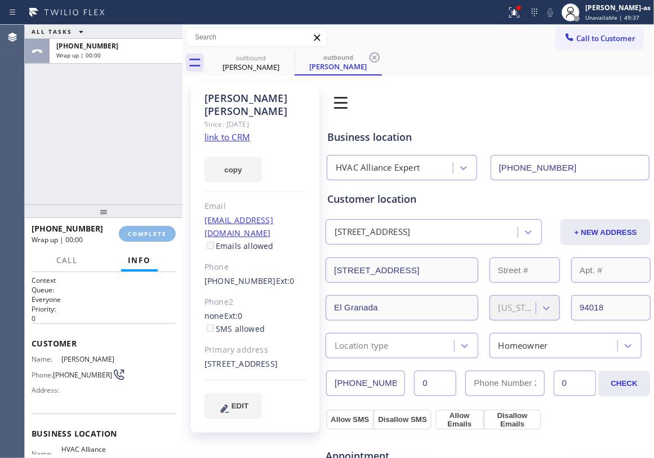
drag, startPoint x: 123, startPoint y: 183, endPoint x: 215, endPoint y: 212, distance: 96.9
click at [123, 183] on div "ALL TASKS ALL TASKS ACTIVE TASKS TASKS IN WRAP UP [PHONE_NUMBER] Wrap up | 00:00" at bounding box center [104, 115] width 158 height 180
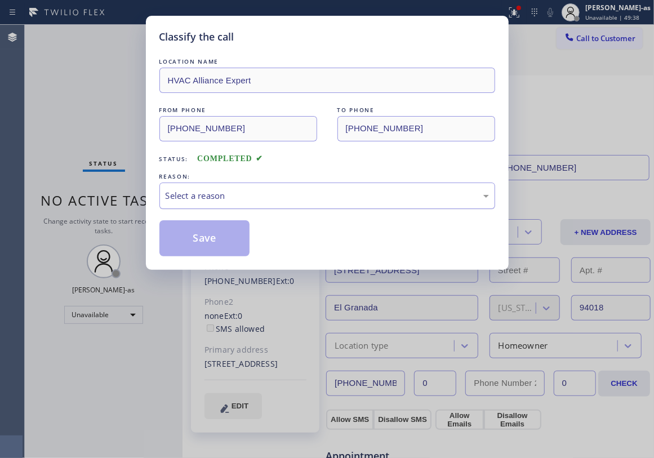
click at [267, 201] on div "Select a reason" at bounding box center [327, 195] width 323 height 13
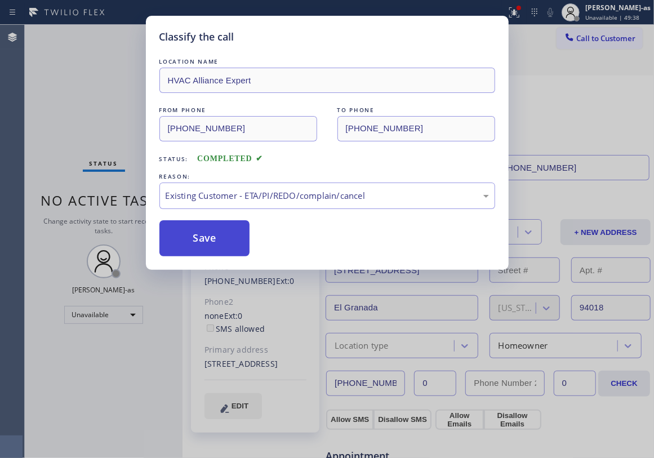
click at [213, 235] on button "Save" at bounding box center [204, 238] width 91 height 36
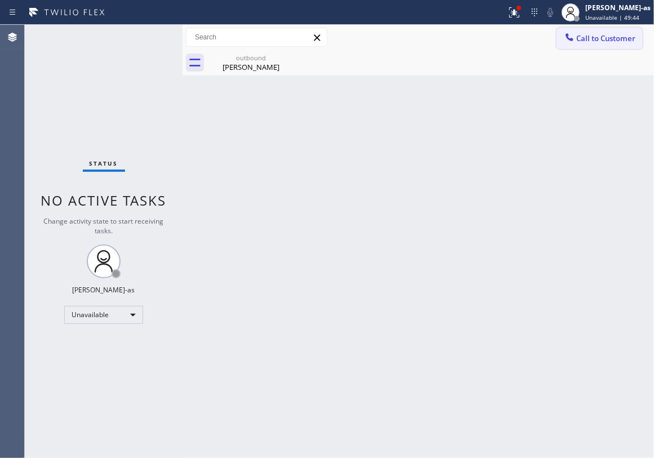
click at [587, 41] on span "Call to Customer" at bounding box center [605, 38] width 59 height 10
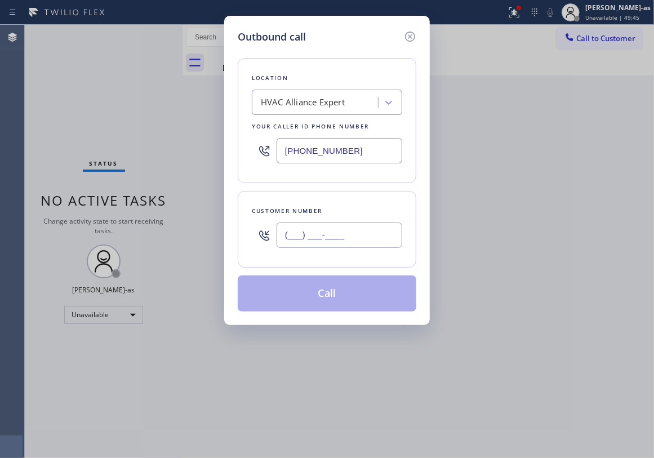
click at [350, 247] on input "(___) ___-____" at bounding box center [340, 234] width 126 height 25
paste input "650) 560-0083"
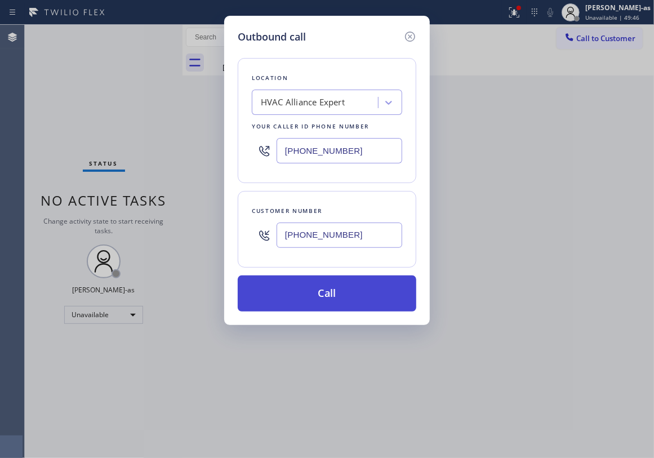
type input "[PHONE_NUMBER]"
click at [329, 292] on button "Call" at bounding box center [327, 293] width 179 height 36
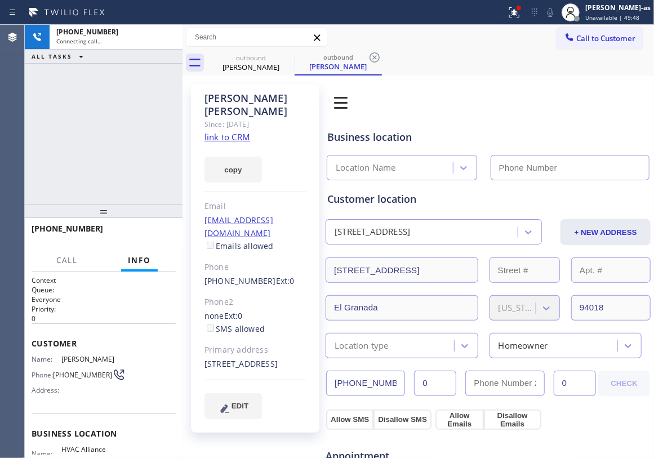
click at [124, 149] on div "[PHONE_NUMBER] Connecting call… ALL TASKS ALL TASKS ACTIVE TASKS TASKS IN WRAP …" at bounding box center [104, 115] width 158 height 180
click at [244, 131] on link "link to CRM" at bounding box center [227, 136] width 46 height 11
type input "[PHONE_NUMBER]"
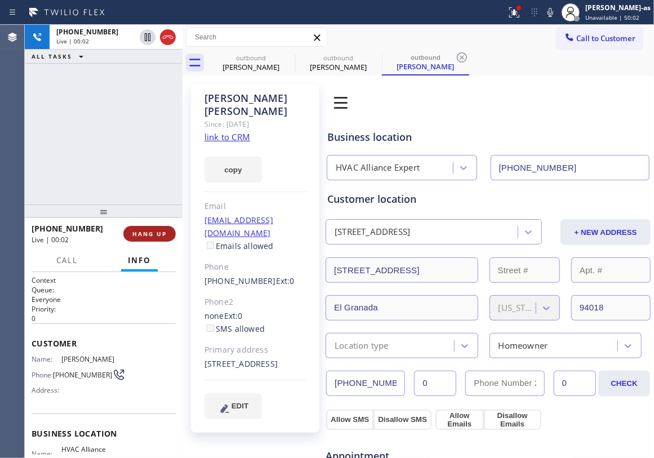
click at [147, 235] on span "HANG UP" at bounding box center [149, 234] width 34 height 8
drag, startPoint x: 124, startPoint y: 191, endPoint x: 140, endPoint y: 242, distance: 52.9
click at [124, 194] on div "[PHONE_NUMBER] Live | 00:03 ALL TASKS ALL TASKS ACTIVE TASKS TASKS IN WRAP UP" at bounding box center [104, 115] width 158 height 180
click at [145, 240] on button "HANG UP" at bounding box center [149, 234] width 52 height 16
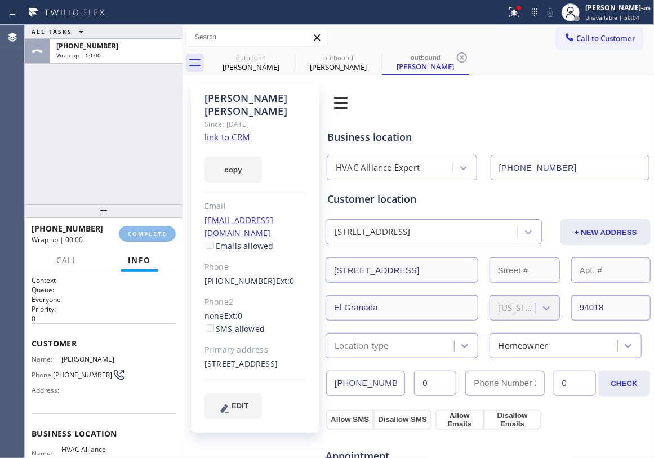
drag, startPoint x: 134, startPoint y: 177, endPoint x: 173, endPoint y: 194, distance: 42.9
click at [142, 182] on div "ALL TASKS ALL TASKS ACTIVE TASKS TASKS IN WRAP UP [PHONE_NUMBER] Wrap up | 00:00" at bounding box center [104, 115] width 158 height 180
click at [215, 237] on div "ALL TASKS ALL TASKS ACTIVE TASKS TASKS IN WRAP UP [PHONE_NUMBER] Wrap up | 00:0…" at bounding box center [339, 241] width 629 height 433
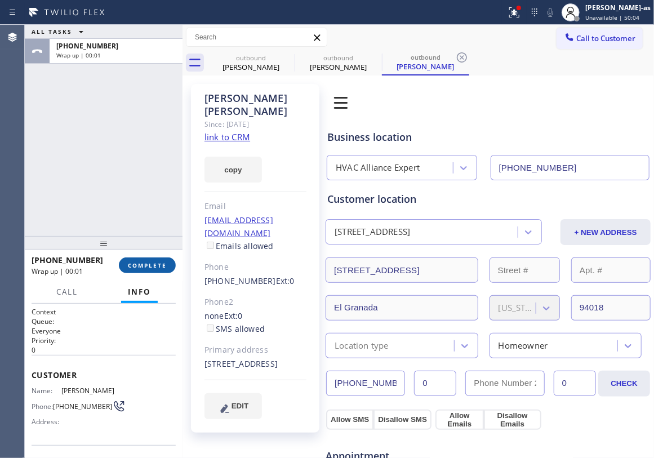
click at [151, 264] on span "COMPLETE" at bounding box center [147, 265] width 39 height 8
click at [131, 164] on div "ALL TASKS ALL TASKS ACTIVE TASKS TASKS IN WRAP UP [PHONE_NUMBER] Wrap up | 00:01" at bounding box center [104, 130] width 158 height 211
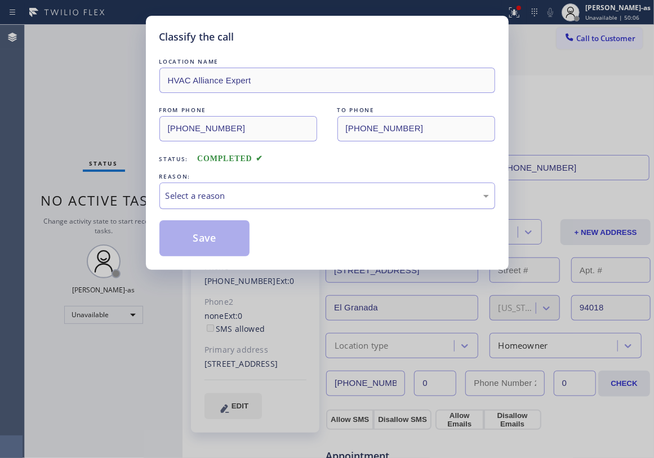
click at [296, 194] on div "Select a reason" at bounding box center [327, 195] width 323 height 13
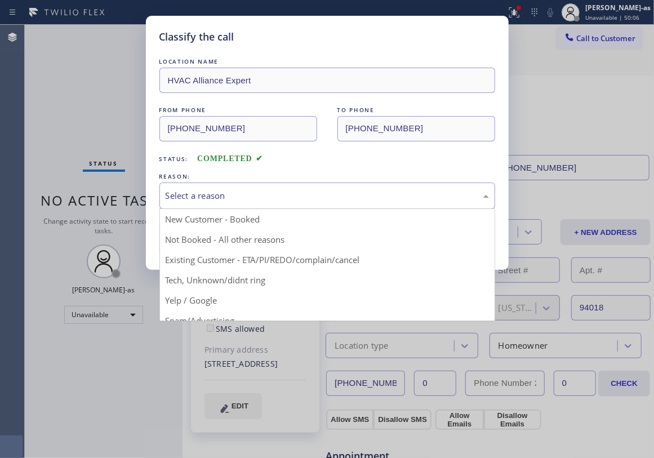
drag, startPoint x: 297, startPoint y: 266, endPoint x: 242, endPoint y: 242, distance: 61.0
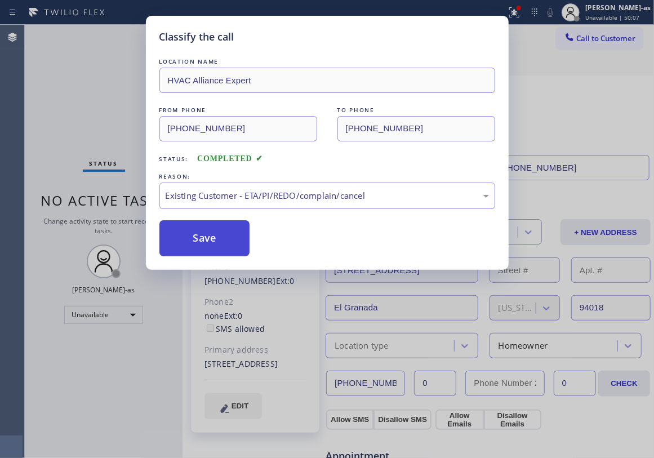
click at [231, 240] on button "Save" at bounding box center [204, 238] width 91 height 36
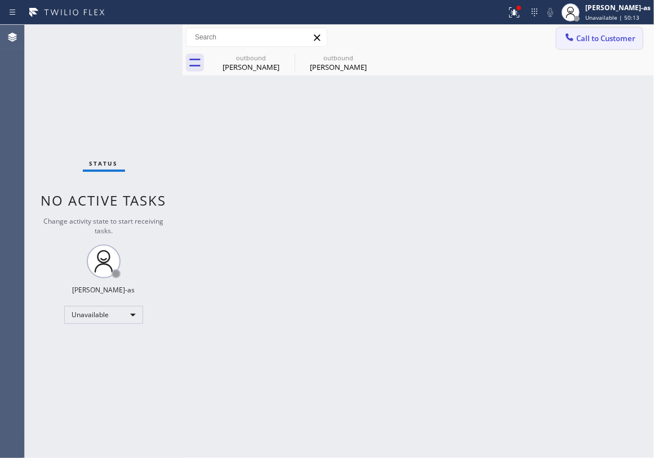
click at [605, 33] on span "Call to Customer" at bounding box center [605, 38] width 59 height 10
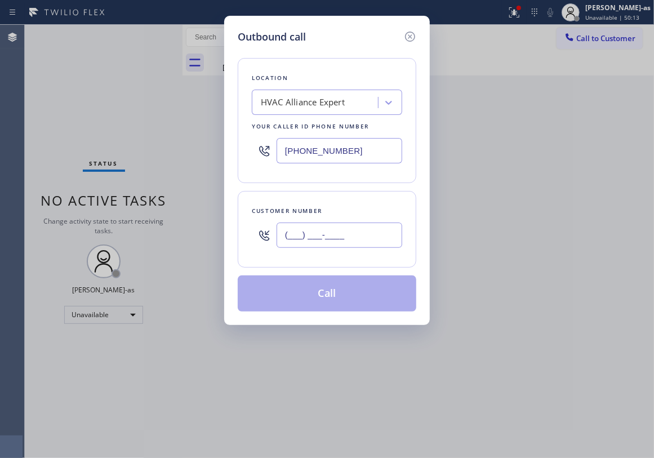
click at [351, 235] on input "(___) ___-____" at bounding box center [340, 234] width 126 height 25
paste input "845) 694-2799"
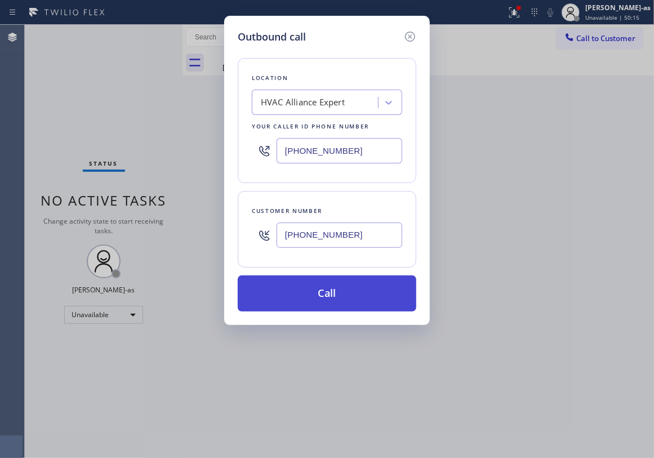
type input "[PHONE_NUMBER]"
click at [327, 307] on button "Call" at bounding box center [327, 293] width 179 height 36
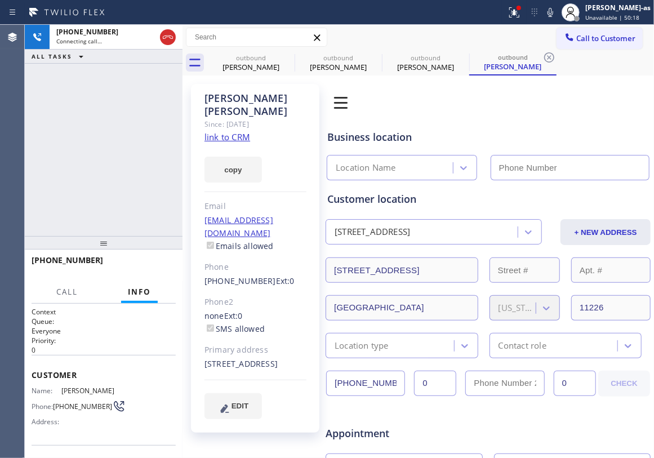
click at [230, 131] on link "link to CRM" at bounding box center [227, 136] width 46 height 11
type input "[PHONE_NUMBER]"
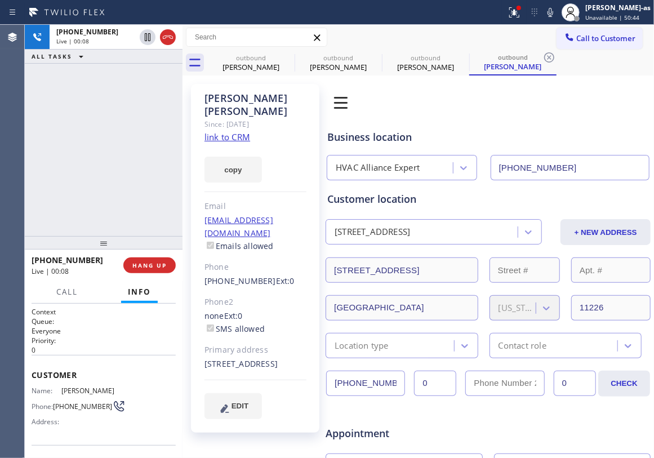
drag, startPoint x: 99, startPoint y: 88, endPoint x: 144, endPoint y: 84, distance: 45.3
click at [102, 93] on div "[PHONE_NUMBER] Live | 00:08 ALL TASKS ALL TASKS ACTIVE TASKS TASKS IN WRAP UP" at bounding box center [104, 130] width 158 height 211
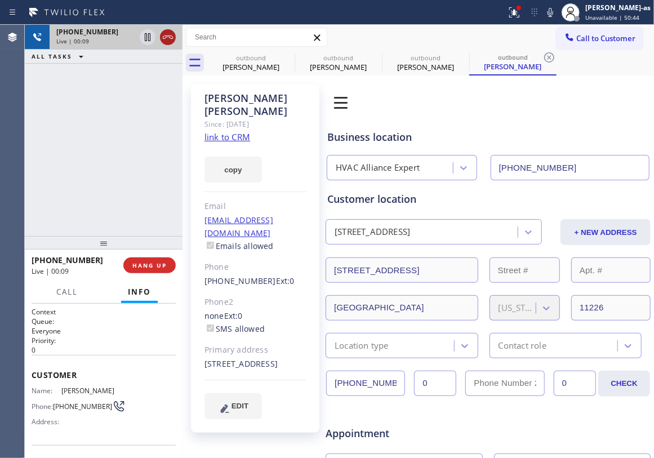
click at [167, 43] on icon at bounding box center [168, 37] width 14 height 14
drag, startPoint x: 129, startPoint y: 203, endPoint x: 136, endPoint y: 215, distance: 13.6
click at [131, 206] on div "[PHONE_NUMBER] Live | 00:09 ALL TASKS ALL TASKS ACTIVE TASKS TASKS IN WRAP UP" at bounding box center [104, 130] width 158 height 211
click at [151, 264] on span "HANG UP" at bounding box center [149, 265] width 34 height 8
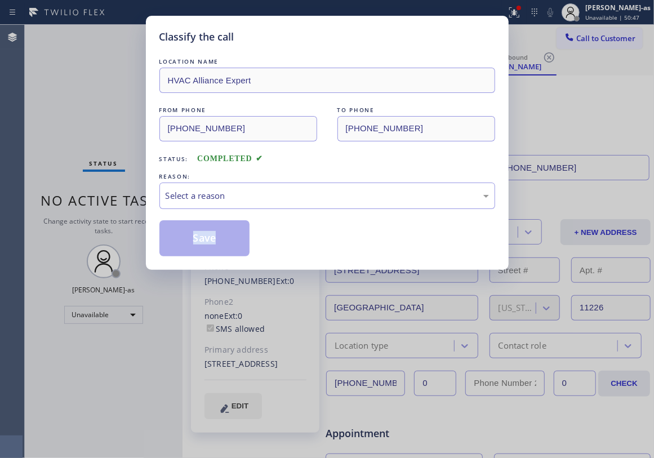
click at [151, 262] on div "Classify the call LOCATION NAME HVAC Alliance Expert FROM PHONE [PHONE_NUMBER] …" at bounding box center [327, 143] width 363 height 254
click at [321, 204] on div "Select a reason" at bounding box center [327, 195] width 336 height 26
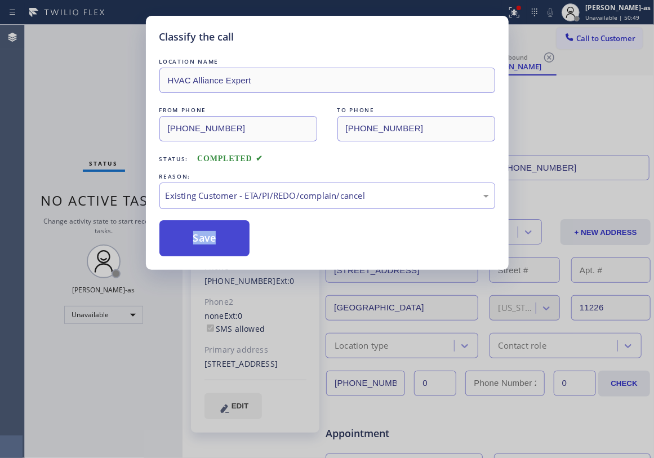
click at [208, 233] on button "Save" at bounding box center [204, 238] width 91 height 36
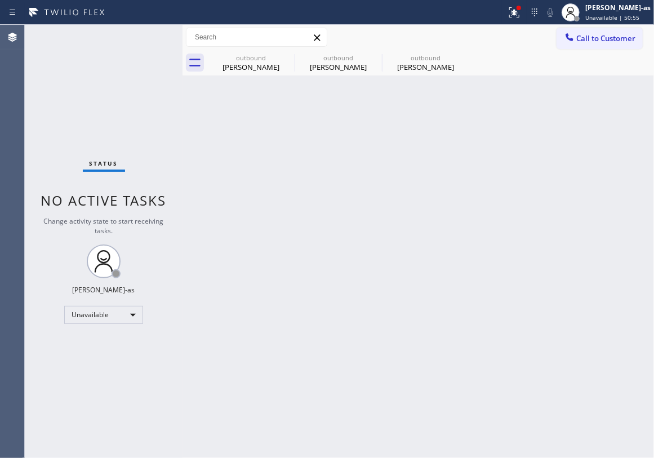
drag, startPoint x: 579, startPoint y: 33, endPoint x: 399, endPoint y: 174, distance: 229.0
click at [578, 34] on span "Call to Customer" at bounding box center [605, 38] width 59 height 10
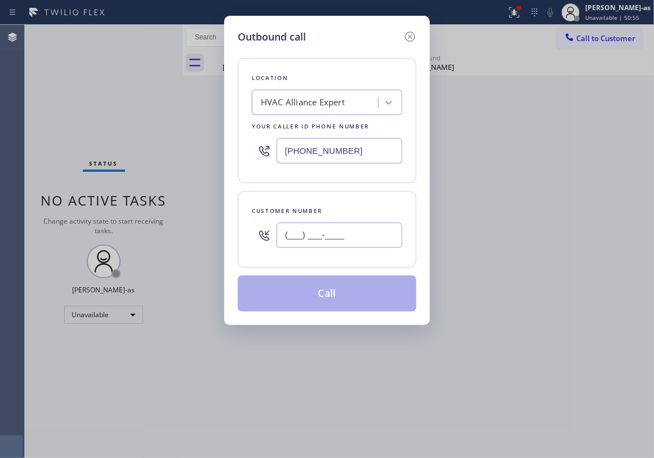
click at [349, 230] on input "(___) ___-____" at bounding box center [340, 234] width 126 height 25
paste input "949) 525-8477"
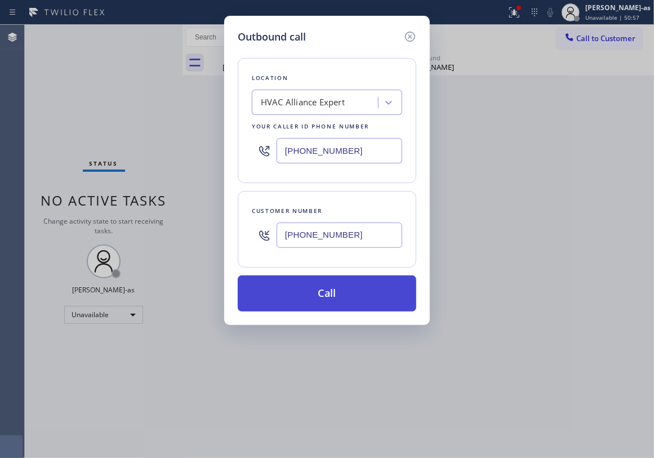
type input "[PHONE_NUMBER]"
click at [341, 294] on button "Call" at bounding box center [327, 293] width 179 height 36
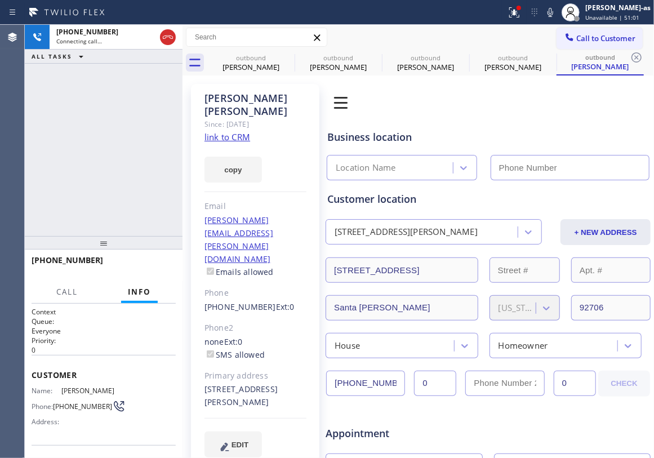
type input "[PHONE_NUMBER]"
click at [230, 131] on link "link to CRM" at bounding box center [227, 136] width 46 height 11
drag, startPoint x: 73, startPoint y: 84, endPoint x: 100, endPoint y: 84, distance: 27.6
click at [75, 84] on div "[PHONE_NUMBER] Connecting call… ALL TASKS ALL TASKS ACTIVE TASKS TASKS IN WRAP …" at bounding box center [104, 130] width 158 height 211
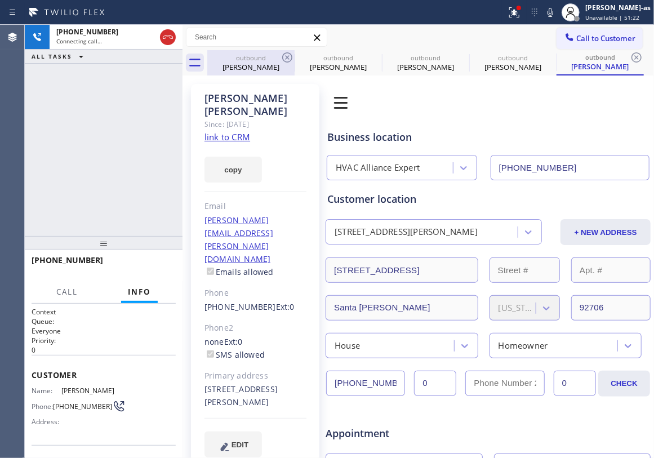
click at [261, 64] on div "[PERSON_NAME]" at bounding box center [250, 67] width 85 height 10
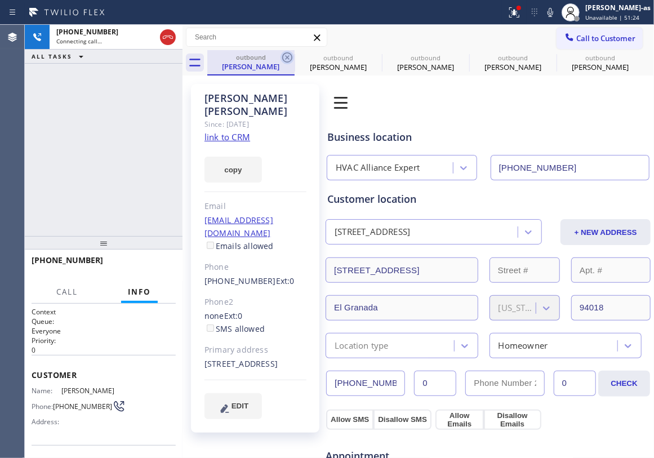
click at [282, 60] on icon at bounding box center [287, 58] width 14 height 14
click at [0, 0] on icon at bounding box center [0, 0] width 0 height 0
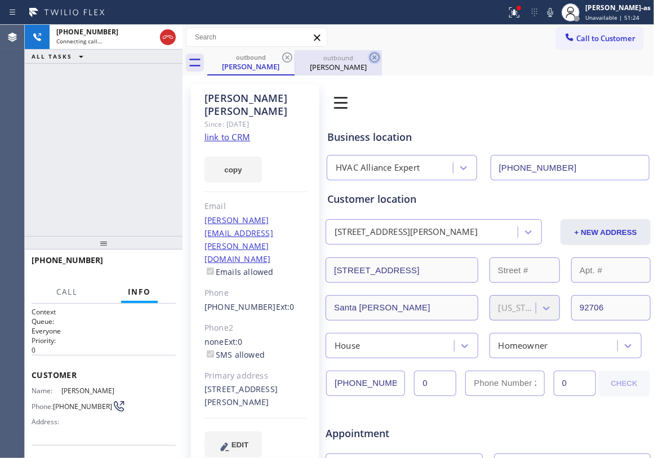
click at [282, 61] on icon at bounding box center [287, 58] width 14 height 14
click at [152, 155] on div "[PHONE_NUMBER] Connecting call… ALL TASKS ALL TASKS ACTIVE TASKS TASKS IN WRAP …" at bounding box center [104, 130] width 158 height 211
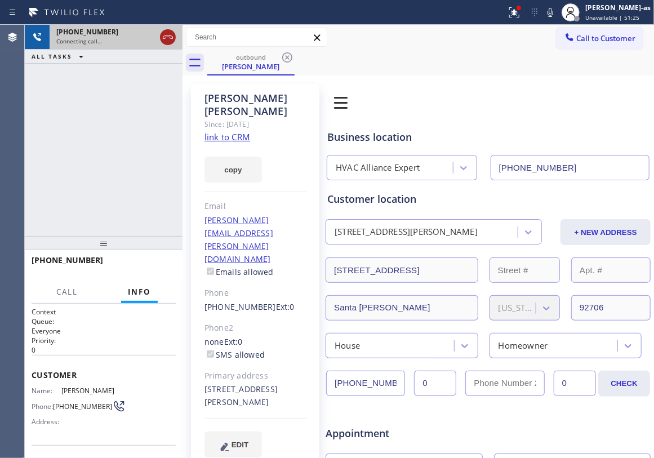
drag, startPoint x: 163, startPoint y: 37, endPoint x: 214, endPoint y: 50, distance: 53.0
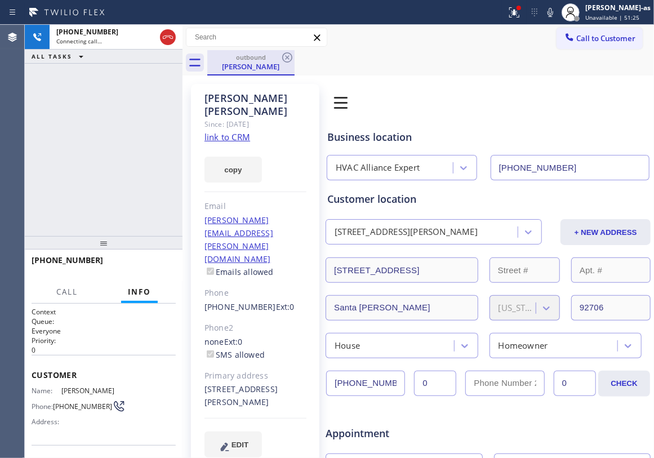
click at [163, 37] on icon at bounding box center [168, 36] width 10 height 3
click at [251, 59] on div "outbound" at bounding box center [250, 57] width 85 height 8
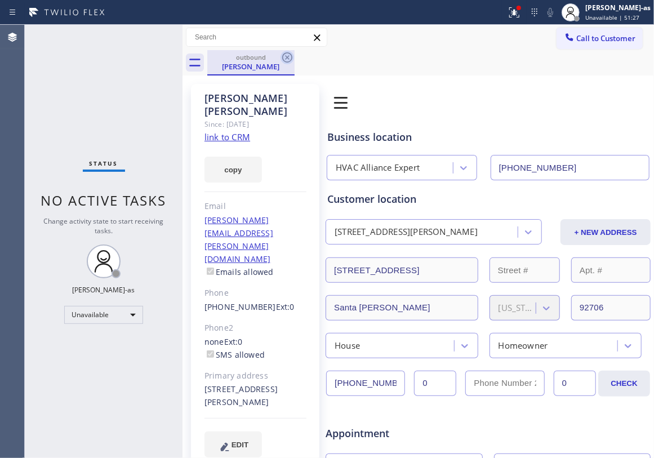
click at [285, 61] on icon at bounding box center [287, 58] width 14 height 14
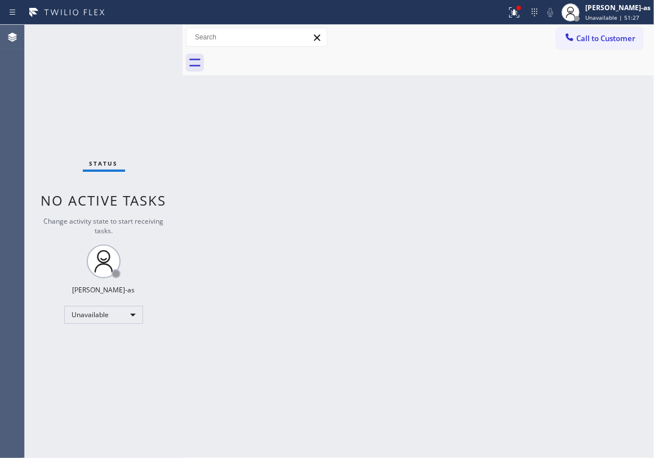
click at [285, 61] on div at bounding box center [430, 62] width 447 height 25
click at [582, 39] on span "Call to Customer" at bounding box center [605, 38] width 59 height 10
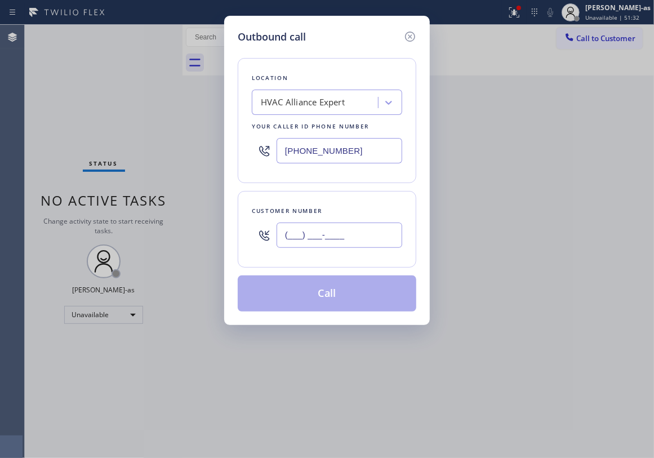
click at [329, 244] on input "(___) ___-____" at bounding box center [340, 234] width 126 height 25
paste input "925) 964-3140"
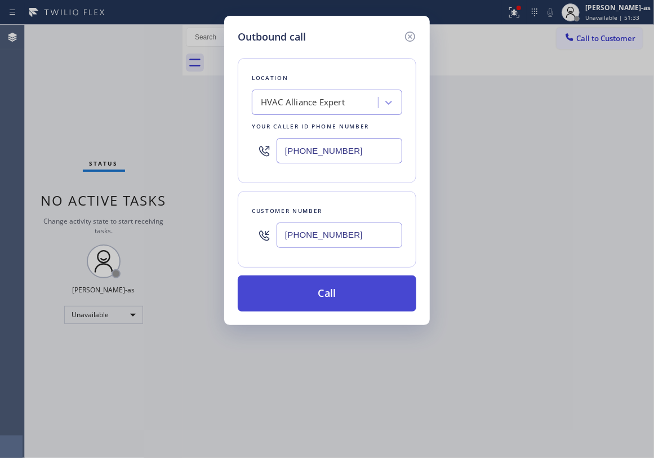
type input "[PHONE_NUMBER]"
click at [314, 295] on button "Call" at bounding box center [327, 293] width 179 height 36
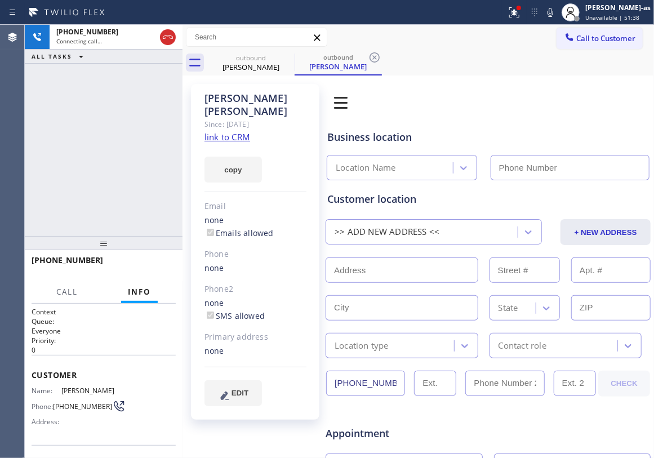
click at [108, 133] on div "[PHONE_NUMBER] Connecting call… ALL TASKS ALL TASKS ACTIVE TASKS TASKS IN WRAP …" at bounding box center [104, 130] width 158 height 211
type input "[PHONE_NUMBER]"
click at [217, 131] on link "link to CRM" at bounding box center [227, 136] width 46 height 11
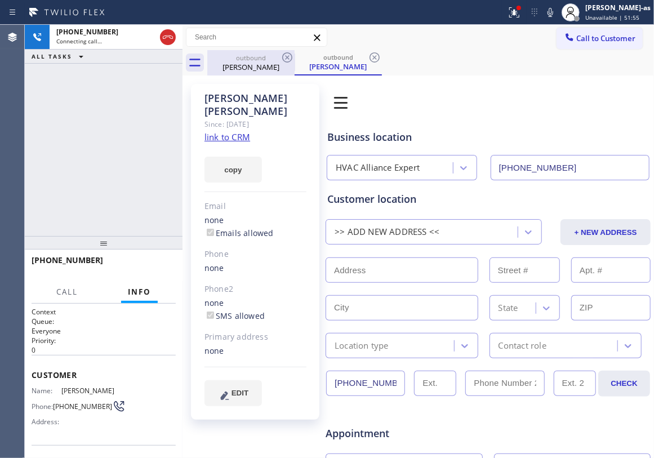
drag, startPoint x: 125, startPoint y: 118, endPoint x: 258, endPoint y: 62, distance: 144.1
click at [139, 113] on div "[PHONE_NUMBER] Connecting call… ALL TASKS ALL TASKS ACTIVE TASKS TASKS IN WRAP …" at bounding box center [104, 130] width 158 height 211
click at [262, 59] on div "outbound" at bounding box center [250, 58] width 85 height 8
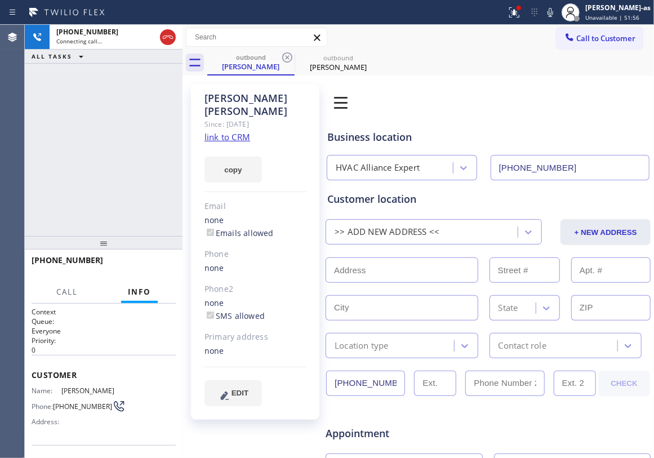
drag, startPoint x: 287, startPoint y: 55, endPoint x: 188, endPoint y: 93, distance: 106.5
click at [285, 57] on icon at bounding box center [287, 58] width 14 height 14
drag, startPoint x: 188, startPoint y: 93, endPoint x: 173, endPoint y: 50, distance: 45.8
click at [188, 91] on div "[PERSON_NAME] Since: [DATE] link to CRM copy Email none Emails allowed Phone no…" at bounding box center [255, 451] width 140 height 746
click at [165, 36] on icon at bounding box center [168, 37] width 14 height 14
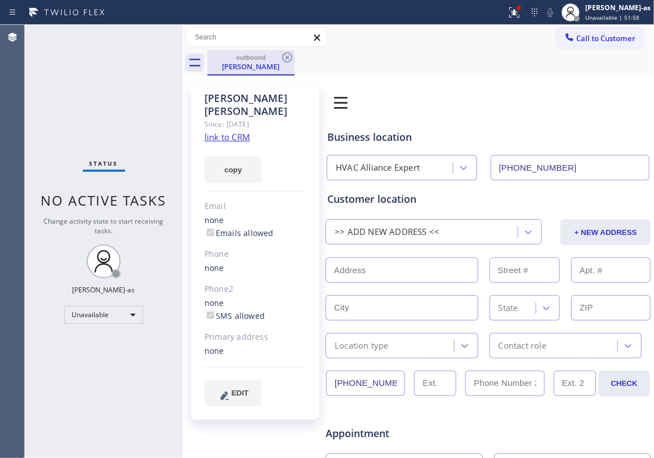
drag, startPoint x: 246, startPoint y: 68, endPoint x: 278, endPoint y: 62, distance: 33.1
click at [253, 66] on div "[PERSON_NAME]" at bounding box center [250, 66] width 85 height 10
click at [287, 60] on icon at bounding box center [287, 58] width 14 height 14
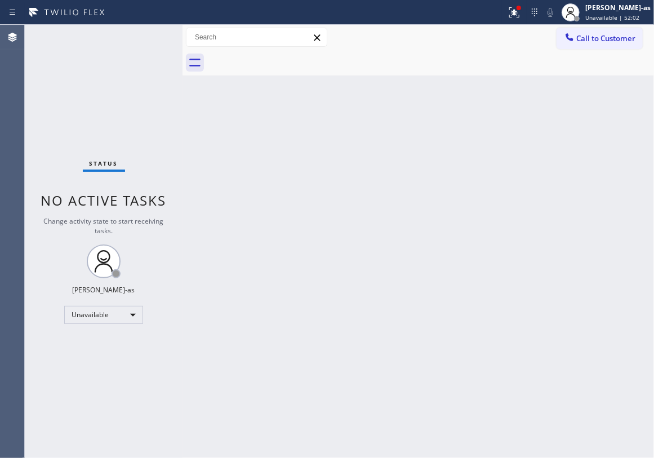
click at [559, 34] on button "Call to Customer" at bounding box center [599, 38] width 86 height 21
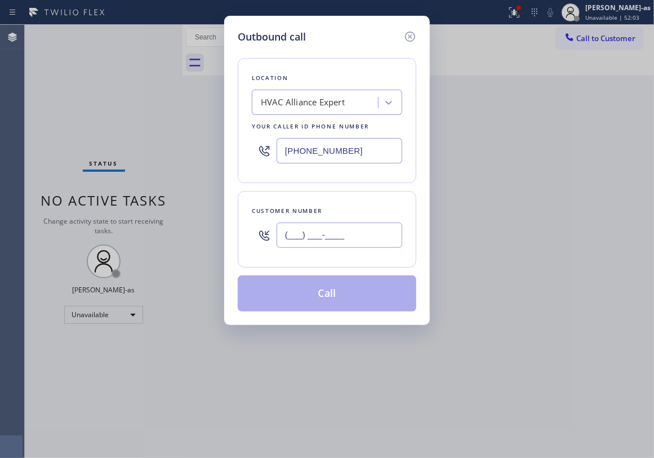
click at [332, 242] on input "(___) ___-____" at bounding box center [340, 234] width 126 height 25
paste input "310) 956-5913"
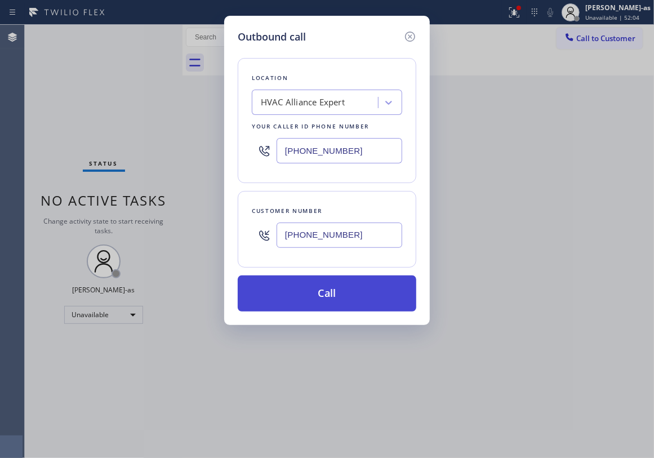
type input "[PHONE_NUMBER]"
click at [353, 293] on button "Call" at bounding box center [327, 293] width 179 height 36
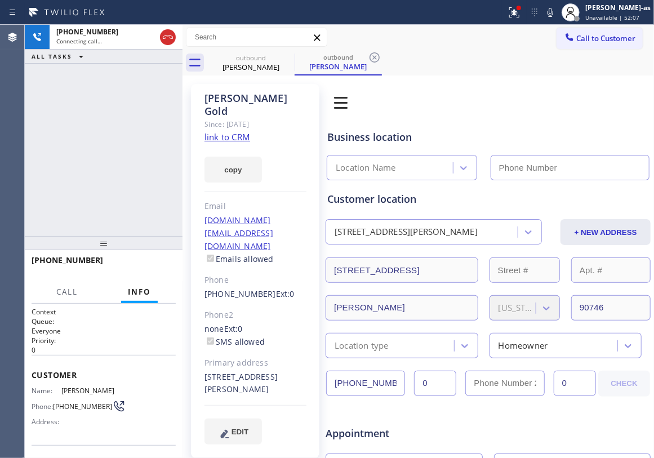
click at [225, 131] on link "link to CRM" at bounding box center [227, 136] width 46 height 11
type input "[PHONE_NUMBER]"
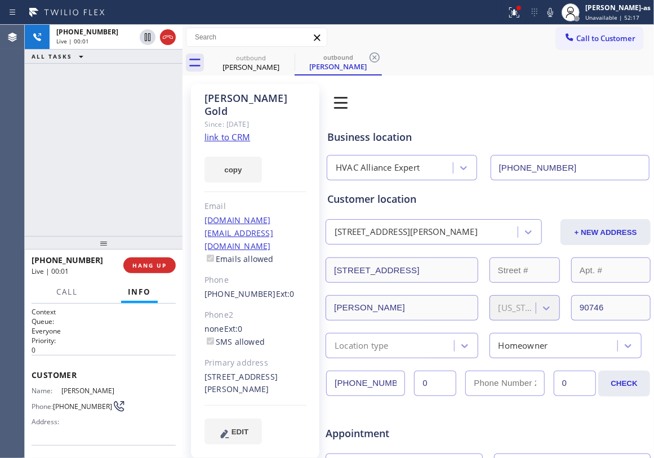
drag, startPoint x: 75, startPoint y: 64, endPoint x: 122, endPoint y: 55, distance: 48.3
click at [77, 65] on div "[PHONE_NUMBER] Live | 00:01 ALL TASKS ALL TASKS ACTIVE TASKS TASKS IN WRAP UP" at bounding box center [104, 130] width 158 height 211
click at [169, 39] on icon at bounding box center [168, 37] width 14 height 14
drag, startPoint x: 112, startPoint y: 176, endPoint x: 170, endPoint y: 289, distance: 127.5
click at [116, 188] on div "[PHONE_NUMBER] Live | 00:03 ALL TASKS ALL TASKS ACTIVE TASKS TASKS IN WRAP UP" at bounding box center [104, 130] width 158 height 211
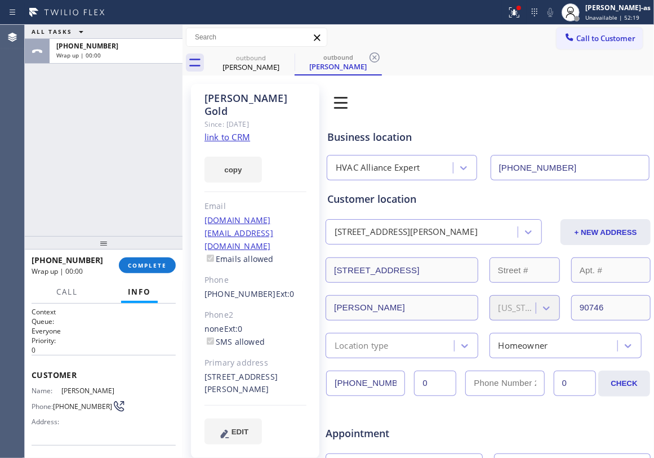
click at [158, 275] on div "[PHONE_NUMBER] Wrap up | 00:00 COMPLETE" at bounding box center [104, 265] width 144 height 29
click at [151, 194] on div "ALL TASKS ALL TASKS ACTIVE TASKS TASKS IN WRAP UP [PHONE_NUMBER] Wrap up | 00:00" at bounding box center [104, 130] width 158 height 211
click at [145, 266] on span "COMPLETE" at bounding box center [147, 265] width 39 height 8
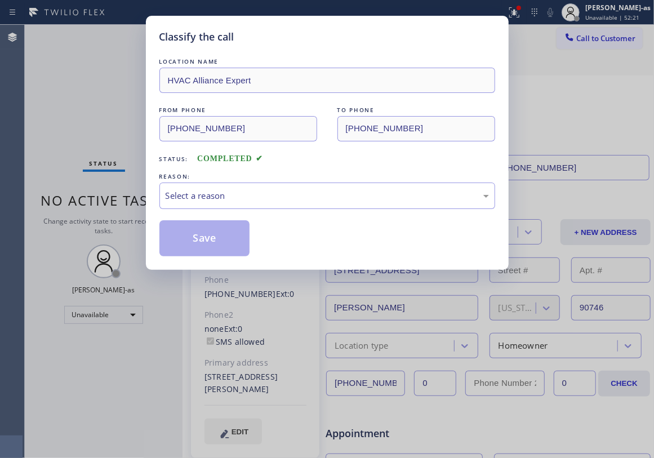
click at [131, 158] on div "Classify the call LOCATION NAME HVAC Alliance Expert FROM PHONE [PHONE_NUMBER] …" at bounding box center [327, 229] width 654 height 458
click at [258, 209] on div "Select a reason" at bounding box center [327, 195] width 336 height 26
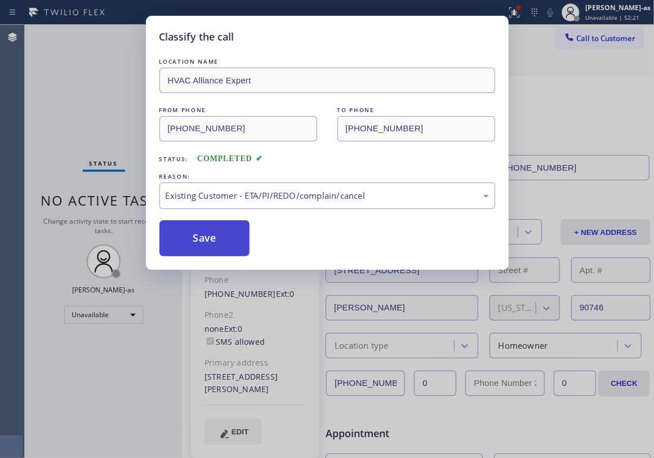
drag, startPoint x: 280, startPoint y: 260, endPoint x: 213, endPoint y: 244, distance: 69.5
click at [213, 243] on button "Save" at bounding box center [204, 238] width 91 height 36
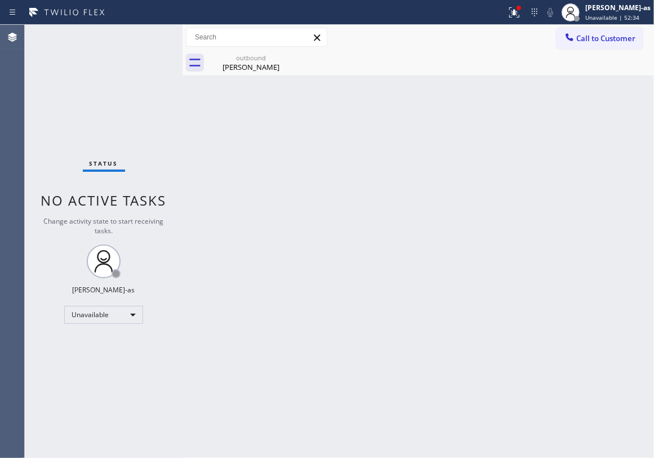
click at [575, 25] on div "Call to Customer Outbound call Location HVAC Alliance Expert Your caller id pho…" at bounding box center [417, 37] width 471 height 25
click at [578, 43] on button "Call to Customer" at bounding box center [599, 38] width 86 height 21
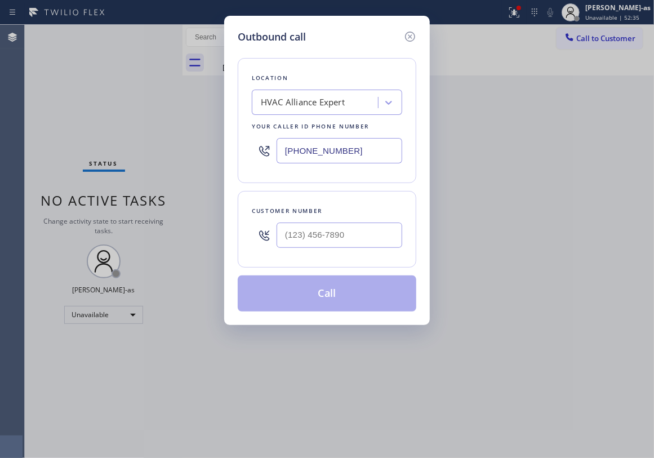
drag, startPoint x: 363, startPoint y: 215, endPoint x: 372, endPoint y: 237, distance: 24.1
click at [363, 216] on div "Customer number" at bounding box center [327, 211] width 150 height 12
click at [372, 237] on input "(___) ___-____" at bounding box center [340, 234] width 126 height 25
paste input "562) 619-9740"
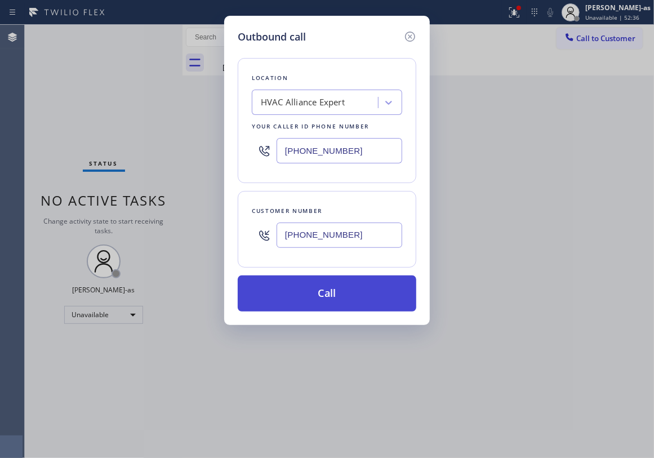
type input "[PHONE_NUMBER]"
click at [338, 293] on button "Call" at bounding box center [327, 293] width 179 height 36
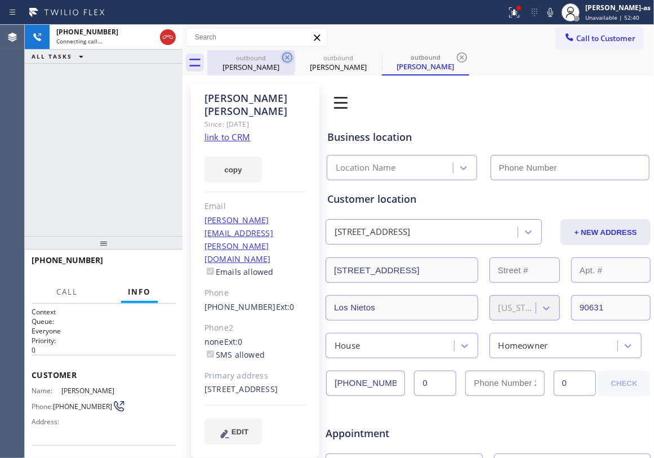
drag, startPoint x: 261, startPoint y: 51, endPoint x: 282, endPoint y: 57, distance: 21.7
click at [261, 51] on div "outbound [PERSON_NAME]" at bounding box center [250, 62] width 85 height 25
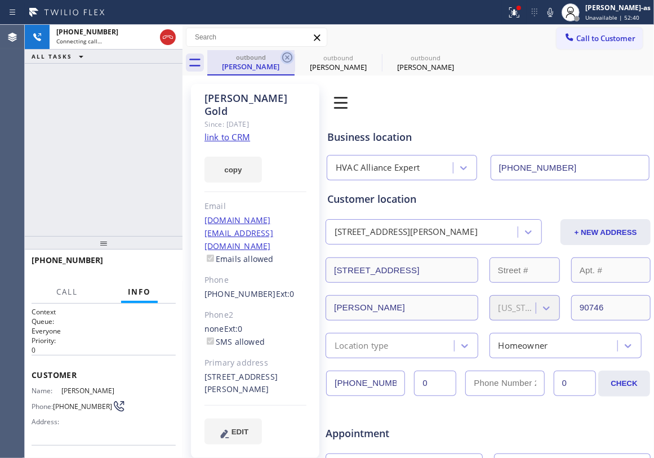
click at [282, 57] on icon at bounding box center [287, 57] width 10 height 10
click at [0, 0] on icon at bounding box center [0, 0] width 0 height 0
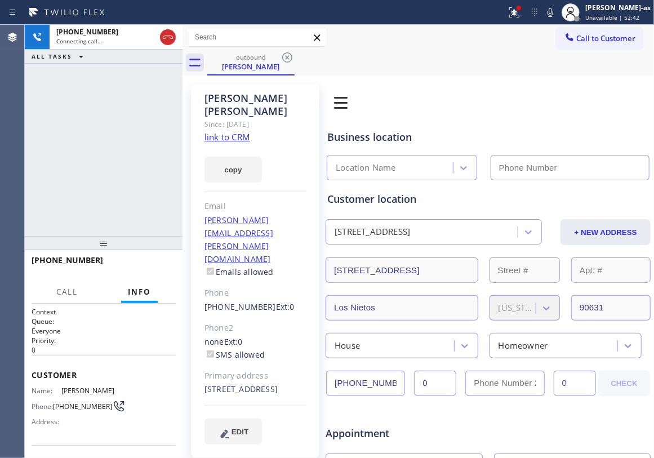
drag, startPoint x: 142, startPoint y: 135, endPoint x: 244, endPoint y: 128, distance: 102.7
click at [143, 135] on div "[PHONE_NUMBER] Connecting call… ALL TASKS ALL TASKS ACTIVE TASKS TASKS IN WRAP …" at bounding box center [104, 130] width 158 height 211
type input "[PHONE_NUMBER]"
click at [244, 131] on link "link to CRM" at bounding box center [227, 136] width 46 height 11
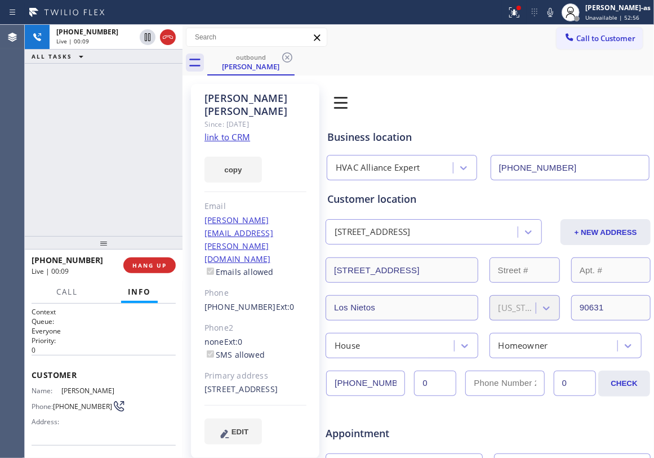
drag, startPoint x: 100, startPoint y: 107, endPoint x: 115, endPoint y: 107, distance: 14.6
click at [102, 108] on div "[PHONE_NUMBER] Live | 00:09 ALL TASKS ALL TASKS ACTIVE TASKS TASKS IN WRAP UP" at bounding box center [104, 130] width 158 height 211
drag, startPoint x: 167, startPoint y: 39, endPoint x: 160, endPoint y: 127, distance: 87.6
click at [167, 56] on div "[PHONE_NUMBER] Live | 00:09 ALL TASKS ALL TASKS ACTIVE TASKS TASKS IN WRAP UP" at bounding box center [104, 44] width 158 height 39
drag, startPoint x: 148, startPoint y: 154, endPoint x: 148, endPoint y: 179, distance: 25.3
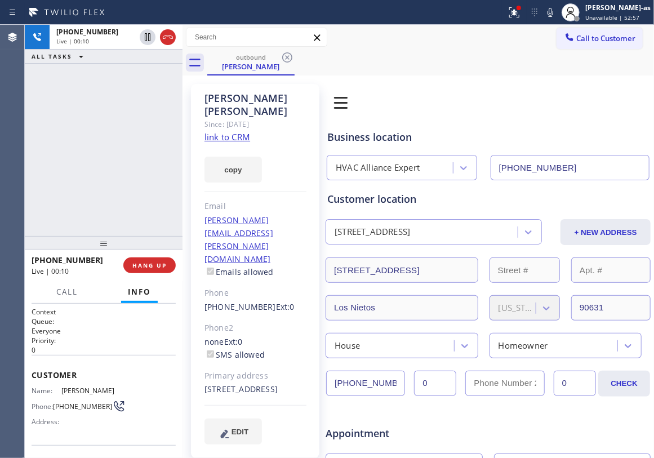
click at [148, 157] on div "[PHONE_NUMBER] Live | 00:10 ALL TASKS ALL TASKS ACTIVE TASKS TASKS IN WRAP UP" at bounding box center [104, 130] width 158 height 211
click at [151, 264] on span "HANG UP" at bounding box center [149, 265] width 34 height 8
click at [134, 228] on div "[PHONE_NUMBER] Live | 00:11 ALL TASKS ALL TASKS ACTIVE TASKS TASKS IN WRAP UP" at bounding box center [104, 130] width 158 height 211
drag, startPoint x: 133, startPoint y: 265, endPoint x: 152, endPoint y: 264, distance: 19.2
click at [135, 265] on span "COMPLETE" at bounding box center [147, 265] width 39 height 8
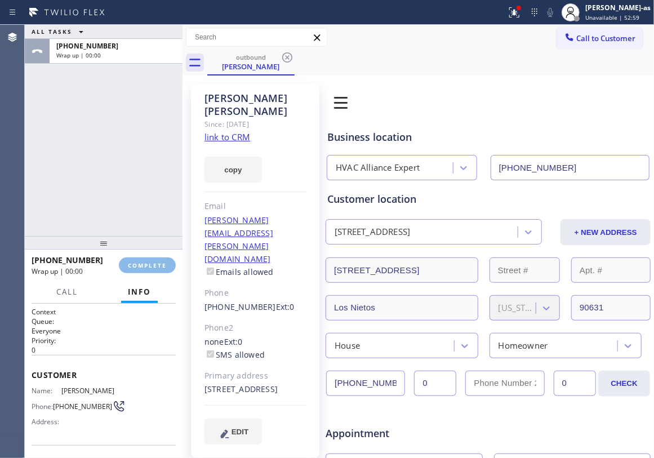
drag, startPoint x: 137, startPoint y: 230, endPoint x: 137, endPoint y: 219, distance: 11.3
click at [137, 224] on div "ALL TASKS ALL TASKS ACTIVE TASKS TASKS IN WRAP UP [PHONE_NUMBER] Wrap up | 00:00" at bounding box center [104, 130] width 158 height 211
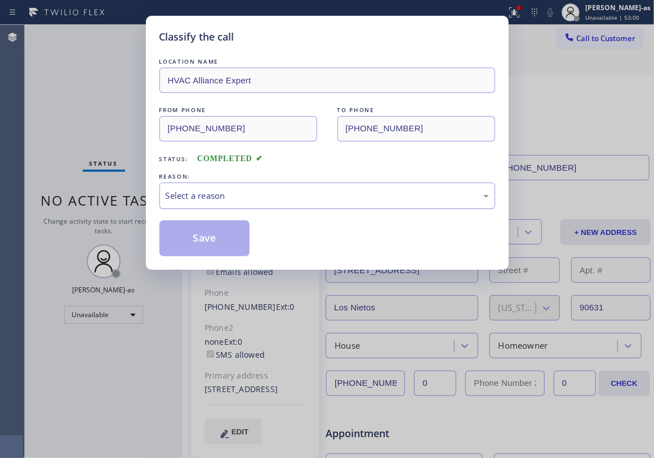
click at [295, 196] on div "Select a reason" at bounding box center [327, 195] width 323 height 13
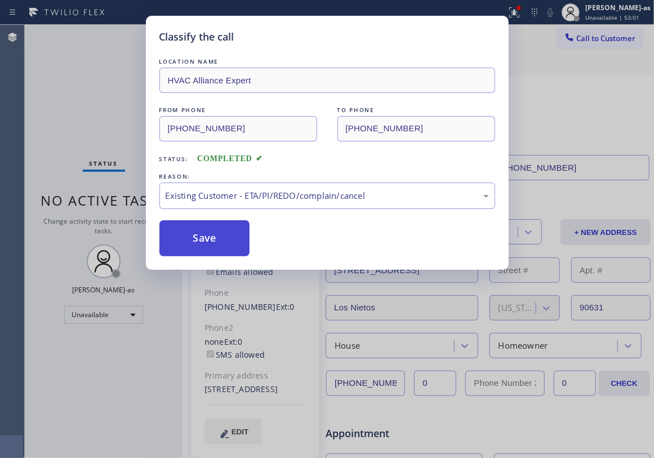
click at [215, 239] on button "Save" at bounding box center [204, 238] width 91 height 36
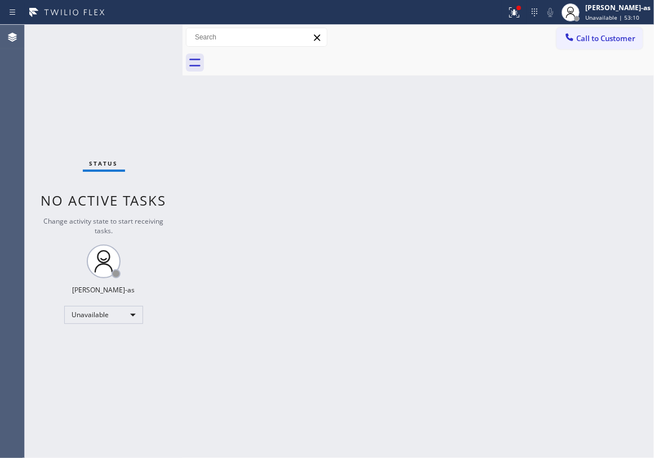
click at [576, 43] on button "Call to Customer" at bounding box center [599, 38] width 86 height 21
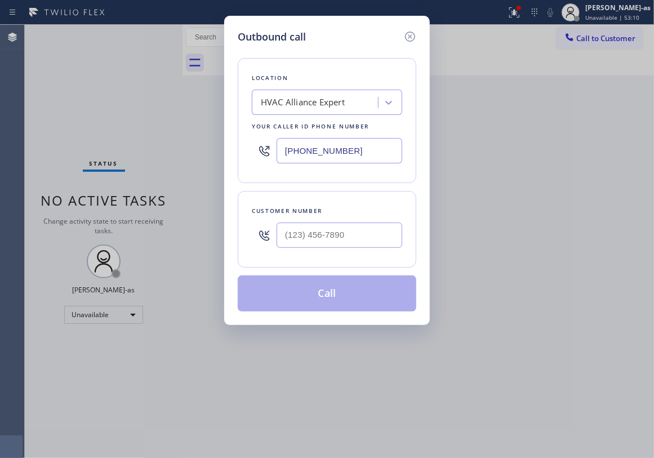
click at [381, 213] on div "Customer number" at bounding box center [327, 211] width 150 height 12
click at [370, 247] on input "(___) ___-____" at bounding box center [340, 234] width 126 height 25
paste input "323) 383-7903"
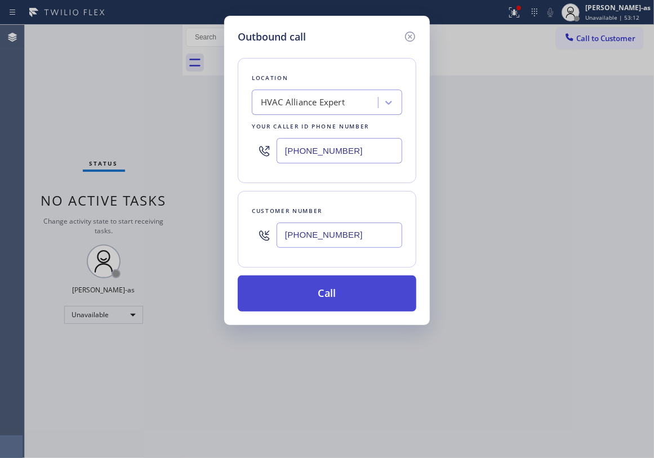
type input "[PHONE_NUMBER]"
click at [342, 293] on button "Call" at bounding box center [327, 293] width 179 height 36
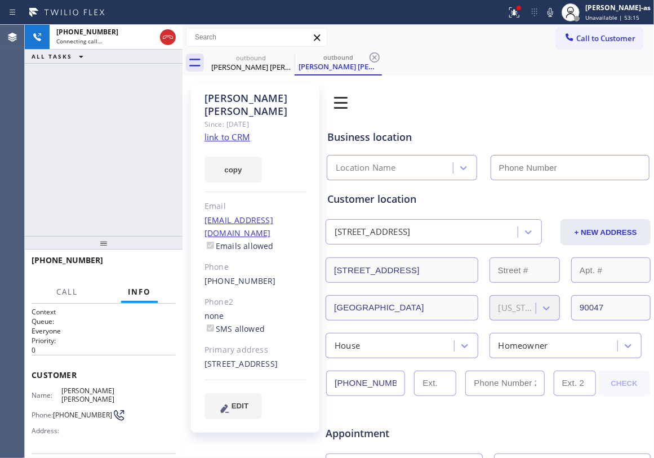
click at [224, 131] on link "link to CRM" at bounding box center [227, 136] width 46 height 11
type input "[PHONE_NUMBER]"
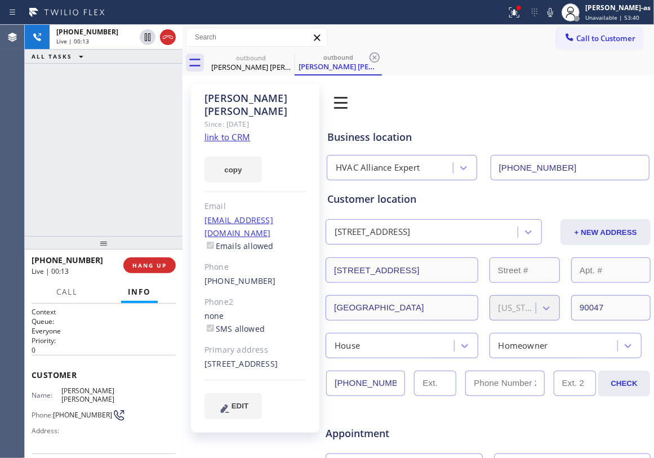
click at [92, 140] on div "[PHONE_NUMBER] Live | 00:13 ALL TASKS ALL TASKS ACTIVE TASKS TASKS IN WRAP UP" at bounding box center [104, 130] width 158 height 211
drag, startPoint x: 170, startPoint y: 37, endPoint x: 114, endPoint y: 150, distance: 125.7
click at [170, 37] on icon at bounding box center [168, 36] width 10 height 3
drag, startPoint x: 117, startPoint y: 169, endPoint x: 128, endPoint y: 224, distance: 56.3
click at [121, 181] on div "[PHONE_NUMBER] Live | 00:15 ALL TASKS ALL TASKS ACTIVE TASKS TASKS IN WRAP UP" at bounding box center [104, 130] width 158 height 211
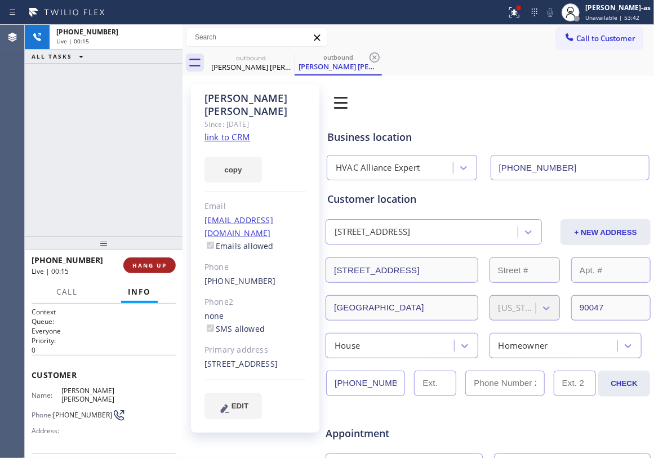
click at [153, 259] on button "HANG UP" at bounding box center [149, 265] width 52 height 16
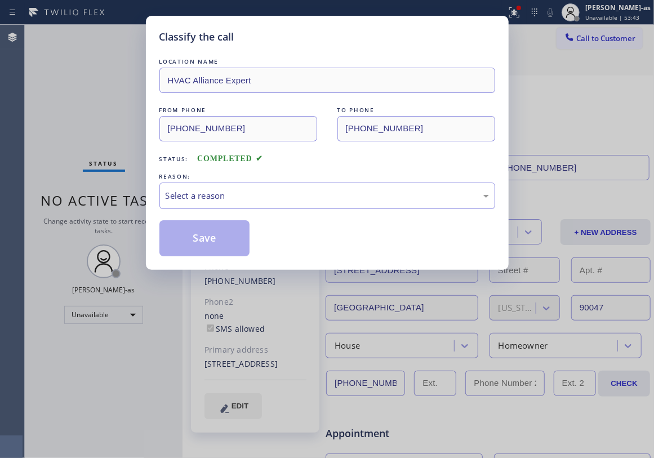
click at [153, 262] on div "Classify the call LOCATION NAME HVAC Alliance Expert FROM PHONE [PHONE_NUMBER] …" at bounding box center [327, 143] width 363 height 254
click at [327, 202] on div "Select a reason" at bounding box center [327, 195] width 323 height 13
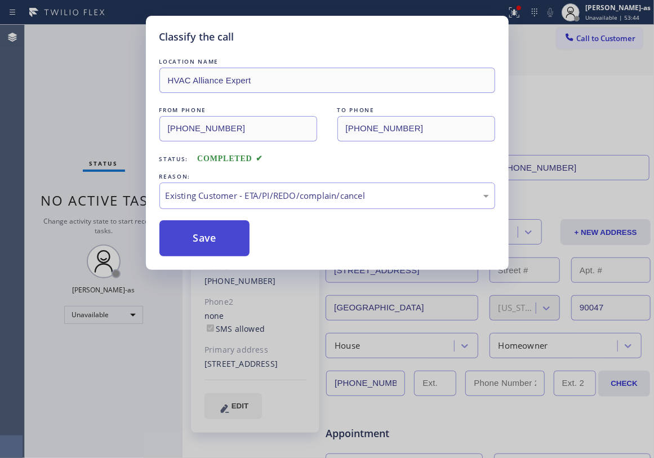
drag, startPoint x: 220, startPoint y: 244, endPoint x: 234, endPoint y: 68, distance: 176.9
click at [219, 244] on button "Save" at bounding box center [204, 238] width 91 height 36
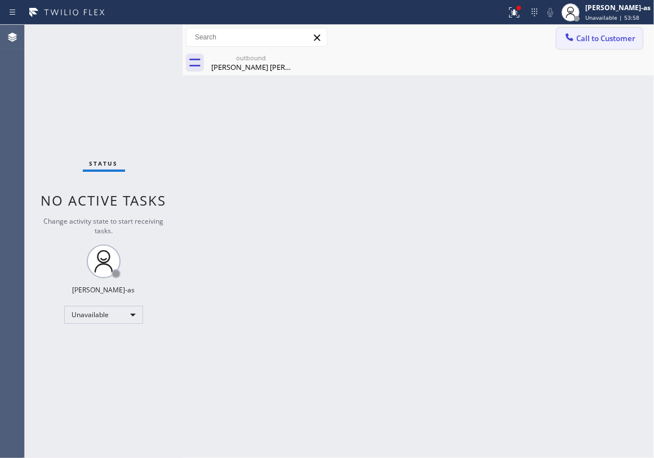
click at [597, 34] on span "Call to Customer" at bounding box center [605, 38] width 59 height 10
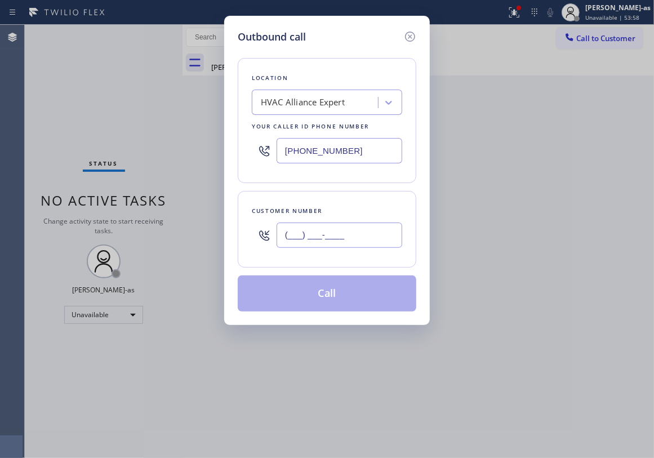
click at [291, 237] on input "(___) ___-____" at bounding box center [340, 234] width 126 height 25
paste input "408) 712-2488"
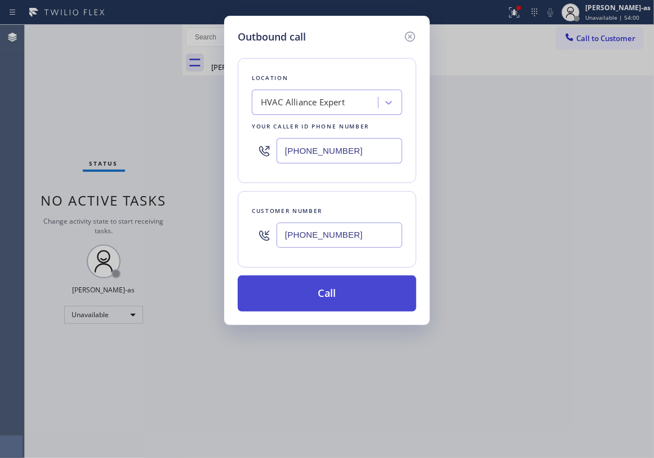
type input "[PHONE_NUMBER]"
click at [315, 291] on button "Call" at bounding box center [327, 293] width 179 height 36
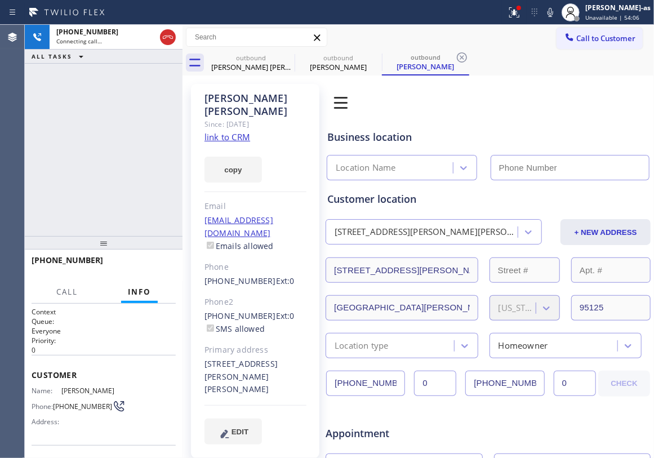
click at [235, 131] on link "link to CRM" at bounding box center [227, 136] width 46 height 11
type input "[PHONE_NUMBER]"
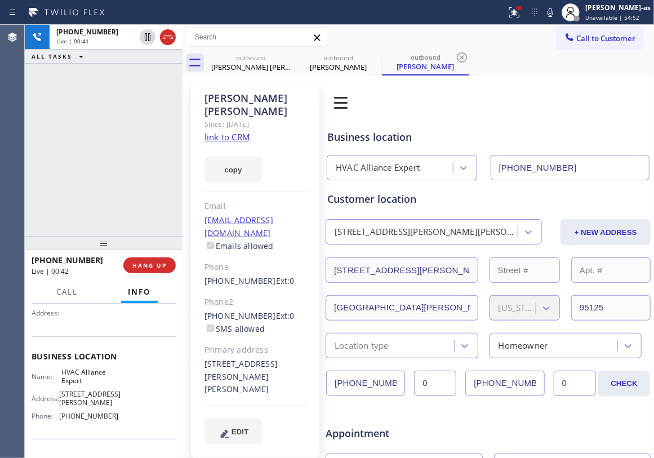
scroll to position [150, 0]
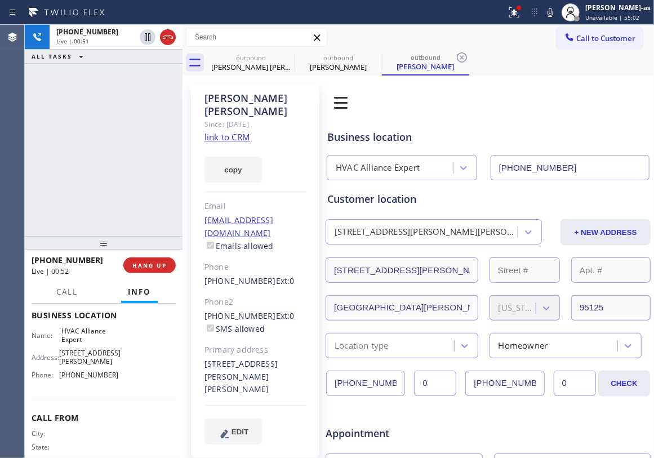
click at [154, 221] on div "[PHONE_NUMBER] Live | 00:51 ALL TASKS ALL TASKS ACTIVE TASKS TASKS IN WRAP UP" at bounding box center [104, 130] width 158 height 211
click at [153, 221] on div "[PHONE_NUMBER] Live | 00:52 ALL TASKS ALL TASKS ACTIVE TASKS TASKS IN WRAP UP" at bounding box center [104, 130] width 158 height 211
click at [133, 206] on div "[PHONE_NUMBER] Live | 00:52 ALL TASKS ALL TASKS ACTIVE TASKS TASKS IN WRAP UP" at bounding box center [104, 130] width 158 height 211
click at [159, 270] on button "HANG UP" at bounding box center [149, 265] width 52 height 16
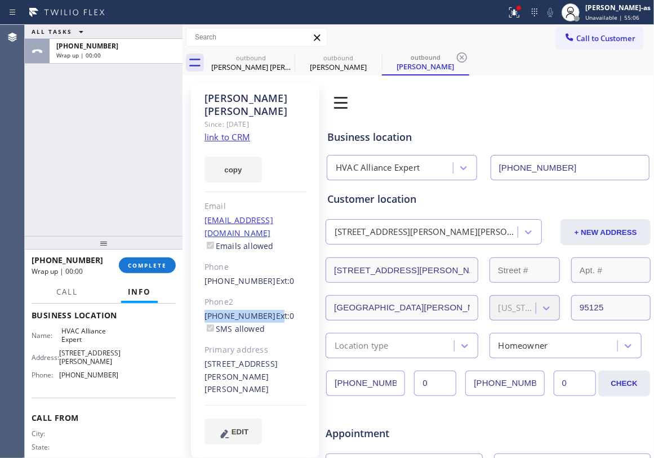
drag, startPoint x: 195, startPoint y: 287, endPoint x: 265, endPoint y: 291, distance: 70.0
click at [265, 291] on div "[PERSON_NAME] Since: [DATE] link to CRM copy Email [EMAIL_ADDRESS][DOMAIN_NAME]…" at bounding box center [255, 271] width 128 height 374
copy div "[PHONE_NUMBER] E"
click at [158, 267] on span "COMPLETE" at bounding box center [147, 265] width 39 height 8
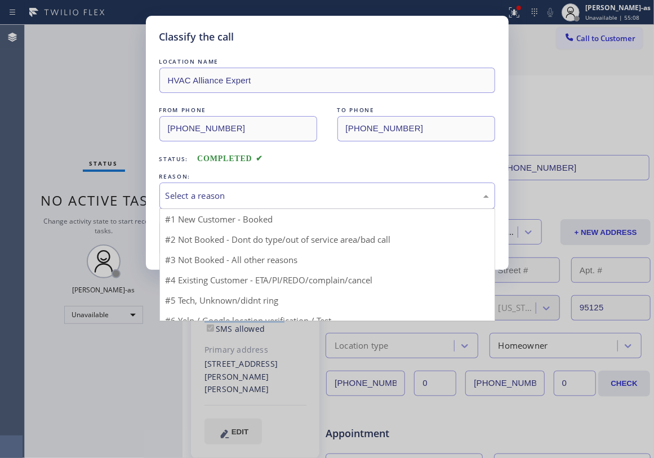
drag, startPoint x: 264, startPoint y: 203, endPoint x: 269, endPoint y: 237, distance: 34.3
click at [264, 204] on div "Select a reason" at bounding box center [327, 195] width 336 height 26
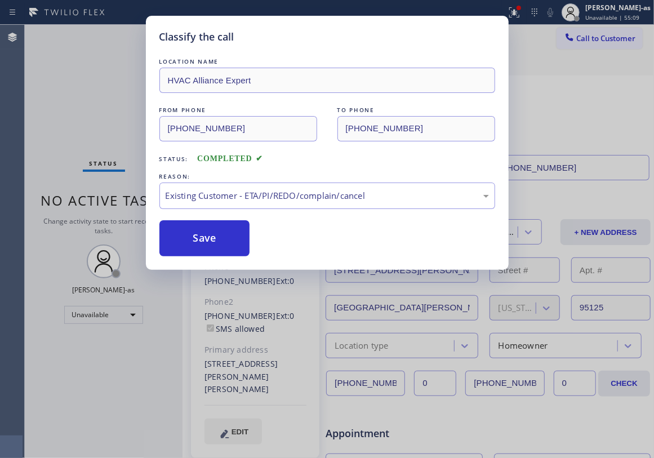
click at [223, 237] on button "Save" at bounding box center [204, 238] width 91 height 36
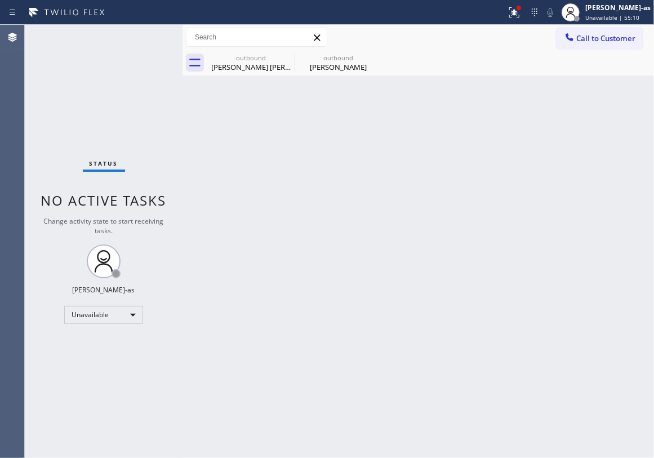
drag, startPoint x: 584, startPoint y: 38, endPoint x: 394, endPoint y: 183, distance: 238.7
click at [580, 43] on span "Call to Customer" at bounding box center [605, 38] width 59 height 10
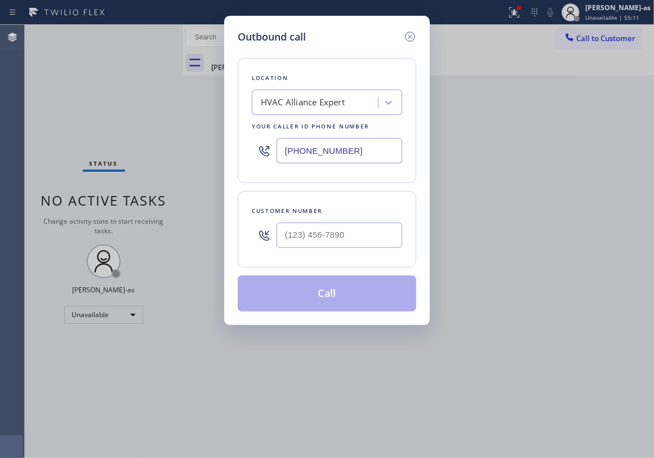
click at [353, 253] on div at bounding box center [340, 235] width 126 height 37
click at [353, 240] on input "(___) ___-____" at bounding box center [340, 234] width 126 height 25
paste input "408) 568-3251"
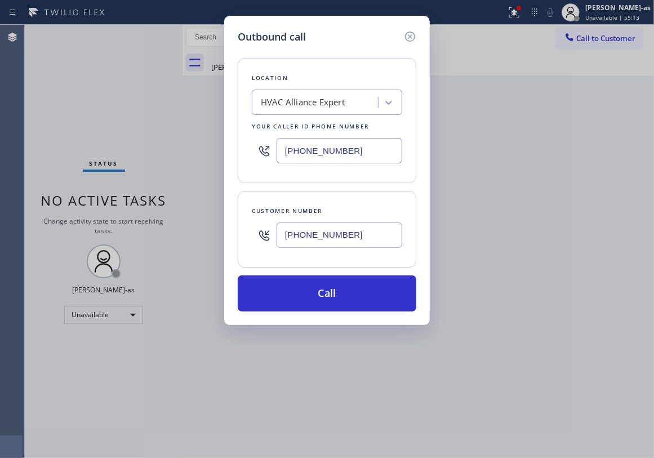
drag, startPoint x: 356, startPoint y: 295, endPoint x: 179, endPoint y: 7, distance: 338.4
click at [356, 275] on div "Location HVAC Alliance Expert Your caller id phone number [PHONE_NUMBER] Custom…" at bounding box center [327, 177] width 179 height 267
click at [171, 181] on div "Outbound call Location HVAC Alliance Expert Your caller id phone number [PHONE_…" at bounding box center [327, 229] width 654 height 458
click at [408, 41] on icon at bounding box center [410, 37] width 14 height 14
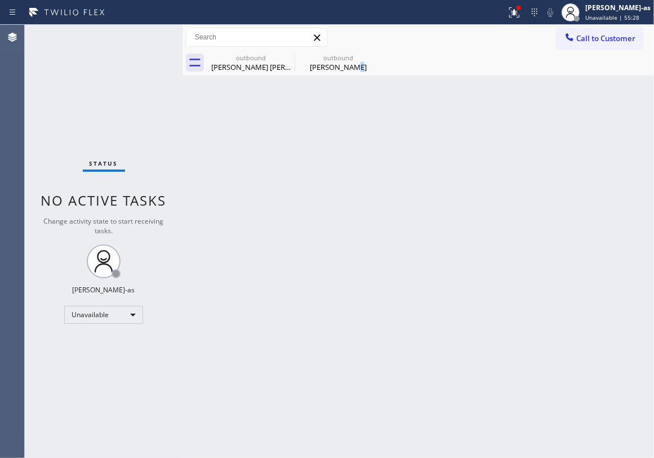
drag, startPoint x: 354, startPoint y: 230, endPoint x: 453, endPoint y: 226, distance: 98.6
click at [364, 235] on div "Back to Dashboard Change Sender ID Customers Technicians Select a contact Outbo…" at bounding box center [417, 241] width 471 height 433
click at [581, 36] on span "Call to Customer" at bounding box center [605, 38] width 59 height 10
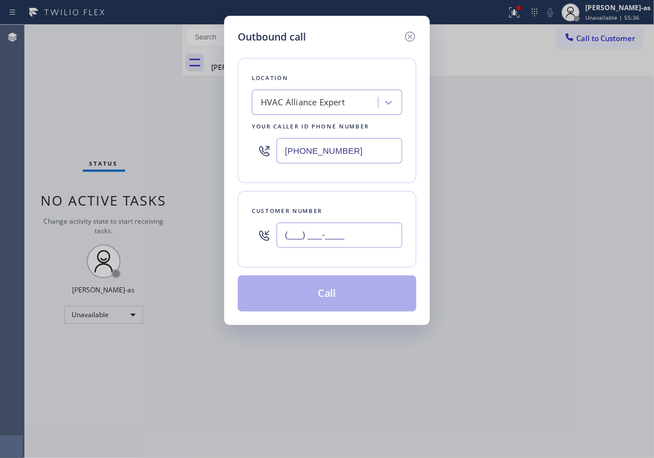
click at [312, 228] on input "(___) ___-____" at bounding box center [340, 234] width 126 height 25
paste input "562) 313-0784"
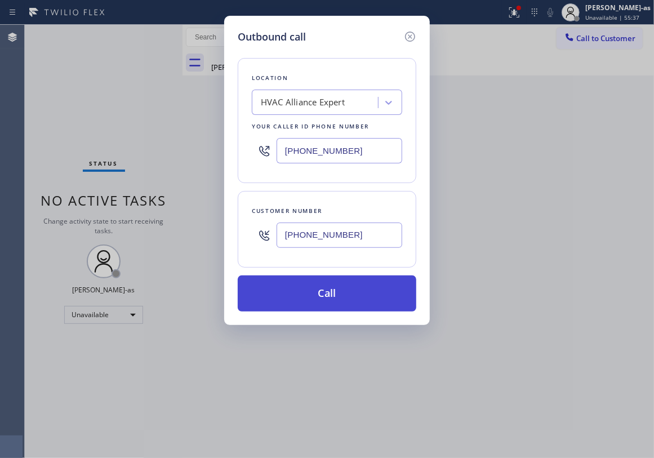
type input "[PHONE_NUMBER]"
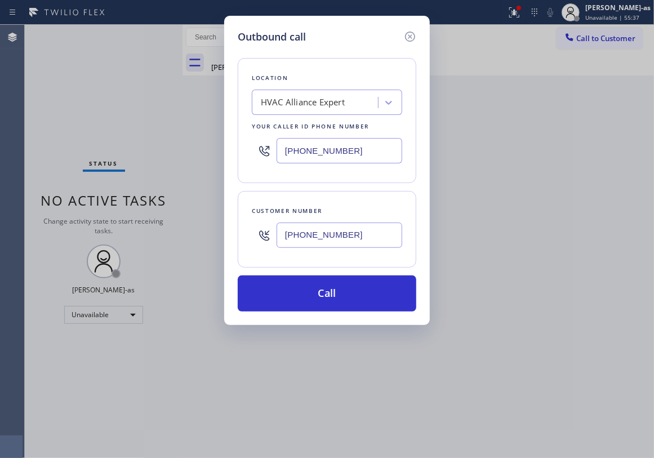
drag, startPoint x: 323, startPoint y: 293, endPoint x: 549, endPoint y: 350, distance: 232.2
click at [324, 294] on button "Call" at bounding box center [327, 293] width 179 height 36
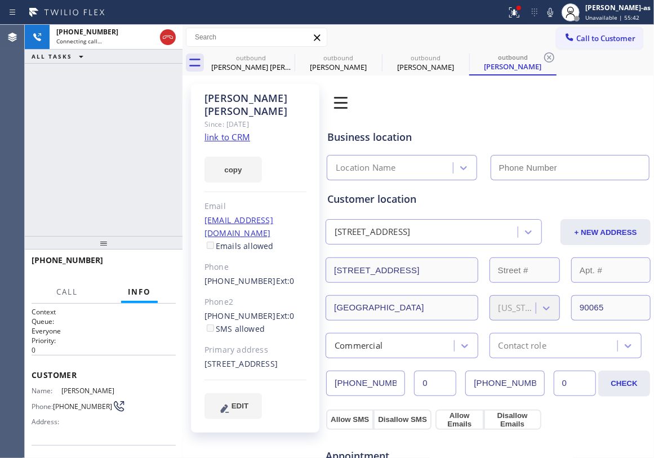
type input "[PHONE_NUMBER]"
click at [77, 130] on div "[PHONE_NUMBER] Connecting call… ALL TASKS ALL TASKS ACTIVE TASKS TASKS IN WRAP …" at bounding box center [104, 130] width 158 height 211
click at [235, 131] on link "link to CRM" at bounding box center [227, 136] width 46 height 11
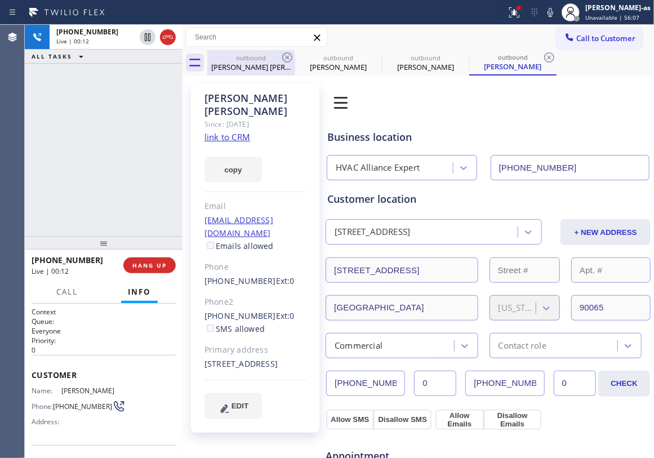
drag, startPoint x: 90, startPoint y: 78, endPoint x: 228, endPoint y: 50, distance: 140.7
click at [109, 80] on div "[PHONE_NUMBER] Live | 00:12 ALL TASKS ALL TASKS ACTIVE TASKS TASKS IN WRAP UP" at bounding box center [104, 130] width 158 height 211
drag, startPoint x: 171, startPoint y: 35, endPoint x: 210, endPoint y: 80, distance: 59.1
click at [171, 36] on icon at bounding box center [168, 37] width 14 height 14
drag, startPoint x: 246, startPoint y: 68, endPoint x: 283, endPoint y: 57, distance: 38.0
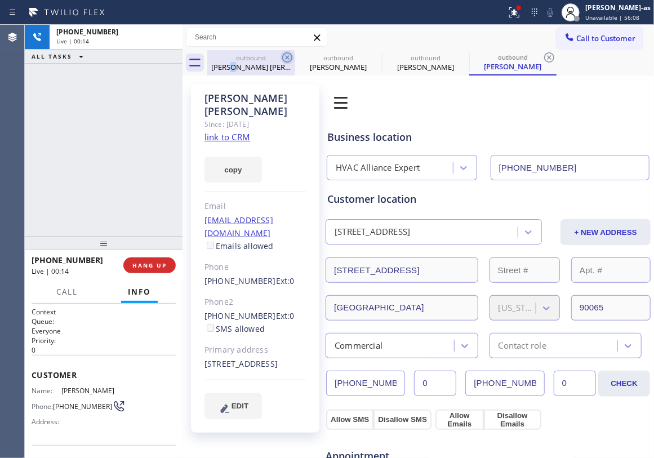
click at [260, 64] on div "[PERSON_NAME] [PERSON_NAME]" at bounding box center [250, 67] width 85 height 10
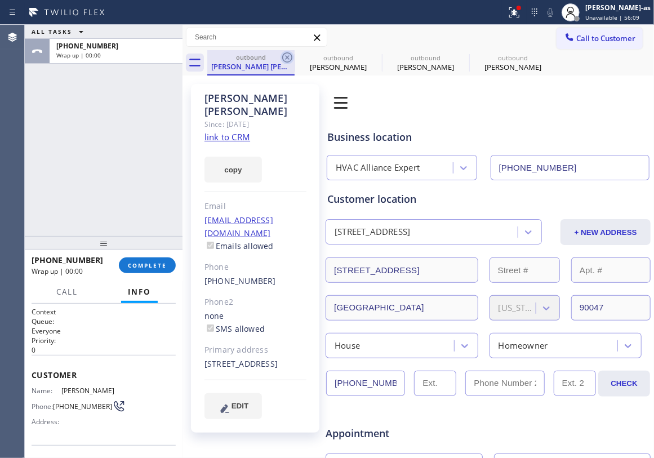
click at [287, 55] on icon at bounding box center [287, 58] width 14 height 14
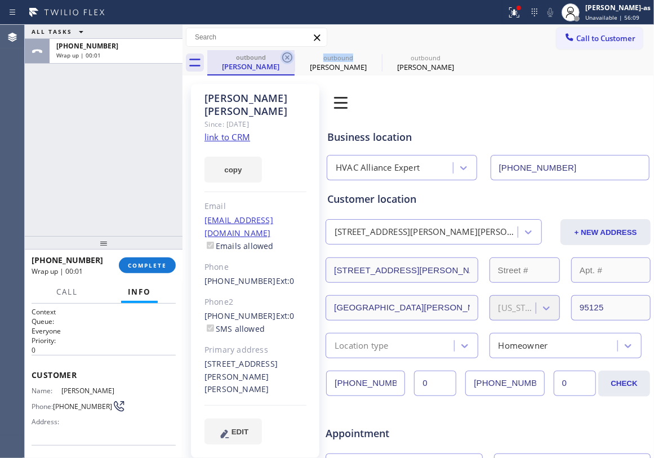
click at [287, 55] on icon at bounding box center [287, 58] width 14 height 14
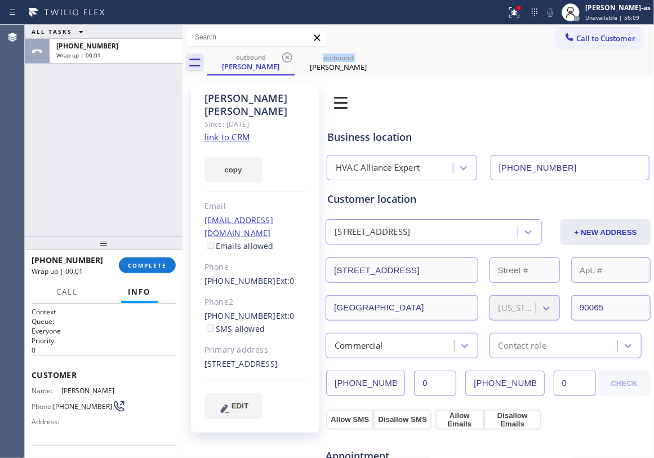
click at [287, 55] on icon at bounding box center [287, 58] width 14 height 14
click at [0, 0] on icon at bounding box center [0, 0] width 0 height 0
click at [287, 55] on div "outbound [PERSON_NAME] outbound [PERSON_NAME]" at bounding box center [430, 62] width 447 height 25
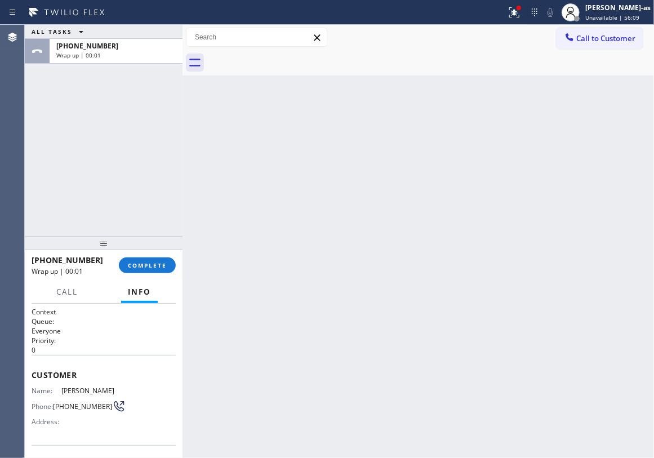
click at [287, 55] on div at bounding box center [430, 62] width 447 height 25
click at [162, 269] on span "COMPLETE" at bounding box center [147, 265] width 39 height 8
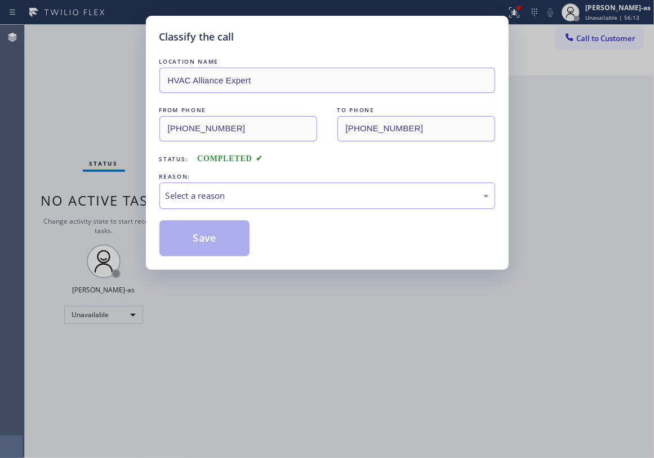
click at [166, 260] on div "Classify the call LOCATION NAME HVAC Alliance Expert FROM PHONE [PHONE_NUMBER] …" at bounding box center [327, 143] width 363 height 254
drag, startPoint x: 266, startPoint y: 197, endPoint x: 278, endPoint y: 207, distance: 16.0
click at [267, 200] on div "Select a reason" at bounding box center [327, 195] width 323 height 13
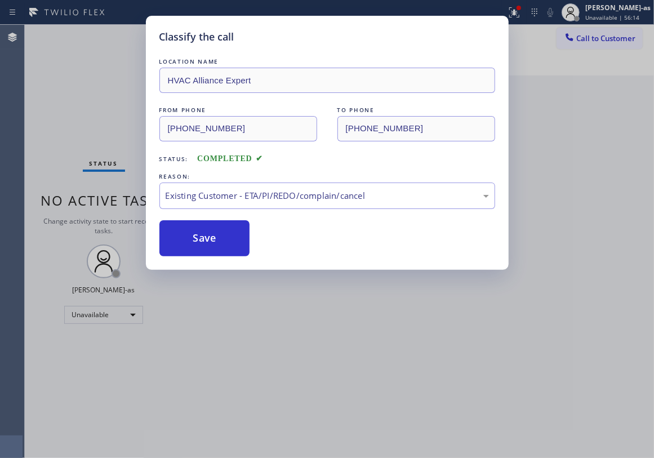
drag, startPoint x: 226, startPoint y: 244, endPoint x: 292, endPoint y: 228, distance: 68.0
click at [243, 244] on button "Save" at bounding box center [204, 238] width 91 height 36
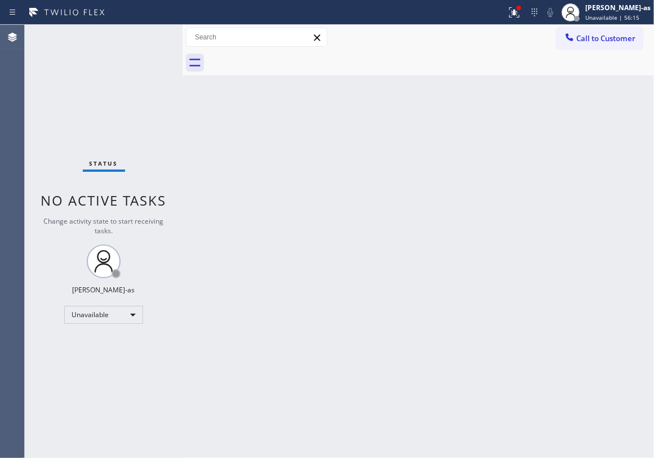
drag, startPoint x: 592, startPoint y: 33, endPoint x: 552, endPoint y: 53, distance: 44.8
click at [578, 44] on button "Call to Customer" at bounding box center [599, 38] width 86 height 21
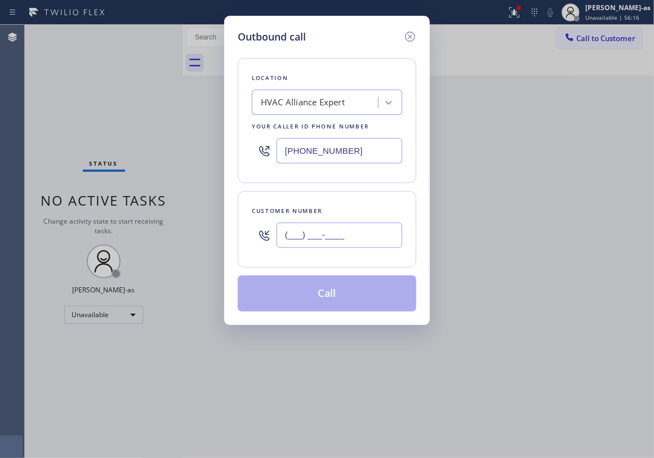
click at [314, 226] on input "(___) ___-____" at bounding box center [340, 234] width 126 height 25
paste input "323) 507-2302"
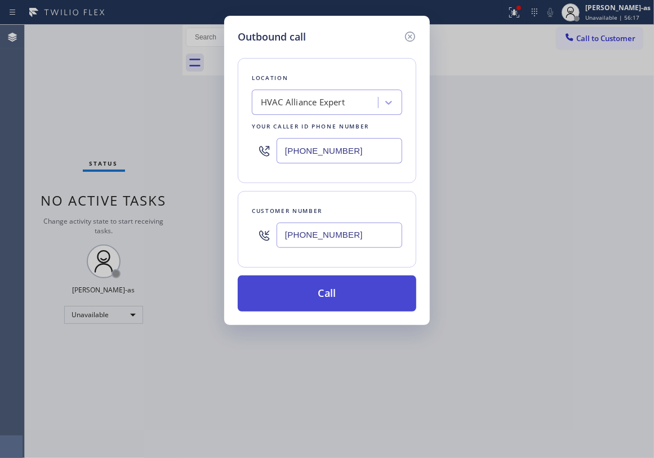
type input "[PHONE_NUMBER]"
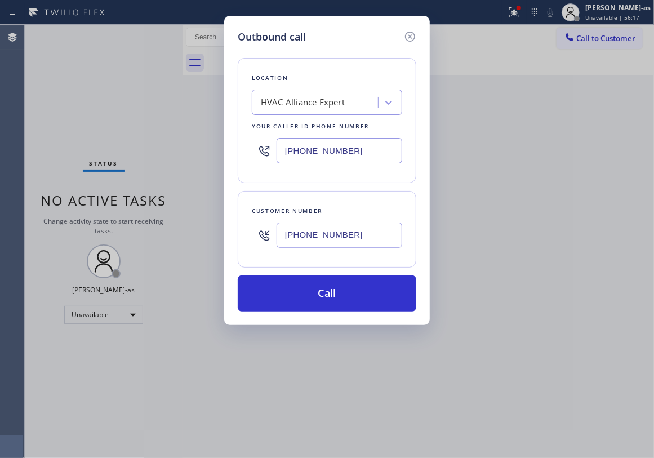
drag, startPoint x: 347, startPoint y: 300, endPoint x: 216, endPoint y: 148, distance: 201.3
click at [347, 300] on button "Call" at bounding box center [327, 293] width 179 height 36
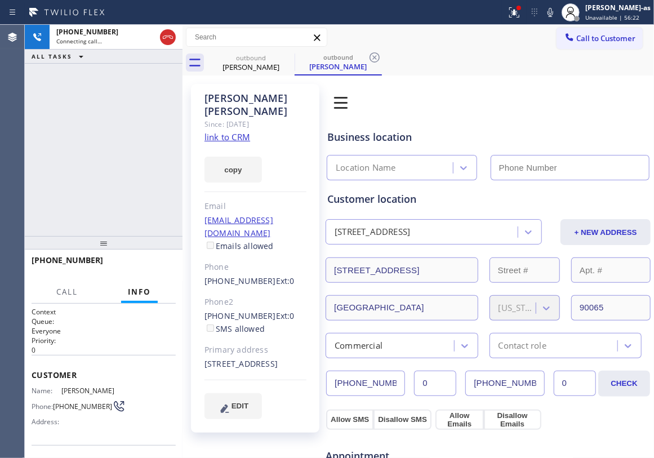
type input "[PHONE_NUMBER]"
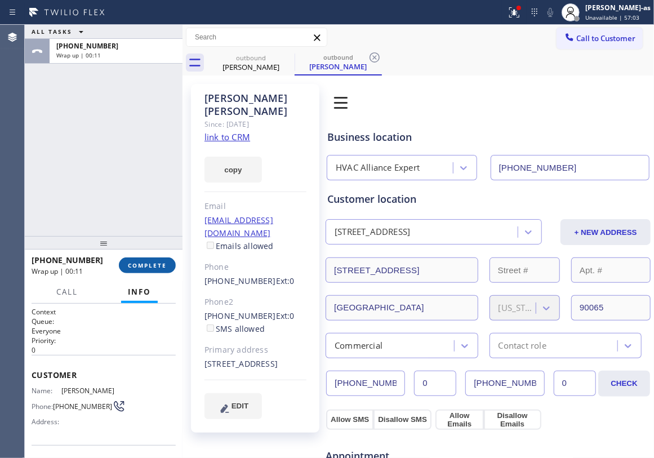
click at [138, 259] on button "COMPLETE" at bounding box center [147, 265] width 57 height 16
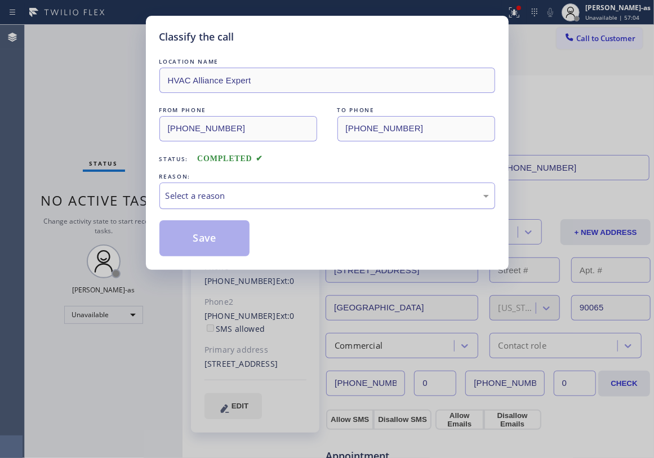
click at [270, 200] on div "Select a reason" at bounding box center [327, 195] width 323 height 13
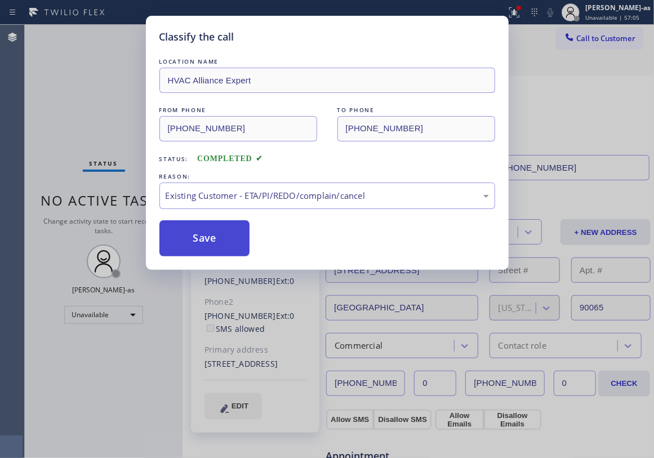
click at [207, 234] on button "Save" at bounding box center [204, 238] width 91 height 36
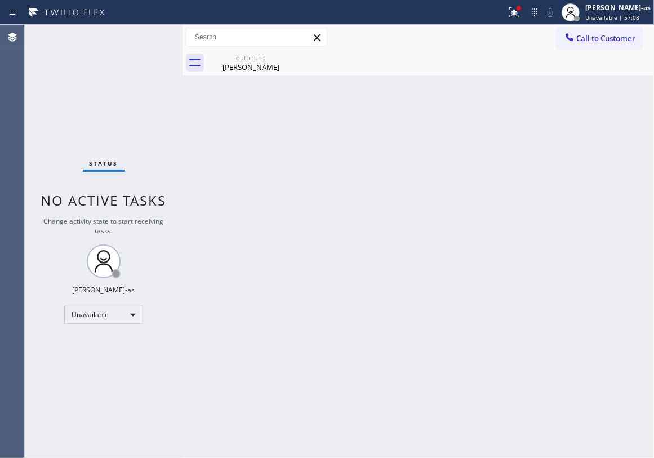
click at [298, 304] on div "Back to Dashboard Change Sender ID Customers Technicians Select a contact Outbo…" at bounding box center [417, 241] width 471 height 433
drag, startPoint x: 235, startPoint y: 65, endPoint x: 275, endPoint y: 55, distance: 41.8
click at [244, 64] on div "[PERSON_NAME]" at bounding box center [250, 67] width 85 height 10
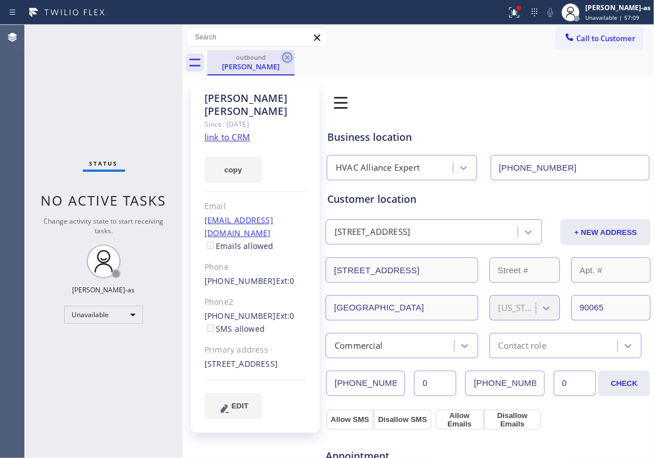
click at [291, 56] on icon at bounding box center [287, 58] width 14 height 14
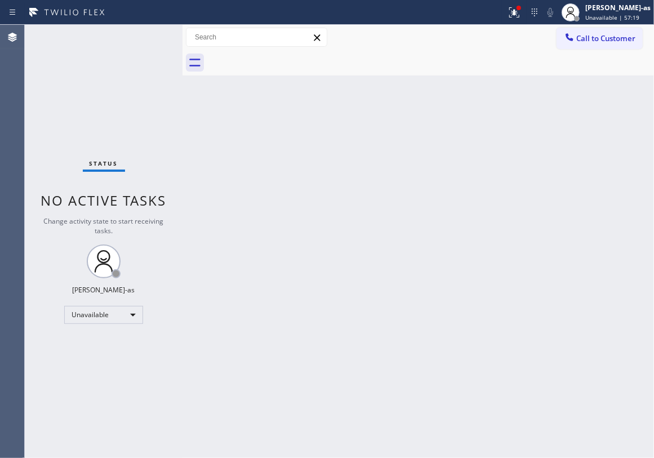
click at [559, 47] on div "Call to Customer Outbound call Location HVAC Alliance Expert Your caller id pho…" at bounding box center [417, 38] width 471 height 20
click at [569, 46] on button "Call to Customer" at bounding box center [599, 38] width 86 height 21
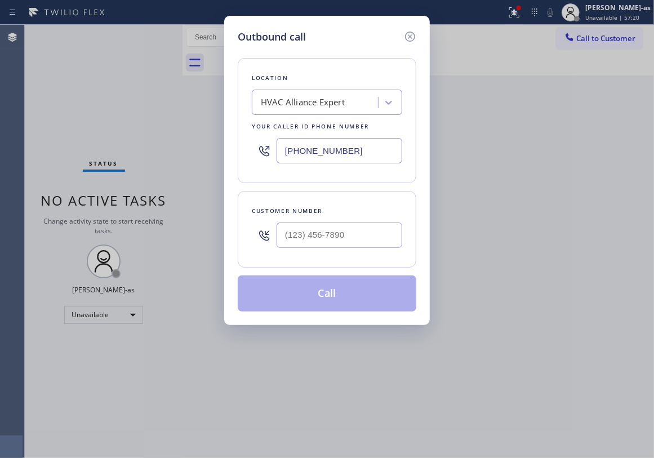
click at [337, 252] on div at bounding box center [340, 235] width 126 height 37
click at [338, 244] on input "(___) ___-____" at bounding box center [340, 234] width 126 height 25
paste input "650) 722-8902"
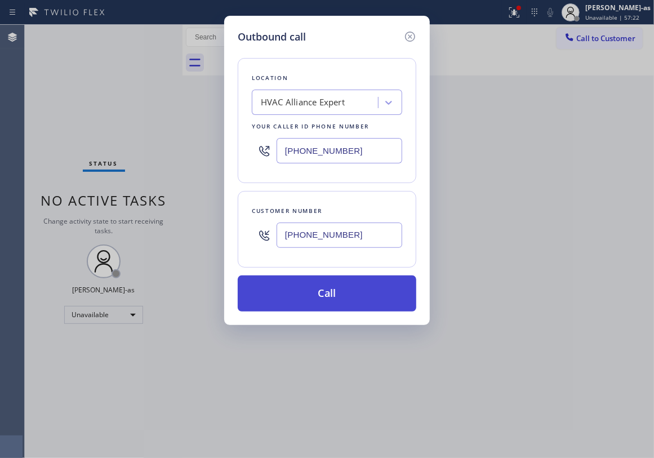
type input "[PHONE_NUMBER]"
click at [328, 296] on button "Call" at bounding box center [327, 293] width 179 height 36
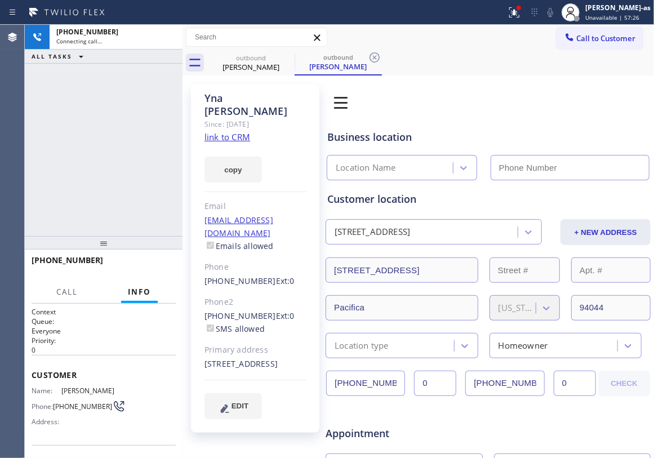
type input "[PHONE_NUMBER]"
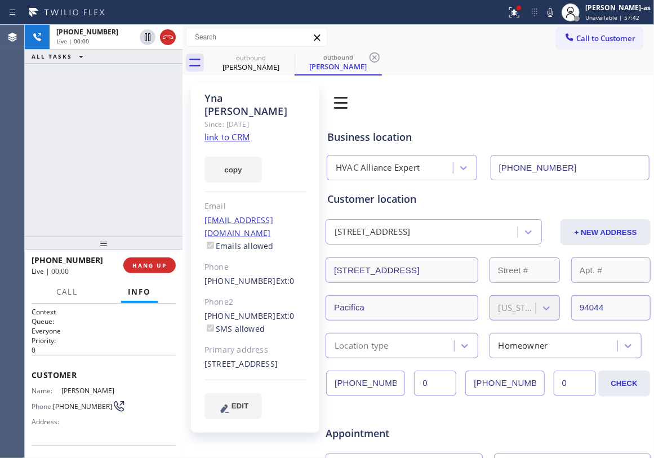
click at [122, 127] on div "[PHONE_NUMBER] Live | 00:00 ALL TASKS ALL TASKS ACTIVE TASKS TASKS IN WRAP UP" at bounding box center [104, 130] width 158 height 211
drag, startPoint x: 176, startPoint y: 46, endPoint x: 166, endPoint y: 70, distance: 26.8
click at [176, 45] on div at bounding box center [157, 37] width 41 height 25
drag, startPoint x: 148, startPoint y: 142, endPoint x: 172, endPoint y: 210, distance: 72.3
click at [149, 150] on div "[PHONE_NUMBER] Live | 00:01 ALL TASKS ALL TASKS ACTIVE TASKS TASKS IN WRAP UP" at bounding box center [104, 130] width 158 height 211
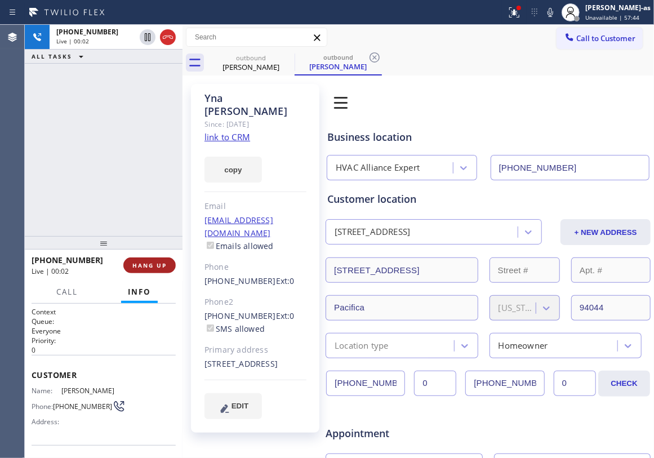
click at [148, 258] on button "HANG UP" at bounding box center [149, 265] width 52 height 16
drag, startPoint x: 150, startPoint y: 219, endPoint x: 149, endPoint y: 228, distance: 9.0
click at [149, 228] on div "[PHONE_NUMBER] Live | 00:02 ALL TASKS ALL TASKS ACTIVE TASKS TASKS IN WRAP UP" at bounding box center [104, 130] width 158 height 211
click at [158, 255] on div "[PHONE_NUMBER] Live | 00:02 HANG UP" at bounding box center [104, 265] width 144 height 29
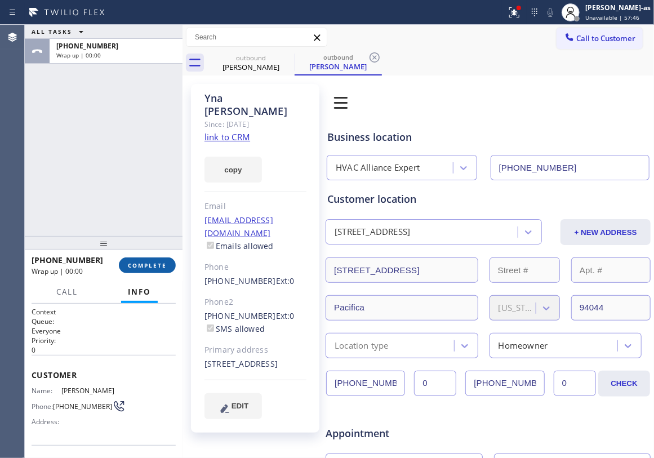
click at [159, 264] on span "COMPLETE" at bounding box center [147, 265] width 39 height 8
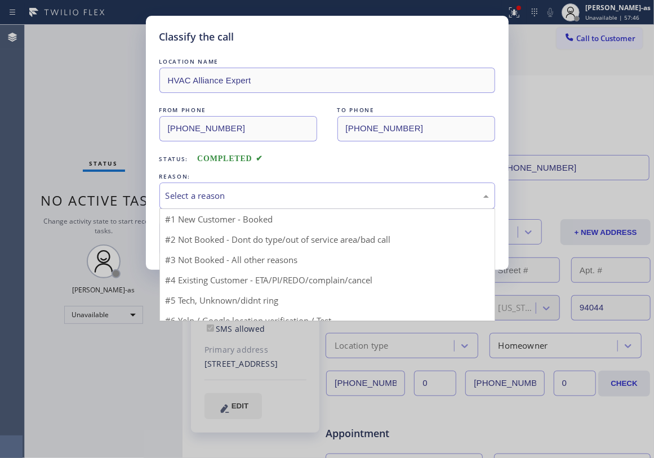
click at [241, 203] on div "Select a reason" at bounding box center [327, 195] width 336 height 26
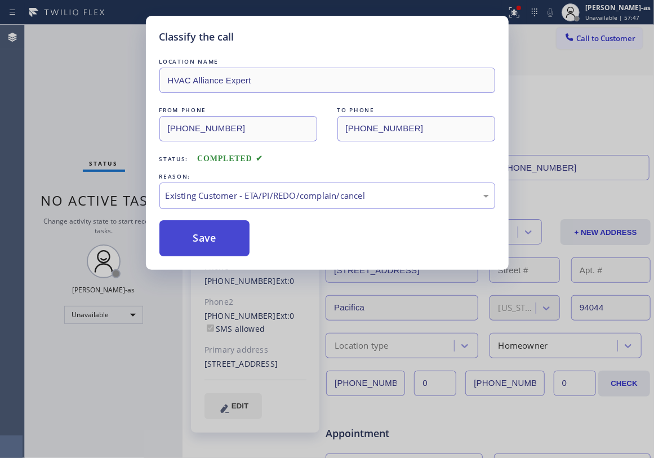
drag, startPoint x: 198, startPoint y: 244, endPoint x: 199, endPoint y: 250, distance: 5.7
click at [198, 246] on button "Save" at bounding box center [204, 238] width 91 height 36
click at [93, 143] on div "Classify the call LOCATION NAME HVAC Alliance Expert FROM PHONE [PHONE_NUMBER] …" at bounding box center [327, 229] width 654 height 458
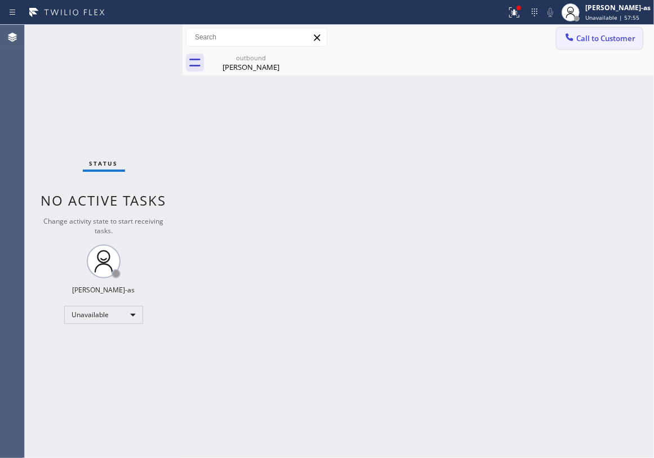
click at [591, 28] on button "Call to Customer" at bounding box center [599, 38] width 86 height 21
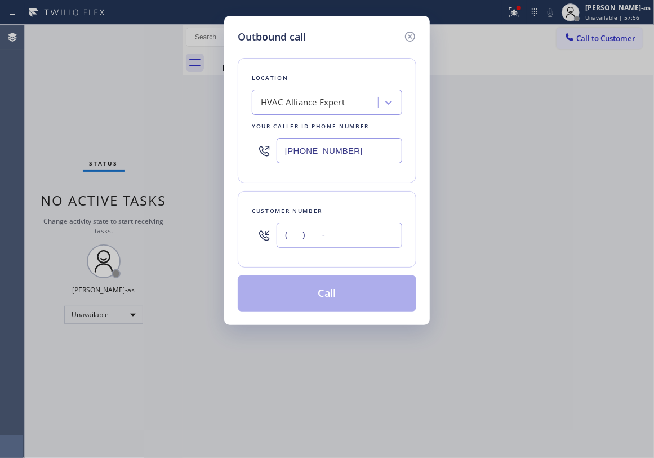
click at [365, 240] on input "(___) ___-____" at bounding box center [340, 234] width 126 height 25
paste input "415) 860-6419"
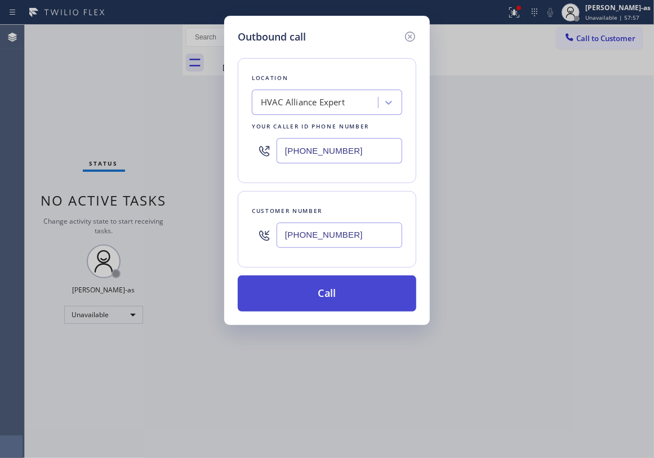
type input "[PHONE_NUMBER]"
click at [350, 300] on button "Call" at bounding box center [327, 293] width 179 height 36
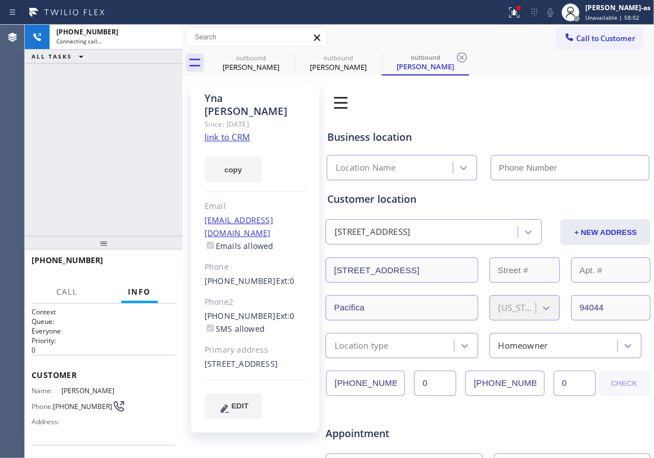
type input "[PHONE_NUMBER]"
click at [101, 157] on div "[PHONE_NUMBER] Connecting call… ALL TASKS ALL TASKS ACTIVE TASKS TASKS IN WRAP …" at bounding box center [104, 130] width 158 height 211
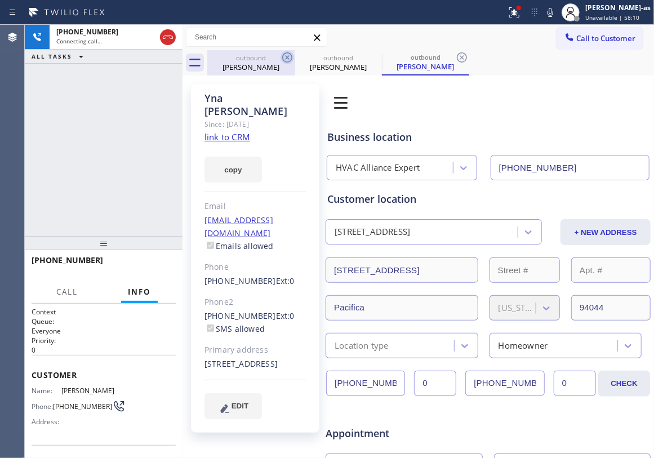
drag, startPoint x: 261, startPoint y: 55, endPoint x: 284, endPoint y: 57, distance: 23.2
click at [261, 56] on div "outbound" at bounding box center [250, 58] width 85 height 8
click at [287, 55] on icon at bounding box center [287, 58] width 14 height 14
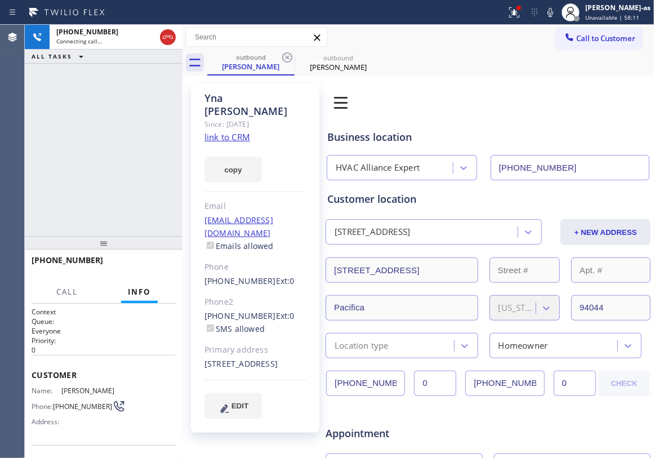
click at [287, 55] on icon at bounding box center [287, 58] width 14 height 14
click at [140, 131] on div "[PHONE_NUMBER] Connecting call… ALL TASKS ALL TASKS ACTIVE TASKS TASKS IN WRAP …" at bounding box center [104, 130] width 158 height 211
click at [100, 150] on div "[PHONE_NUMBER] Connecting call… ALL TASKS ALL TASKS ACTIVE TASKS TASKS IN WRAP …" at bounding box center [104, 130] width 158 height 211
drag, startPoint x: 66, startPoint y: 127, endPoint x: 219, endPoint y: 83, distance: 158.8
click at [78, 125] on div "[PHONE_NUMBER] Connecting call… ALL TASKS ALL TASKS ACTIVE TASKS TASKS IN WRAP …" at bounding box center [104, 130] width 158 height 211
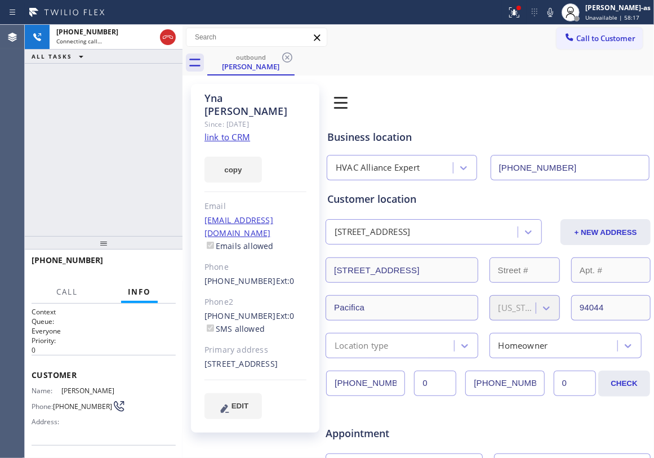
click at [233, 131] on link "link to CRM" at bounding box center [227, 136] width 46 height 11
click at [117, 121] on div "[PHONE_NUMBER] Live | 00:59 ALL TASKS ALL TASKS ACTIVE TASKS TASKS IN WRAP UP" at bounding box center [104, 130] width 158 height 211
click at [115, 199] on div "[PHONE_NUMBER] Live | 01:00 ALL TASKS ALL TASKS ACTIVE TASKS TASKS IN WRAP UP" at bounding box center [104, 130] width 158 height 211
click at [118, 198] on div "[PHONE_NUMBER] Live | 01:00 ALL TASKS ALL TASKS ACTIVE TASKS TASKS IN WRAP UP" at bounding box center [104, 130] width 158 height 211
drag, startPoint x: 91, startPoint y: 197, endPoint x: 130, endPoint y: 298, distance: 108.6
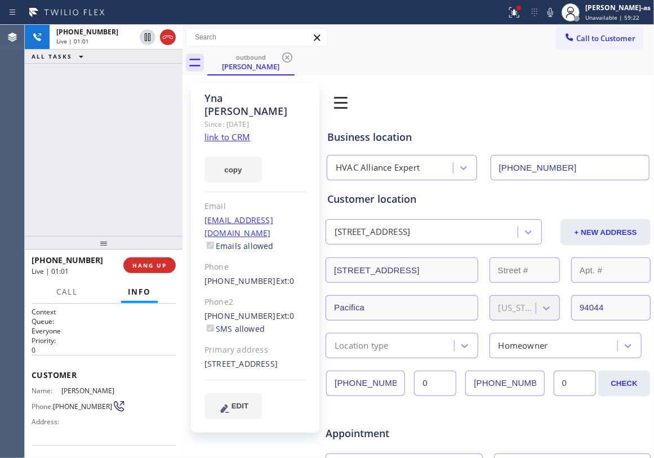
click at [95, 199] on div "[PHONE_NUMBER] Live | 01:01 ALL TASKS ALL TASKS ACTIVE TASKS TASKS IN WRAP UP" at bounding box center [104, 130] width 158 height 211
click at [149, 262] on span "HANG UP" at bounding box center [149, 265] width 34 height 8
click at [150, 262] on span "HANG UP" at bounding box center [149, 265] width 34 height 8
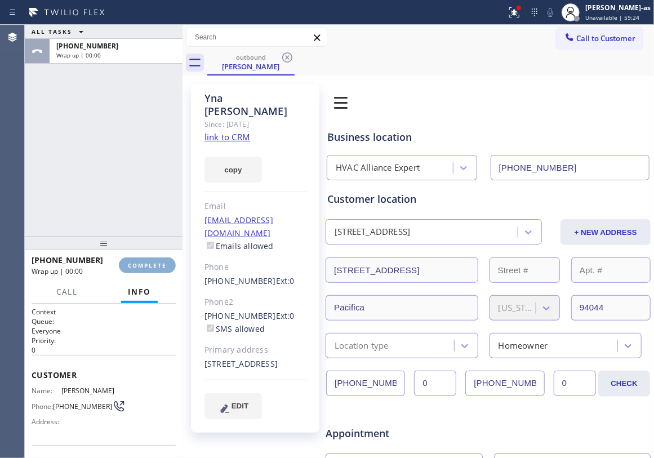
click at [147, 265] on span "COMPLETE" at bounding box center [147, 265] width 39 height 8
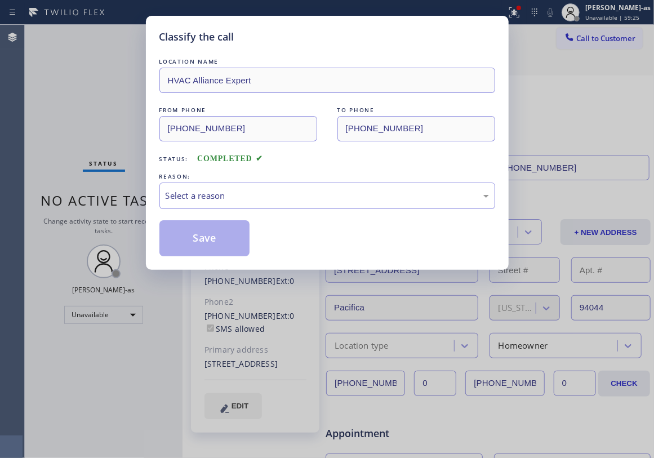
click at [146, 265] on div "Classify the call LOCATION NAME HVAC Alliance Expert FROM PHONE [PHONE_NUMBER] …" at bounding box center [327, 143] width 363 height 254
click at [274, 207] on div "Select a reason" at bounding box center [327, 195] width 336 height 26
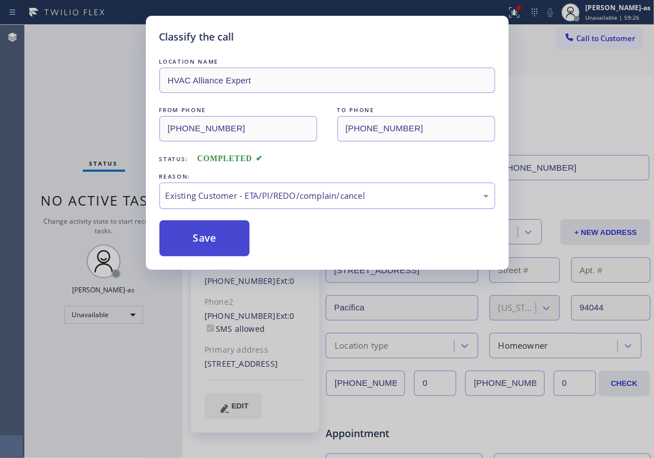
click at [213, 244] on button "Save" at bounding box center [204, 238] width 91 height 36
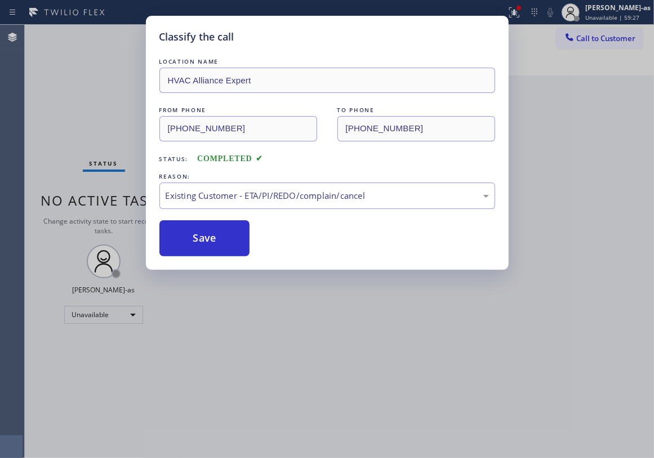
click at [91, 120] on div "Classify the call LOCATION NAME HVAC Alliance Expert FROM PHONE [PHONE_NUMBER] …" at bounding box center [327, 229] width 654 height 458
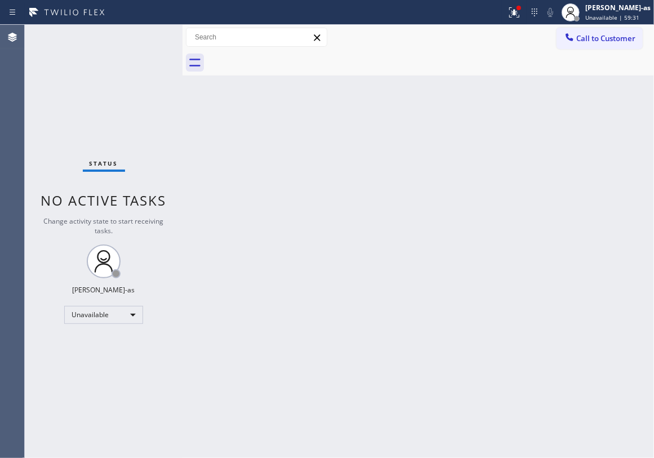
click at [559, 25] on div "Call to Customer Outbound call Location HVAC Alliance Expert Your caller id pho…" at bounding box center [417, 37] width 471 height 25
click at [593, 37] on span "Call to Customer" at bounding box center [605, 38] width 59 height 10
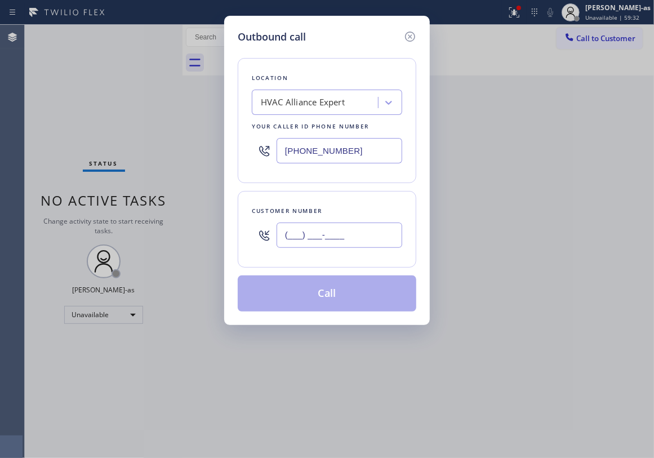
click at [328, 237] on input "(___) ___-____" at bounding box center [340, 234] width 126 height 25
paste input "415) 272-9830"
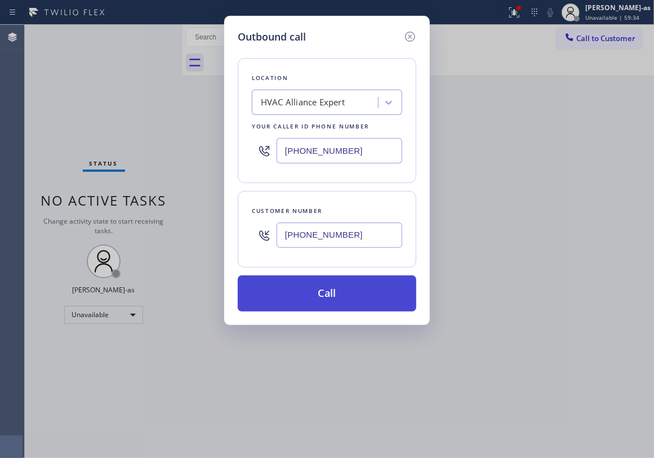
type input "[PHONE_NUMBER]"
click at [346, 298] on button "Call" at bounding box center [327, 293] width 179 height 36
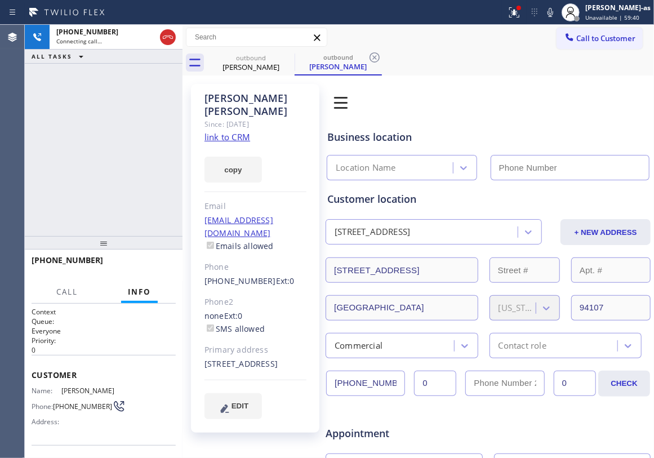
type input "[PHONE_NUMBER]"
drag, startPoint x: 81, startPoint y: 155, endPoint x: 86, endPoint y: 161, distance: 7.2
click at [86, 161] on div "[PHONE_NUMBER] Live | 00:01 ALL TASKS ALL TASKS ACTIVE TASKS TASKS IN WRAP UP" at bounding box center [104, 130] width 158 height 211
click at [91, 112] on div "[PHONE_NUMBER] Live | 00:12 ALL TASKS ALL TASKS ACTIVE TASKS TASKS IN WRAP UP" at bounding box center [104, 130] width 158 height 211
click at [151, 266] on span "HANG UP" at bounding box center [149, 265] width 34 height 8
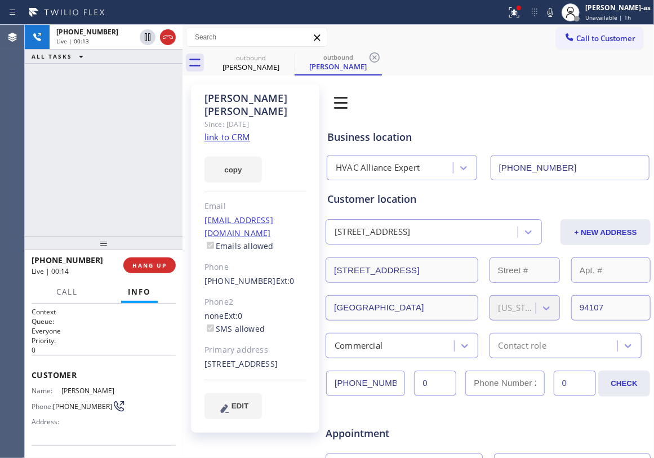
click at [120, 231] on div "[PHONE_NUMBER] Live | 00:13 ALL TASKS ALL TASKS ACTIVE TASKS TASKS IN WRAP UP" at bounding box center [104, 130] width 158 height 211
drag, startPoint x: 141, startPoint y: 266, endPoint x: 146, endPoint y: 268, distance: 5.9
click at [142, 268] on span "HANG UP" at bounding box center [149, 265] width 34 height 8
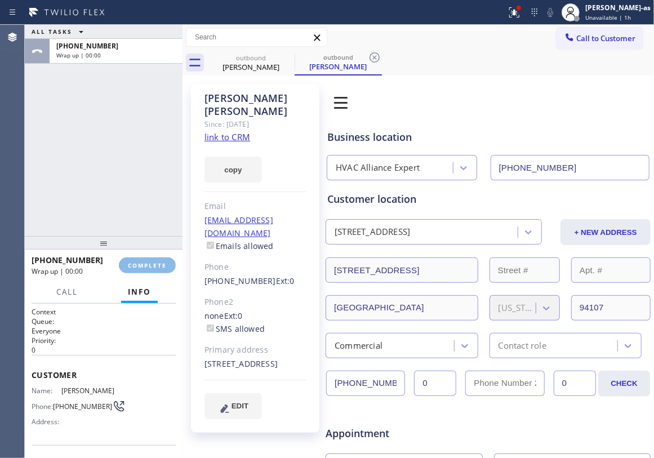
click at [136, 236] on div at bounding box center [104, 243] width 158 height 14
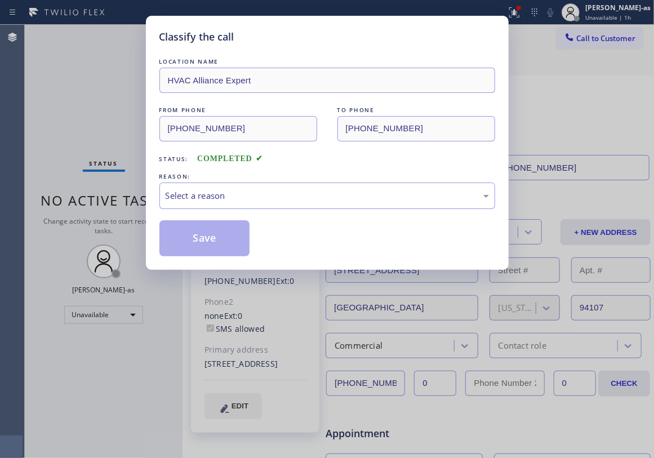
click at [158, 271] on div "Classify the call LOCATION NAME HVAC Alliance Expert FROM PHONE [PHONE_NUMBER] …" at bounding box center [327, 229] width 654 height 458
drag, startPoint x: 244, startPoint y: 195, endPoint x: 248, endPoint y: 205, distance: 10.9
click at [244, 203] on div "Select a reason" at bounding box center [327, 195] width 336 height 26
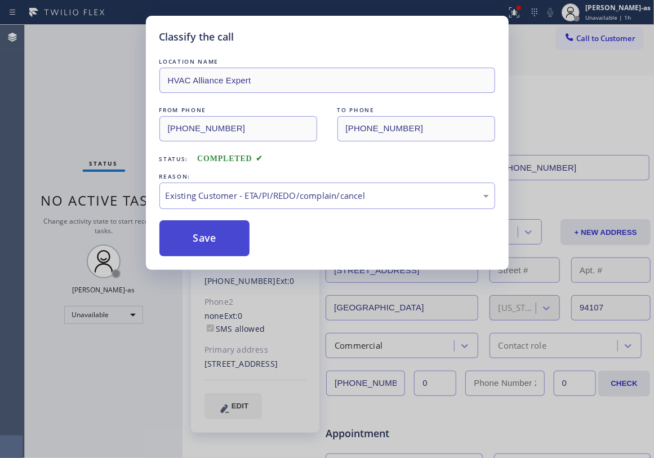
click at [203, 248] on button "Save" at bounding box center [204, 238] width 91 height 36
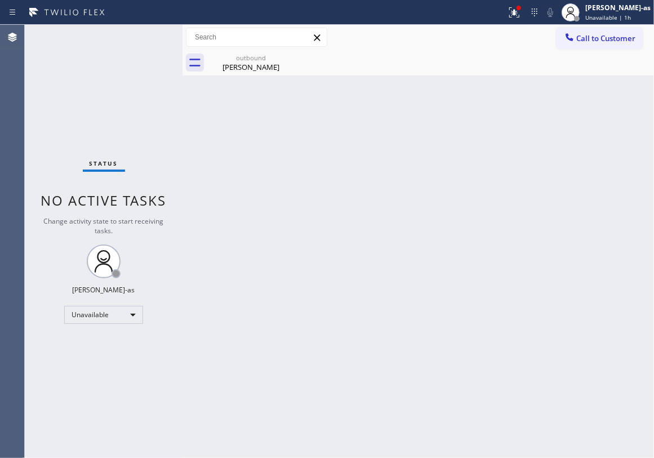
click at [83, 102] on div "Status No active tasks Change activity state to start receiving tasks. [PERSON_…" at bounding box center [104, 241] width 158 height 433
drag, startPoint x: 95, startPoint y: 100, endPoint x: 224, endPoint y: 105, distance: 129.0
click at [110, 114] on div "Status No active tasks Change activity state to start receiving tasks. [PERSON_…" at bounding box center [104, 241] width 158 height 433
drag, startPoint x: 249, startPoint y: 53, endPoint x: 212, endPoint y: 170, distance: 122.9
click at [250, 57] on div "outbound" at bounding box center [250, 58] width 85 height 8
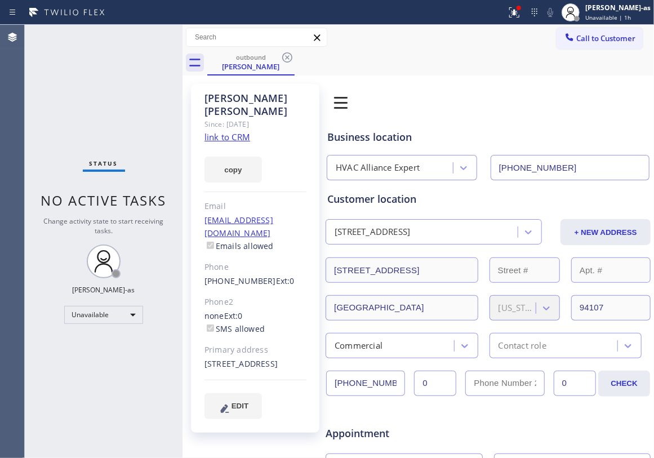
click at [219, 131] on link "link to CRM" at bounding box center [227, 136] width 46 height 11
click at [581, 26] on div "Call to Customer Outbound call Location HVAC Alliance Expert Your caller id pho…" at bounding box center [417, 37] width 471 height 25
click at [577, 30] on button "Call to Customer" at bounding box center [599, 38] width 86 height 21
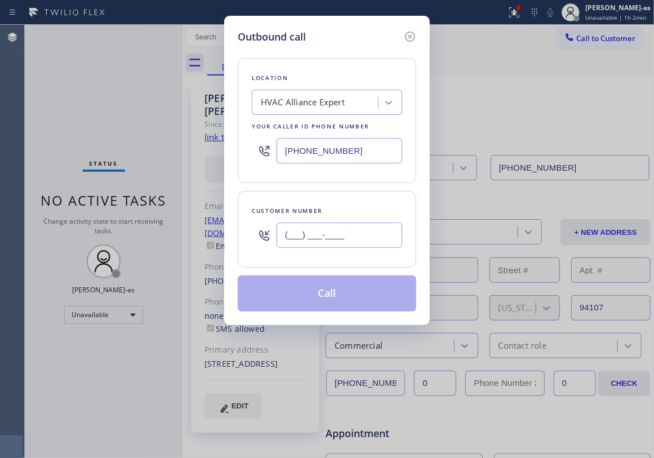
click at [356, 242] on input "(___) ___-____" at bounding box center [340, 234] width 126 height 25
paste input "917) 330-2457"
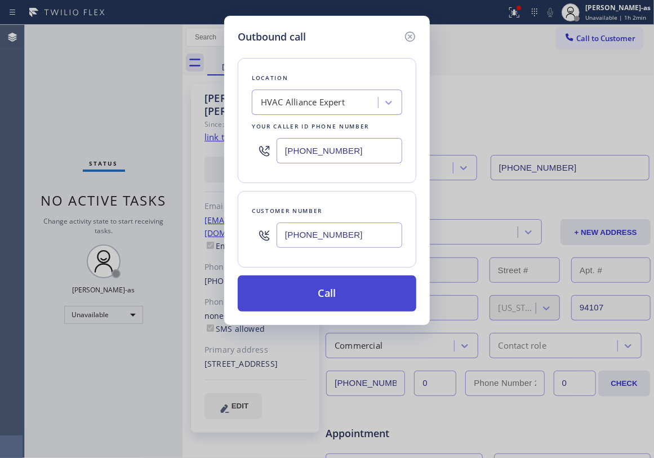
type input "[PHONE_NUMBER]"
click at [348, 296] on button "Call" at bounding box center [327, 293] width 179 height 36
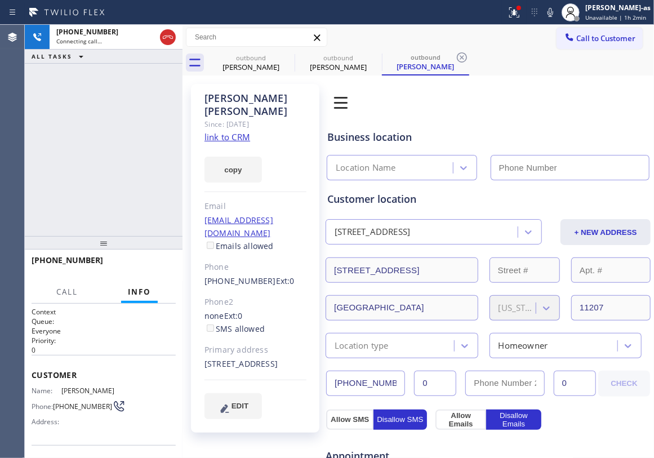
type input "[PHONE_NUMBER]"
click at [235, 131] on link "link to CRM" at bounding box center [227, 136] width 46 height 11
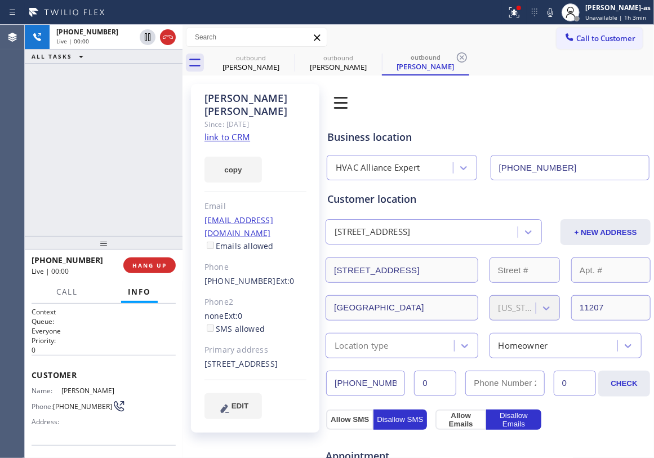
click at [167, 36] on icon at bounding box center [168, 37] width 14 height 14
drag, startPoint x: 126, startPoint y: 207, endPoint x: 135, endPoint y: 230, distance: 24.3
click at [127, 214] on div "[PHONE_NUMBER] Live | 00:00 ALL TASKS ALL TASKS ACTIVE TASKS TASKS IN WRAP UP" at bounding box center [104, 130] width 158 height 211
click at [144, 262] on button "HANG UP" at bounding box center [149, 265] width 52 height 16
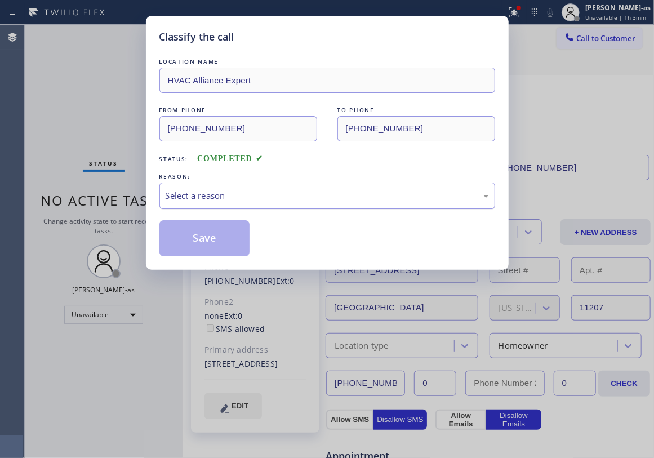
click at [195, 209] on div "Select a reason" at bounding box center [327, 195] width 336 height 26
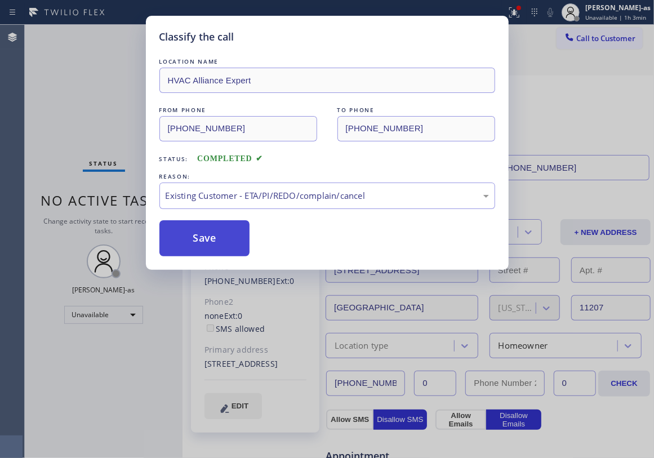
click at [210, 237] on button "Save" at bounding box center [204, 238] width 91 height 36
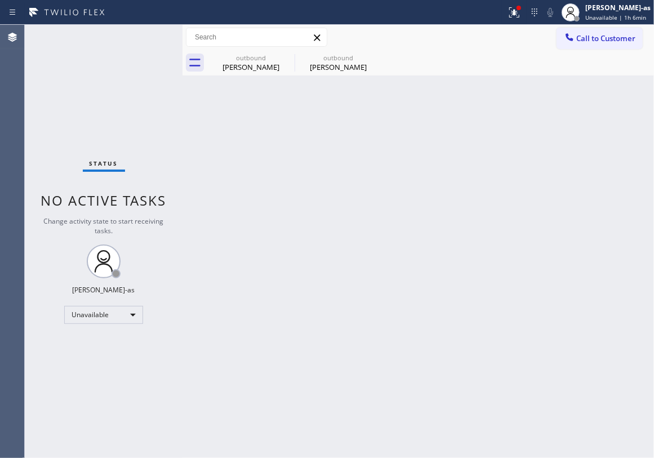
click at [46, 130] on div "Status No active tasks Change activity state to start receiving tasks. [PERSON_…" at bounding box center [104, 241] width 158 height 433
click at [603, 36] on span "Call to Customer" at bounding box center [605, 38] width 59 height 10
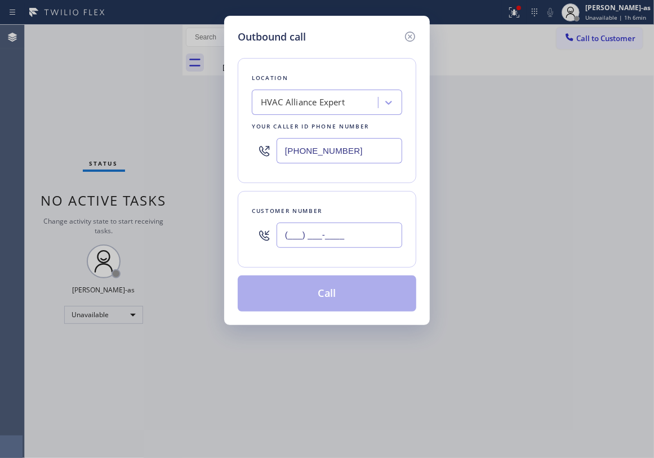
click at [356, 243] on input "(___) ___-____" at bounding box center [340, 234] width 126 height 25
paste input "512) 913-7115"
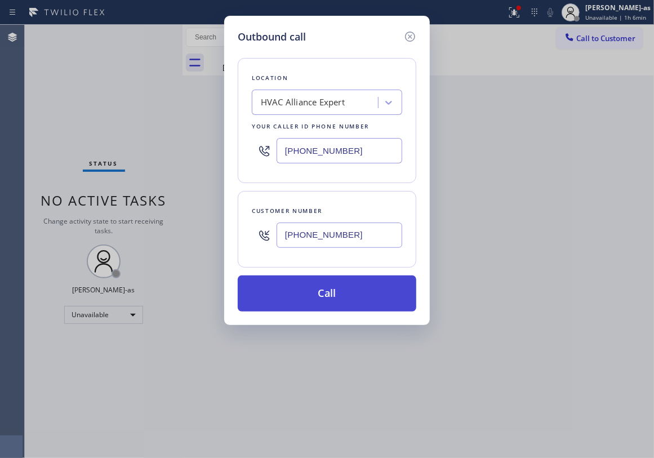
type input "[PHONE_NUMBER]"
click at [331, 296] on button "Call" at bounding box center [327, 293] width 179 height 36
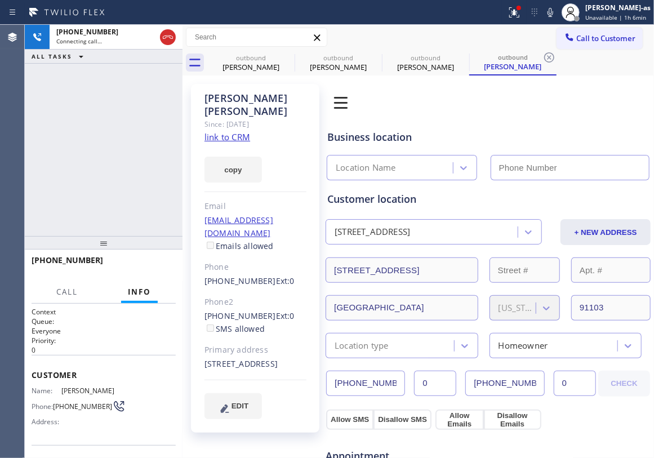
click at [133, 136] on div "[PHONE_NUMBER] Connecting call… ALL TASKS ALL TASKS ACTIVE TASKS TASKS IN WRAP …" at bounding box center [104, 130] width 158 height 211
click at [233, 131] on link "link to CRM" at bounding box center [227, 136] width 46 height 11
type input "[PHONE_NUMBER]"
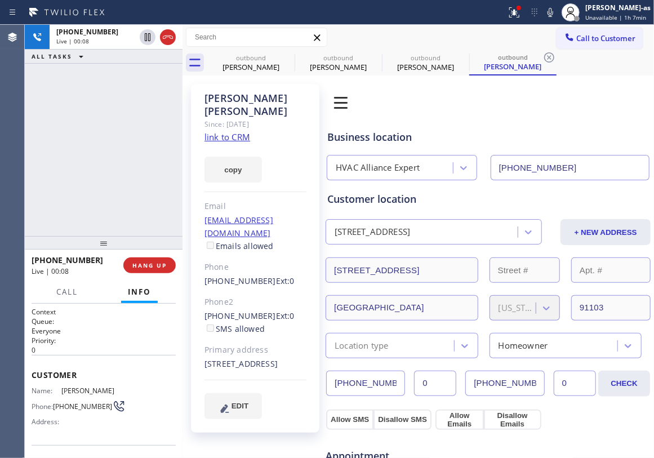
click at [154, 140] on div "+15129137115 Live | 00:08 ALL TASKS ALL TASKS ACTIVE TASKS TASKS IN WRAP UP" at bounding box center [104, 130] width 158 height 211
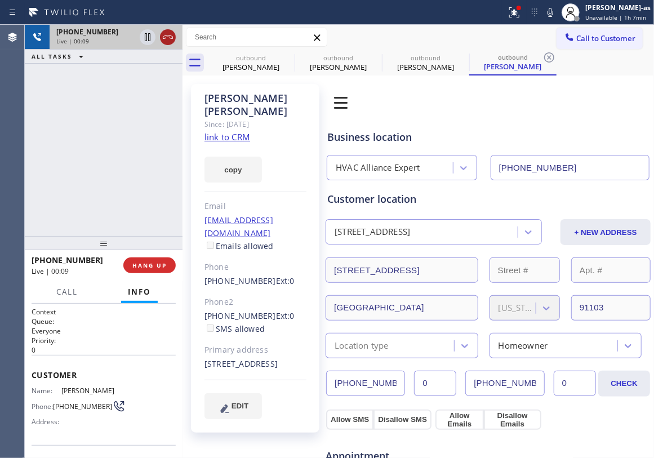
drag, startPoint x: 165, startPoint y: 33, endPoint x: 230, endPoint y: 51, distance: 67.2
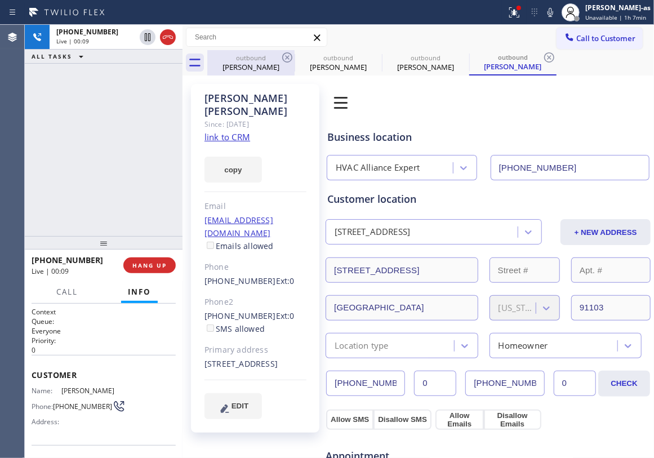
click at [167, 34] on icon at bounding box center [168, 37] width 14 height 14
drag, startPoint x: 233, startPoint y: 52, endPoint x: 280, endPoint y: 53, distance: 47.3
click at [242, 57] on div "outbound Jerome Franceschi" at bounding box center [250, 62] width 85 height 25
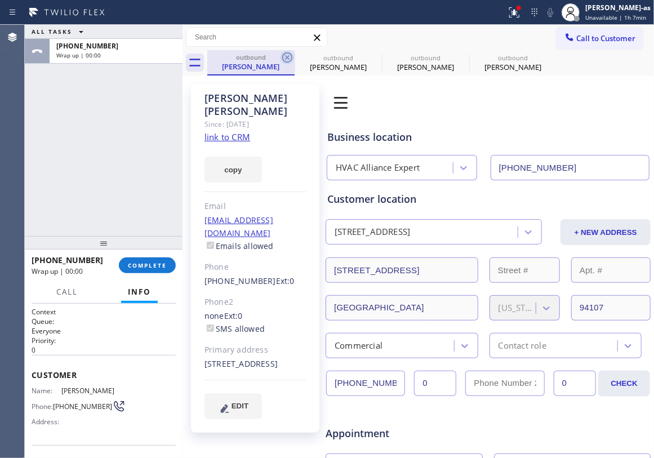
click at [291, 51] on icon at bounding box center [287, 58] width 14 height 14
click at [0, 0] on icon at bounding box center [0, 0] width 0 height 0
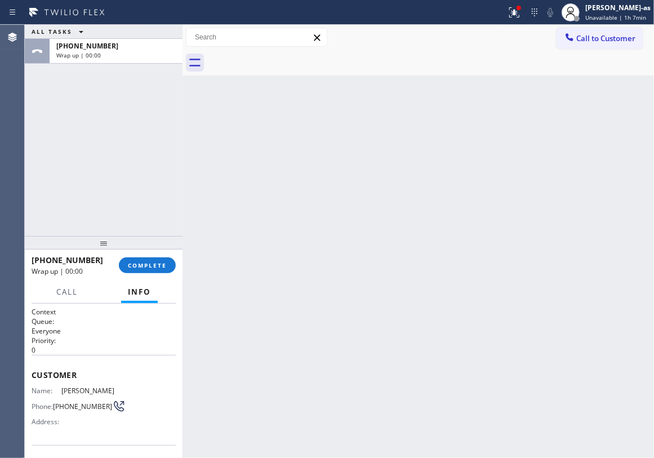
click at [291, 51] on div at bounding box center [430, 62] width 447 height 25
drag, startPoint x: 124, startPoint y: 237, endPoint x: 131, endPoint y: 275, distance: 38.2
click at [125, 244] on div "ALL TASKS ALL TASKS ACTIVE TASKS TASKS IN WRAP UP +15129137115 Wrap up | 00:01 …" at bounding box center [104, 241] width 158 height 433
click at [139, 264] on span "COMPLETE" at bounding box center [147, 265] width 39 height 8
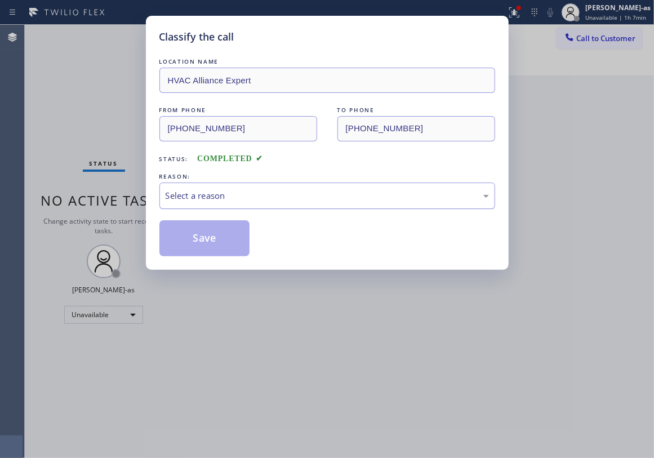
drag, startPoint x: 318, startPoint y: 200, endPoint x: 332, endPoint y: 206, distance: 15.5
click at [318, 201] on div "Select a reason" at bounding box center [327, 195] width 323 height 13
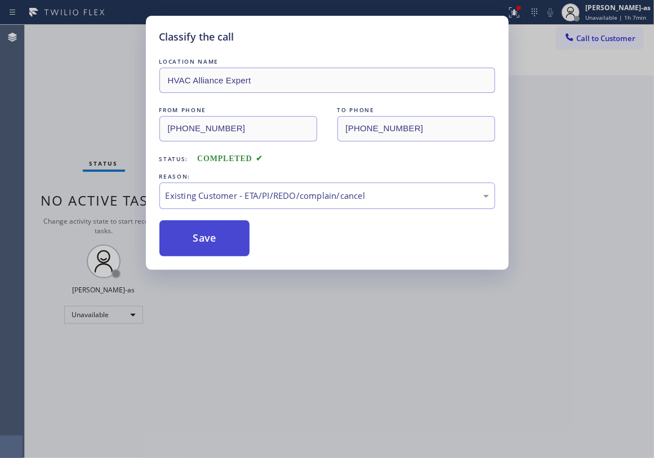
click at [219, 240] on button "Save" at bounding box center [204, 238] width 91 height 36
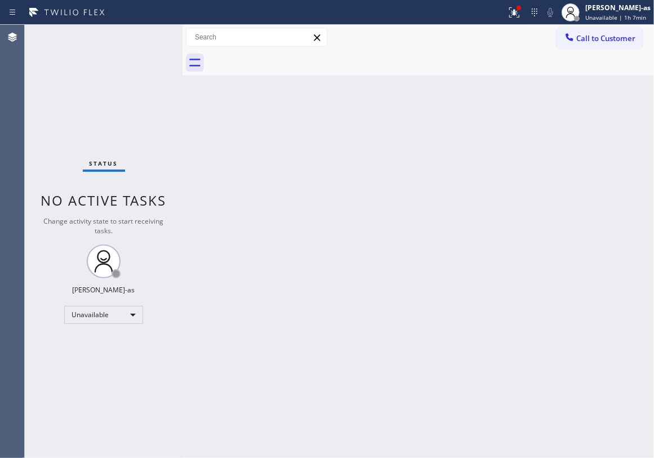
drag, startPoint x: 274, startPoint y: 190, endPoint x: 470, endPoint y: 86, distance: 221.7
click at [285, 184] on div "Back to Dashboard Change Sender ID Customers Technicians Select a contact Outbo…" at bounding box center [417, 241] width 471 height 433
click at [575, 30] on button "Call to Customer" at bounding box center [599, 38] width 86 height 21
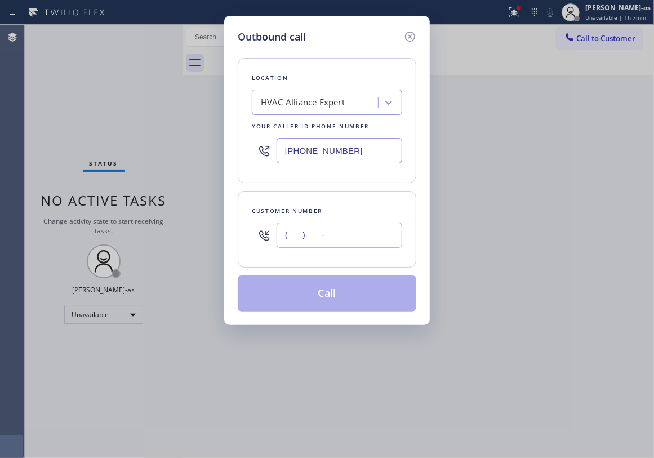
click at [356, 239] on input "(___) ___-____" at bounding box center [340, 234] width 126 height 25
paste input "310) 729-2876"
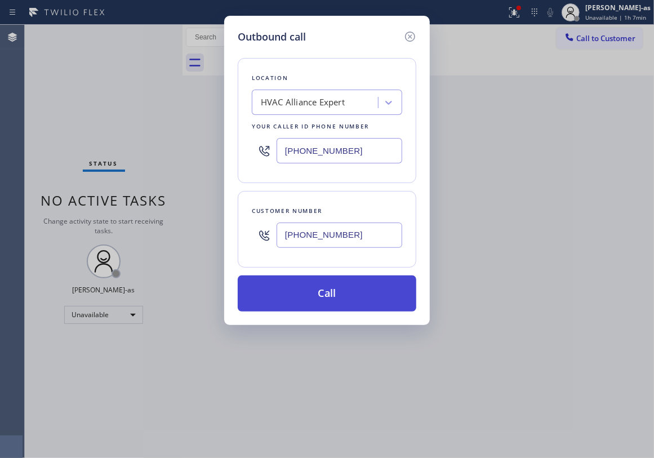
type input "(310) 729-2876"
click at [324, 302] on button "Call" at bounding box center [327, 293] width 179 height 36
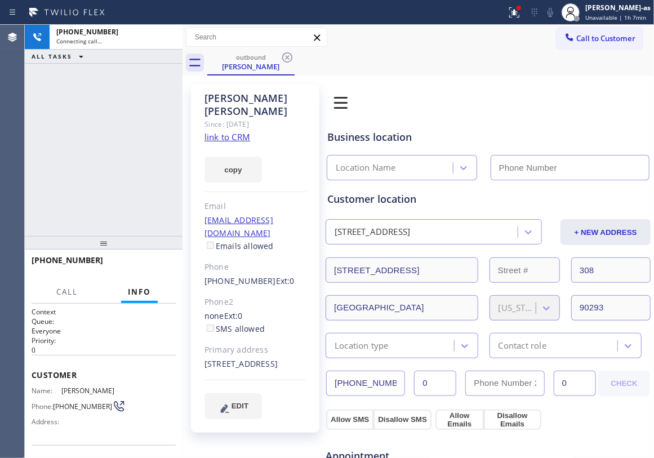
click at [142, 126] on div "+13107292876 Connecting call… ALL TASKS ALL TASKS ACTIVE TASKS TASKS IN WRAP UP" at bounding box center [104, 130] width 158 height 211
click at [228, 144] on div "copy" at bounding box center [255, 163] width 102 height 39
click at [226, 131] on link "link to CRM" at bounding box center [227, 136] width 46 height 11
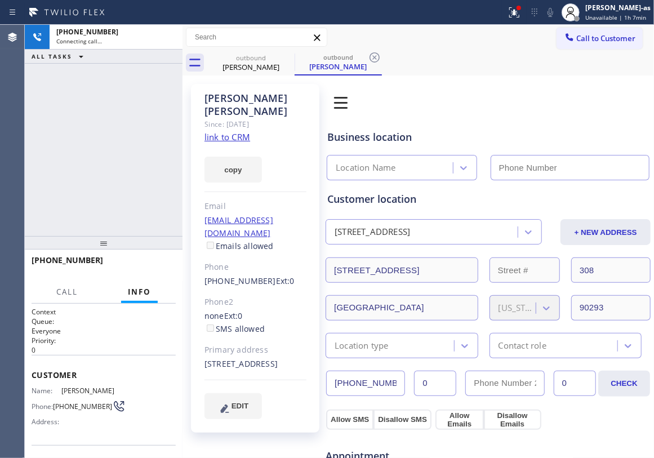
type input "[PHONE_NUMBER]"
click at [145, 258] on div "+13107292876 Live | 00:58 HANG UP" at bounding box center [104, 265] width 144 height 29
click at [151, 265] on span "HANG UP" at bounding box center [149, 265] width 34 height 8
click at [152, 265] on span "HANG UP" at bounding box center [149, 265] width 34 height 8
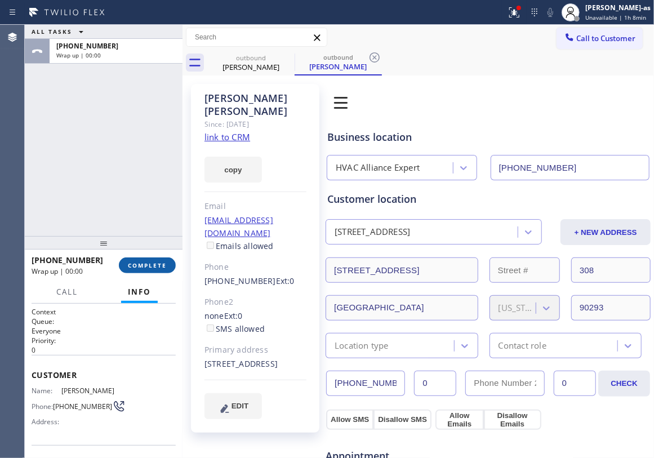
click at [152, 265] on span "COMPLETE" at bounding box center [147, 265] width 39 height 8
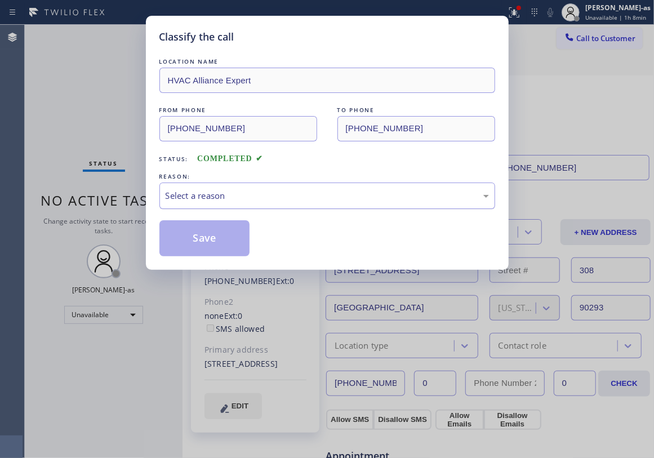
drag, startPoint x: 258, startPoint y: 199, endPoint x: 264, endPoint y: 206, distance: 8.8
click at [259, 200] on div "Select a reason" at bounding box center [327, 195] width 323 height 13
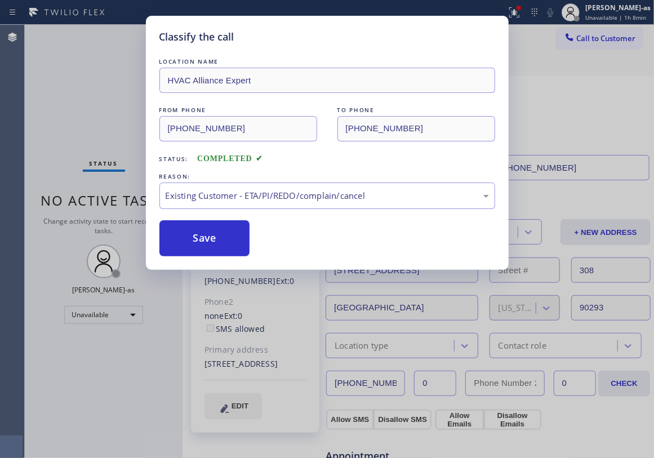
drag, startPoint x: 237, startPoint y: 237, endPoint x: 163, endPoint y: 259, distance: 77.0
click at [235, 237] on button "Save" at bounding box center [204, 238] width 91 height 36
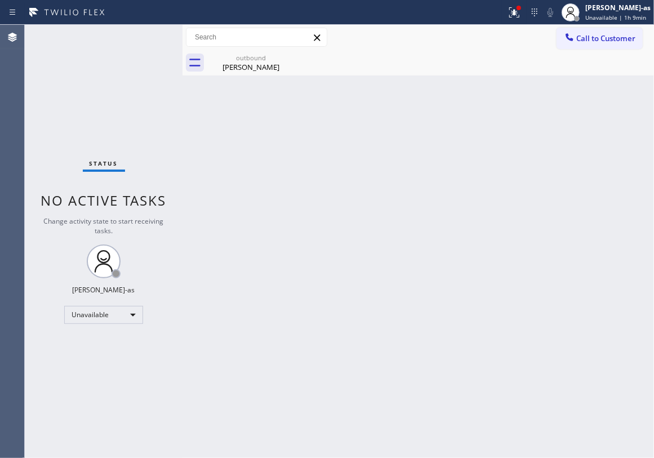
click at [161, 126] on div "Status No active tasks Change activity state to start receiving tasks. [PERSON_…" at bounding box center [104, 241] width 158 height 433
drag, startPoint x: 244, startPoint y: 69, endPoint x: 282, endPoint y: 61, distance: 39.1
click at [248, 69] on div "Daniel Gardner" at bounding box center [250, 67] width 85 height 10
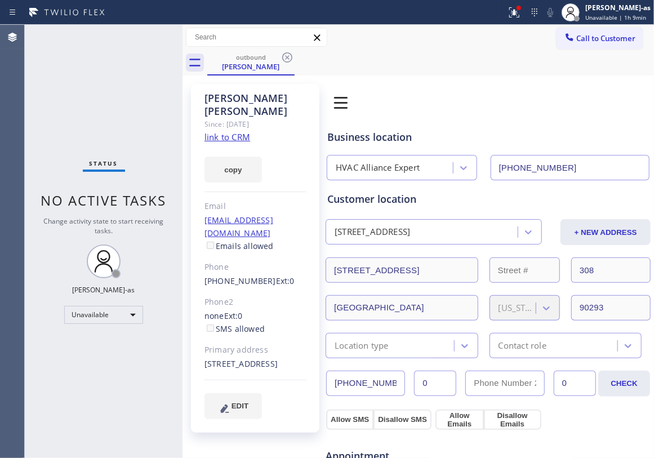
drag, startPoint x: 285, startPoint y: 59, endPoint x: 517, endPoint y: 55, distance: 232.1
click at [287, 59] on icon at bounding box center [287, 58] width 14 height 14
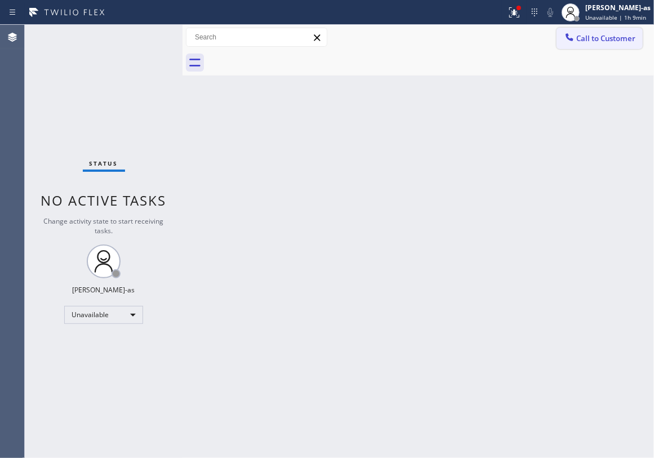
click at [614, 37] on span "Call to Customer" at bounding box center [605, 38] width 59 height 10
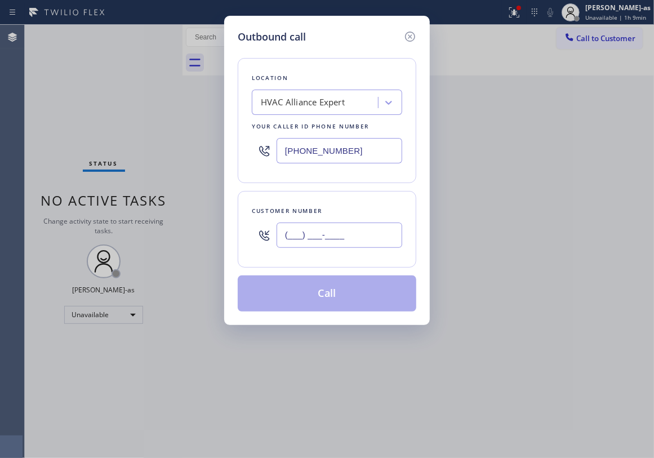
click at [337, 239] on input "(___) ___-____" at bounding box center [340, 234] width 126 height 25
paste input "310) 307-9058"
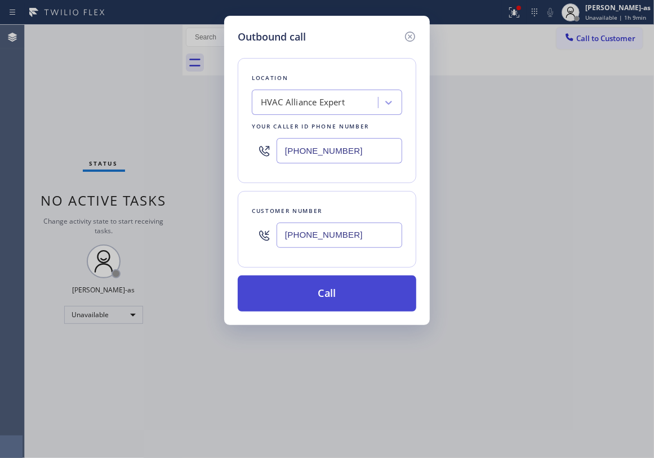
type input "(310) 307-9058"
drag, startPoint x: 345, startPoint y: 293, endPoint x: 335, endPoint y: 284, distance: 13.2
click at [346, 293] on button "Call" at bounding box center [327, 293] width 179 height 36
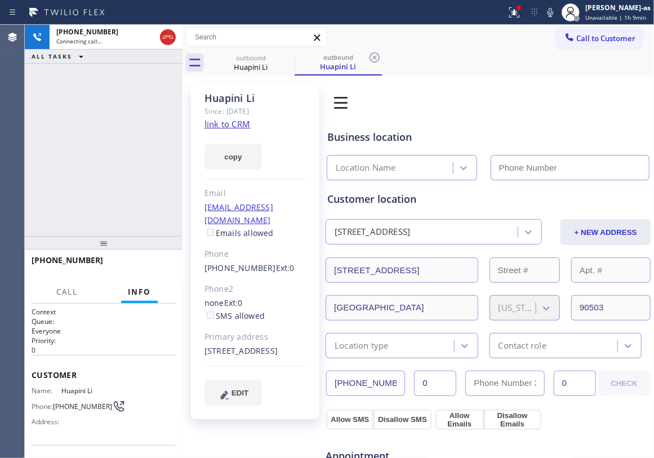
type input "[PHONE_NUMBER]"
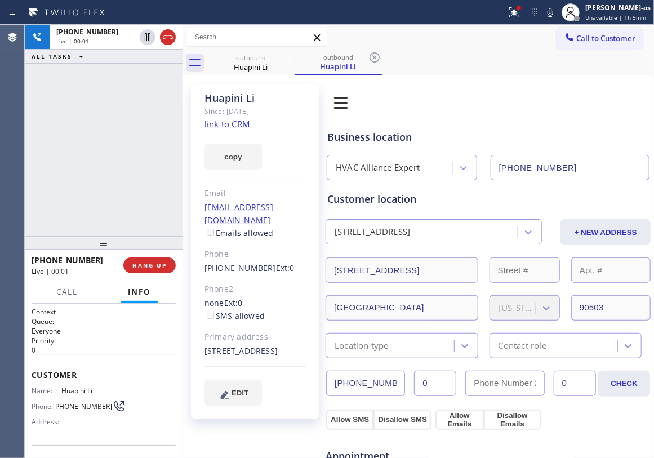
click at [247, 122] on link "link to CRM" at bounding box center [227, 123] width 46 height 11
click at [158, 257] on button "HANG UP" at bounding box center [149, 265] width 52 height 16
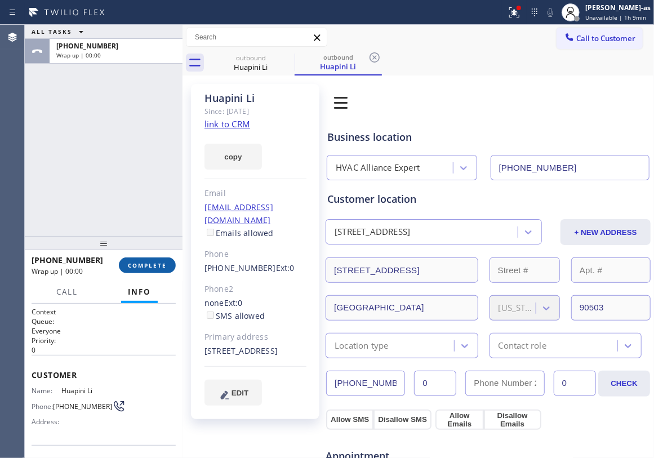
click at [158, 257] on button "COMPLETE" at bounding box center [147, 265] width 57 height 16
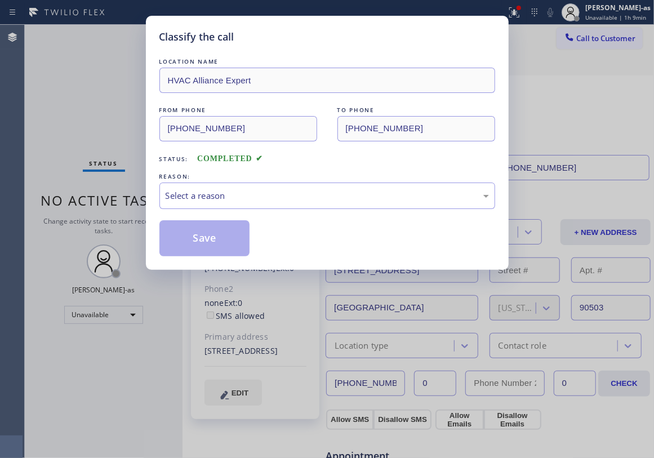
drag, startPoint x: 327, startPoint y: 181, endPoint x: 327, endPoint y: 224, distance: 42.2
click at [327, 215] on div "LOCATION NAME HVAC Alliance Expert FROM PHONE (323) 991-9198 TO PHONE (310) 307…" at bounding box center [327, 156] width 336 height 200
click at [326, 211] on div "LOCATION NAME HVAC Alliance Expert FROM PHONE (323) 991-9198 TO PHONE (310) 307…" at bounding box center [327, 156] width 336 height 200
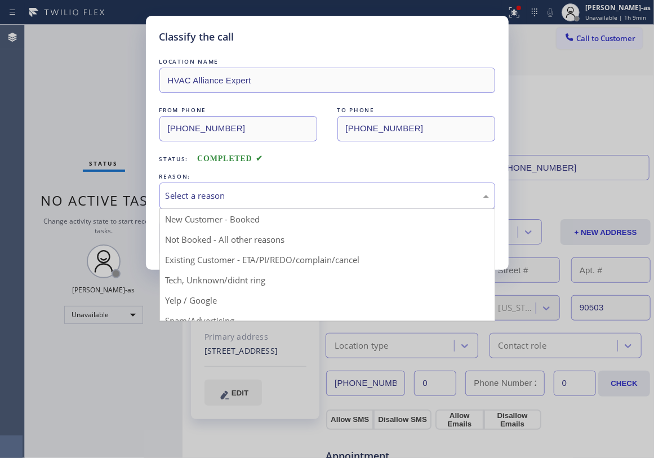
click at [314, 196] on div "Select a reason" at bounding box center [327, 195] width 323 height 13
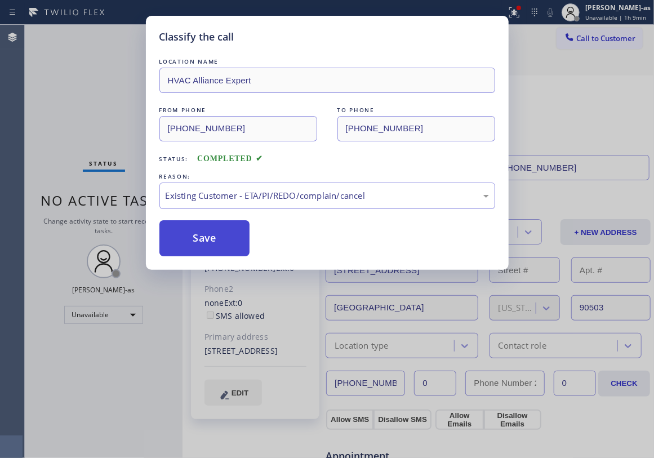
click at [228, 246] on button "Save" at bounding box center [204, 238] width 91 height 36
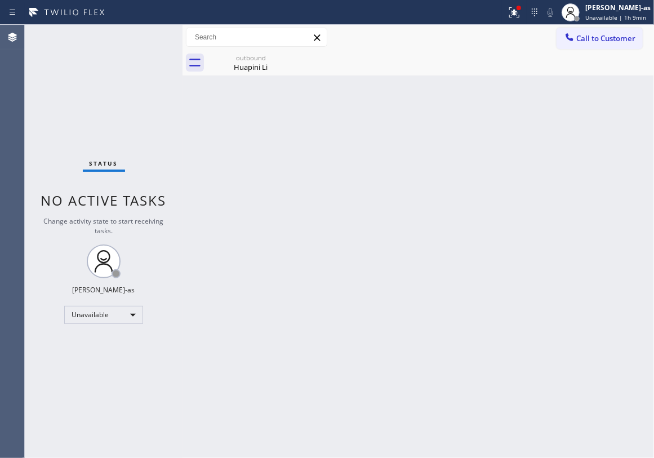
drag, startPoint x: 442, startPoint y: 156, endPoint x: 546, endPoint y: 98, distance: 119.7
click at [442, 154] on div "Back to Dashboard Change Sender ID Customers Technicians Select a contact Outbo…" at bounding box center [417, 241] width 471 height 433
click at [613, 37] on span "Call to Customer" at bounding box center [605, 38] width 59 height 10
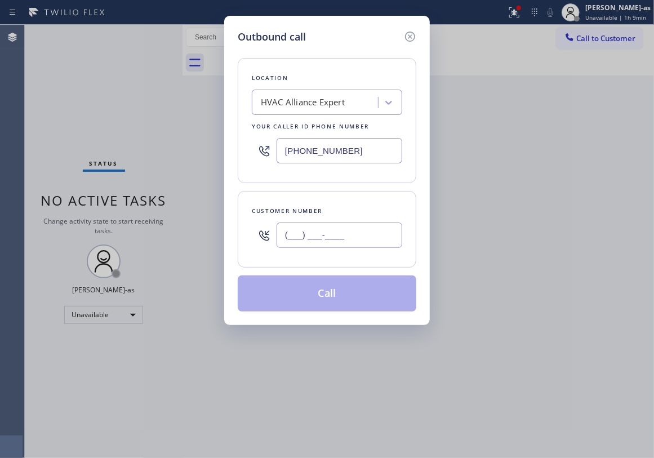
click at [376, 230] on input "(___) ___-____" at bounding box center [340, 234] width 126 height 25
paste input "626) 374-7785"
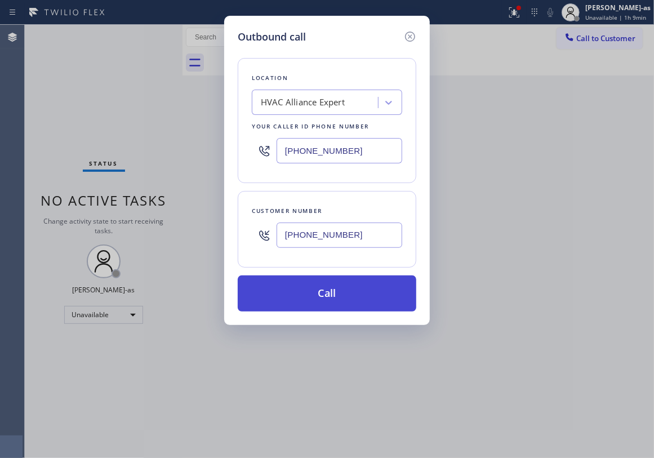
type input "(626) 374-7785"
click at [331, 298] on button "Call" at bounding box center [327, 293] width 179 height 36
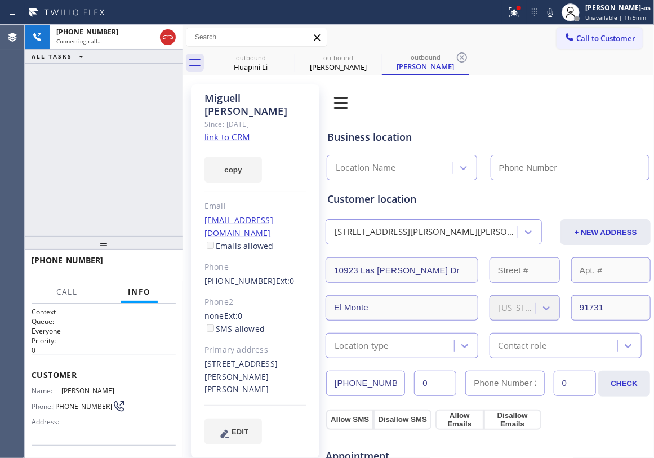
type input "[PHONE_NUMBER]"
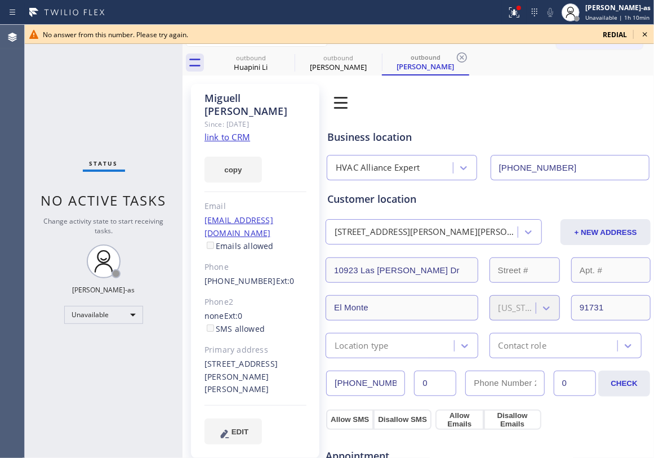
click at [77, 77] on div "Status No active tasks Change activity state to start receiving tasks. [PERSON_…" at bounding box center [104, 241] width 158 height 433
click at [647, 32] on icon at bounding box center [645, 35] width 14 height 14
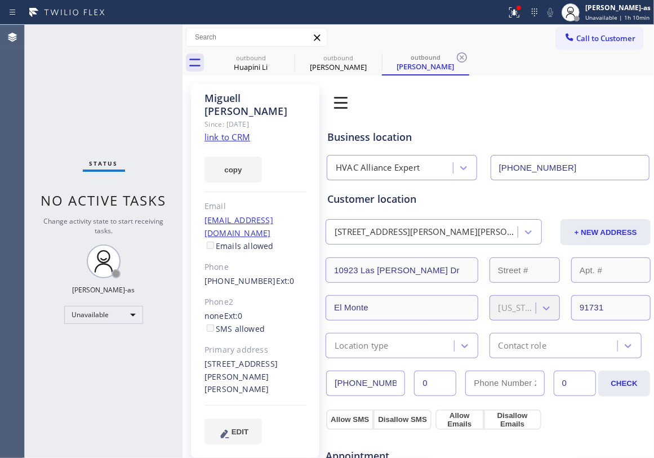
drag, startPoint x: 88, startPoint y: 145, endPoint x: 196, endPoint y: 104, distance: 115.2
click at [102, 142] on div "Status No active tasks Change activity state to start receiving tasks. [PERSON_…" at bounding box center [104, 241] width 158 height 433
drag, startPoint x: 242, startPoint y: 52, endPoint x: 293, endPoint y: 55, distance: 51.9
click at [242, 52] on div "outbound Huapini Li" at bounding box center [250, 62] width 85 height 25
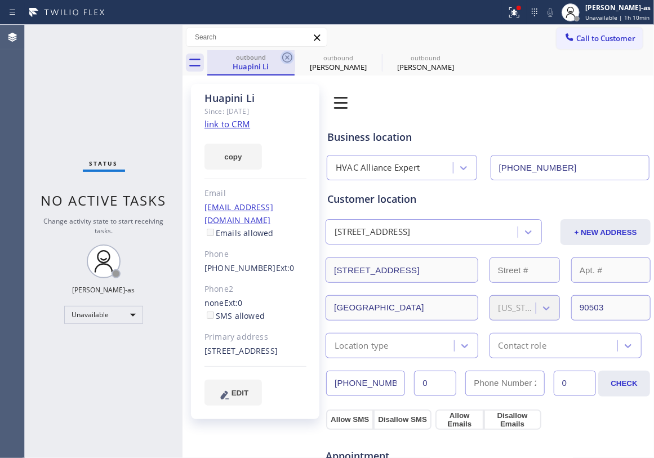
click at [293, 55] on icon at bounding box center [287, 58] width 14 height 14
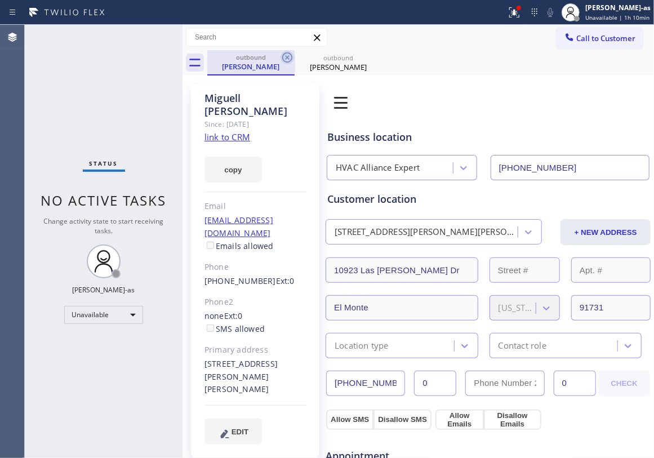
click at [286, 55] on icon at bounding box center [287, 58] width 14 height 14
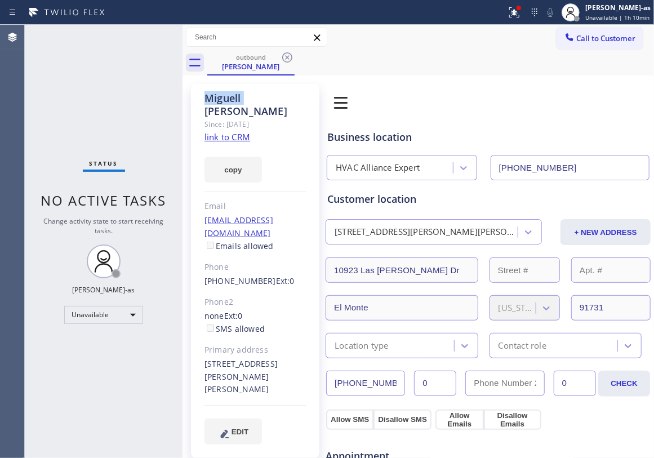
click at [286, 55] on icon at bounding box center [287, 58] width 14 height 14
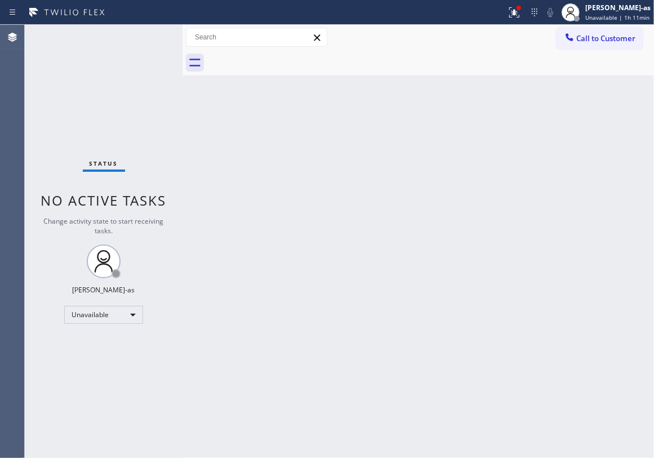
click at [84, 98] on div "Status No active tasks Change activity state to start receiving tasks. [PERSON_…" at bounding box center [104, 241] width 158 height 433
click at [260, 170] on div "Back to Dashboard Change Sender ID Customers Technicians Select a contact Outbo…" at bounding box center [417, 241] width 471 height 433
click at [597, 36] on button "Call to Customer" at bounding box center [599, 38] width 86 height 21
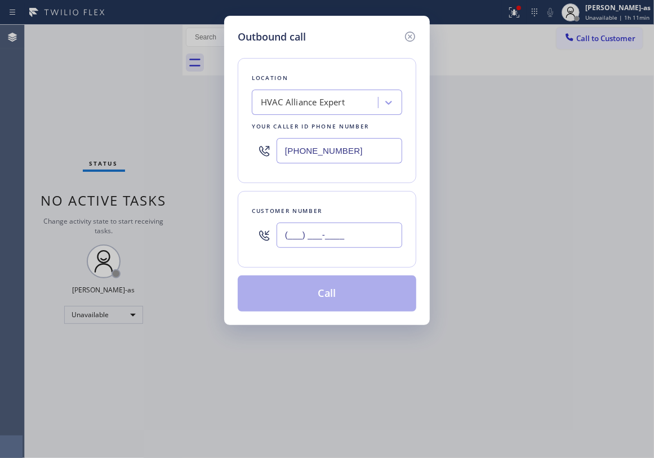
click at [354, 230] on input "(___) ___-____" at bounding box center [340, 234] width 126 height 25
paste input "716) 200-2490"
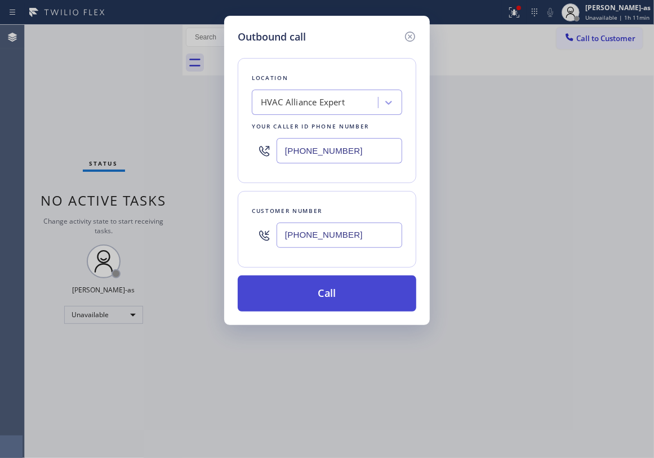
type input "(716) 200-2490"
drag, startPoint x: 350, startPoint y: 291, endPoint x: 496, endPoint y: 422, distance: 195.4
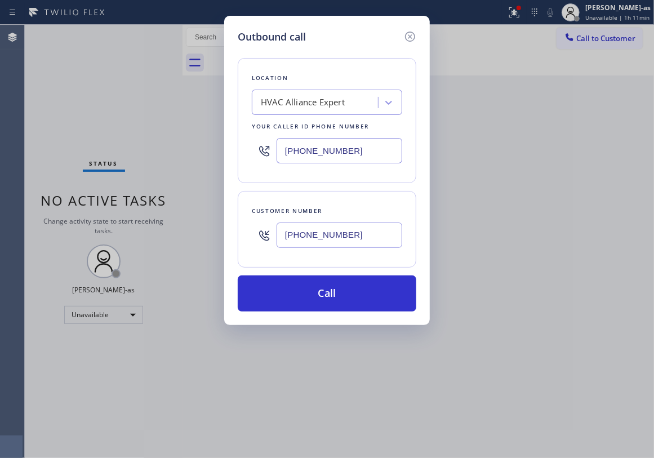
click at [351, 291] on button "Call" at bounding box center [327, 293] width 179 height 36
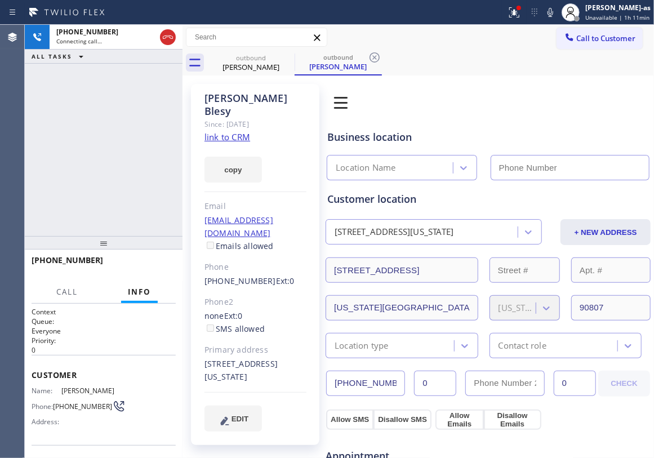
type input "[PHONE_NUMBER]"
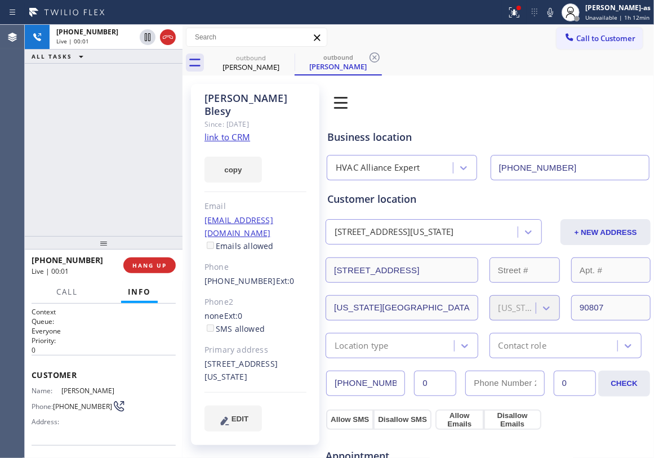
click at [131, 149] on div "+17162002490 Live | 00:01 ALL TASKS ALL TASKS ACTIVE TASKS TASKS IN WRAP UP" at bounding box center [104, 130] width 158 height 211
drag, startPoint x: 168, startPoint y: 34, endPoint x: 150, endPoint y: 73, distance: 42.8
click at [168, 37] on icon at bounding box center [168, 37] width 14 height 14
drag, startPoint x: 133, startPoint y: 176, endPoint x: 143, endPoint y: 273, distance: 97.3
click at [135, 190] on div "+17162002490 Live | 00:02 ALL TASKS ALL TASKS ACTIVE TASKS TASKS IN WRAP UP" at bounding box center [104, 130] width 158 height 211
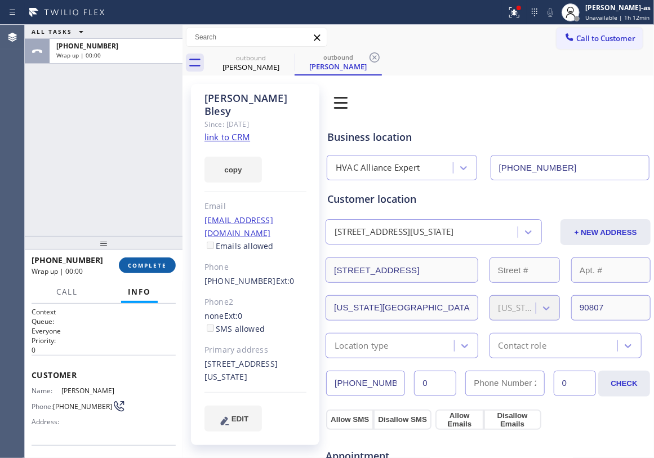
click at [148, 265] on span "COMPLETE" at bounding box center [147, 265] width 39 height 8
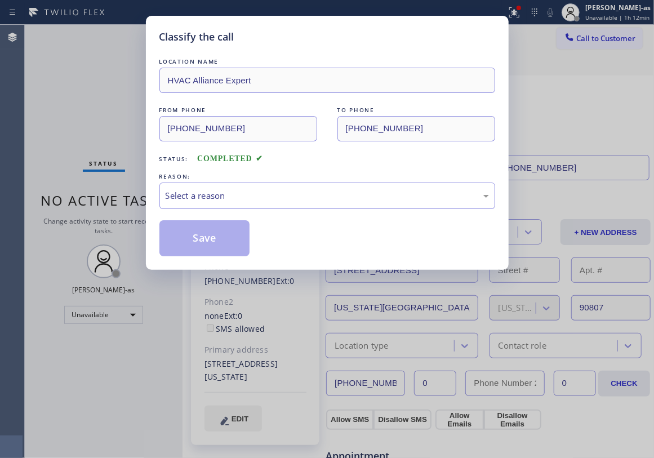
click at [148, 264] on div "Classify the call LOCATION NAME HVAC Alliance Expert FROM PHONE (323) 991-9198 …" at bounding box center [327, 143] width 363 height 254
drag, startPoint x: 255, startPoint y: 194, endPoint x: 257, endPoint y: 199, distance: 6.1
click at [257, 197] on div "Select a reason" at bounding box center [327, 195] width 323 height 13
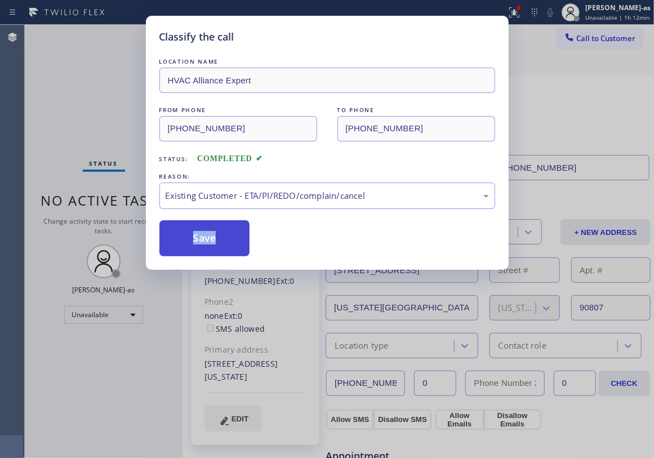
drag, startPoint x: 248, startPoint y: 237, endPoint x: 242, endPoint y: 237, distance: 6.2
click at [246, 237] on button "Save" at bounding box center [204, 238] width 91 height 36
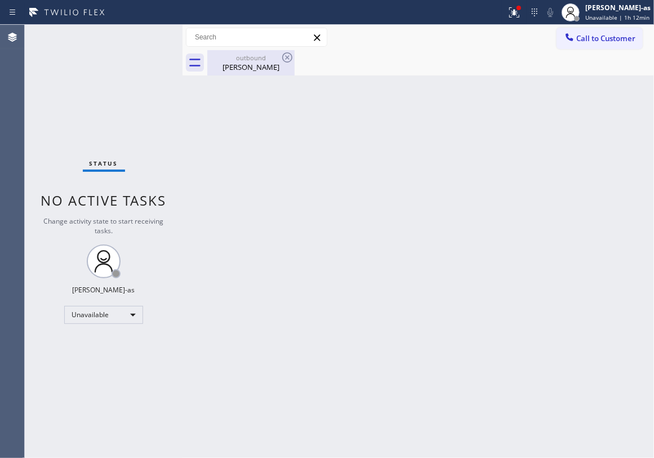
click at [248, 63] on div "Justin Blesy" at bounding box center [250, 67] width 85 height 10
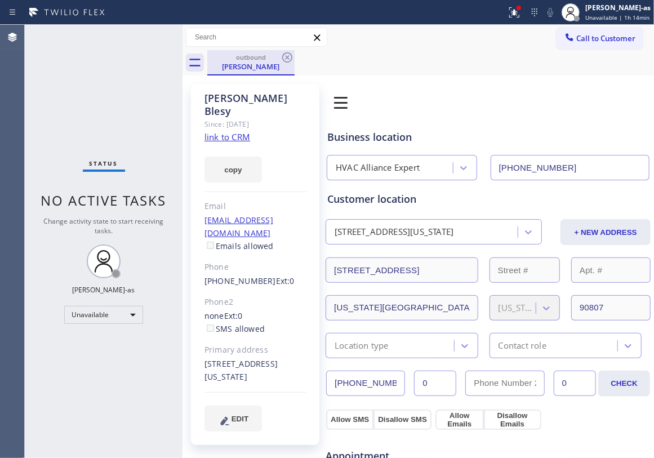
click at [264, 63] on div "Justin Blesy" at bounding box center [250, 66] width 85 height 10
click at [291, 57] on icon at bounding box center [287, 58] width 14 height 14
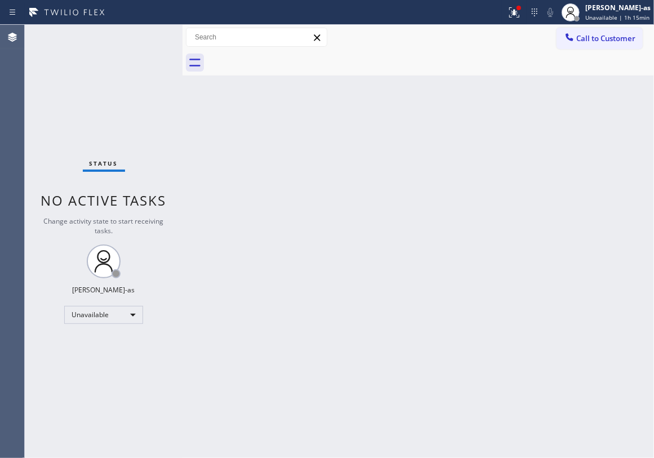
click at [102, 93] on div "Status No active tasks Change activity state to start receiving tasks. [PERSON_…" at bounding box center [104, 241] width 158 height 433
drag, startPoint x: 95, startPoint y: 157, endPoint x: 107, endPoint y: 154, distance: 12.2
click at [97, 157] on div "Status No active tasks Change activity state to start receiving tasks. [PERSON_…" at bounding box center [104, 241] width 158 height 433
drag, startPoint x: 607, startPoint y: 37, endPoint x: 342, endPoint y: 246, distance: 336.9
click at [608, 37] on span "Call to Customer" at bounding box center [605, 38] width 59 height 10
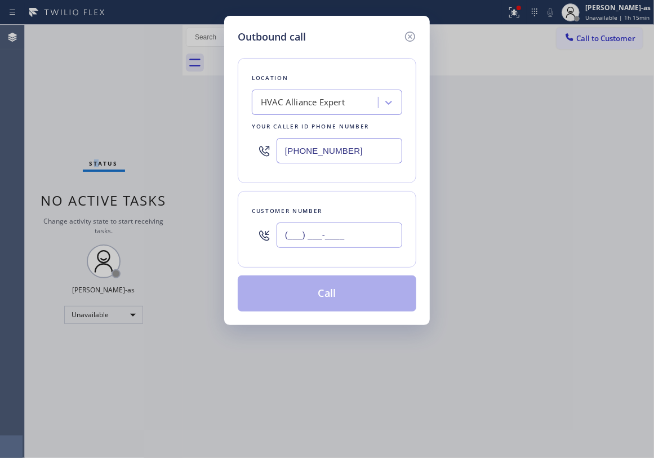
click at [334, 240] on input "(___) ___-____" at bounding box center [340, 234] width 126 height 25
paste input "626) 456-1364"
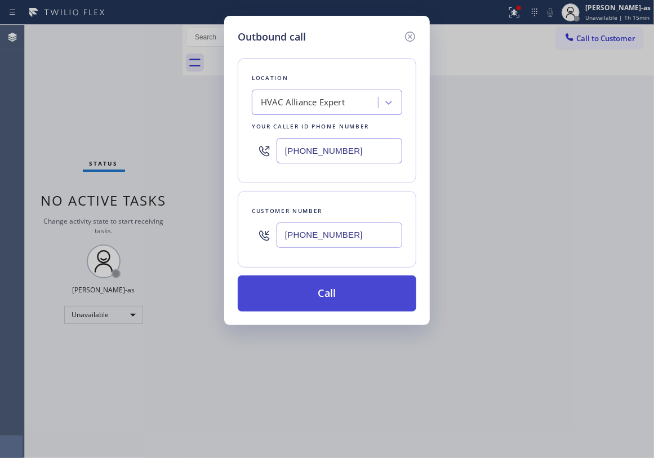
type input "(626) 456-1364"
click at [342, 292] on button "Call" at bounding box center [327, 293] width 179 height 36
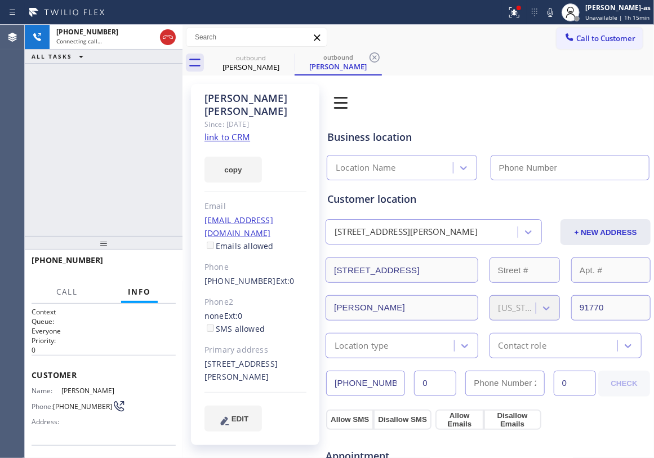
type input "[PHONE_NUMBER]"
click at [228, 131] on link "link to CRM" at bounding box center [227, 136] width 46 height 11
click at [79, 100] on div "+16264561364 Connecting call… ALL TASKS ALL TASKS ACTIVE TASKS TASKS IN WRAP UP" at bounding box center [104, 130] width 158 height 211
drag, startPoint x: 100, startPoint y: 183, endPoint x: 233, endPoint y: 102, distance: 155.2
click at [113, 180] on div "+16264561364 Connecting call… ALL TASKS ALL TASKS ACTIVE TASKS TASKS IN WRAP UP" at bounding box center [104, 130] width 158 height 211
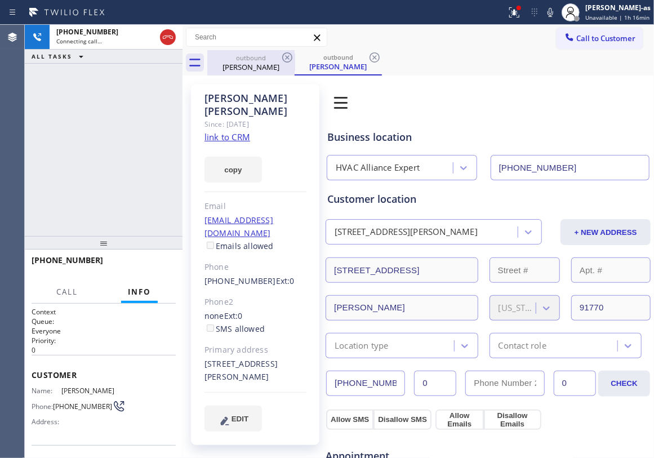
click at [242, 69] on div "Michael Kenny" at bounding box center [250, 67] width 85 height 10
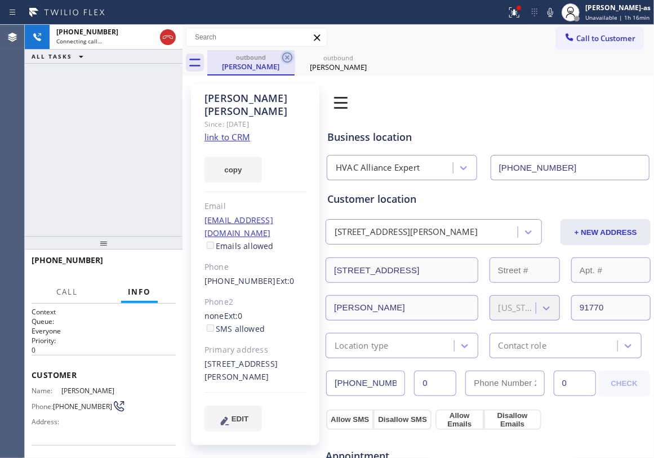
click at [287, 57] on icon at bounding box center [287, 57] width 10 height 10
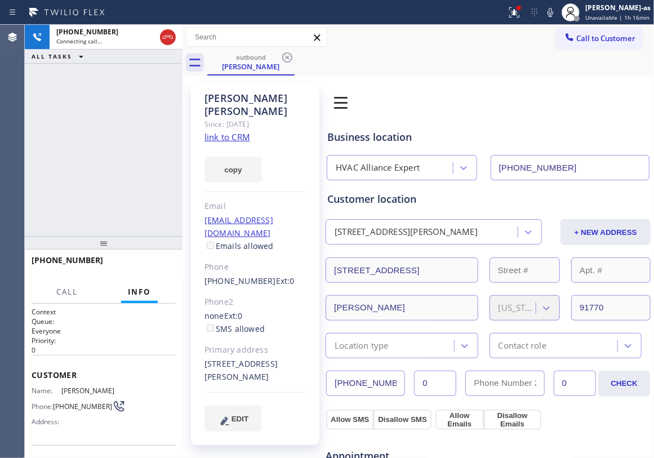
click at [154, 132] on div "+16264561364 Connecting call… ALL TASKS ALL TASKS ACTIVE TASKS TASKS IN WRAP UP" at bounding box center [104, 130] width 158 height 211
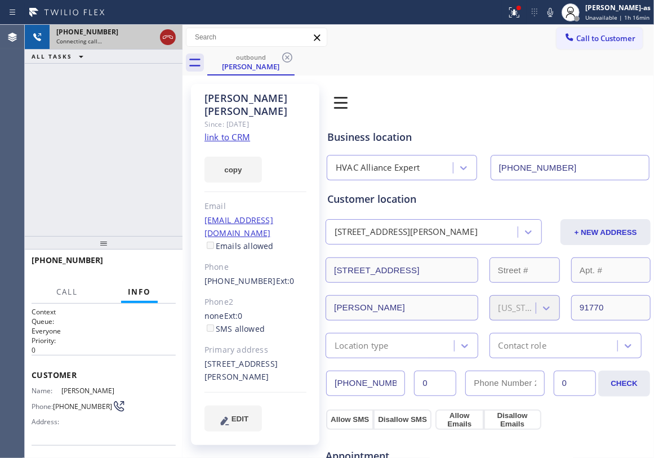
click at [165, 37] on icon at bounding box center [168, 37] width 14 height 14
click at [244, 57] on div "outbound" at bounding box center [250, 57] width 85 height 8
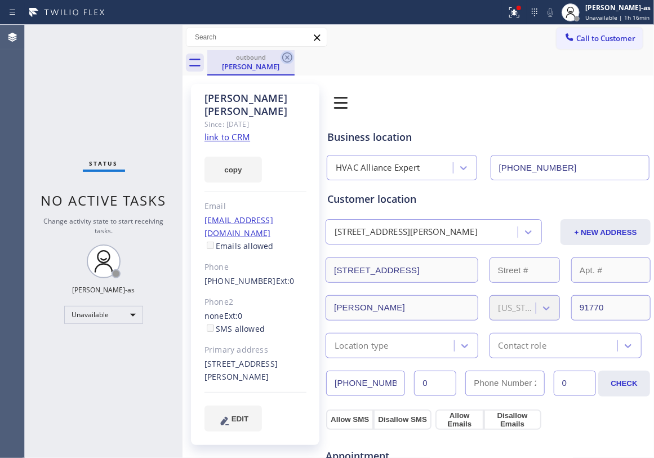
click at [292, 59] on icon at bounding box center [287, 57] width 10 height 10
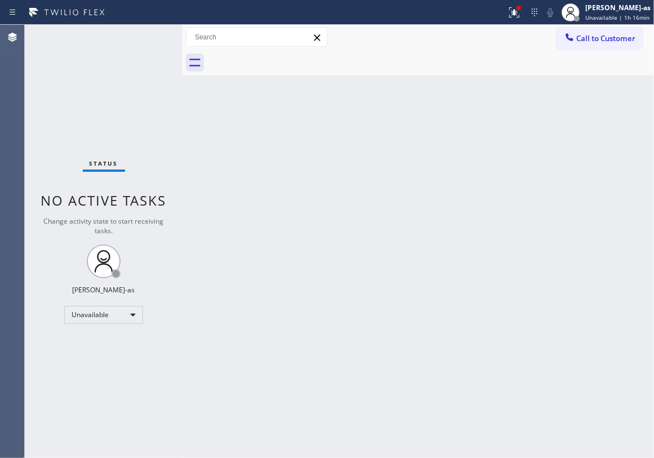
click at [104, 107] on div "Status No active tasks Change activity state to start receiving tasks. [PERSON_…" at bounding box center [104, 241] width 158 height 433
click at [271, 140] on div "Back to Dashboard Change Sender ID Customers Technicians Select a contact Outbo…" at bounding box center [417, 241] width 471 height 433
click at [104, 307] on div "Unavailable" at bounding box center [103, 315] width 79 height 18
click at [87, 371] on li "Break" at bounding box center [103, 373] width 76 height 14
